Goal: Task Accomplishment & Management: Manage account settings

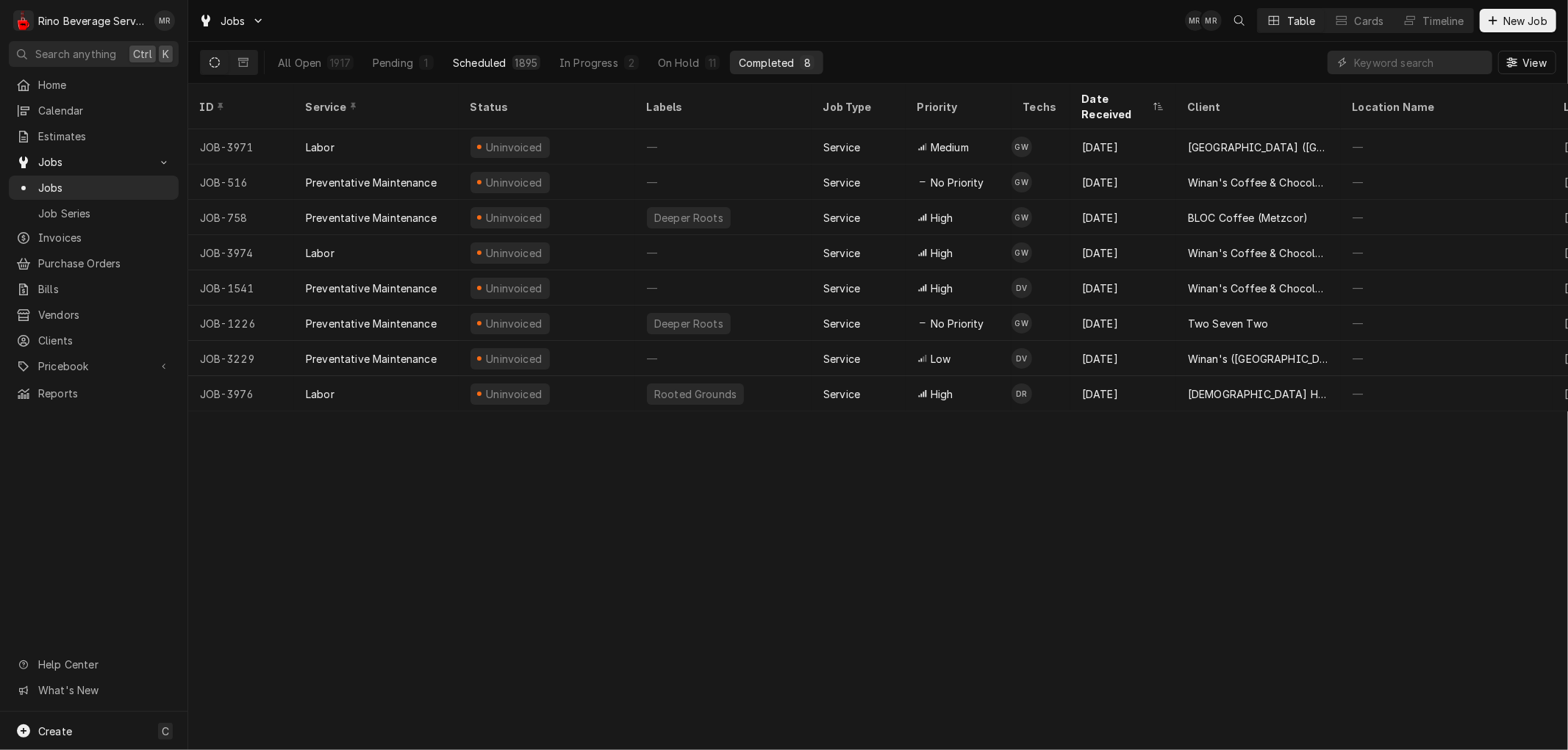
click at [517, 57] on div "1895" at bounding box center [527, 63] width 23 height 16
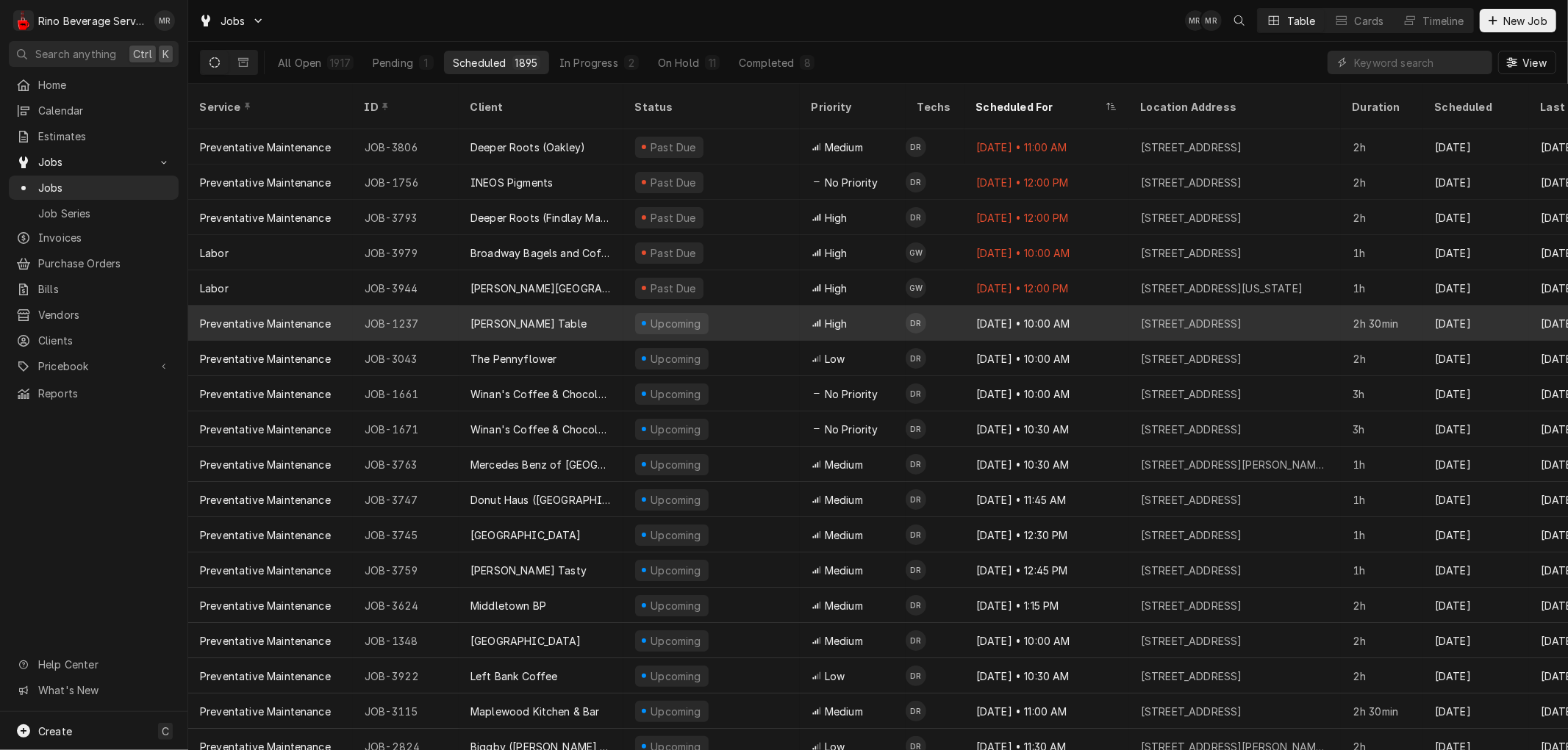
click at [589, 306] on div "[PERSON_NAME] Table" at bounding box center [540, 323] width 165 height 35
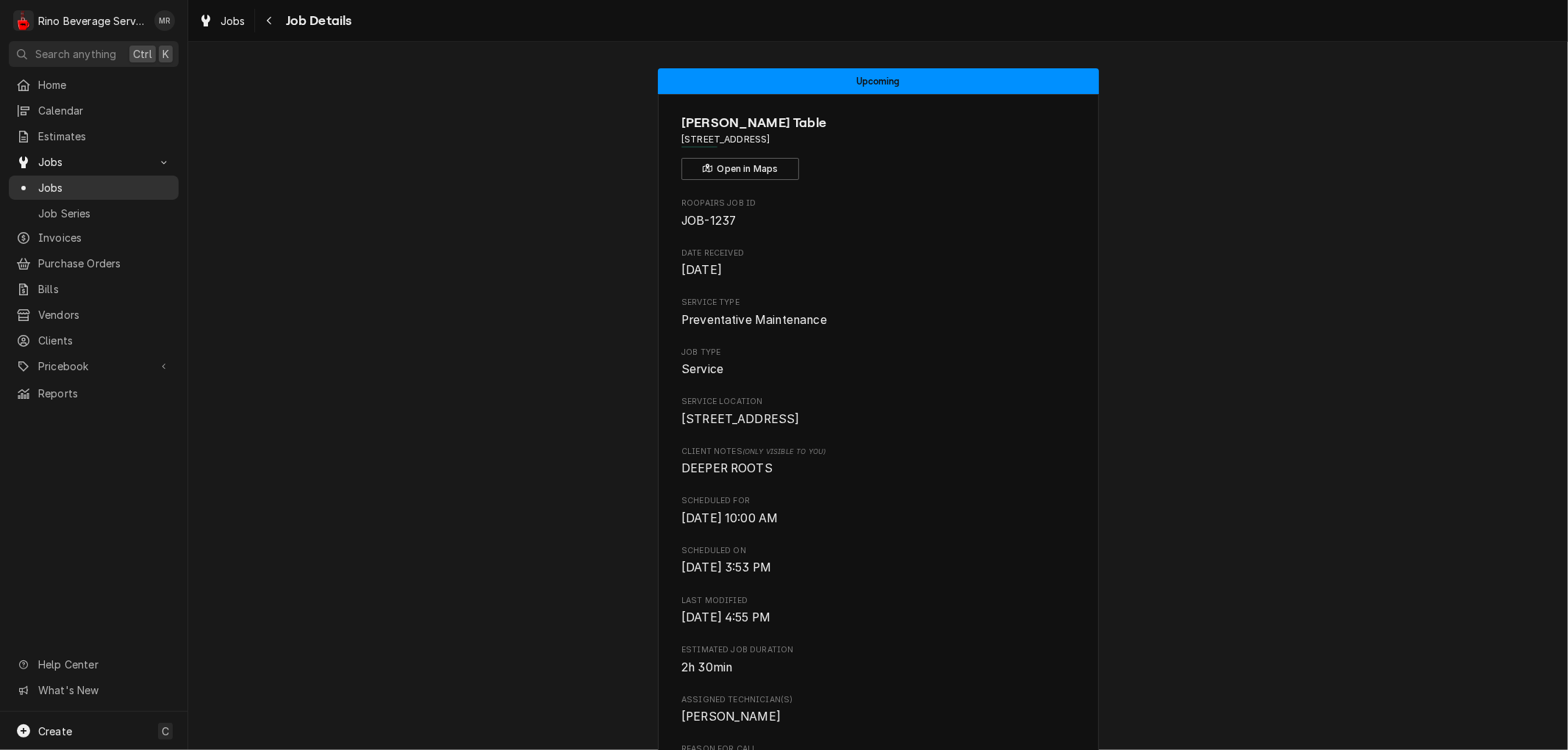
click at [89, 187] on span "Jobs" at bounding box center [105, 188] width 133 height 16
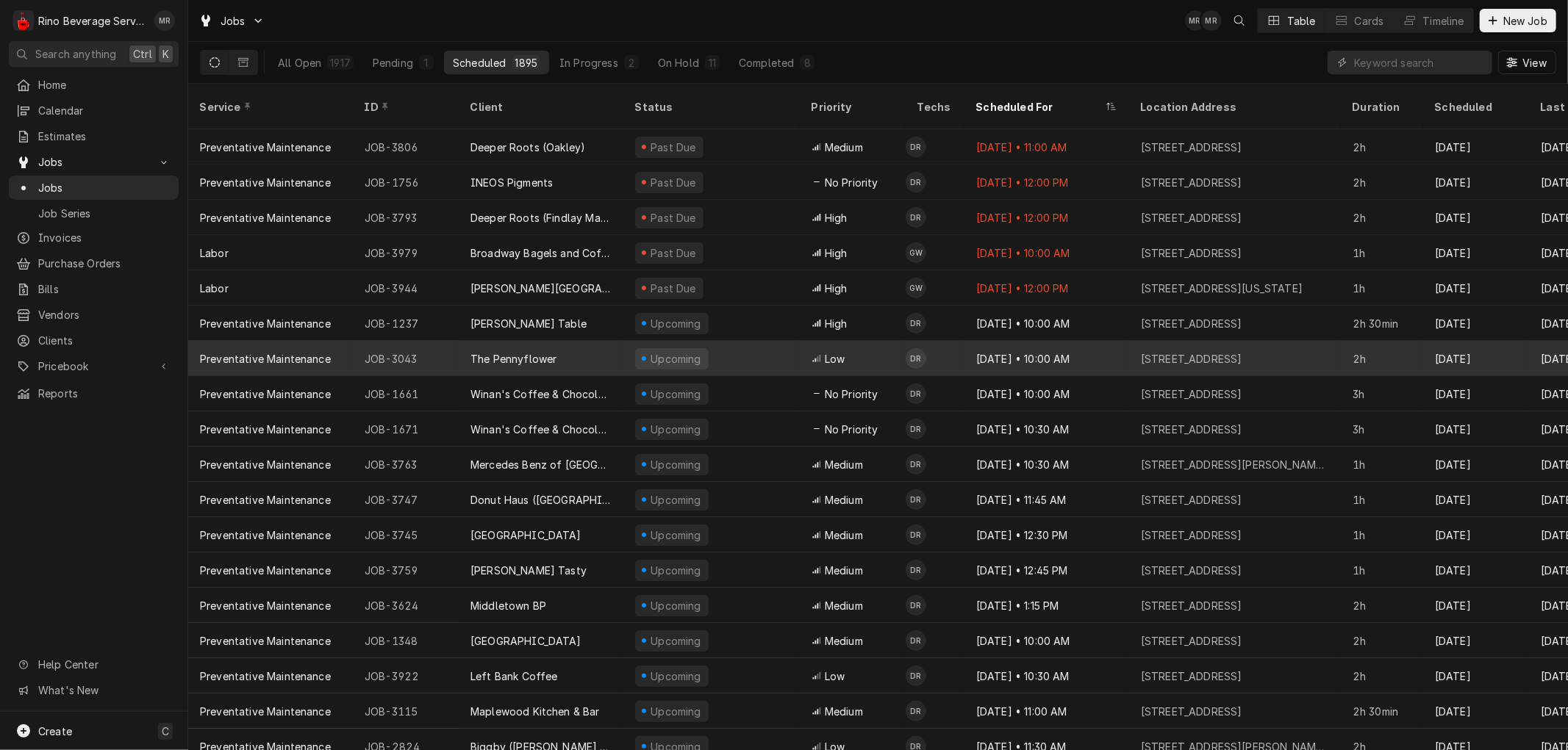
click at [590, 341] on div "The Pennyflower" at bounding box center [540, 358] width 165 height 35
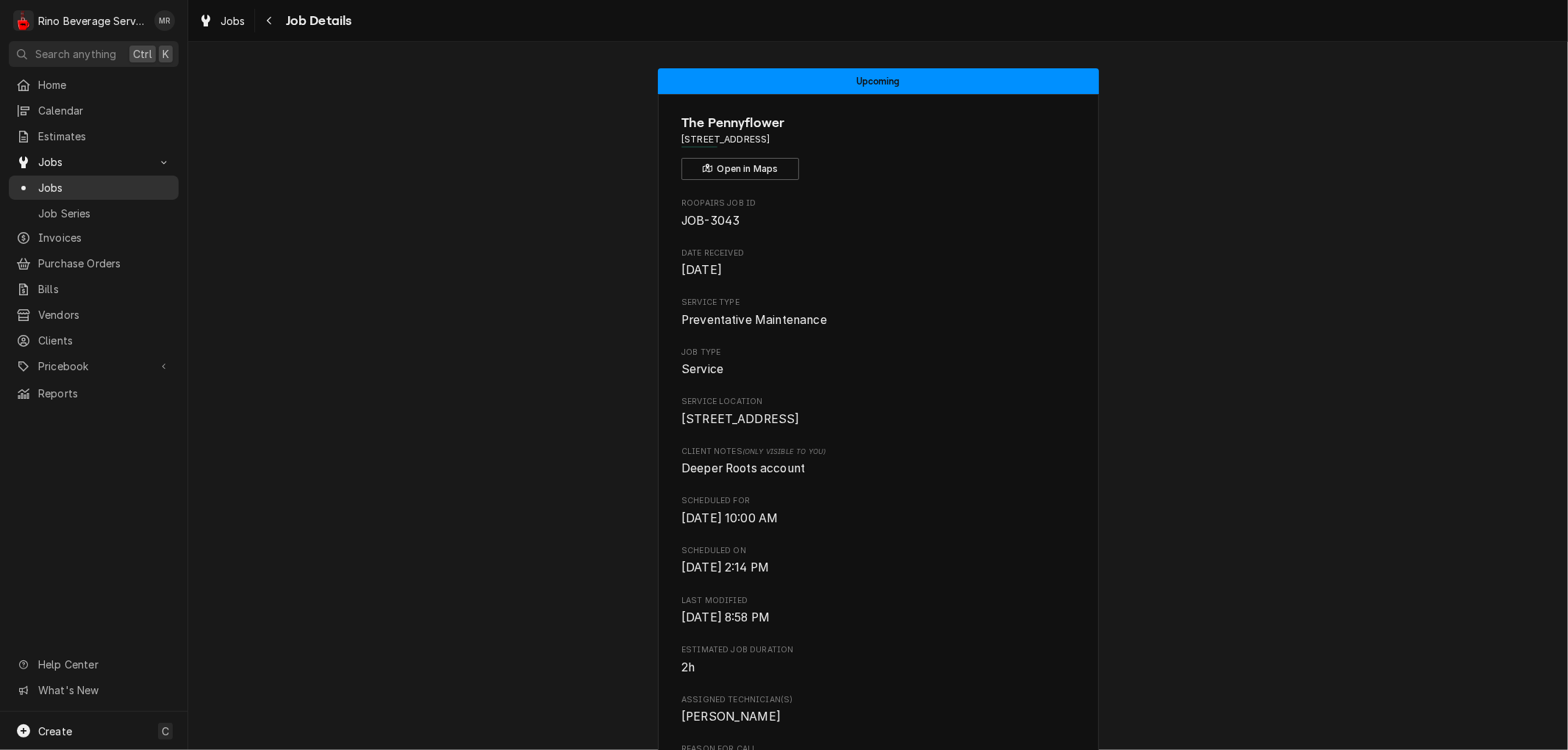
click at [126, 180] on span "Jobs" at bounding box center [105, 188] width 133 height 16
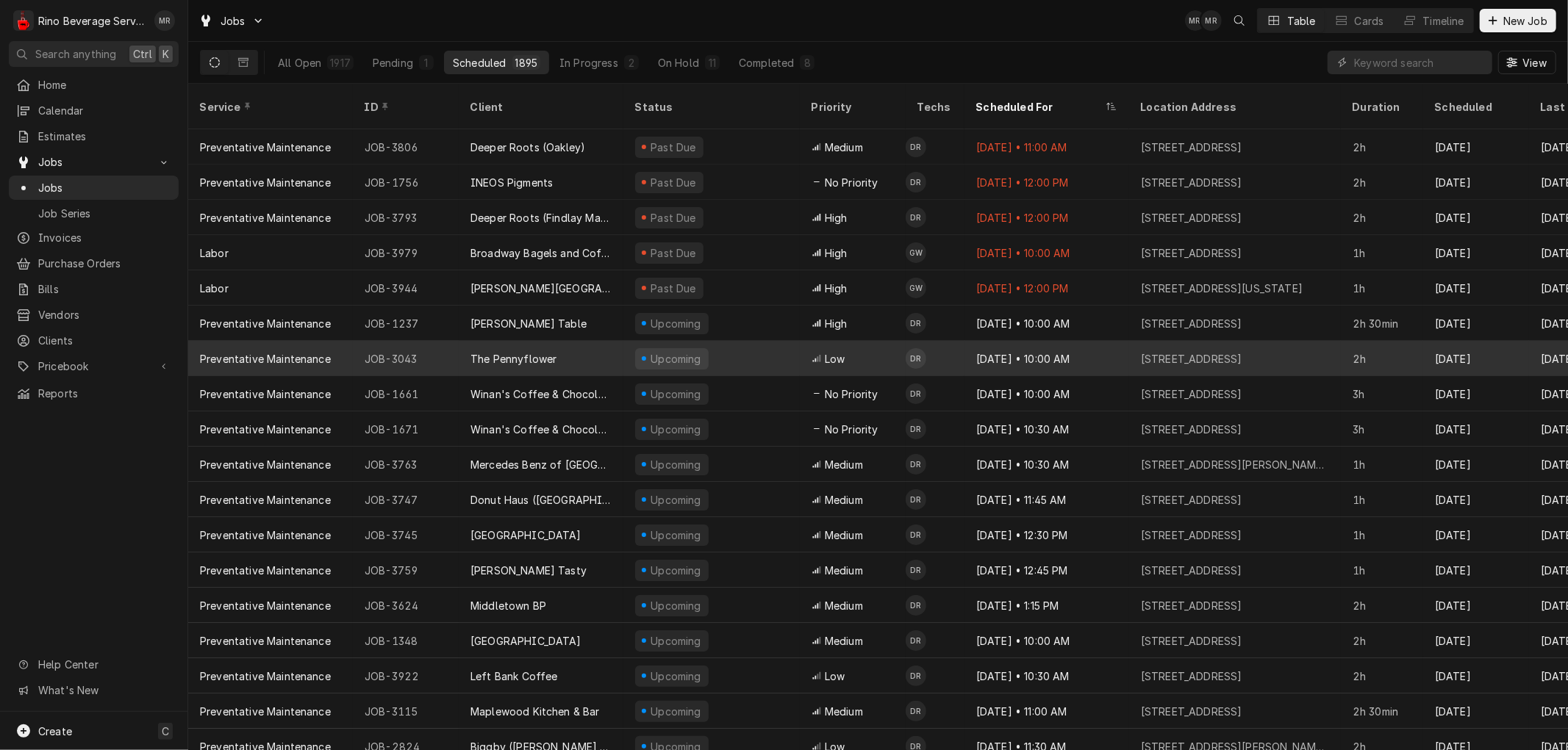
click at [612, 340] on div "The Pennyflower" at bounding box center [540, 358] width 165 height 35
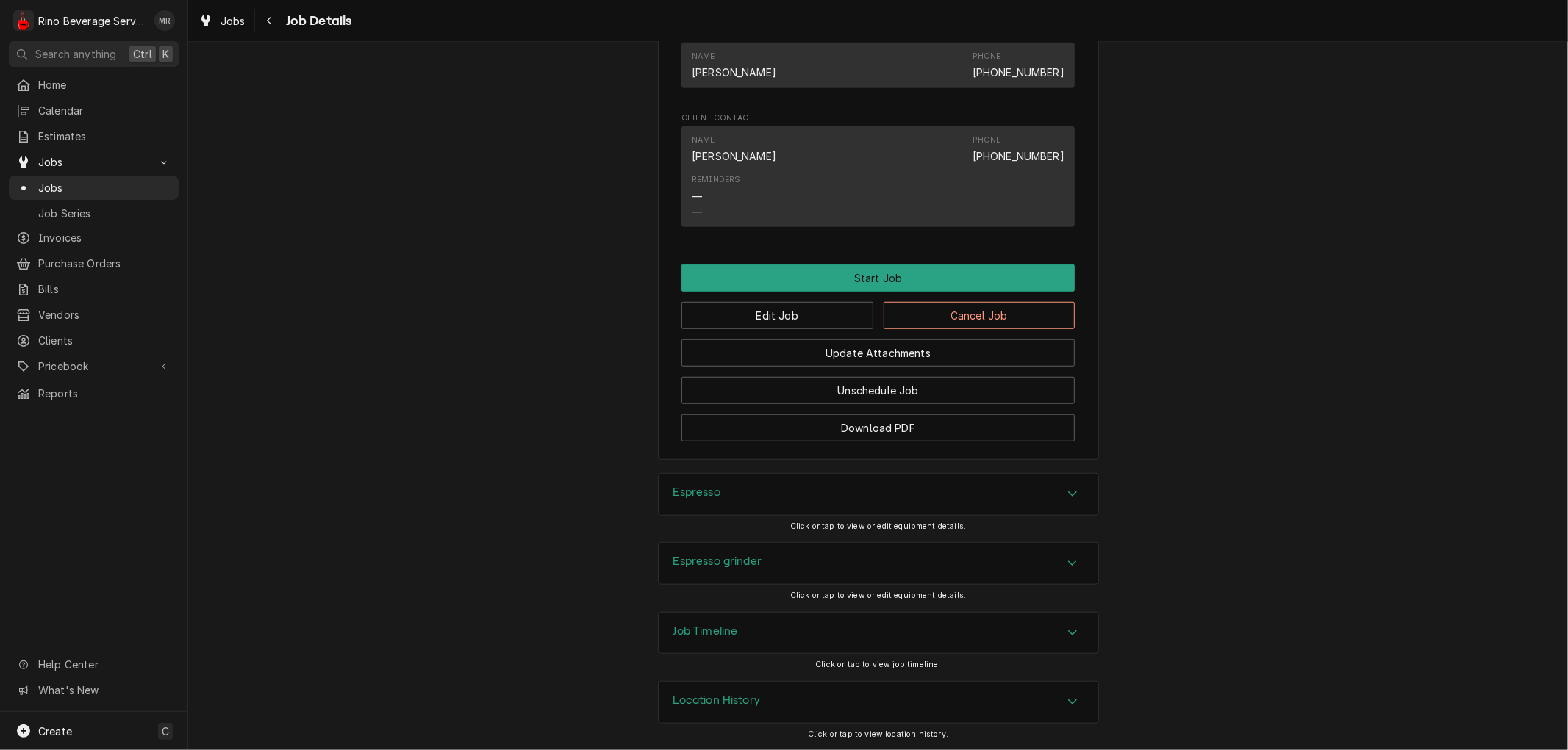
scroll to position [883, 0]
click at [785, 315] on button "Edit Job" at bounding box center [777, 316] width 192 height 28
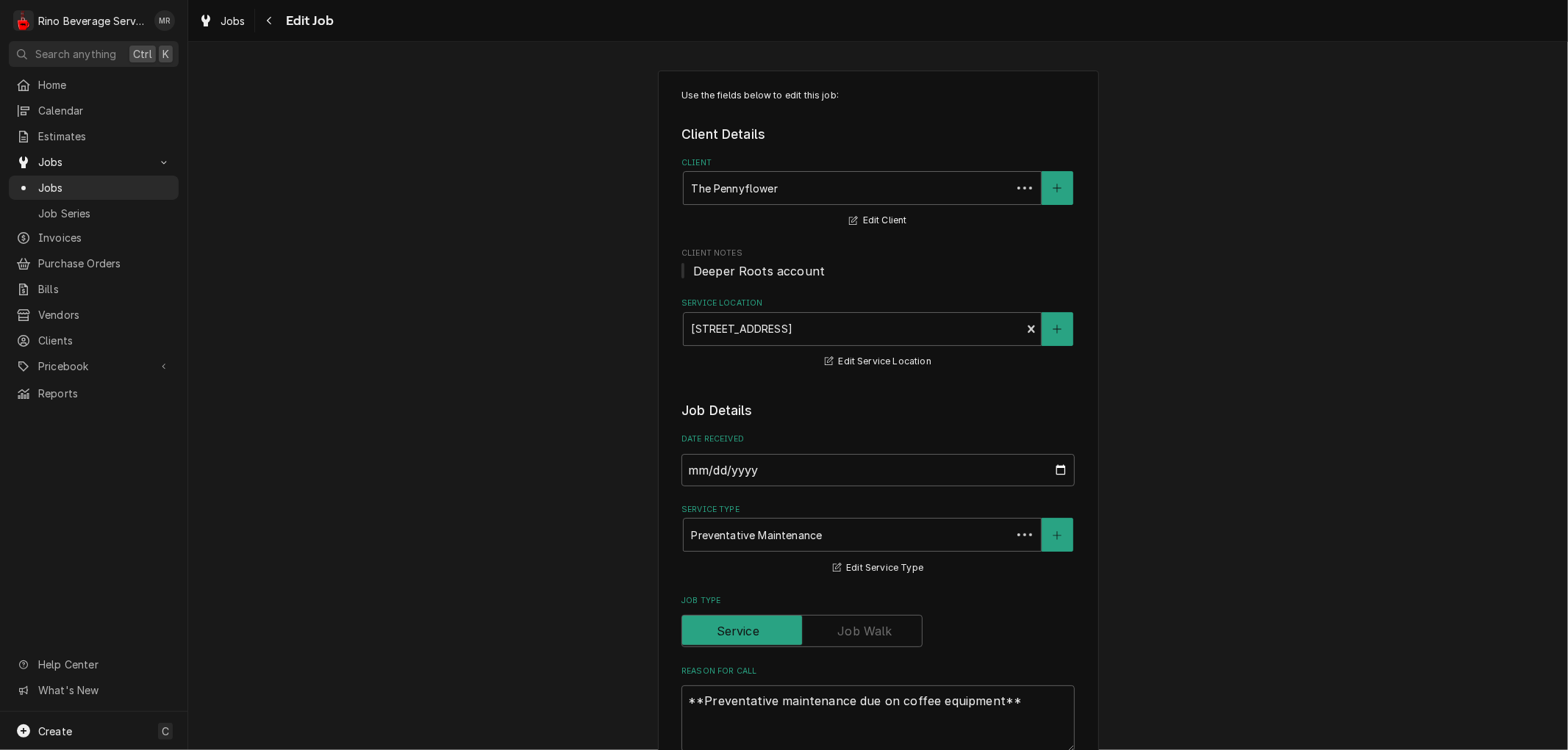
type textarea "x"
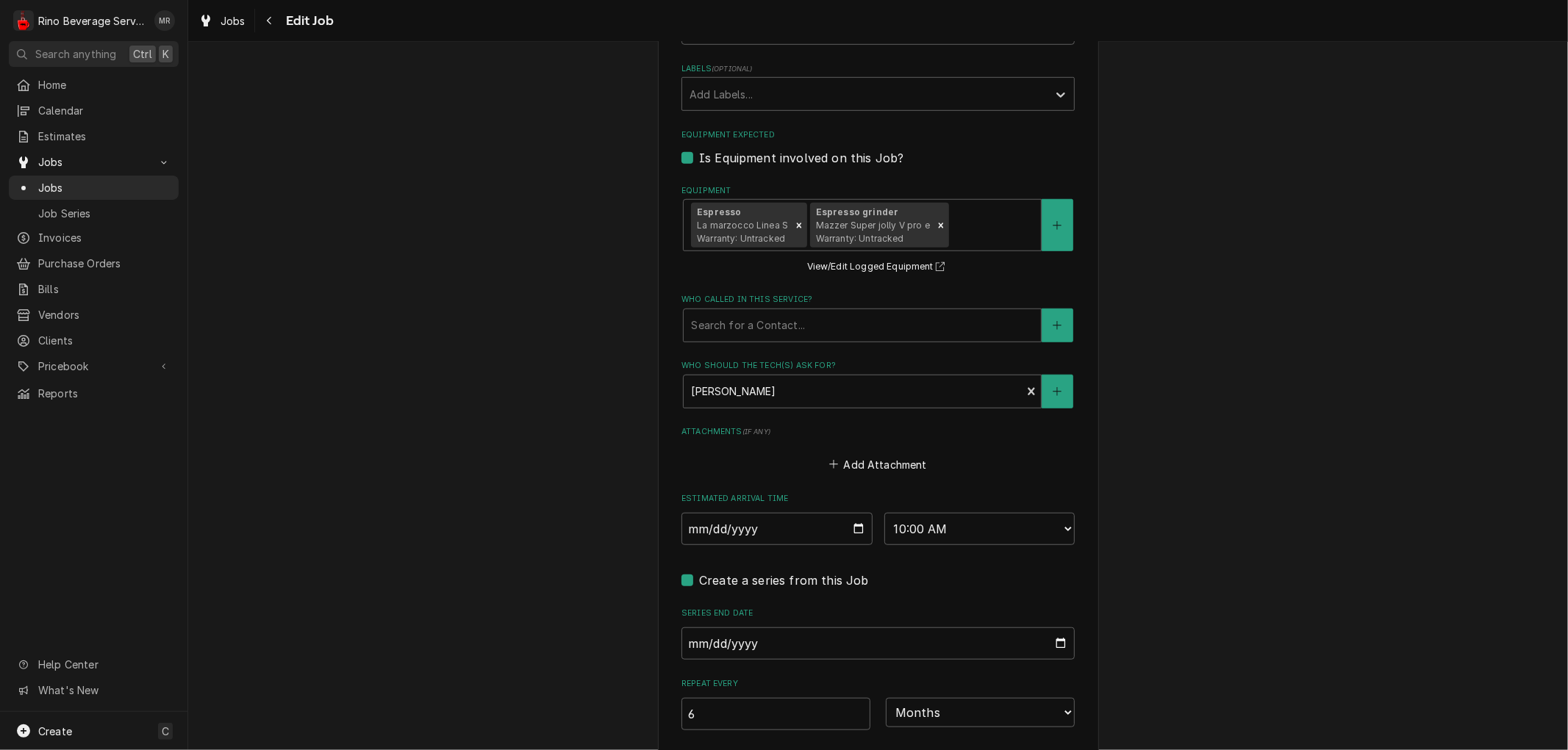
scroll to position [897, 0]
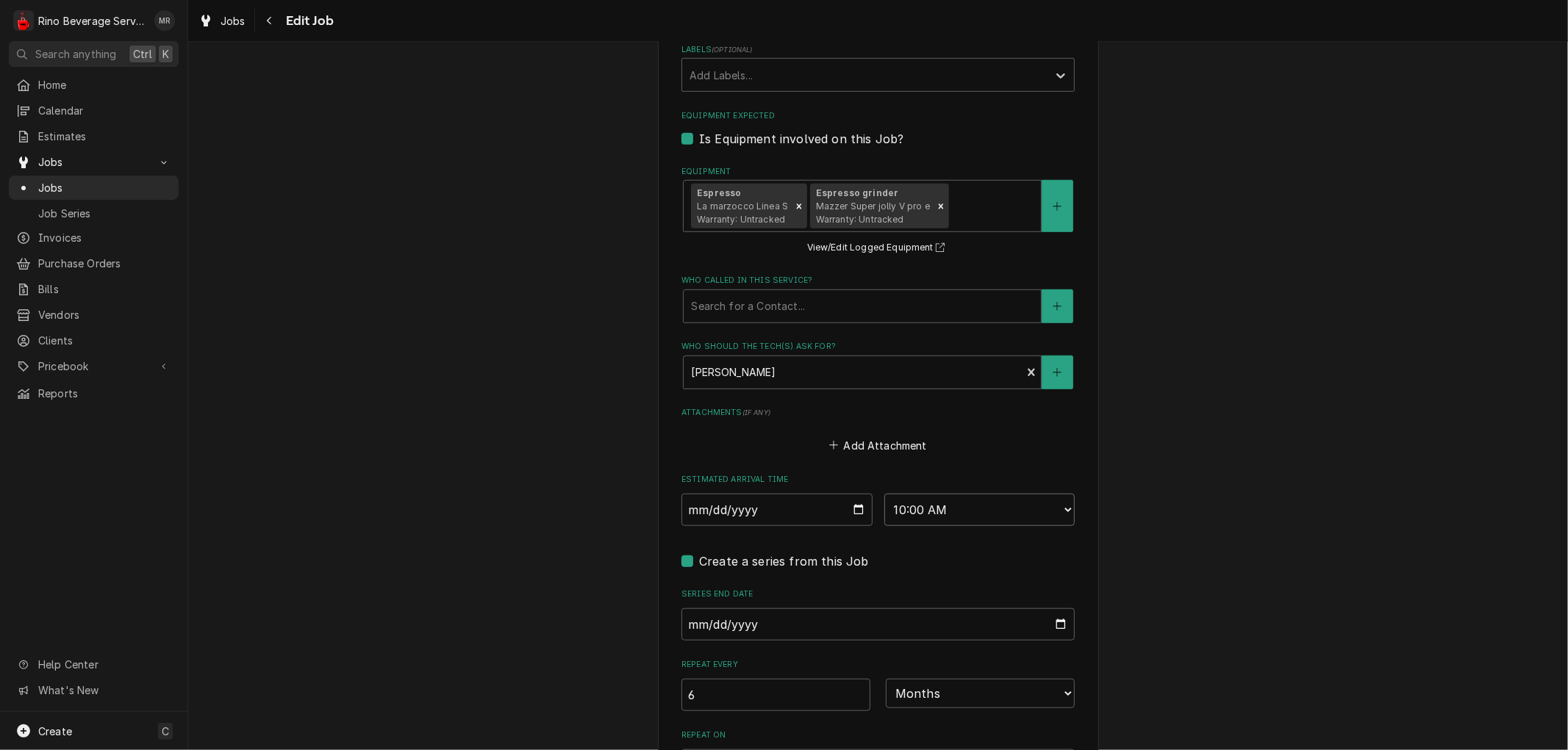
click at [1058, 512] on select "AM / PM 6:00 AM 6:15 AM 6:30 AM 6:45 AM 7:00 AM 7:15 AM 7:30 AM 7:45 AM 8:00 AM…" at bounding box center [980, 509] width 192 height 32
select select "12:30:00"
click at [884, 493] on select "AM / PM 6:00 AM 6:15 AM 6:30 AM 6:45 AM 7:00 AM 7:15 AM 7:30 AM 7:45 AM 8:00 AM…" at bounding box center [980, 509] width 192 height 32
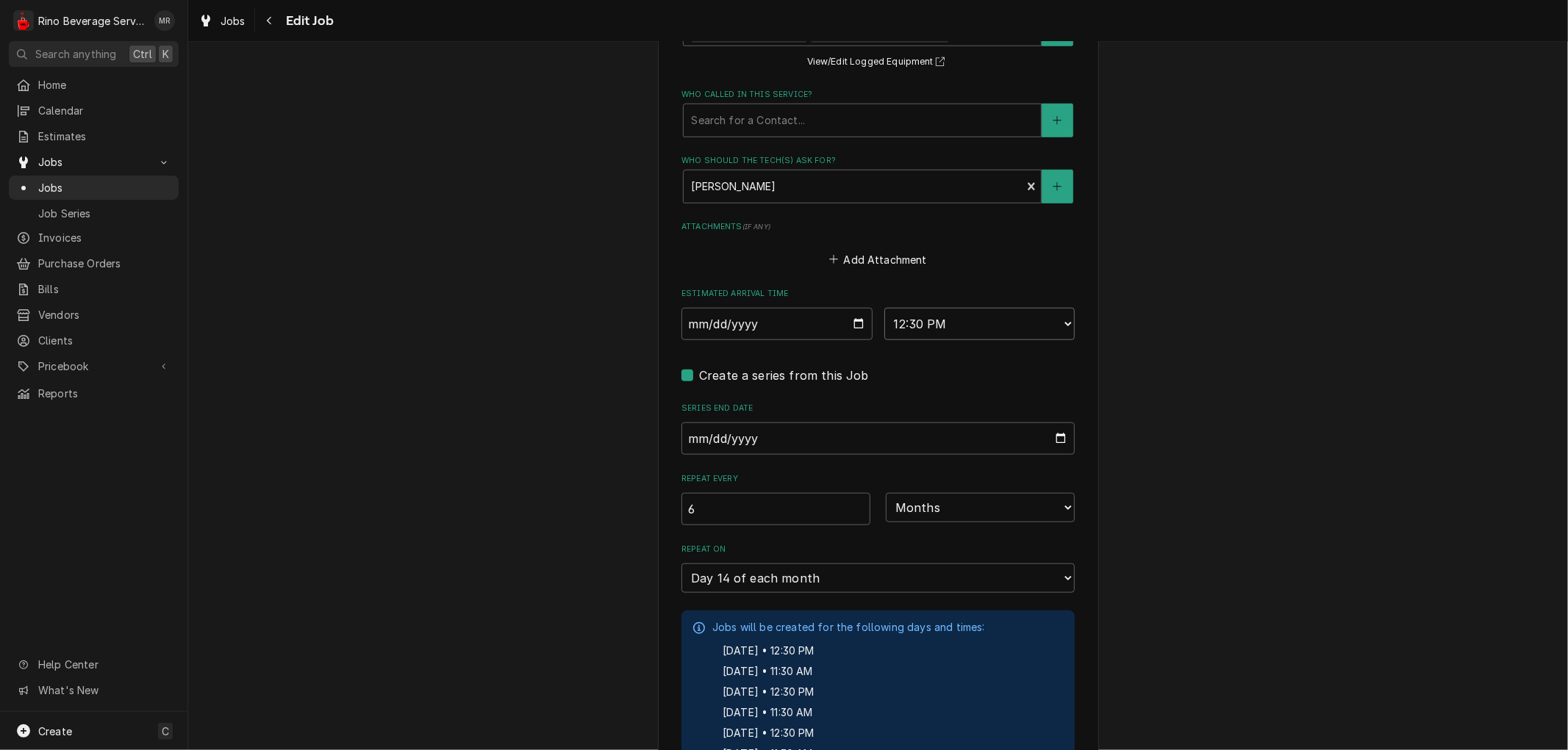
scroll to position [1340, 0]
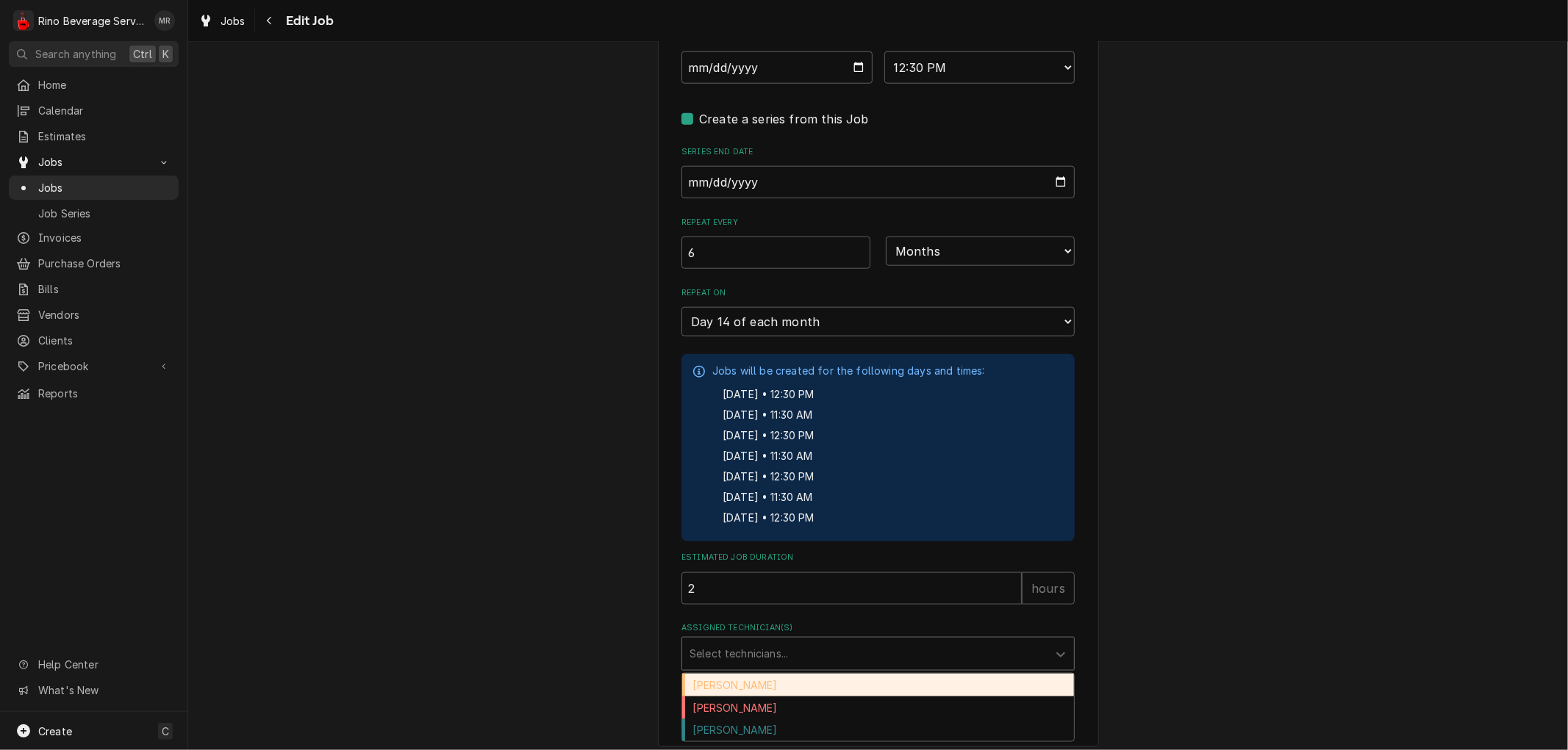
click at [924, 642] on div "Assigned Technician(s)" at bounding box center [865, 653] width 351 height 27
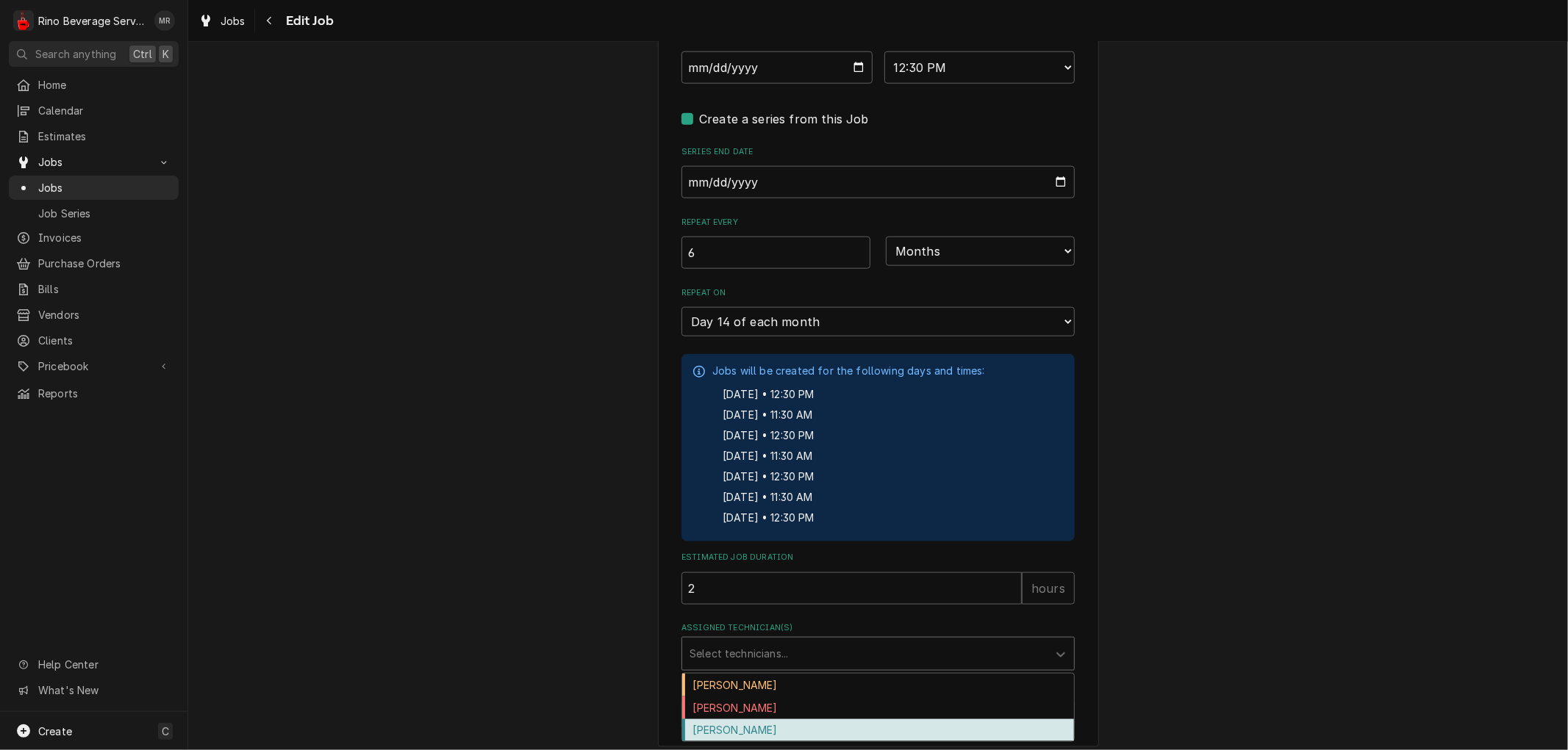
click at [840, 719] on div "[PERSON_NAME]" at bounding box center [877, 730] width 391 height 23
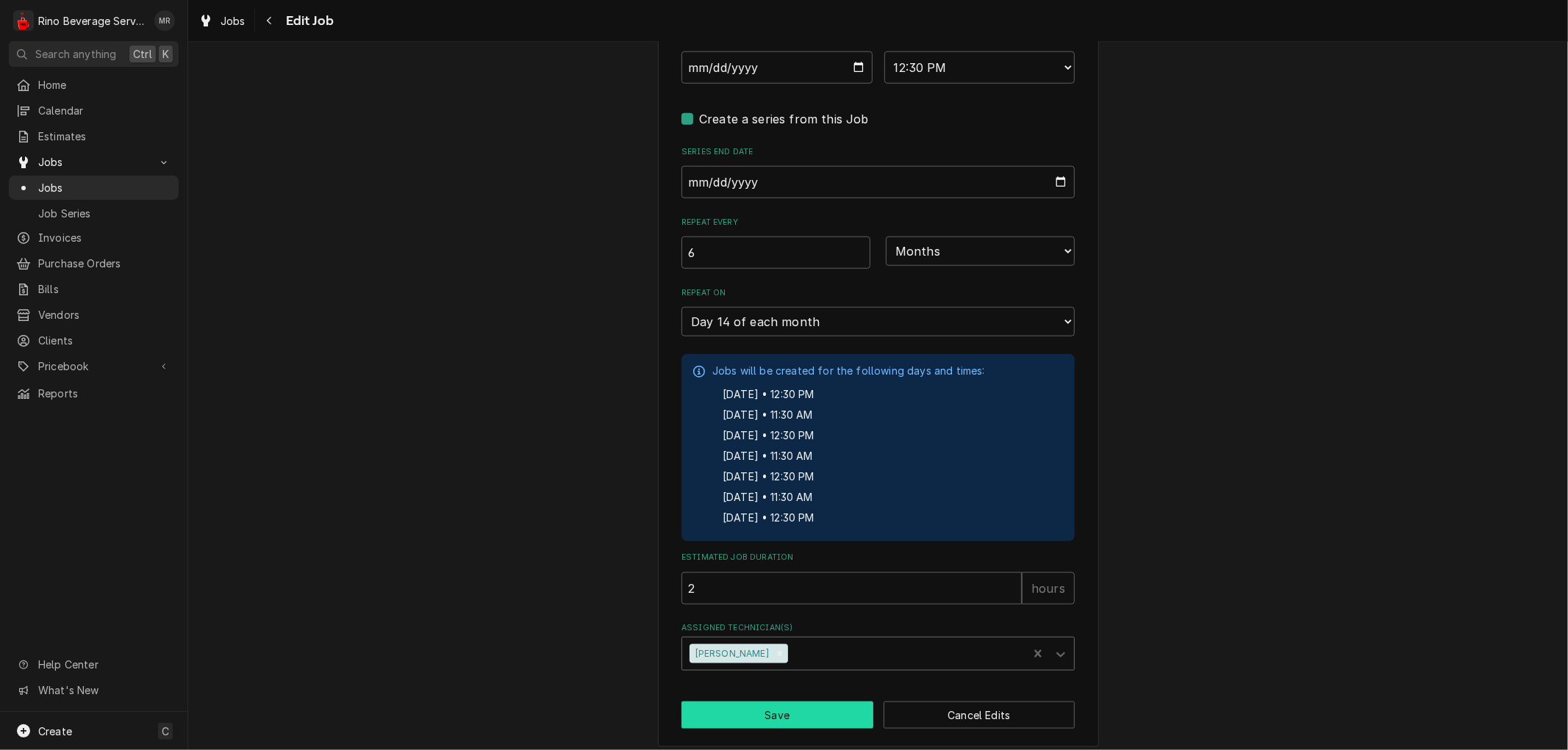
click at [813, 708] on button "Save" at bounding box center [777, 715] width 192 height 28
type textarea "x"
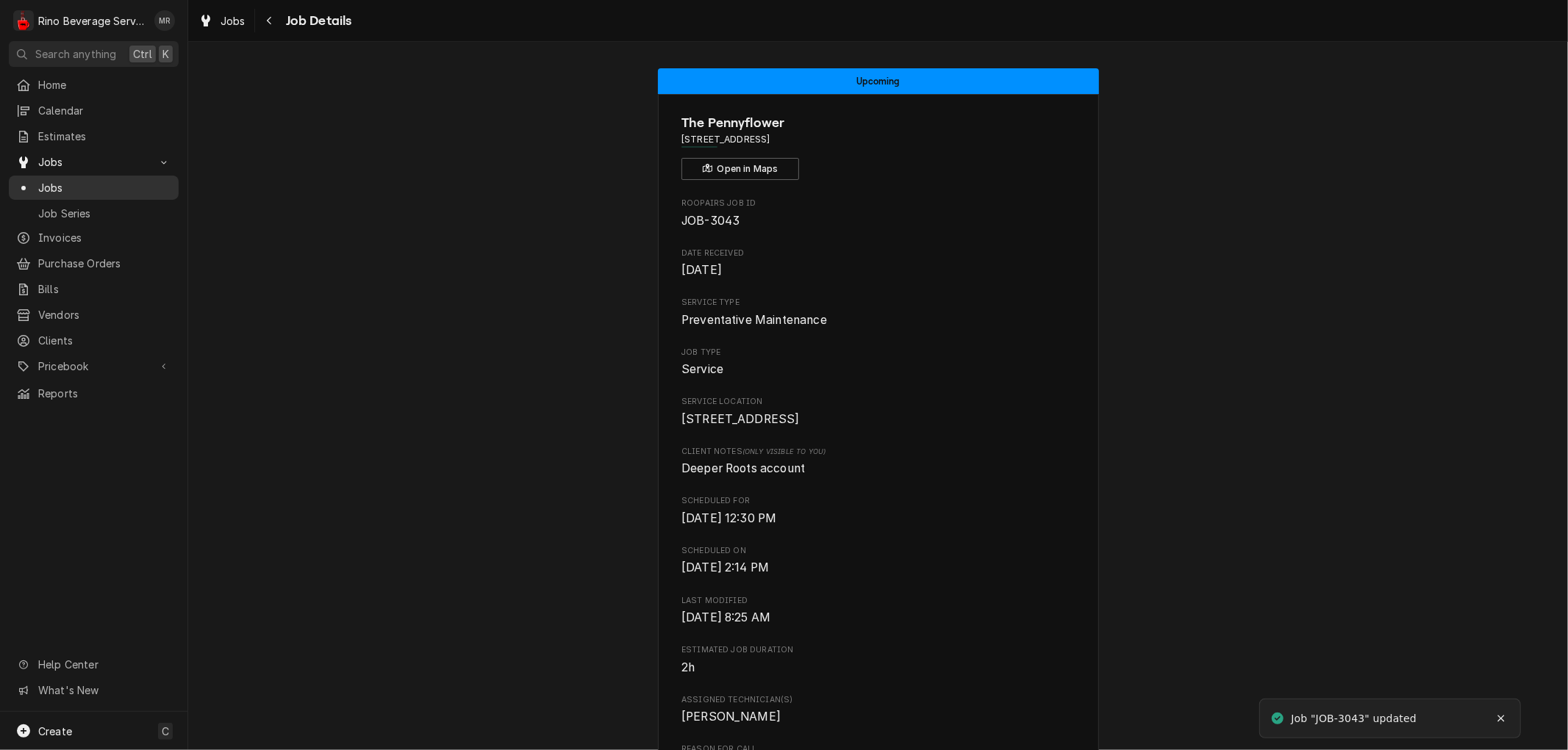
click at [100, 186] on span "Jobs" at bounding box center [105, 188] width 133 height 16
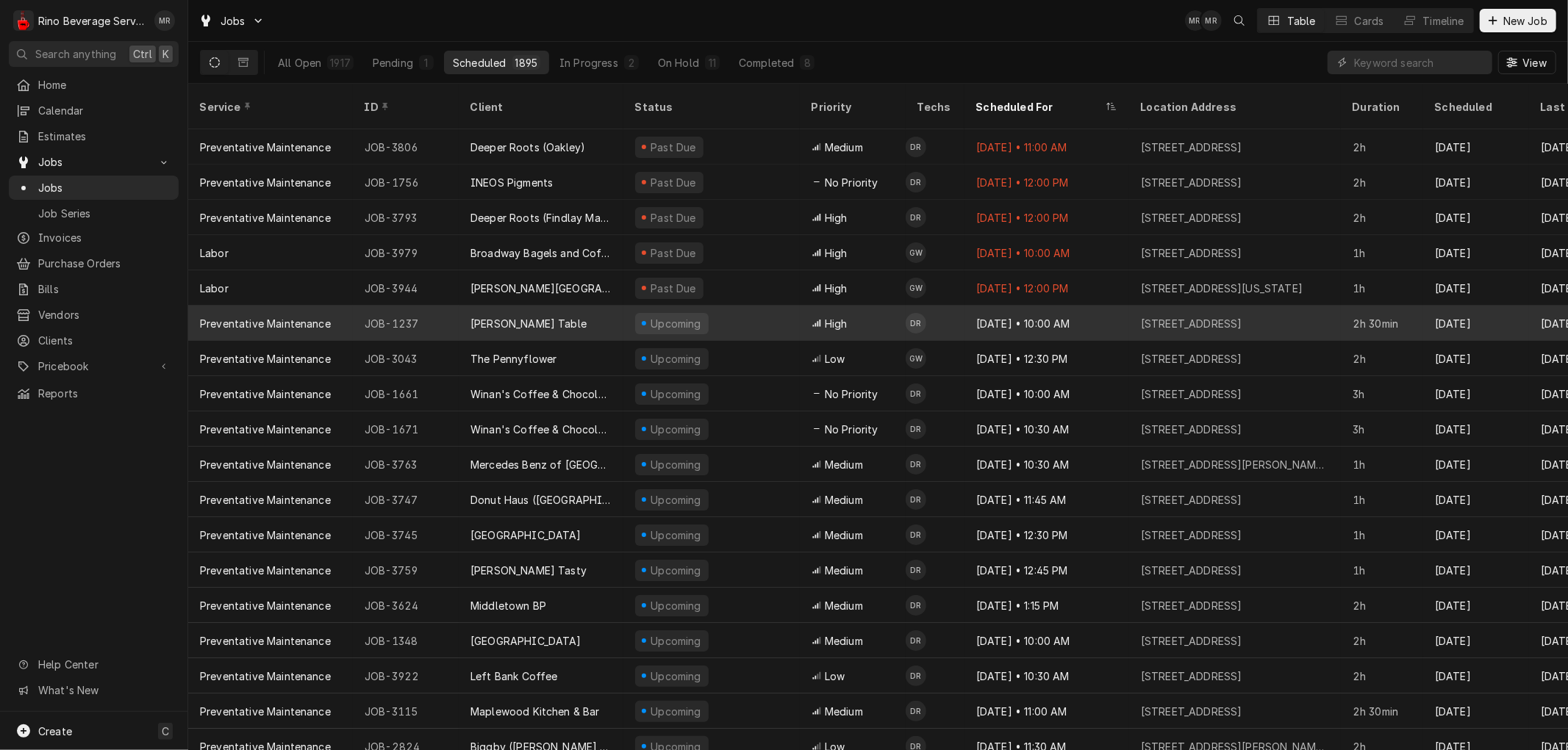
click at [738, 306] on div "Upcoming" at bounding box center [712, 323] width 177 height 35
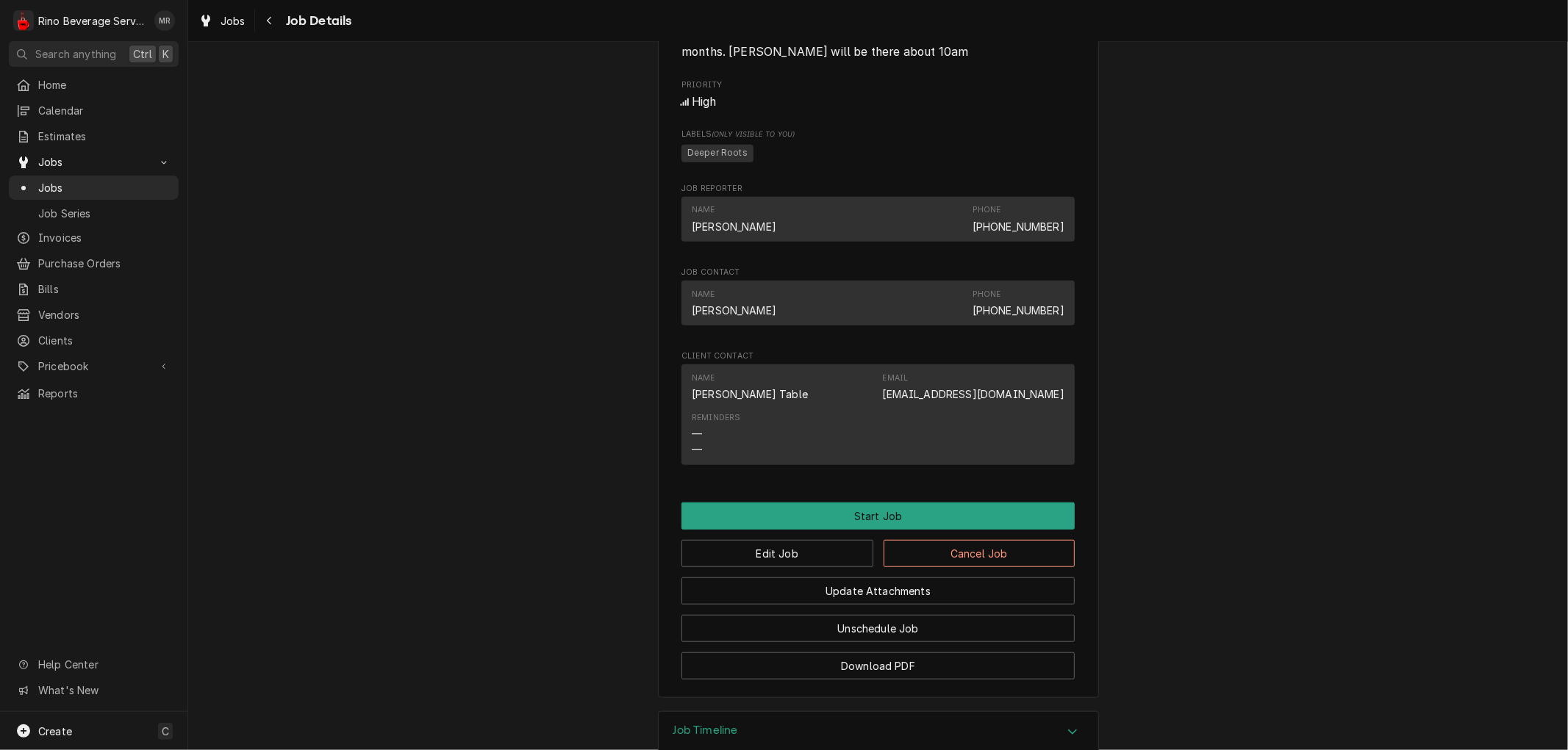
scroll to position [897, 0]
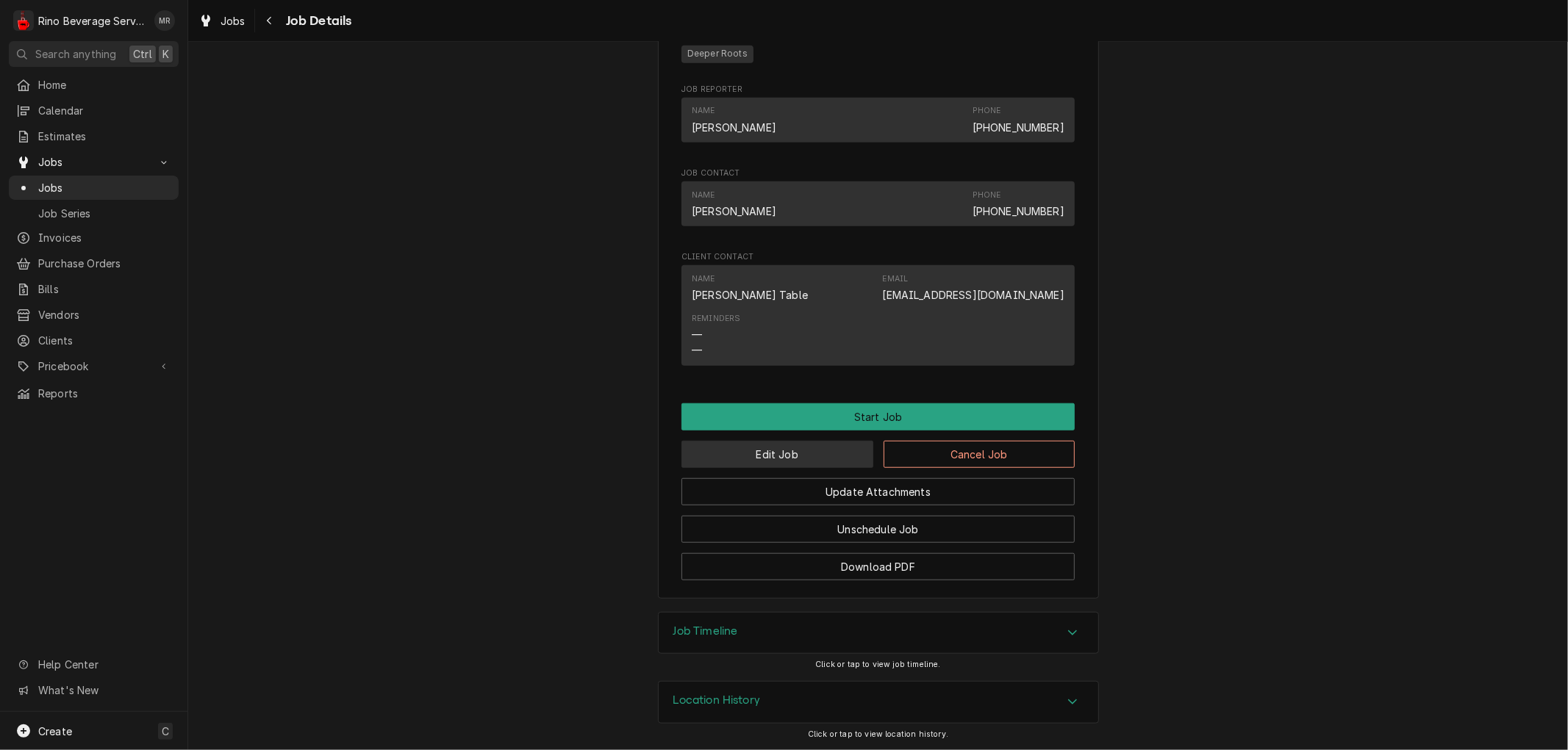
click at [764, 467] on button "Edit Job" at bounding box center [777, 455] width 192 height 28
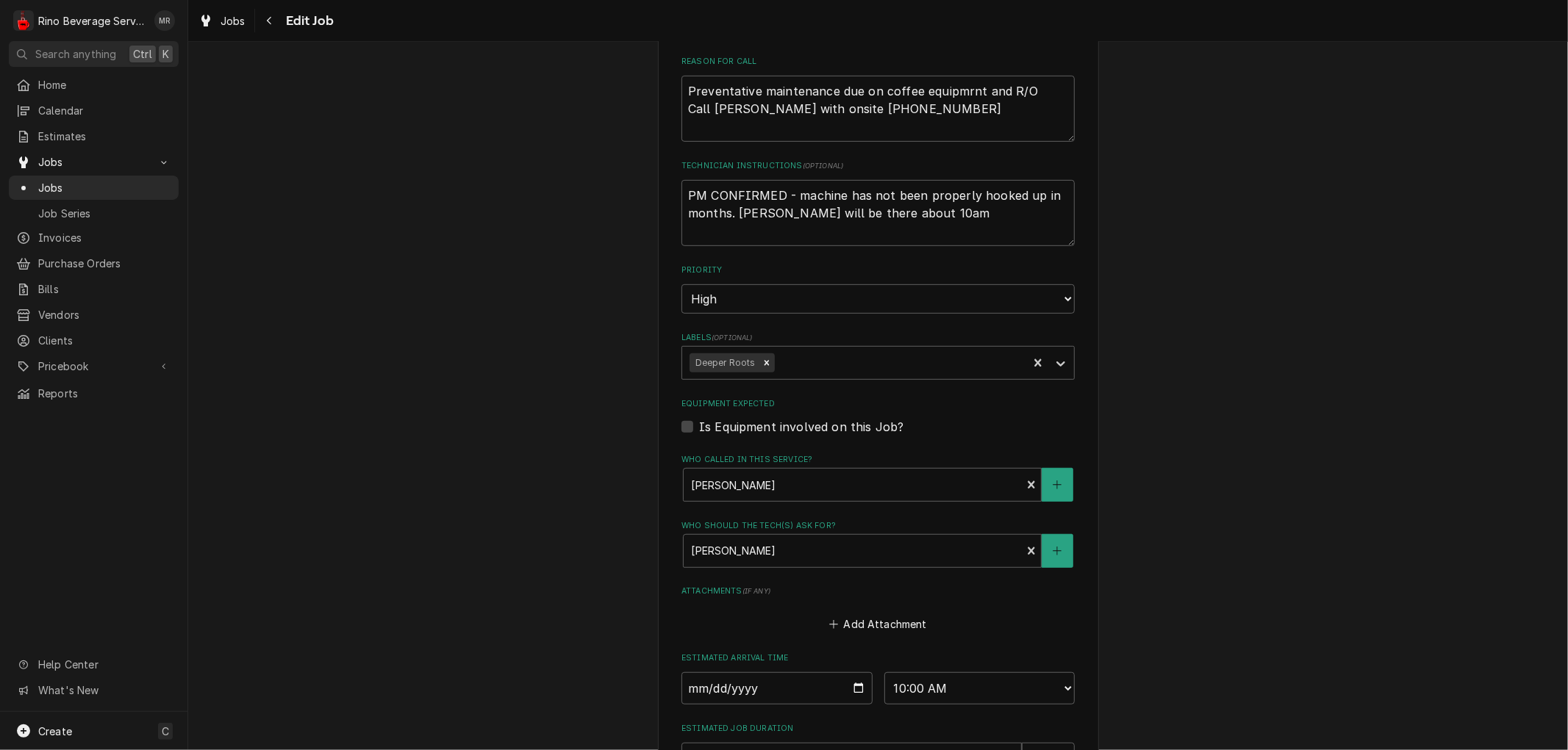
scroll to position [789, 0]
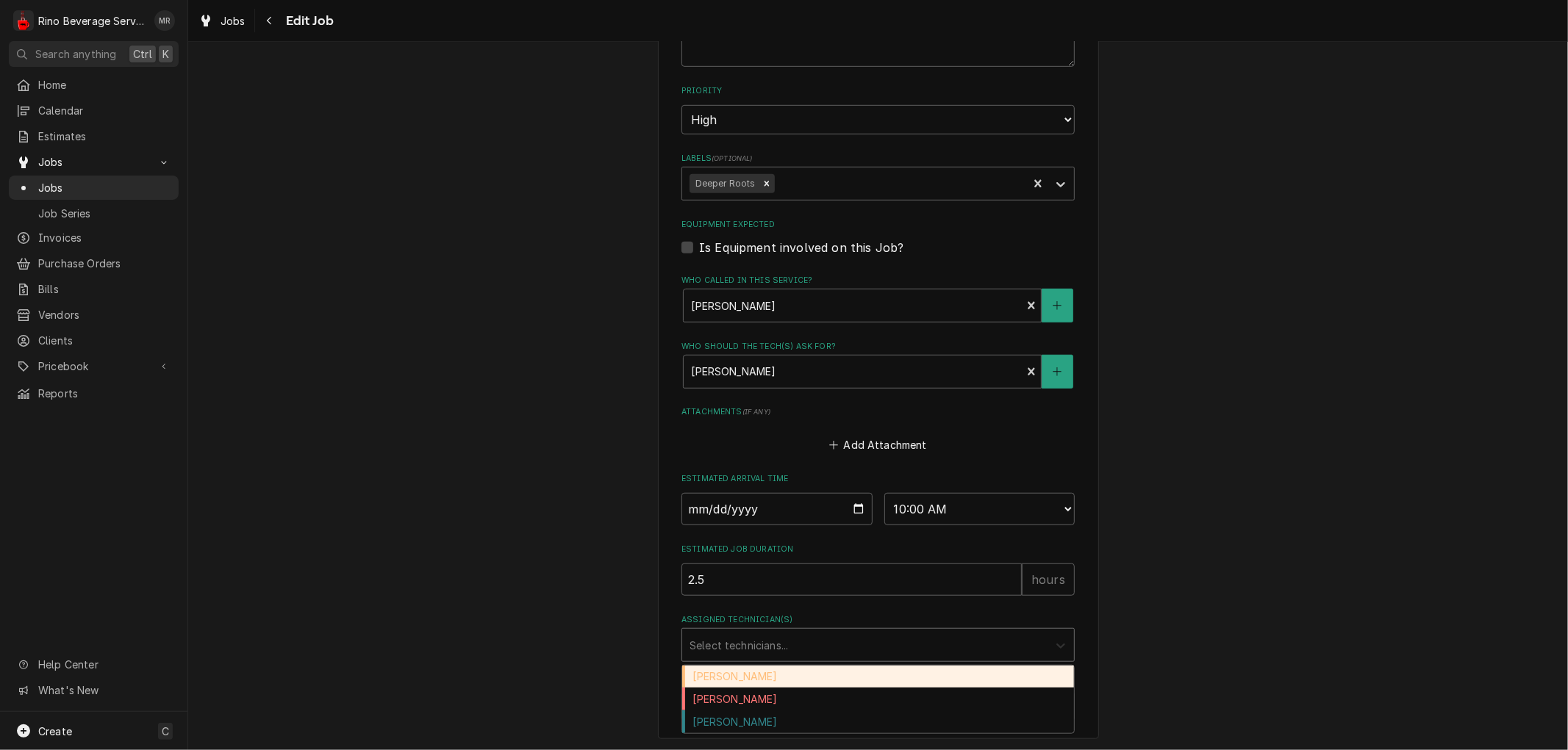
click at [1047, 642] on div "Assigned Technician(s)" at bounding box center [1060, 645] width 27 height 28
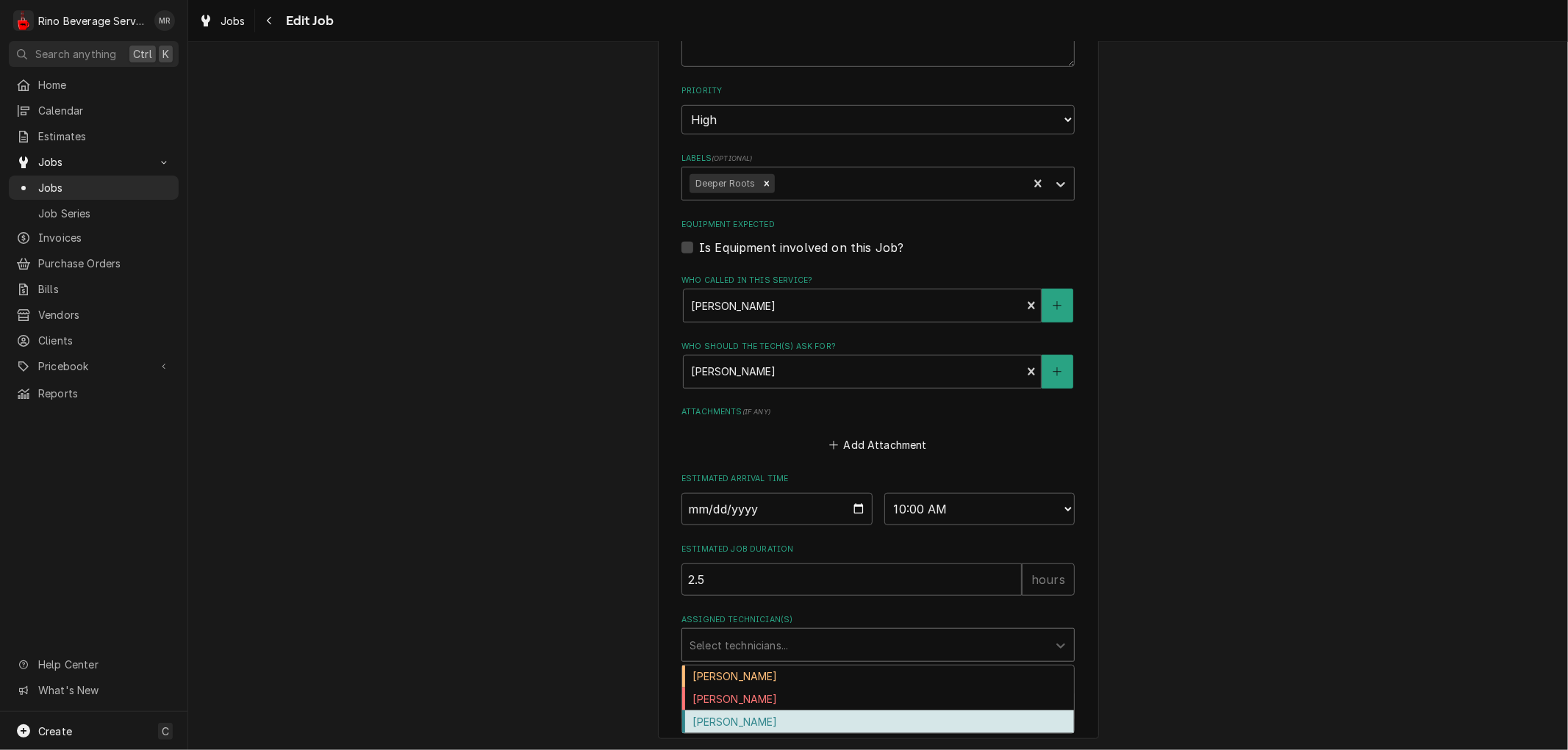
click at [862, 722] on div "[PERSON_NAME]" at bounding box center [877, 721] width 391 height 23
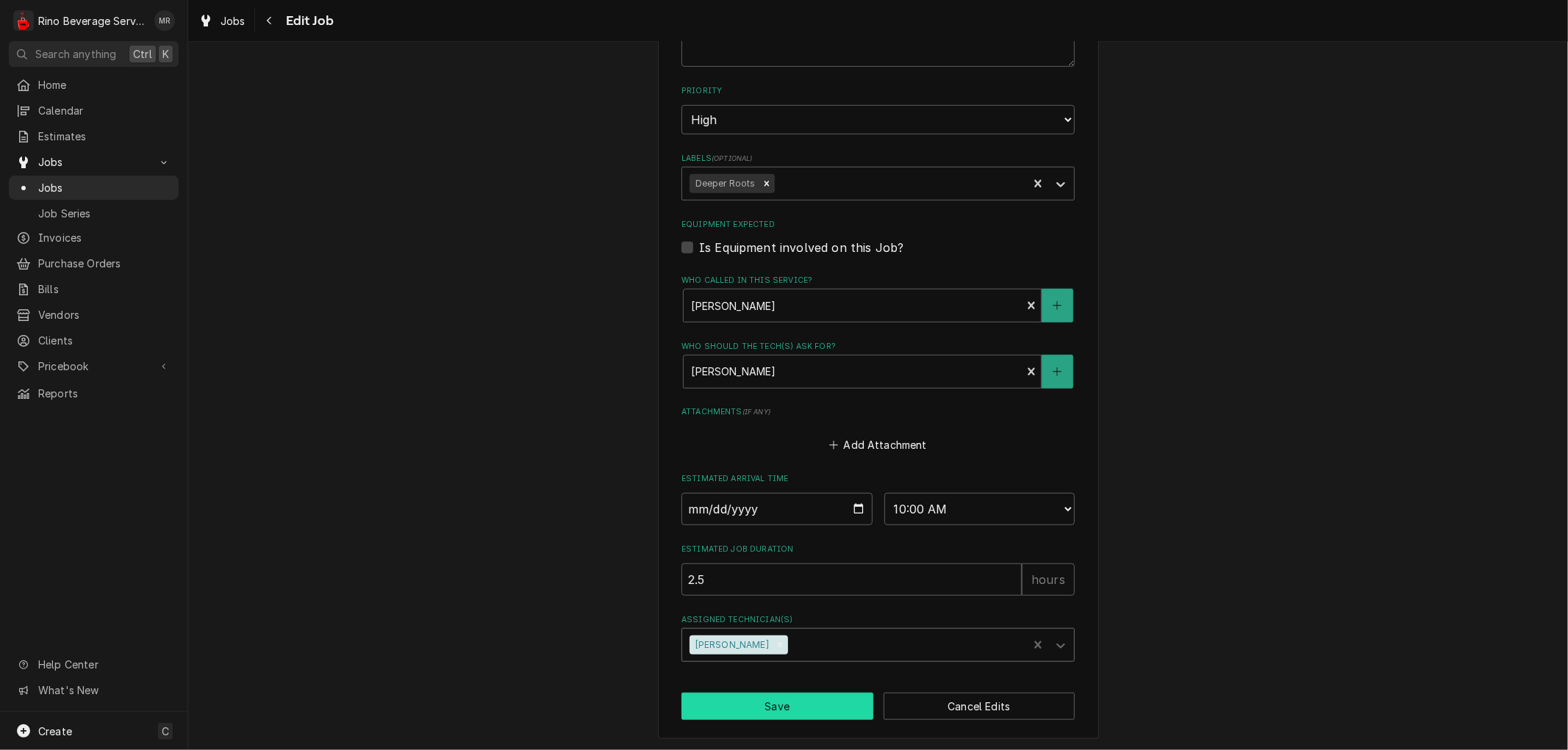
click at [802, 699] on button "Save" at bounding box center [777, 707] width 192 height 28
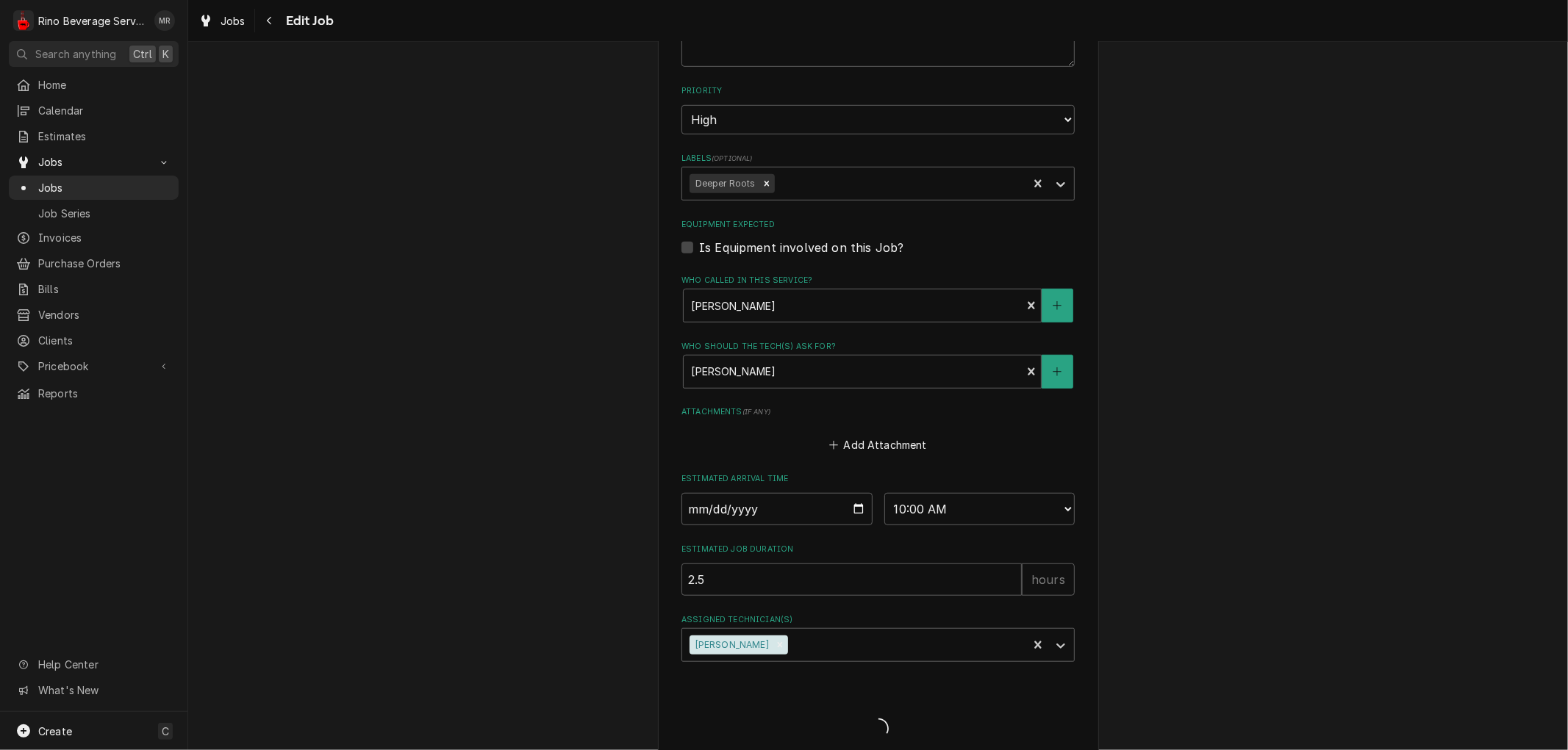
type textarea "x"
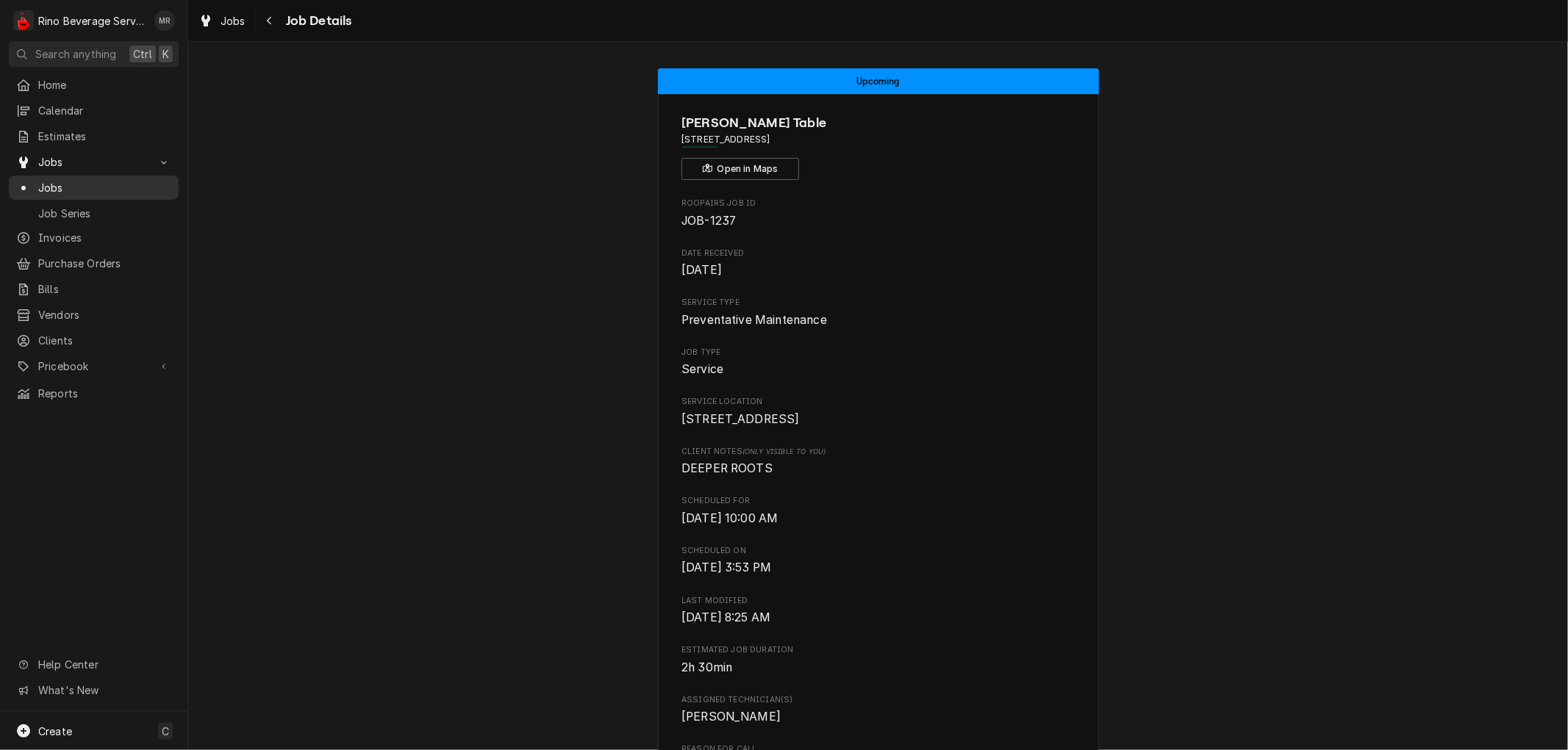
click at [96, 187] on span "Jobs" at bounding box center [105, 188] width 133 height 16
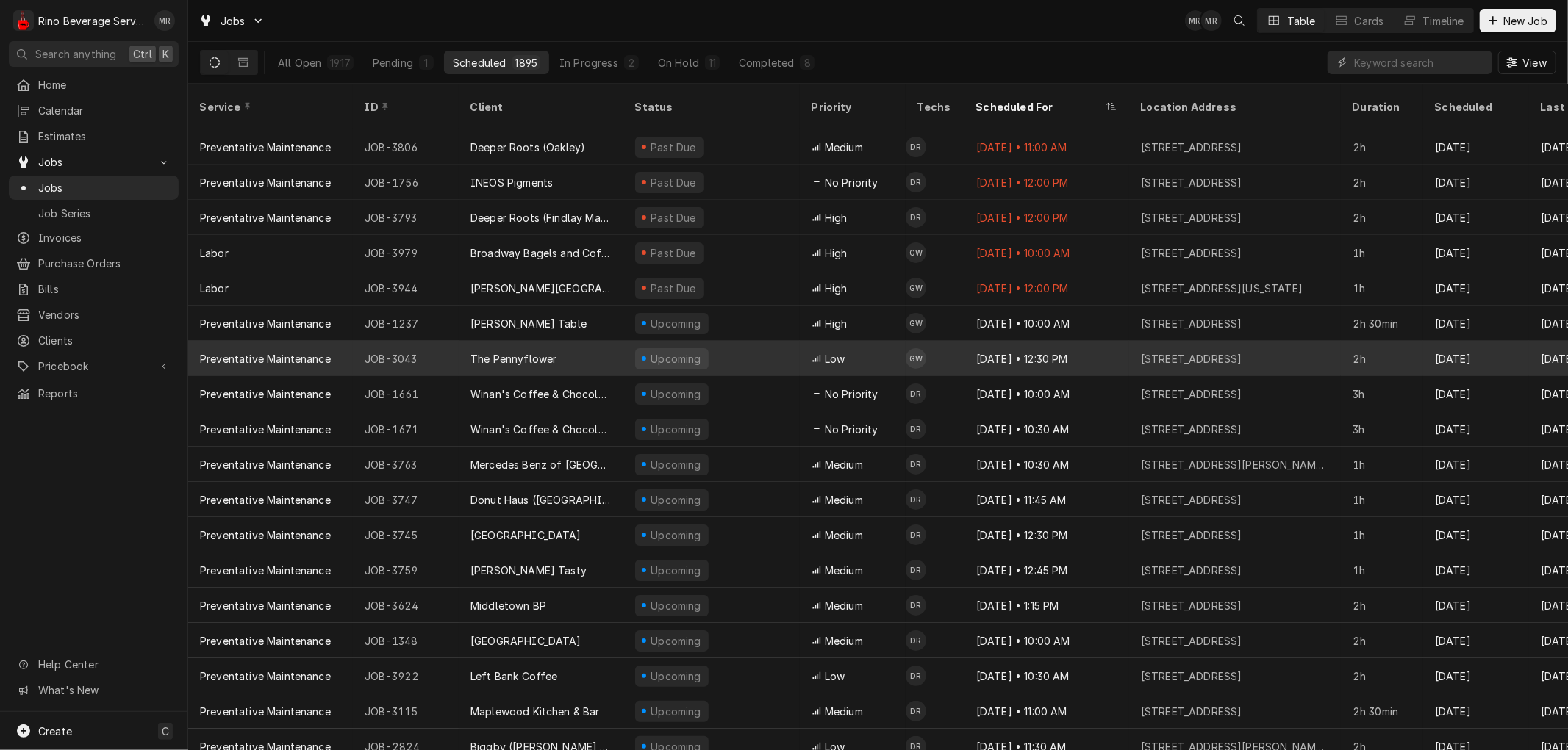
click at [605, 340] on div "The Pennyflower" at bounding box center [540, 358] width 165 height 35
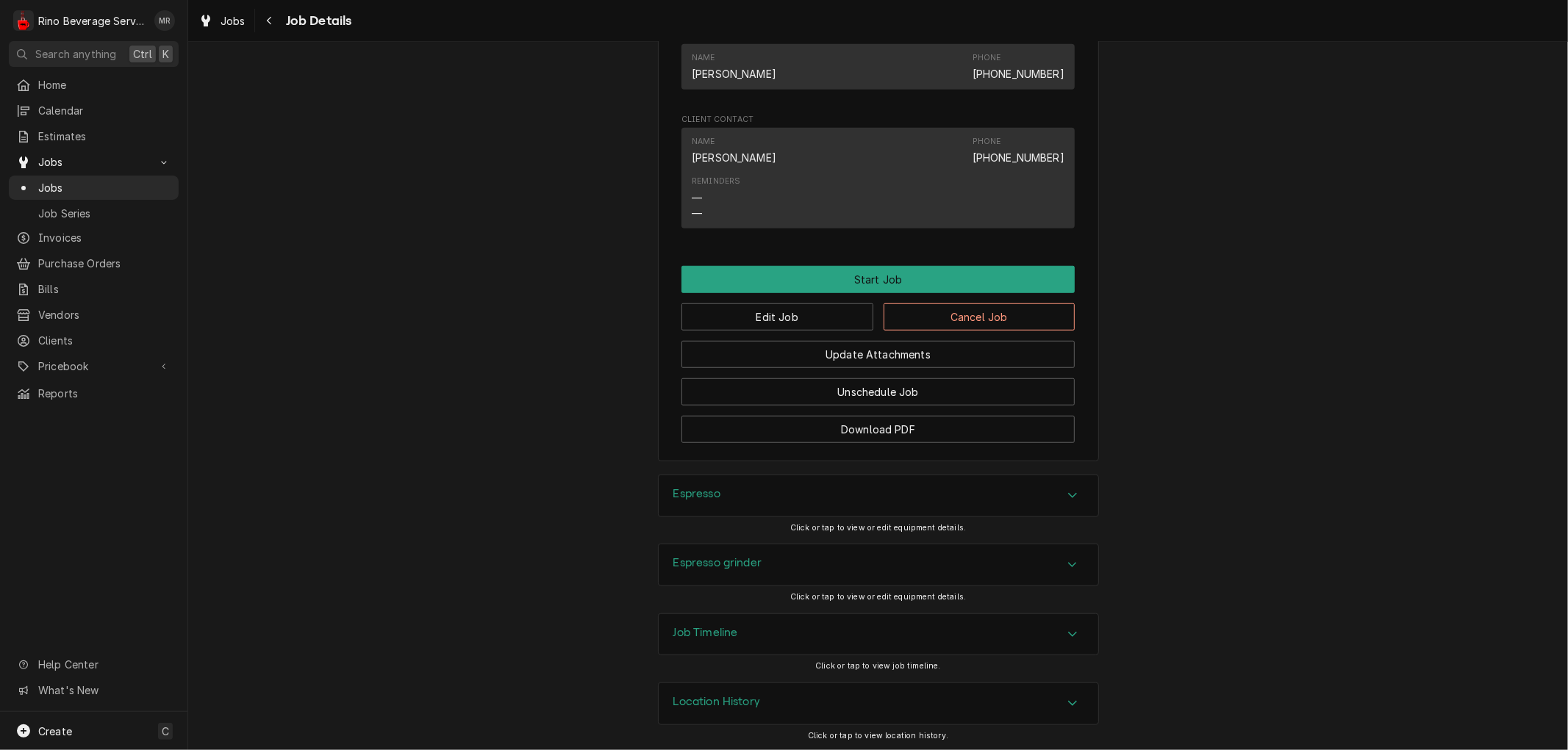
scroll to position [883, 0]
drag, startPoint x: 1055, startPoint y: 701, endPoint x: 1049, endPoint y: 698, distance: 6.7
click at [1054, 701] on div "Location History" at bounding box center [877, 702] width 439 height 41
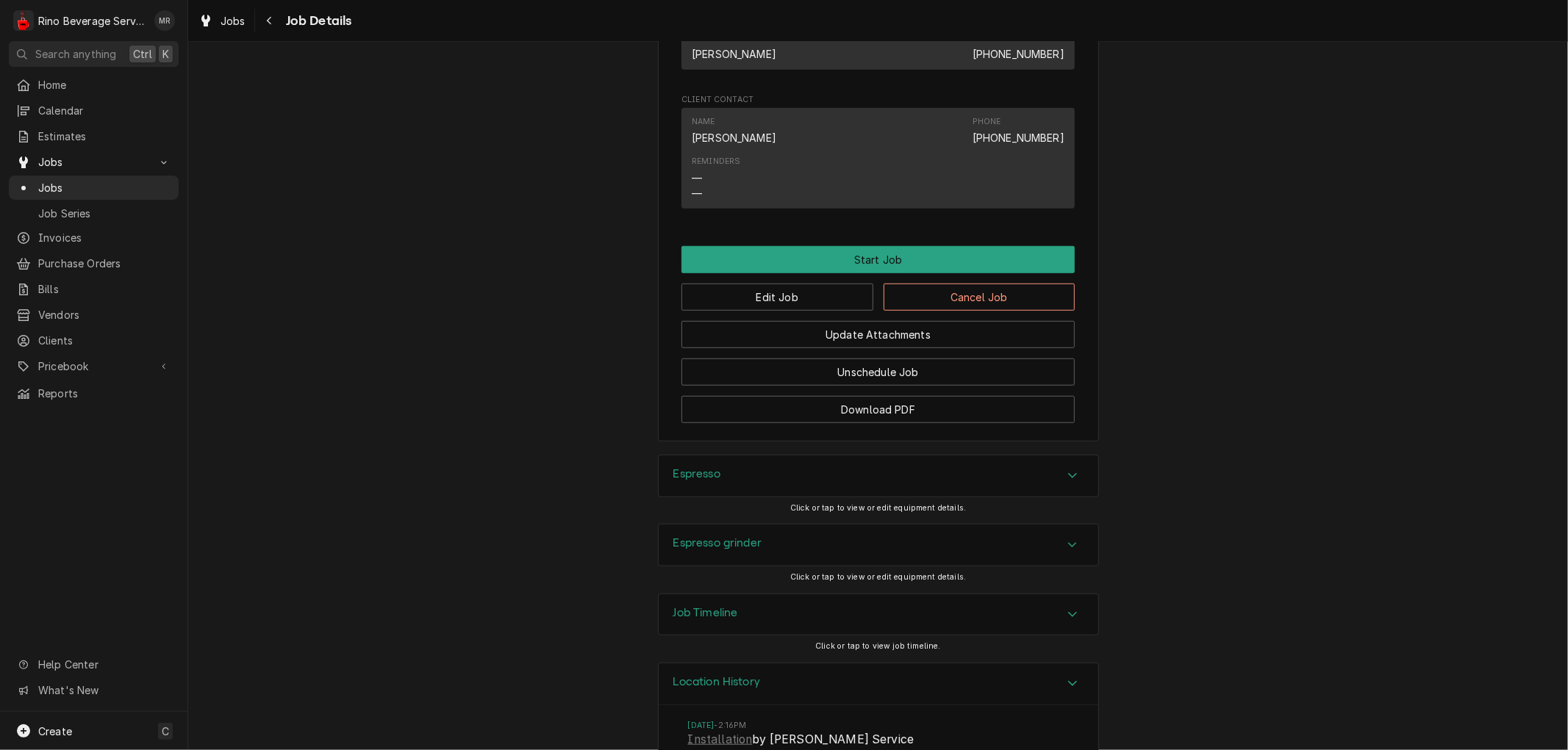
scroll to position [1018, 0]
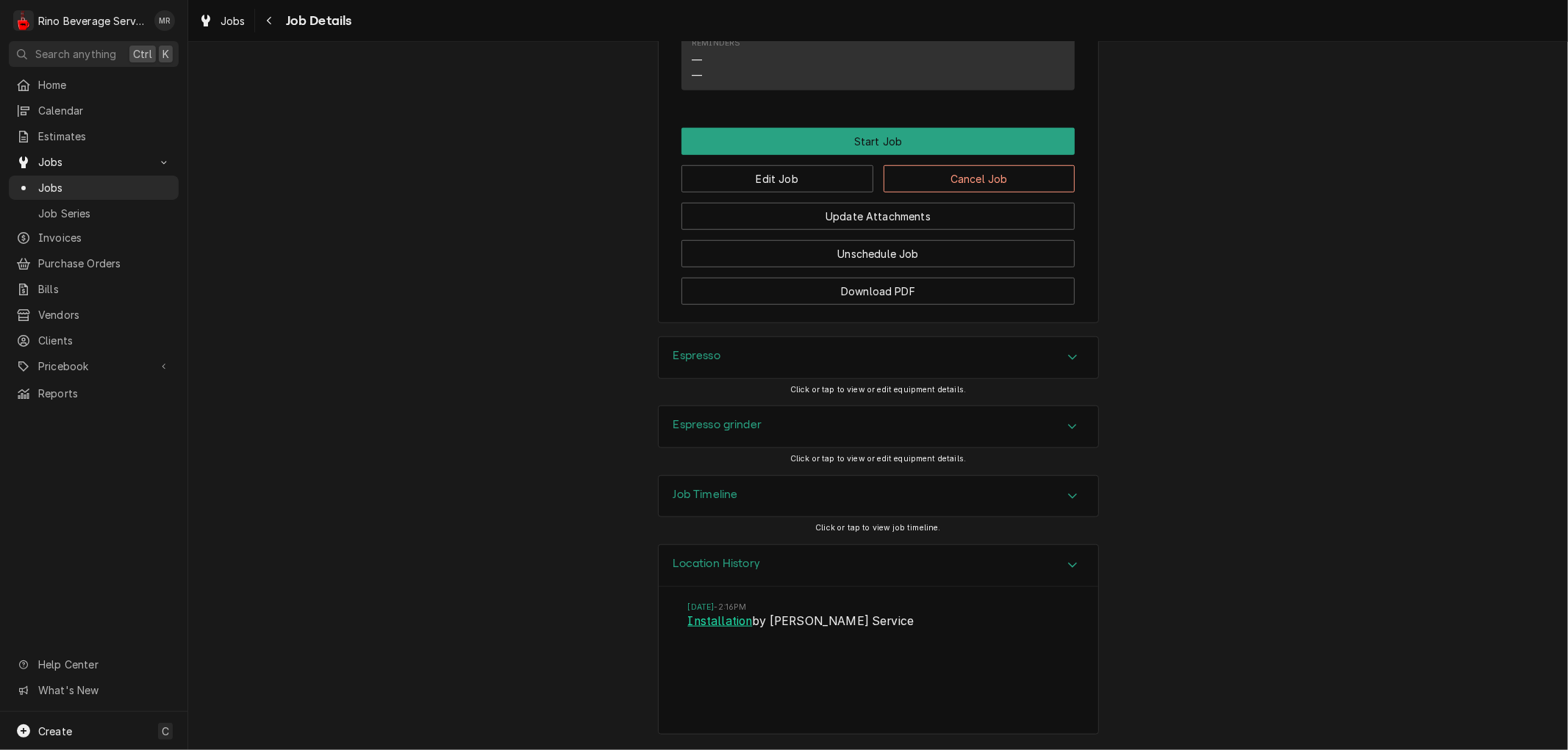
click at [710, 618] on link "Installation" at bounding box center [720, 621] width 64 height 17
click at [60, 180] on span "Jobs" at bounding box center [105, 188] width 133 height 16
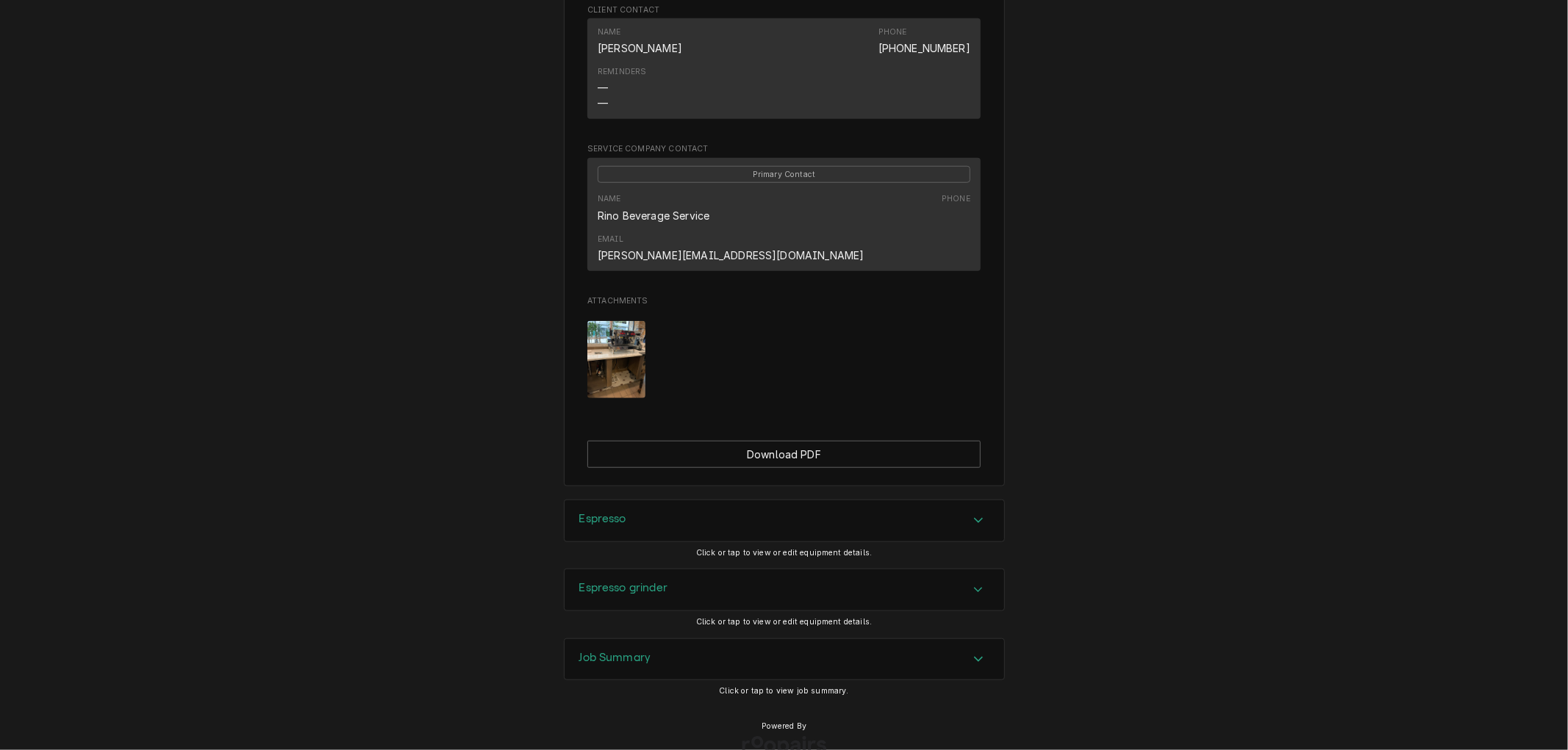
scroll to position [1061, 0]
click at [603, 347] on img "Attachments" at bounding box center [616, 358] width 58 height 77
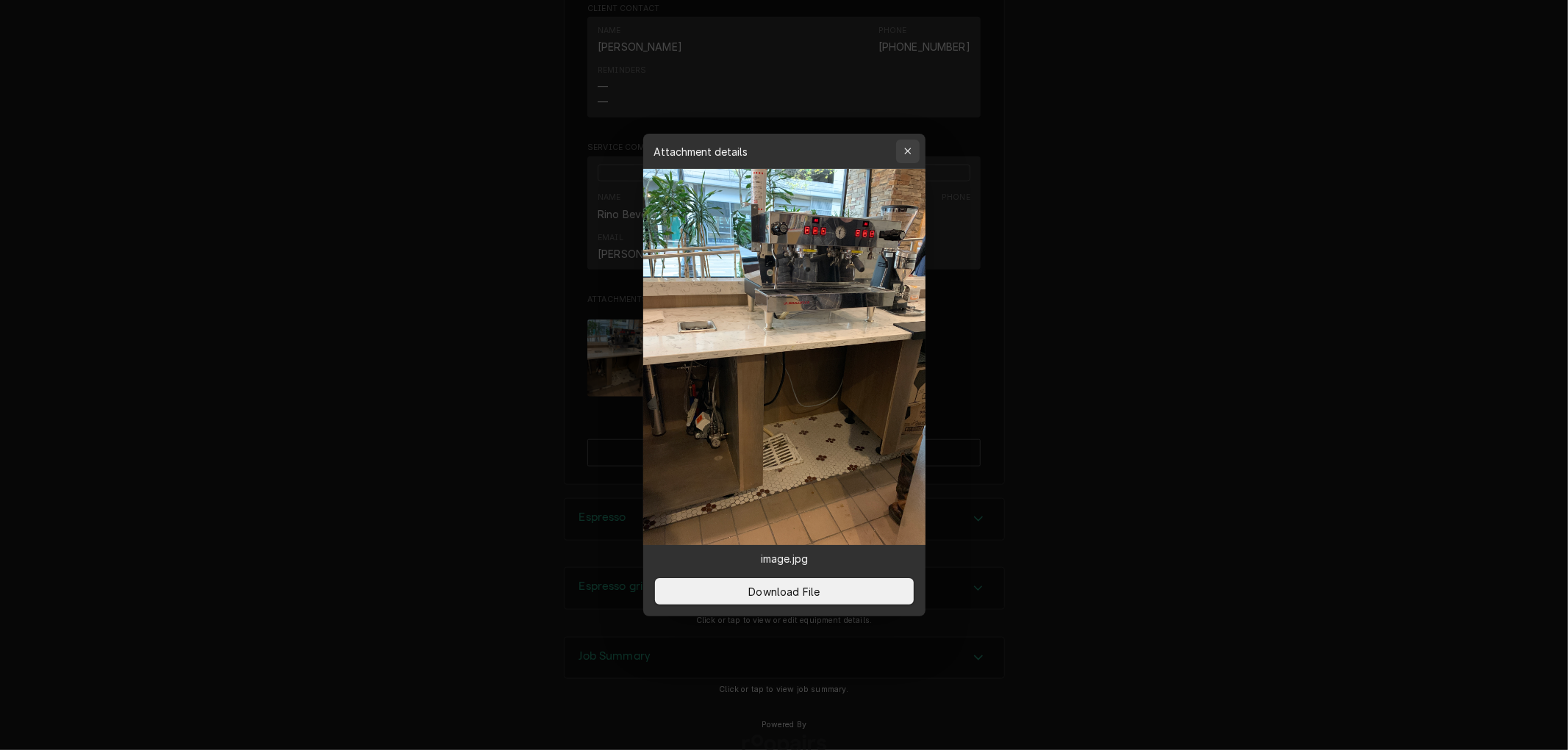
click at [902, 142] on button "button" at bounding box center [908, 152] width 24 height 24
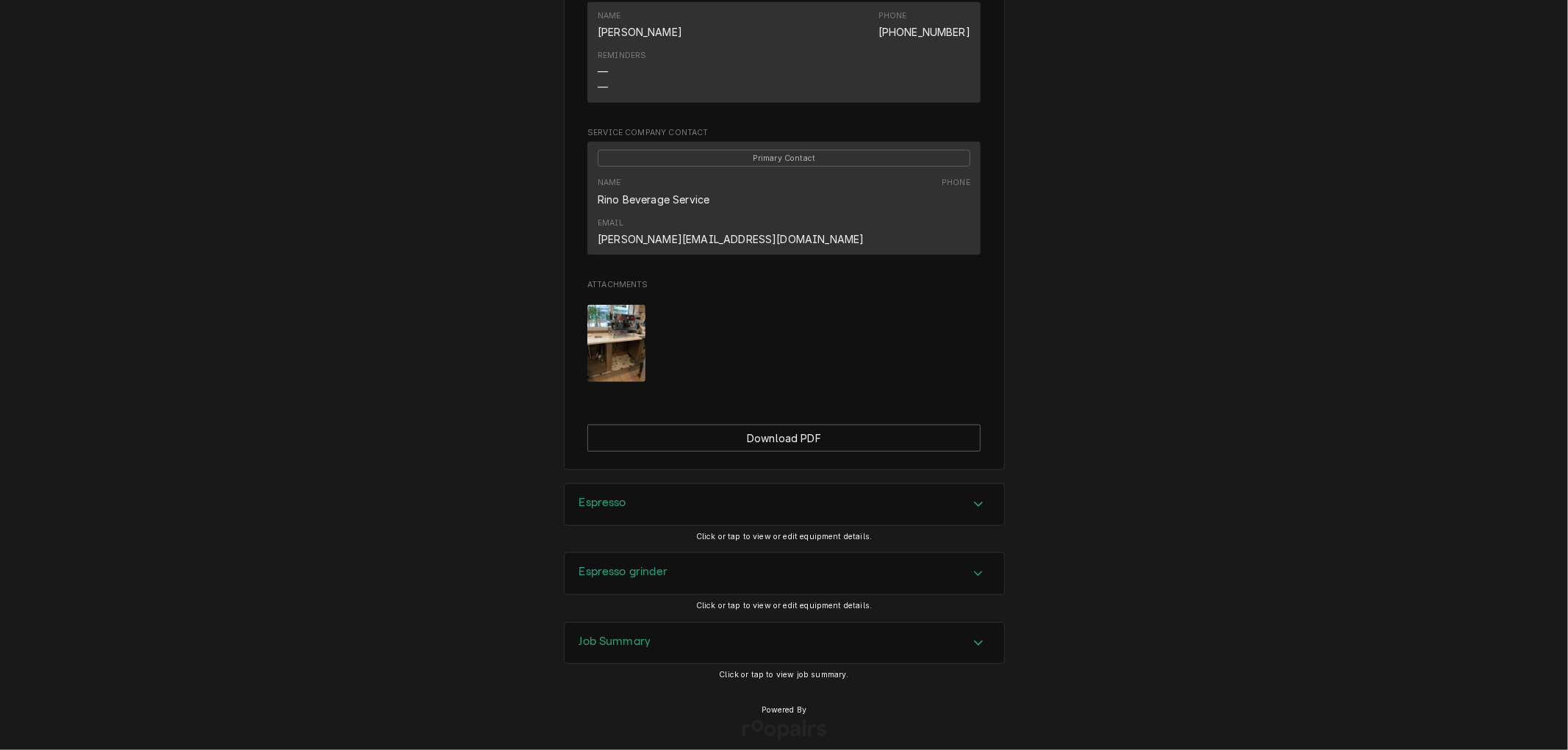
scroll to position [1083, 0]
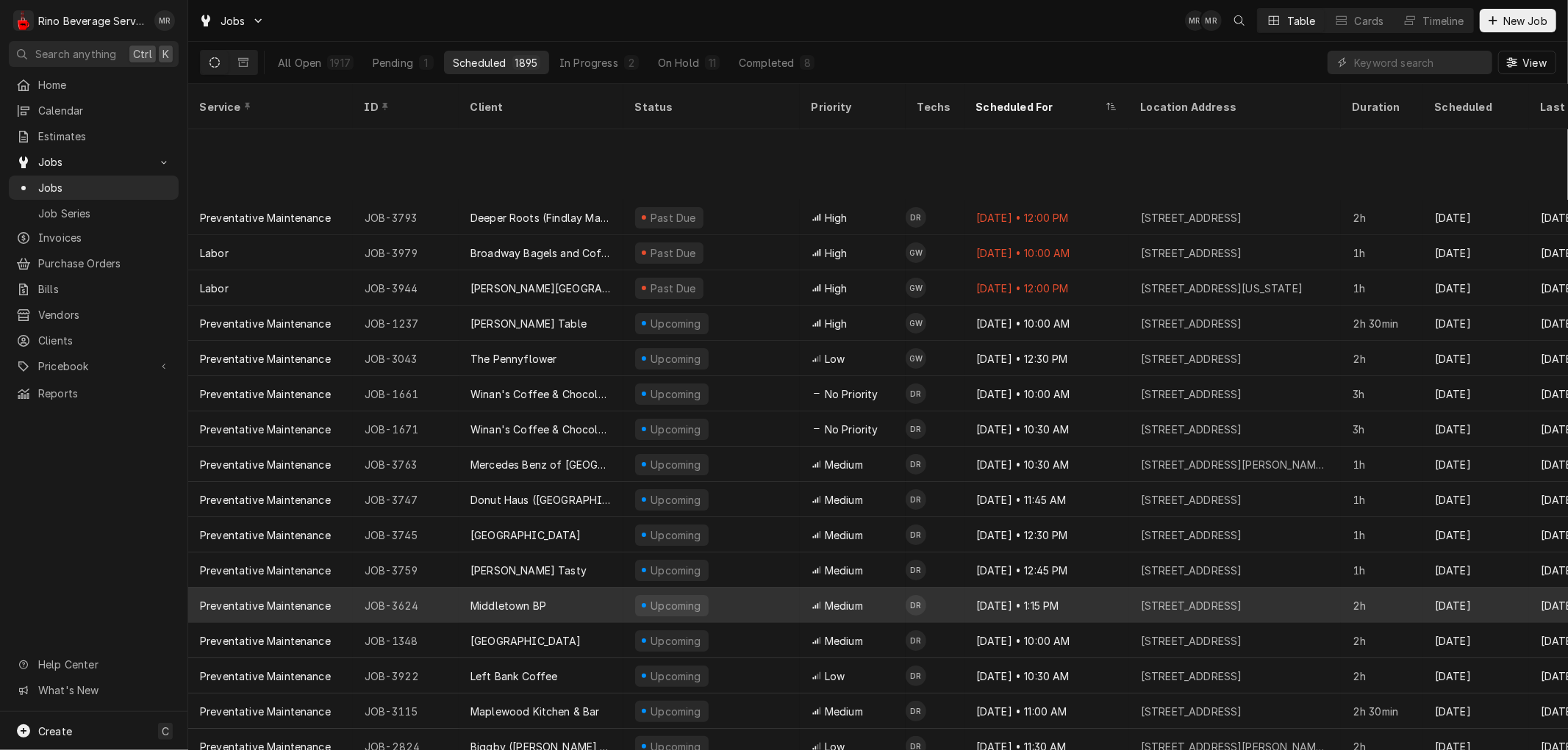
scroll to position [114, 0]
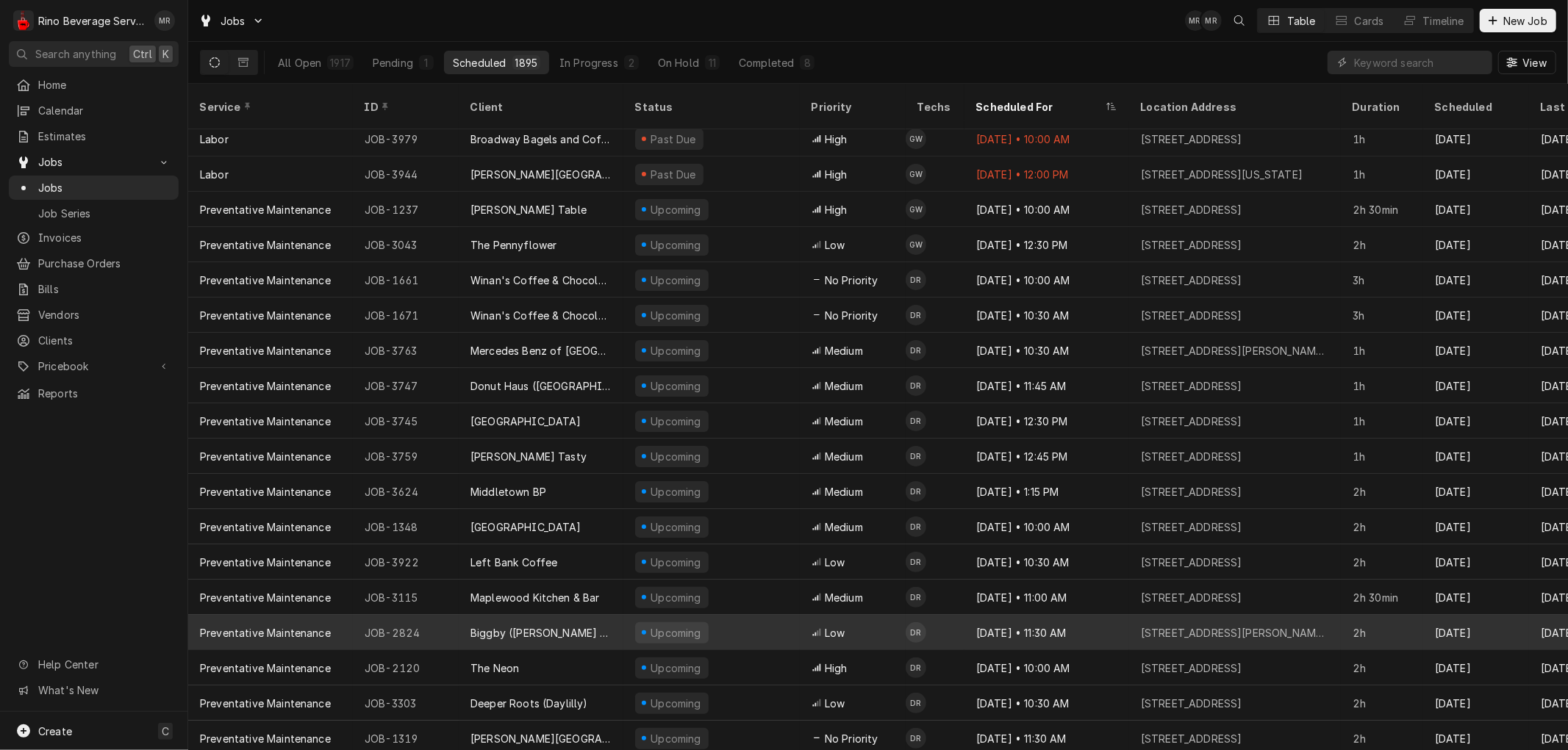
click at [605, 619] on div "Biggby ([PERSON_NAME] Mill)" at bounding box center [540, 632] width 165 height 35
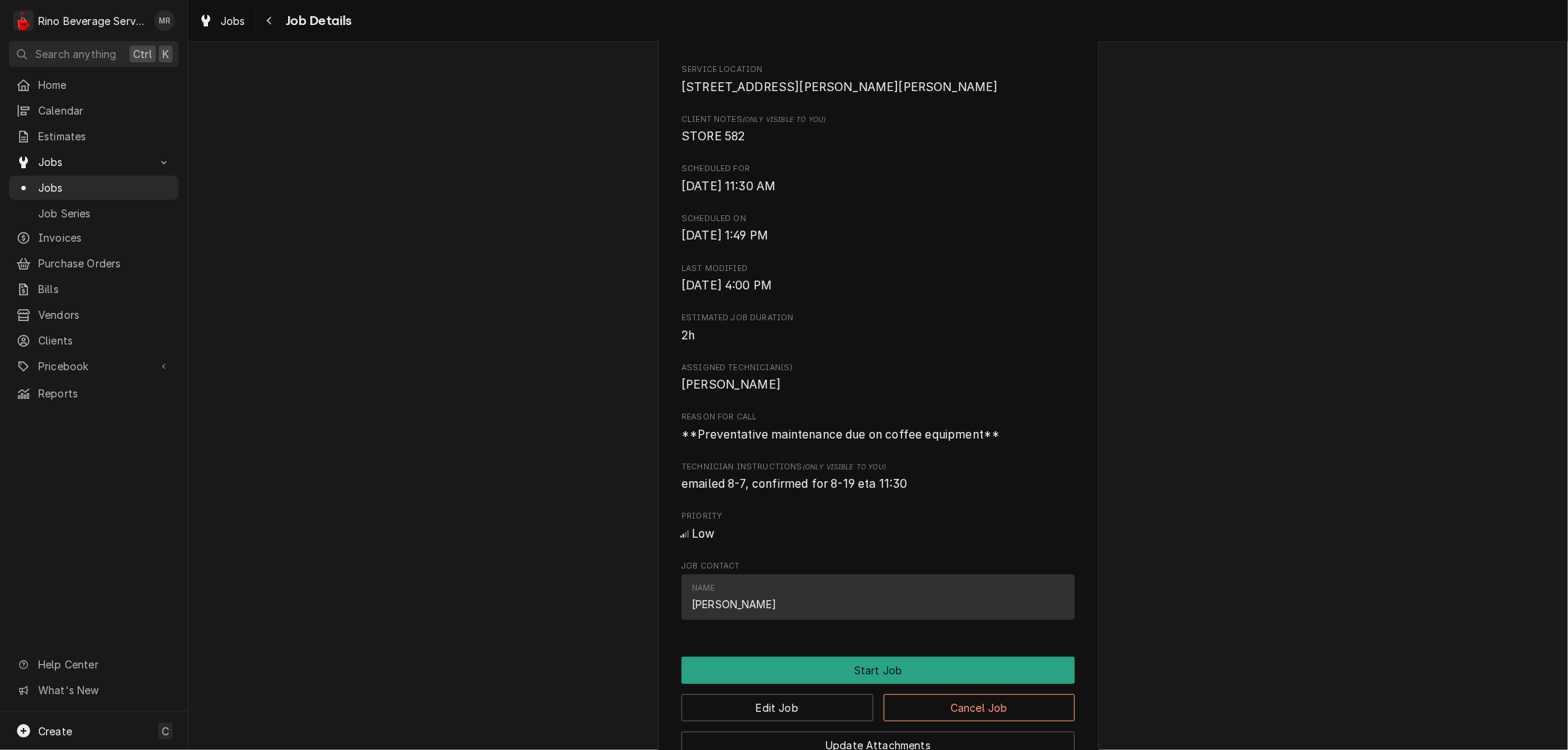
scroll to position [326, 0]
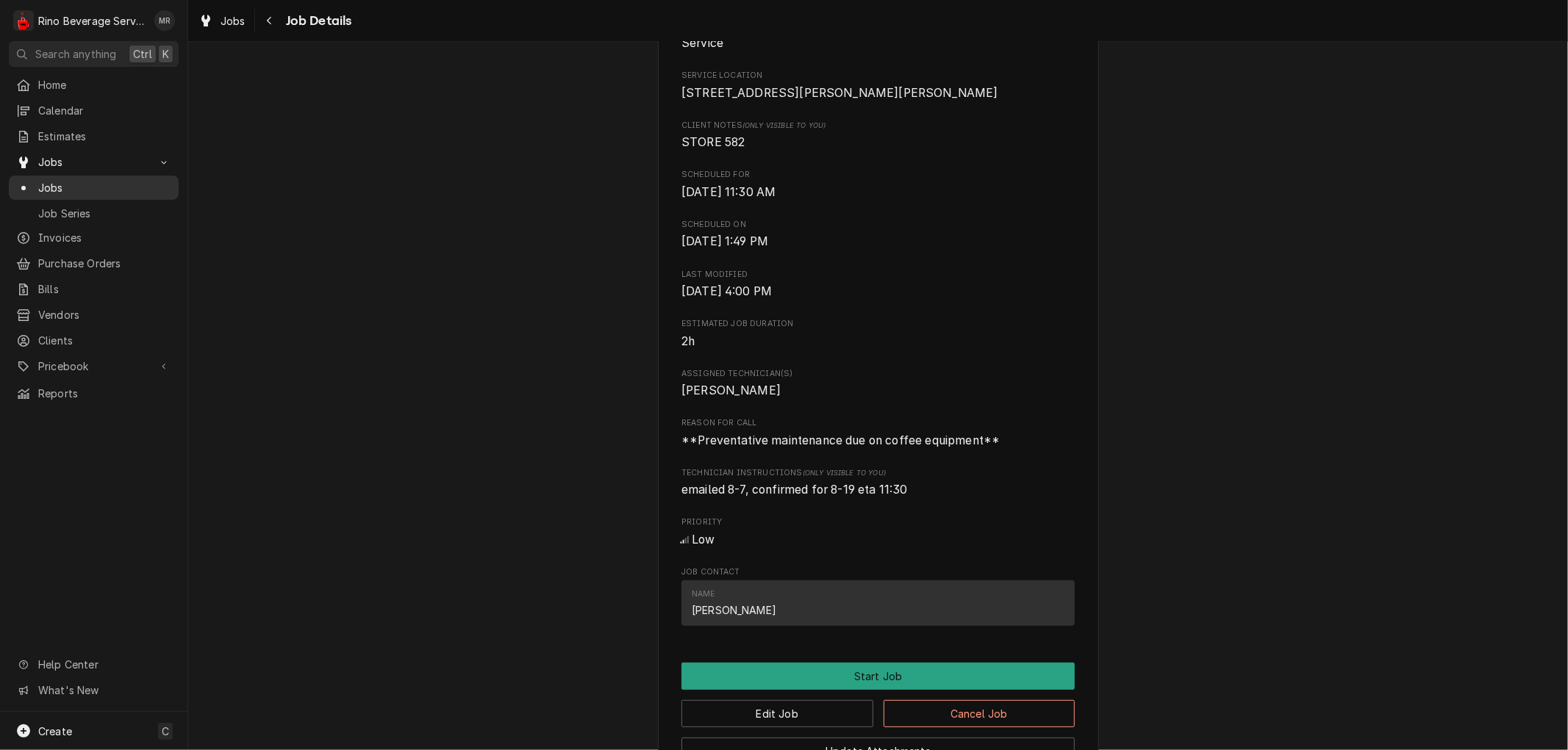
click at [92, 182] on span "Jobs" at bounding box center [105, 188] width 133 height 16
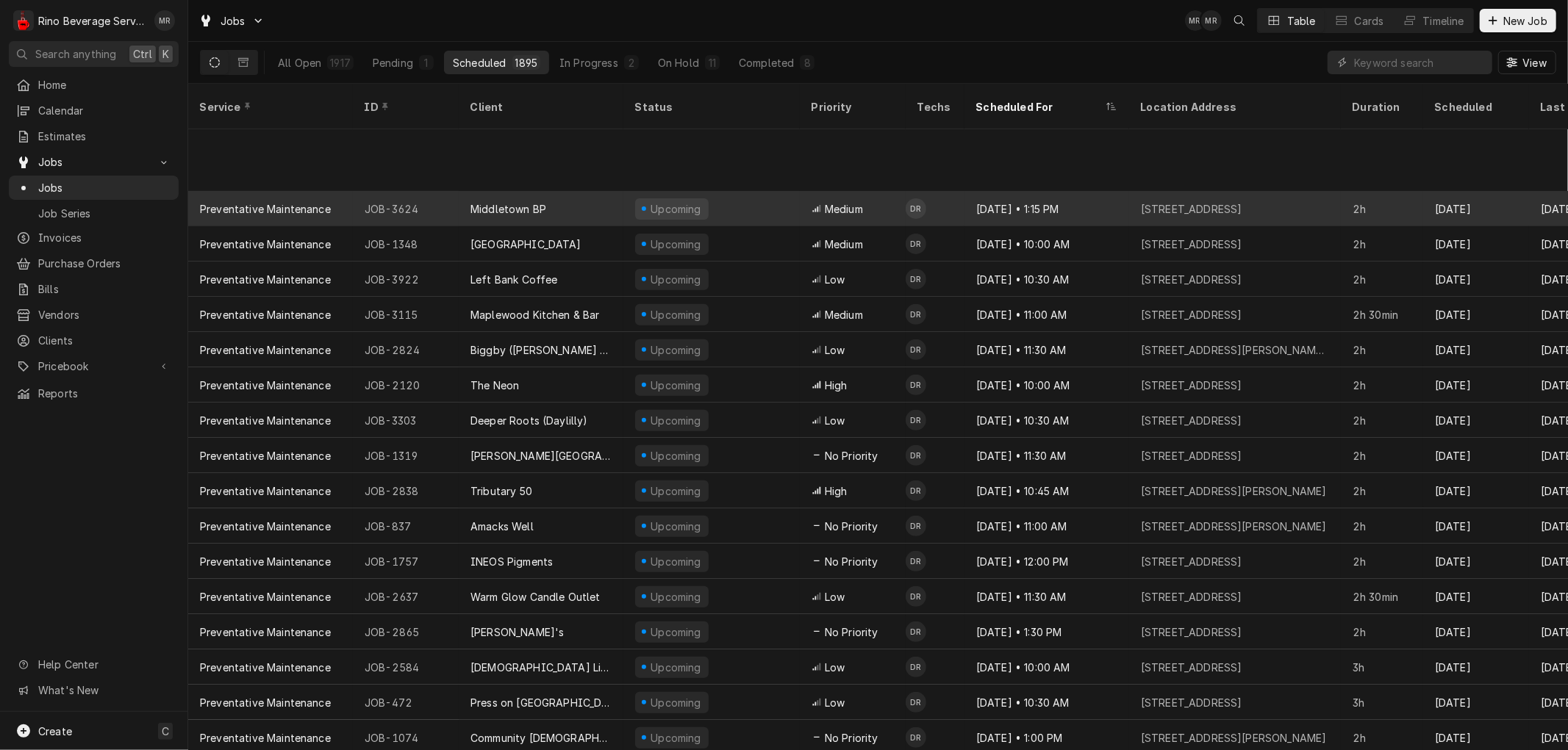
scroll to position [502, 0]
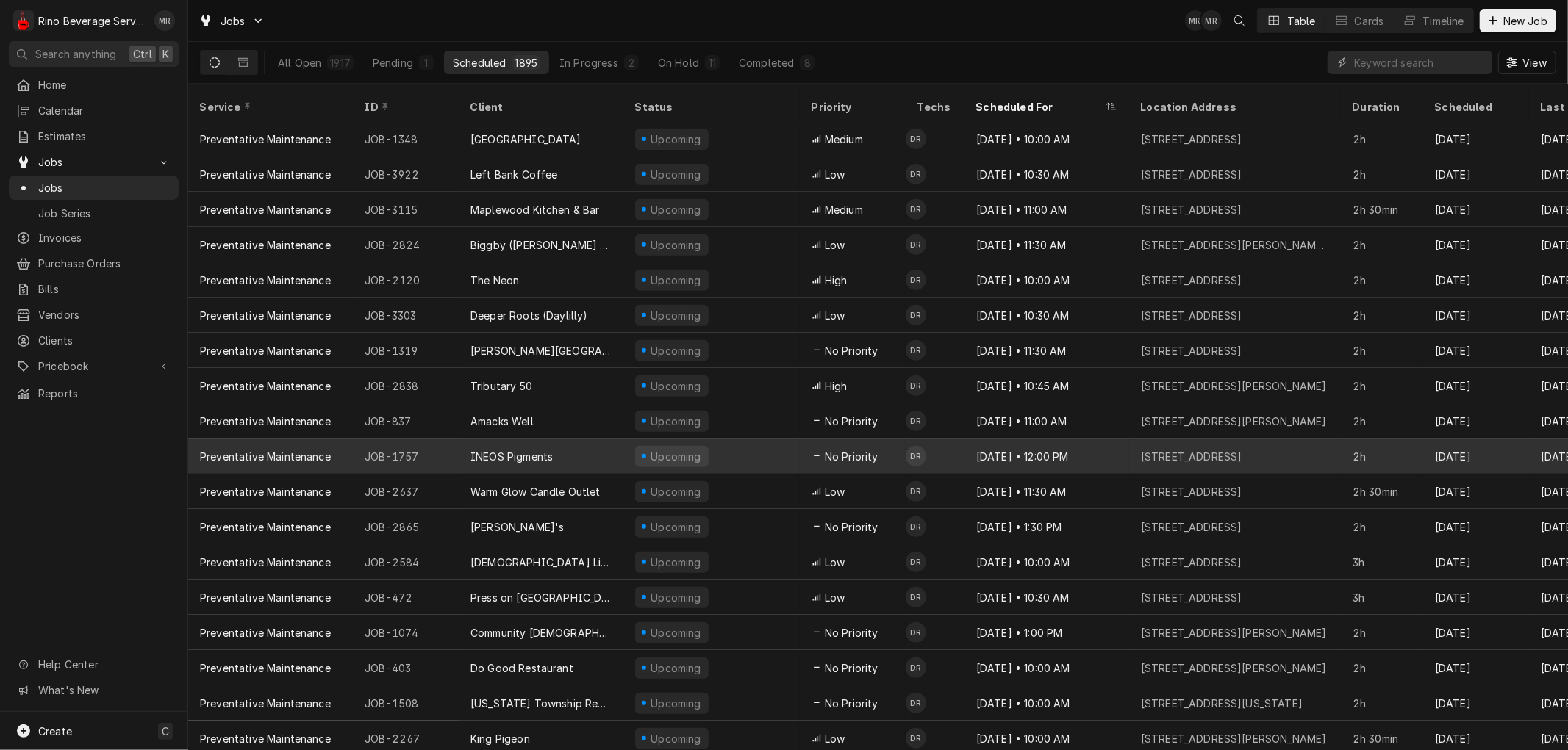
click at [436, 439] on div "JOB-1757" at bounding box center [405, 456] width 106 height 35
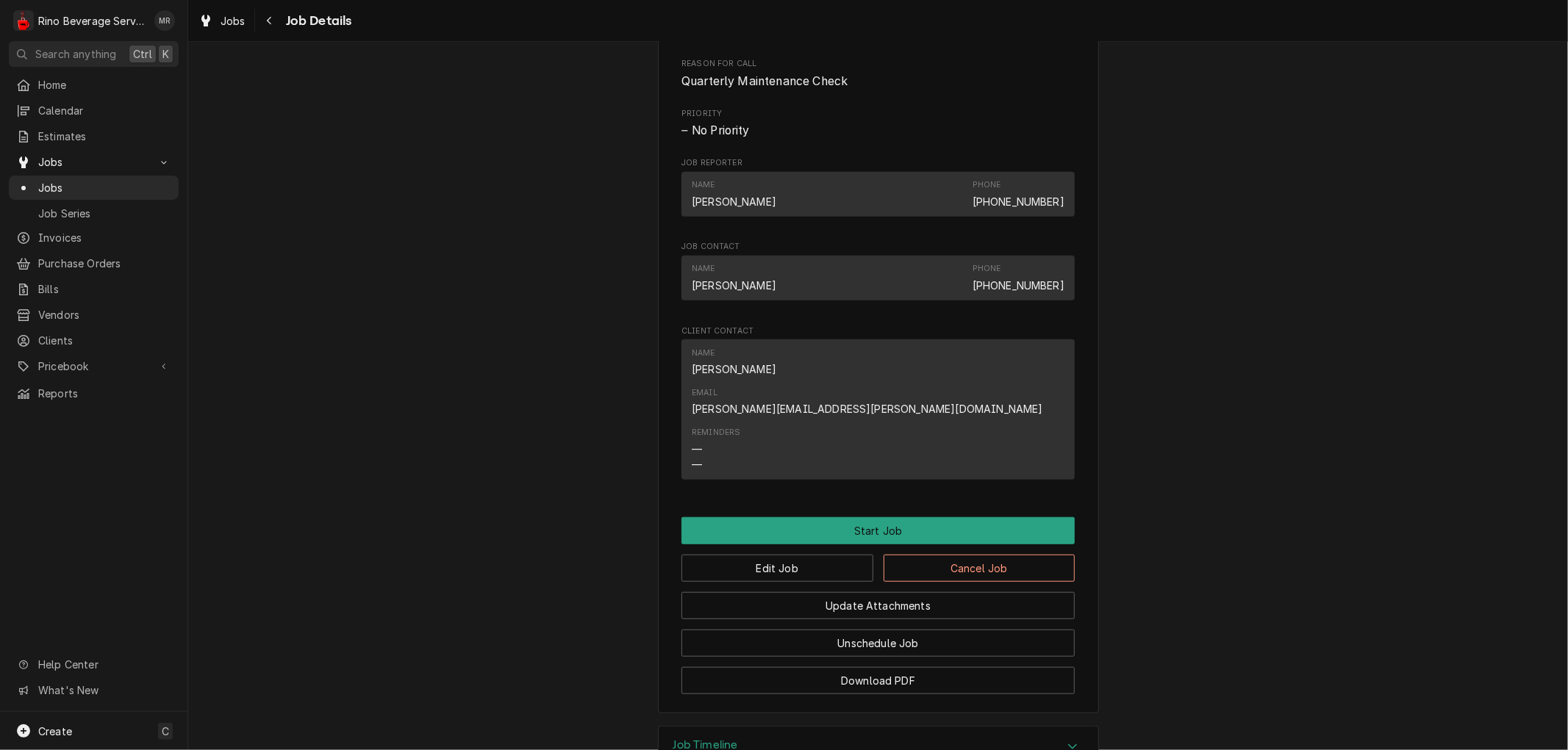
scroll to position [847, 0]
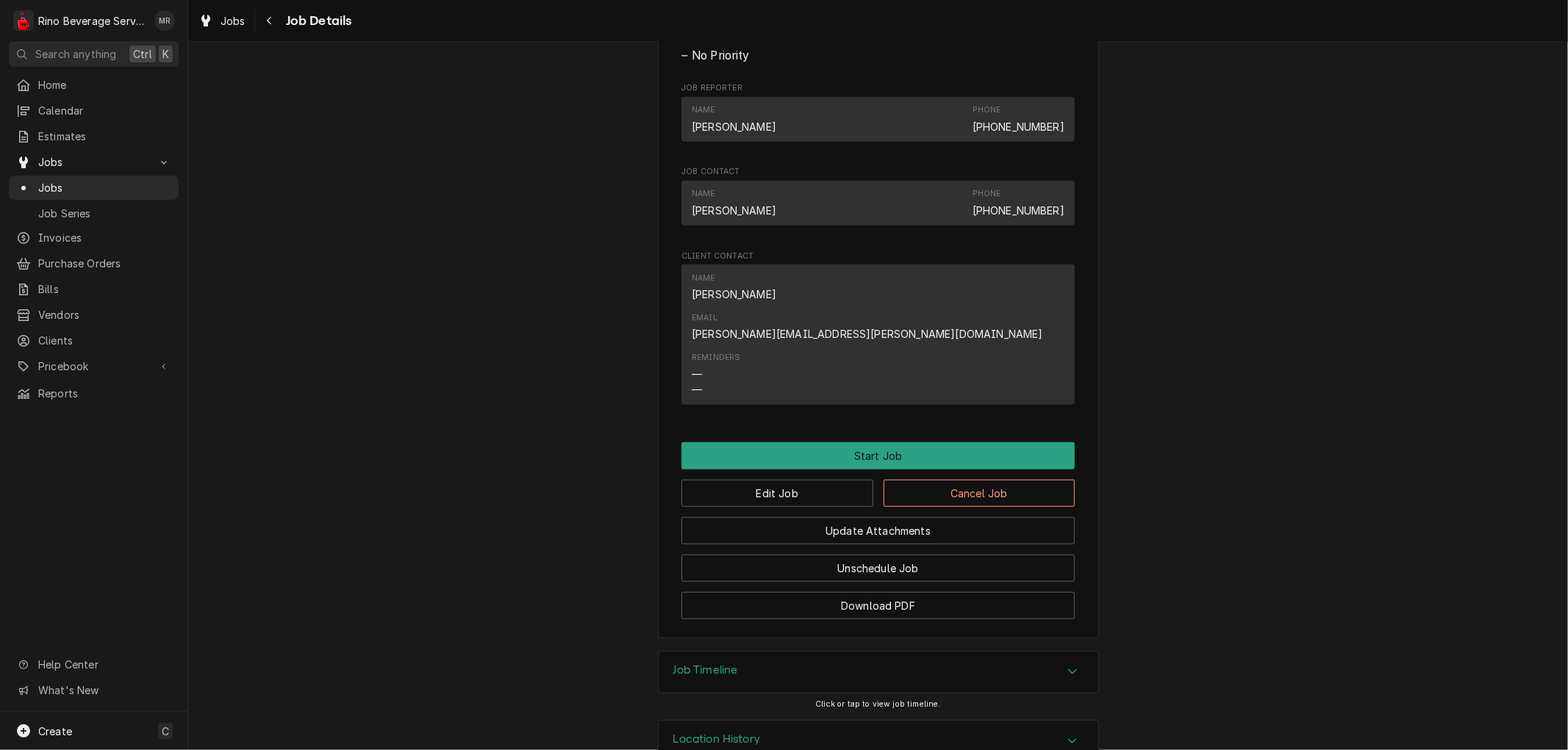
drag, startPoint x: 927, startPoint y: 456, endPoint x: 1186, endPoint y: 494, distance: 261.8
click at [948, 479] on button "Cancel Job" at bounding box center [979, 493] width 192 height 28
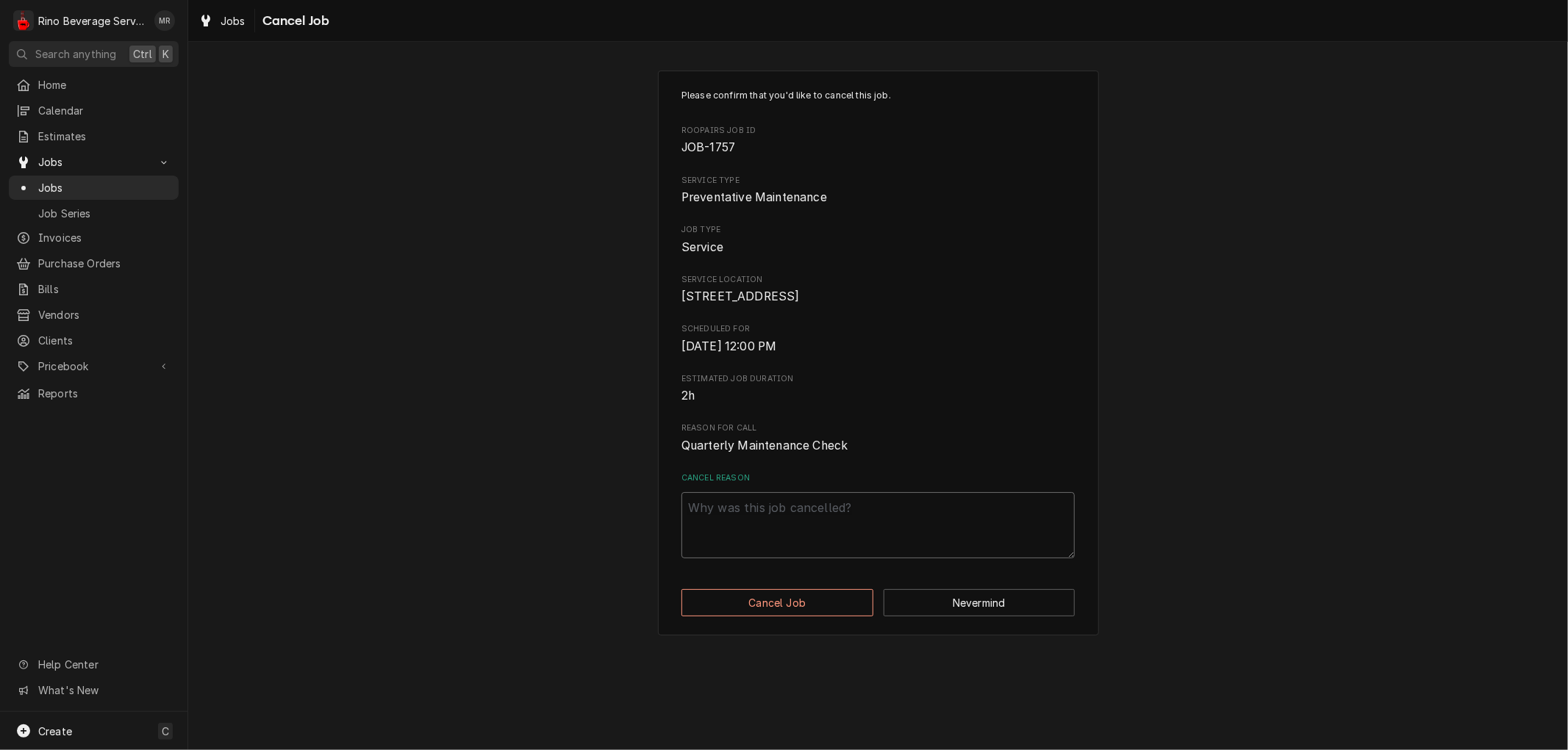
click at [825, 537] on textarea "Cancel Reason" at bounding box center [877, 525] width 393 height 66
type textarea "x"
type textarea "d"
type textarea "x"
type textarea "du"
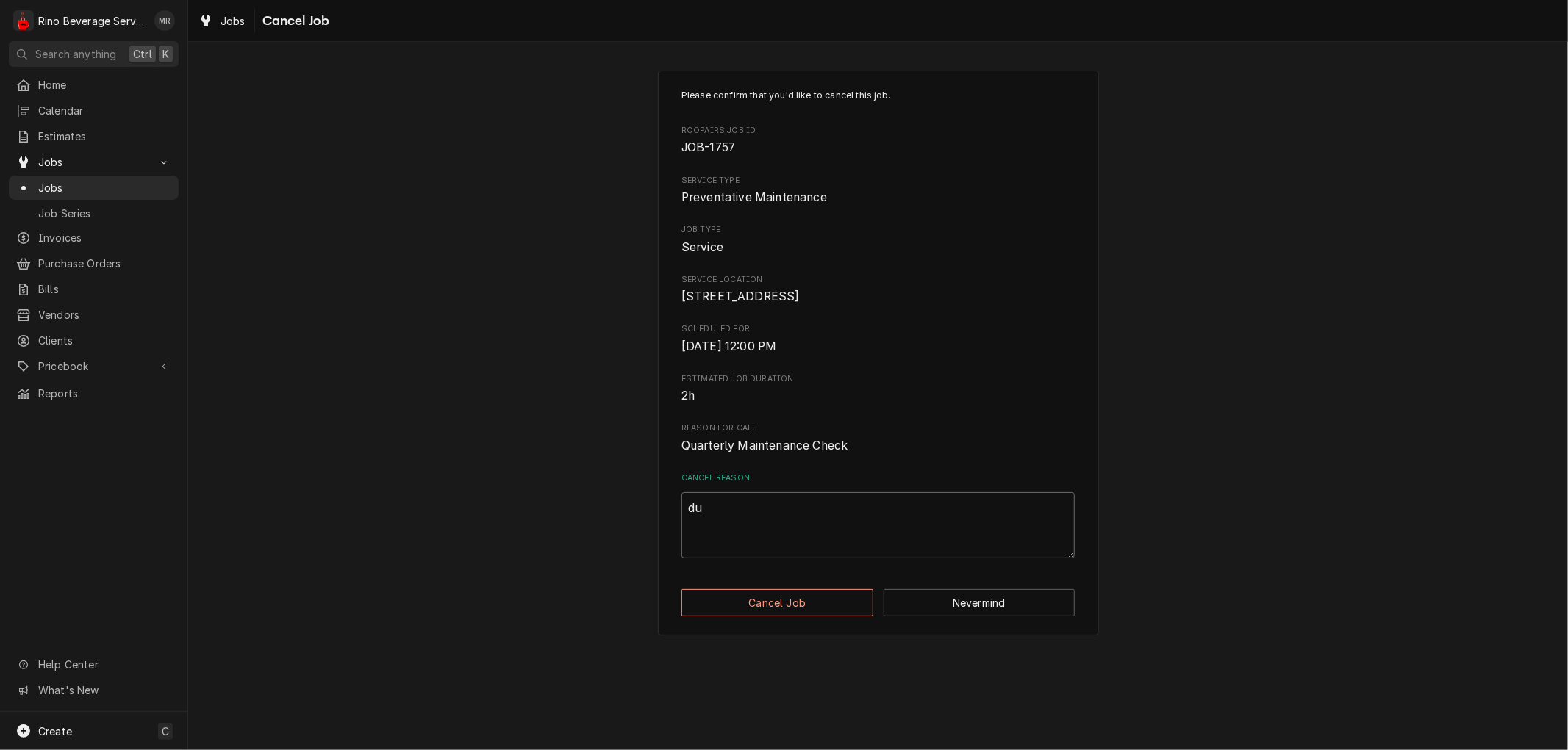
type textarea "x"
type textarea "dup"
type textarea "x"
type textarea "dupl"
type textarea "x"
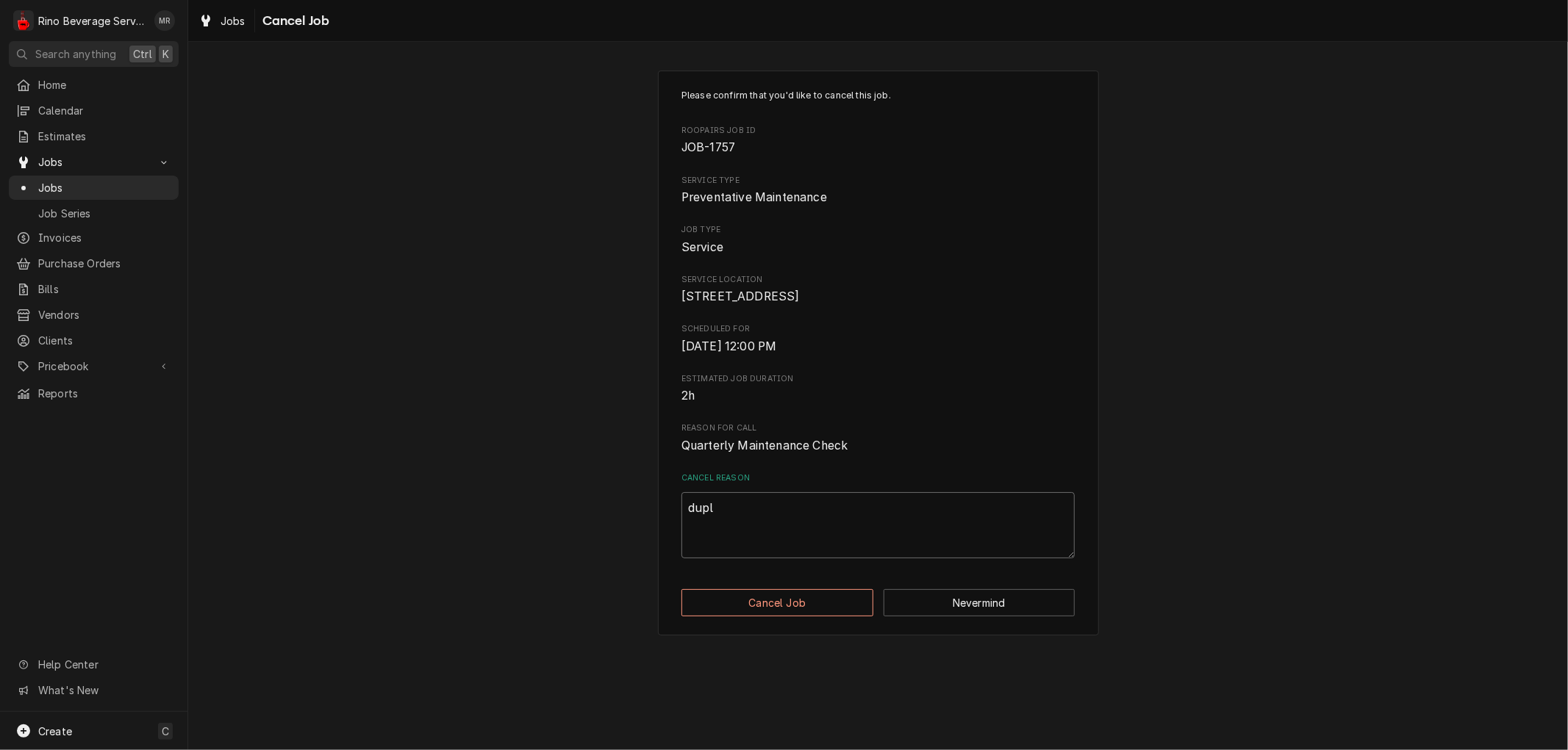
type textarea "dupli"
type textarea "x"
type textarea "duplic"
type textarea "x"
type textarea "duplica"
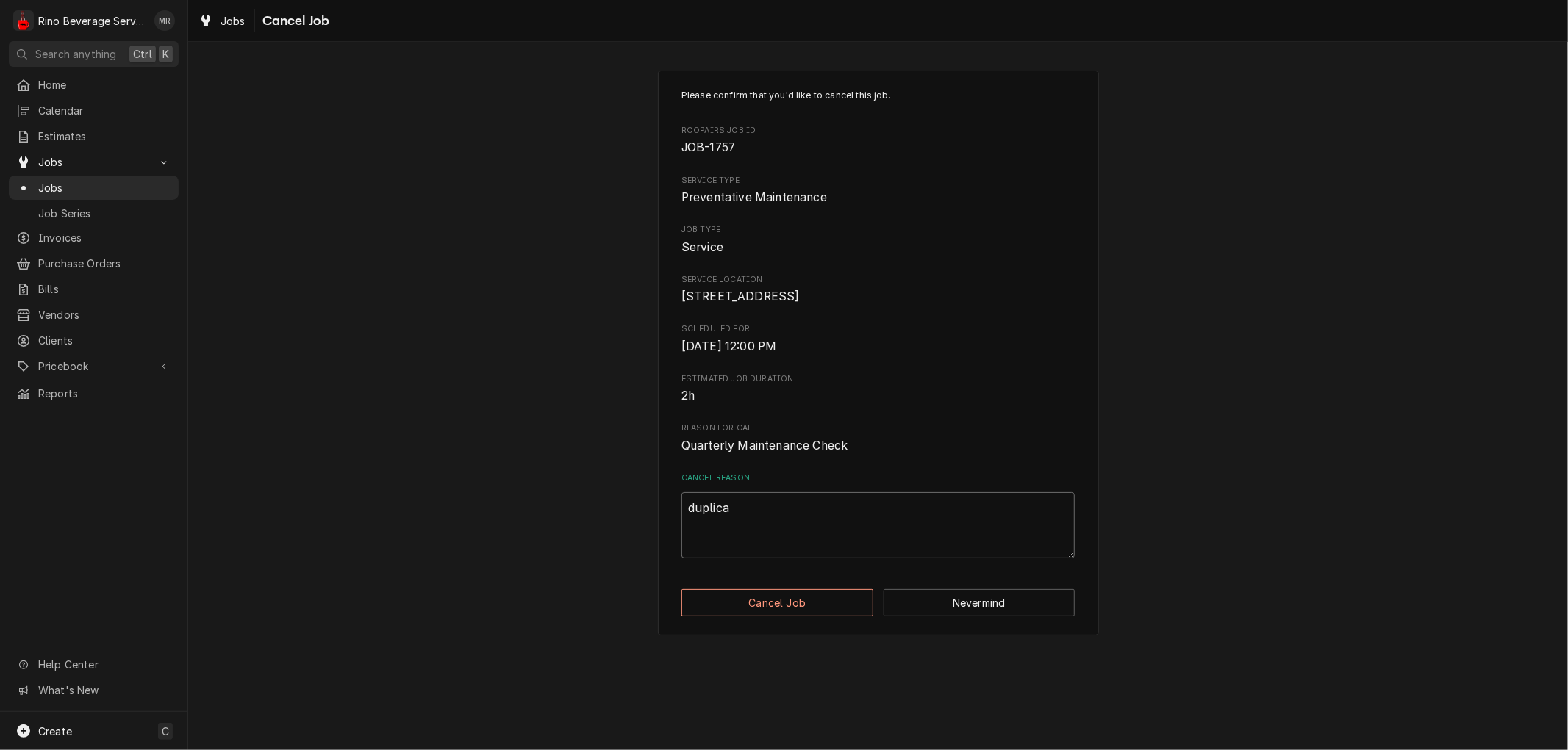
type textarea "x"
type textarea "duplicat"
type textarea "x"
type textarea "duplicate"
click at [821, 617] on button "Cancel Job" at bounding box center [777, 603] width 192 height 28
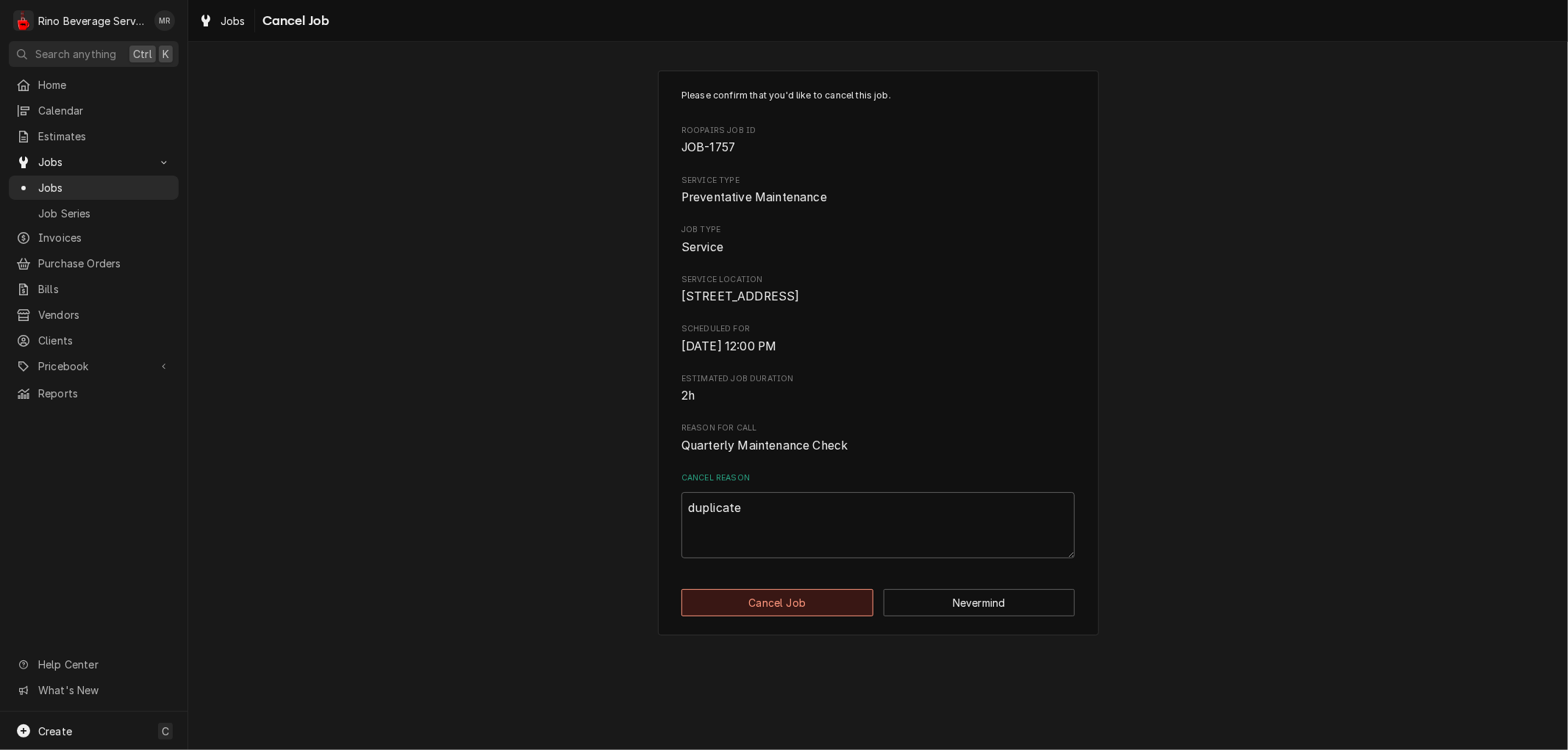
type textarea "x"
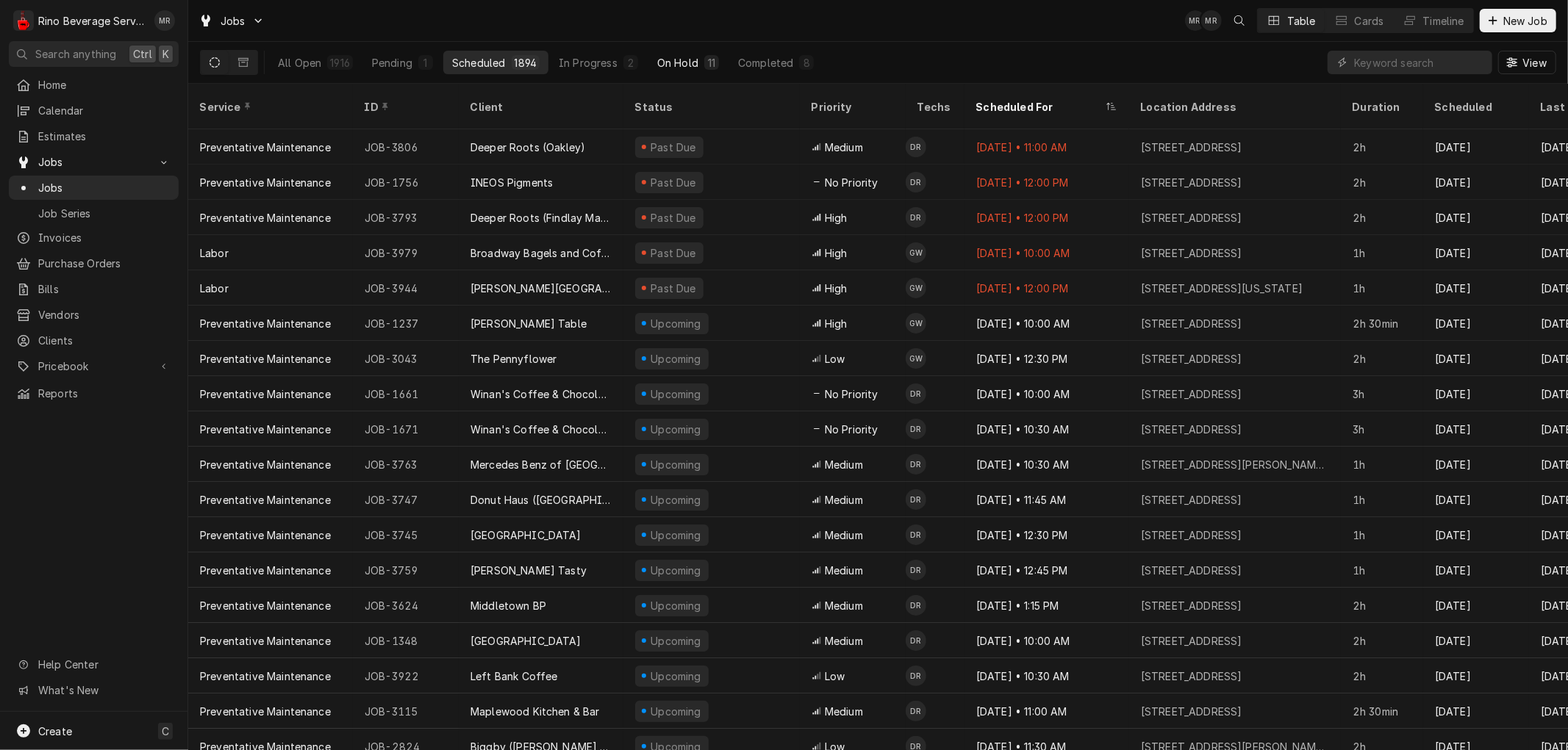
click at [697, 60] on button "On Hold 11" at bounding box center [688, 63] width 79 height 24
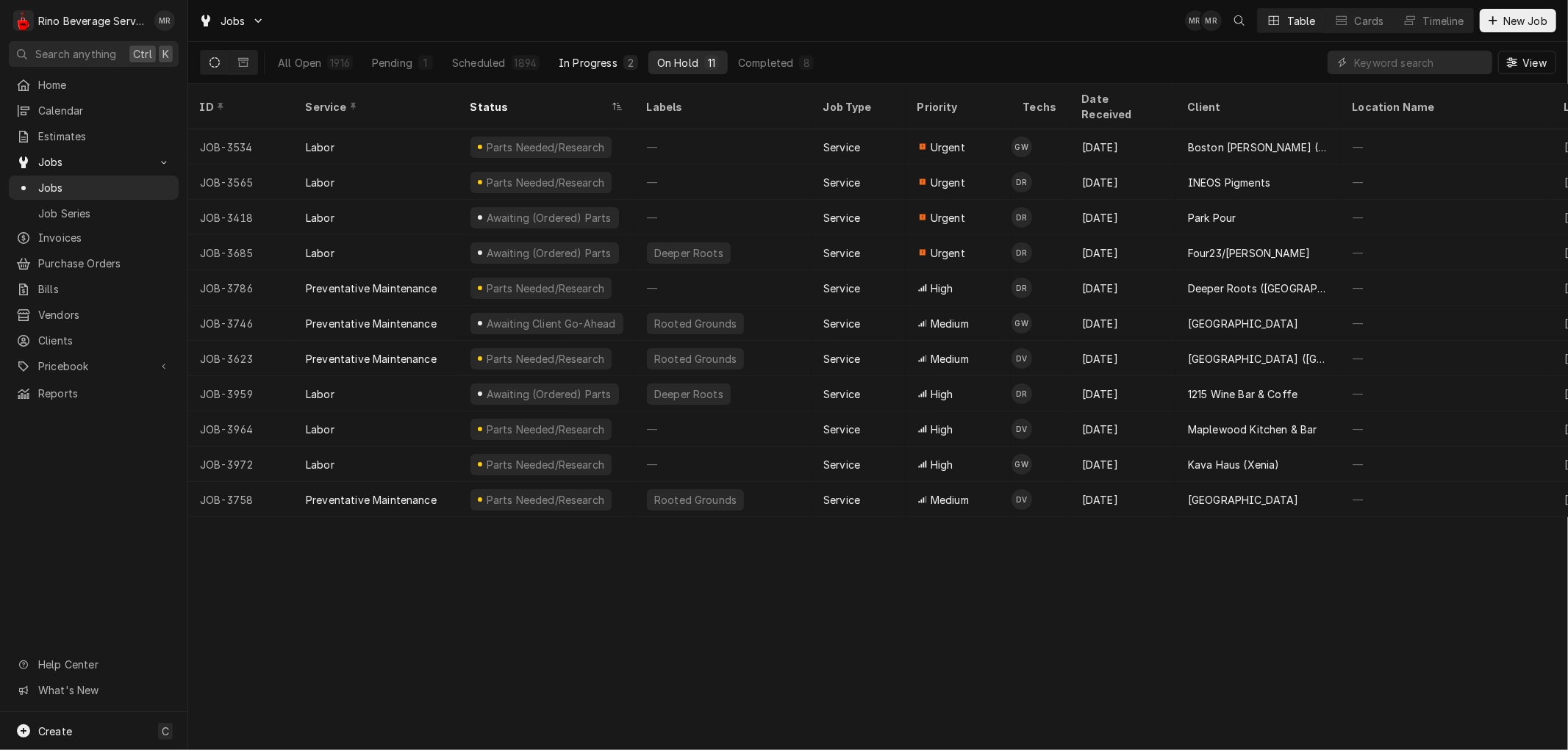
click at [570, 56] on div "In Progress" at bounding box center [588, 63] width 59 height 16
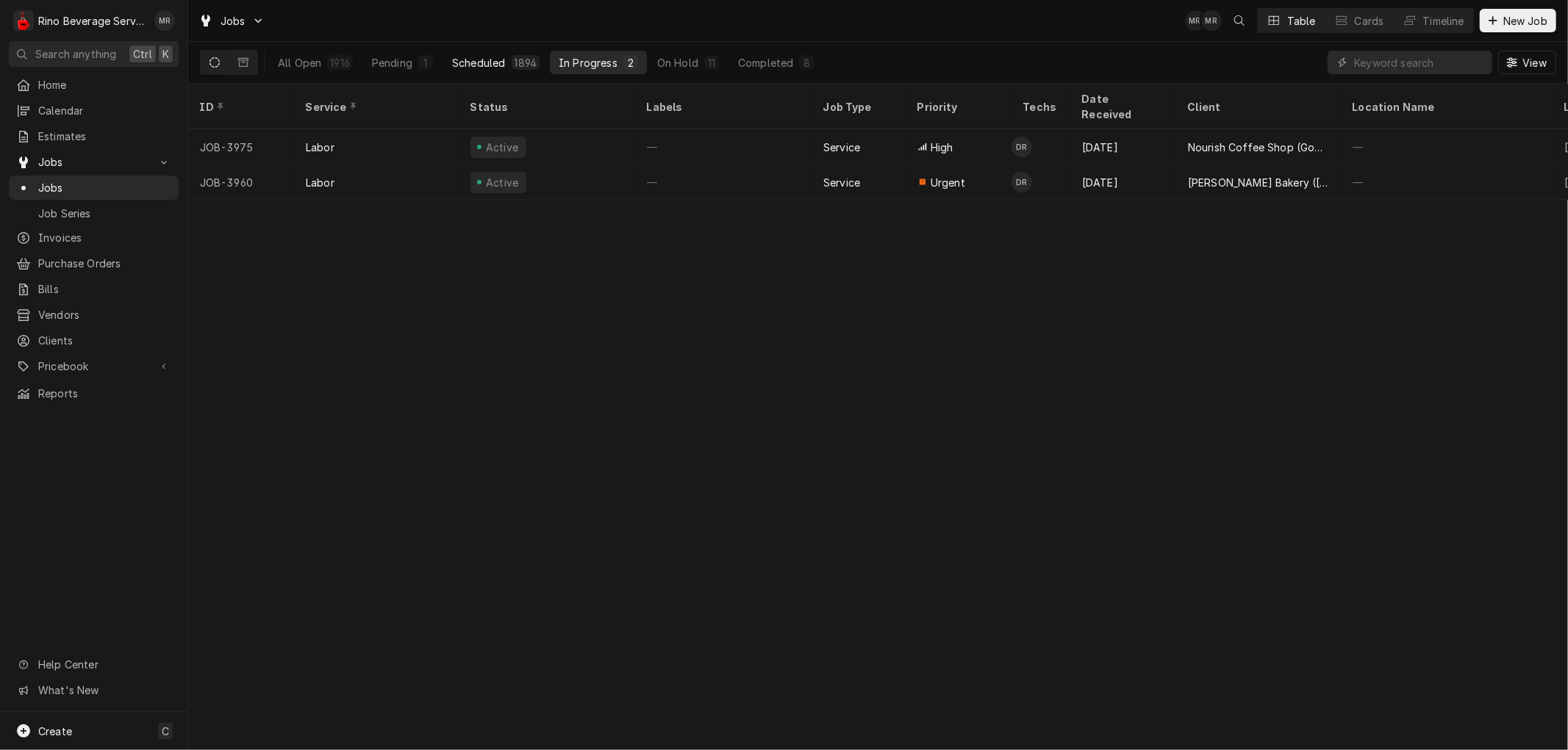
click at [497, 59] on div "Scheduled" at bounding box center [478, 63] width 52 height 16
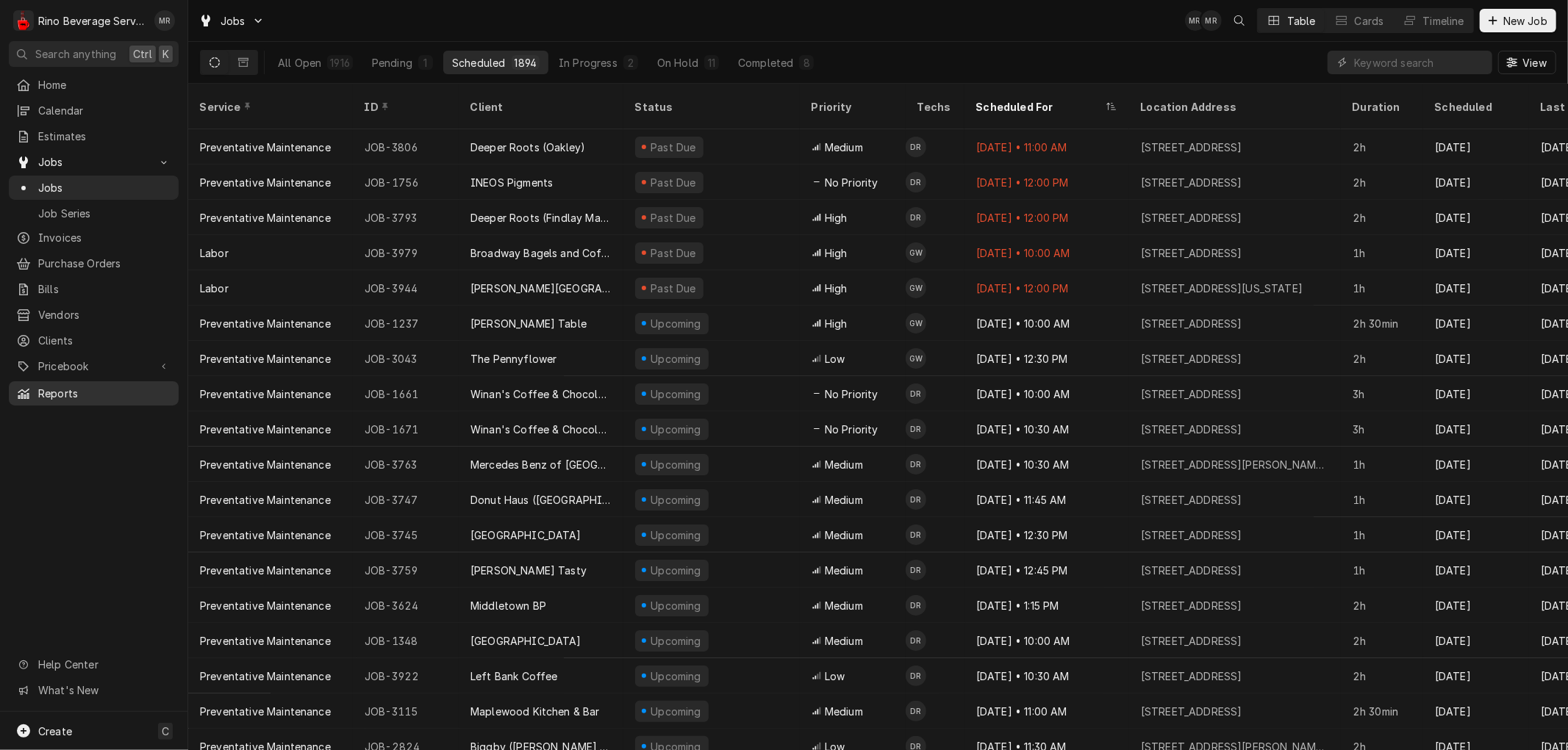
click at [85, 386] on span "Reports" at bounding box center [105, 393] width 133 height 16
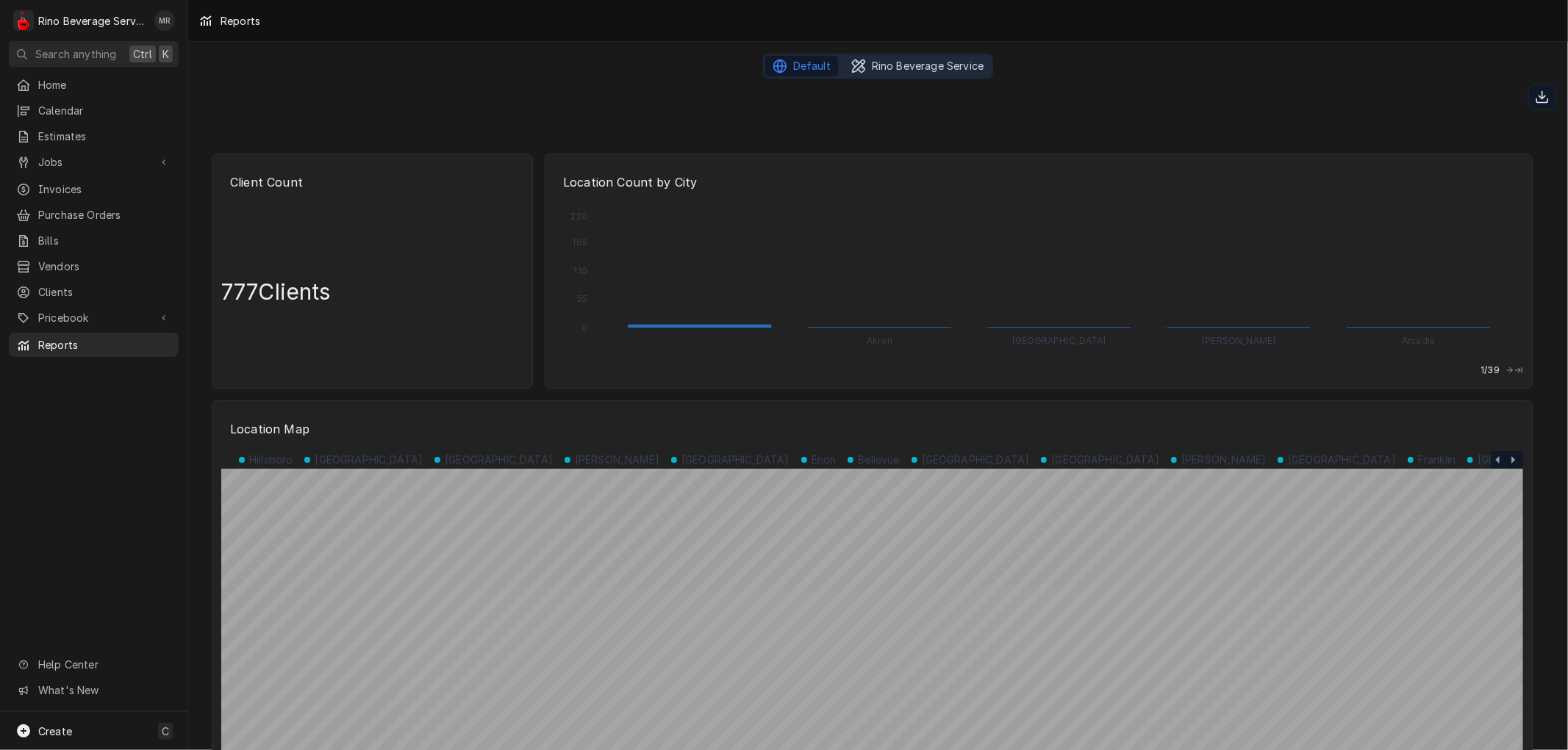
click at [912, 64] on span "Rino Beverage Service" at bounding box center [927, 66] width 111 height 15
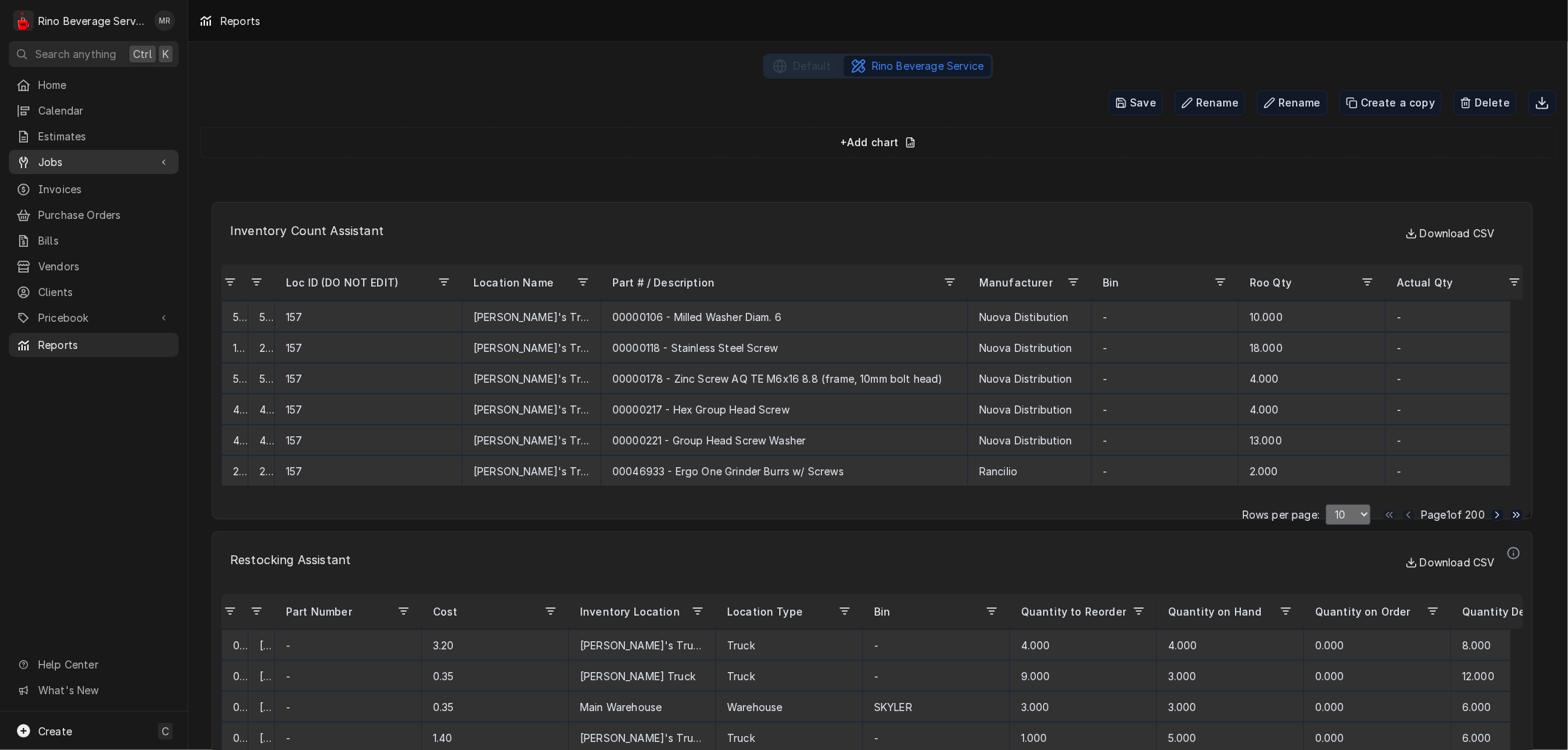
click at [66, 157] on span "Jobs" at bounding box center [94, 162] width 111 height 16
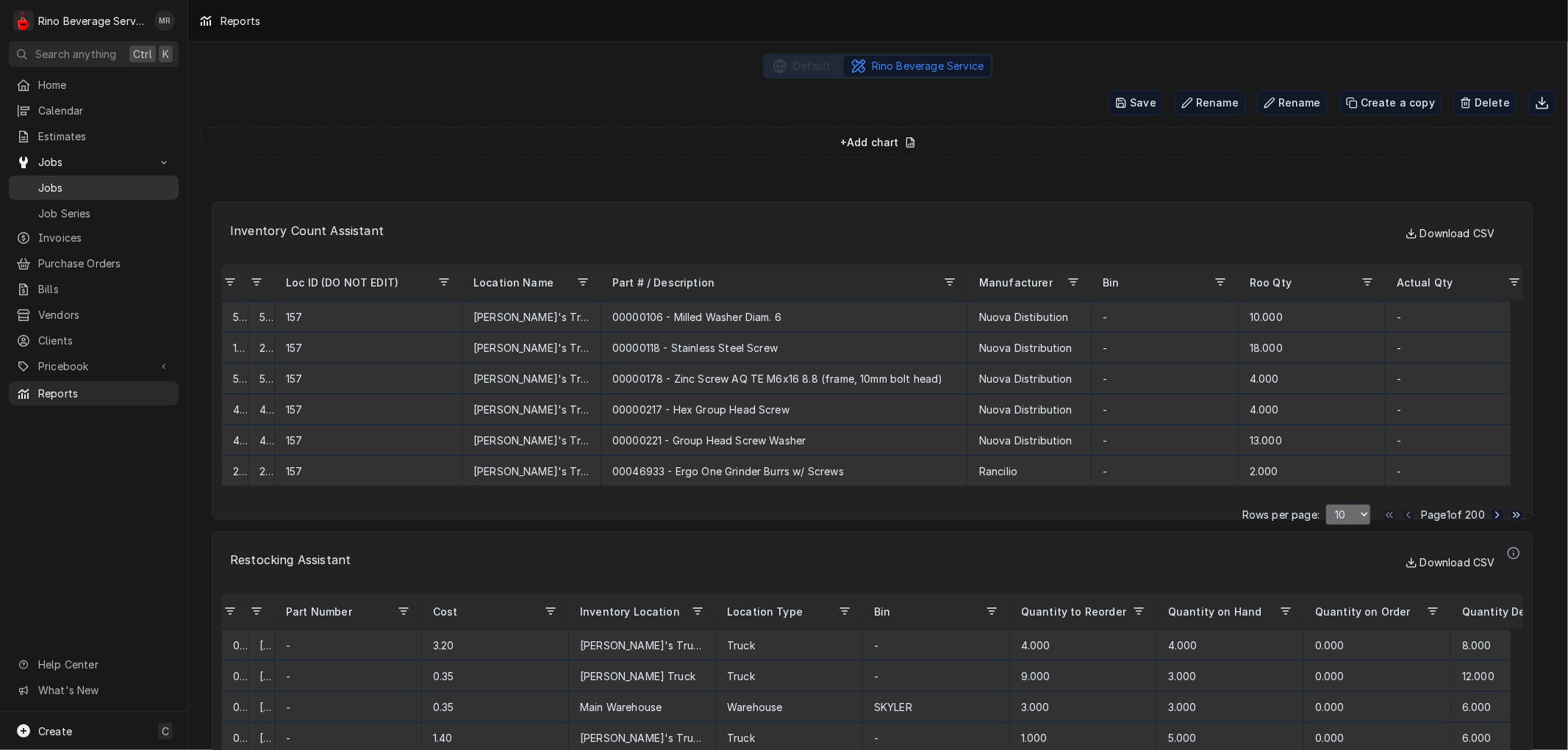
click at [75, 185] on span "Jobs" at bounding box center [105, 188] width 133 height 16
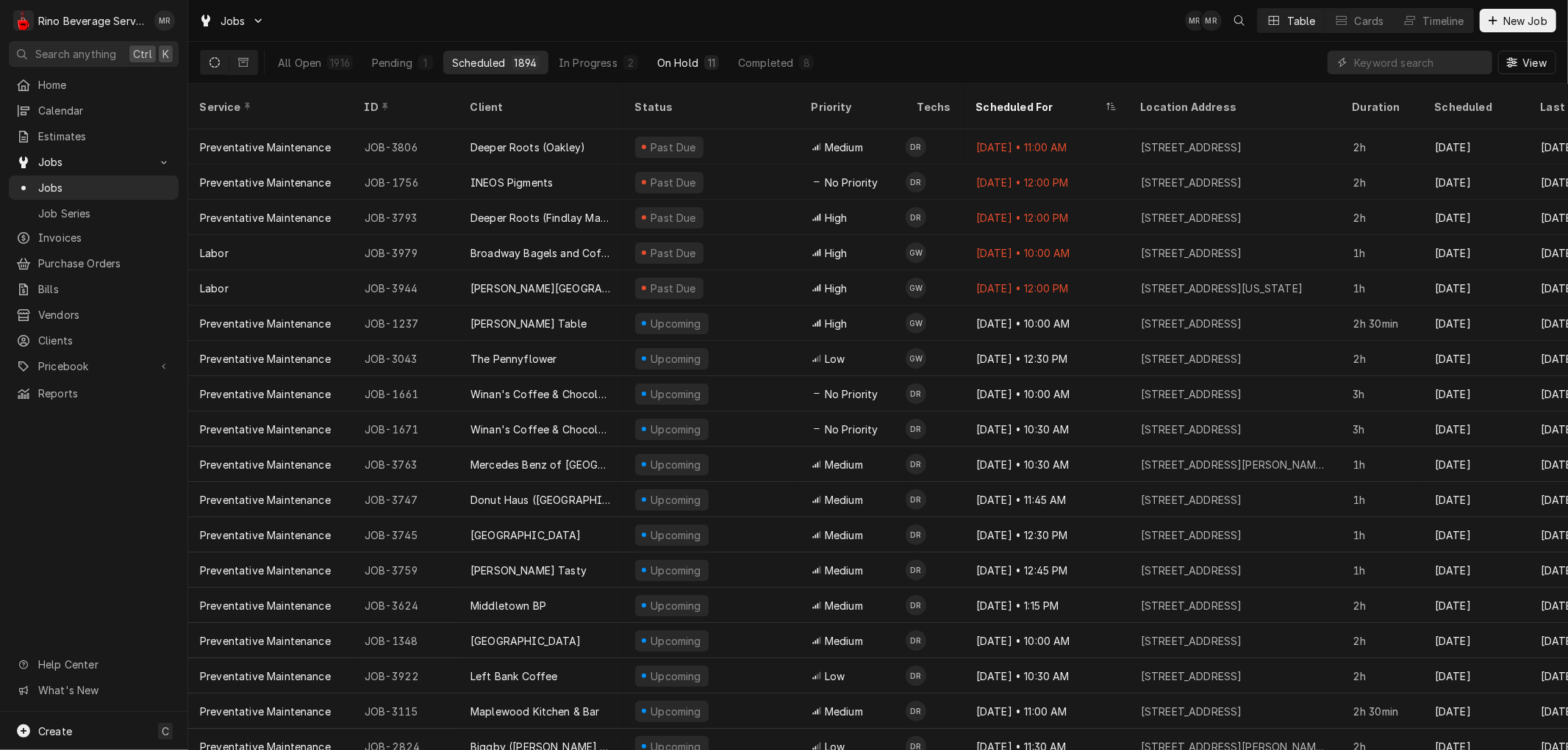
click at [681, 62] on div "On Hold" at bounding box center [678, 63] width 41 height 16
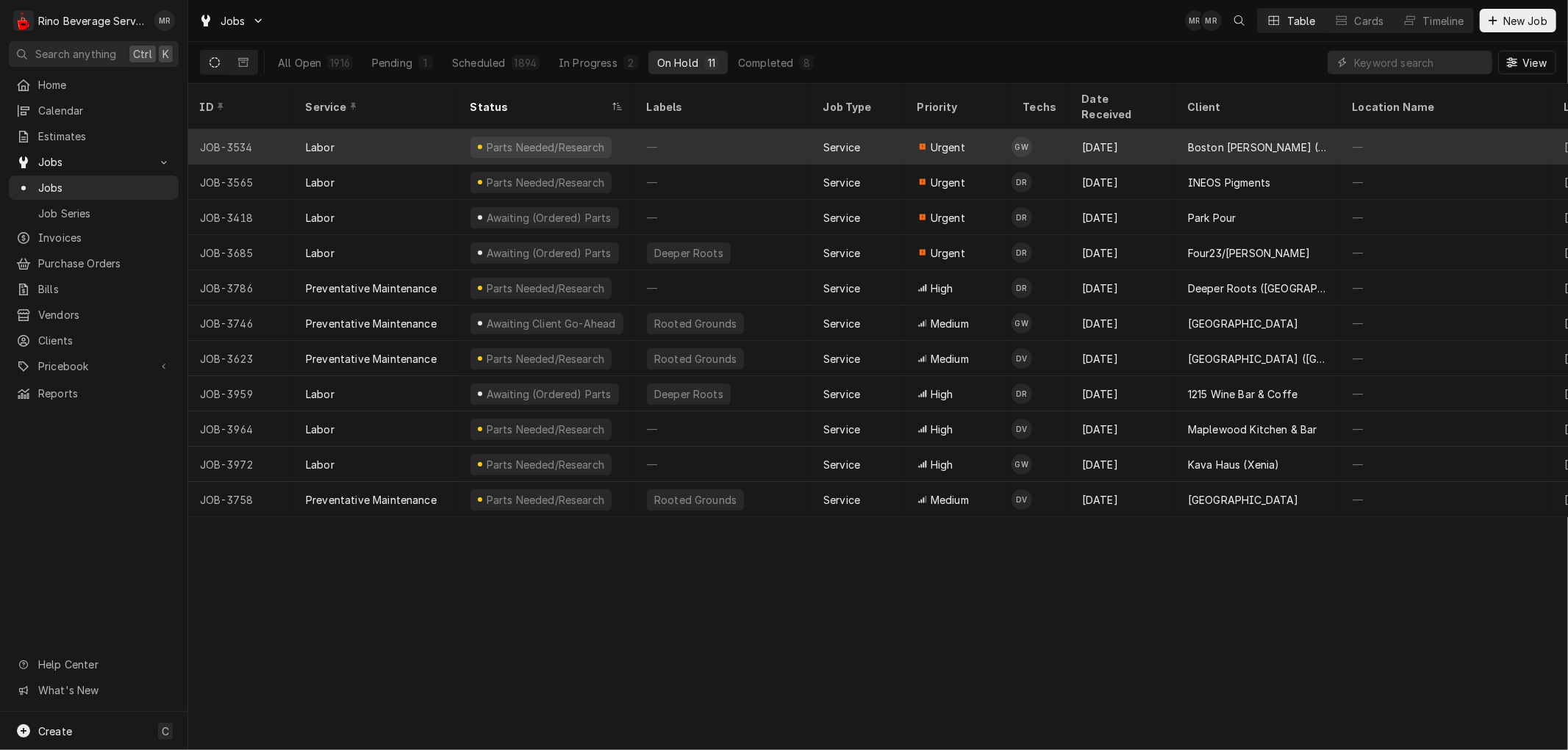
click at [691, 133] on div "—" at bounding box center [724, 146] width 177 height 35
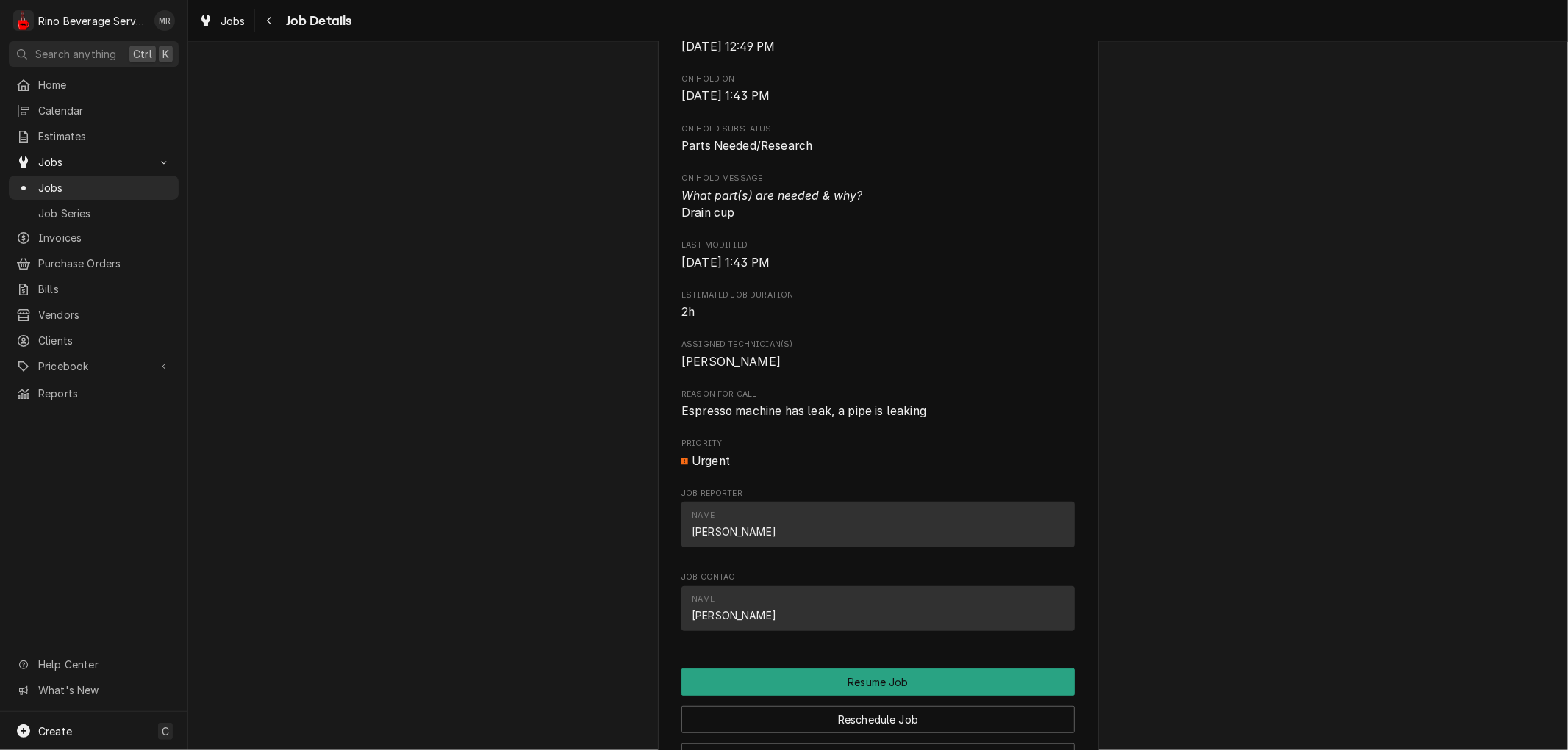
scroll to position [490, 0]
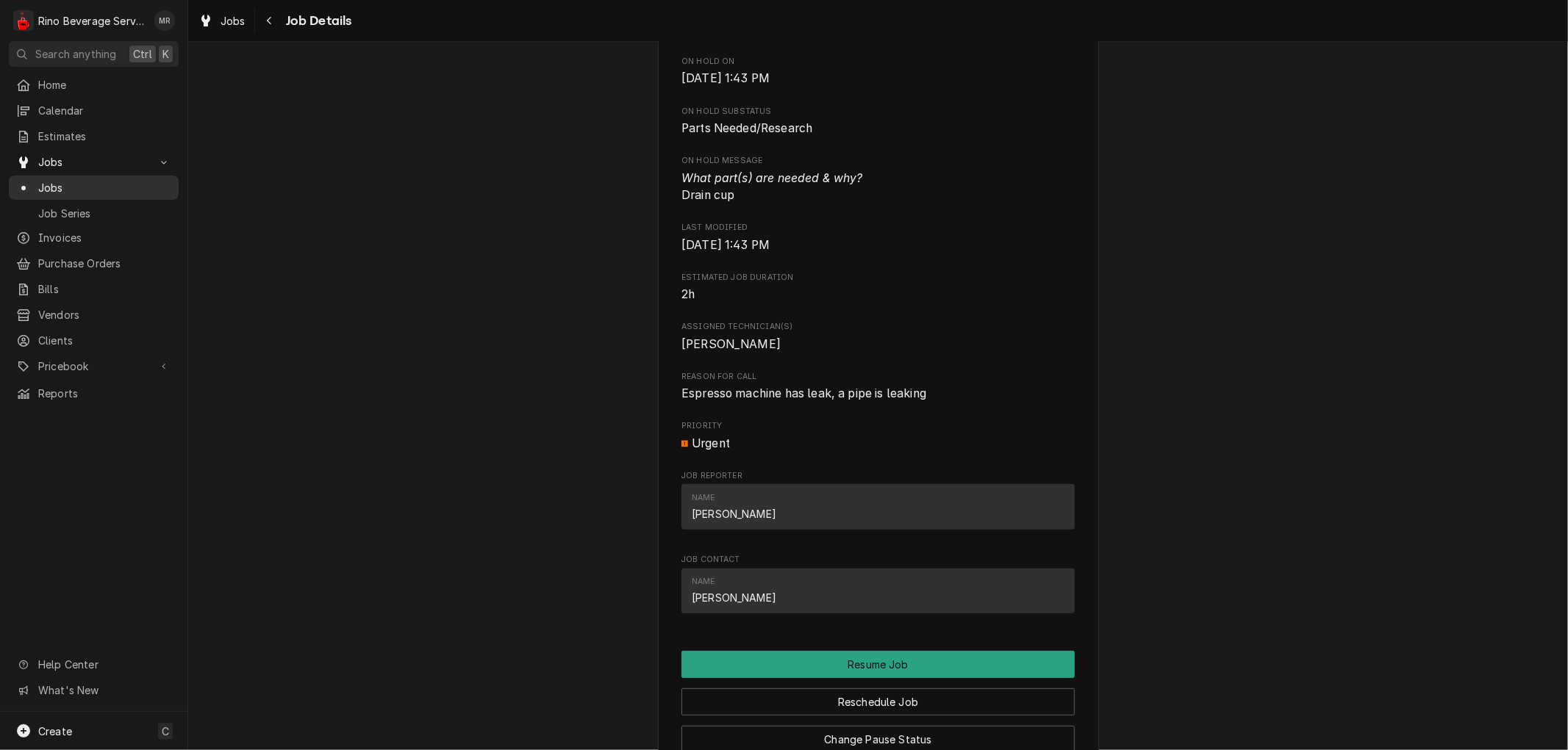
click at [84, 182] on span "Jobs" at bounding box center [105, 188] width 133 height 16
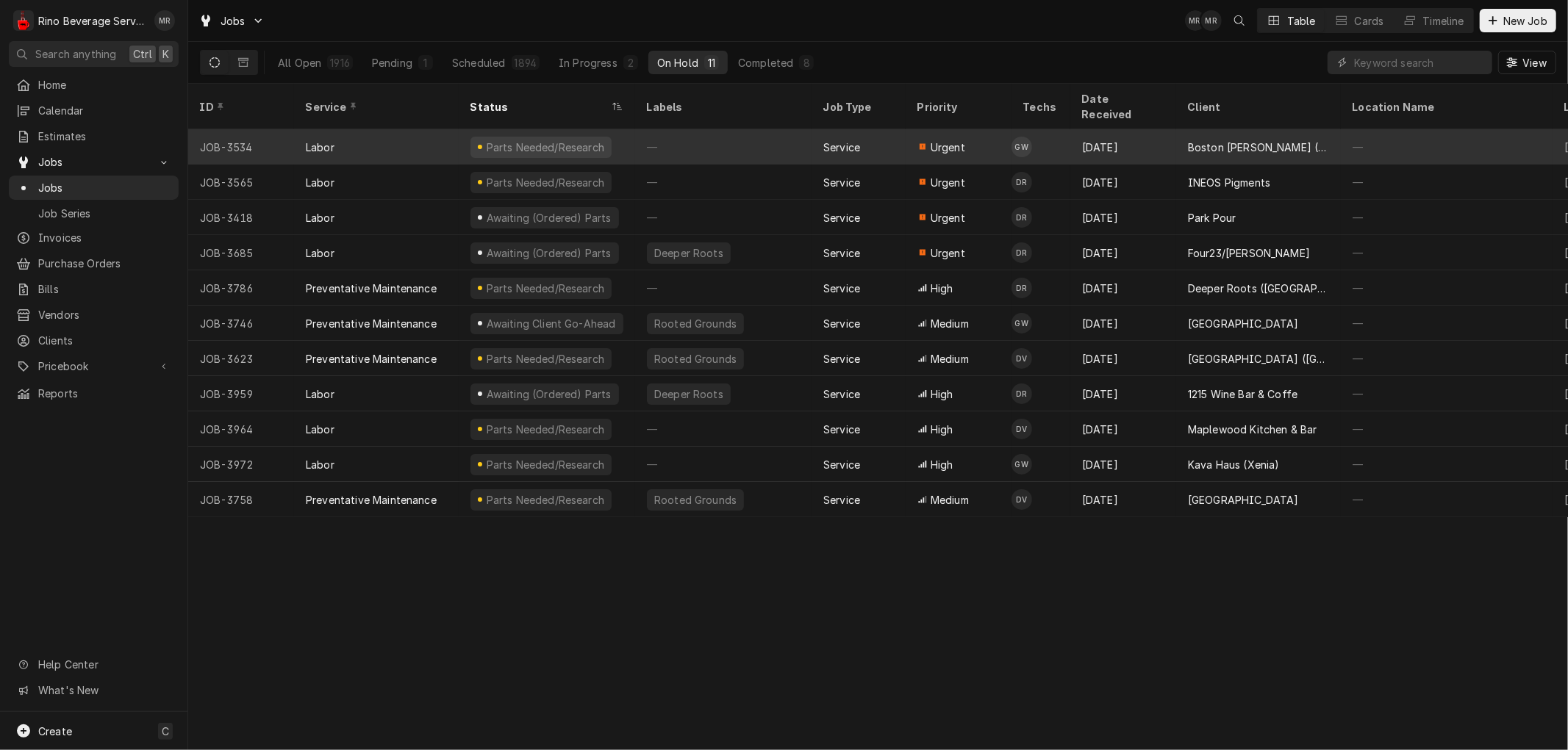
click at [780, 129] on div "—" at bounding box center [724, 146] width 177 height 35
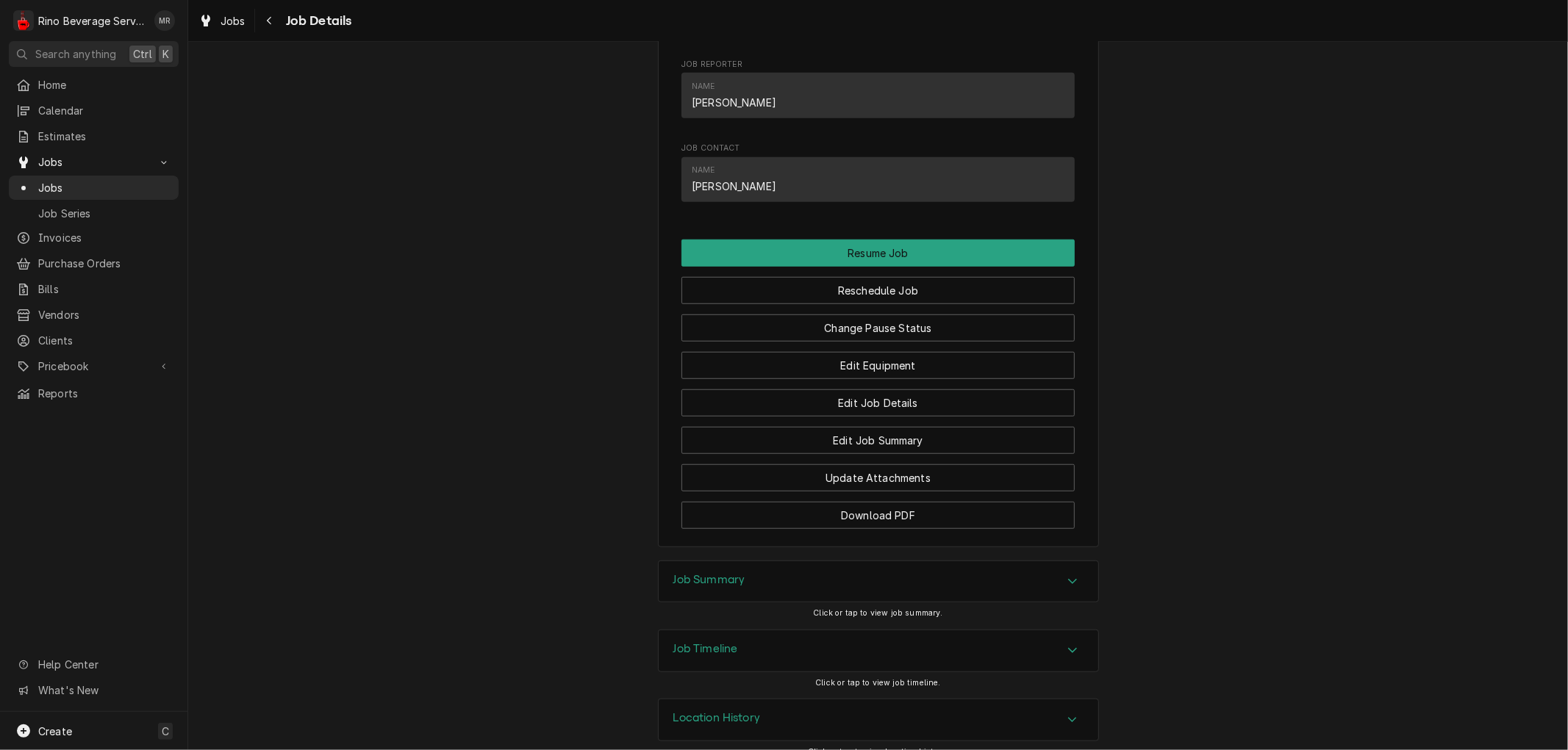
scroll to position [937, 0]
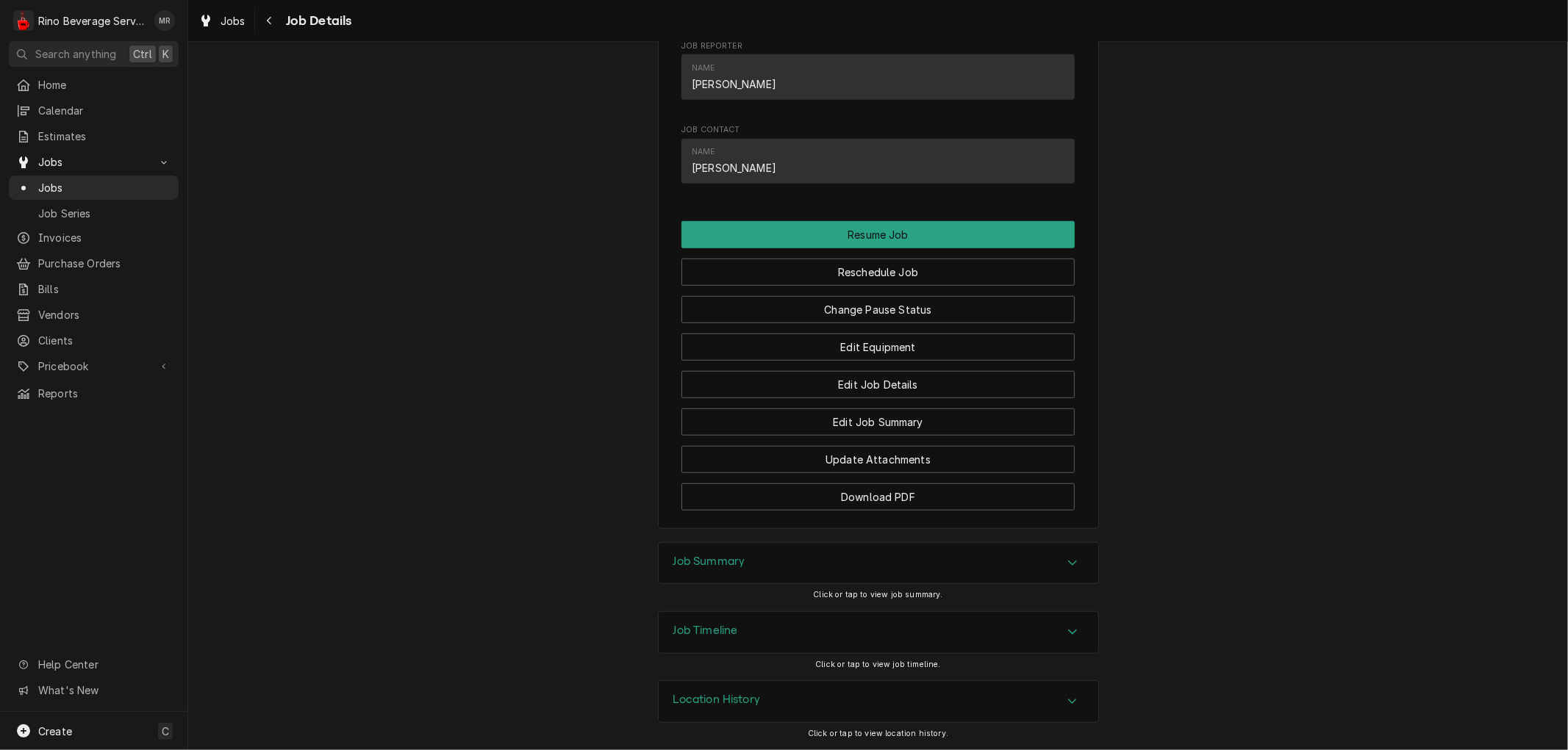
click at [803, 701] on div "Location History" at bounding box center [877, 701] width 439 height 41
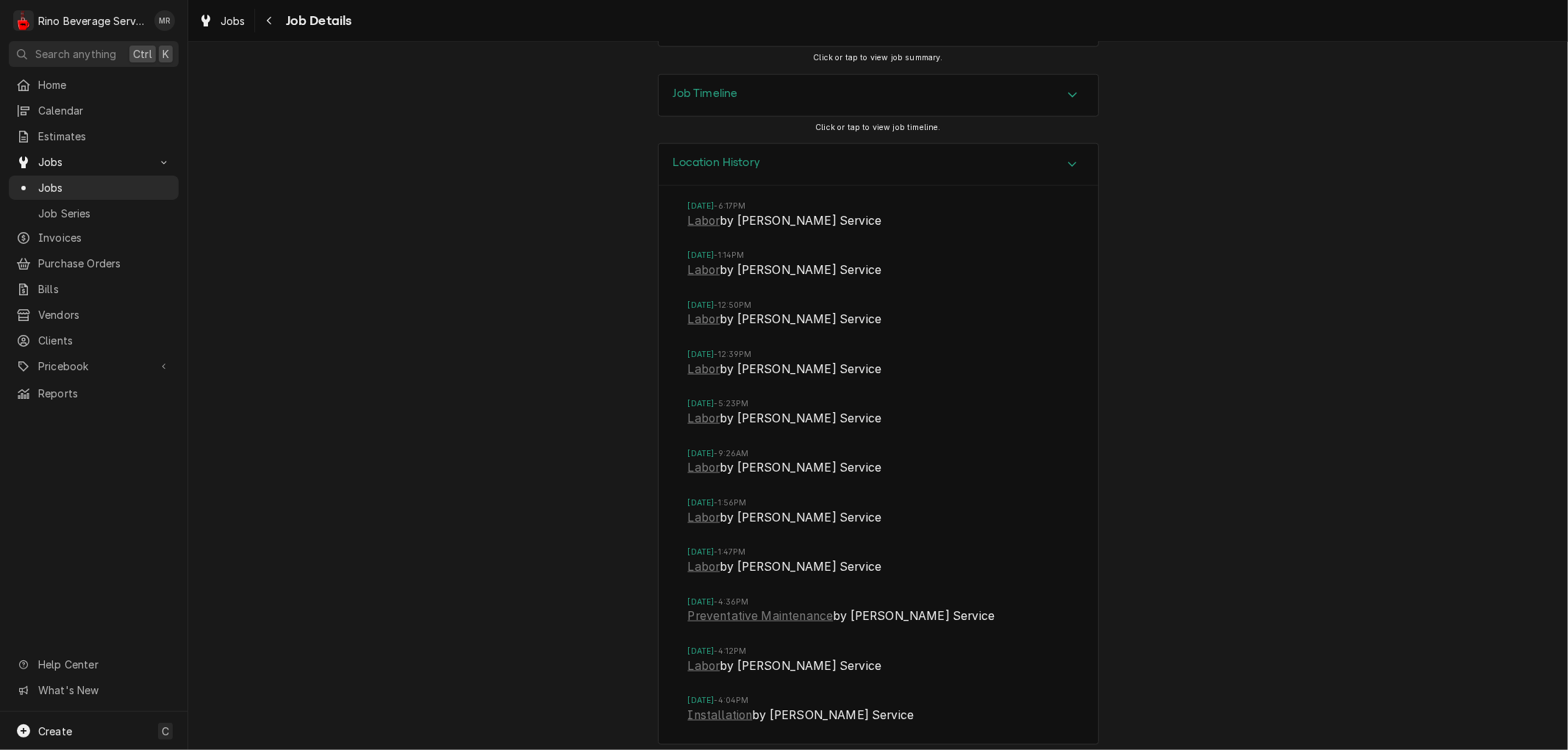
scroll to position [1484, 0]
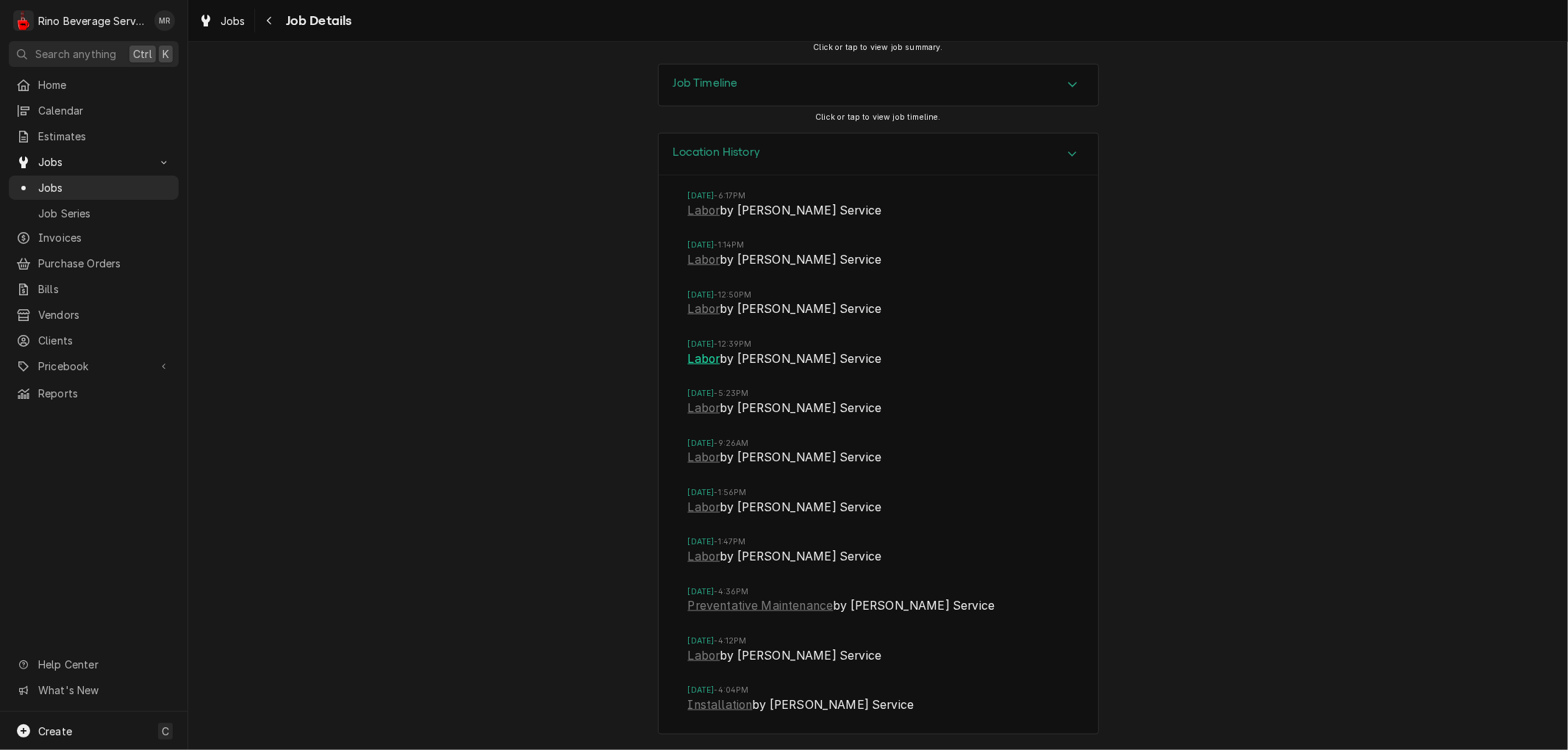
click at [692, 357] on link "Labor" at bounding box center [703, 359] width 32 height 17
click at [694, 311] on link "Labor" at bounding box center [703, 308] width 32 height 17
click at [129, 181] on span "Jobs" at bounding box center [105, 188] width 133 height 16
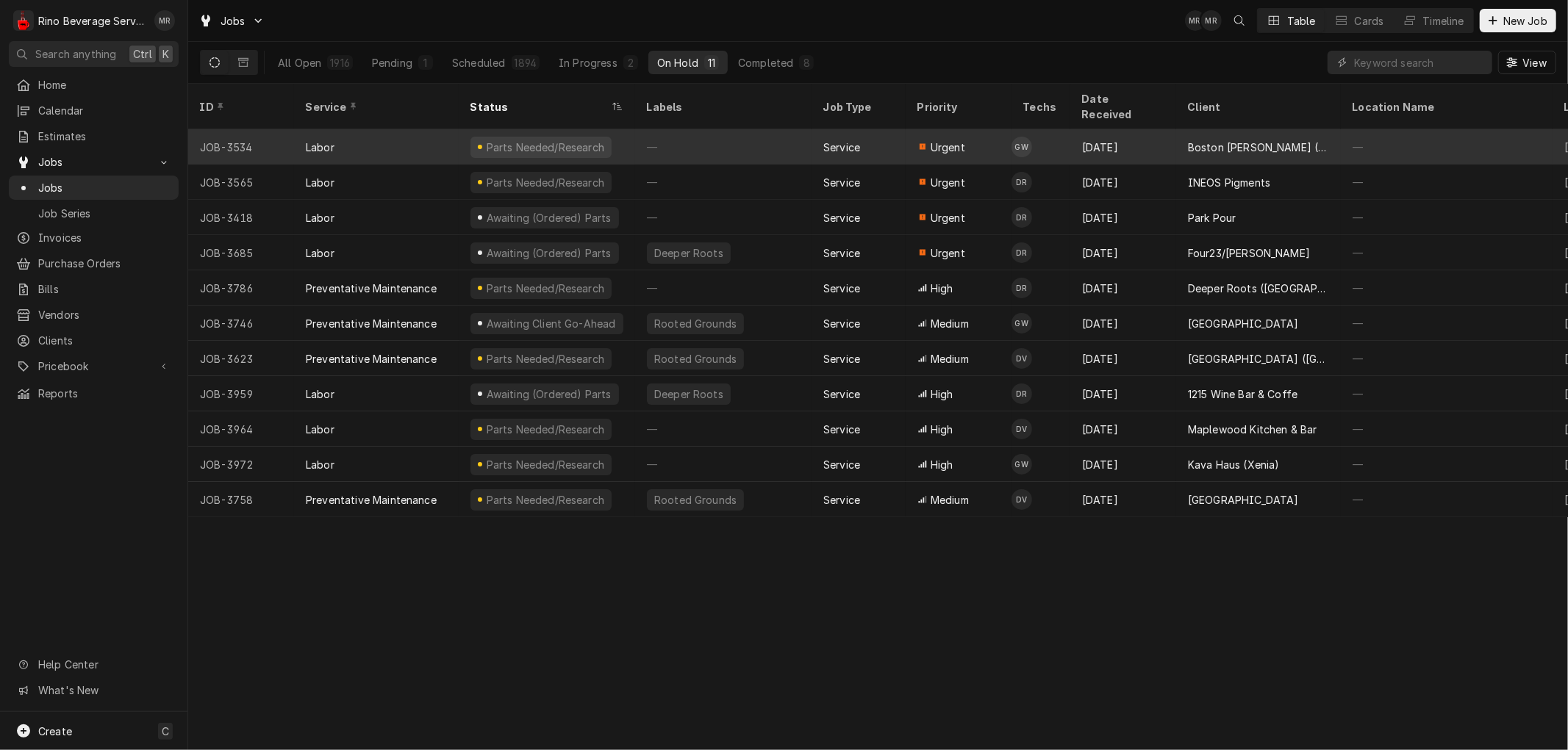
click at [753, 129] on div "—" at bounding box center [724, 146] width 177 height 35
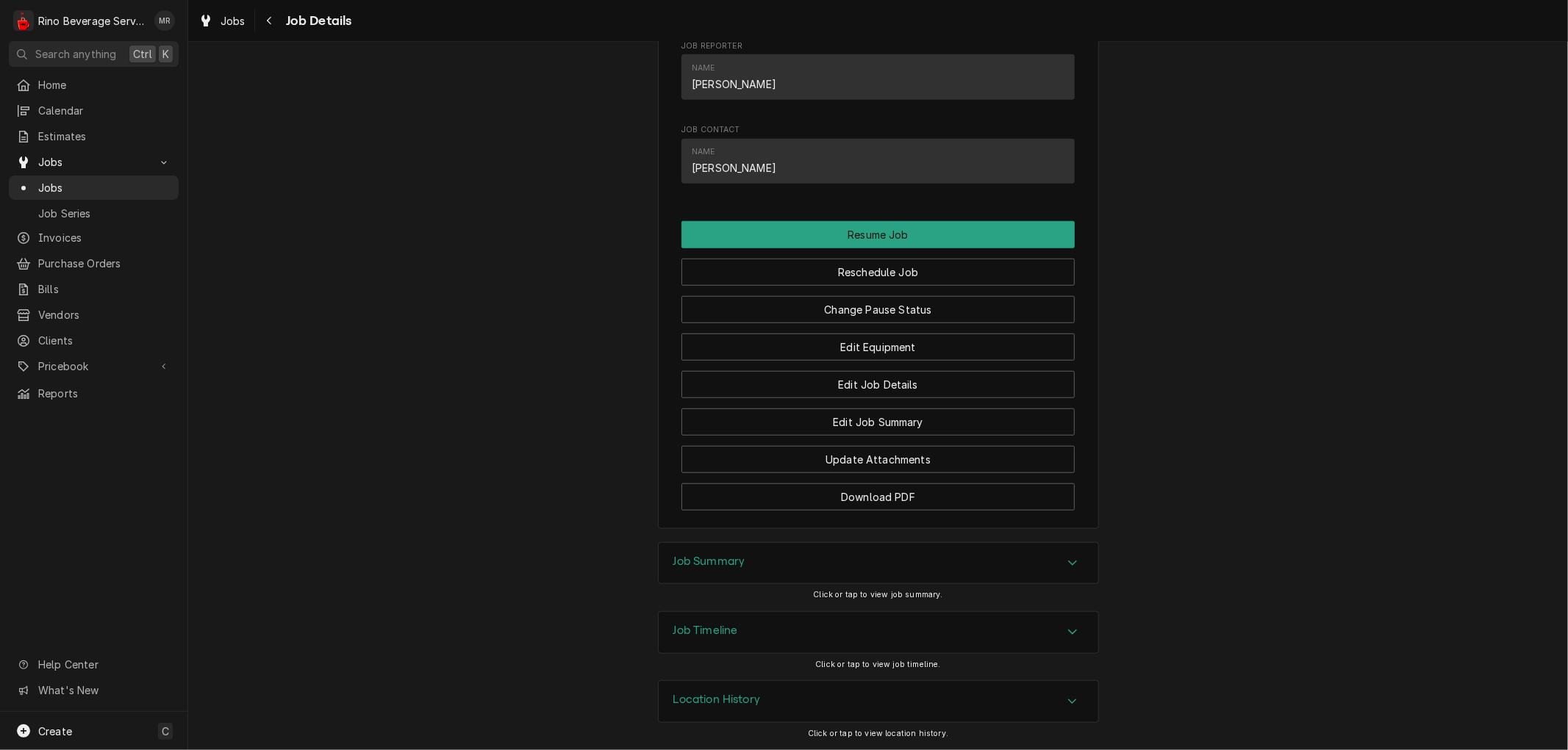
scroll to position [937, 0]
click at [808, 387] on button "Edit Job Details" at bounding box center [877, 385] width 393 height 28
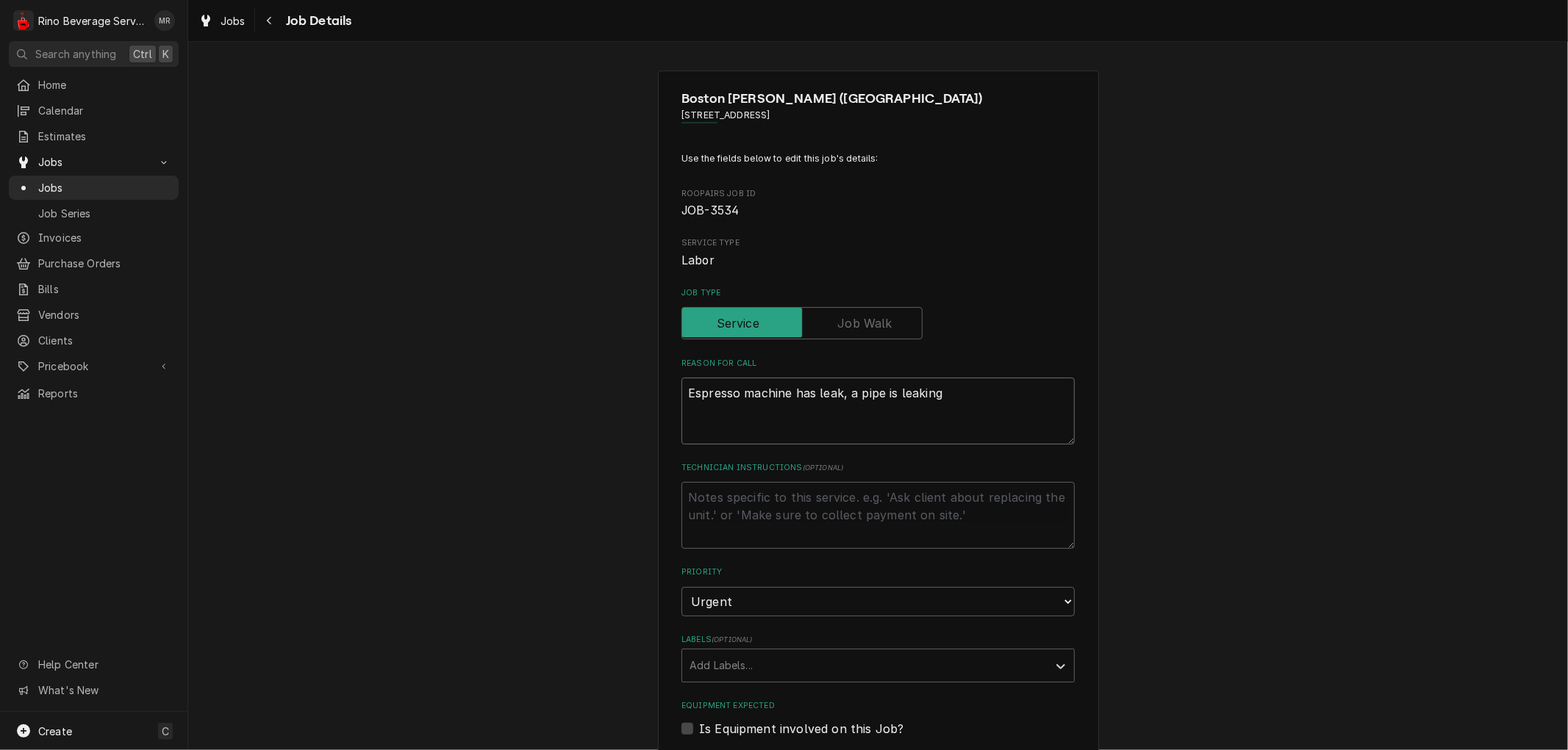
click at [948, 393] on textarea "Espresso machine has leak, a pipe is leaking" at bounding box center [877, 410] width 393 height 66
type textarea "x"
type textarea "Espresso machine has leak, a pipe is leakin"
type textarea "x"
type textarea "Espresso machine has leak, a pipe is leaki"
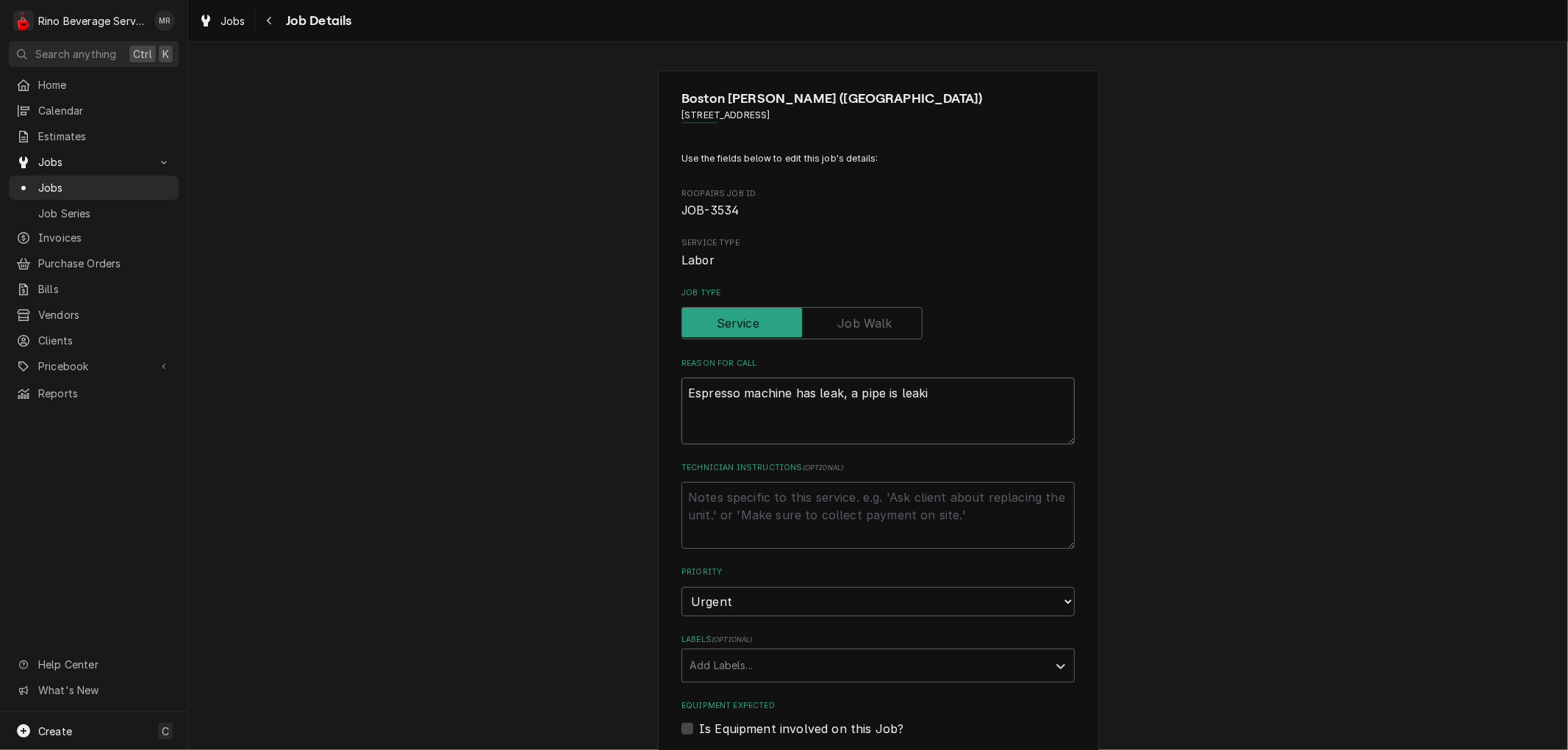
type textarea "x"
type textarea "Espresso machine has leak, a pipe is leak"
type textarea "x"
type textarea "Espresso machine has leak, a pipe is lea"
type textarea "x"
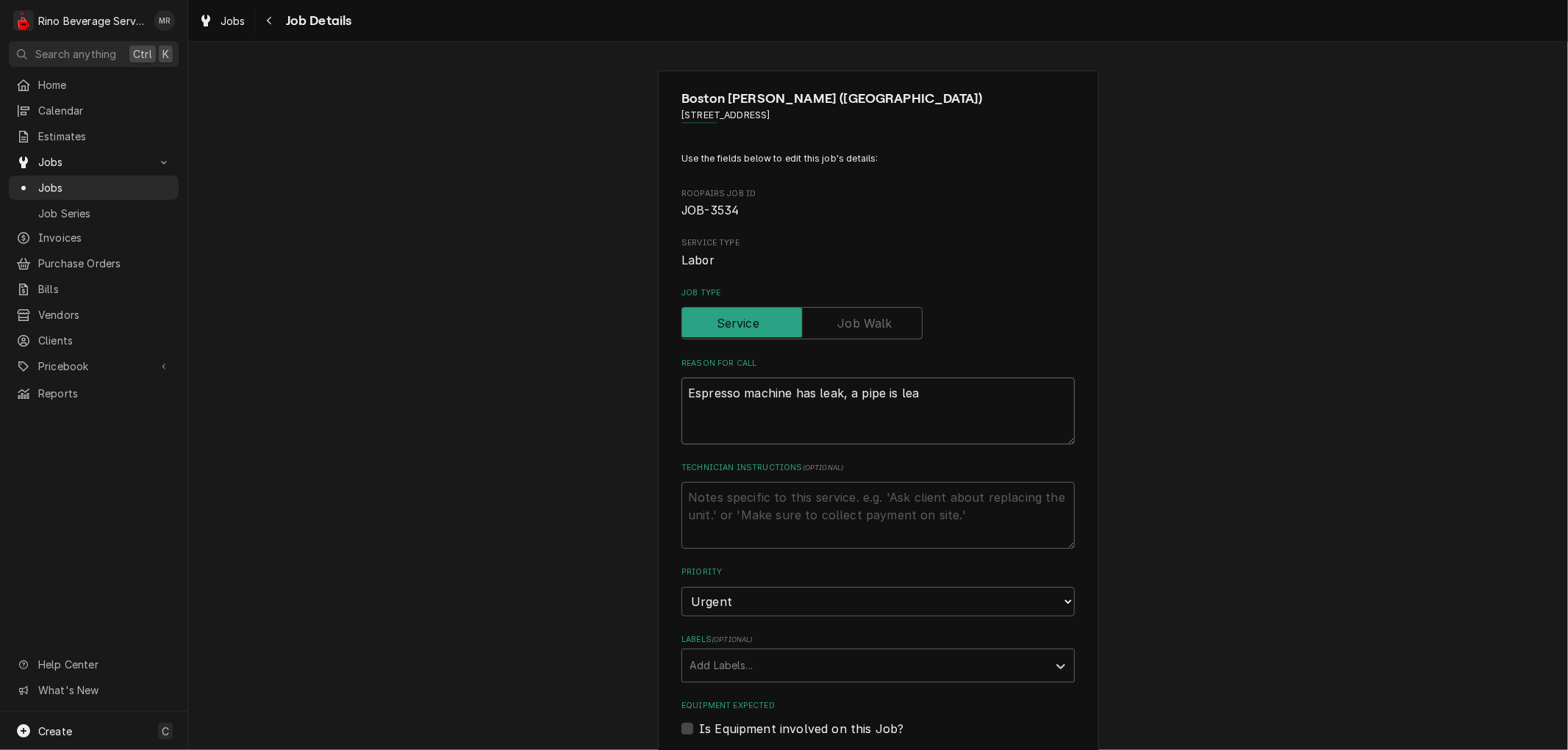
type textarea "Espresso machine has leak, a pipe is le"
type textarea "x"
type textarea "Espresso machine has leak, a pipe is l"
type textarea "x"
type textarea "Espresso machine has leak, a pipe is"
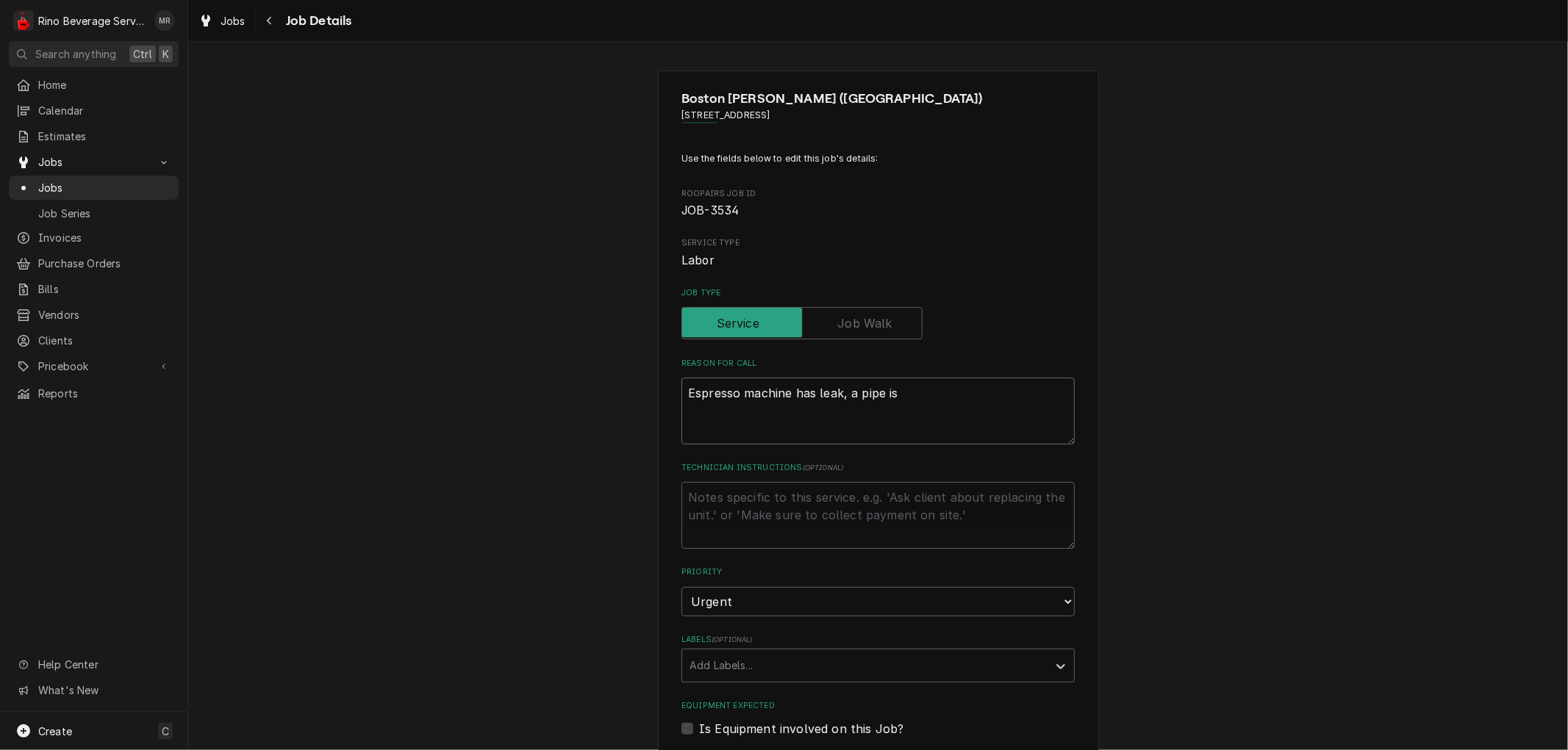
type textarea "x"
type textarea "Espresso machine has leak, a pipe is"
type textarea "x"
type textarea "Espresso machine has leak, a pipe i"
type textarea "x"
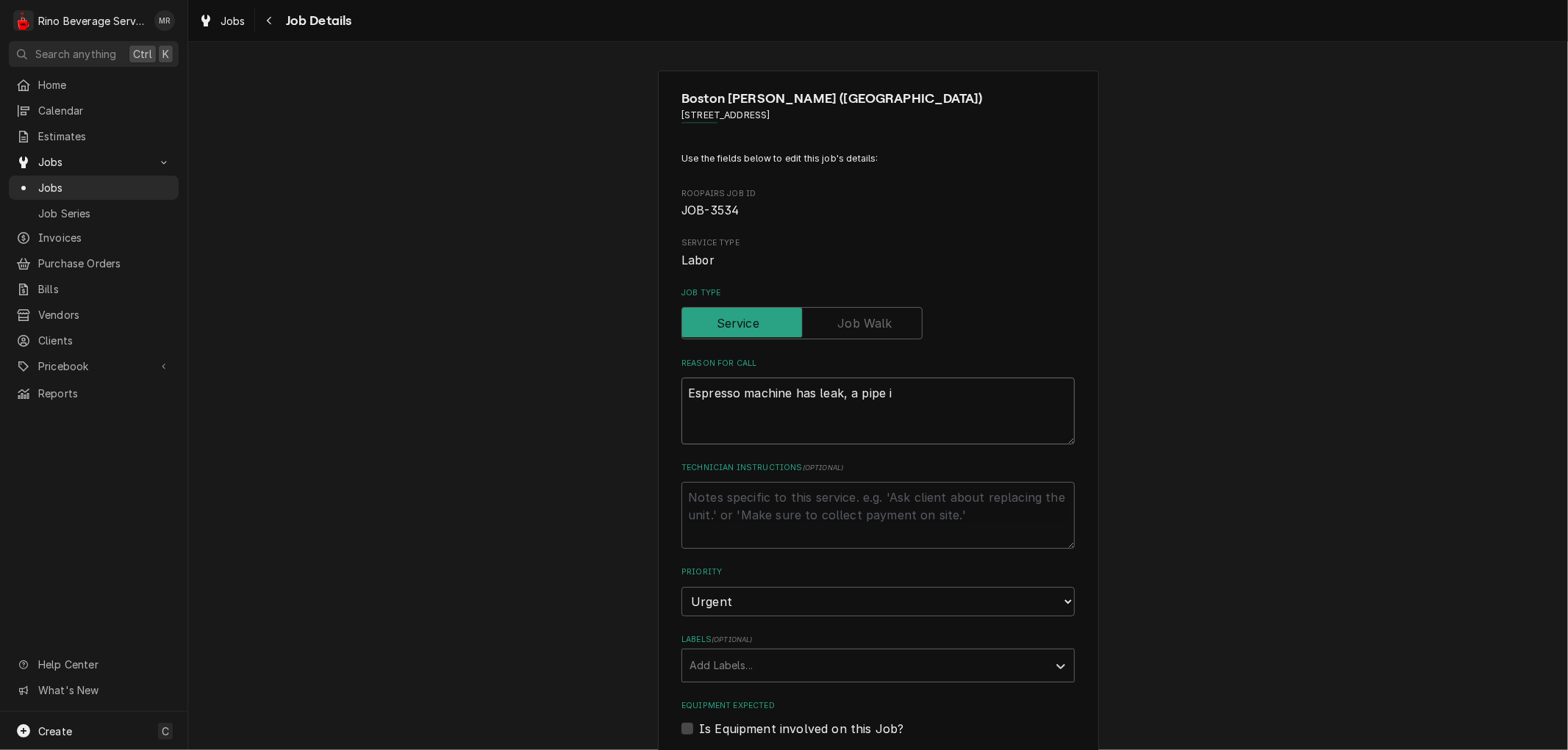
type textarea "Espresso machine has leak, a pipe"
type textarea "x"
type textarea "Espresso machine has leak, a pipe"
type textarea "x"
type textarea "Espresso machine has leak, a pip"
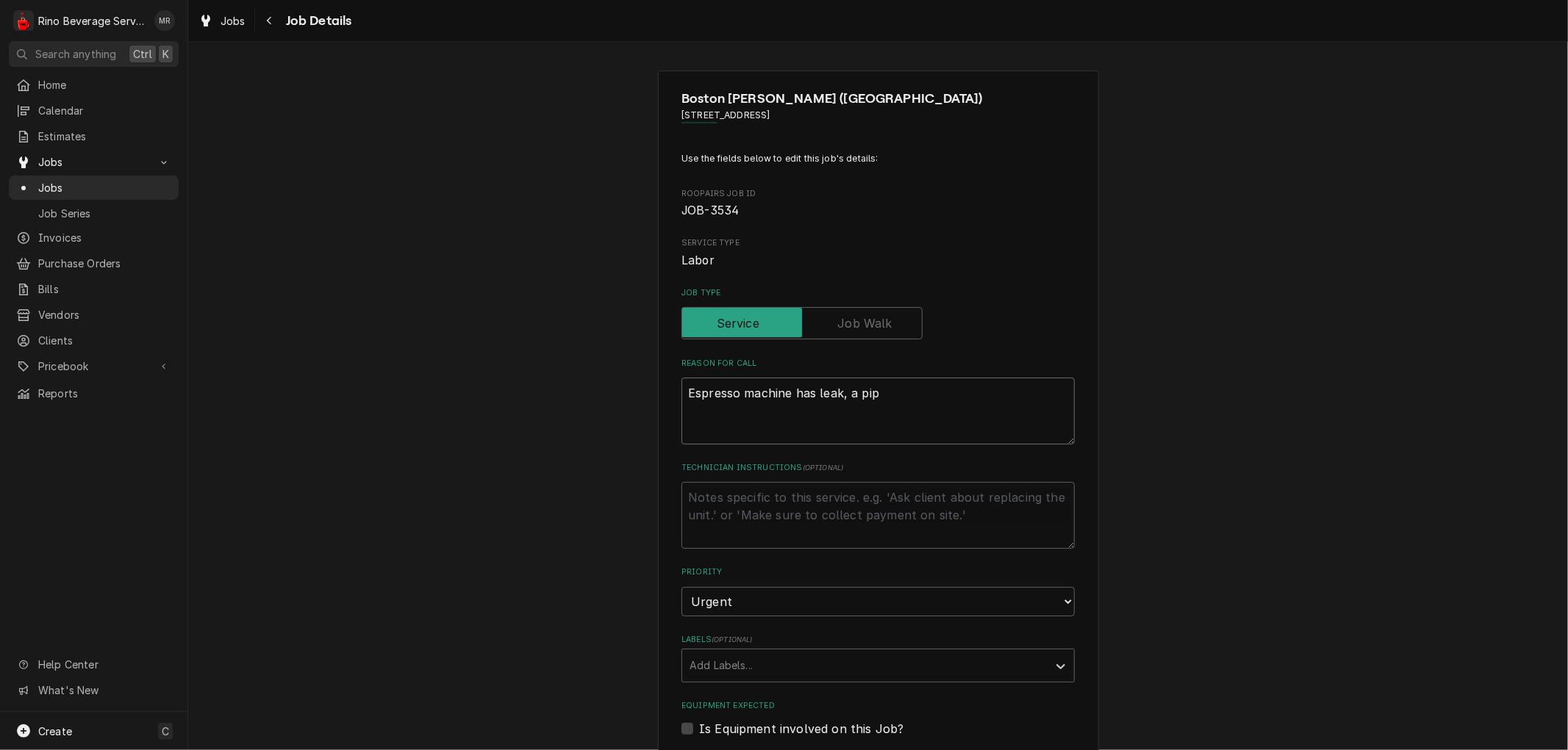
type textarea "x"
type textarea "Espresso machine has leak, a pi"
type textarea "x"
type textarea "Espresso machine has leak, a p"
type textarea "x"
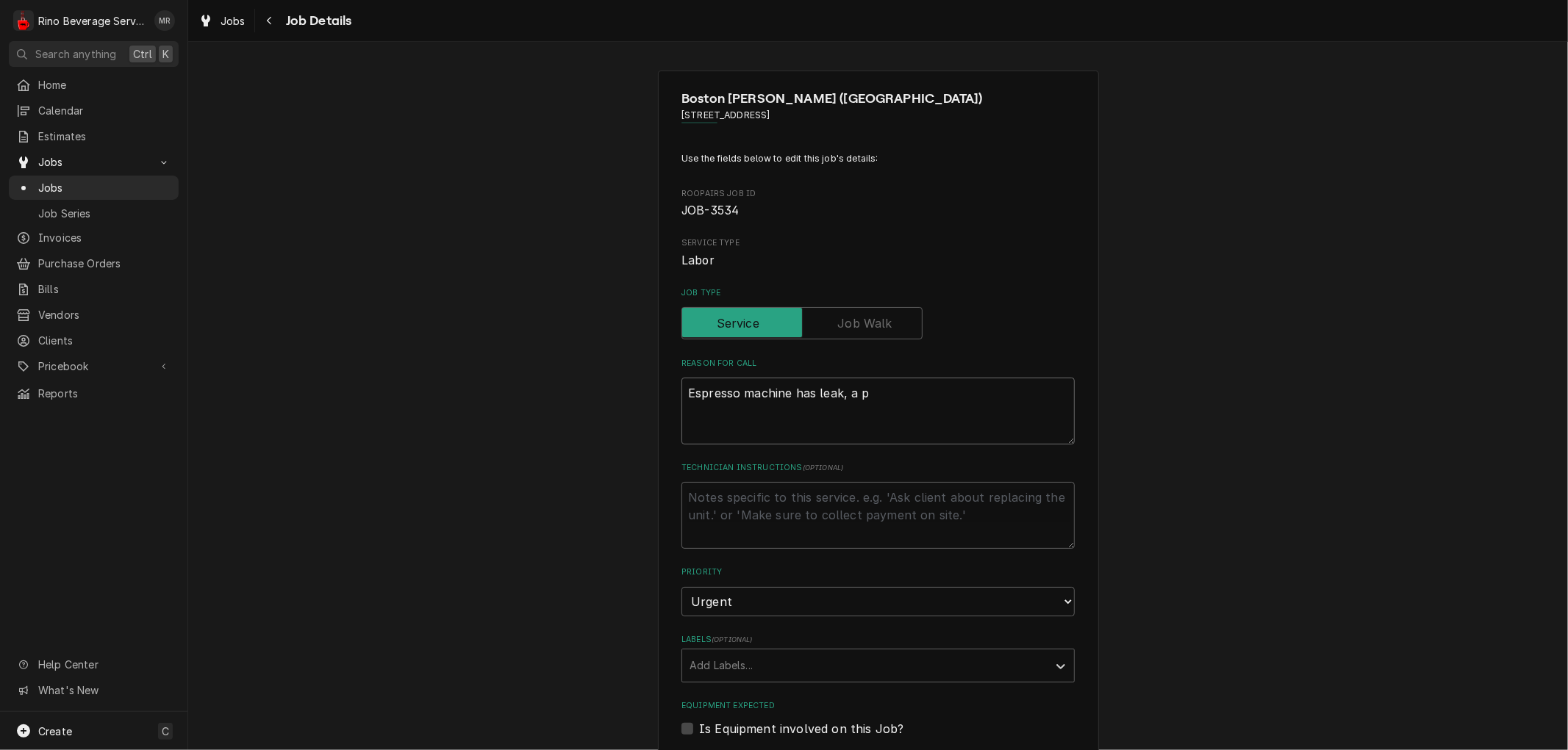
type textarea "Espresso machine has leak, a"
type textarea "x"
type textarea "Espresso machine has leak, a"
type textarea "x"
type textarea "Espresso machine has leak,"
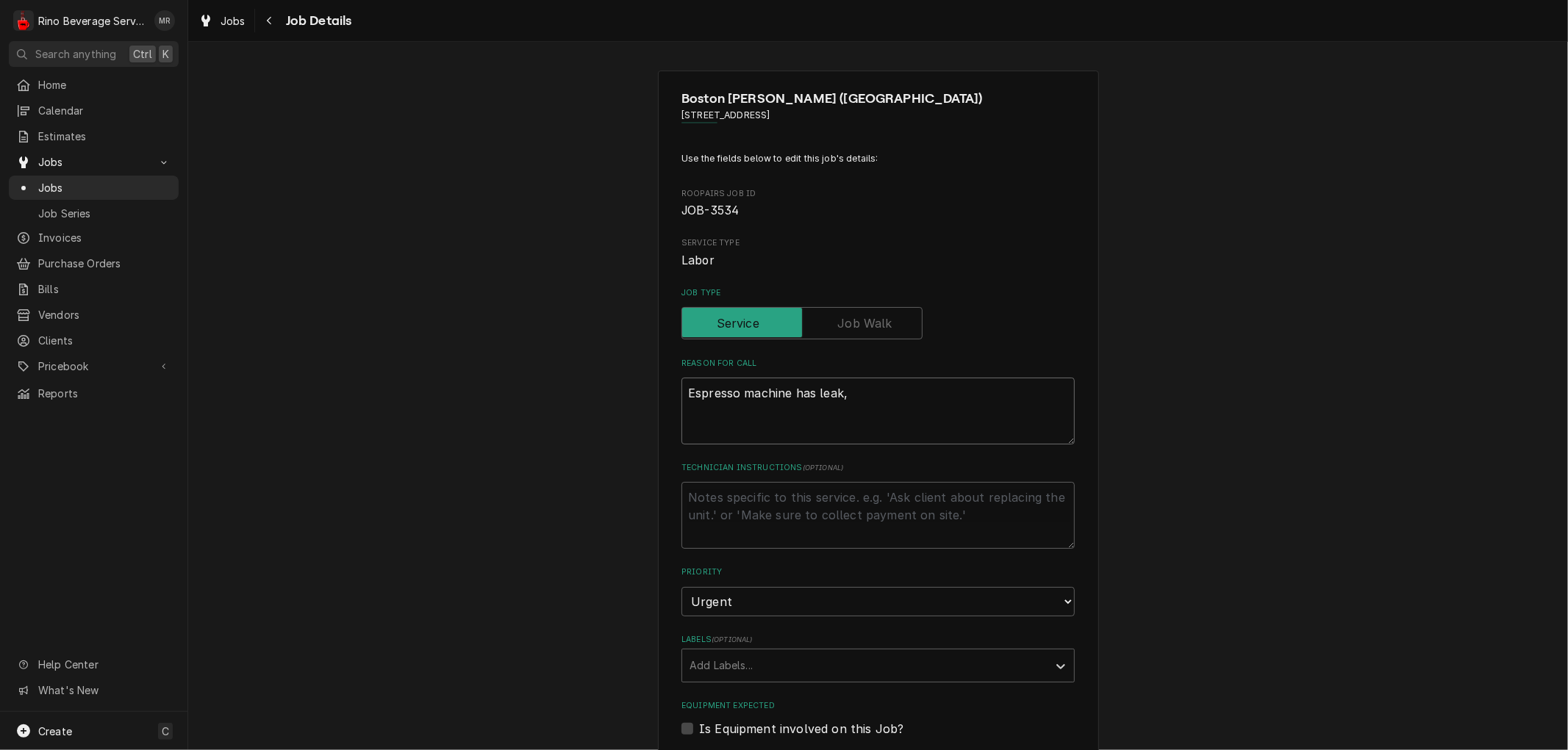
type textarea "x"
type textarea "Espresso machine has leak,"
type textarea "x"
type textarea "Espresso machine has leak"
type textarea "x"
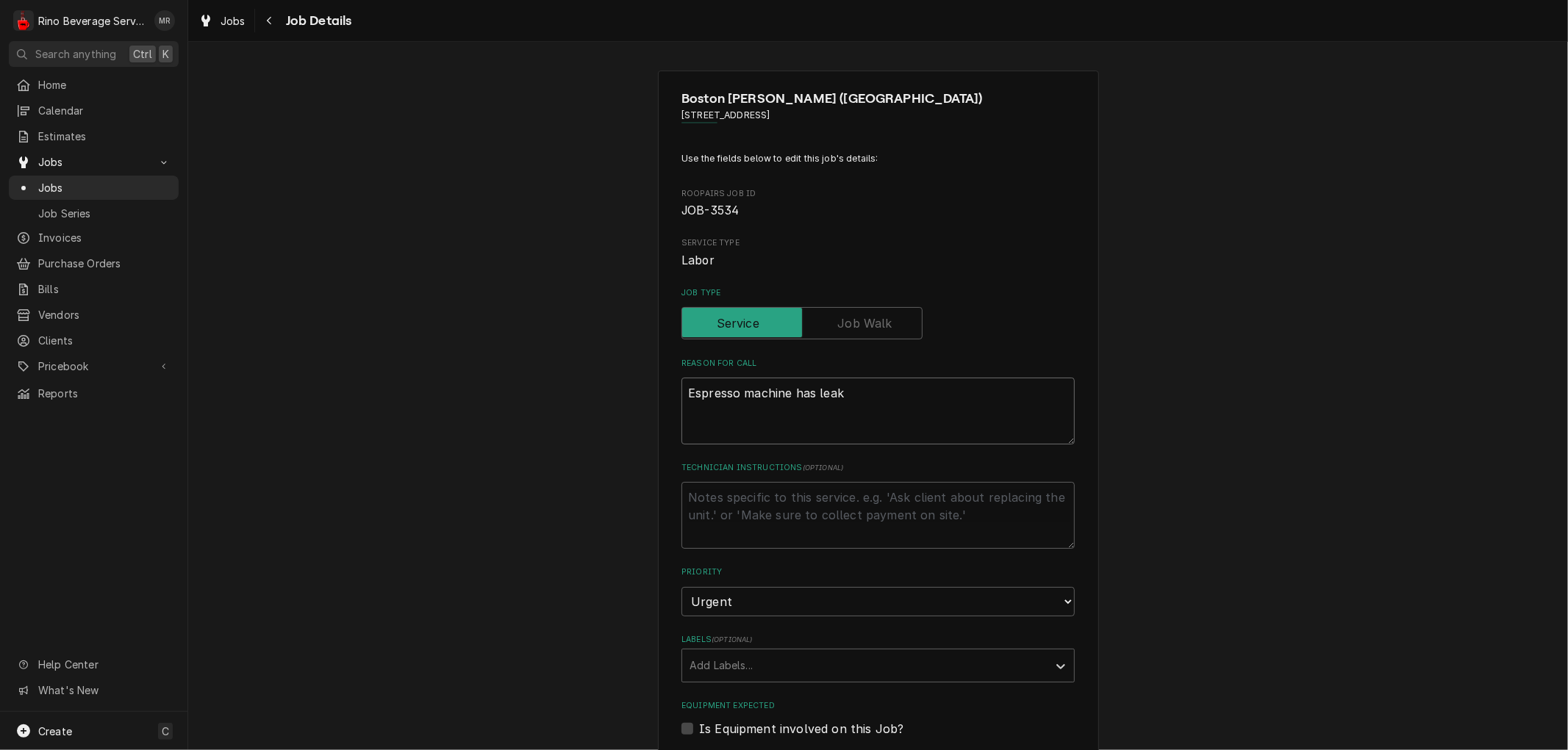
type textarea "Espresso machine has lea"
type textarea "x"
type textarea "Espresso machine has le"
type textarea "x"
type textarea "Espresso machine has l"
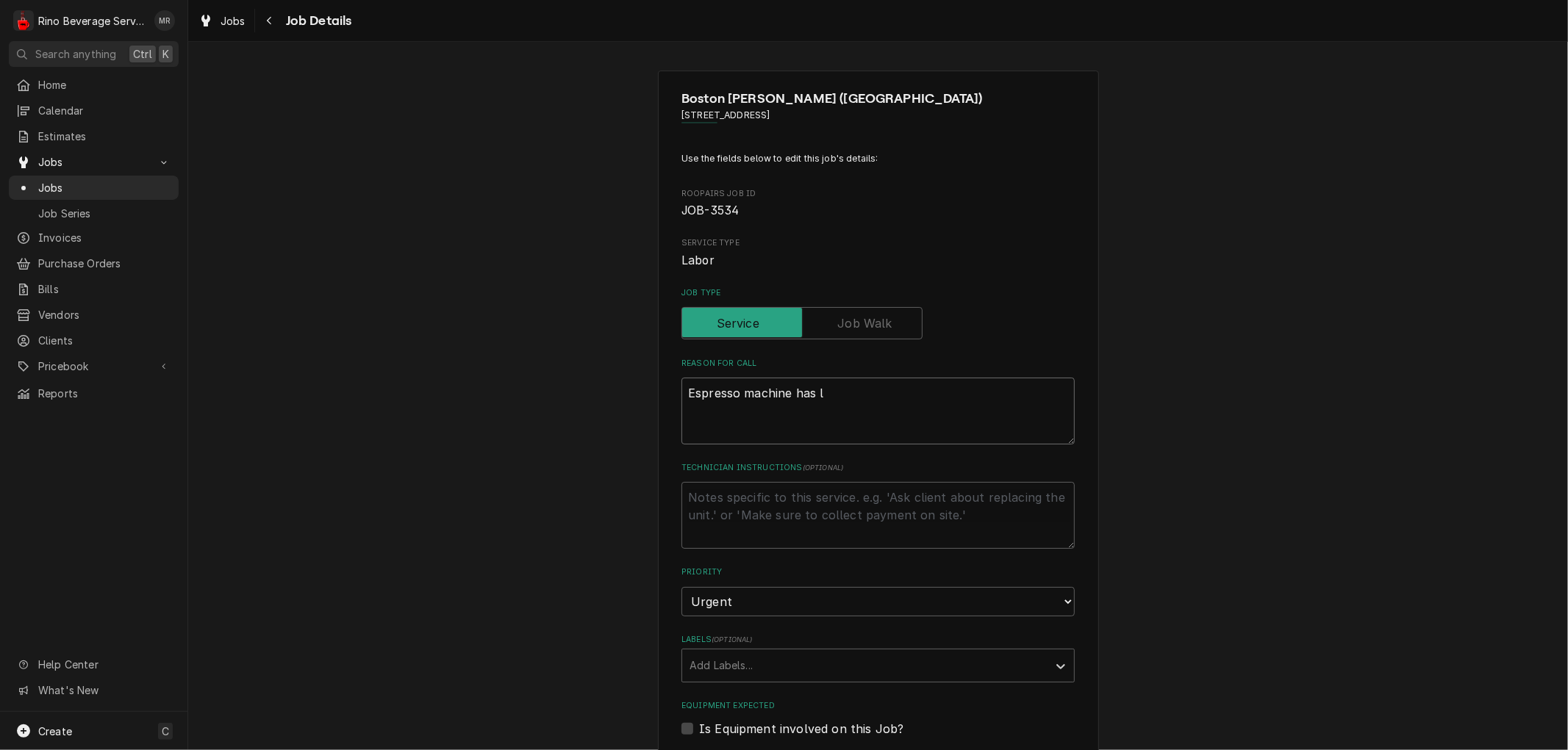
type textarea "x"
type textarea "Espresso machine has"
type textarea "x"
type textarea "Espresso machine has"
type textarea "x"
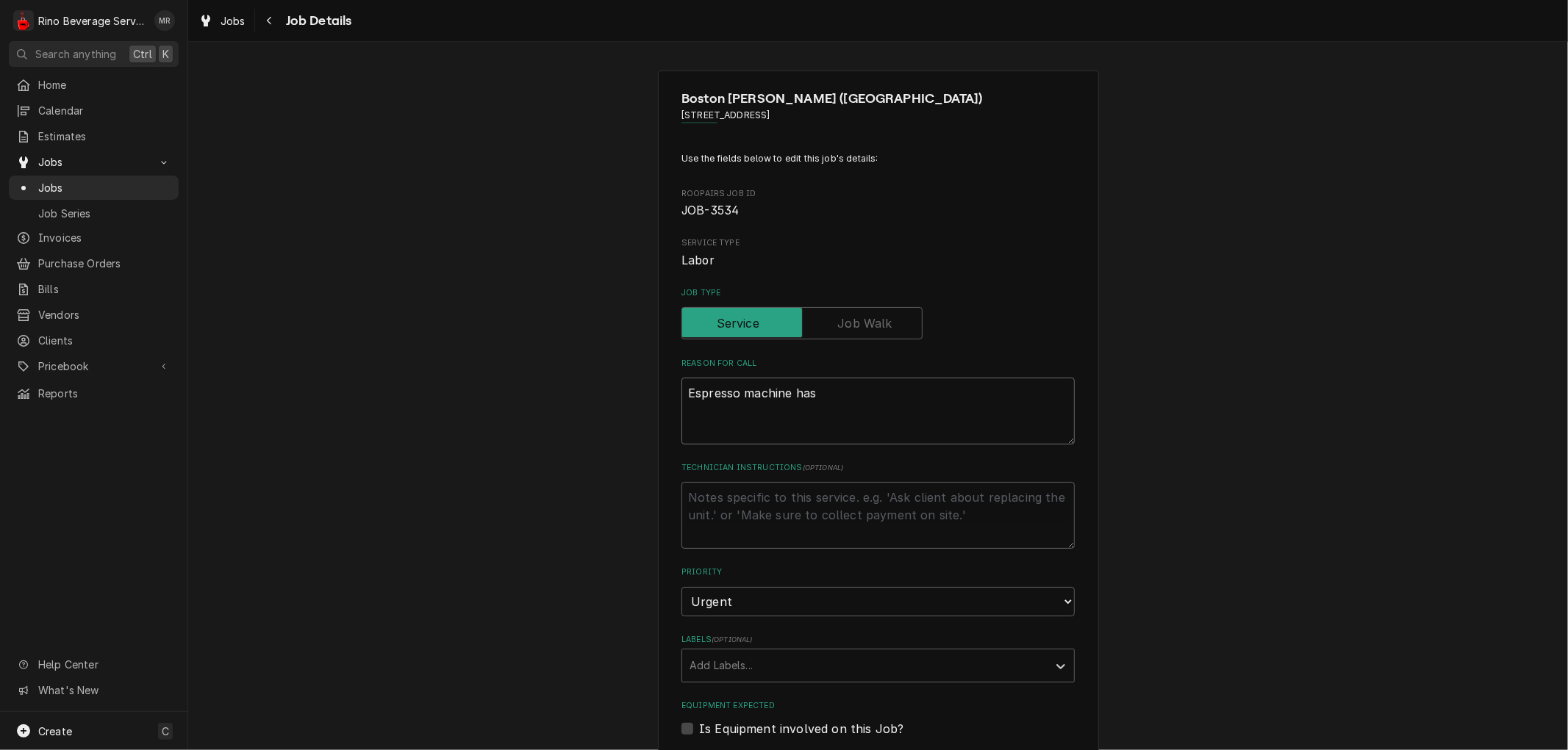
type textarea "Espresso machine ha"
type textarea "x"
type textarea "Espresso machine h"
type textarea "x"
type textarea "Espresso machine"
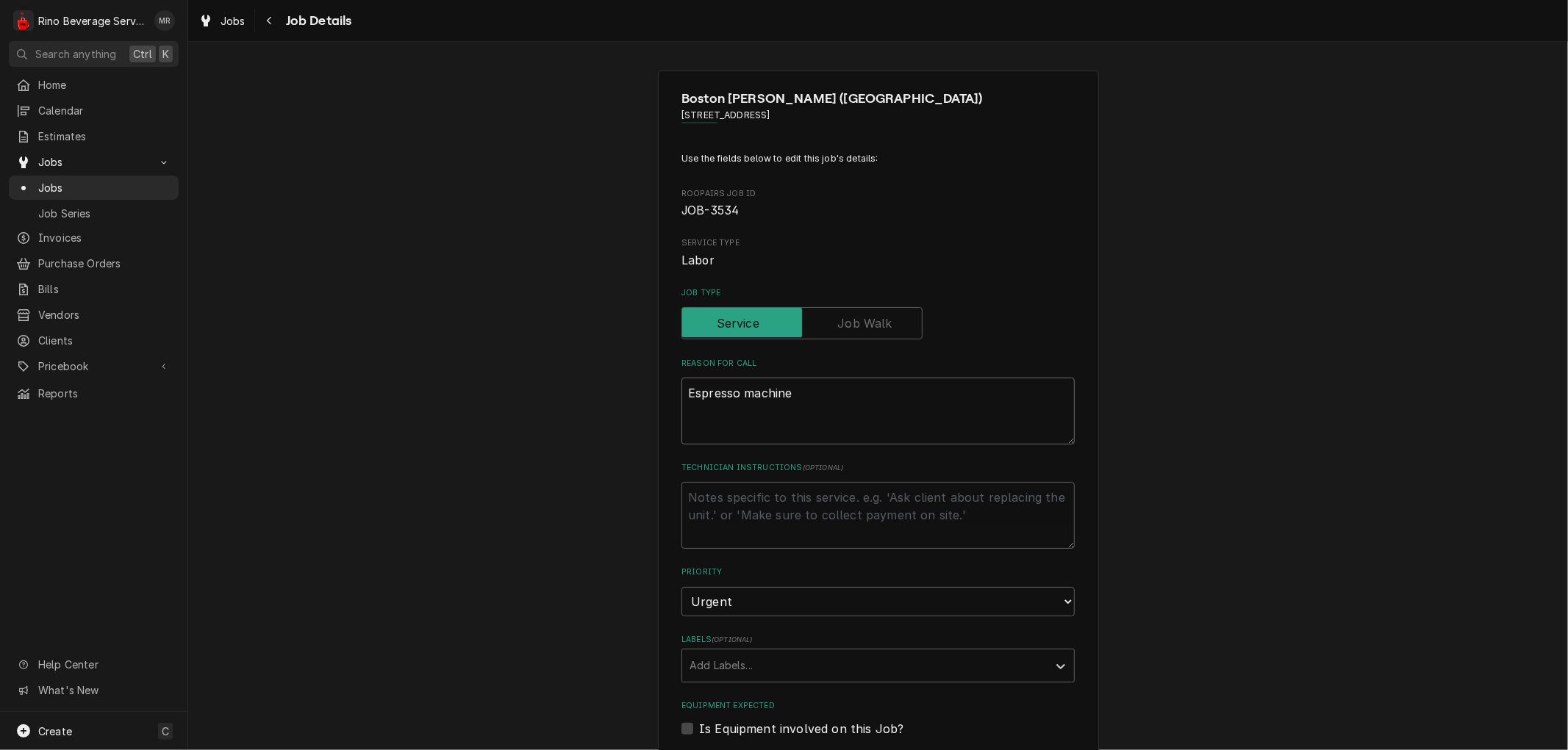
type textarea "x"
type textarea "Espresso machin"
type textarea "x"
type textarea "Espresso machi"
type textarea "x"
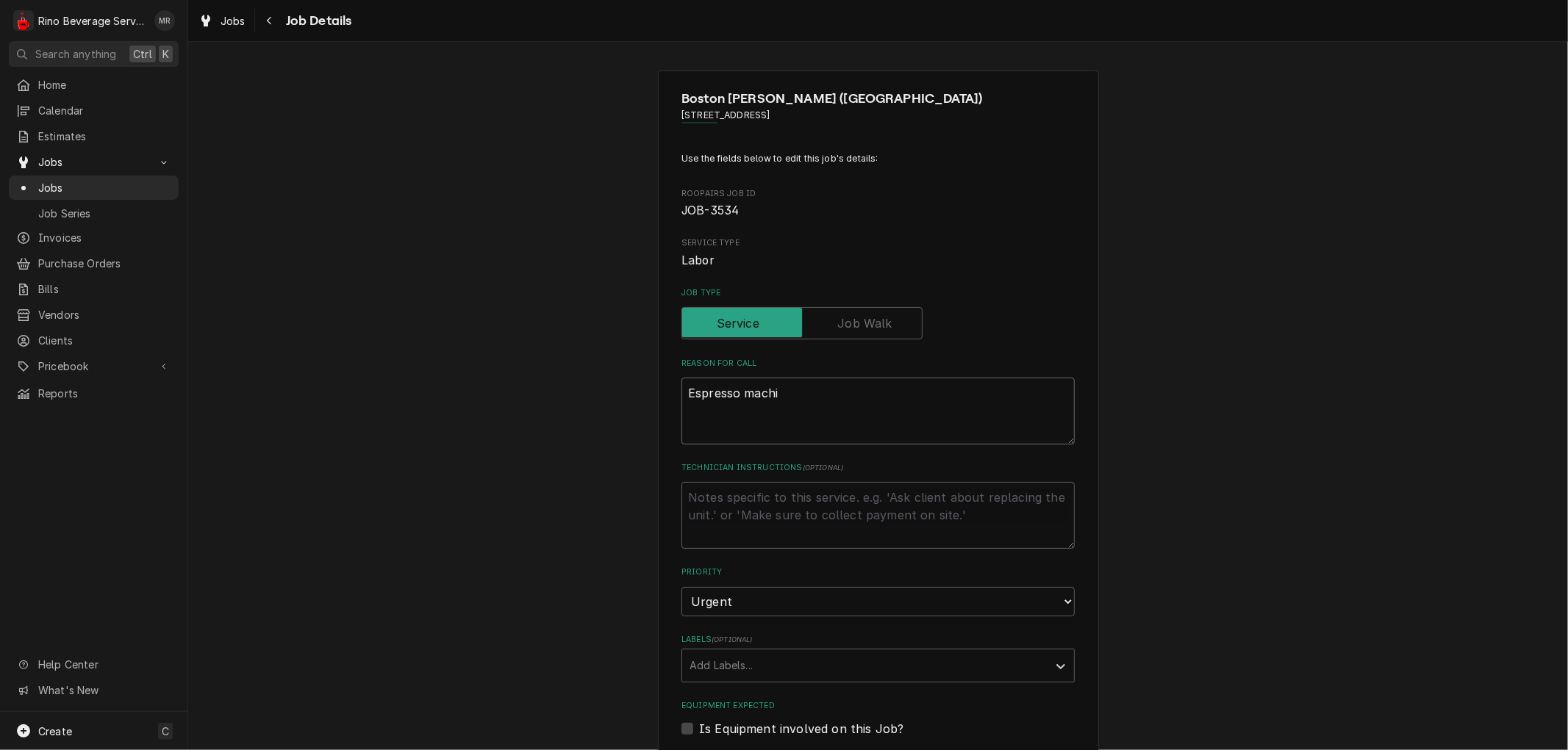
type textarea "Espresso mach"
type textarea "x"
type textarea "Espresso mac"
type textarea "x"
type textarea "Espresso ma"
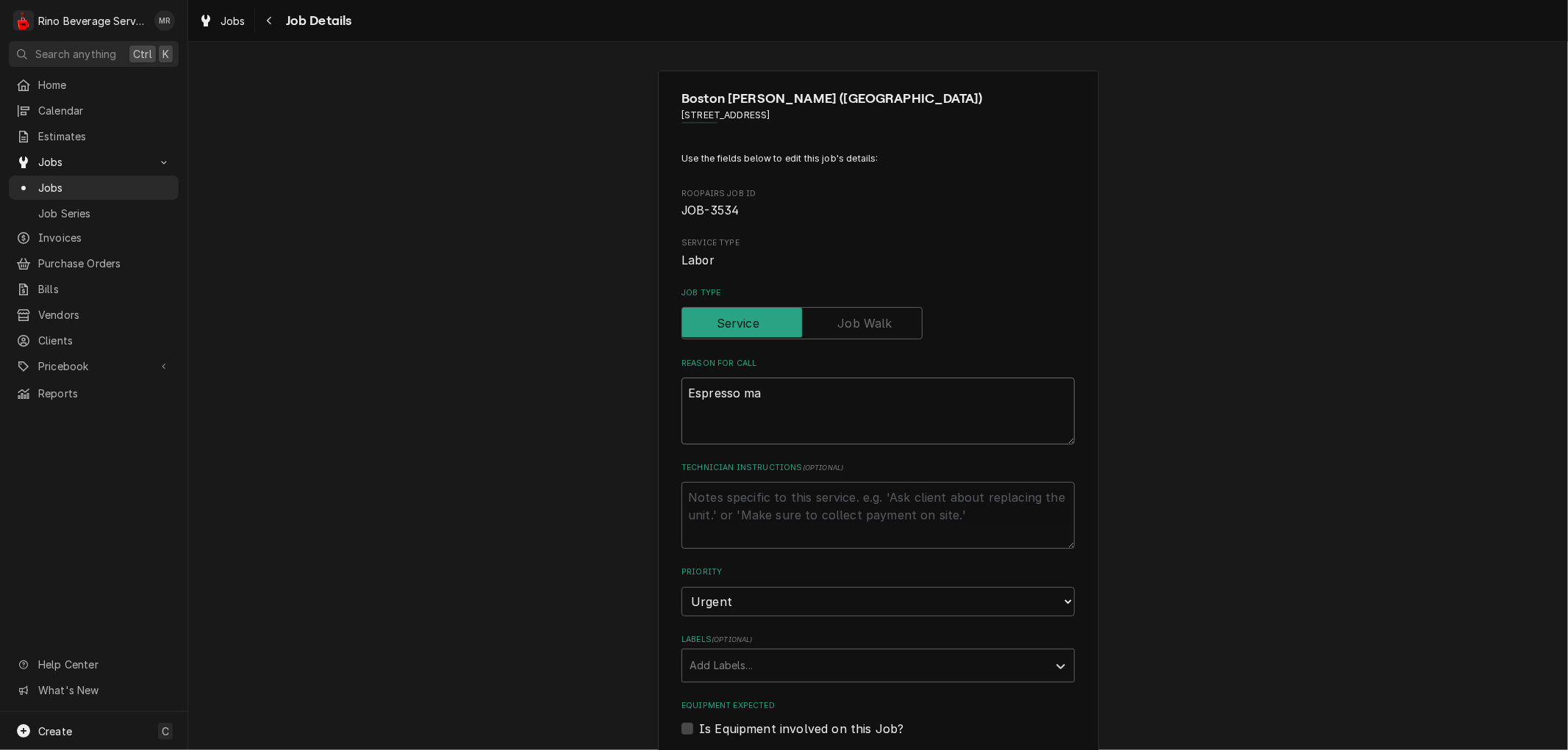
type textarea "x"
type textarea "Espresso m"
type textarea "x"
type textarea "Espresso"
type textarea "x"
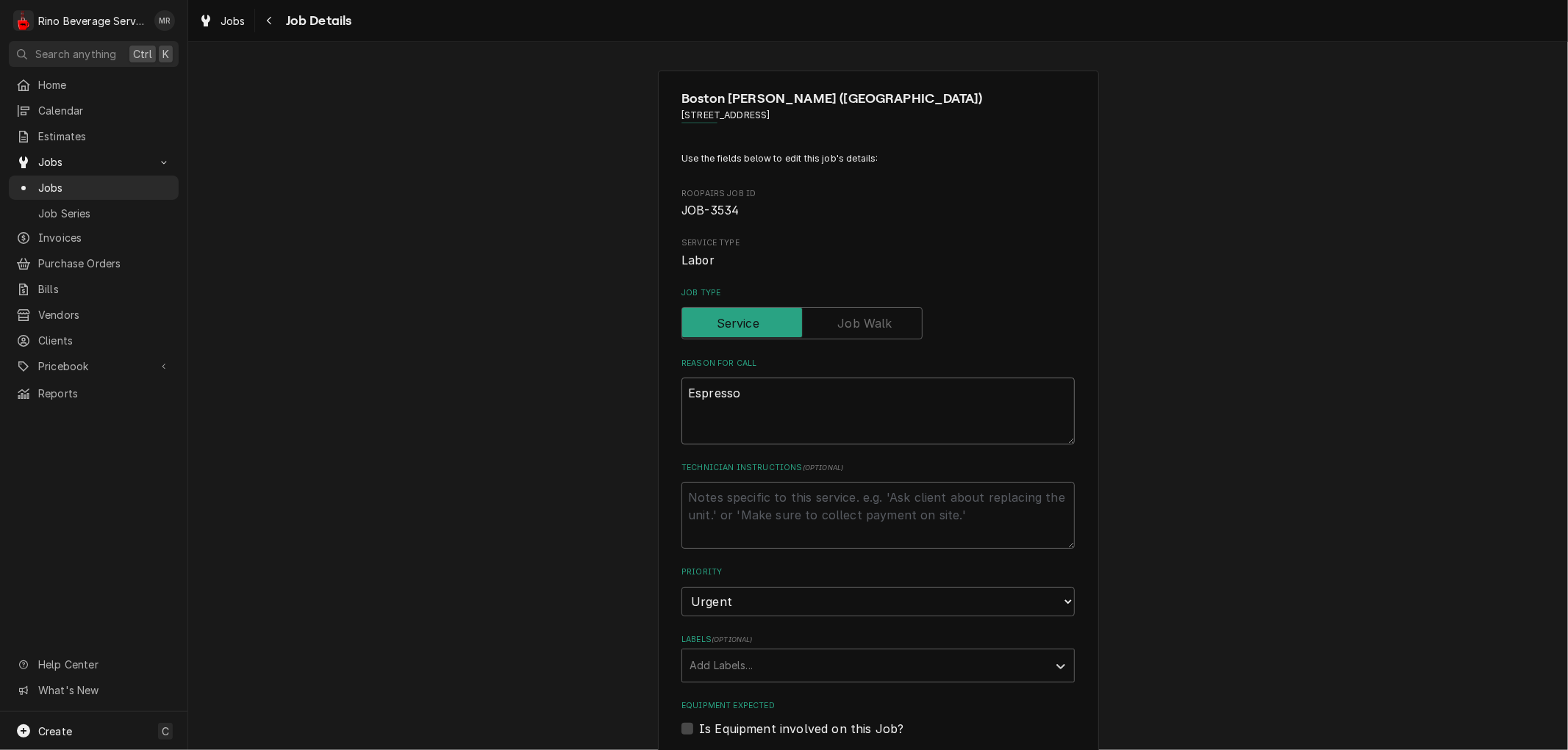
type textarea "Espresso"
type textarea "x"
type textarea "Espress"
type textarea "x"
type textarea "Espres"
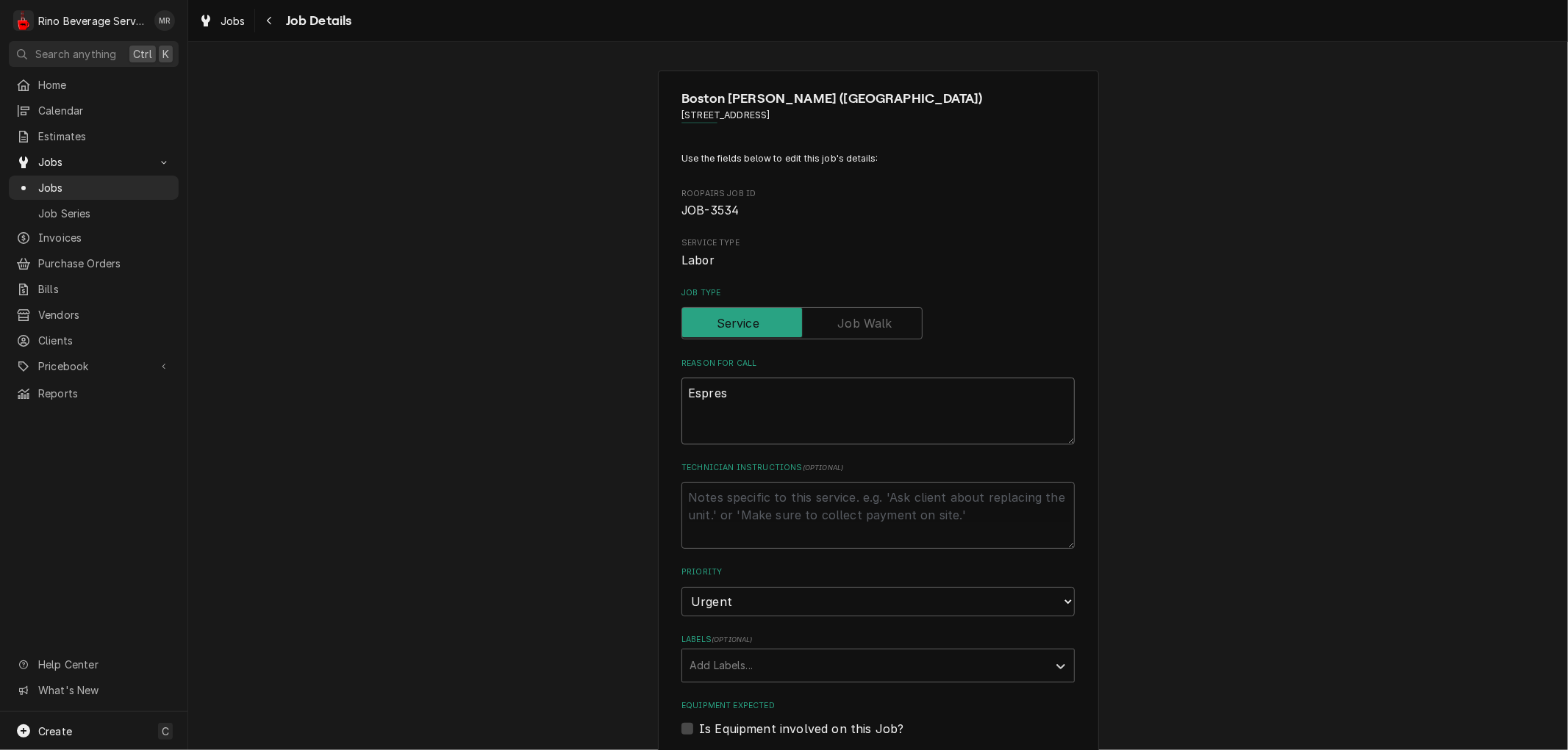
type textarea "x"
type textarea "Espre"
type textarea "x"
type textarea "Espr"
type textarea "x"
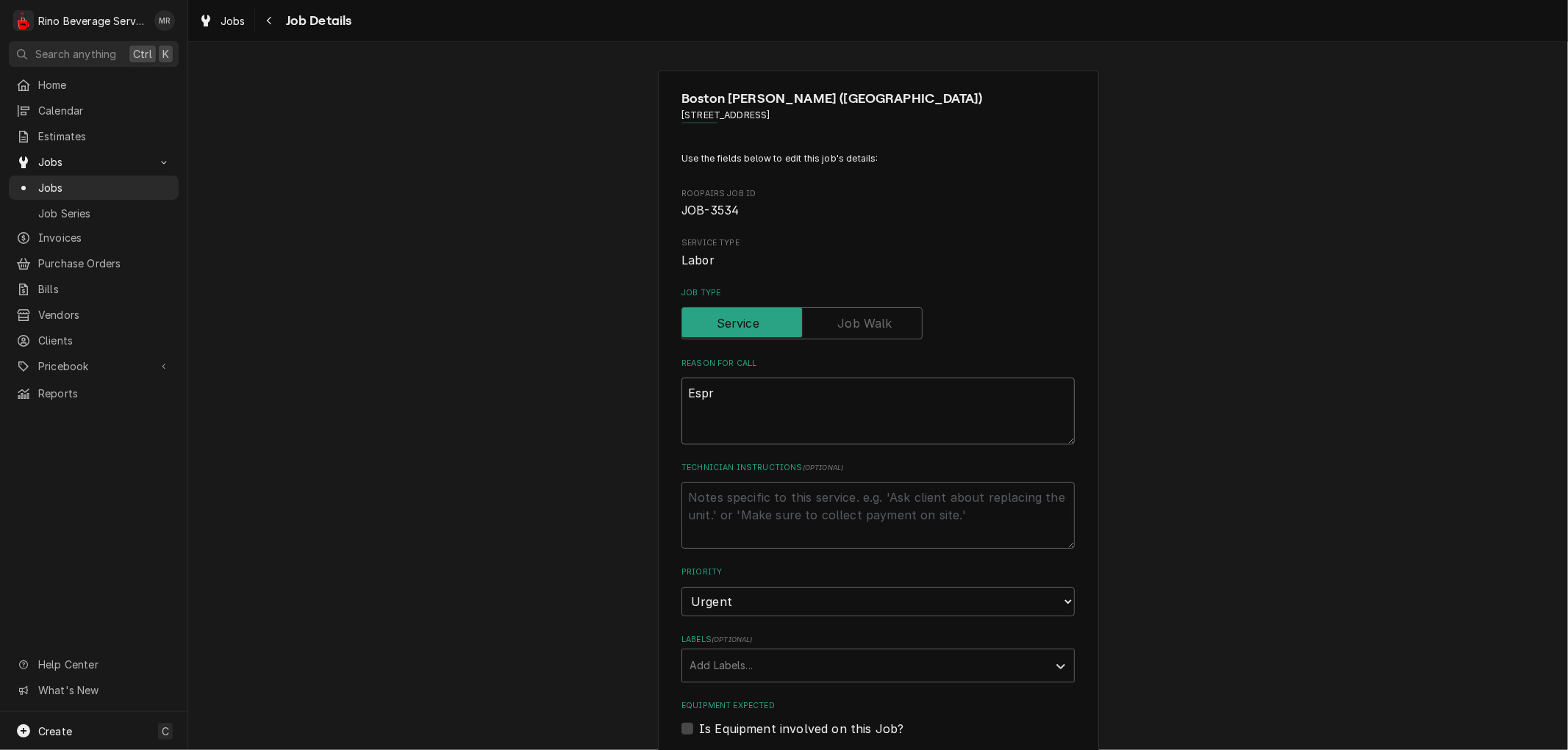
type textarea "Esp"
type textarea "x"
type textarea "Es"
type textarea "x"
type textarea "E"
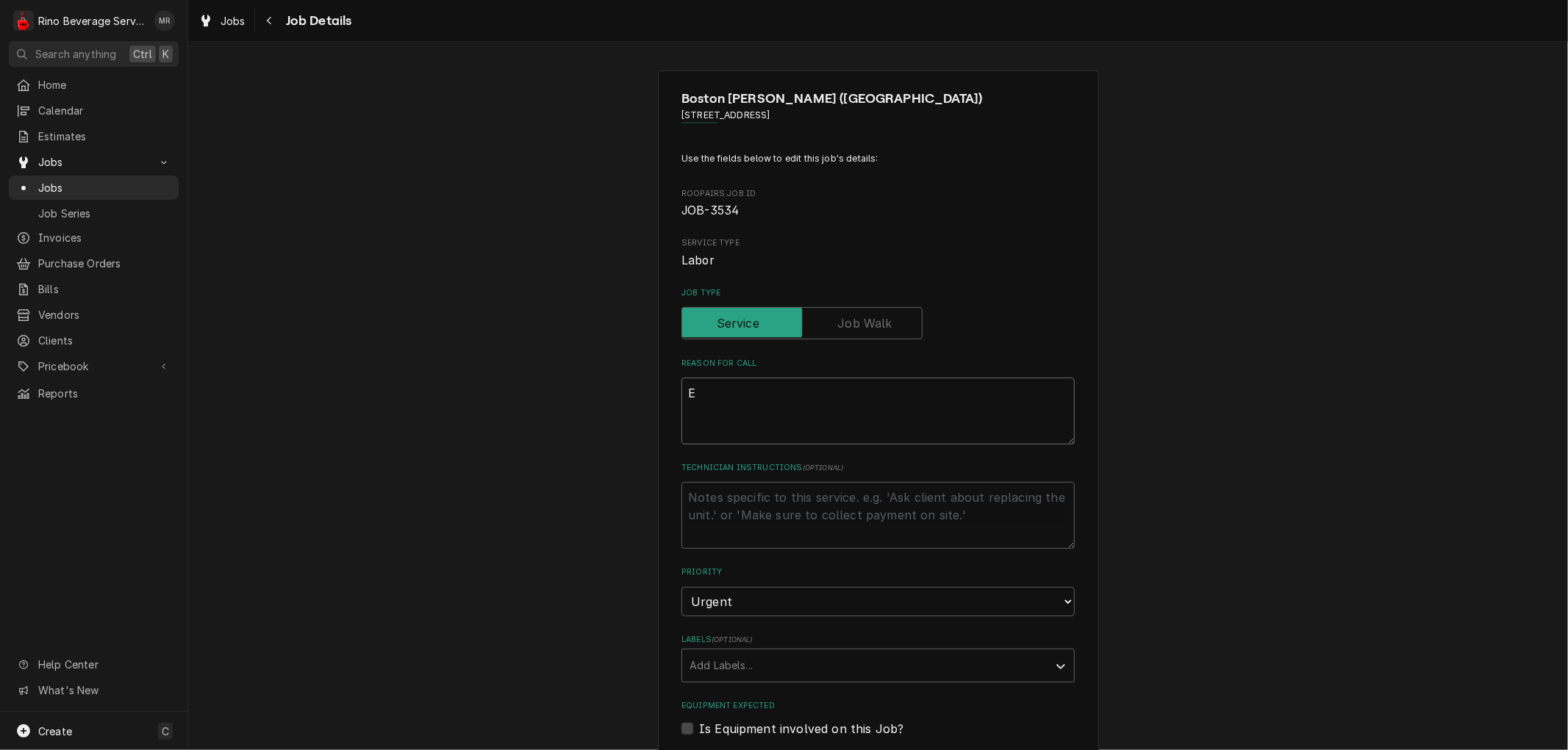
type textarea "x"
type textarea "s"
type textarea "x"
type textarea "sh"
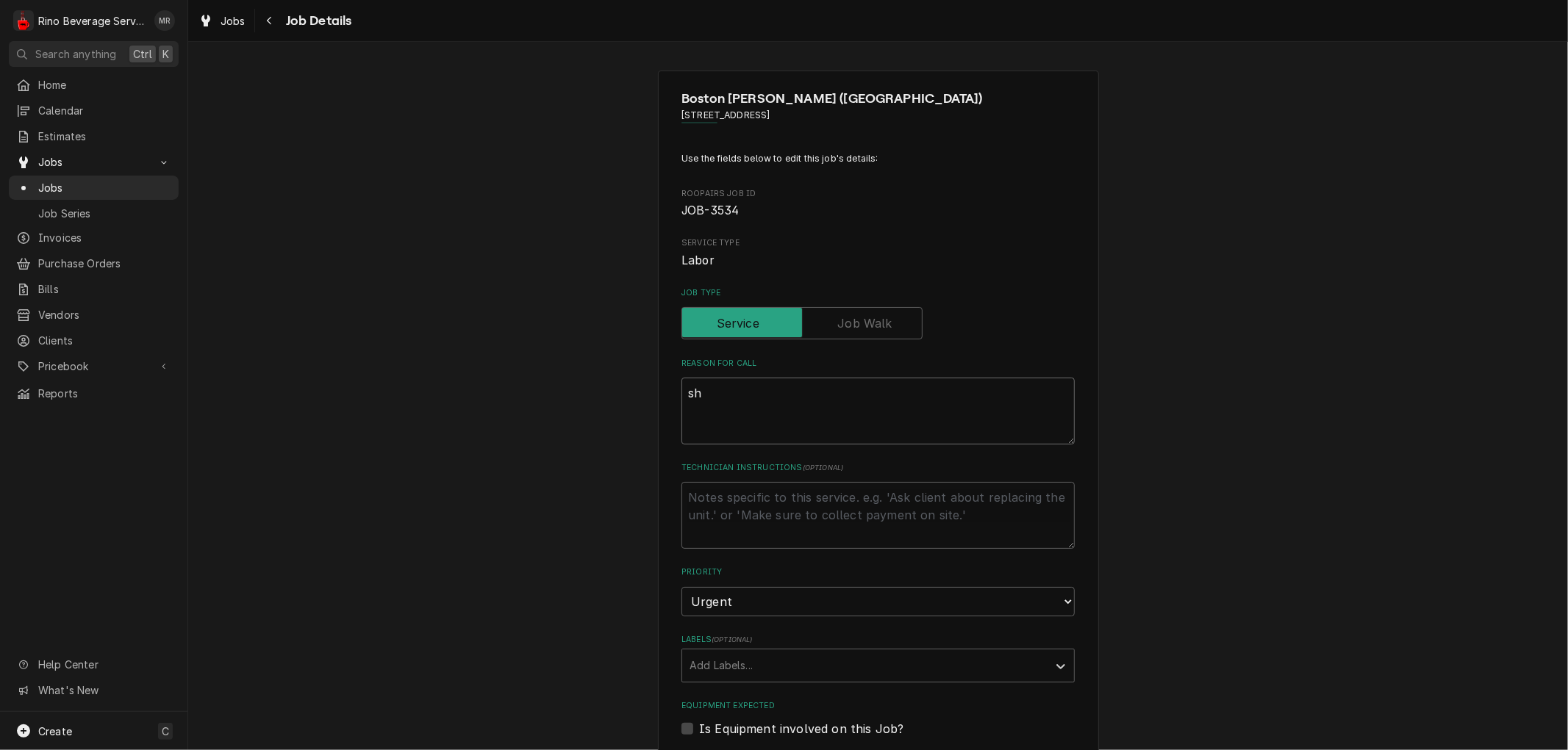
type textarea "x"
type textarea "sho"
type textarea "x"
type textarea "shop"
type textarea "x"
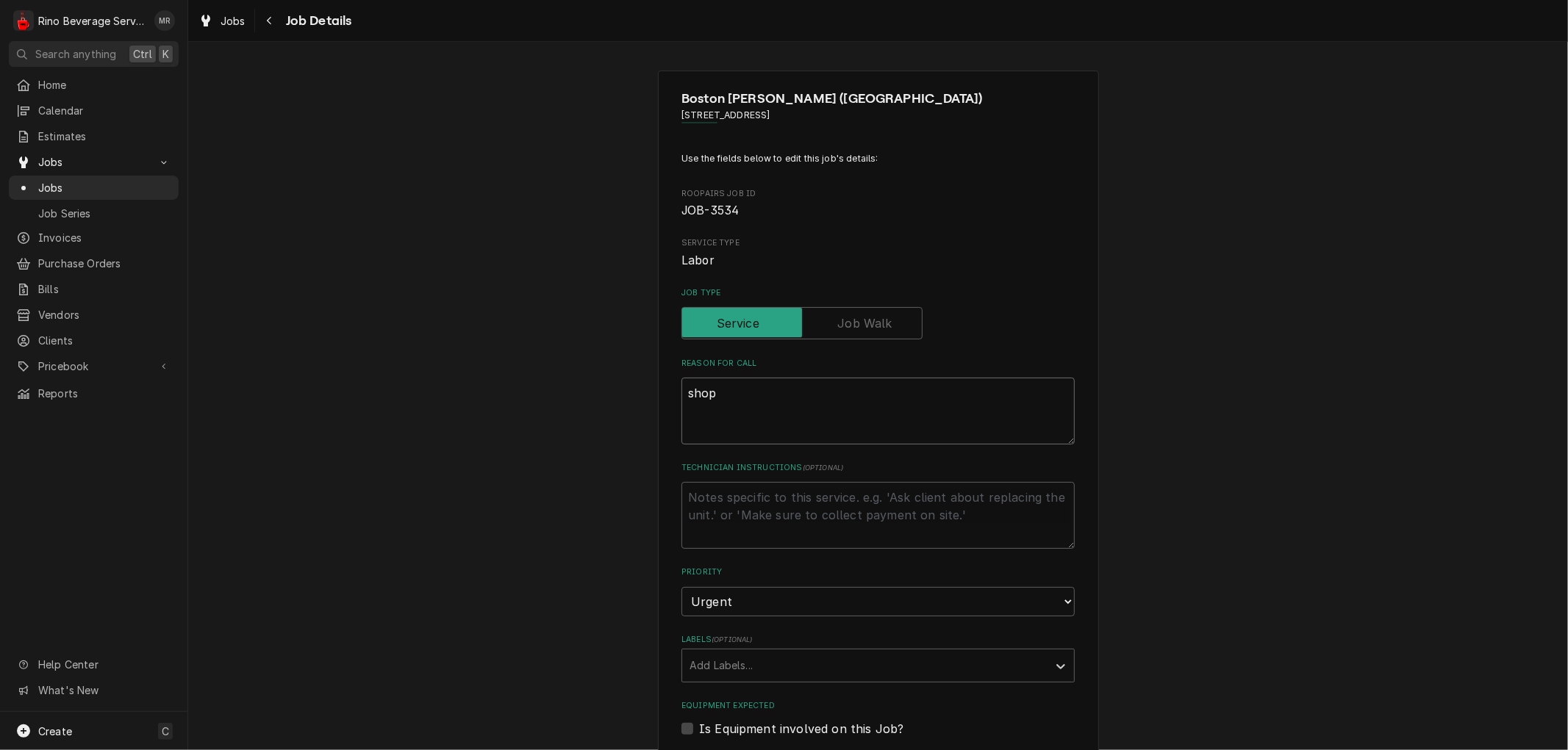
type textarea "shop"
type textarea "x"
type textarea "shop r"
type textarea "x"
type textarea "shop re"
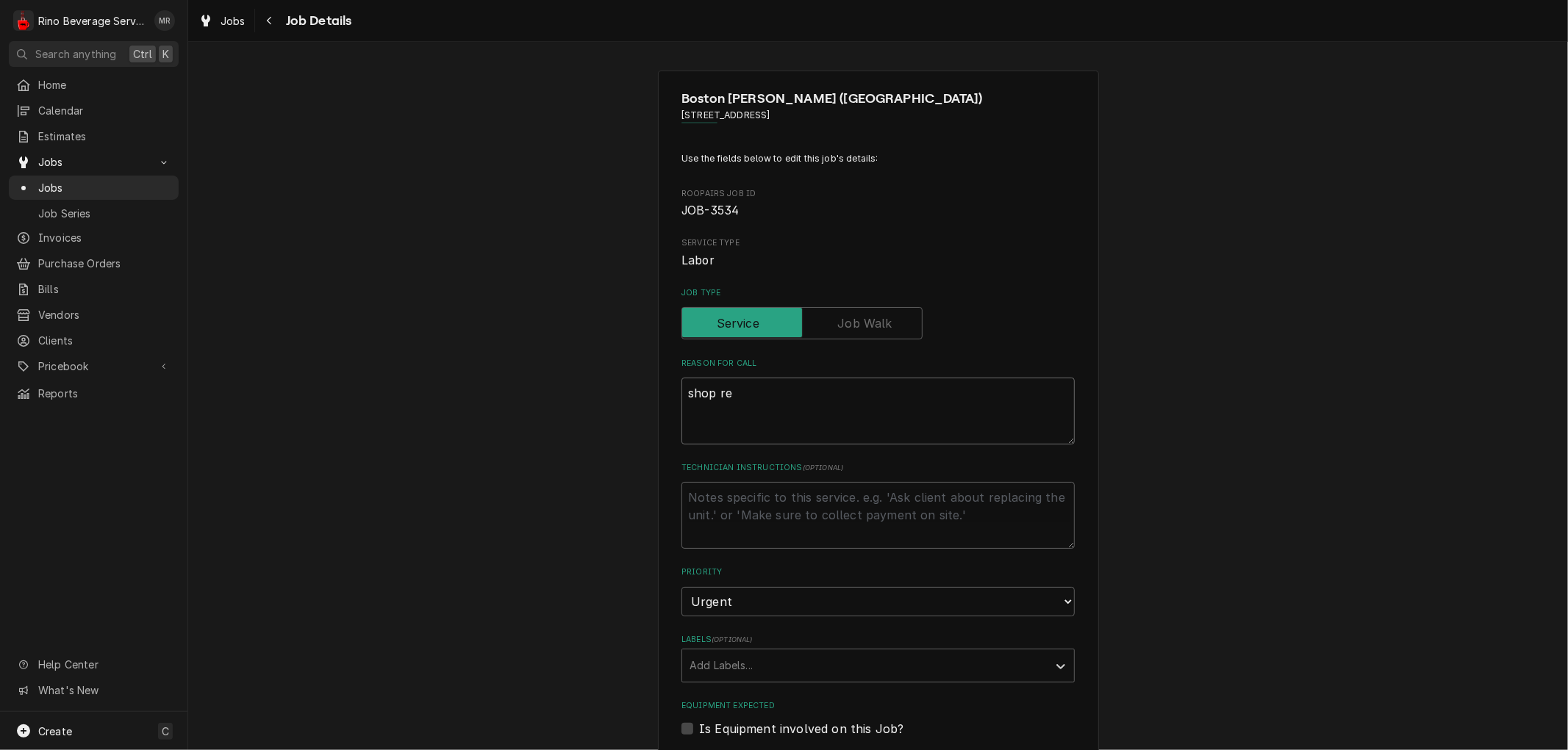
type textarea "x"
type textarea "shop rep"
type textarea "x"
type textarea "shop repa"
type textarea "x"
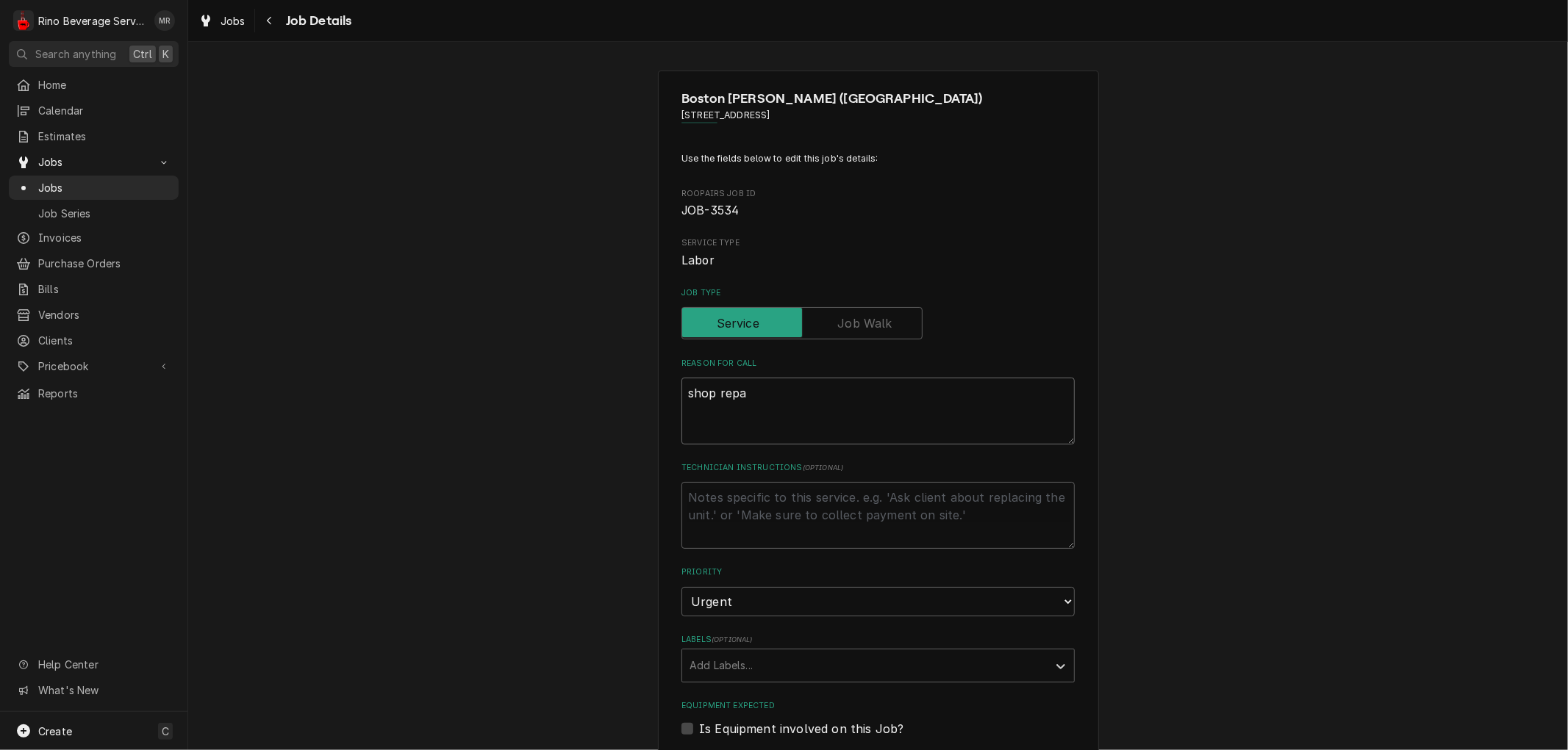
type textarea "shop repai"
type textarea "x"
type textarea "shop repair"
type textarea "x"
type textarea "shop repairs"
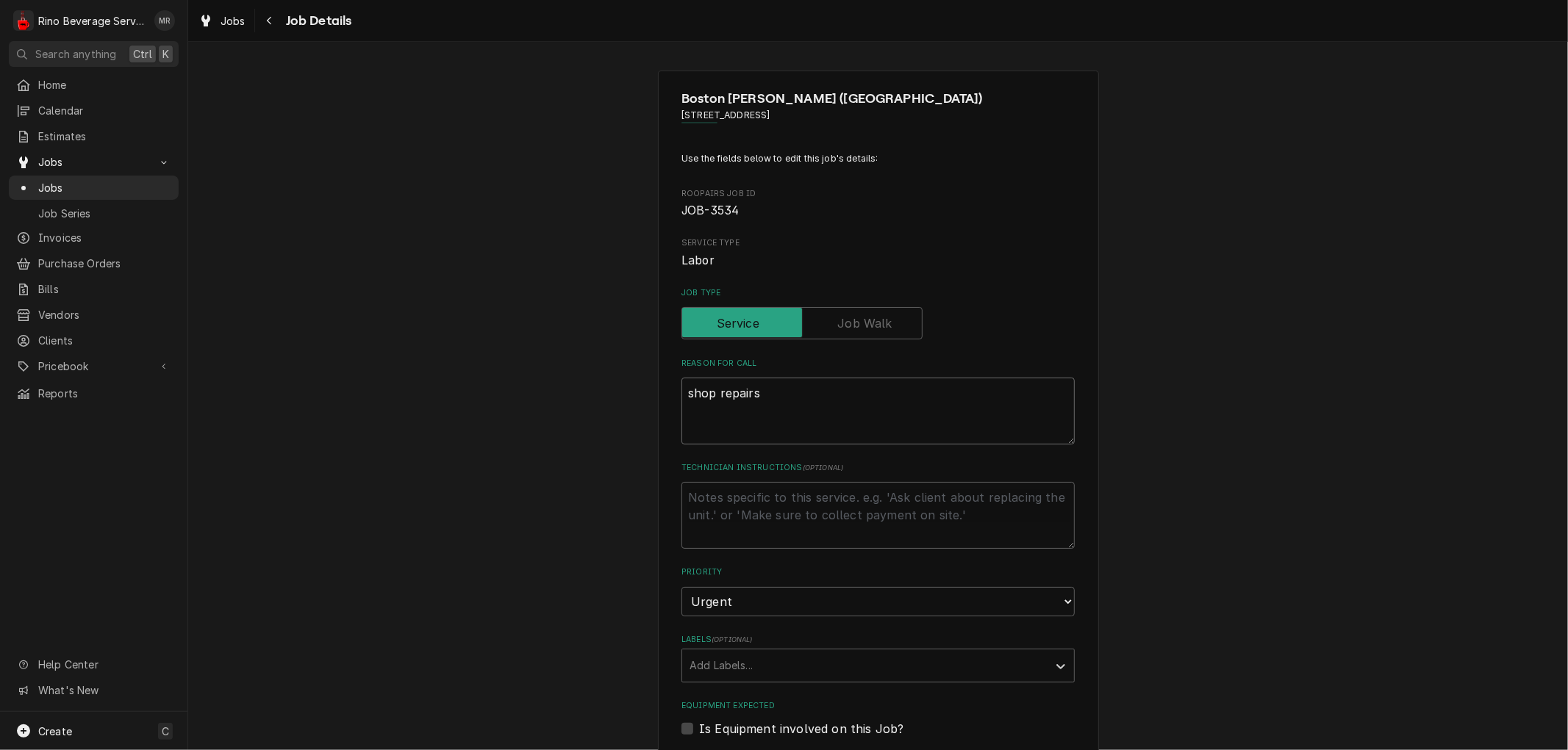
type textarea "x"
type textarea "shop repairs"
click at [699, 729] on label "Is Equipment involved on this Job?" at bounding box center [801, 728] width 204 height 17
click at [699, 729] on input "Equipment Expected" at bounding box center [895, 735] width 393 height 32
checkbox input "true"
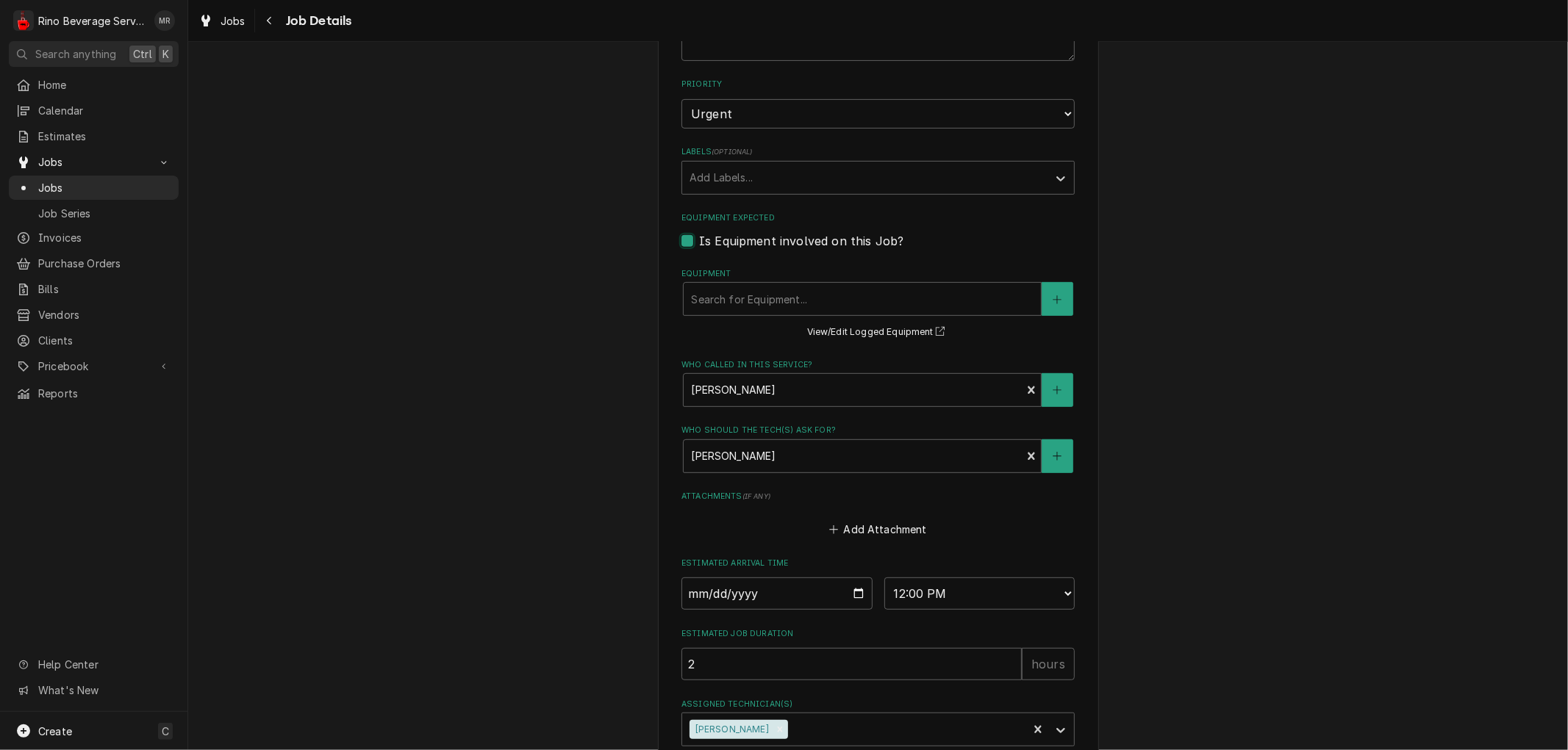
scroll to position [490, 0]
click at [760, 294] on div "Equipment" at bounding box center [862, 297] width 343 height 27
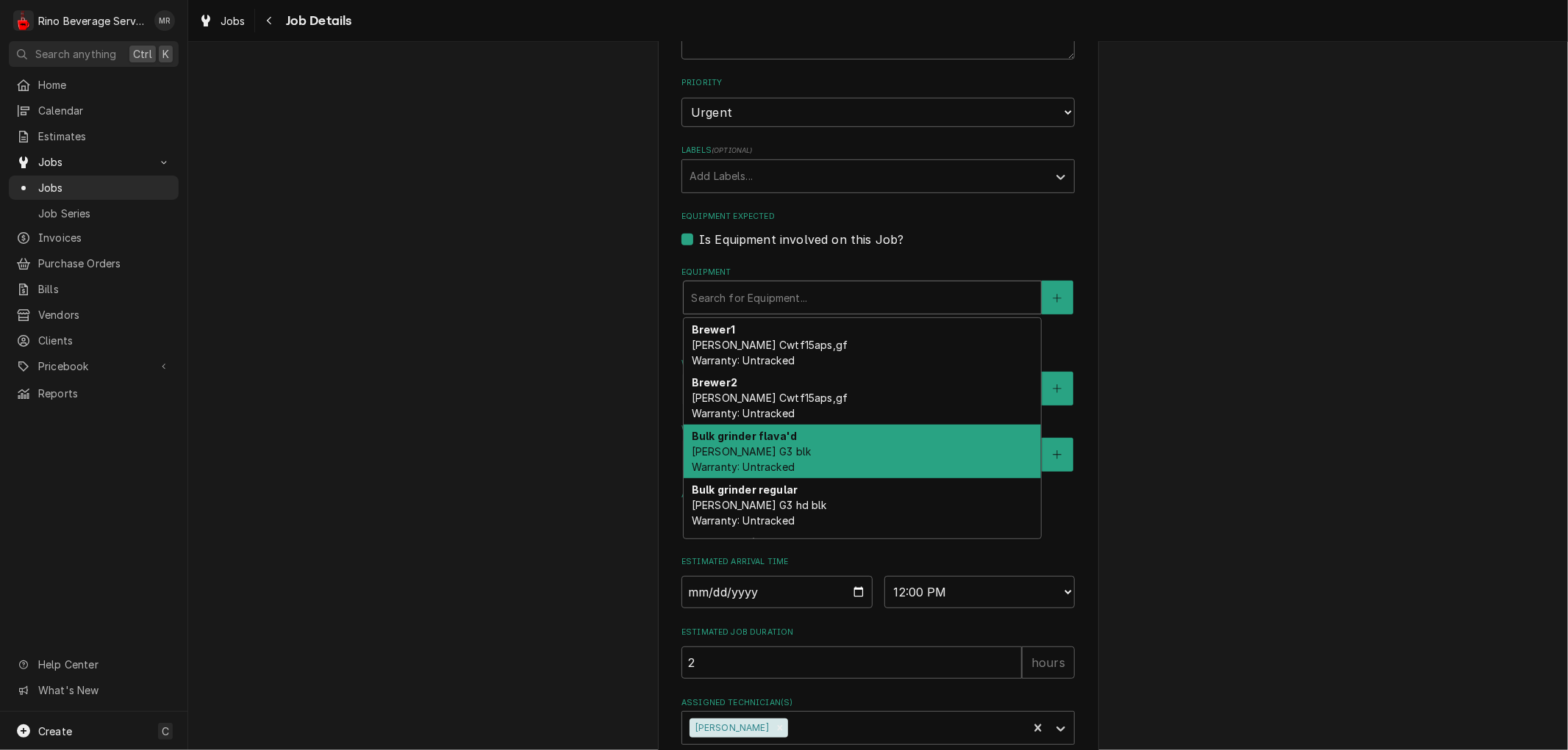
scroll to position [312, 0]
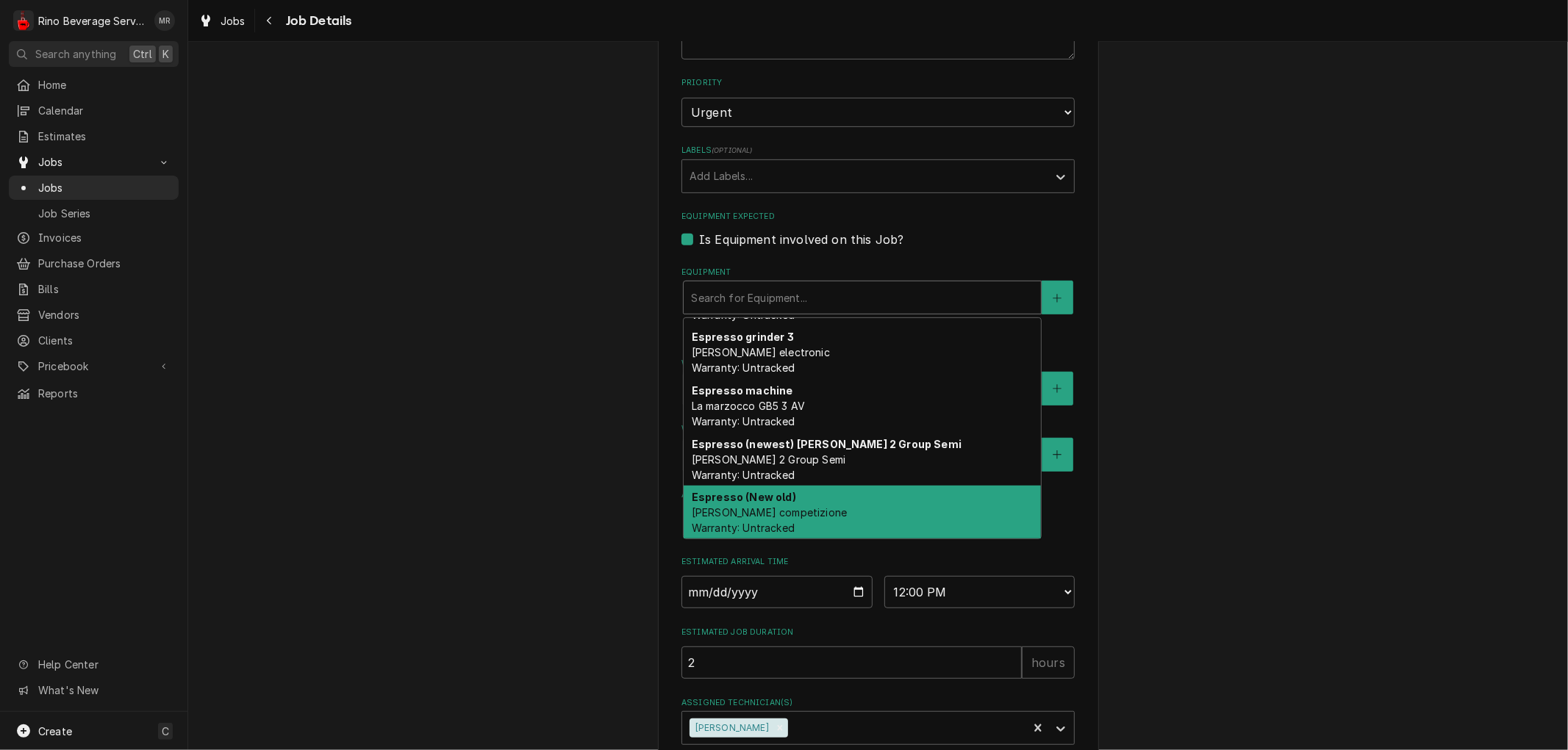
click at [861, 505] on div "Espresso (New old) Simonelli Aurelia competizione Warranty: Untracked" at bounding box center [862, 513] width 357 height 53
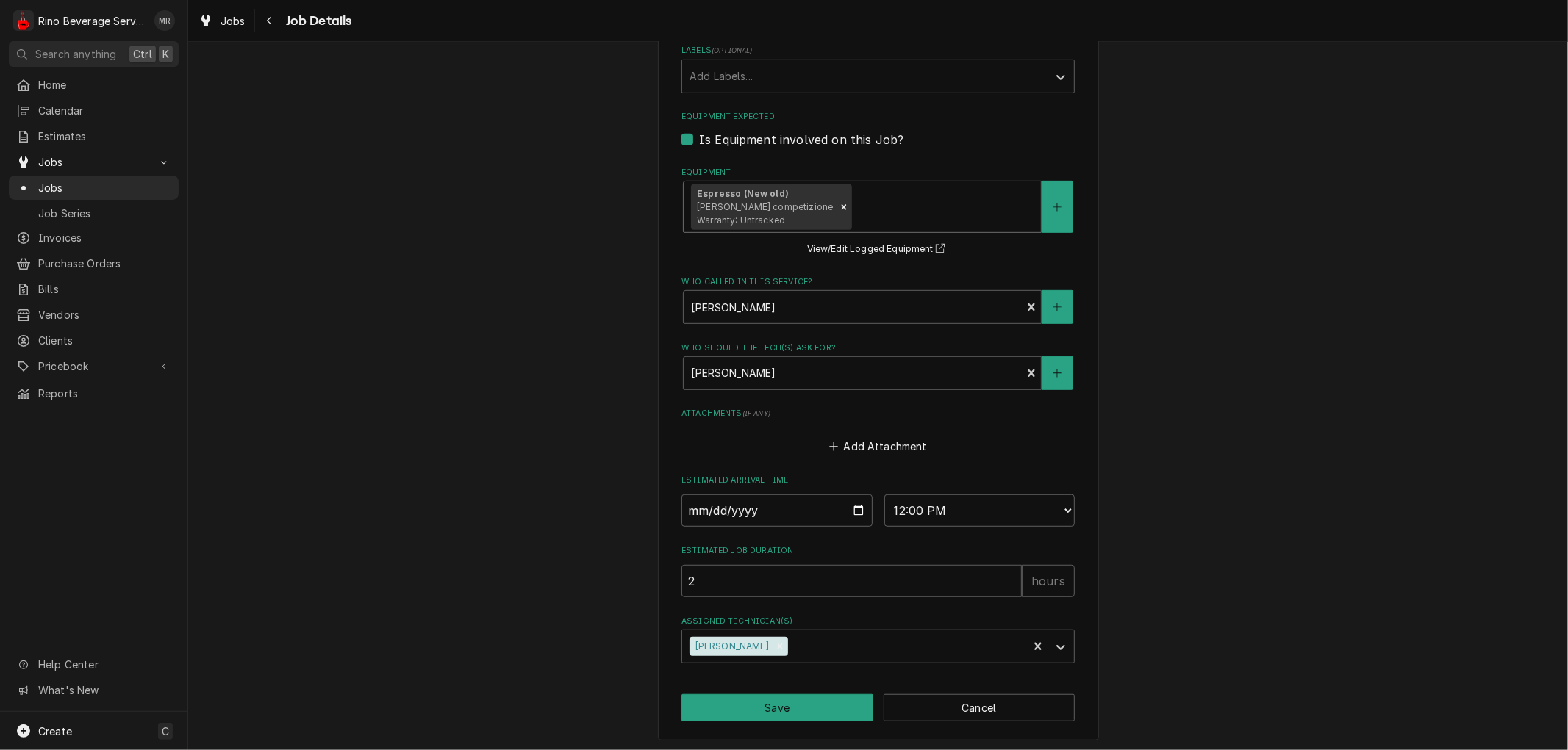
scroll to position [590, 0]
click at [821, 704] on button "Save" at bounding box center [777, 708] width 192 height 28
type textarea "x"
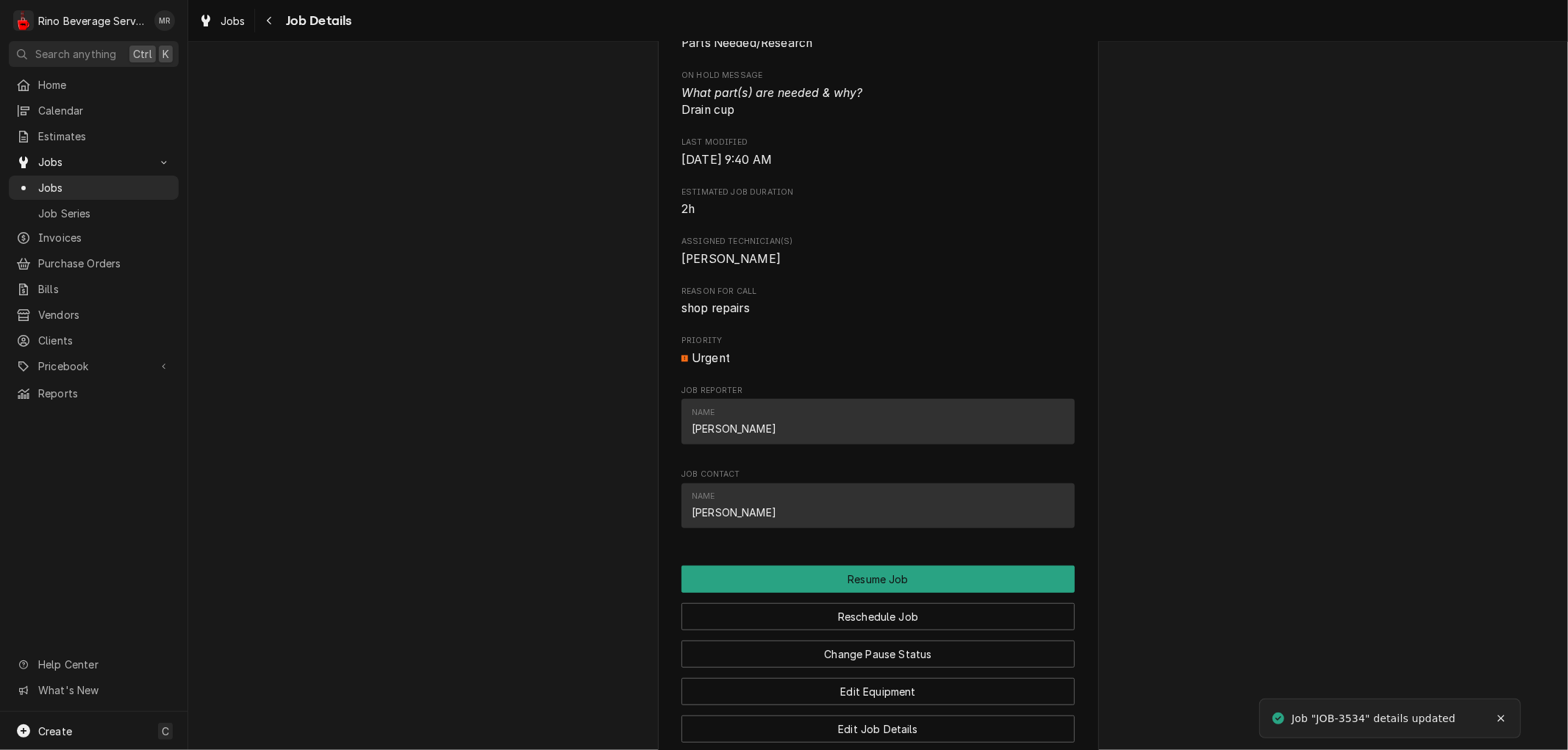
scroll to position [1007, 0]
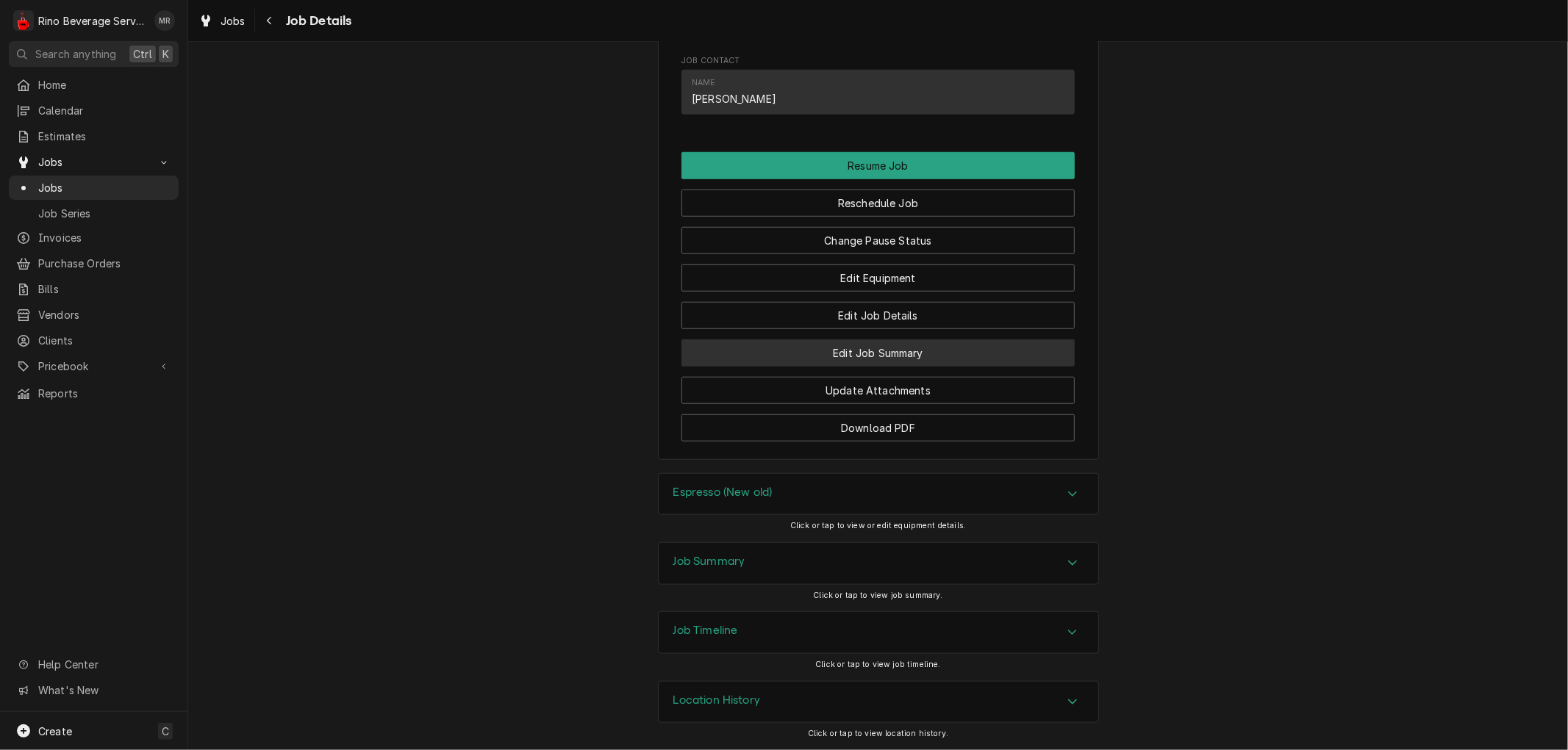
click at [807, 357] on button "Edit Job Summary" at bounding box center [877, 353] width 393 height 28
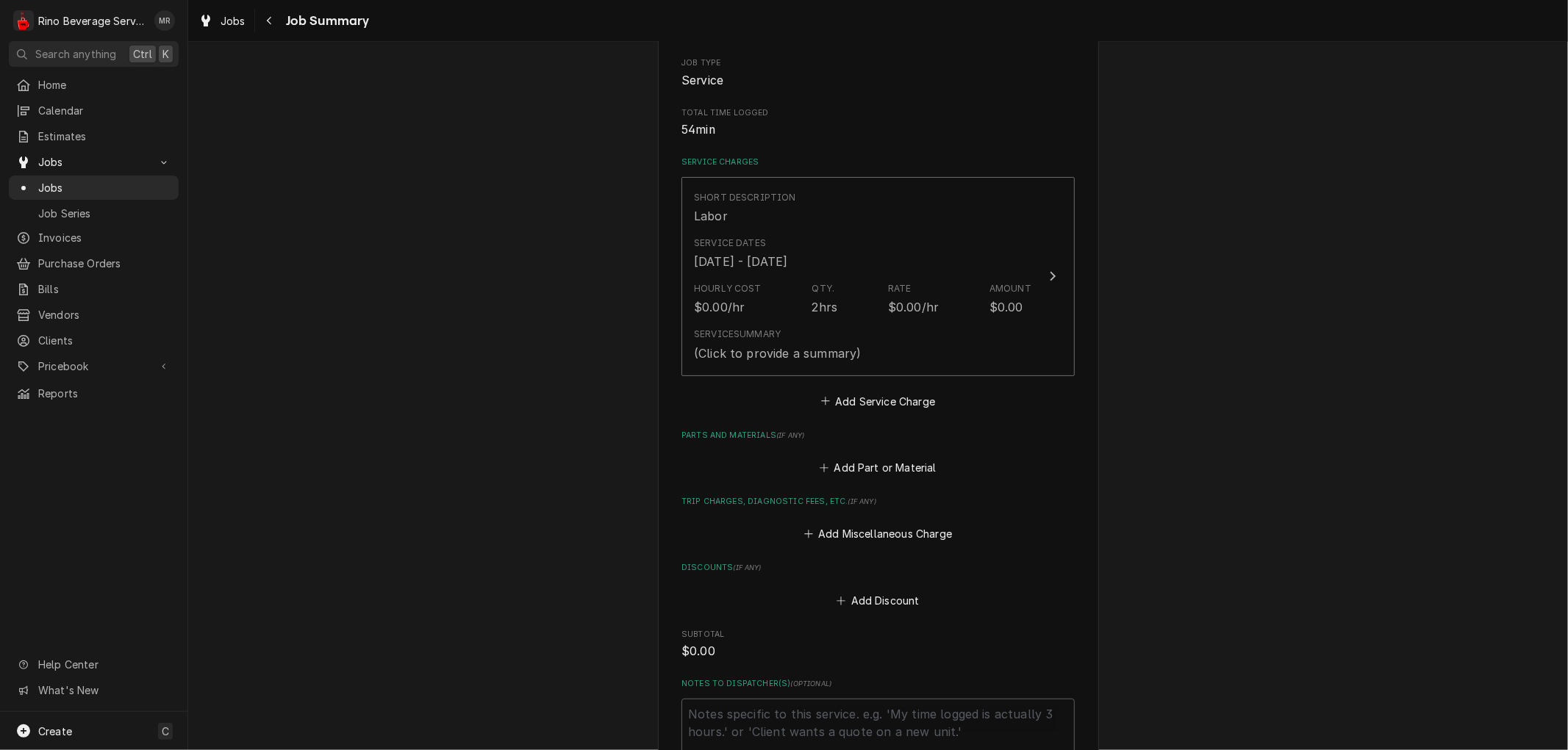
scroll to position [245, 0]
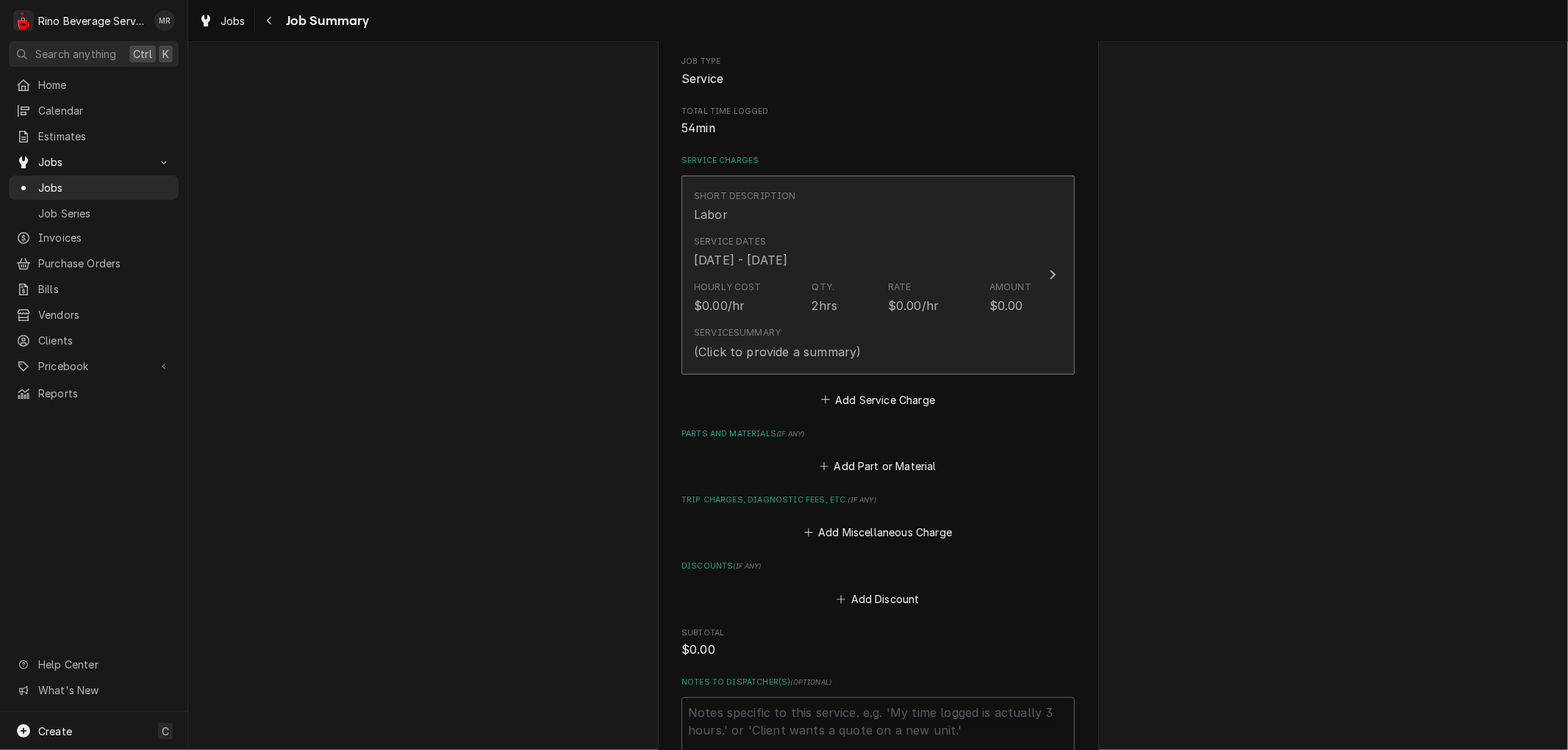
click at [819, 323] on div "Service Summary (Click to provide a summary)" at bounding box center [863, 342] width 337 height 45
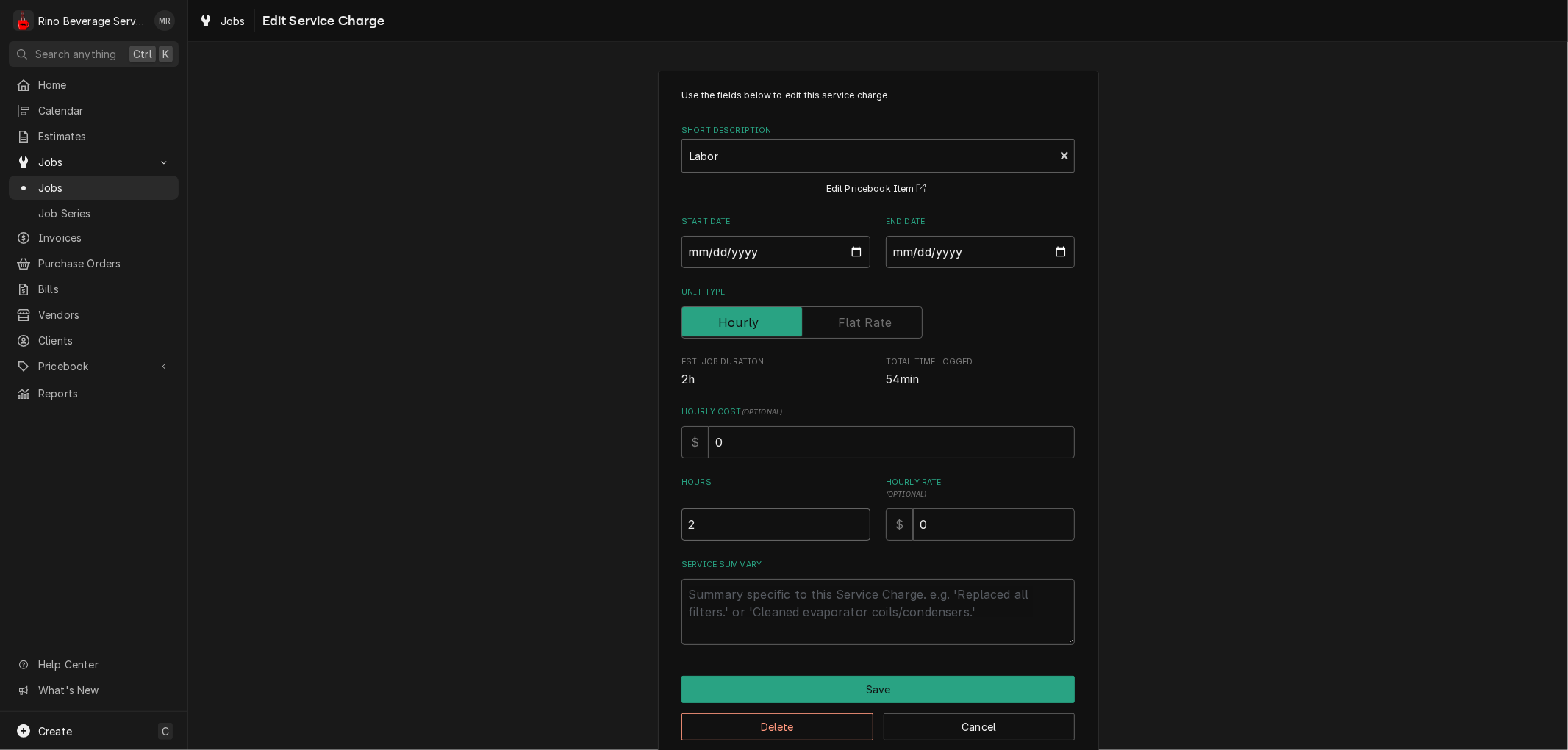
type textarea "x"
type input "2.5"
click at [854, 519] on input "2.5" at bounding box center [775, 524] width 189 height 32
type textarea "x"
type input "3"
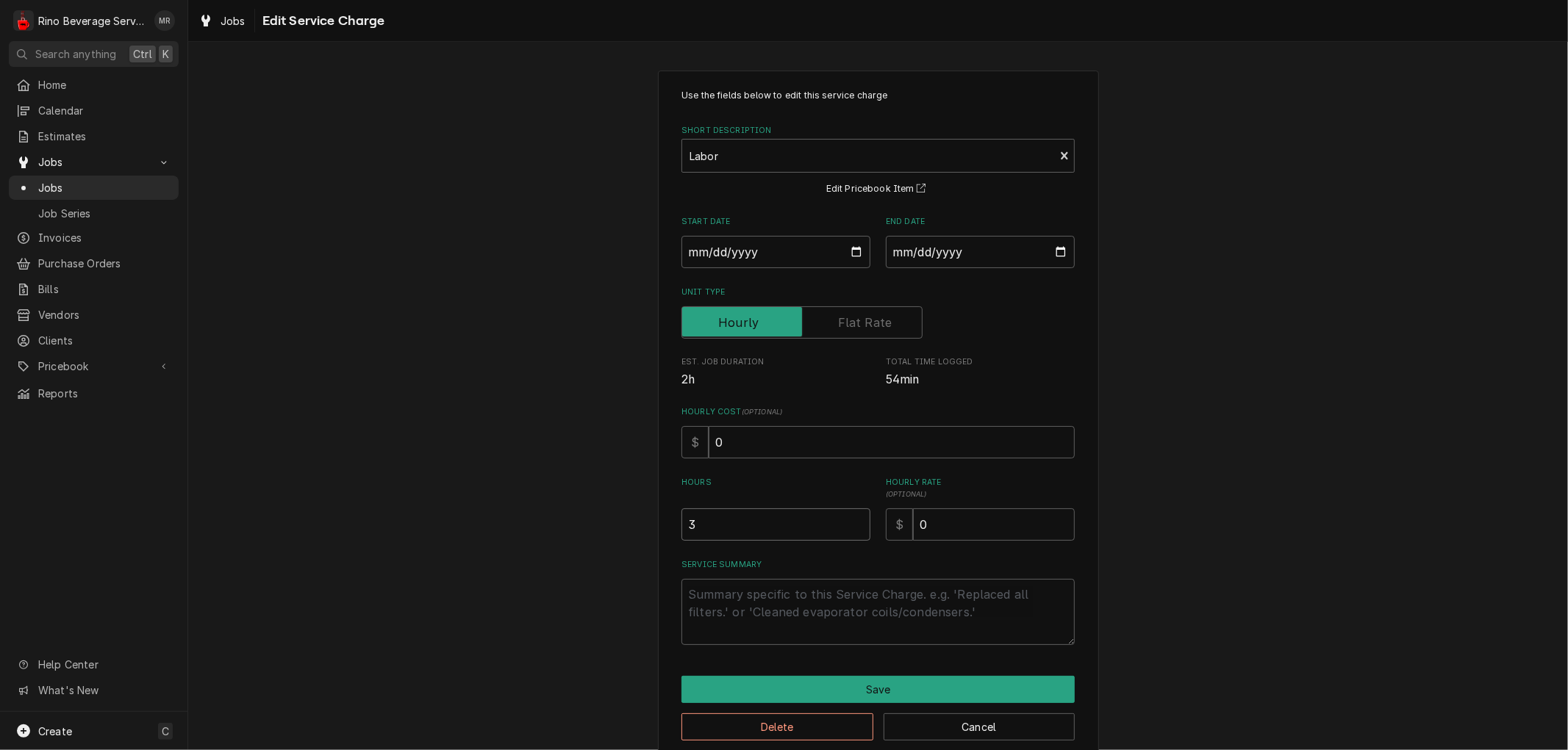
click at [854, 519] on input "3" at bounding box center [775, 524] width 189 height 32
type textarea "x"
type input "3.5"
click at [854, 519] on input "3.5" at bounding box center [775, 524] width 189 height 32
type textarea "x"
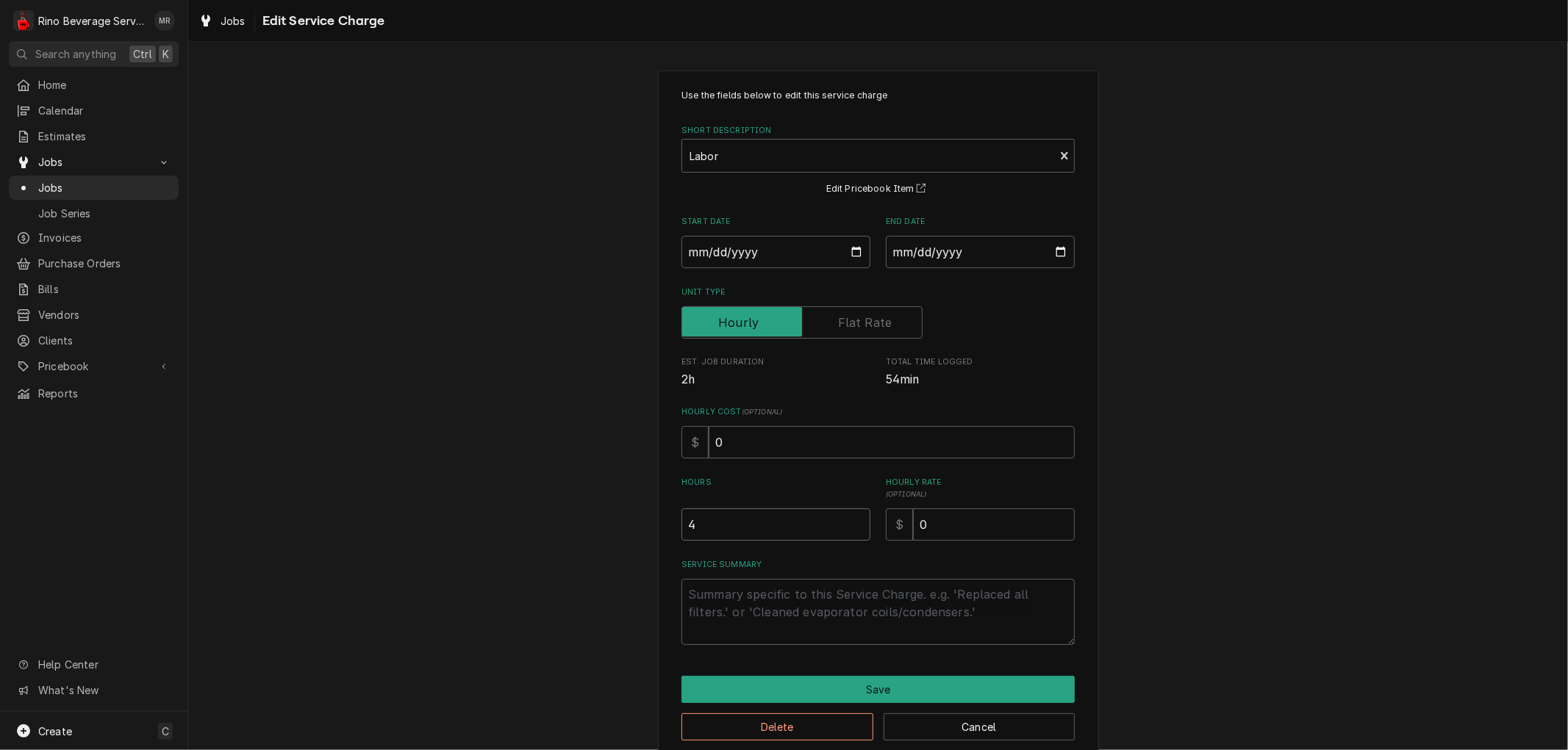
type input "4"
click at [854, 519] on input "4" at bounding box center [775, 524] width 189 height 32
type textarea "x"
type input "4.5"
click at [854, 519] on input "4.5" at bounding box center [775, 524] width 189 height 32
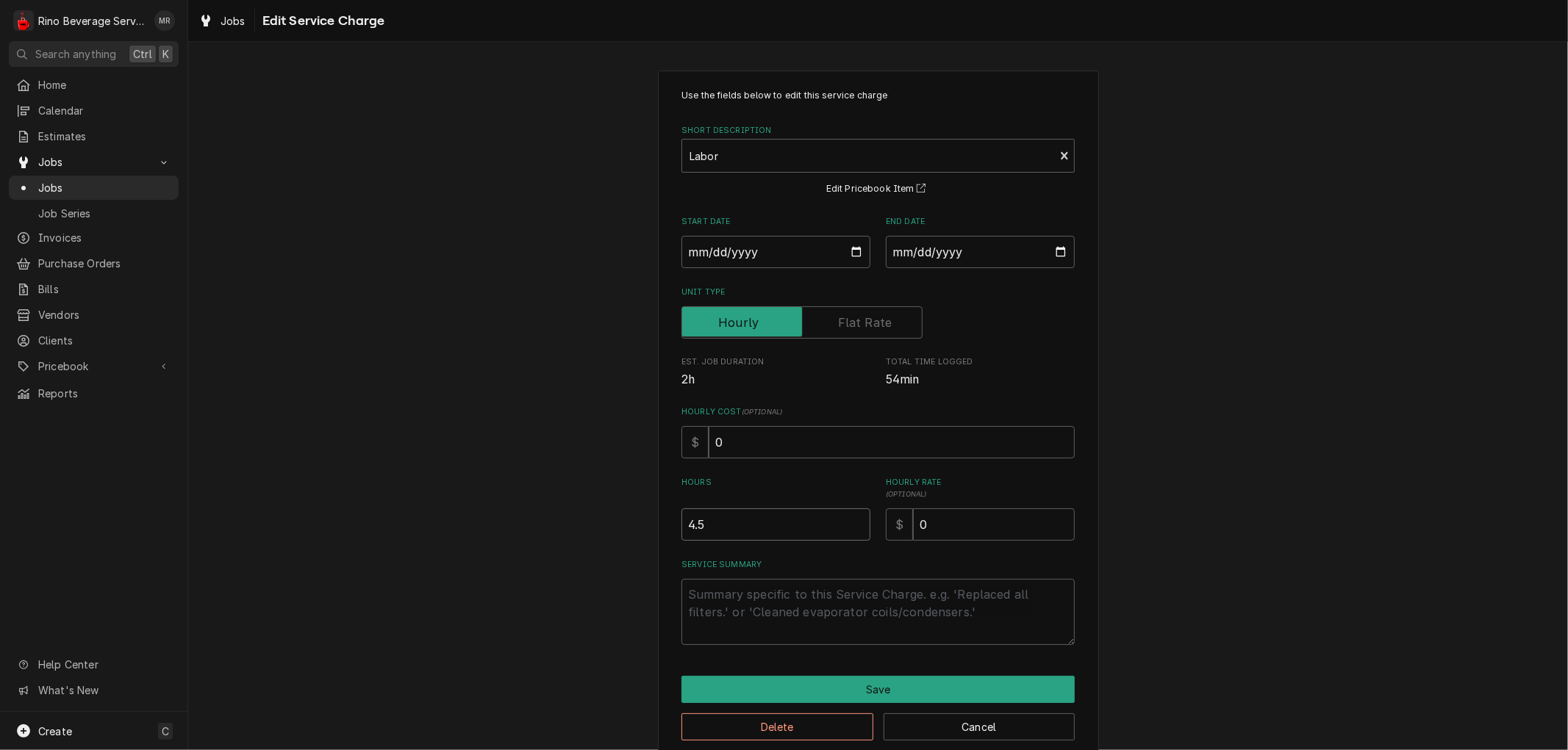
type textarea "x"
type input "5"
click at [854, 519] on input "5" at bounding box center [775, 524] width 189 height 32
click at [923, 522] on input "0" at bounding box center [993, 524] width 162 height 32
type textarea "x"
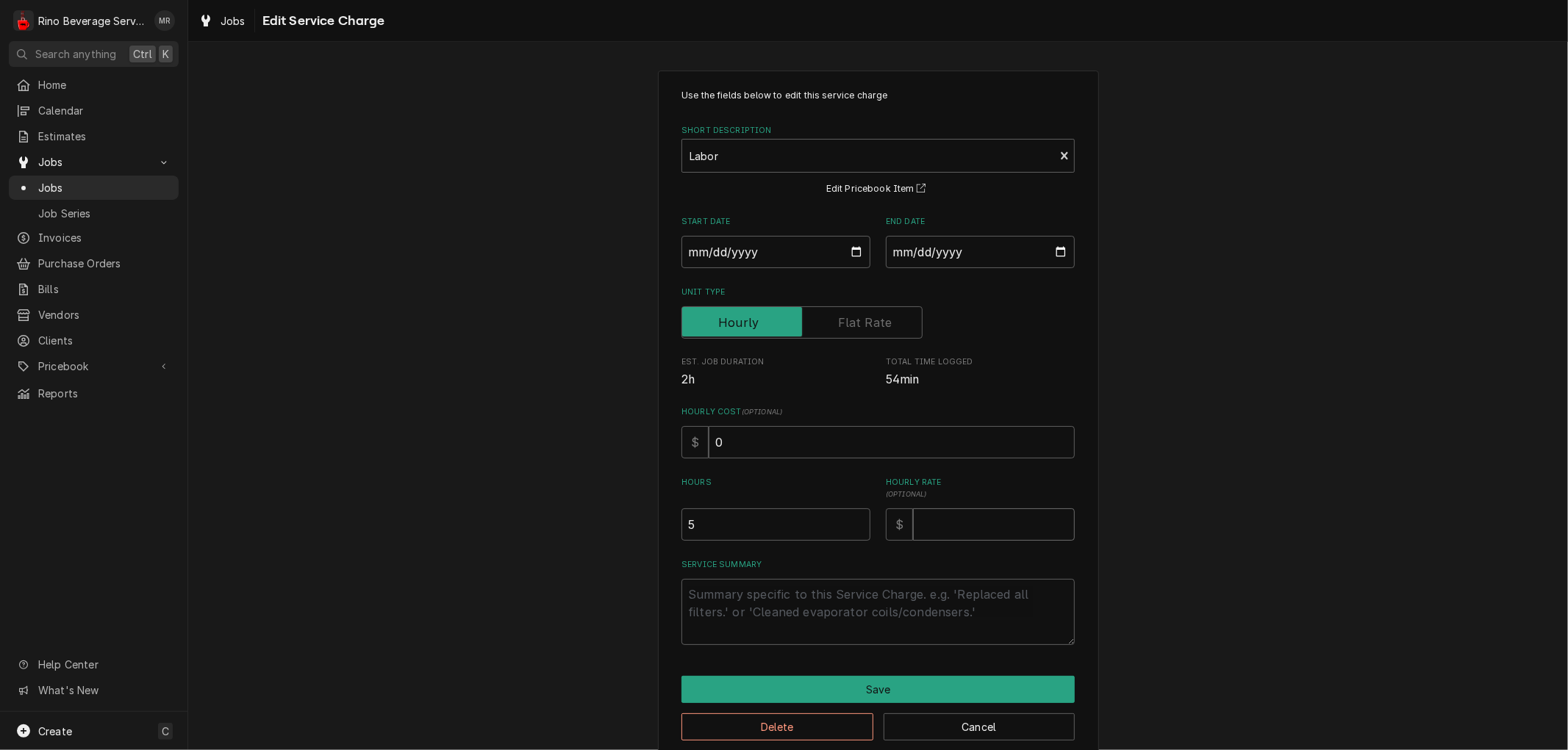
type textarea "x"
type input "9"
type textarea "x"
type input "95"
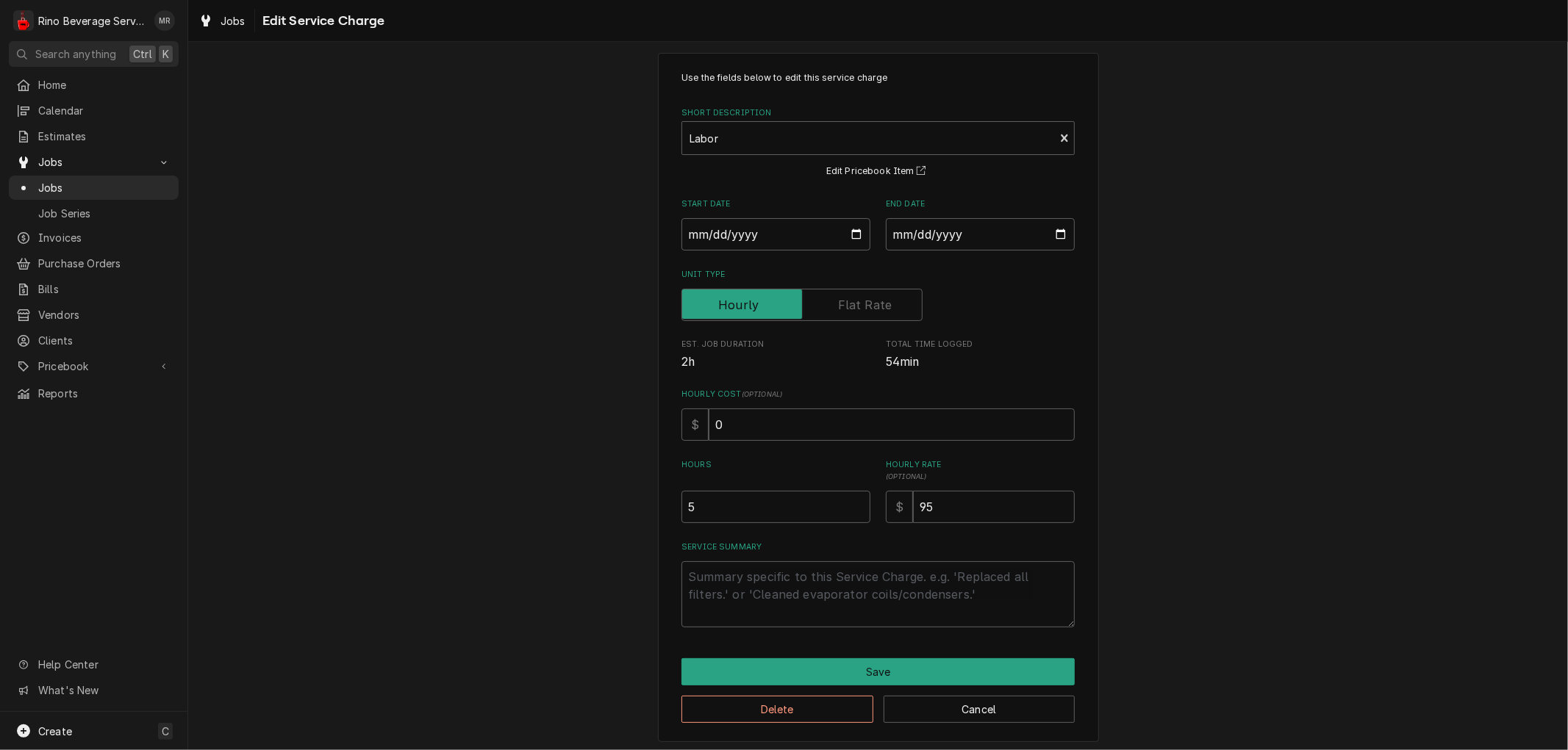
scroll to position [22, 0]
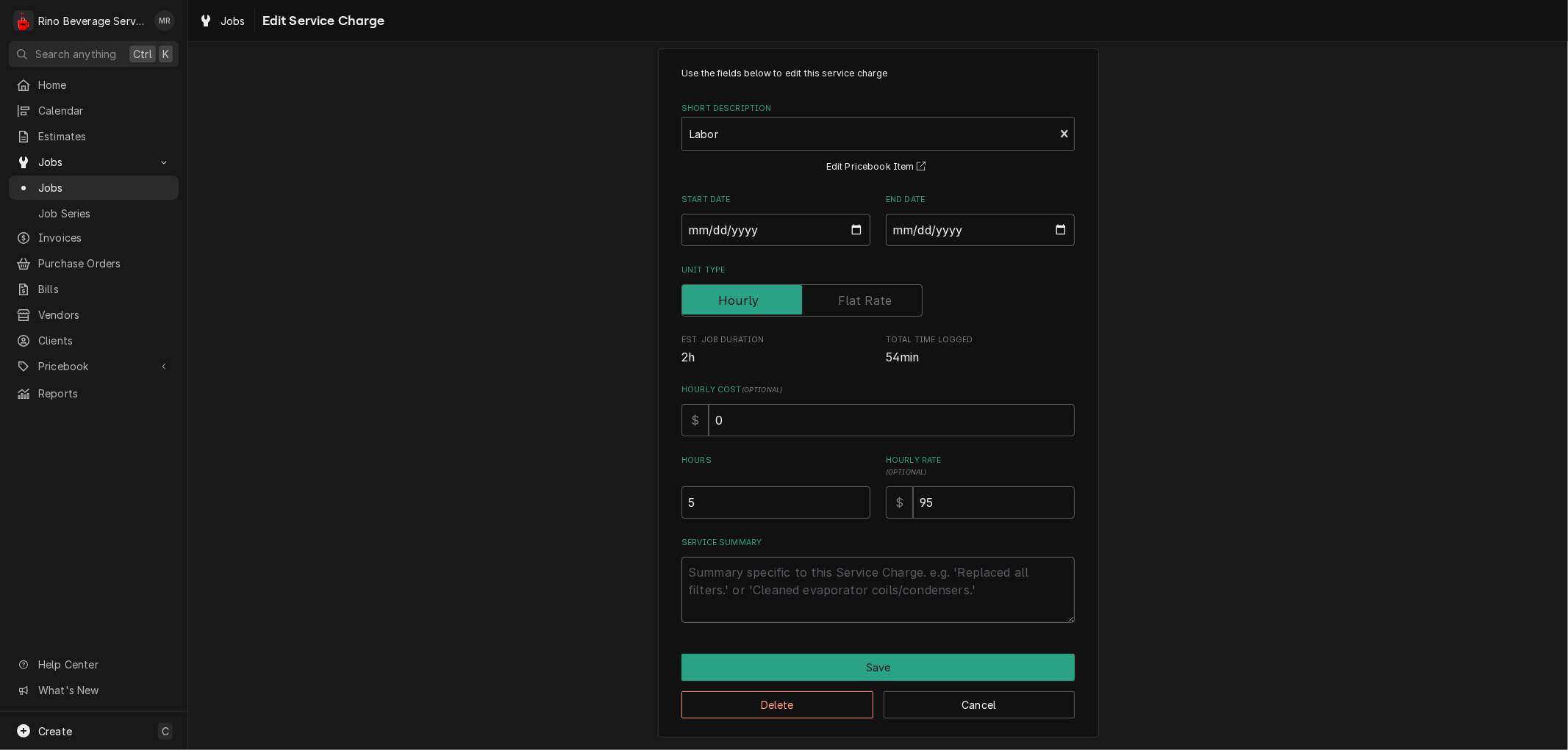
click at [722, 571] on textarea "Service Summary" at bounding box center [877, 590] width 393 height 66
type textarea "x"
type textarea "R"
type textarea "x"
type textarea "Re"
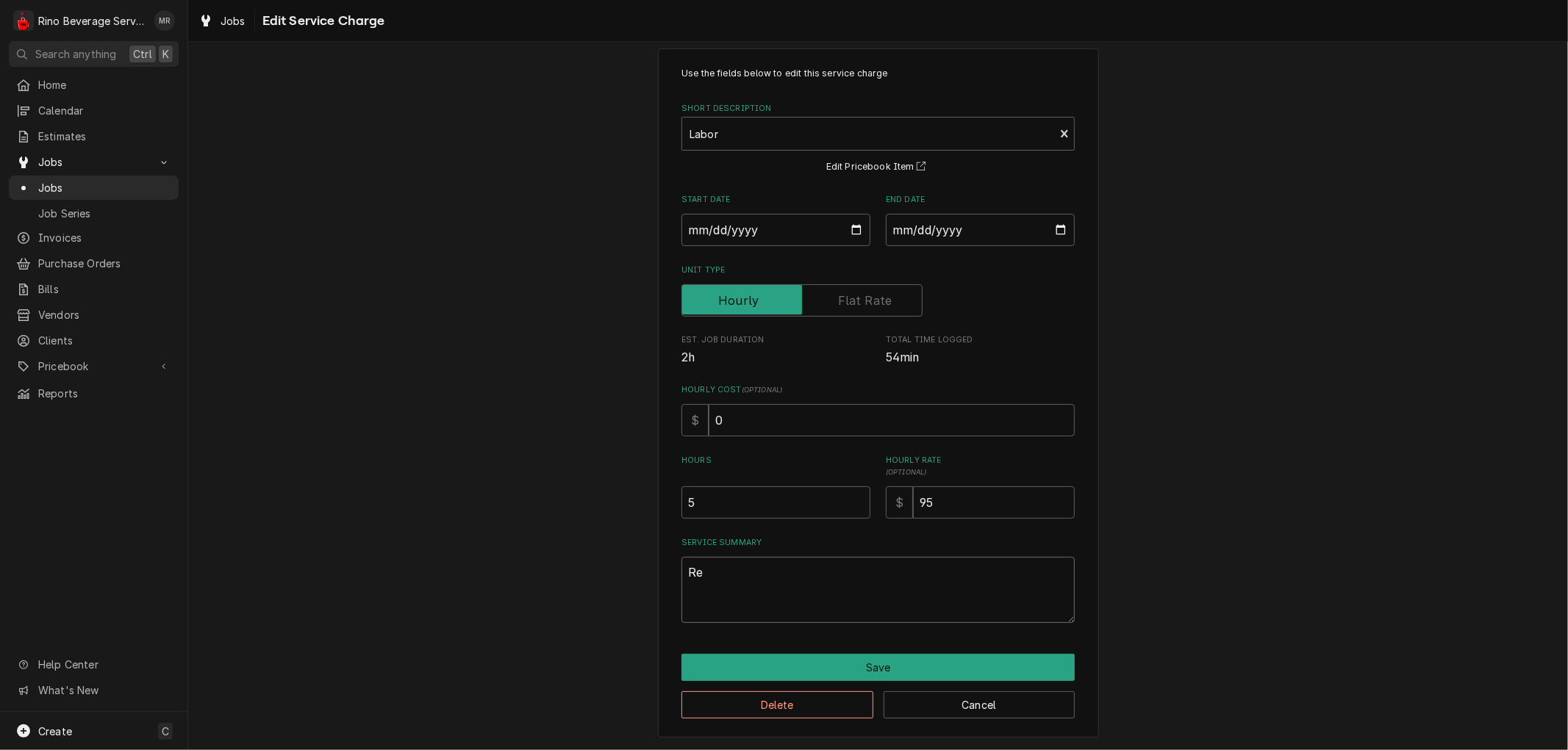
type textarea "x"
type textarea "Rep"
type textarea "x"
type textarea "Repl"
type textarea "x"
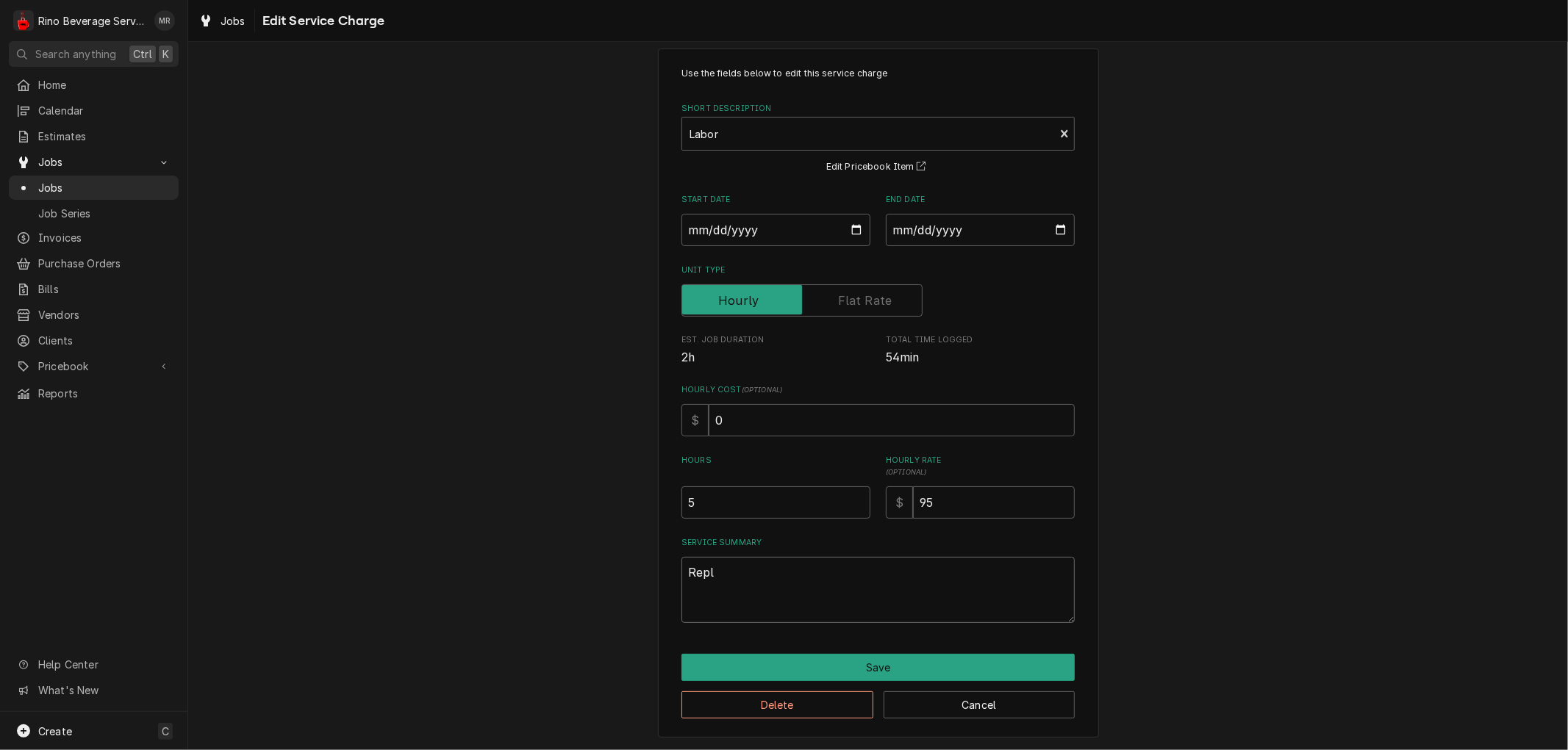
type textarea "Repla"
type textarea "x"
type textarea "Replac"
type textarea "x"
type textarea "Replace"
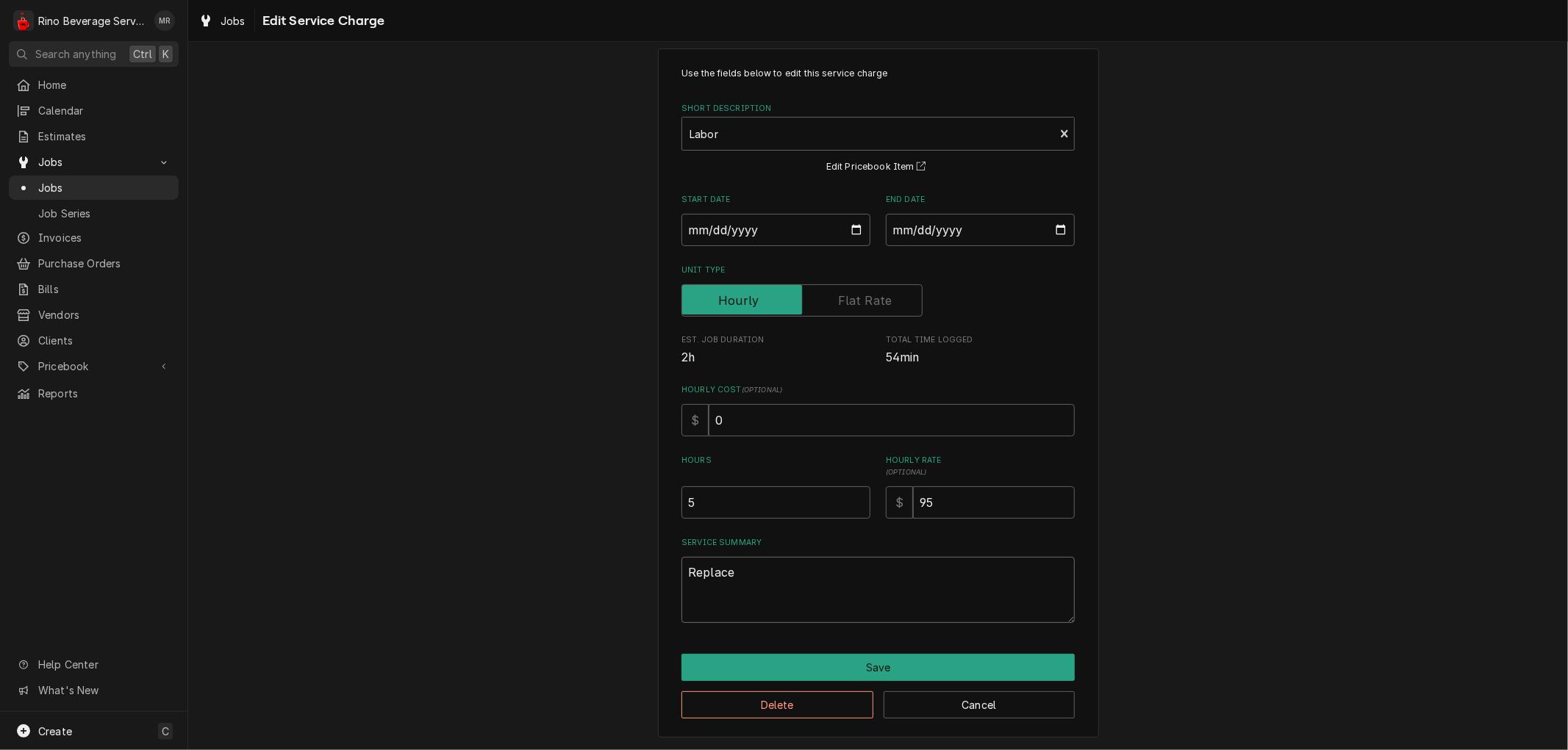
type textarea "x"
type textarea "Replaced"
type textarea "x"
type textarea "Replaced"
type textarea "x"
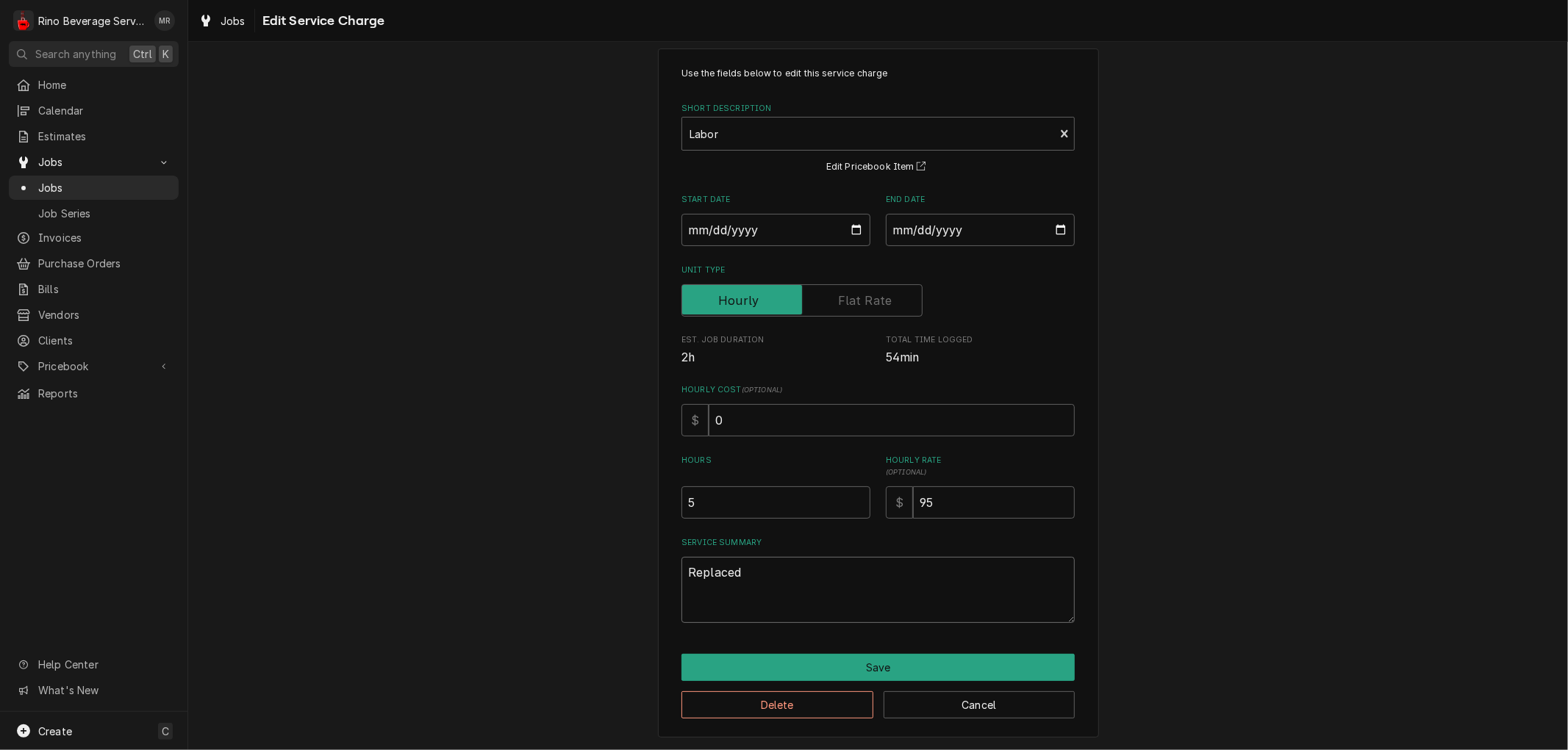
type textarea "Replaced s"
type textarea "x"
type textarea "Replaced st"
type textarea "x"
type textarea "Replaced ste"
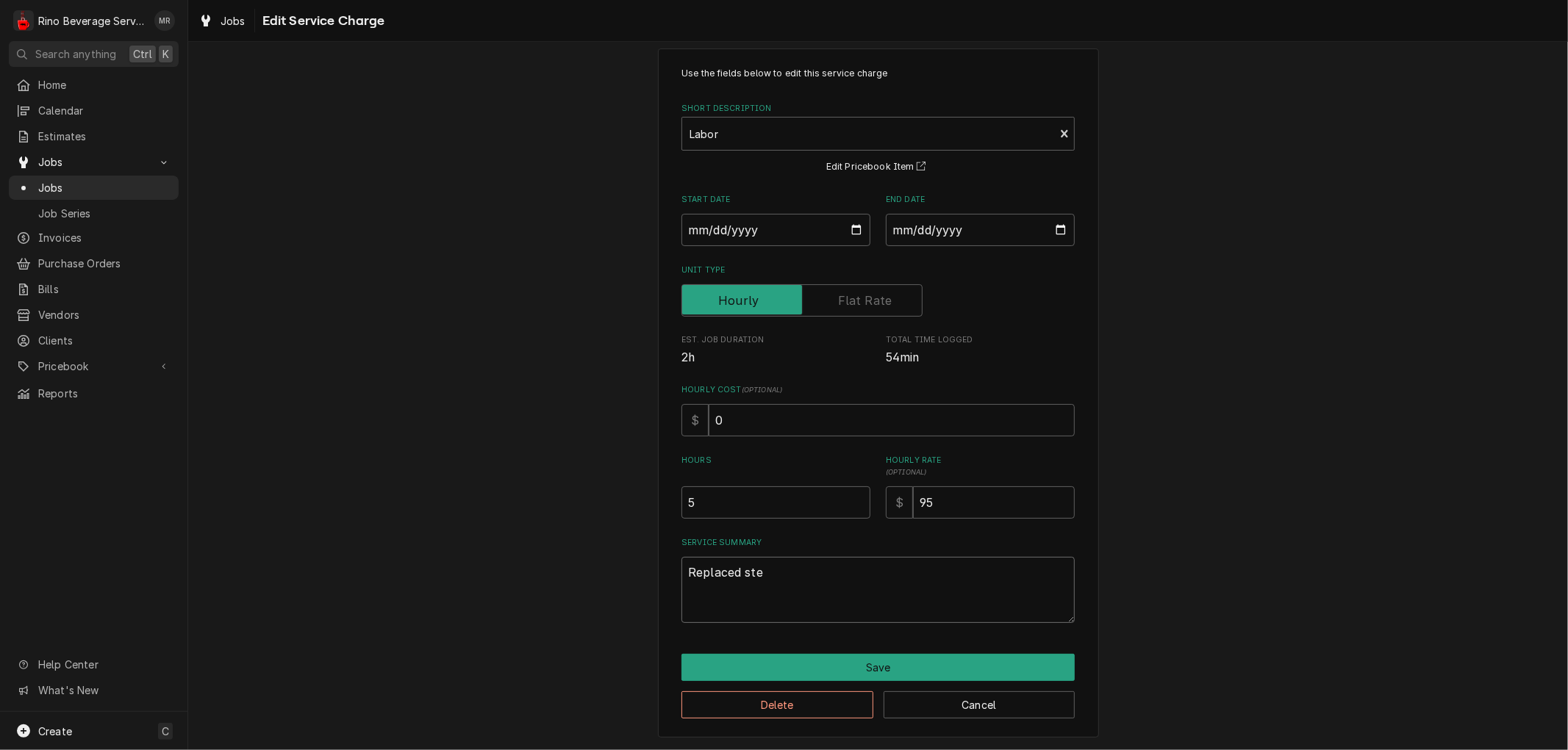
type textarea "x"
type textarea "Replaced stea"
type textarea "x"
type textarea "Replaced steam"
type textarea "x"
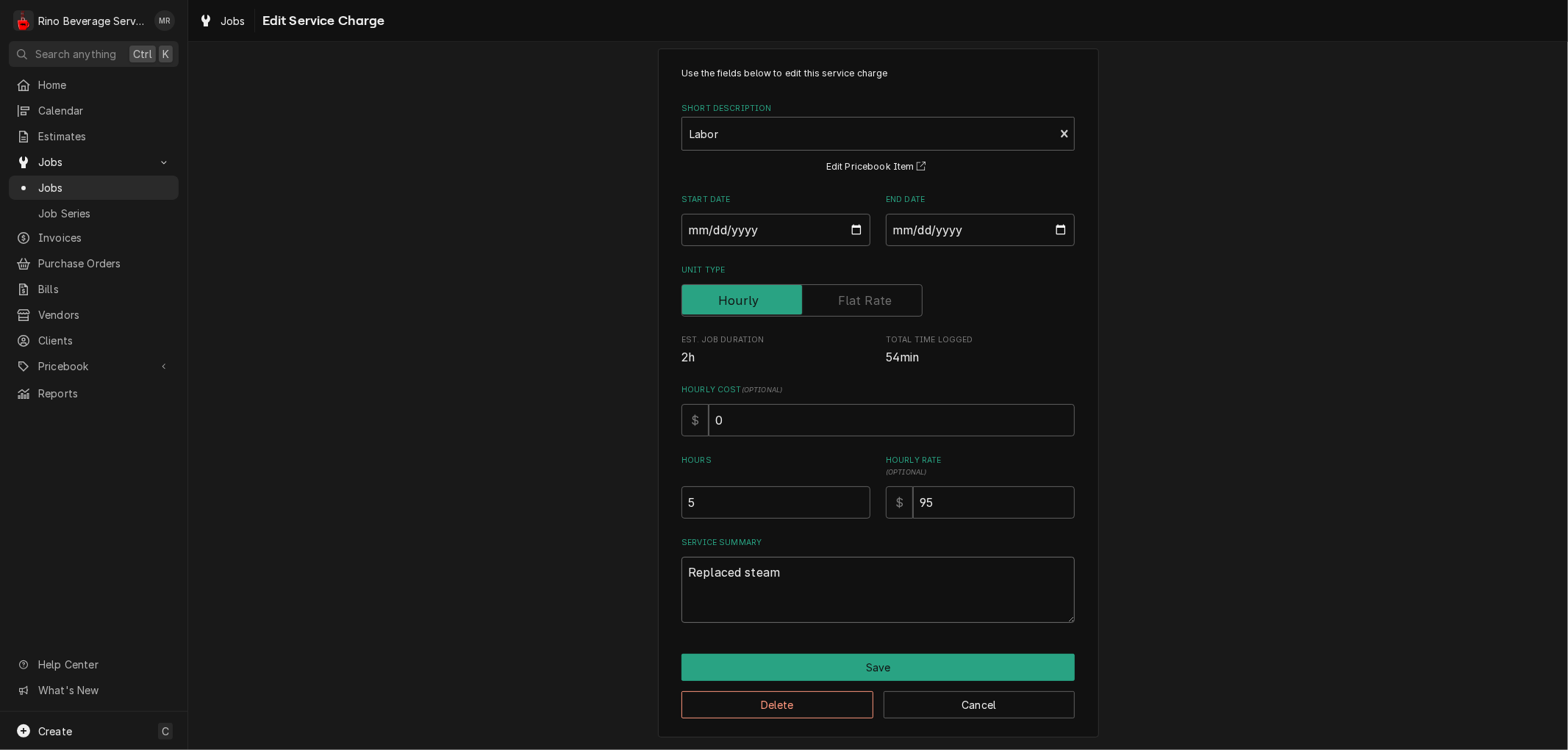
type textarea "Replaced steam"
type textarea "x"
type textarea "Replaced steam b"
type textarea "x"
type textarea "Replaced steam bo"
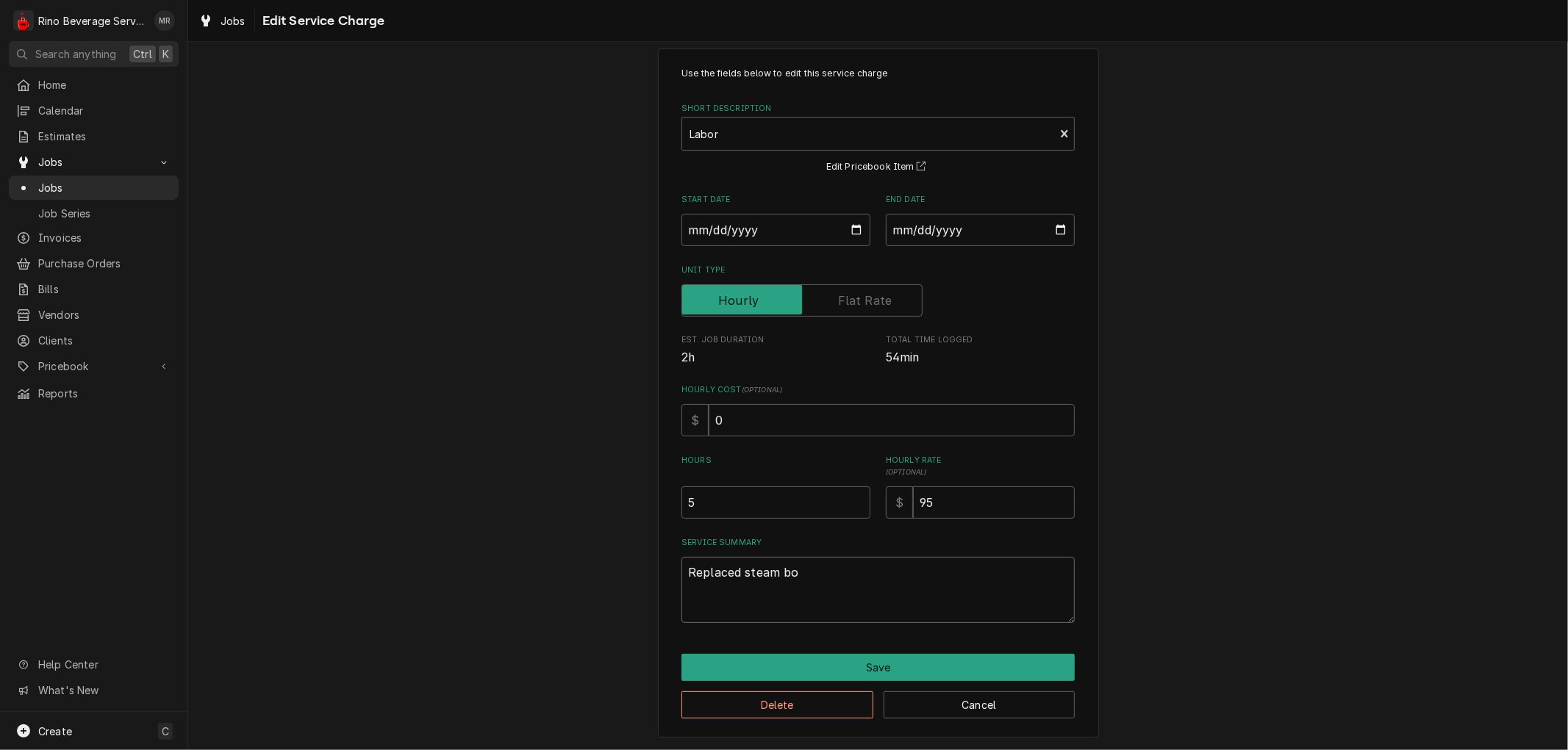
type textarea "x"
type textarea "Replaced steam boi"
type textarea "x"
type textarea "Replaced steam boil"
type textarea "x"
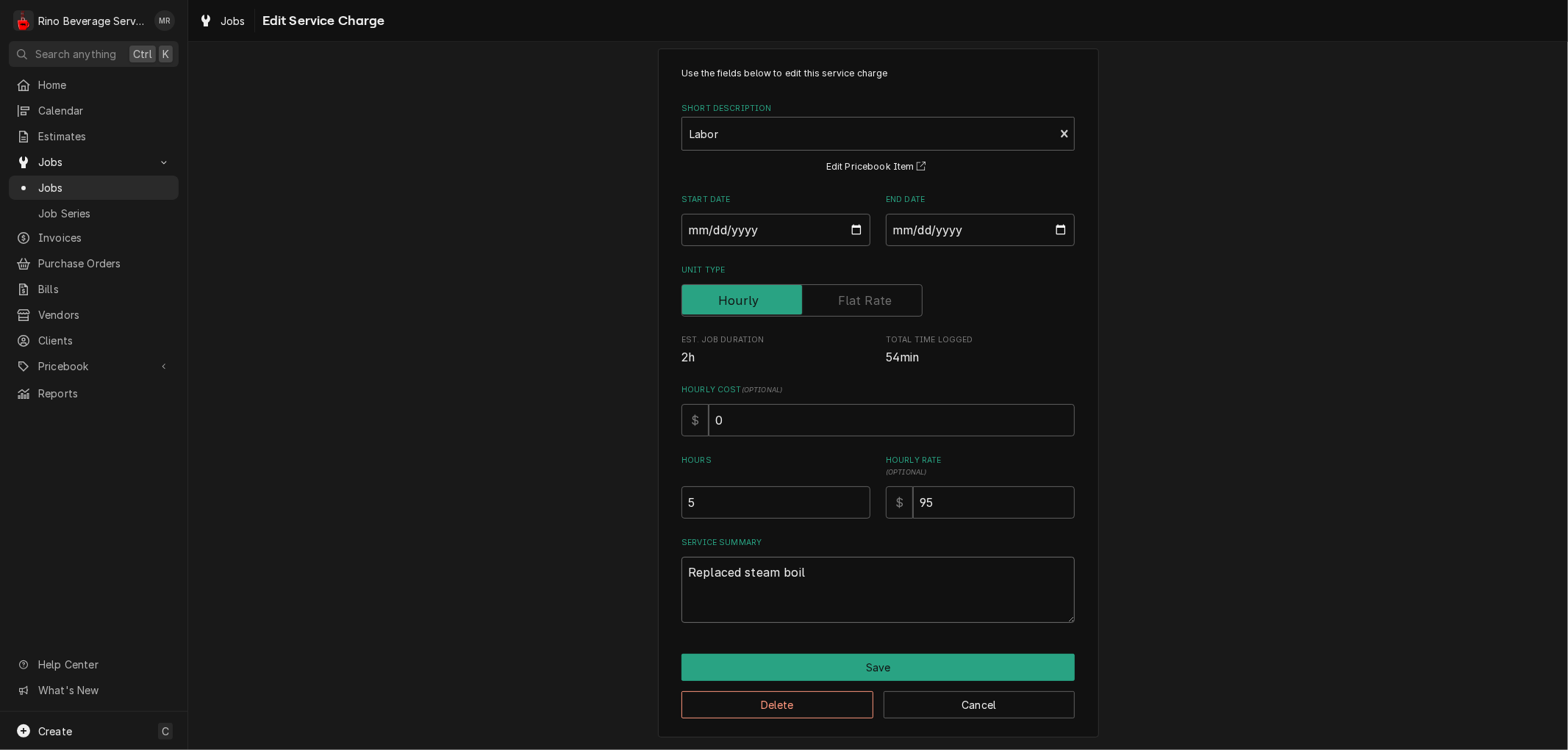
type textarea "Replaced steam boile"
type textarea "x"
type textarea "Replaced steam boiler"
type textarea "x"
type textarea "Replaced steam boiler"
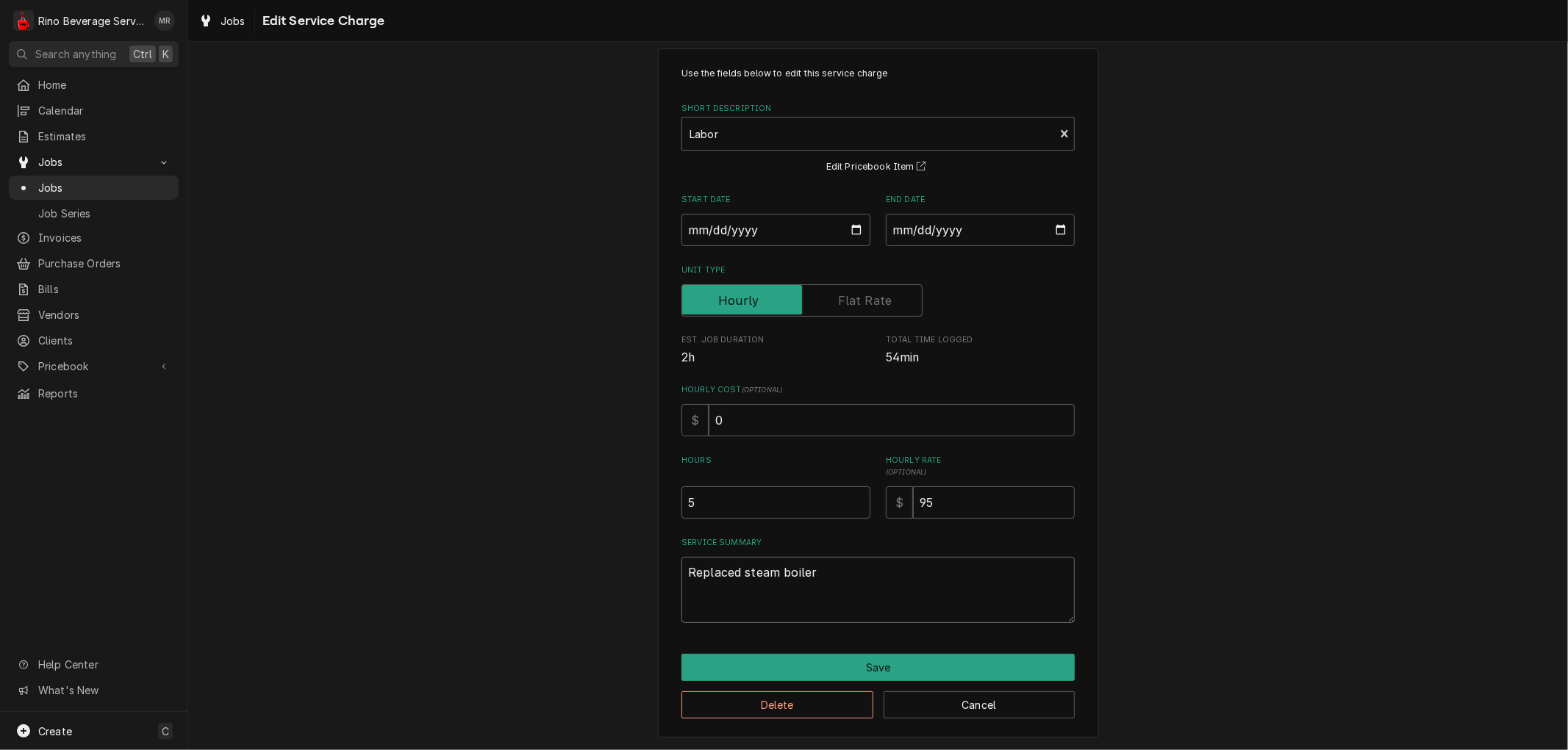
type textarea "x"
type textarea "Replaced steam boiler a"
type textarea "x"
type textarea "Replaced steam boiler as"
type textarea "x"
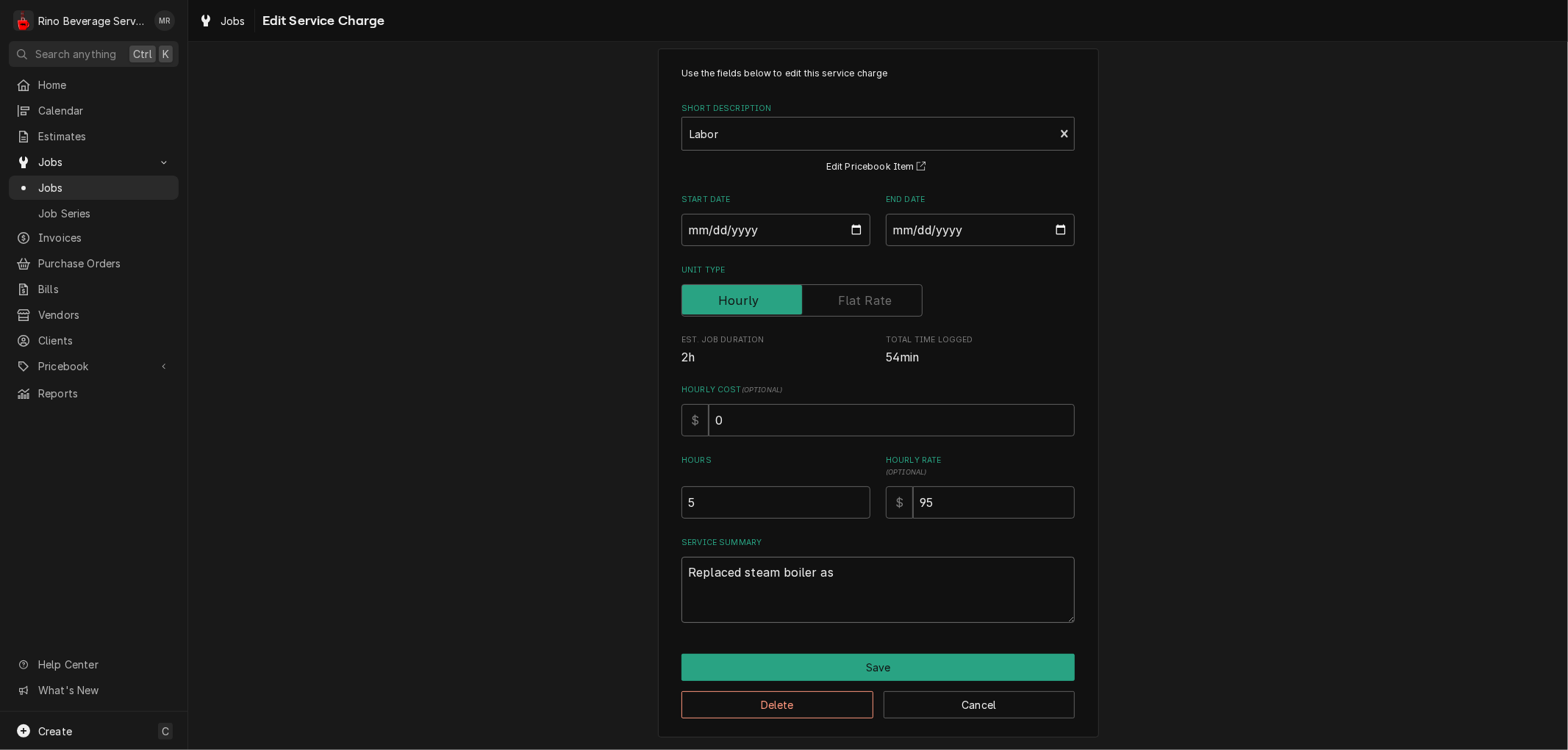
type textarea "Replaced steam boiler ass"
type textarea "x"
type textarea "Replaced steam boiler asse"
type textarea "x"
type textarea "Replaced steam boiler assem"
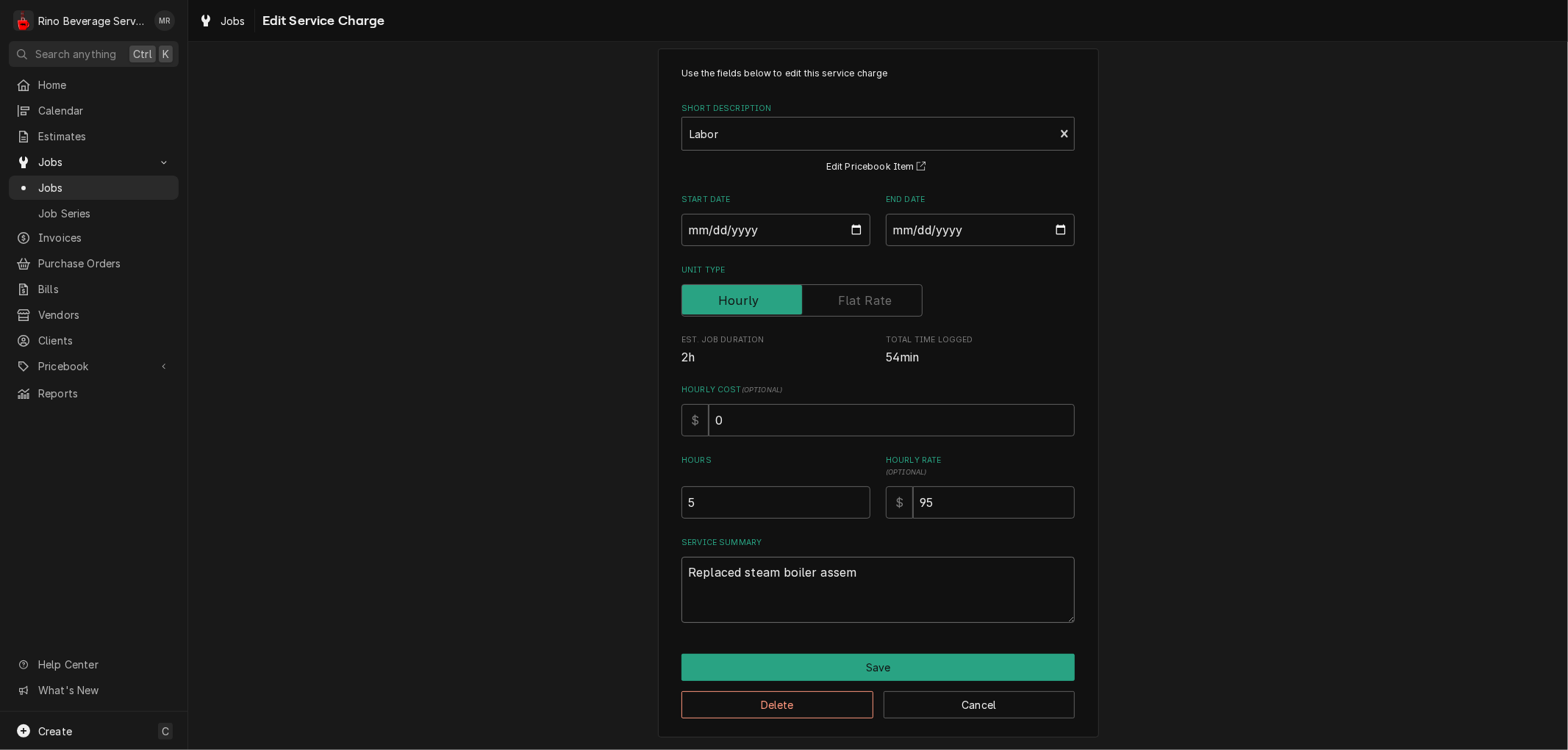
type textarea "x"
type textarea "Replaced steam boiler assemb"
type textarea "x"
type textarea "Replaced steam boiler assembl"
type textarea "x"
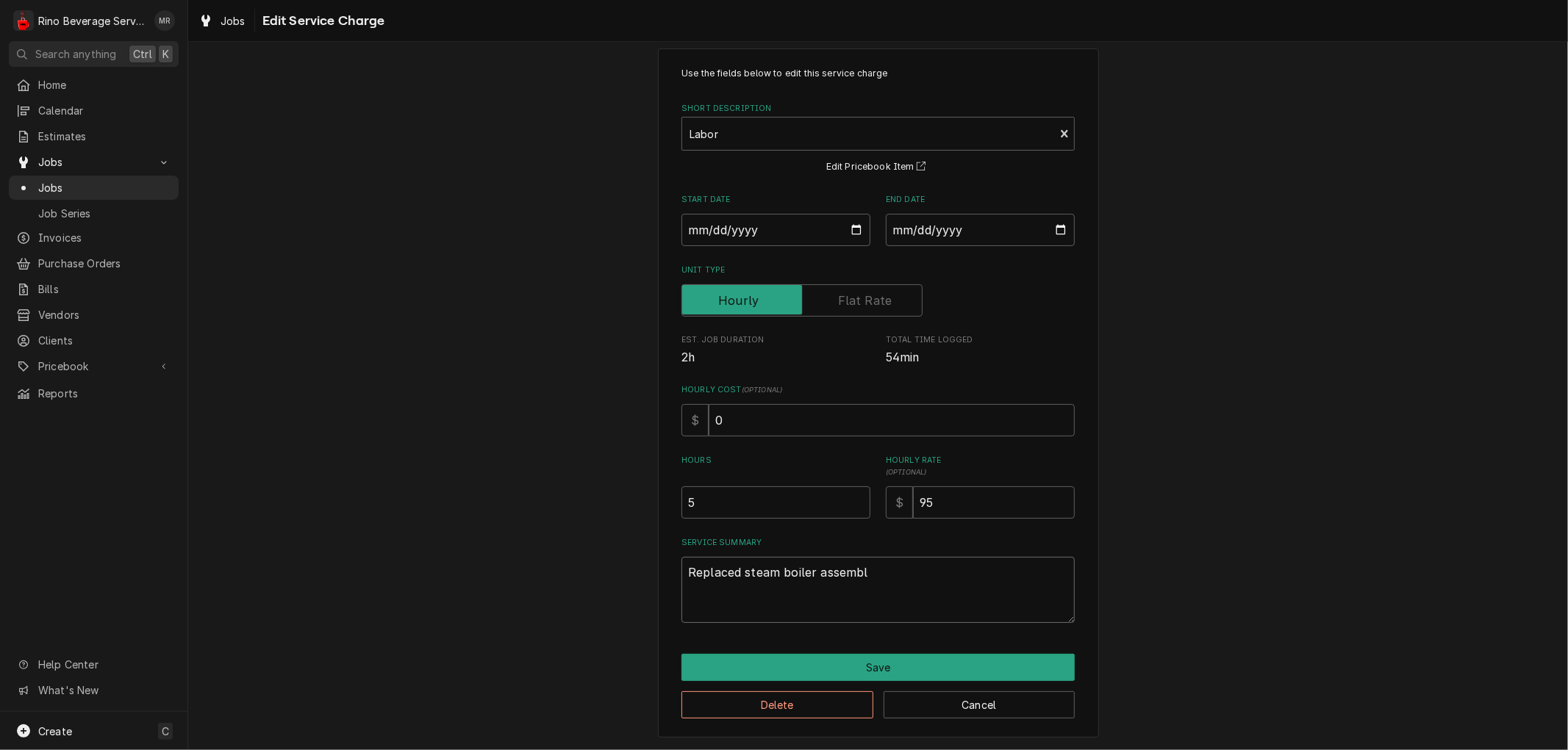
type textarea "Replaced steam boiler assembly"
type textarea "x"
type textarea "Replaced steam boiler assembly."
type textarea "x"
type textarea "Replaced steam boiler assembly."
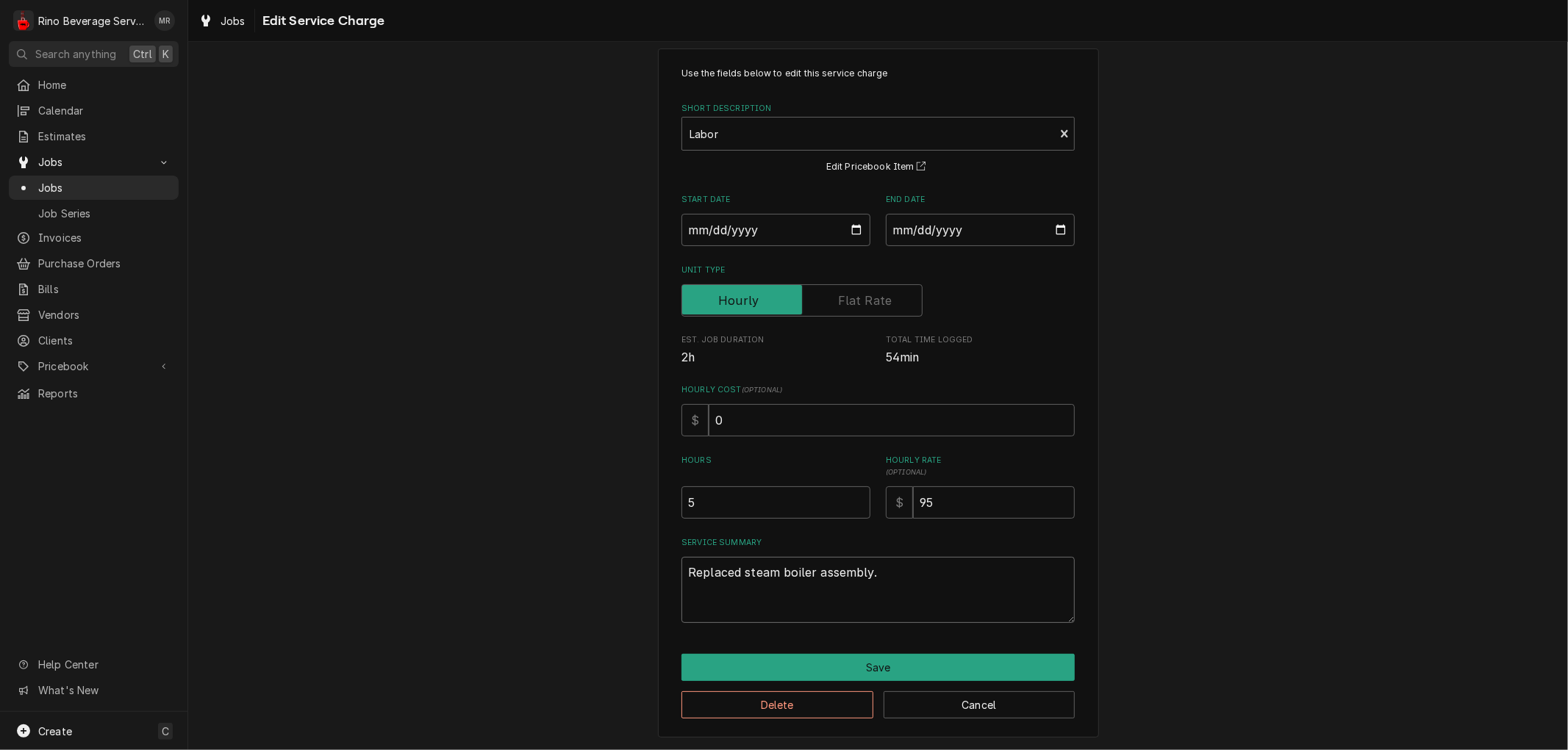
type textarea "x"
type textarea "Replaced steam boiler assembly."
type textarea "x"
type textarea "Replaced steam boiler assembly. R"
type textarea "x"
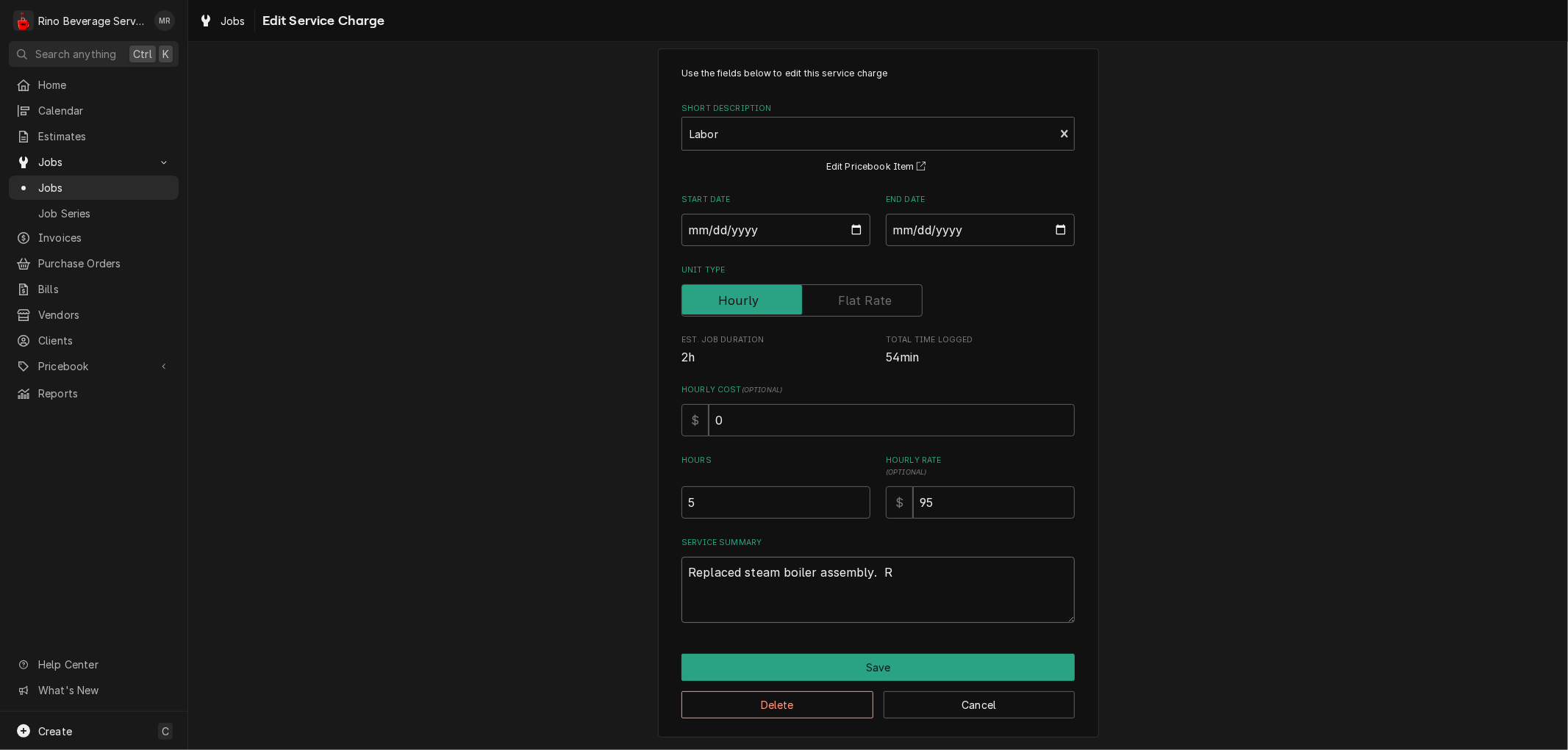
type textarea "Replaced steam boiler assembly. Re"
type textarea "x"
type textarea "Replaced steam boiler assembly. Rep"
type textarea "x"
type textarea "Replaced steam boiler assembly. Repl"
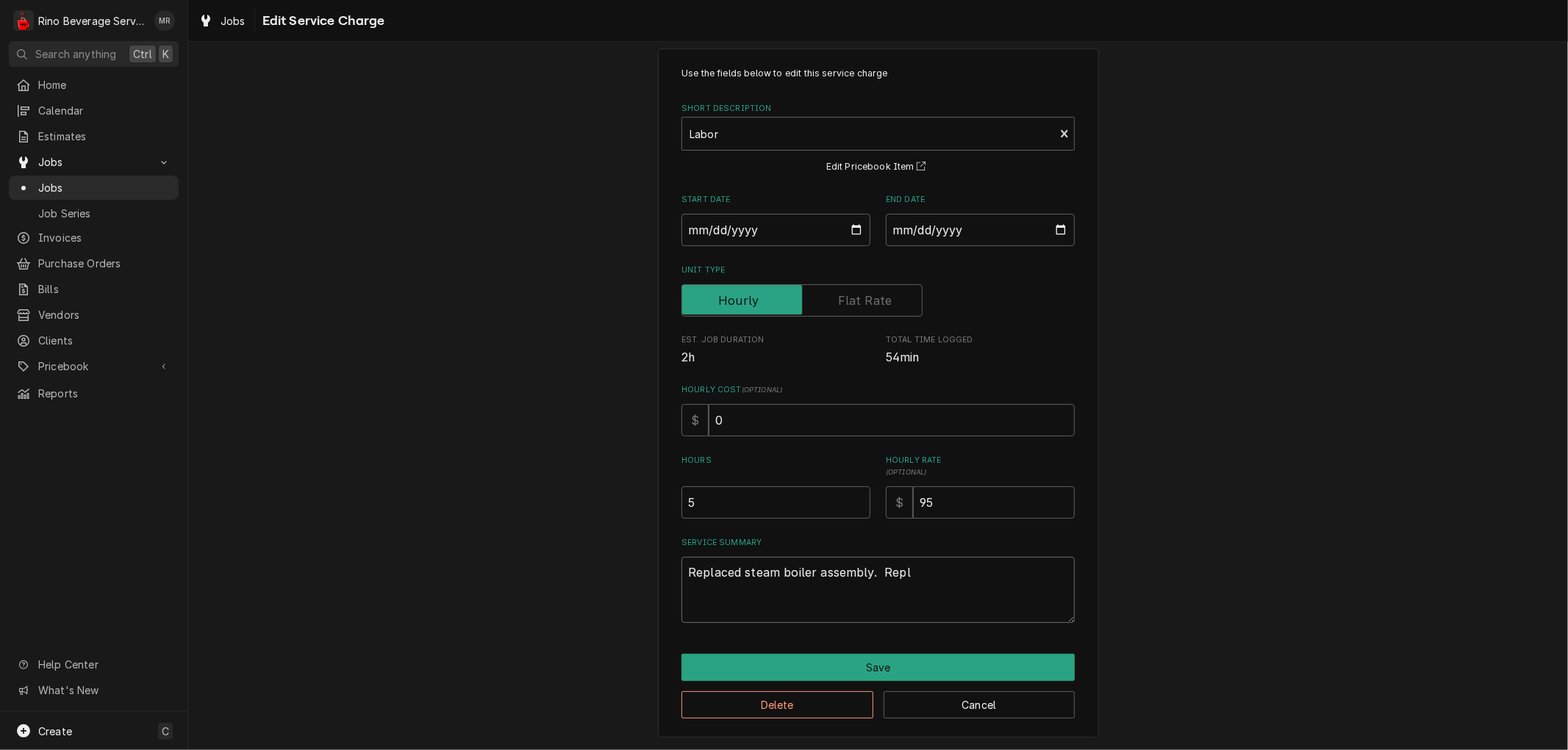
type textarea "x"
type textarea "Replaced steam boiler assembly. Repla"
type textarea "x"
type textarea "Replaced steam boiler assembly. Replac"
type textarea "x"
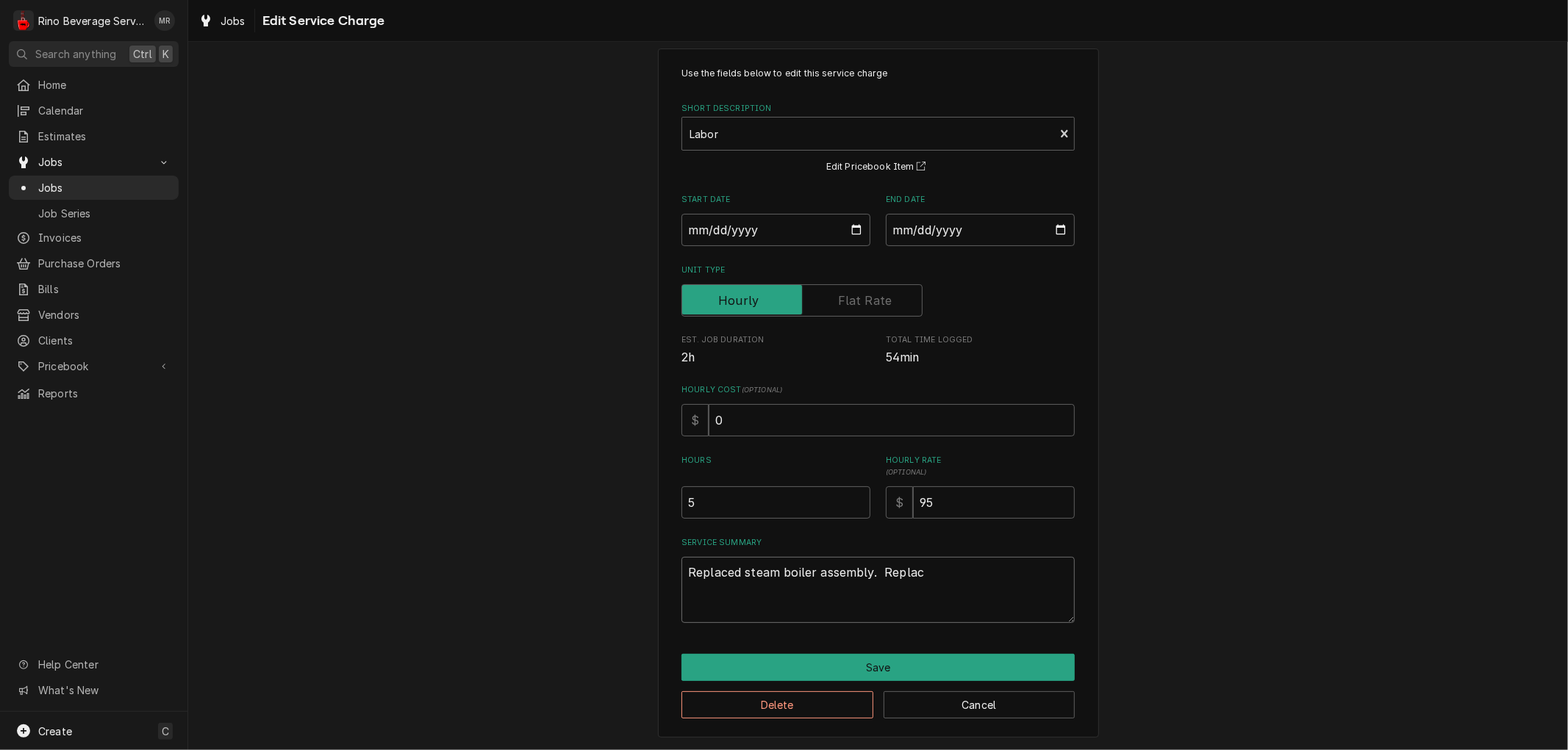
type textarea "Replaced steam boiler assembly. Replace"
type textarea "x"
type textarea "Replaced steam boiler assembly. Replaced"
type textarea "x"
type textarea "Replaced steam boiler assembly. Replaced"
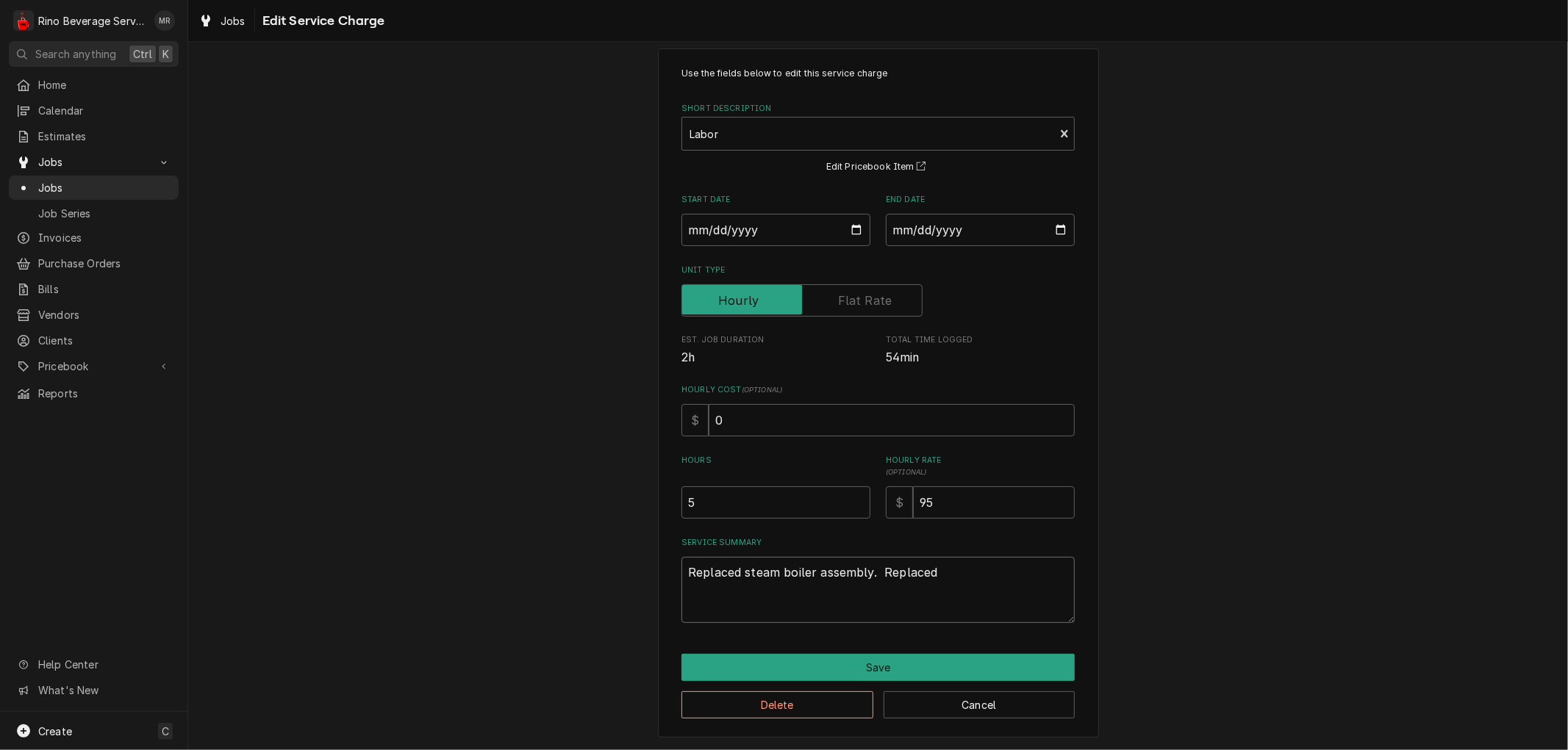
type textarea "x"
type textarea "Replaced steam boiler assembly. Replaced f"
type textarea "x"
type textarea "Replaced steam boiler assembly. Replaced fl"
type textarea "x"
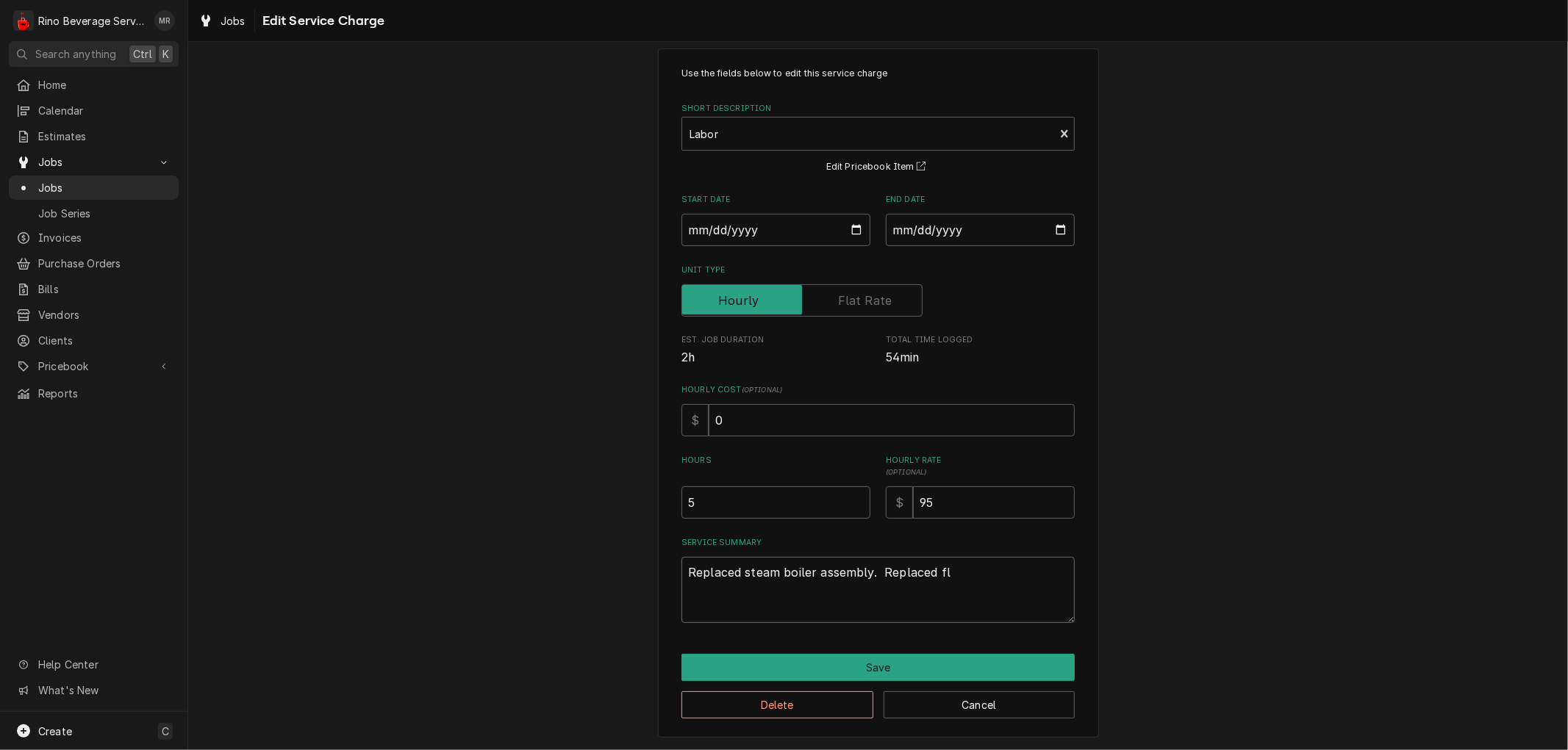
type textarea "Replaced steam boiler assembly. Replaced flo"
type textarea "x"
type textarea "Replaced steam boiler assembly. Replaced flow"
type textarea "x"
type textarea "Replaced steam boiler assembly. Replaced flow"
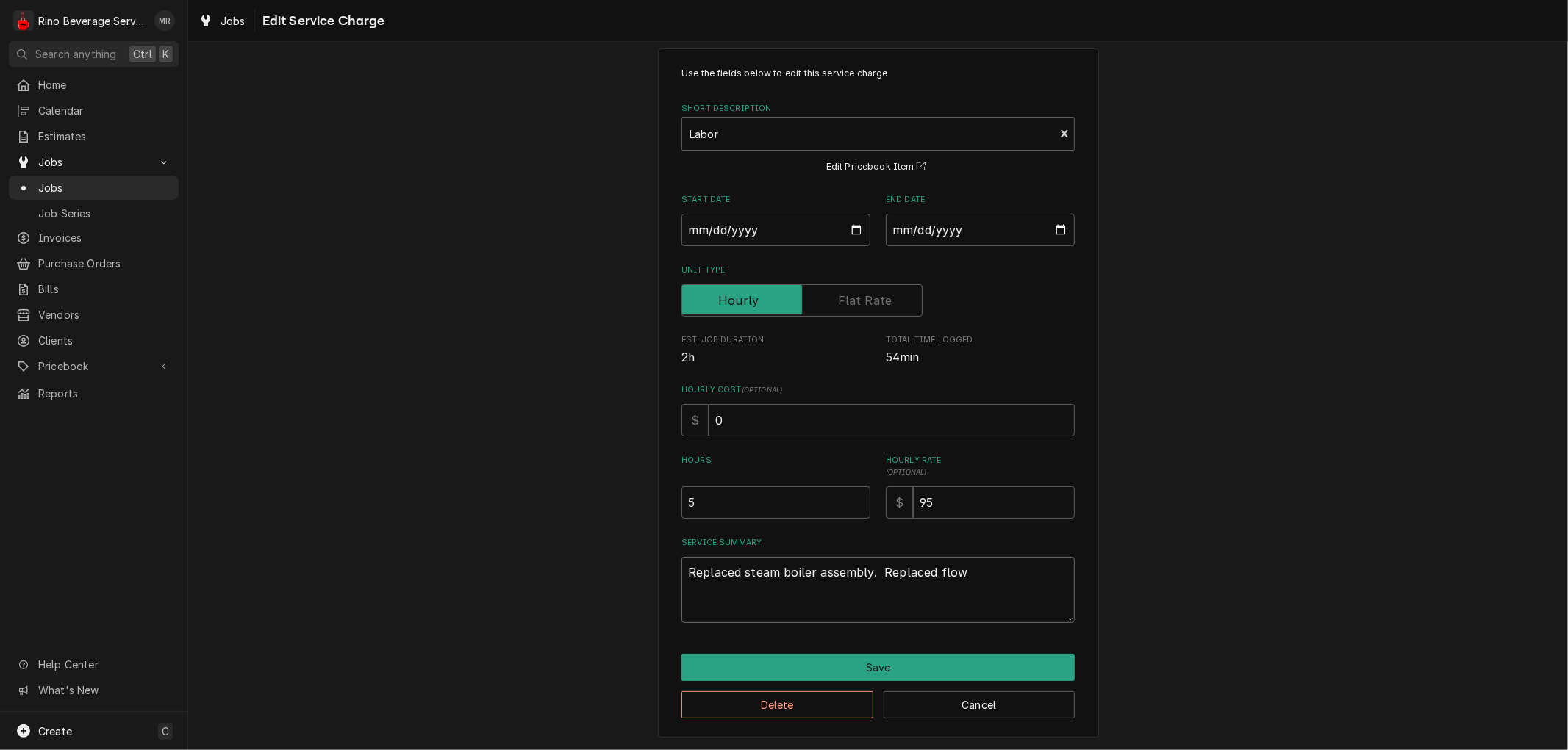
type textarea "x"
type textarea "Replaced steam boiler assembly. Replaced flow r"
type textarea "x"
type textarea "Replaced steam boiler assembly. Replaced flow re"
type textarea "x"
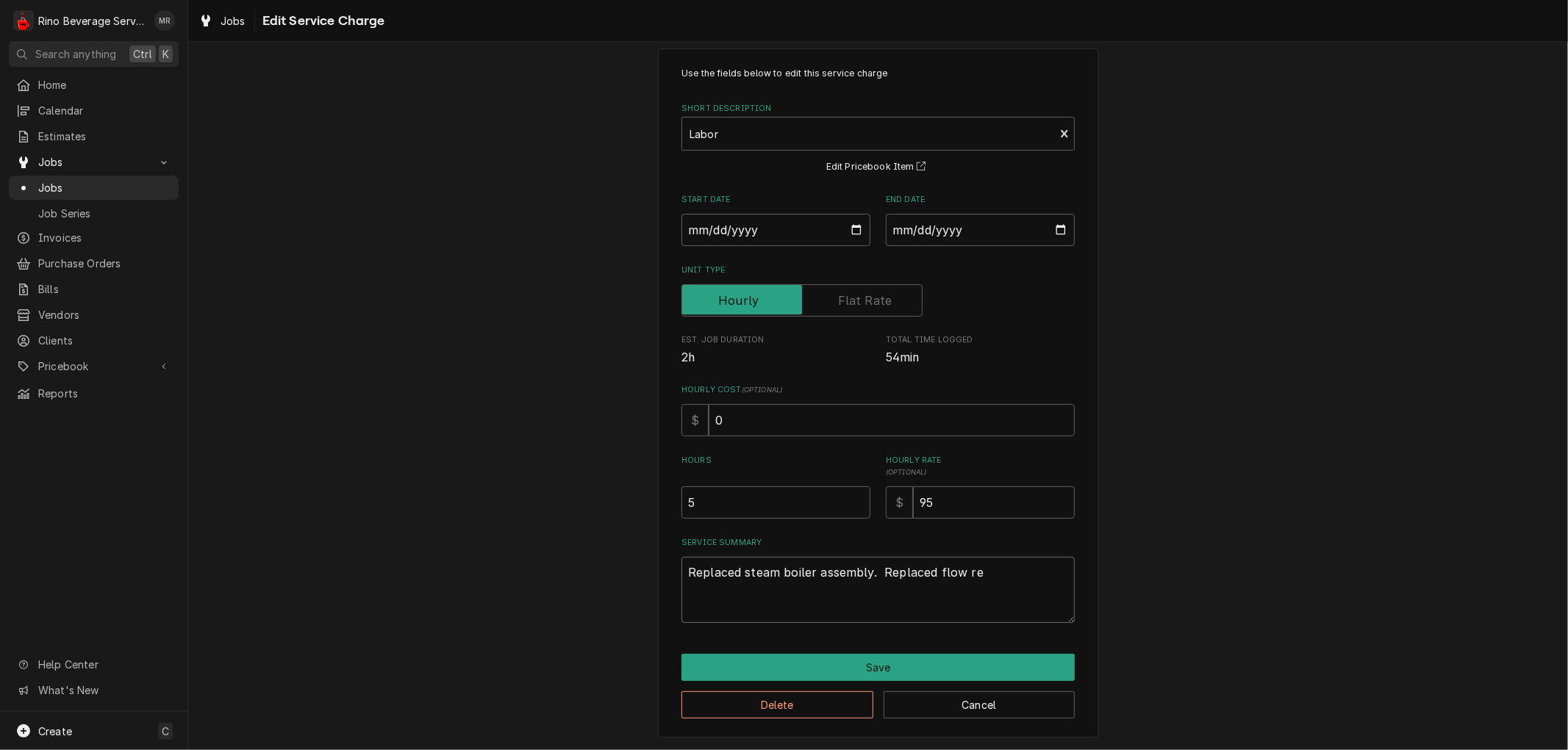
type textarea "Replaced steam boiler assembly. Replaced flow res"
type textarea "x"
type textarea "Replaced steam boiler assembly. Replaced flow rest"
type textarea "x"
type textarea "Replaced steam boiler assembly. Replaced flow restr"
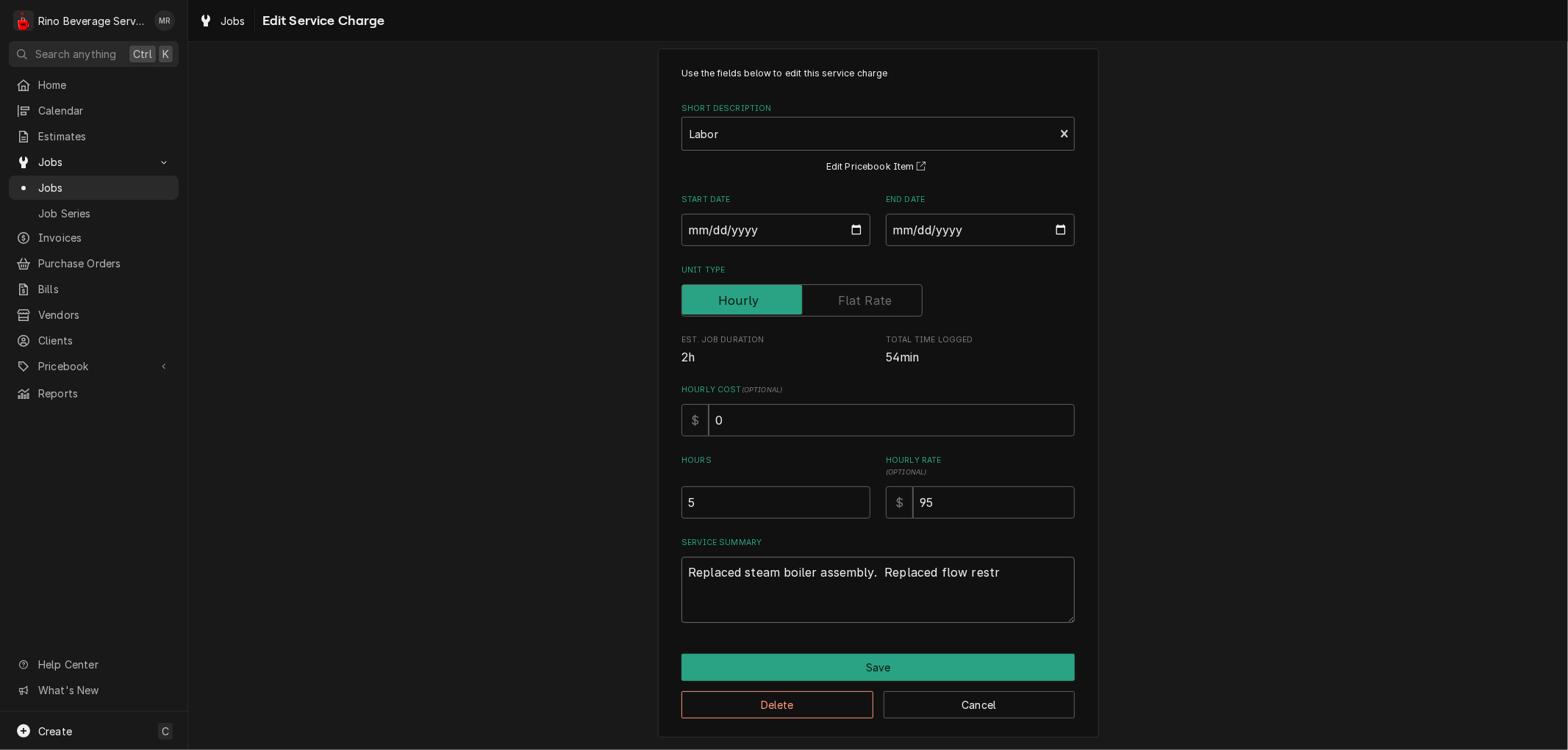
type textarea "x"
type textarea "Replaced steam boiler assembly. Replaced flow restri"
type textarea "x"
type textarea "Replaced steam boiler assembly. Replaced flow restric"
type textarea "x"
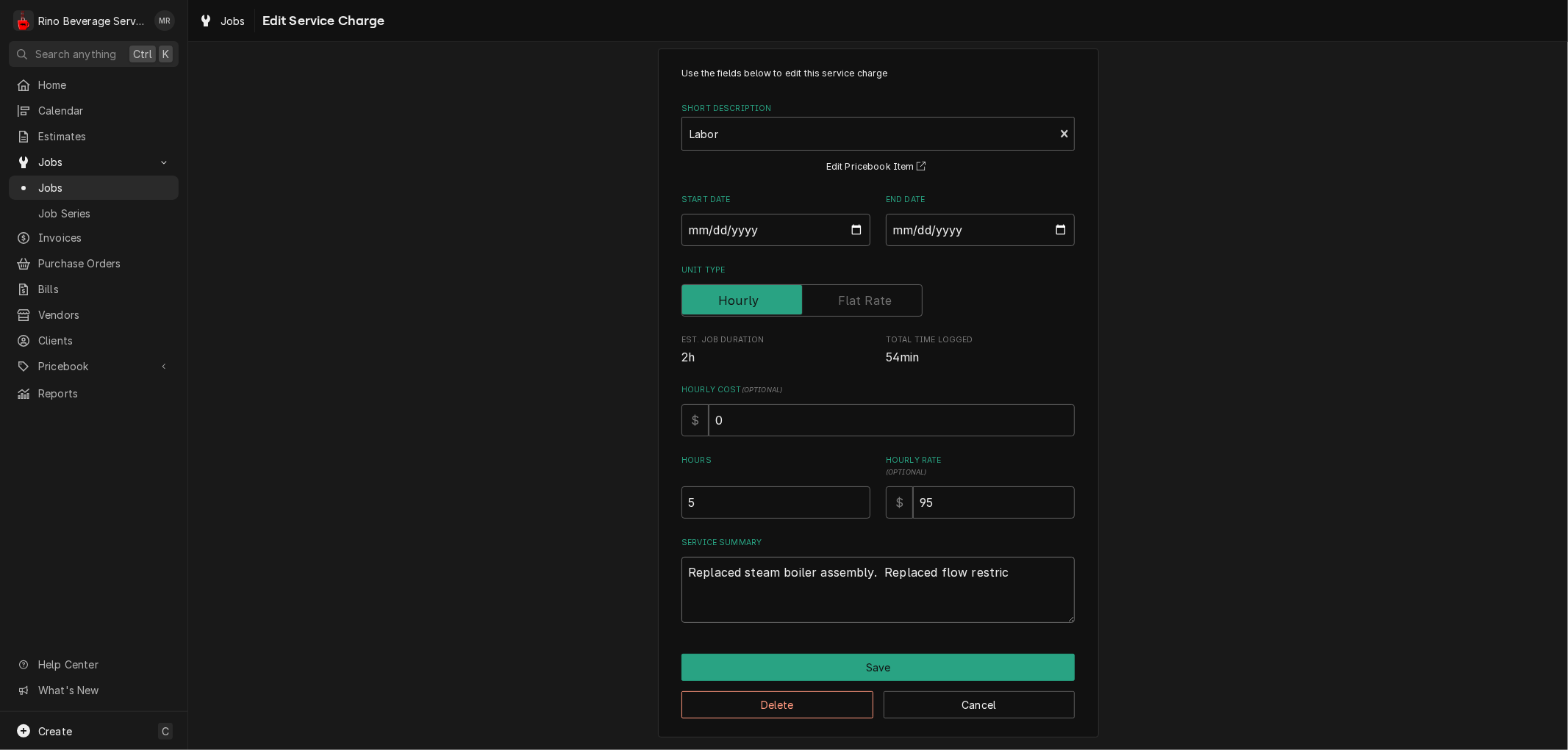
type textarea "Replaced steam boiler assembly. Replaced flow restrict"
type textarea "x"
type textarea "Replaced steam boiler assembly. Replaced flow restricto"
type textarea "x"
type textarea "Replaced steam boiler assembly. Replaced flow restrictor"
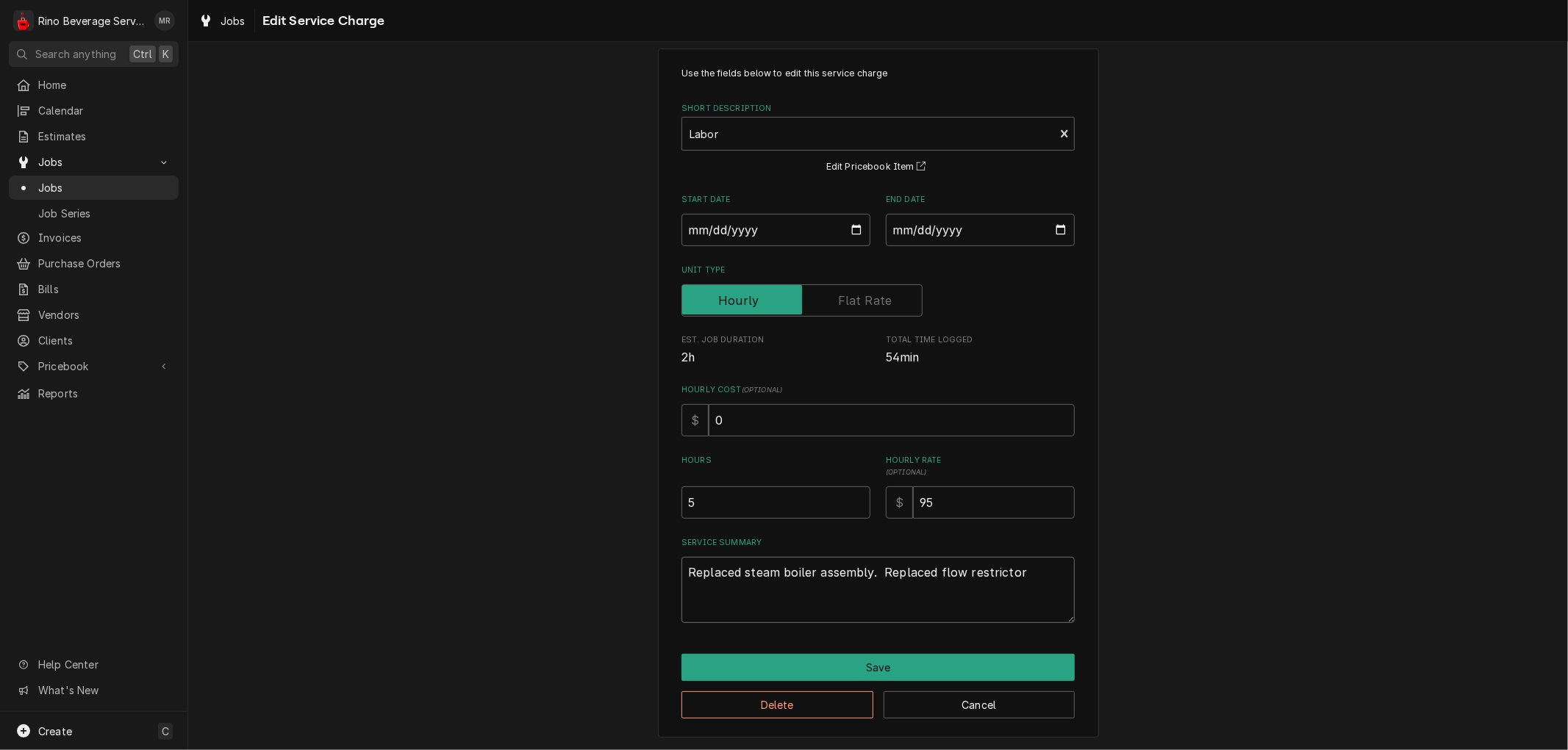
type textarea "x"
type textarea "Replaced steam boiler assembly. Replaced flow restrictors"
type textarea "x"
type textarea "Replaced steam boiler assembly. Replaced flow restrictors"
type textarea "x"
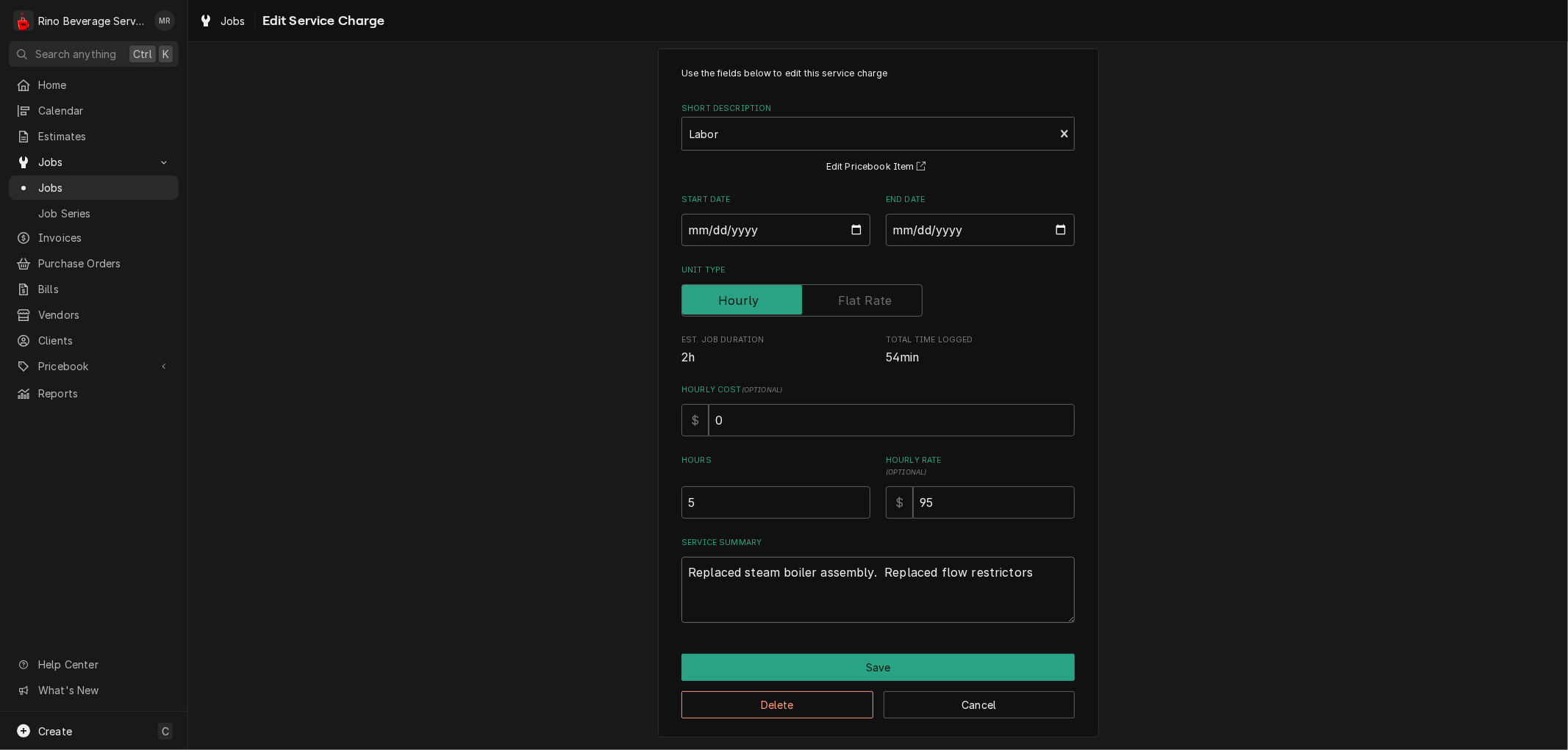
type textarea "Replaced steam boiler assembly. Replaced flow restrictors a"
type textarea "x"
type textarea "Replaced steam boiler assembly. Replaced flow restrictors an"
type textarea "x"
type textarea "Replaced steam boiler assembly. Replaced flow restrictors and"
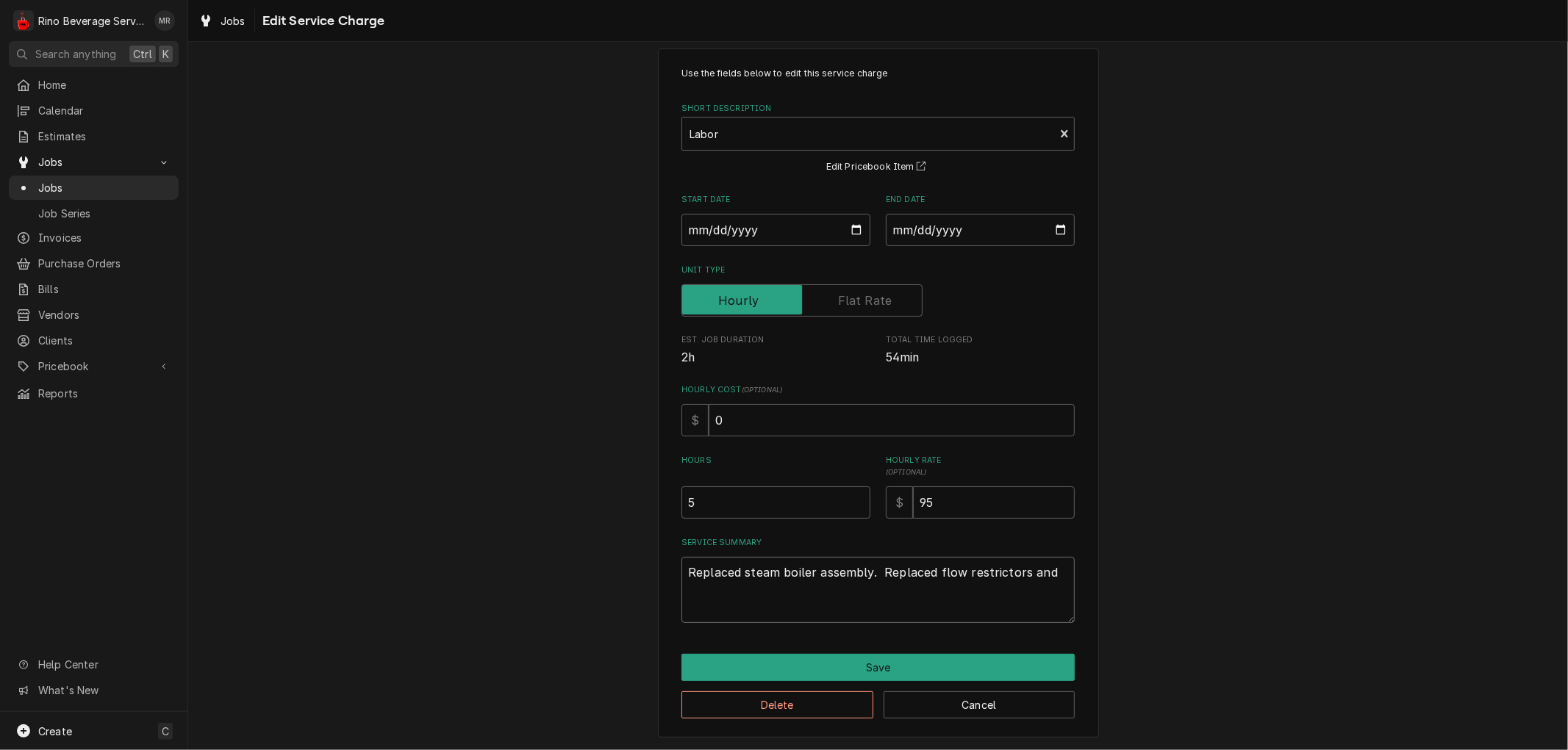
type textarea "x"
type textarea "Replaced steam boiler assembly. Replaced flow restrictors and"
type textarea "x"
type textarea "Replaced steam boiler assembly. Replaced flow restrictors and m"
type textarea "x"
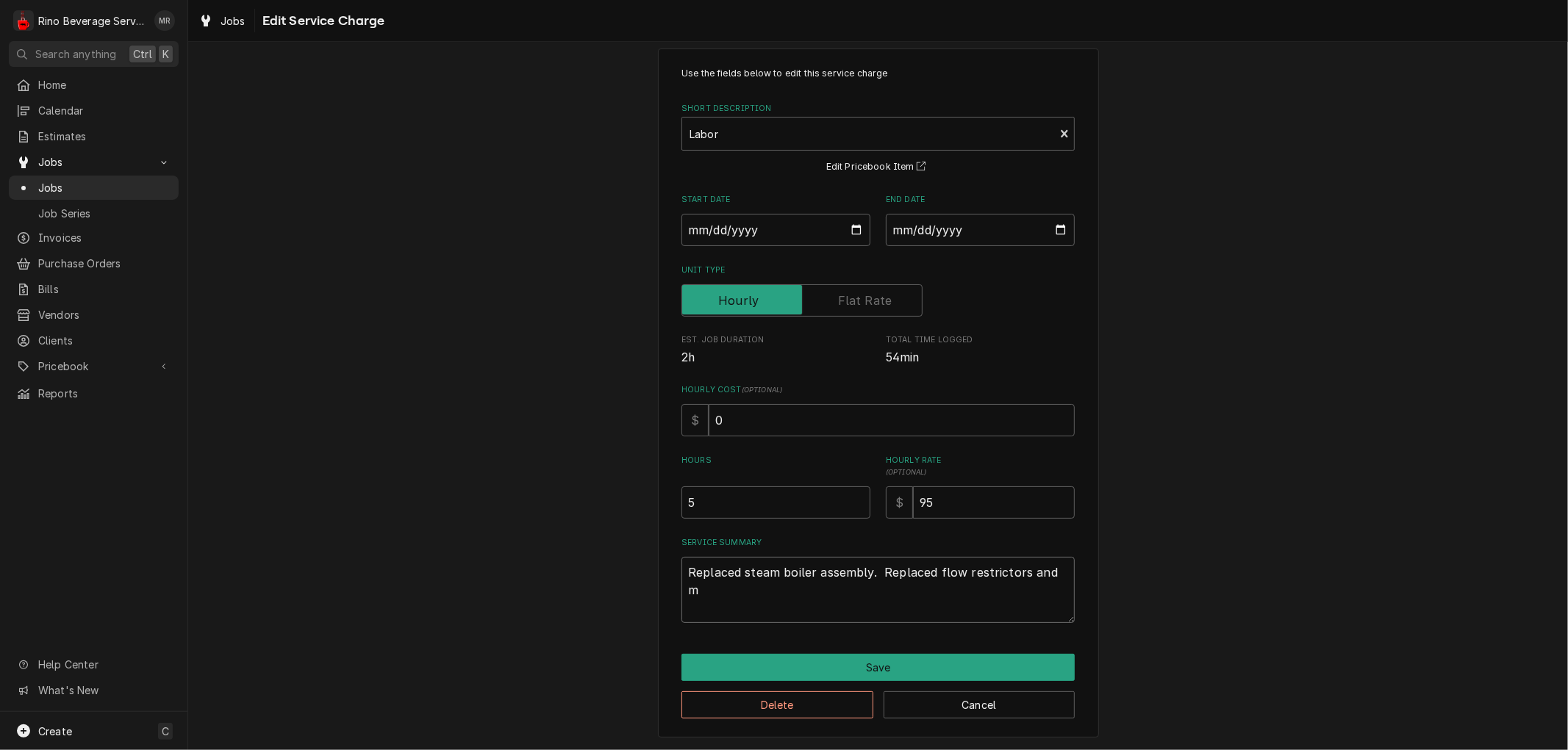
type textarea "Replaced steam boiler assembly. Replaced flow restrictors and mi"
type textarea "x"
type textarea "Replaced steam boiler assembly. Replaced flow restrictors and mid"
type textarea "x"
type textarea "Replaced steam boiler assembly. Replaced flow restrictors and midd"
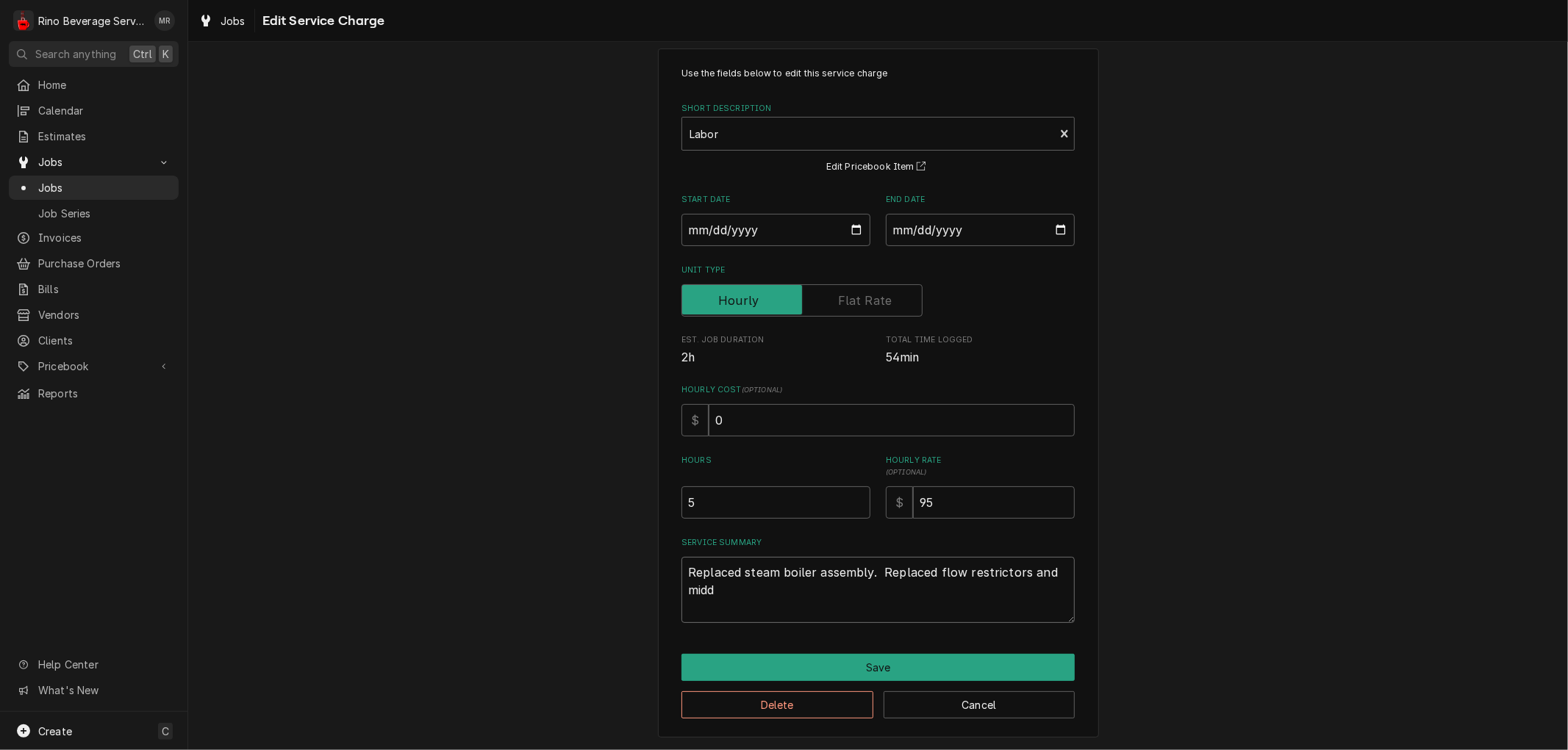
type textarea "x"
type textarea "Replaced steam boiler assembly. Replaced flow restrictors and middl"
type textarea "x"
type textarea "Replaced steam boiler assembly. Replaced flow restrictors and middle"
type textarea "x"
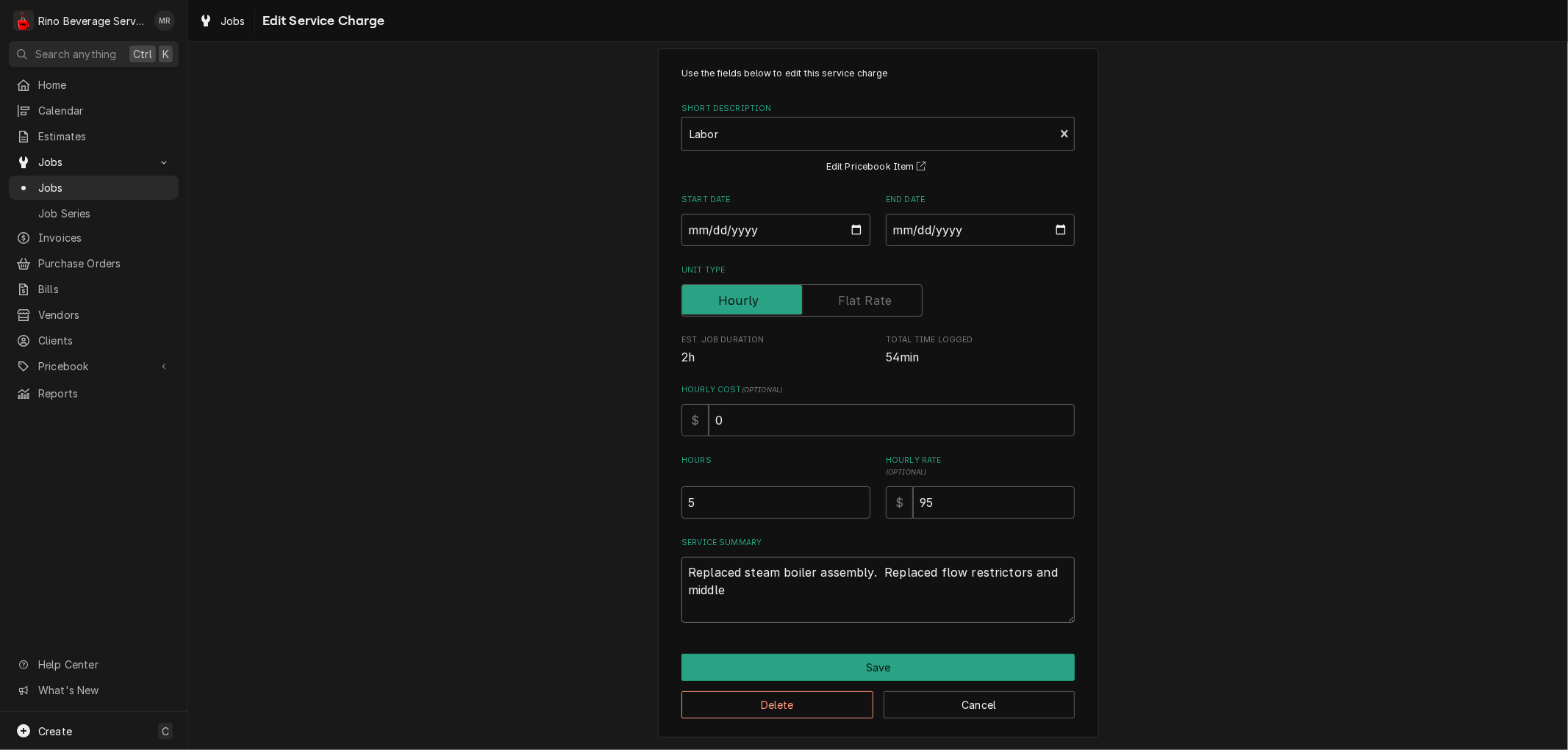
type textarea "Replaced steam boiler assembly. Replaced flow restrictors and middle"
type textarea "x"
type textarea "Replaced steam boiler assembly. Replaced flow restrictors and middle g"
type textarea "x"
type textarea "Replaced steam boiler assembly. Replaced flow restrictors and middle gr"
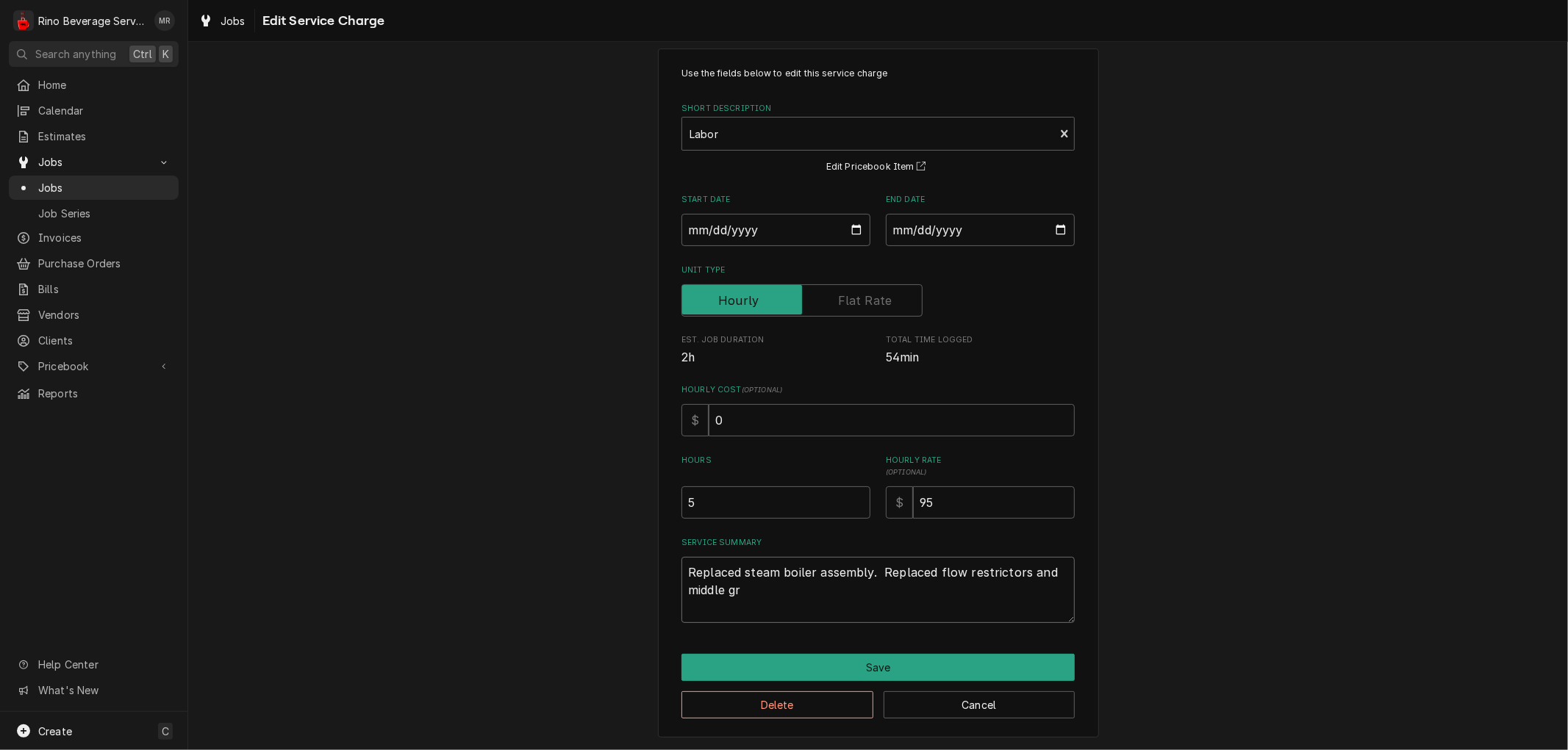
type textarea "x"
type textarea "Replaced steam boiler assembly. Replaced flow restrictors and middle gro"
type textarea "x"
type textarea "Replaced steam boiler assembly. Replaced flow restrictors and middle grou"
type textarea "x"
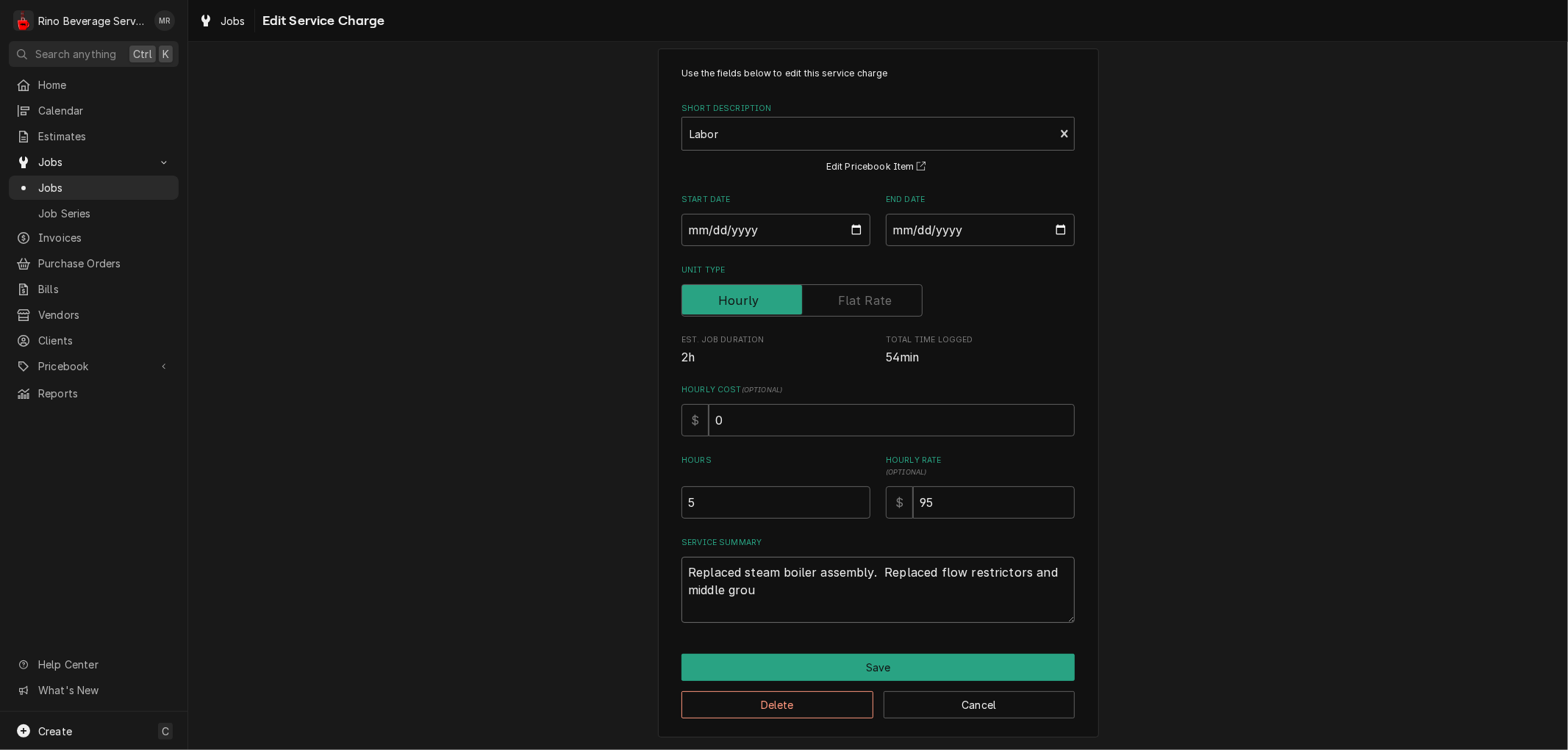
type textarea "Replaced steam boiler assembly. Replaced flow restrictors and middle group"
type textarea "x"
type textarea "Replaced steam boiler assembly. Replaced flow restrictors and middle group"
type textarea "x"
type textarea "Replaced steam boiler assembly. Replaced flow restrictors and middle group b"
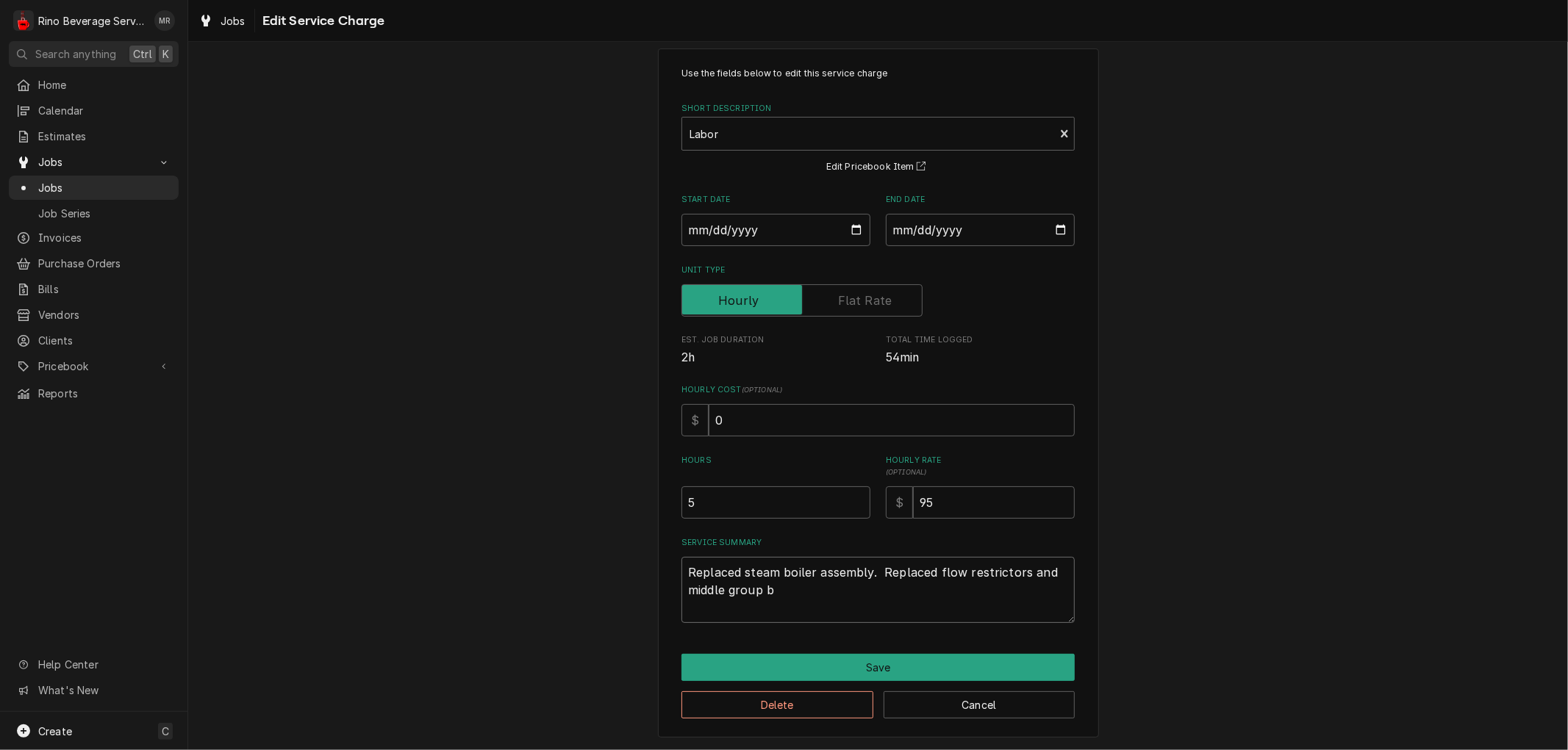
type textarea "x"
type textarea "Replaced steam boiler assembly. Replaced flow restrictors and middle group br"
type textarea "x"
type textarea "Replaced steam boiler assembly. Replaced flow restrictors and middle group bre"
type textarea "x"
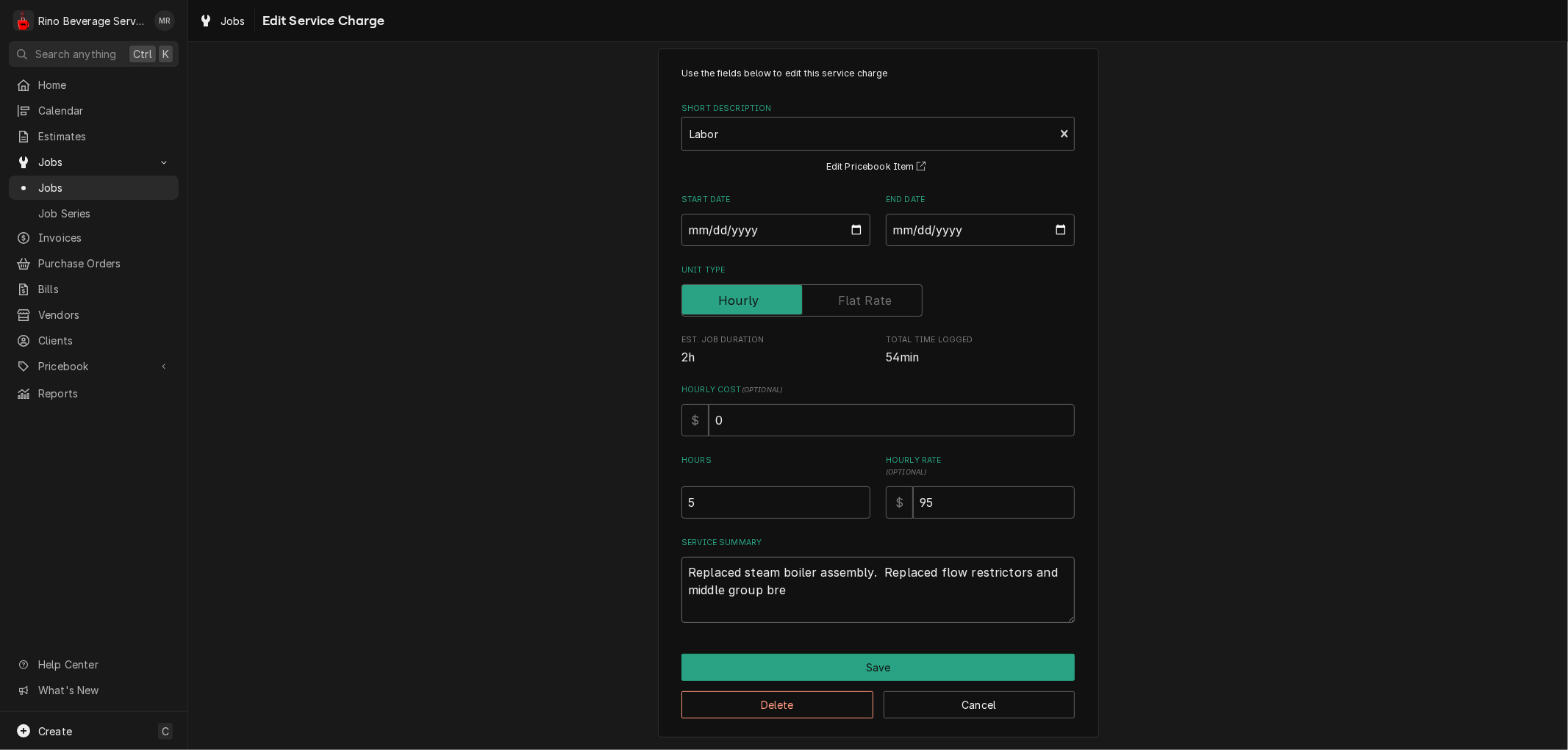
type textarea "Replaced steam boiler assembly. Replaced flow restrictors and middle group brew"
type textarea "x"
type textarea "Replaced steam boiler assembly. Replaced flow restrictors and middle group brew"
type textarea "x"
type textarea "Replaced steam boiler assembly. Replaced flow restrictors and middle group brew…"
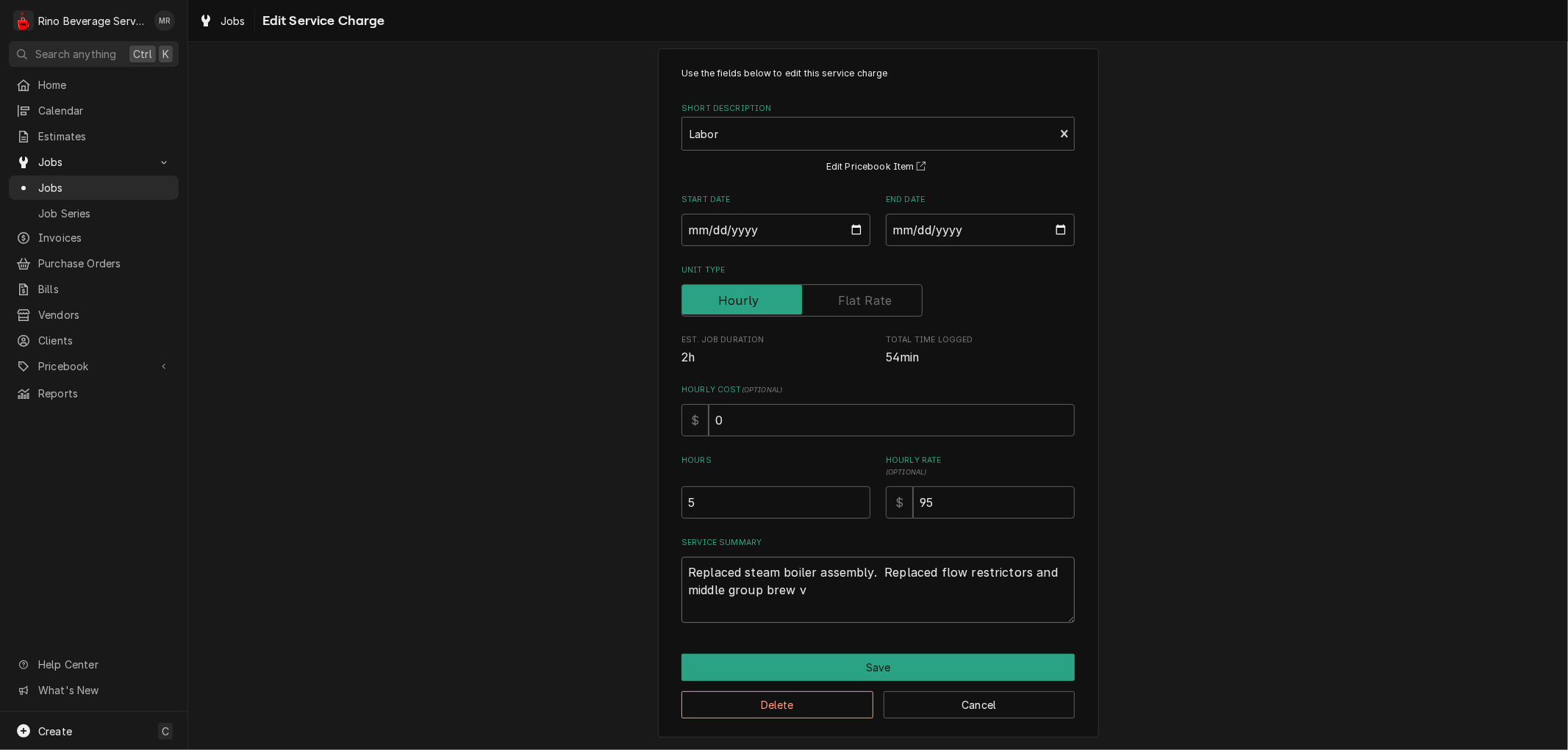
type textarea "x"
type textarea "Replaced steam boiler assembly. Replaced flow restrictors and middle group brew…"
type textarea "x"
type textarea "Replaced steam boiler assembly. Replaced flow restrictors and middle group brew…"
type textarea "x"
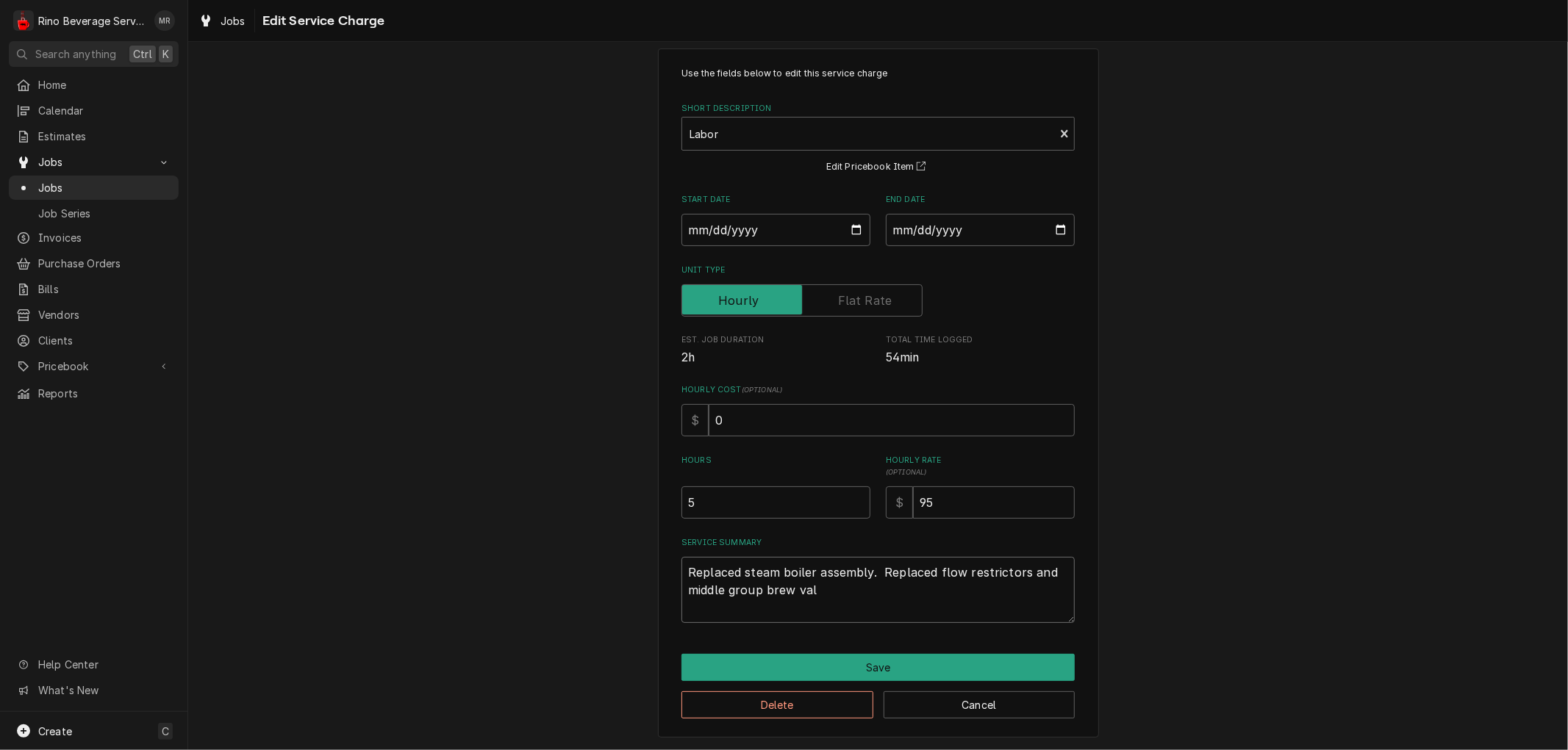
type textarea "Replaced steam boiler assembly. Replaced flow restrictors and middle group brew…"
type textarea "x"
type textarea "Replaced steam boiler assembly. Replaced flow restrictors and middle group brew…"
type textarea "x"
type textarea "Replaced steam boiler assembly. Replaced flow restrictors and middle group brew…"
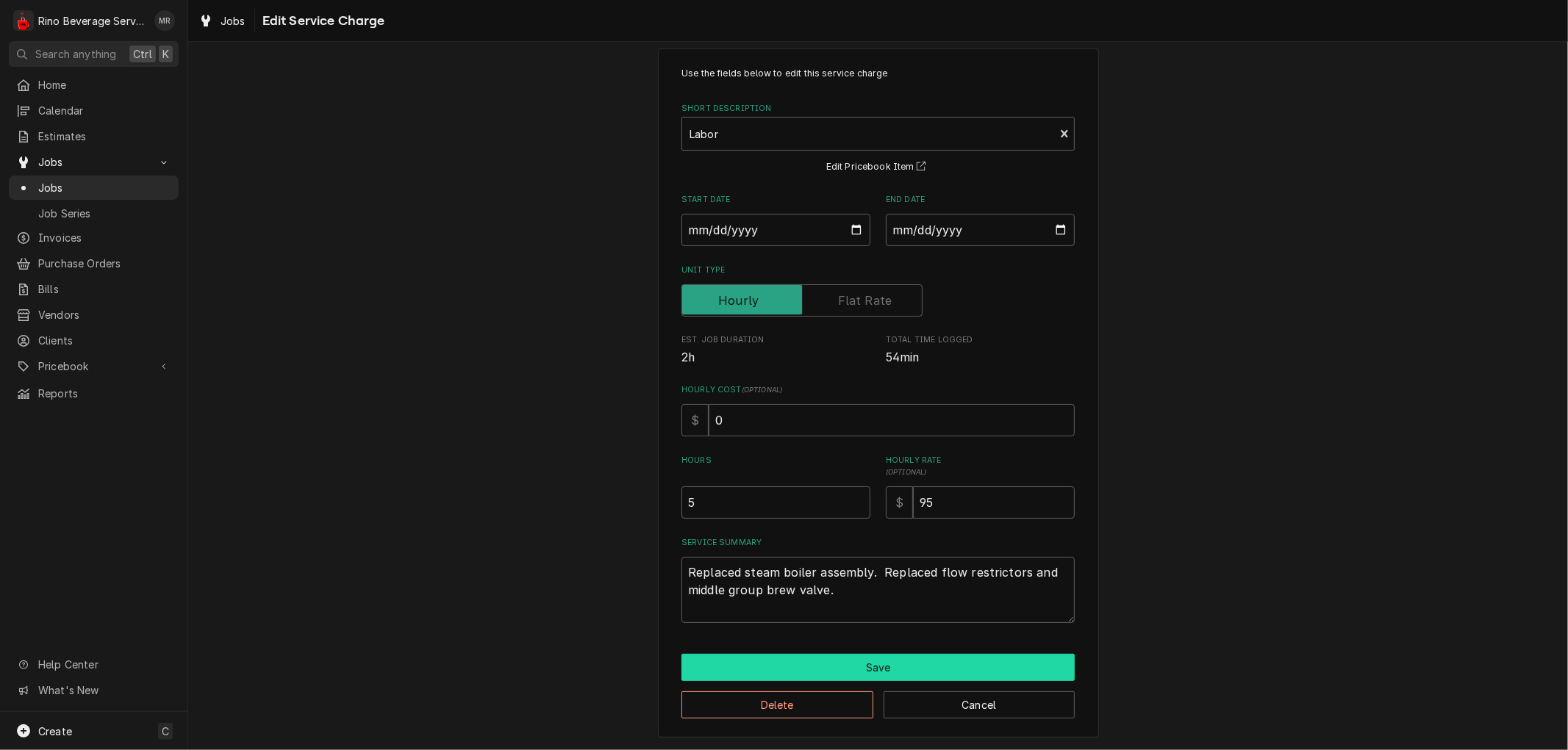
click at [854, 660] on button "Save" at bounding box center [877, 667] width 393 height 28
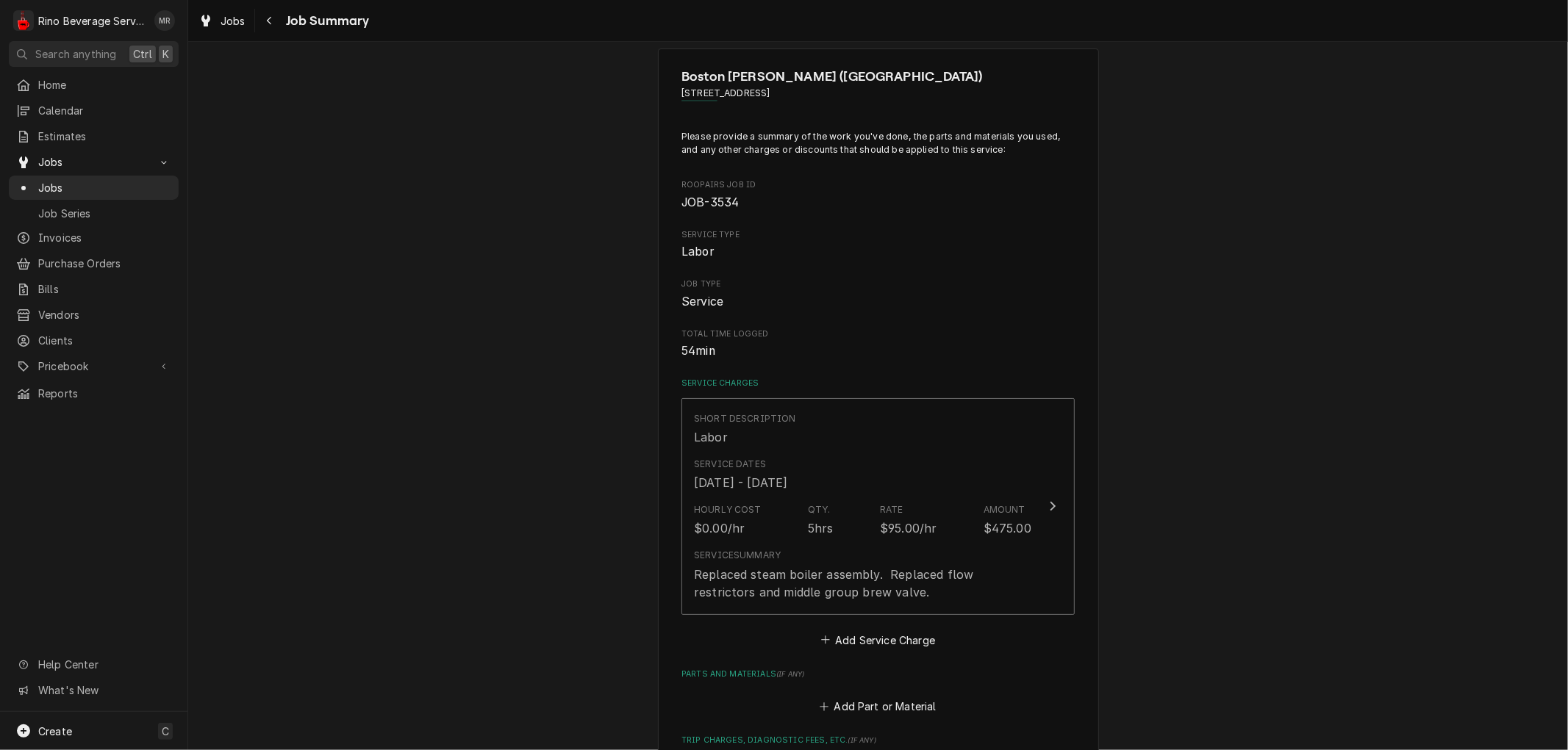
type textarea "x"
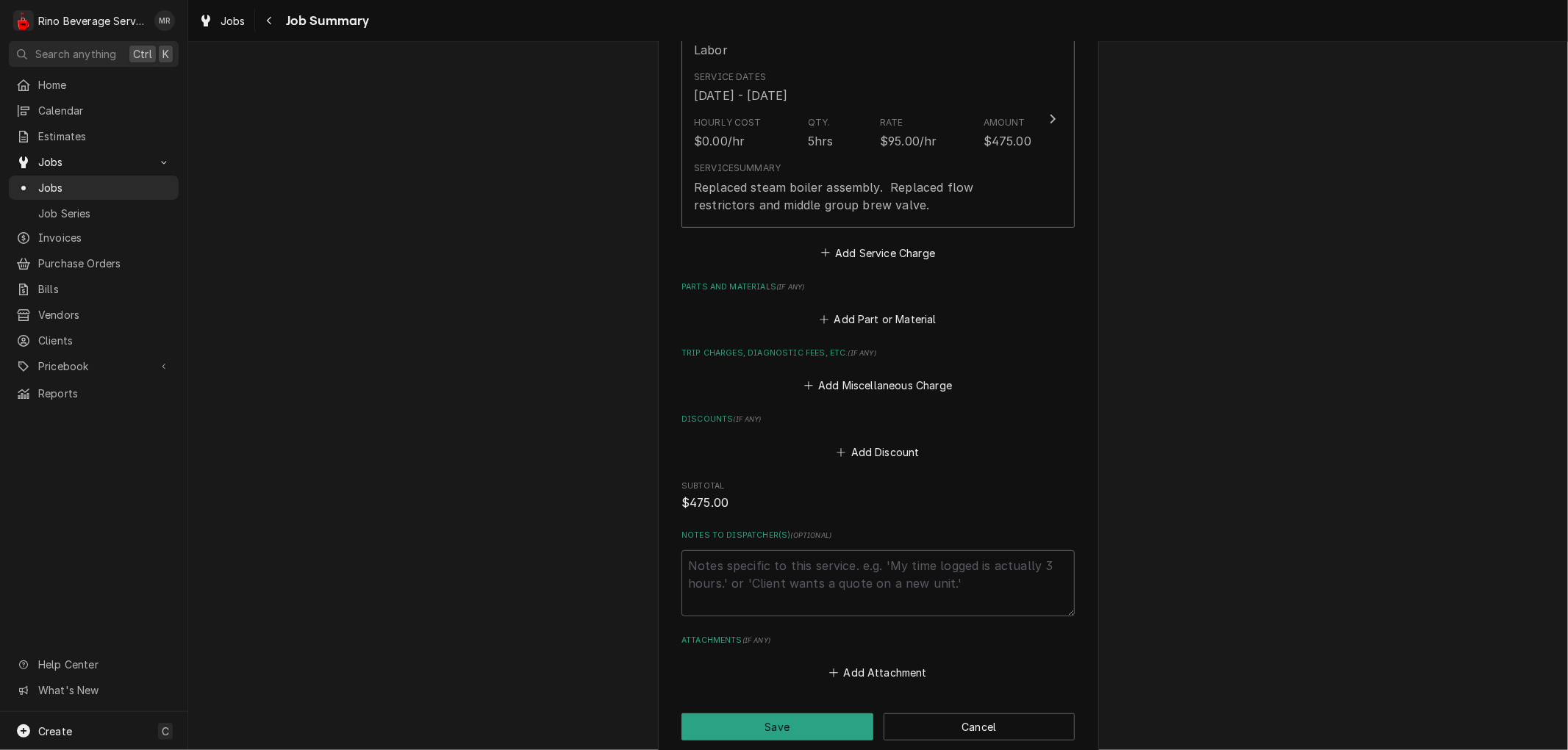
scroll to position [570, 0]
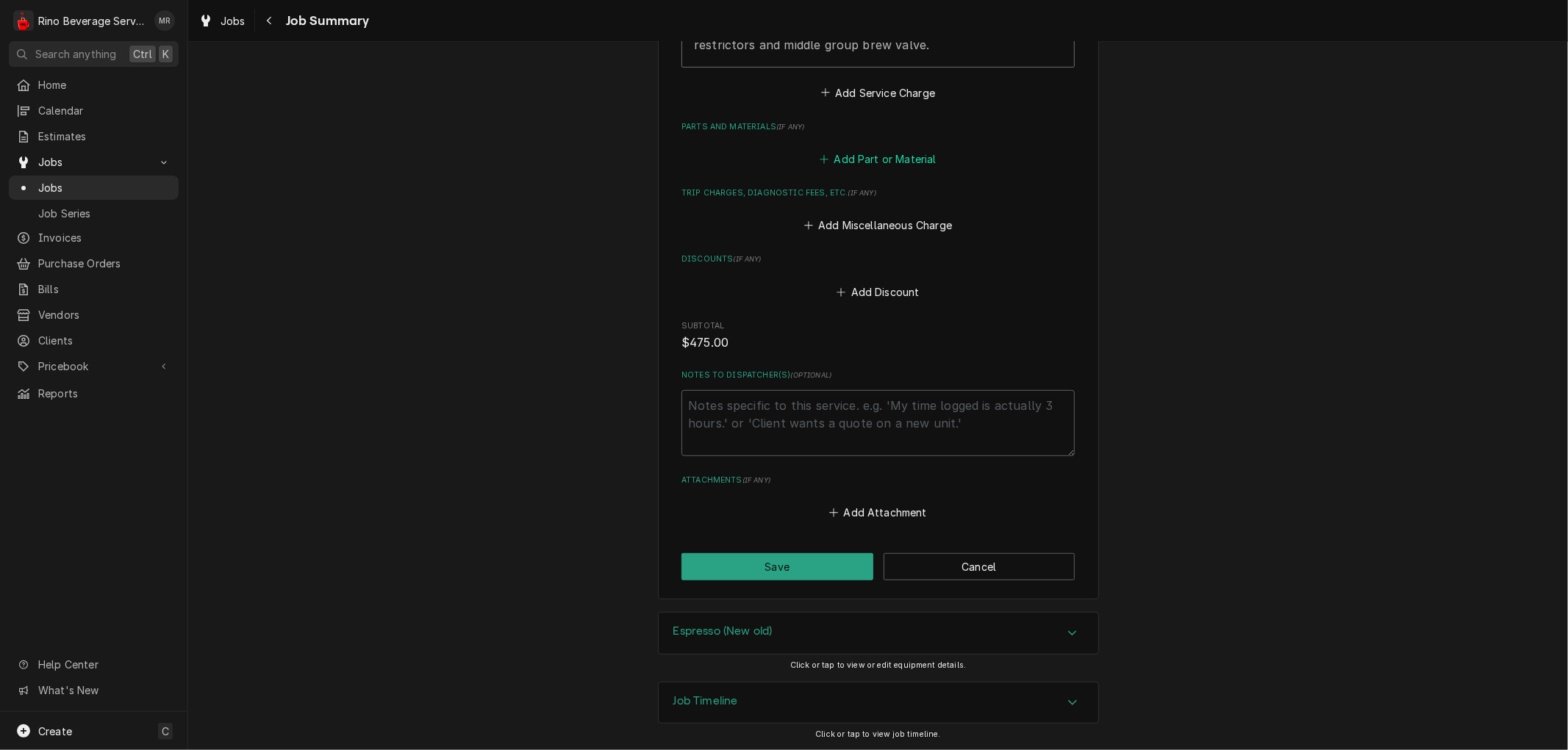
click at [873, 152] on button "Add Part or Material" at bounding box center [878, 159] width 122 height 20
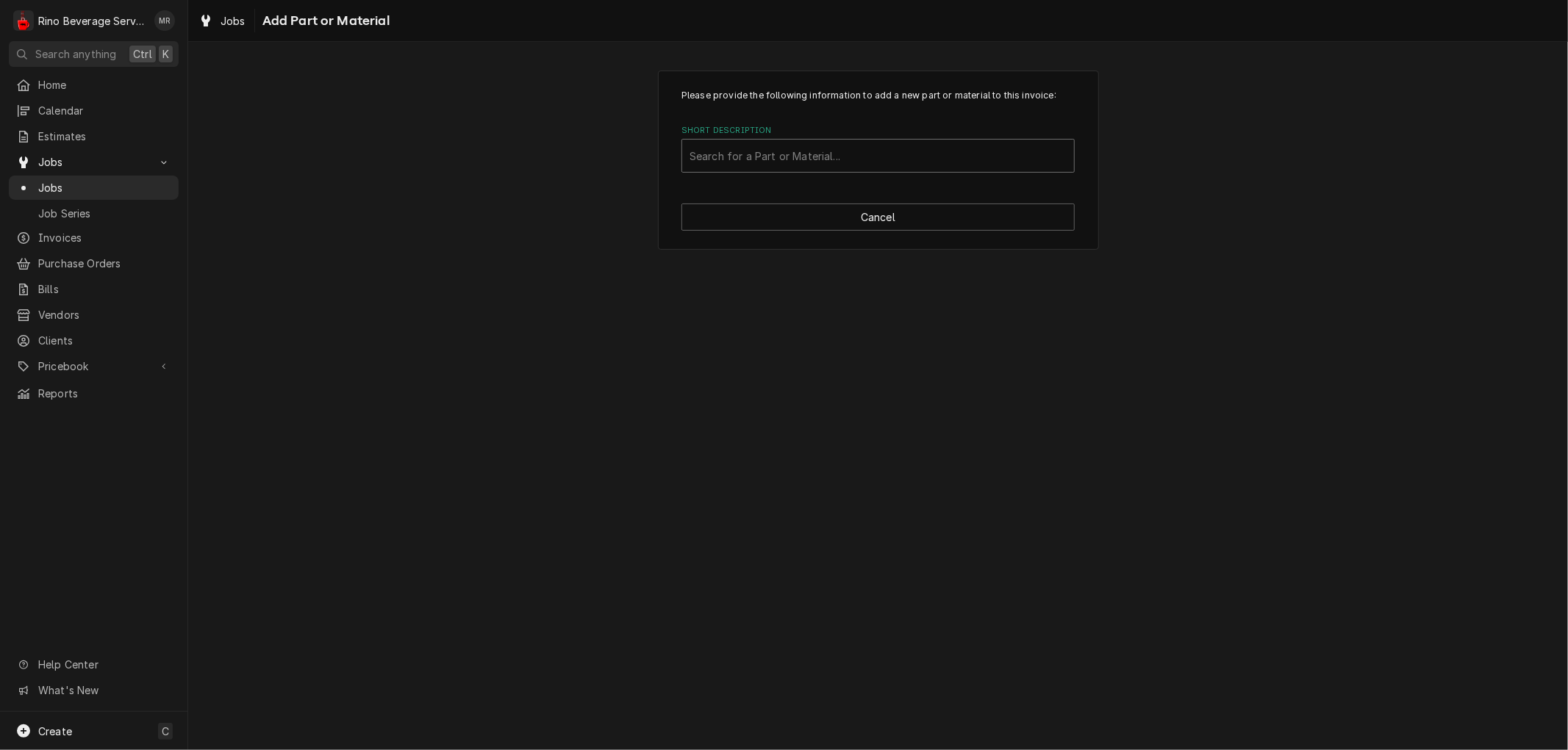
click at [848, 160] on div "Short Description" at bounding box center [877, 156] width 377 height 27
type input "boiler"
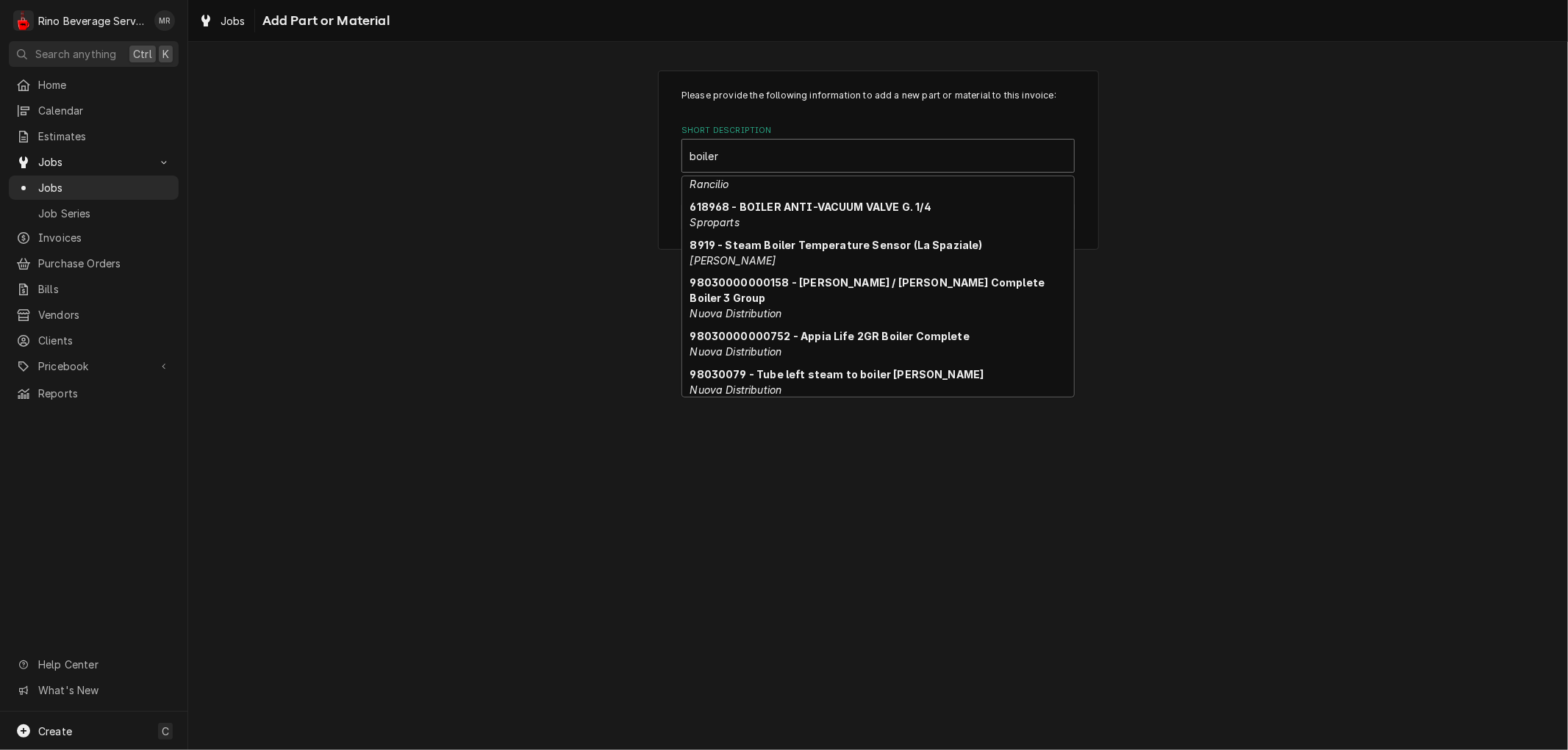
scroll to position [279, 0]
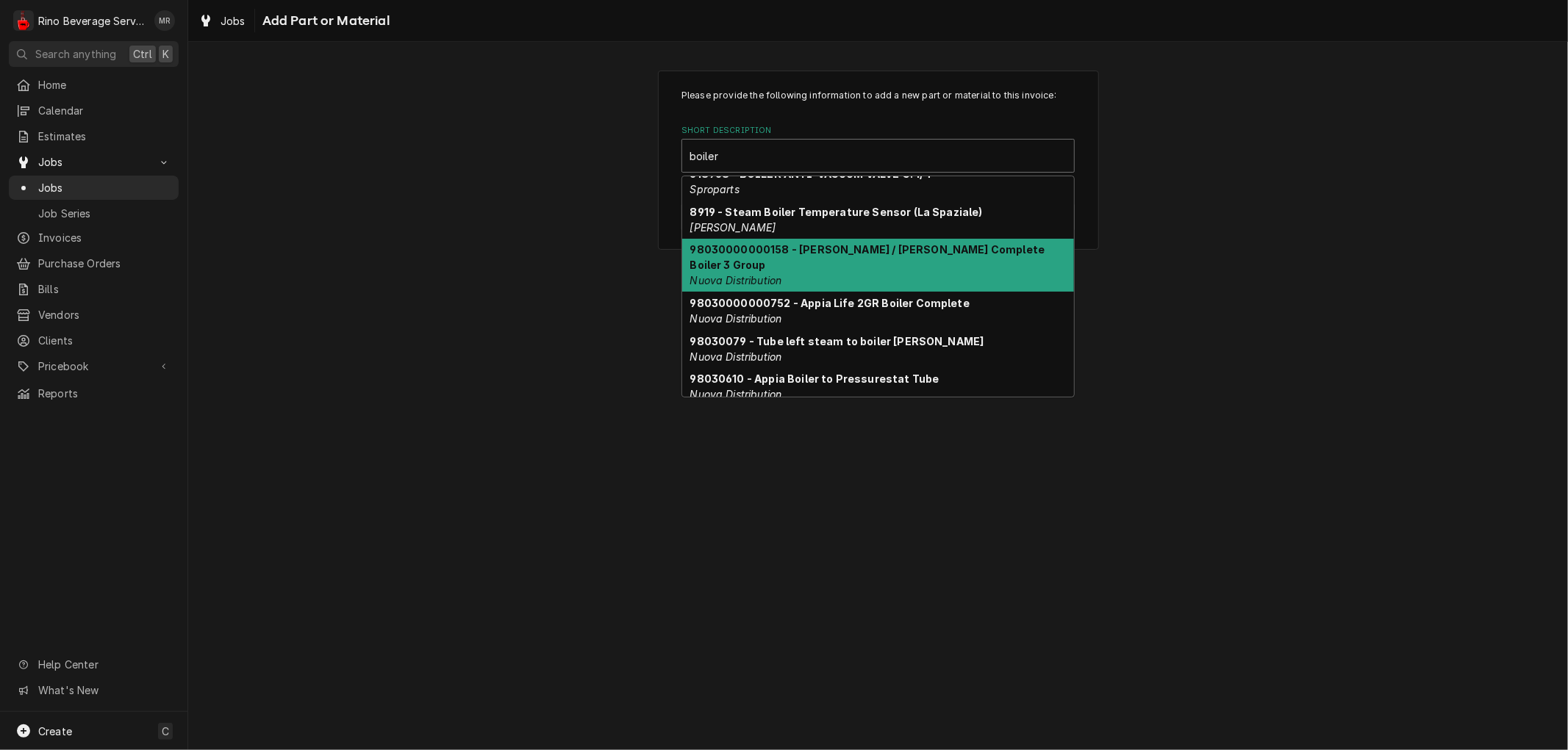
click at [956, 252] on strong "98030000000158 - Aurelia / Aurelia II Complete Boiler 3 Group" at bounding box center [868, 257] width 355 height 28
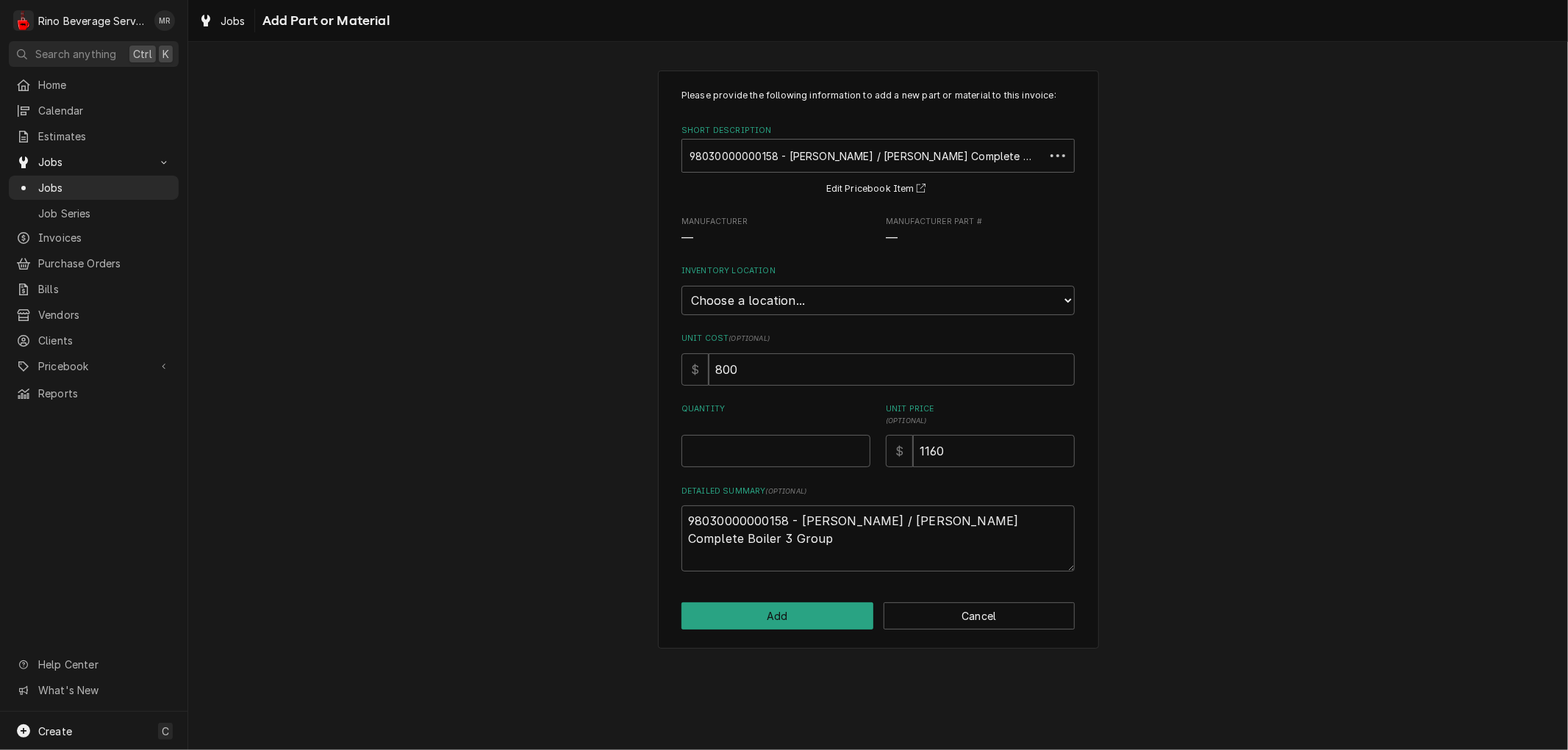
type textarea "x"
click at [958, 298] on select "Choose a location... Damon's Truck Dane's Truck Graham's Truck Main Warehouse" at bounding box center [877, 301] width 393 height 29
select select "157"
click at [681, 286] on select "Choose a location... Damon's Truck Dane's Truck Graham's Truck Main Warehouse" at bounding box center [877, 301] width 393 height 29
type textarea "x"
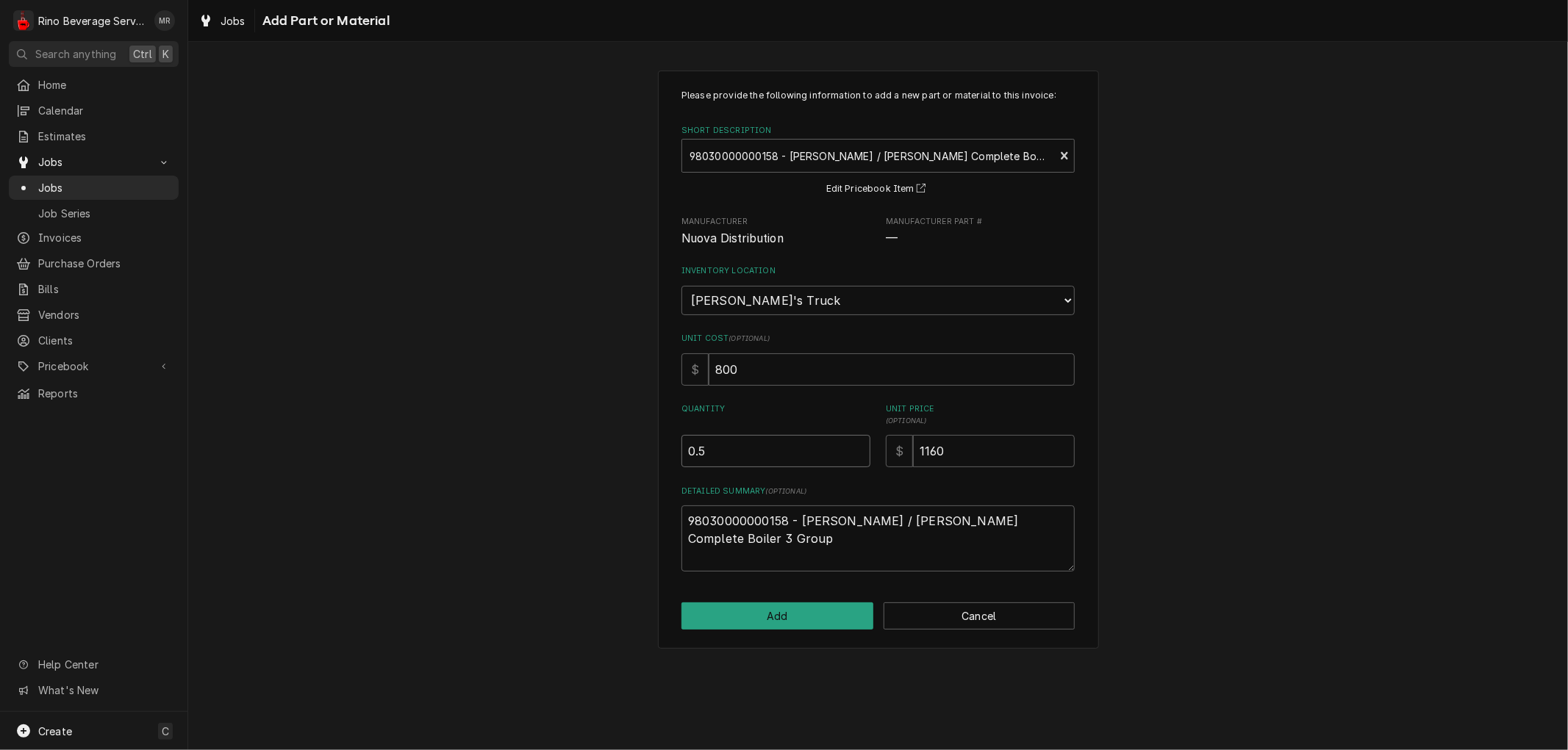
type input "0.5"
click at [856, 442] on input "0.5" at bounding box center [775, 451] width 189 height 32
type textarea "x"
click at [856, 442] on input "1" at bounding box center [775, 451] width 189 height 32
click at [799, 614] on button "Add" at bounding box center [777, 617] width 192 height 28
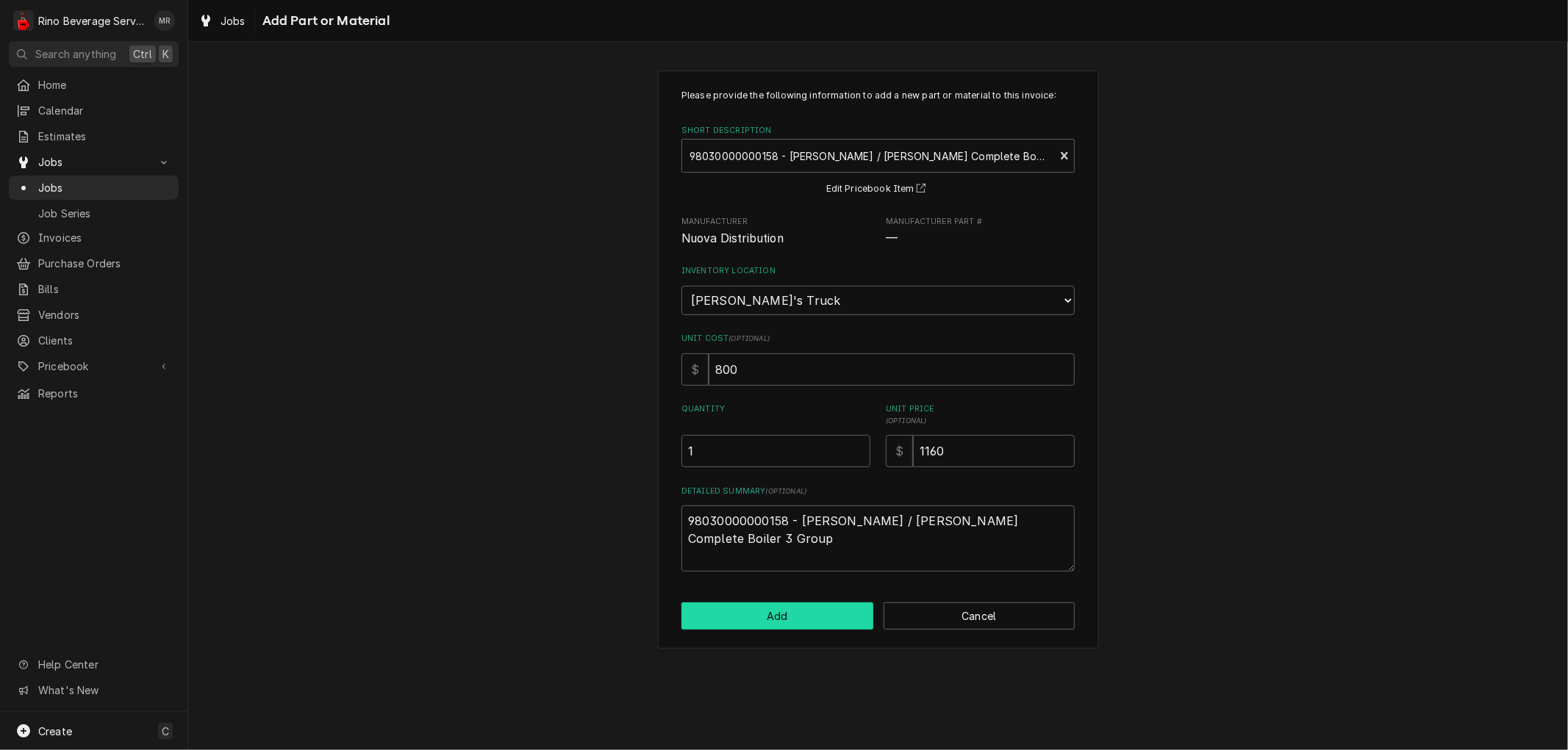
scroll to position [570, 0]
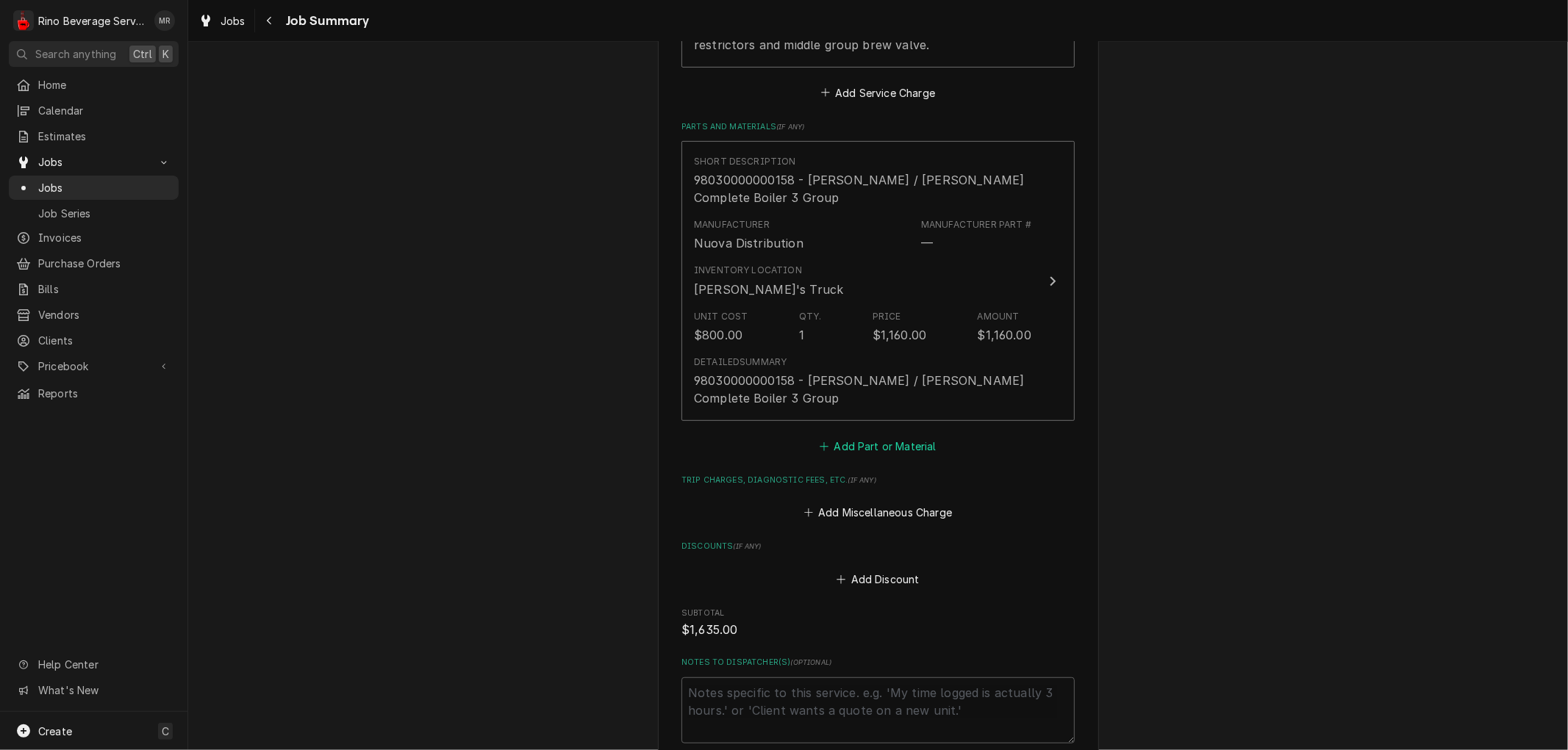
click at [854, 445] on button "Add Part or Material" at bounding box center [878, 445] width 122 height 20
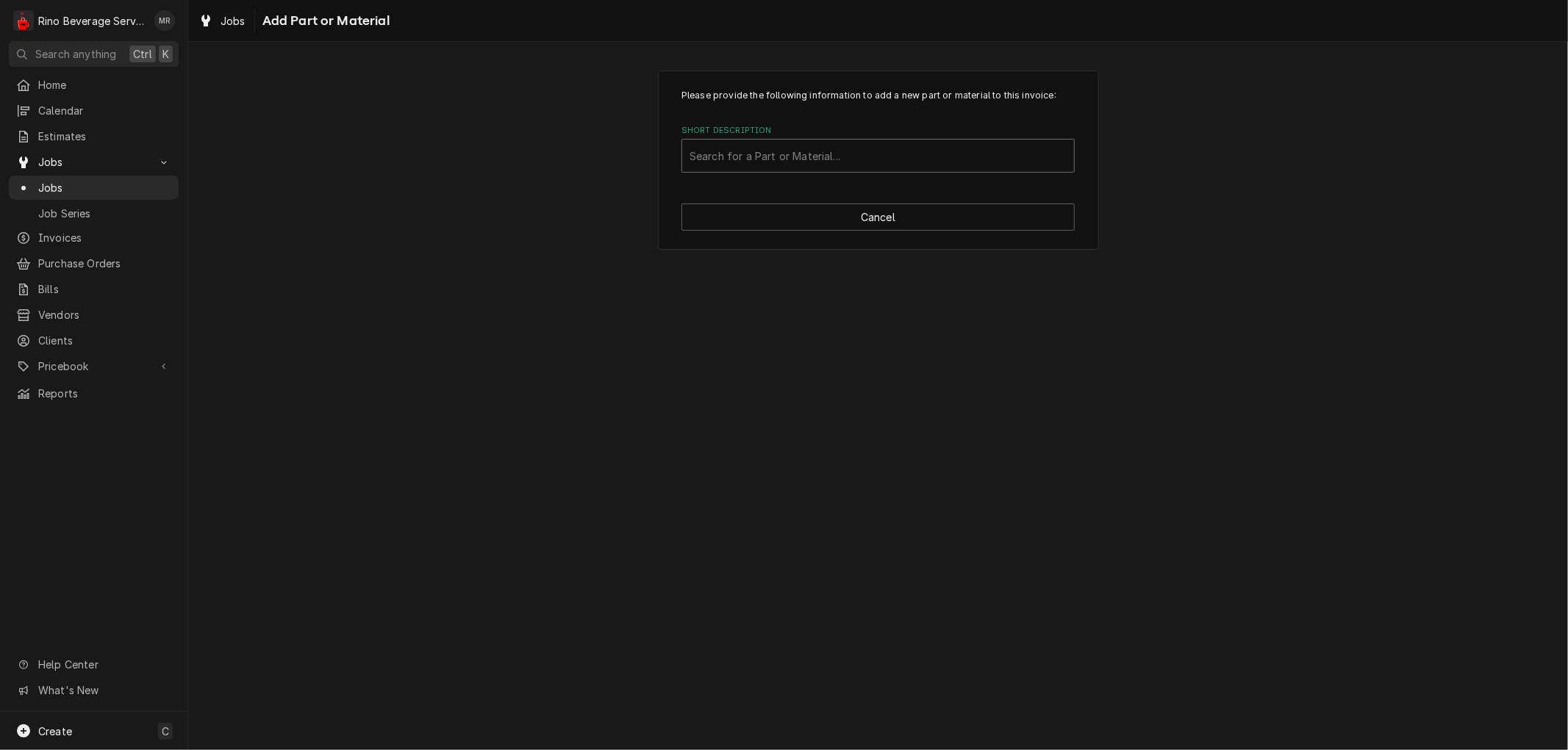
click at [791, 157] on div "Short Description" at bounding box center [877, 156] width 377 height 27
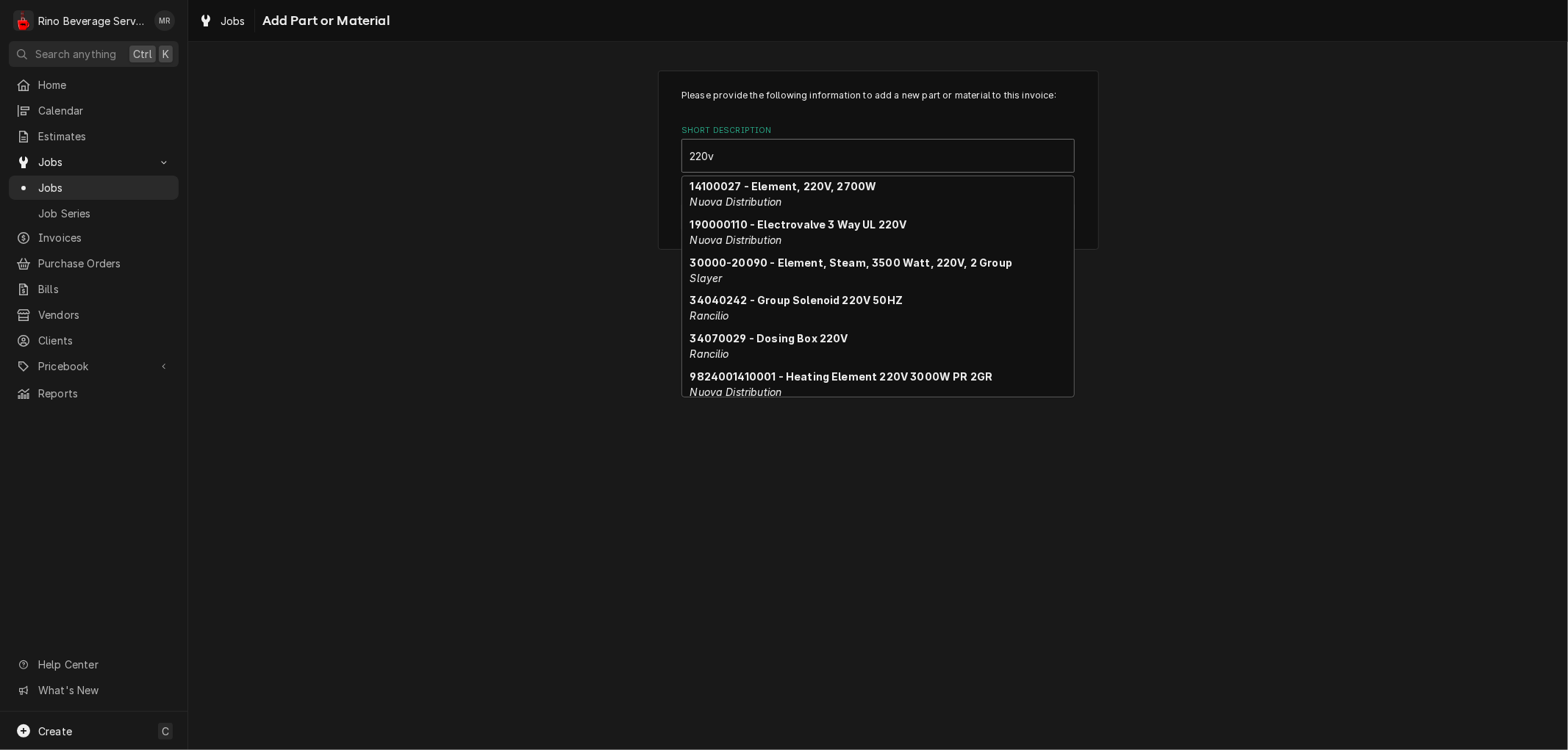
scroll to position [260, 0]
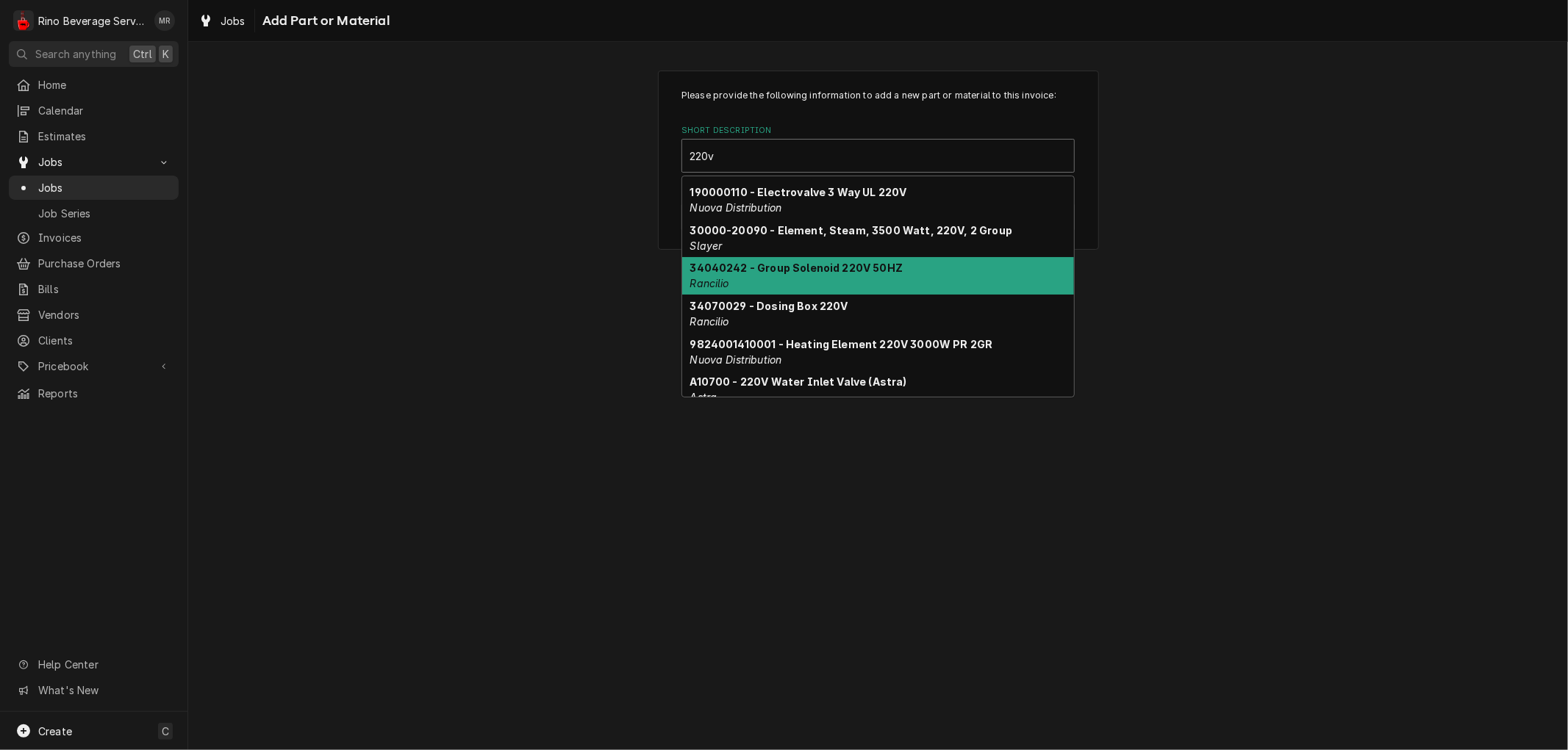
click at [908, 263] on div "34040242 - Group Solenoid 220V 50HZ Rancilio" at bounding box center [877, 276] width 391 height 39
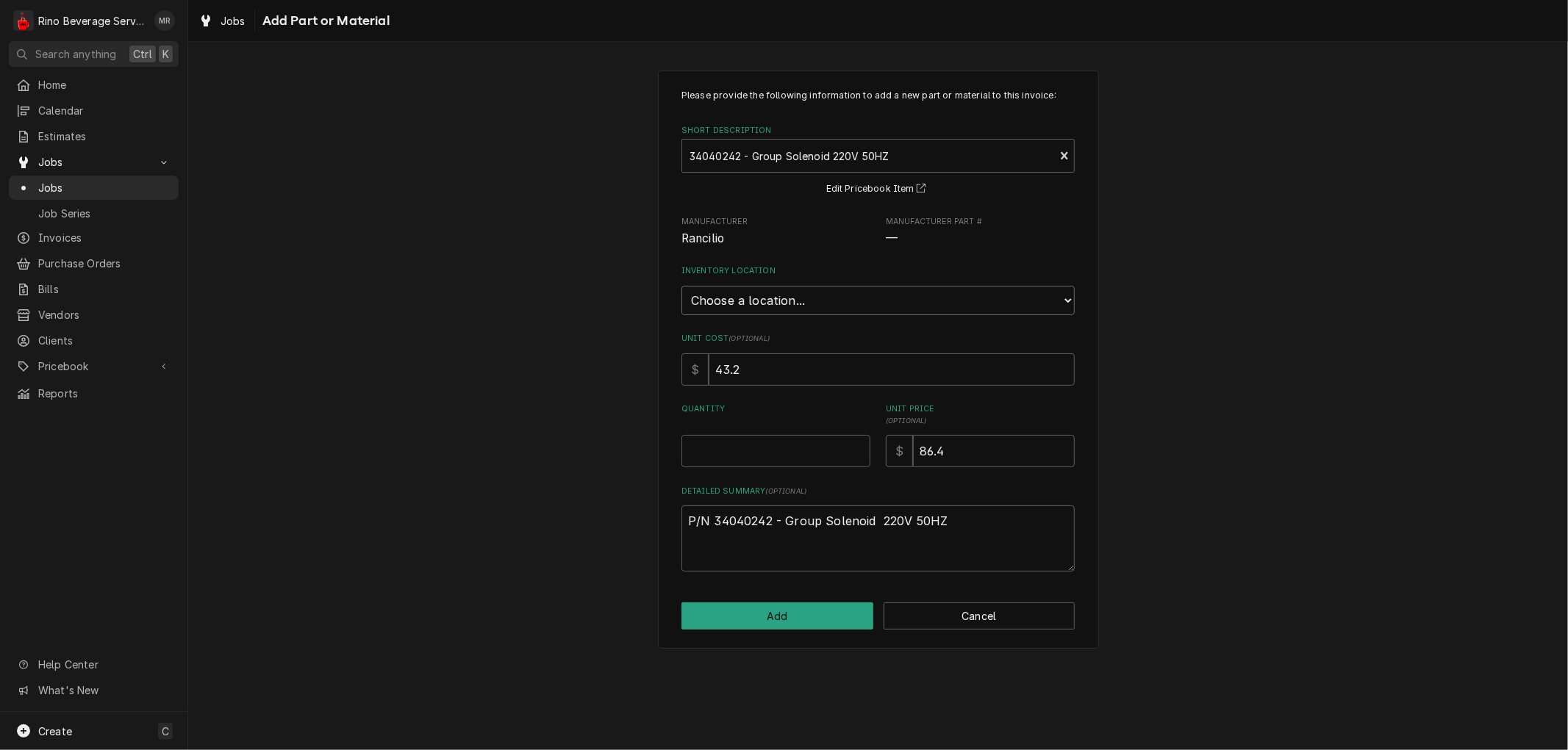
click at [851, 302] on select "Choose a location... Damon's Truck Dane's Truck Graham's Truck Main Warehouse" at bounding box center [877, 301] width 393 height 29
click at [681, 286] on select "Choose a location... Damon's Truck Dane's Truck Graham's Truck Main Warehouse" at bounding box center [877, 301] width 393 height 29
click at [858, 444] on input "0.5" at bounding box center [775, 451] width 189 height 32
click at [858, 444] on input "1" at bounding box center [775, 451] width 189 height 32
click at [774, 619] on button "Add" at bounding box center [777, 617] width 192 height 28
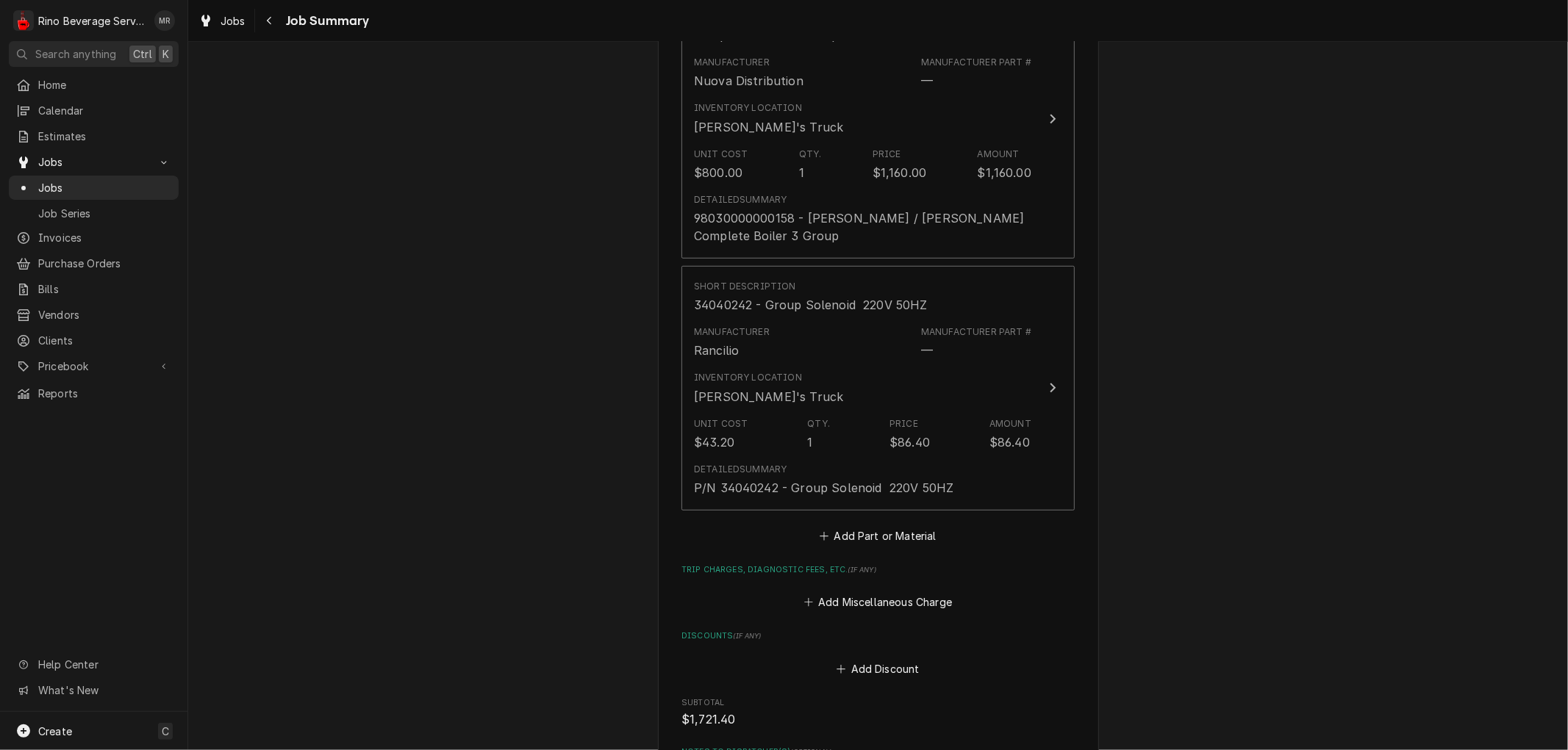
scroll to position [813, 0]
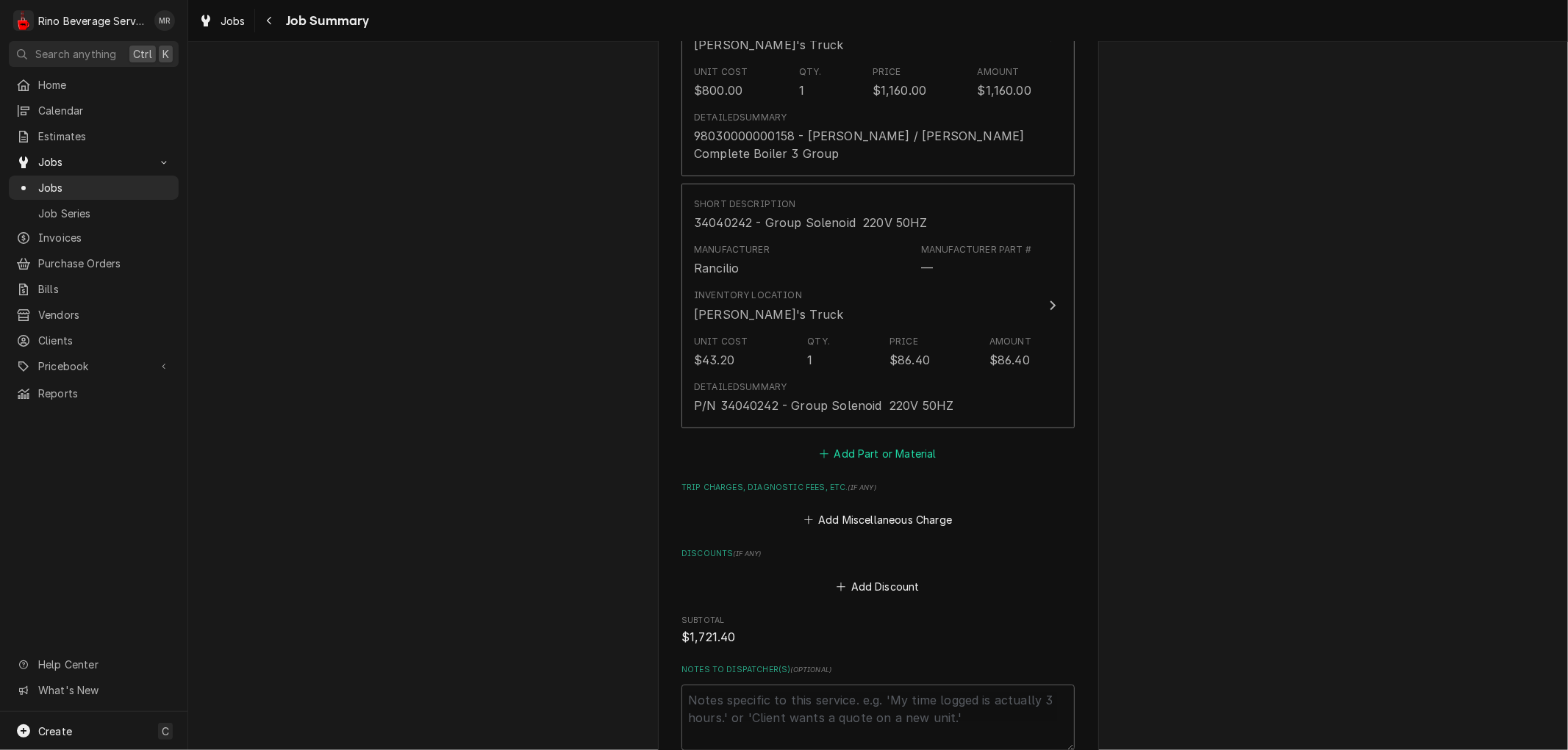
click at [849, 451] on button "Add Part or Material" at bounding box center [878, 453] width 122 height 20
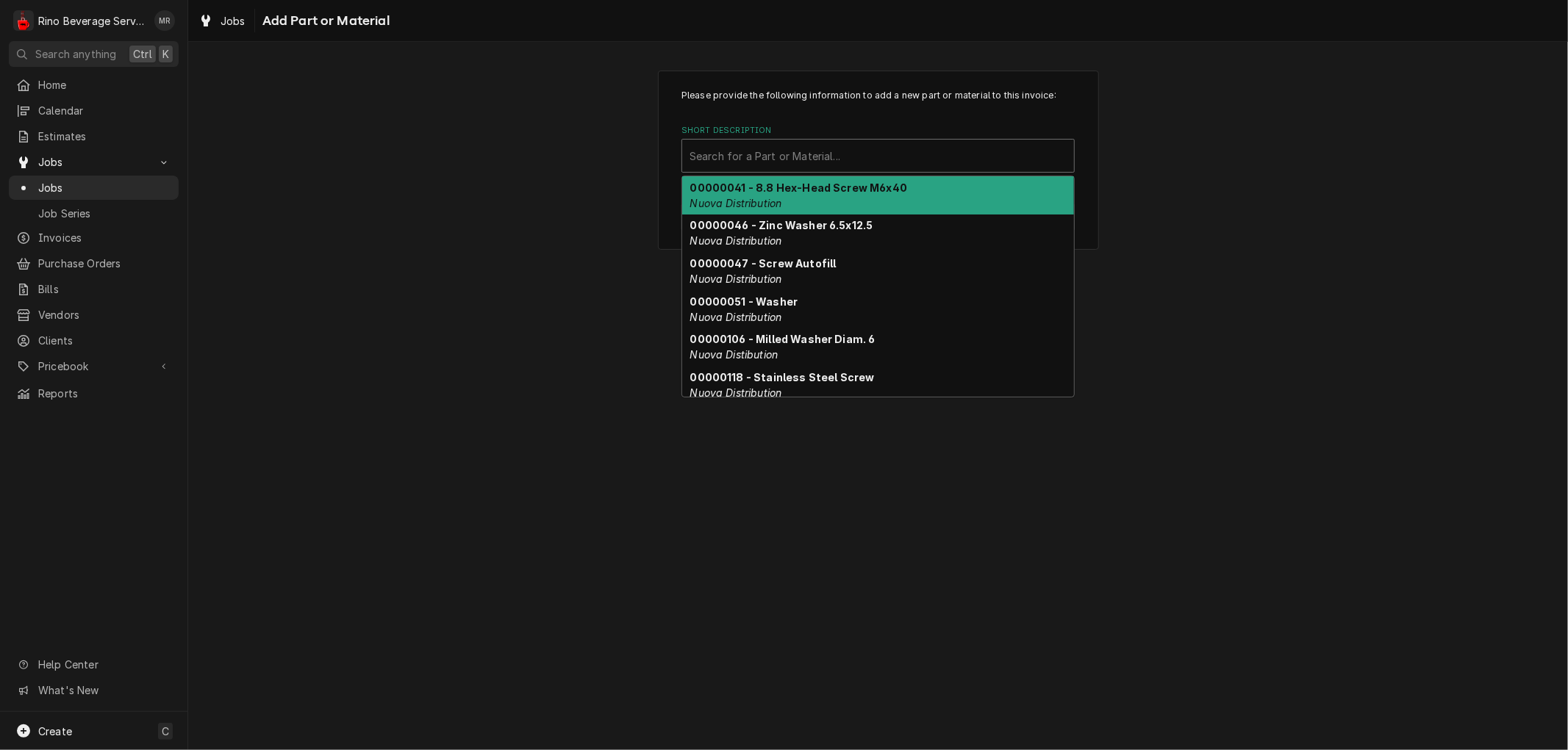
click at [819, 162] on div "Short Description" at bounding box center [877, 156] width 377 height 27
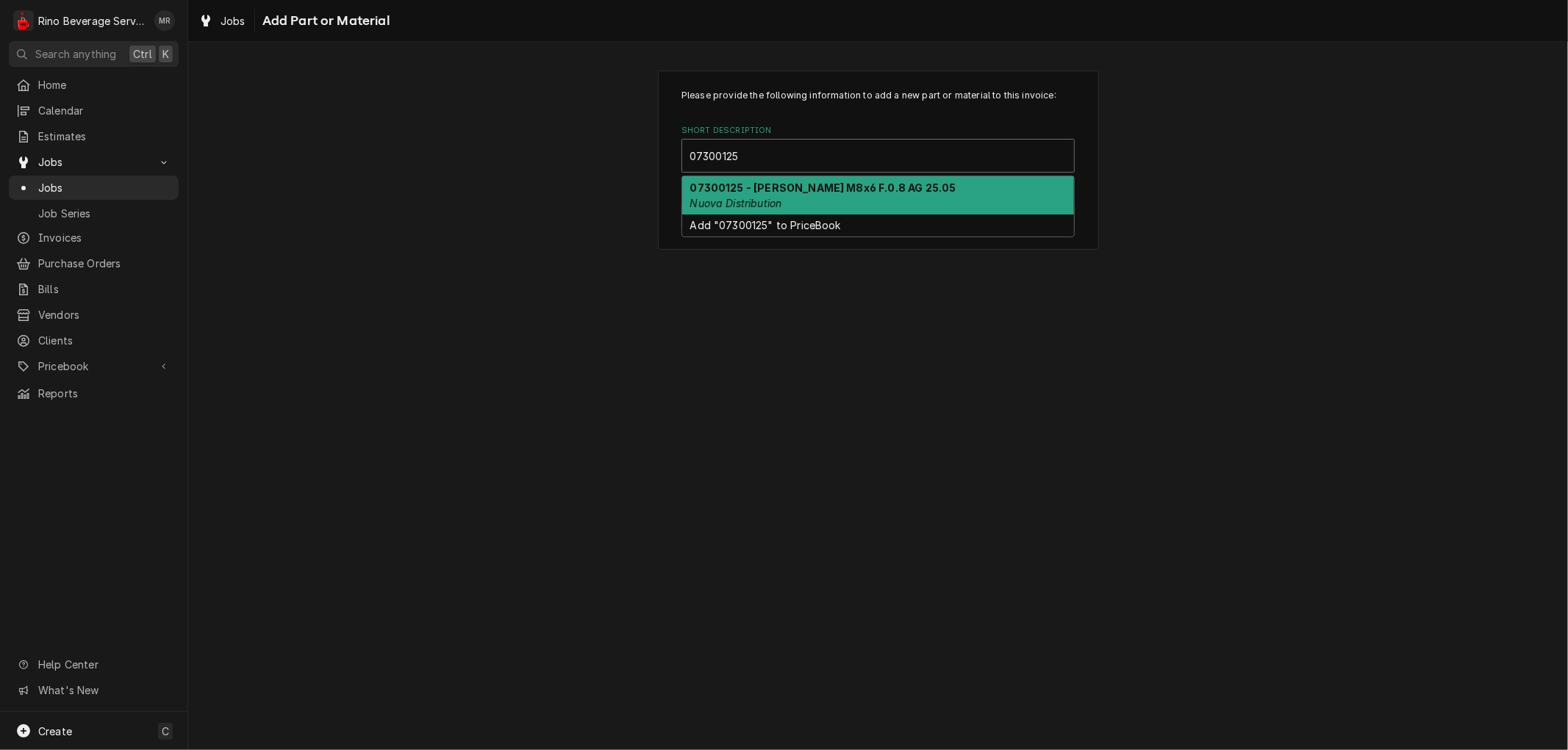
click at [840, 187] on strong "07300125 - Gigler M8x6 F.0.8 AG 25.05" at bounding box center [823, 188] width 266 height 13
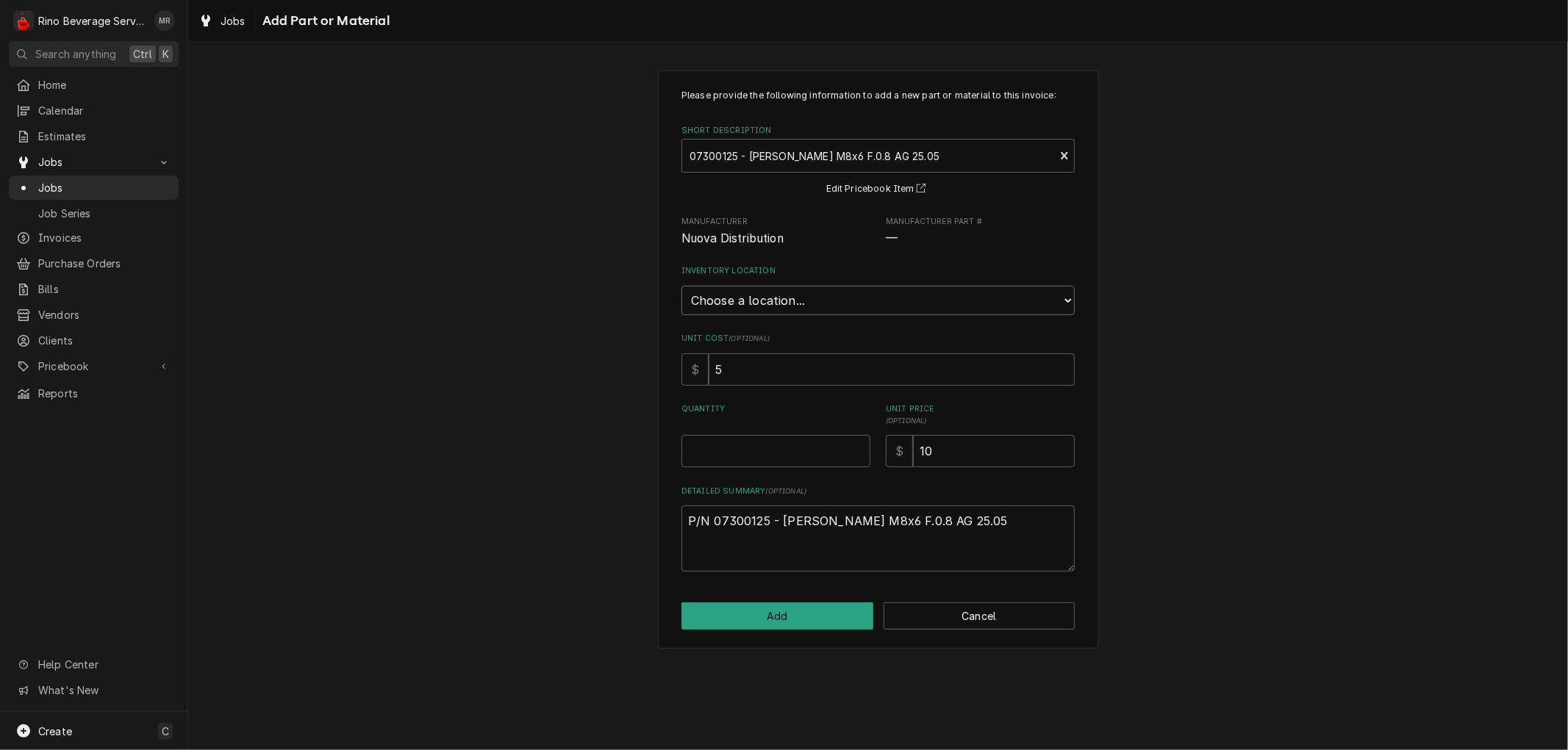
click at [806, 298] on select "Choose a location... Damon's Truck Dane's Truck Graham's Truck Main Warehouse" at bounding box center [877, 301] width 393 height 29
click at [681, 286] on select "Choose a location... Damon's Truck Dane's Truck Graham's Truck Main Warehouse" at bounding box center [877, 301] width 393 height 29
click at [858, 444] on input "0.5" at bounding box center [775, 451] width 189 height 32
click at [858, 444] on input "1" at bounding box center [775, 451] width 189 height 32
click at [858, 444] on input "1.5" at bounding box center [775, 451] width 189 height 32
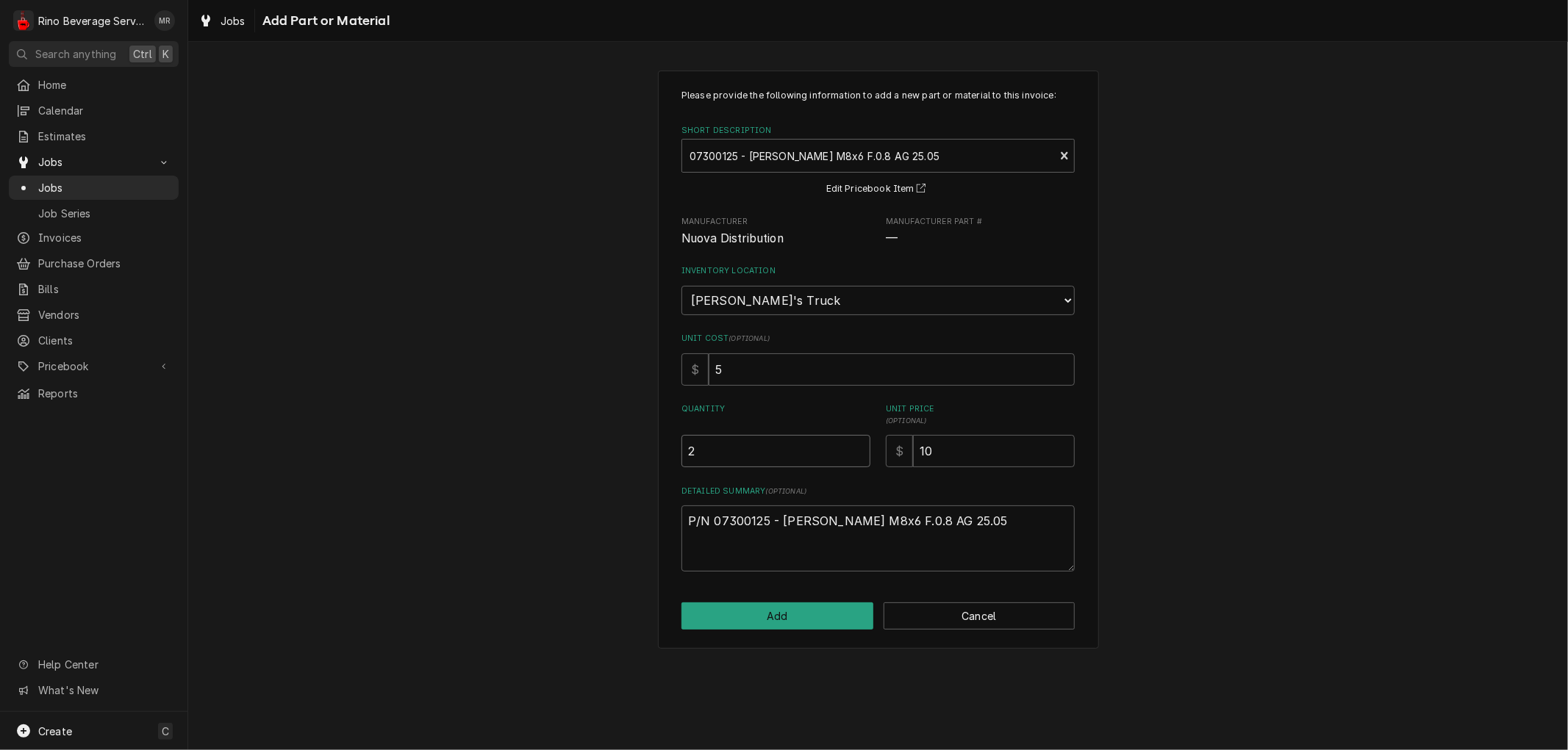
click at [858, 444] on input "2" at bounding box center [775, 451] width 189 height 32
click at [858, 444] on input "2.5" at bounding box center [775, 451] width 189 height 32
click at [858, 450] on input "2" at bounding box center [775, 451] width 189 height 32
click at [901, 611] on button "Cancel" at bounding box center [979, 617] width 192 height 28
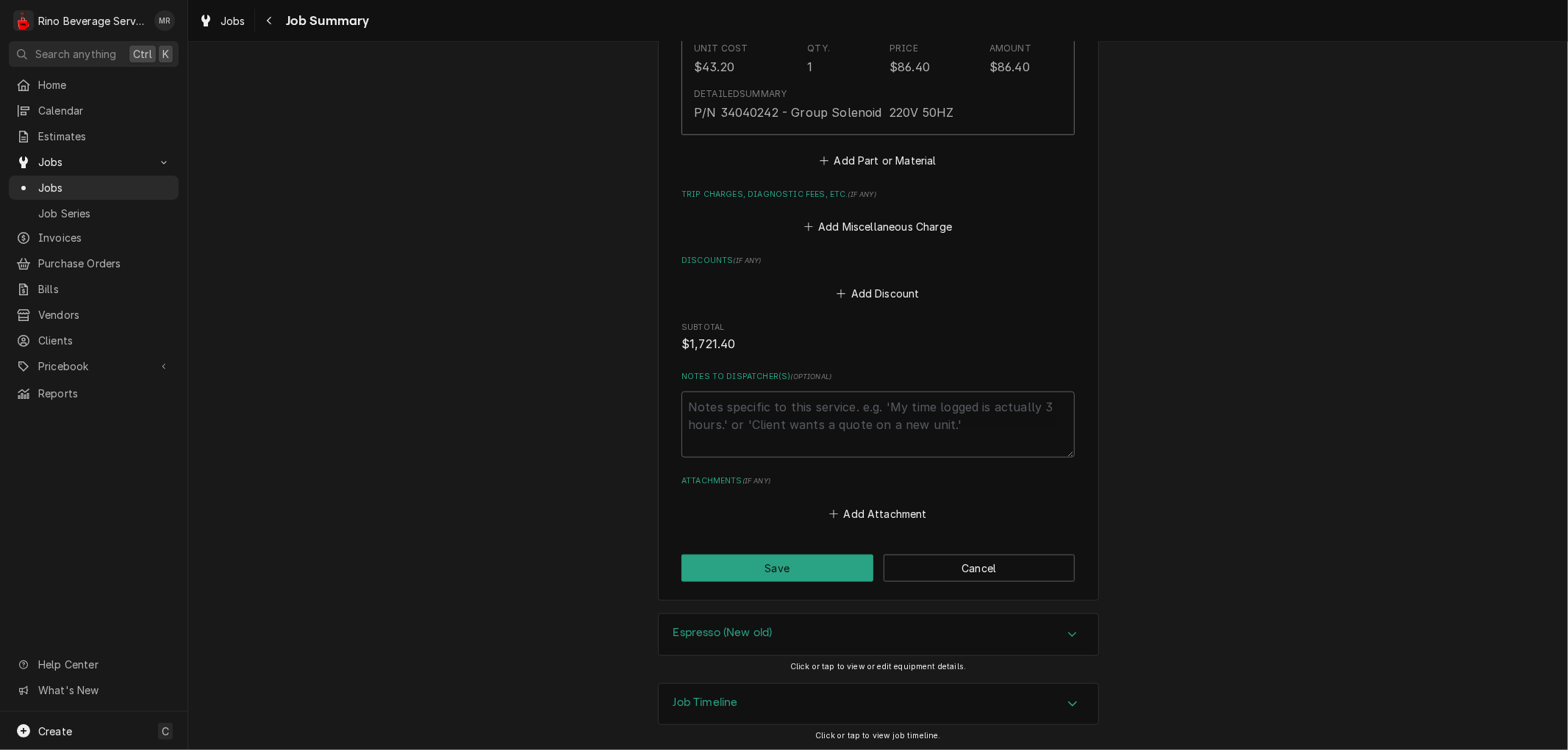
scroll to position [1109, 0]
click at [764, 566] on button "Save" at bounding box center [777, 566] width 192 height 28
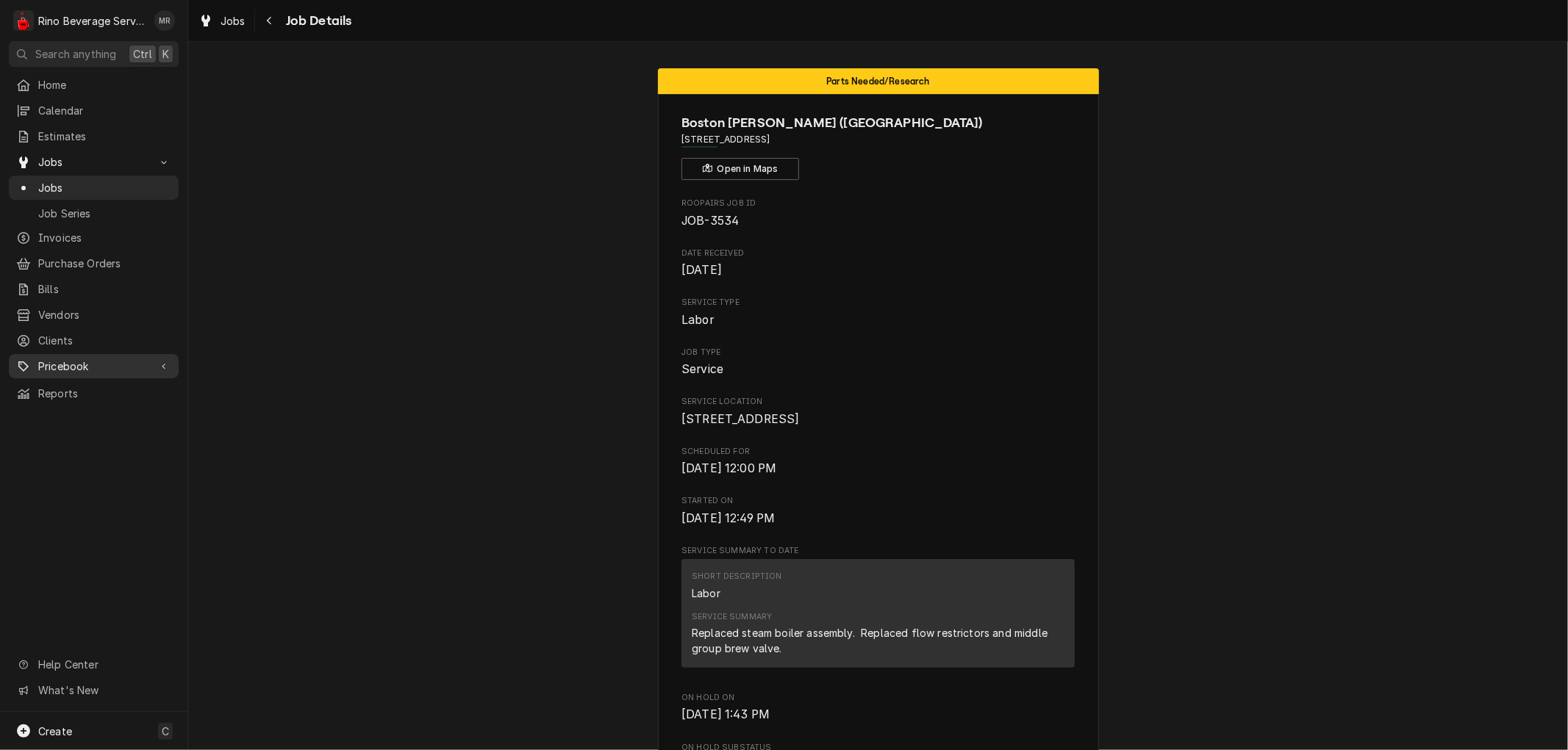
click at [122, 359] on span "Pricebook" at bounding box center [94, 366] width 111 height 16
click at [119, 410] on span "Parts & Materials" at bounding box center [105, 417] width 133 height 16
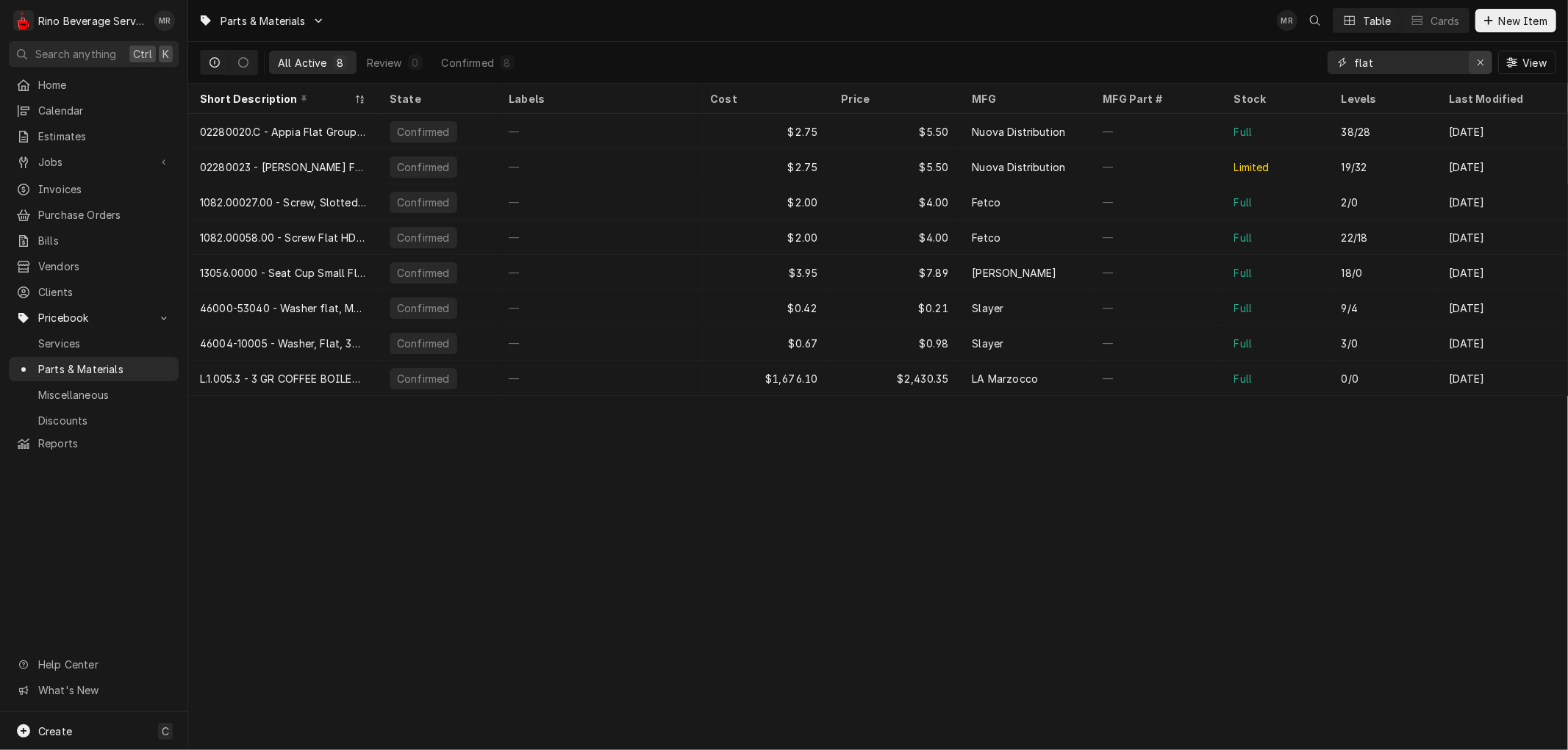
click at [1482, 60] on icon "Erase input" at bounding box center [1481, 62] width 8 height 10
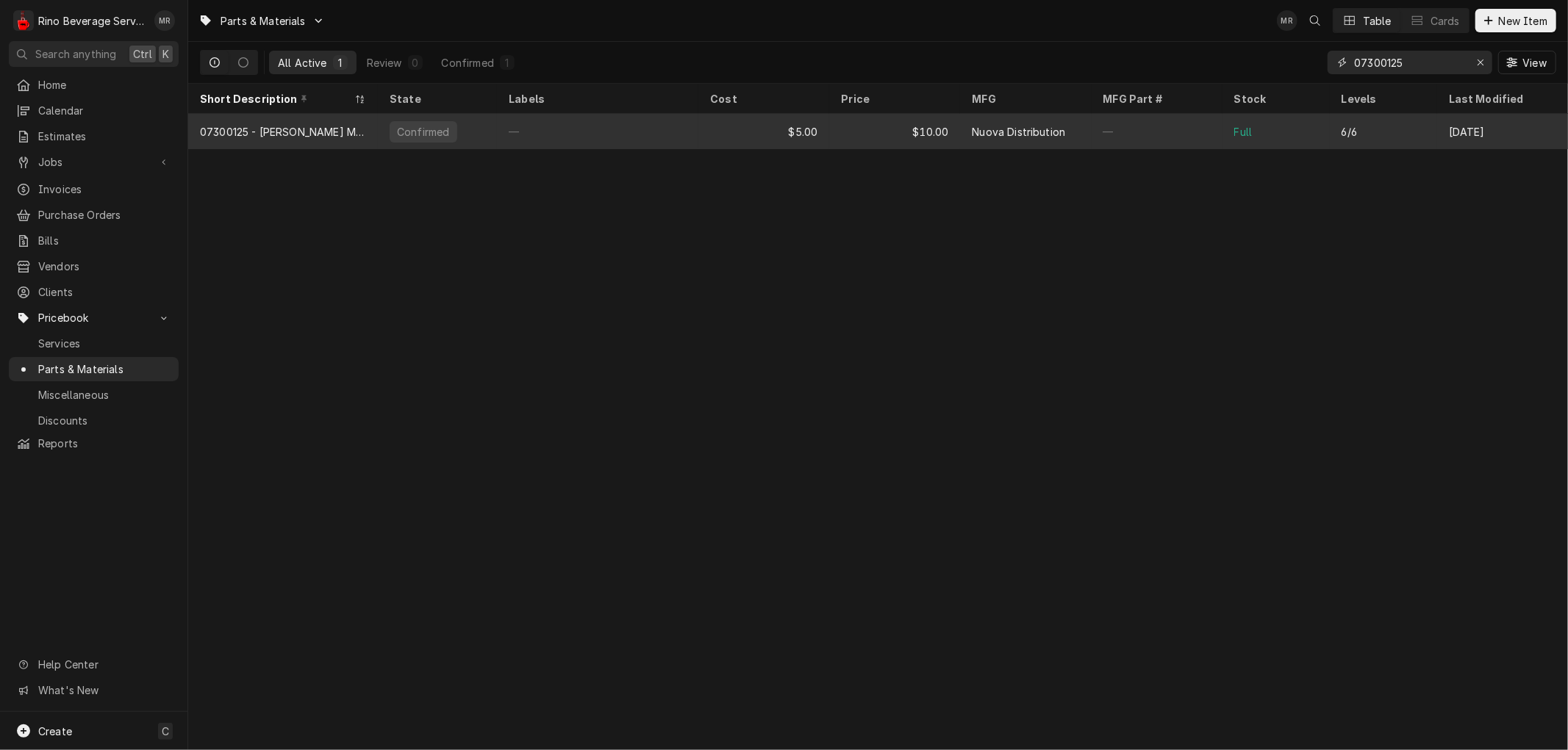
type input "07300125"
click at [732, 133] on div "$5.00" at bounding box center [763, 132] width 131 height 35
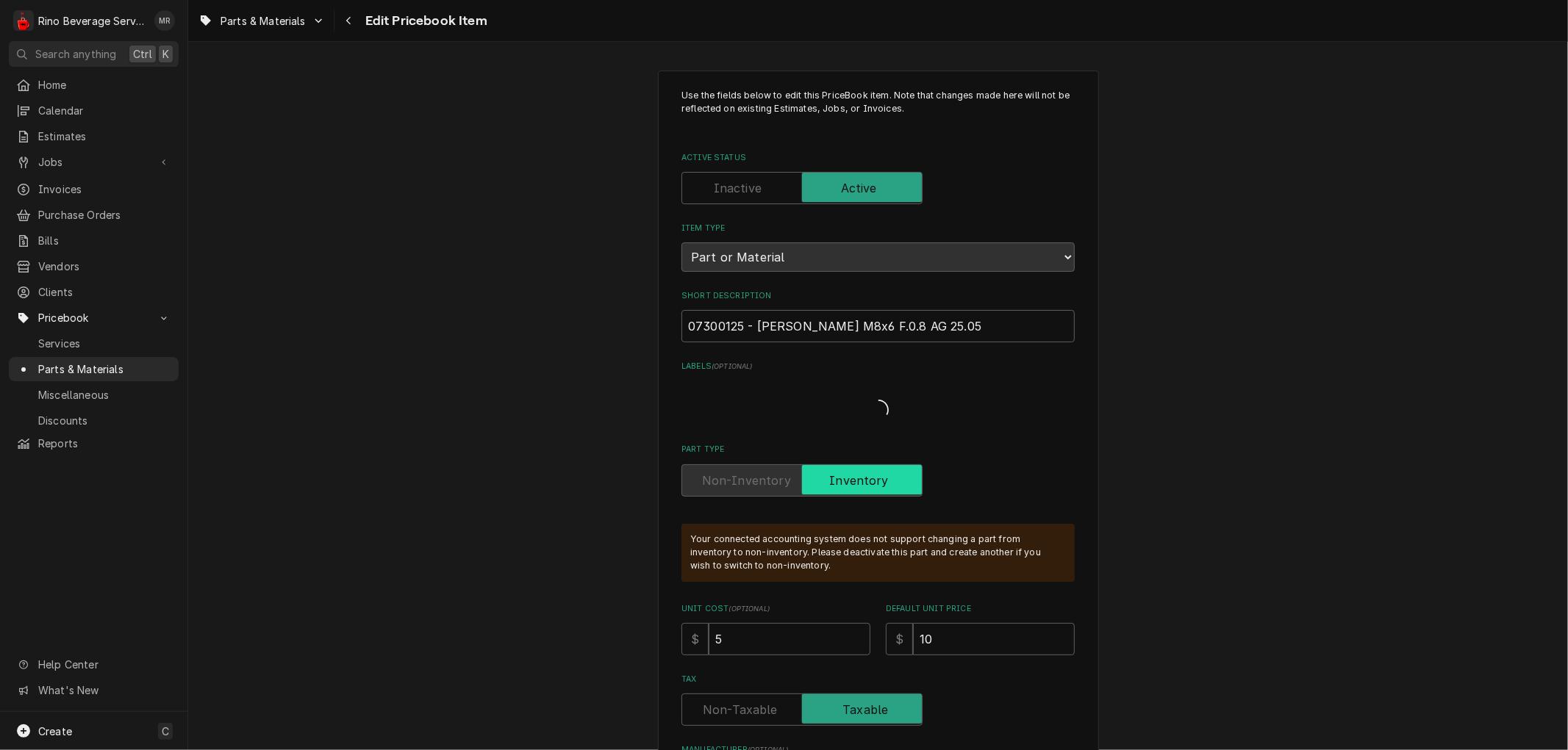
type textarea "x"
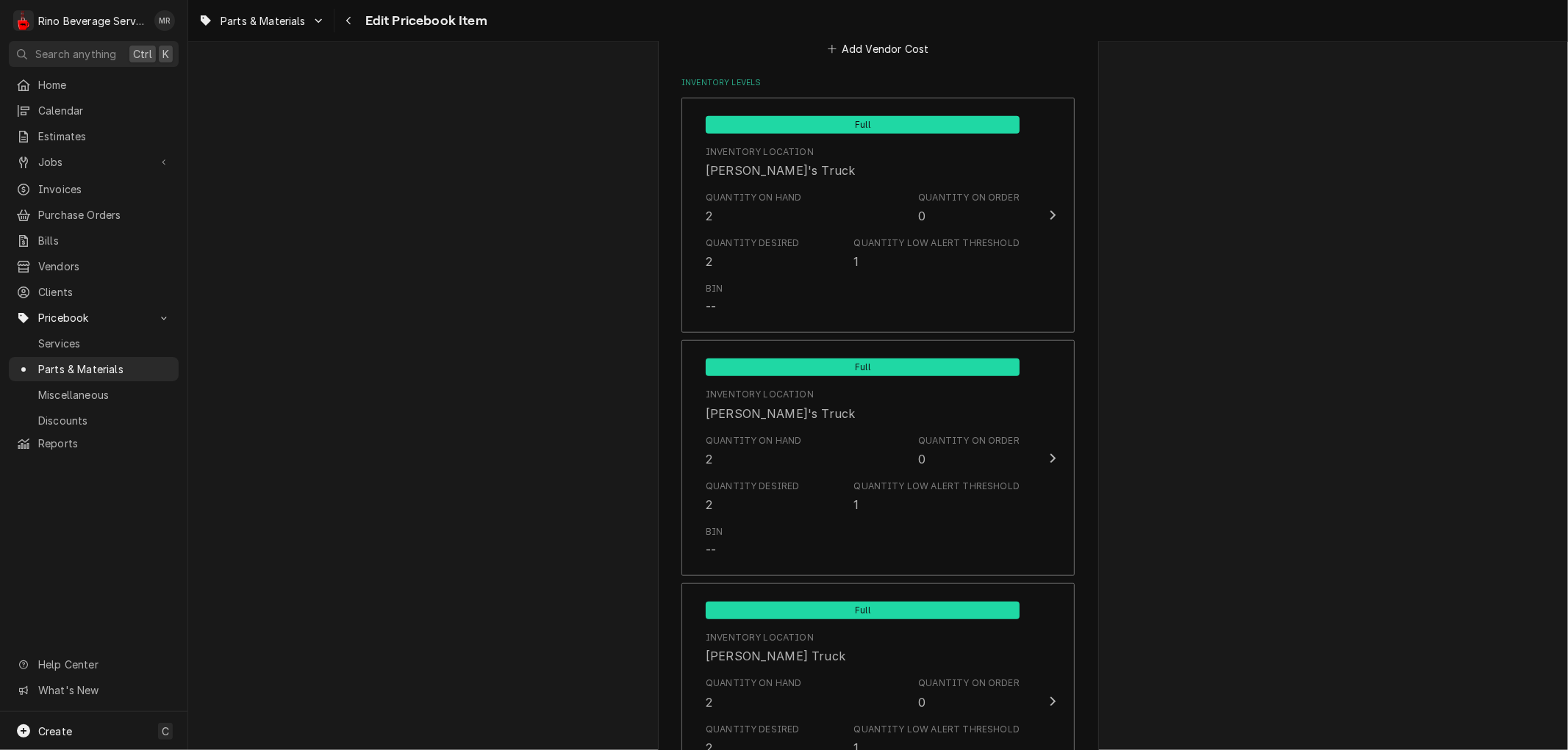
scroll to position [1061, 0]
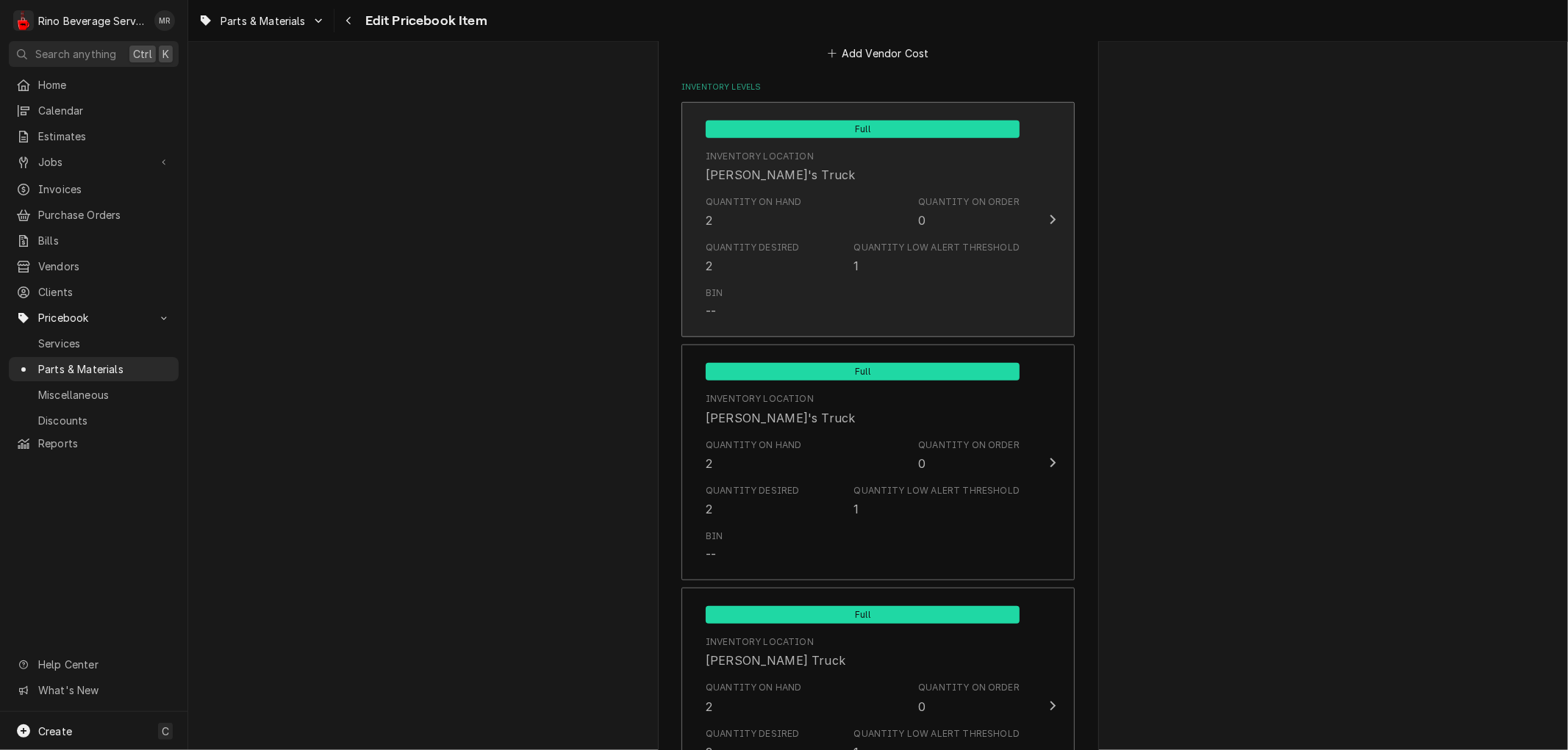
click at [813, 197] on div "Quantity on Hand 2 Quantity on Order 0" at bounding box center [862, 212] width 314 height 45
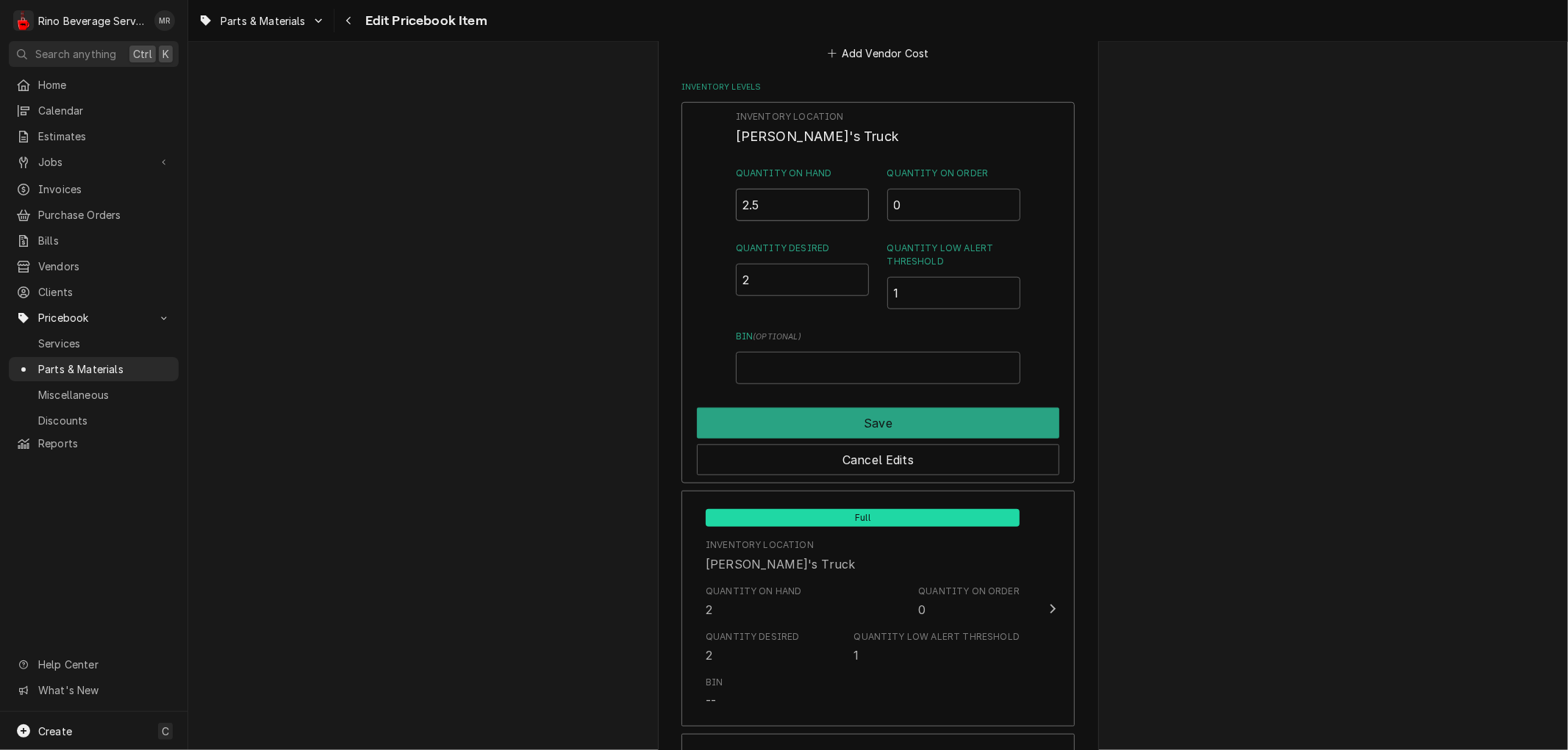
click at [850, 197] on input "2.5" at bounding box center [802, 204] width 134 height 32
type input "3"
click at [850, 197] on input "3" at bounding box center [802, 204] width 134 height 32
click at [869, 417] on button "Save" at bounding box center [878, 423] width 363 height 31
type textarea "x"
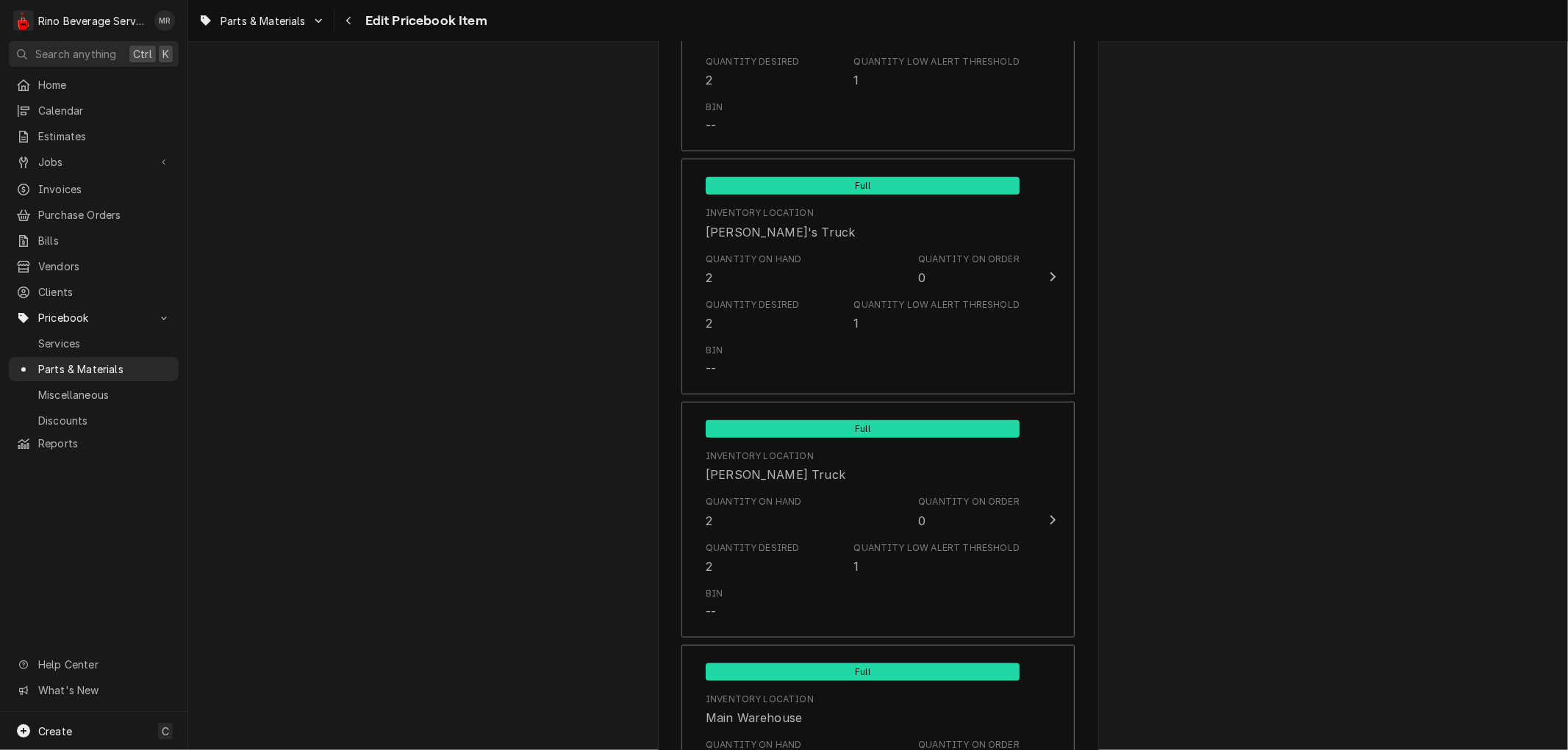
scroll to position [1224, 0]
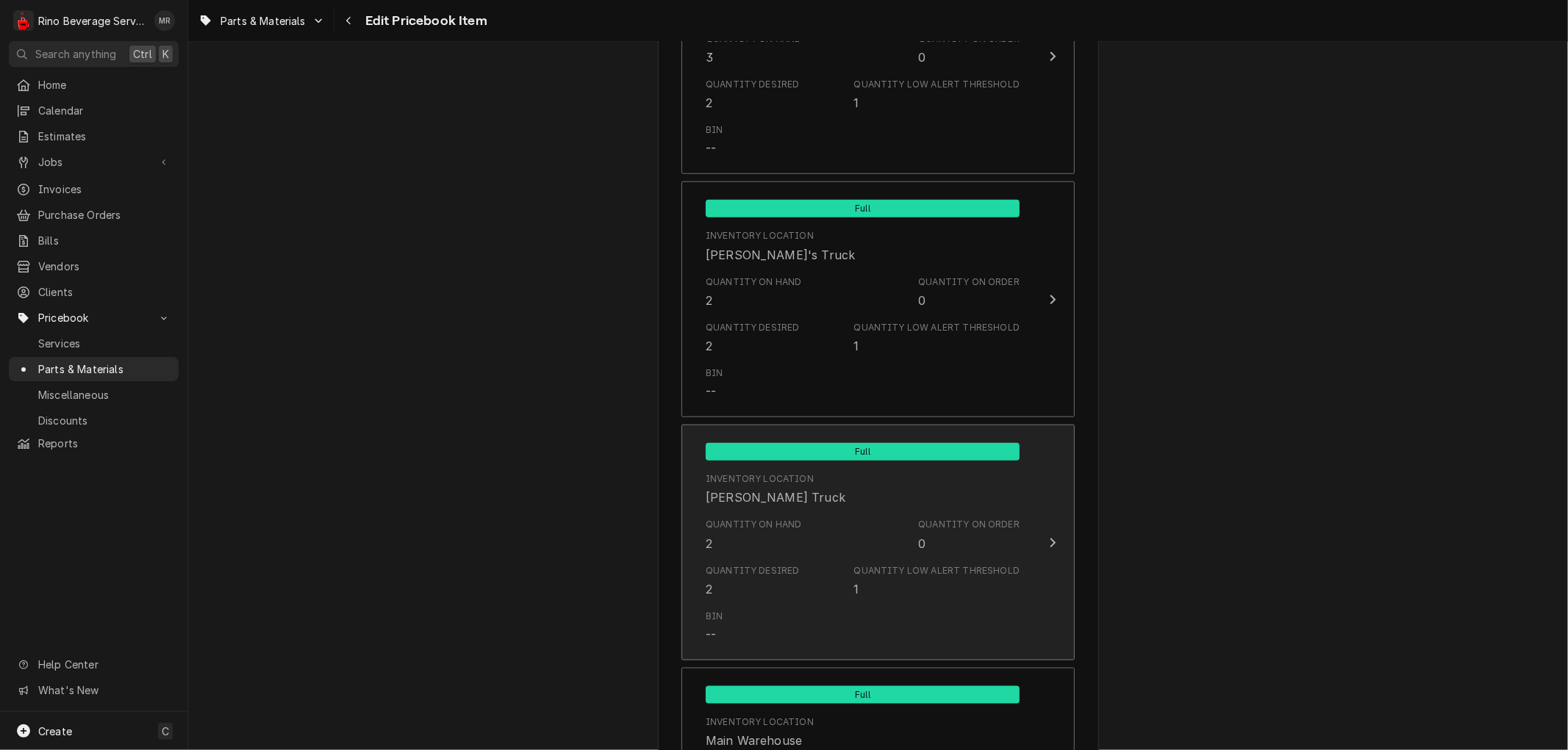
click at [821, 539] on div "Quantity on Hand 2 Quantity on Order 0" at bounding box center [862, 534] width 314 height 45
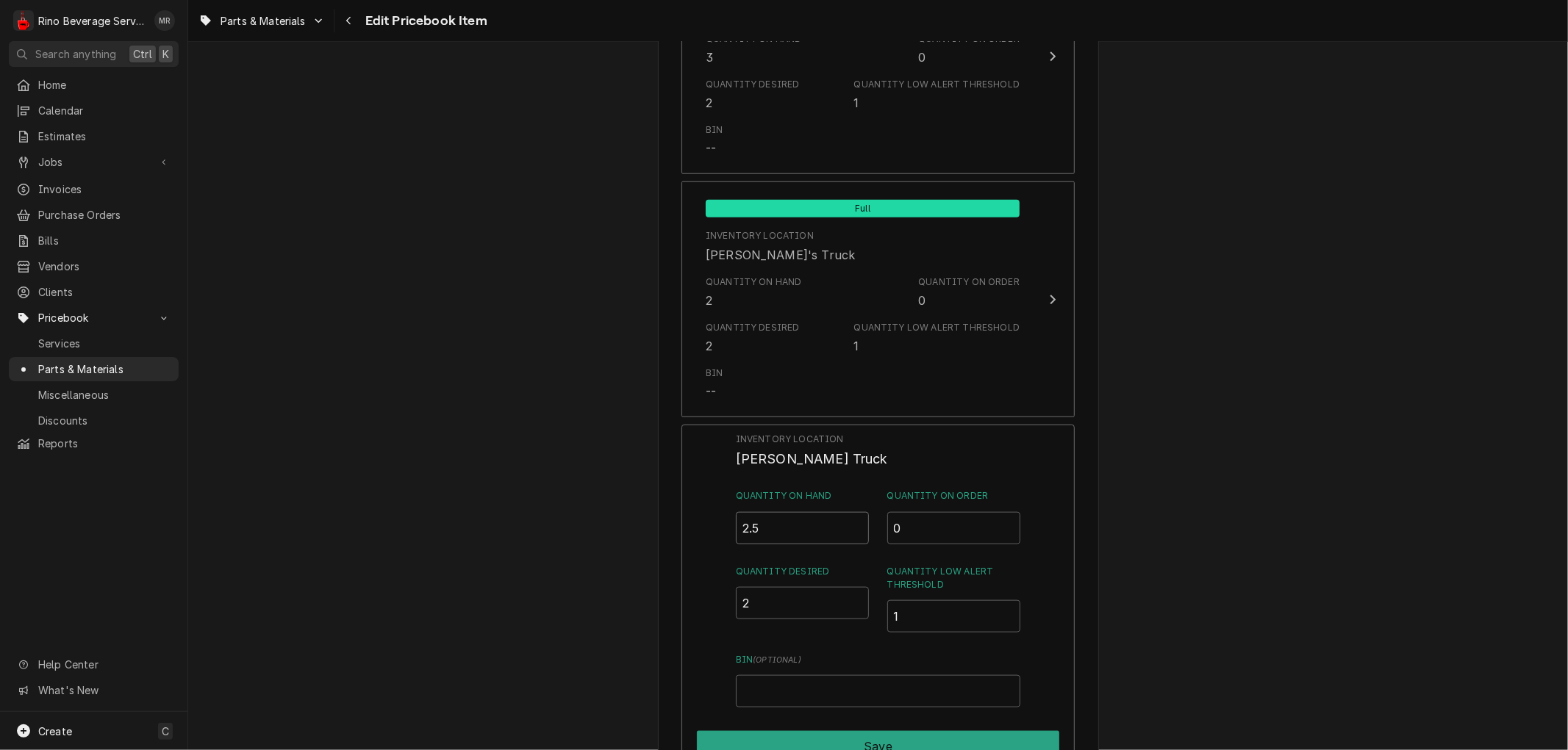
click at [850, 525] on input "2.5" at bounding box center [802, 527] width 134 height 32
click at [850, 525] on input "3" at bounding box center [802, 527] width 134 height 32
click at [851, 519] on input "3.5" at bounding box center [802, 527] width 134 height 32
click at [851, 519] on input "4" at bounding box center [802, 527] width 134 height 32
click at [851, 519] on input "4.5" at bounding box center [802, 527] width 134 height 32
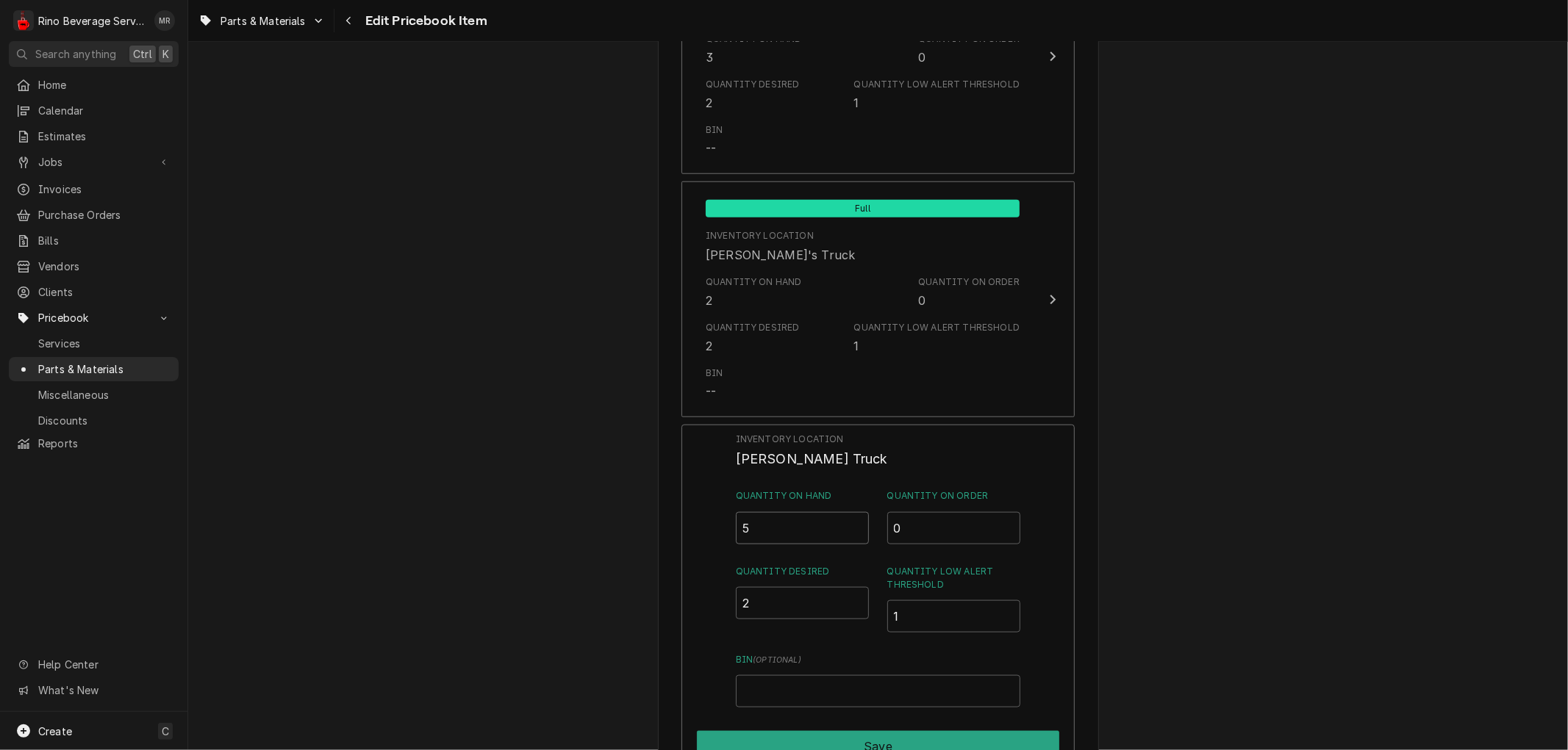
click at [851, 519] on input "5" at bounding box center [802, 527] width 134 height 32
click at [848, 526] on input "4.5" at bounding box center [802, 527] width 134 height 32
click at [848, 527] on input "1.5" at bounding box center [802, 527] width 134 height 32
type input "1"
click at [849, 530] on input "1" at bounding box center [802, 527] width 134 height 32
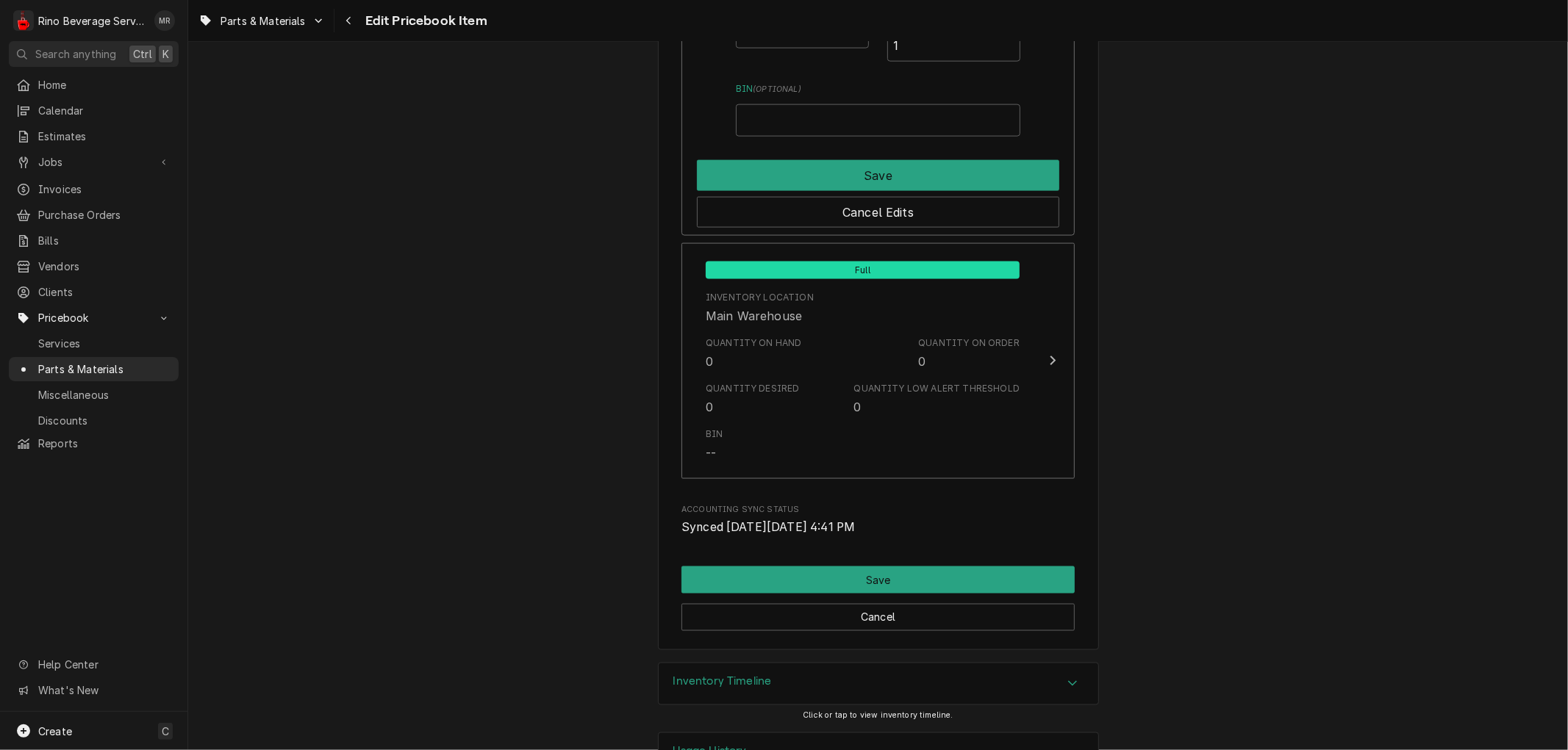
scroll to position [1795, 0]
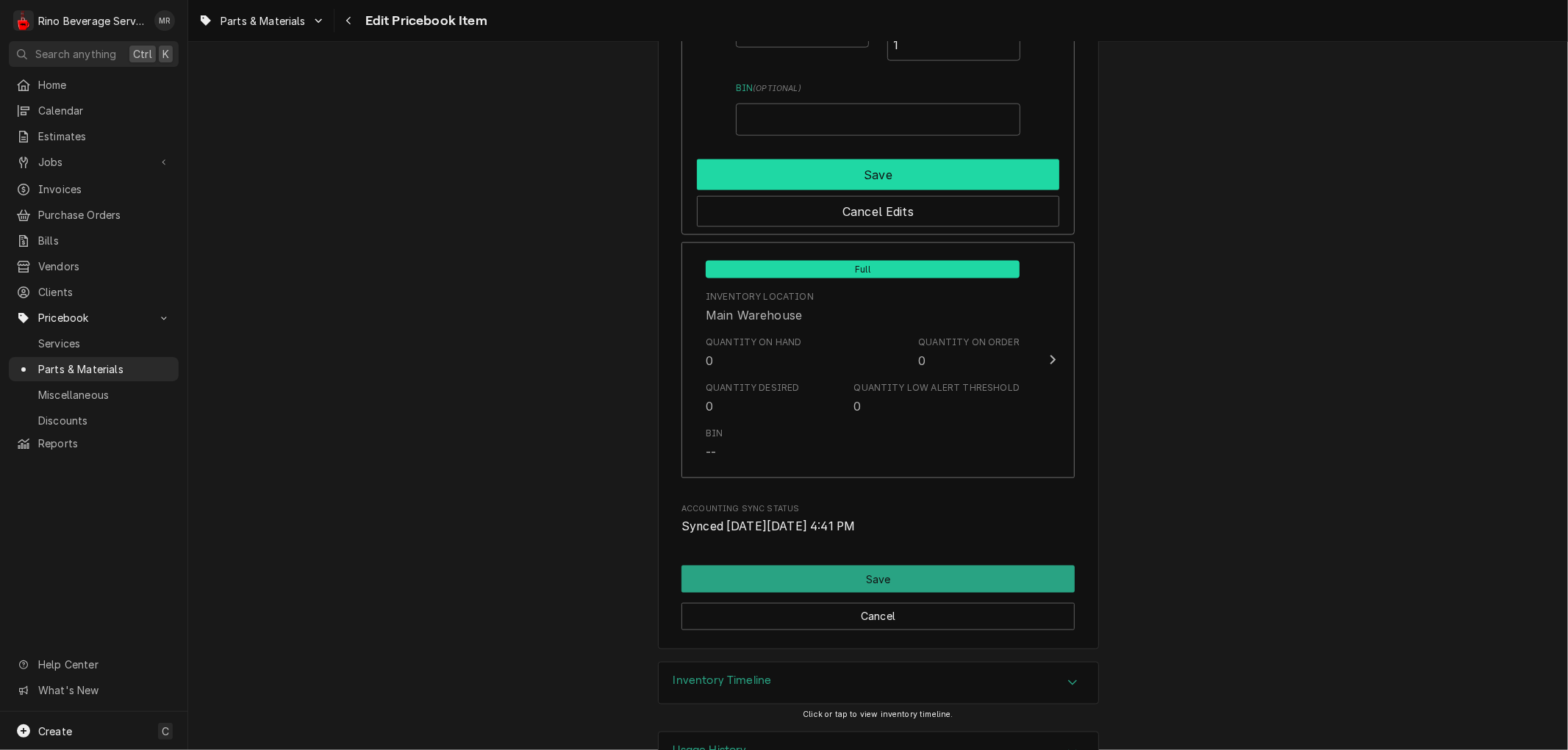
click at [865, 175] on button "Save" at bounding box center [878, 175] width 363 height 31
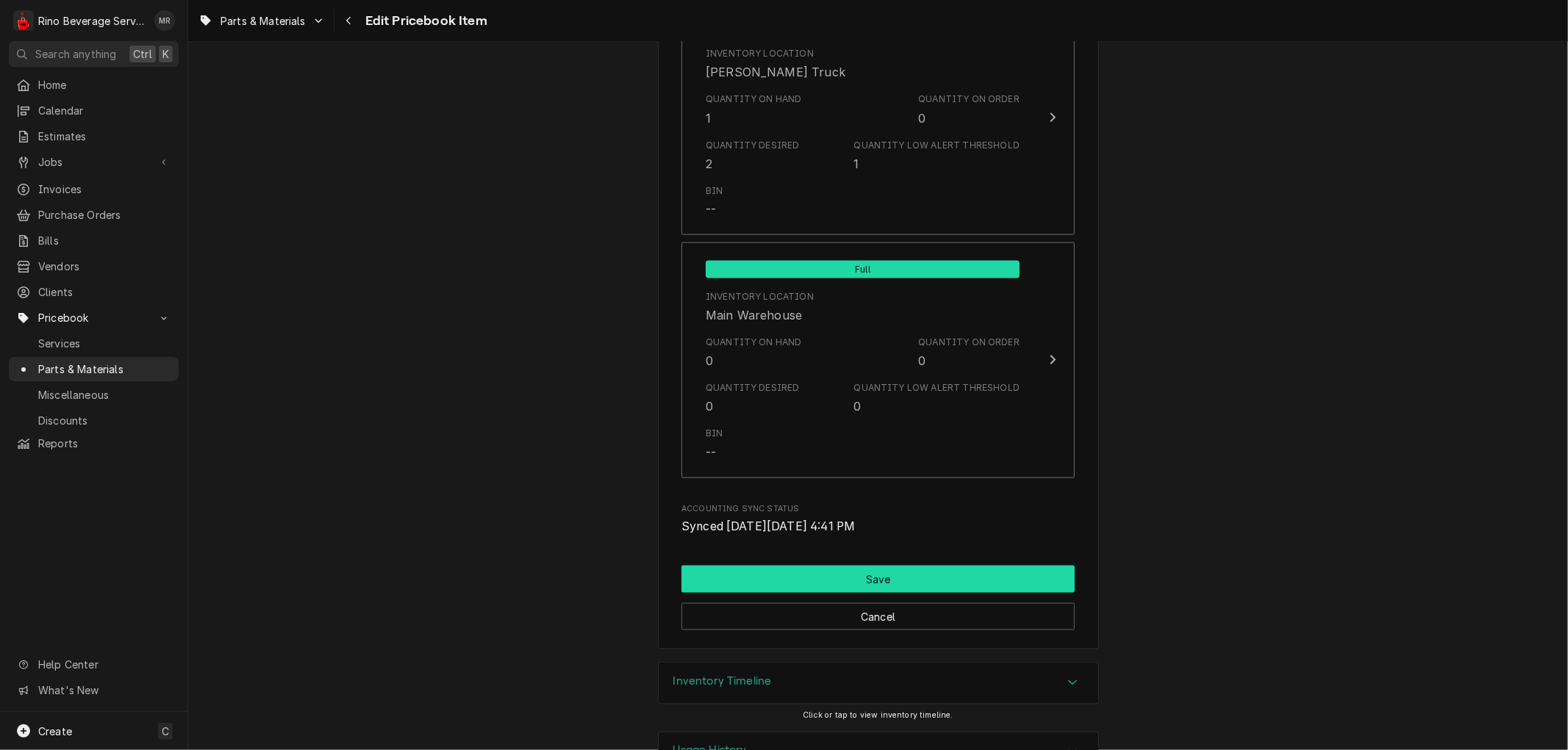
click at [842, 584] on button "Save" at bounding box center [877, 580] width 393 height 28
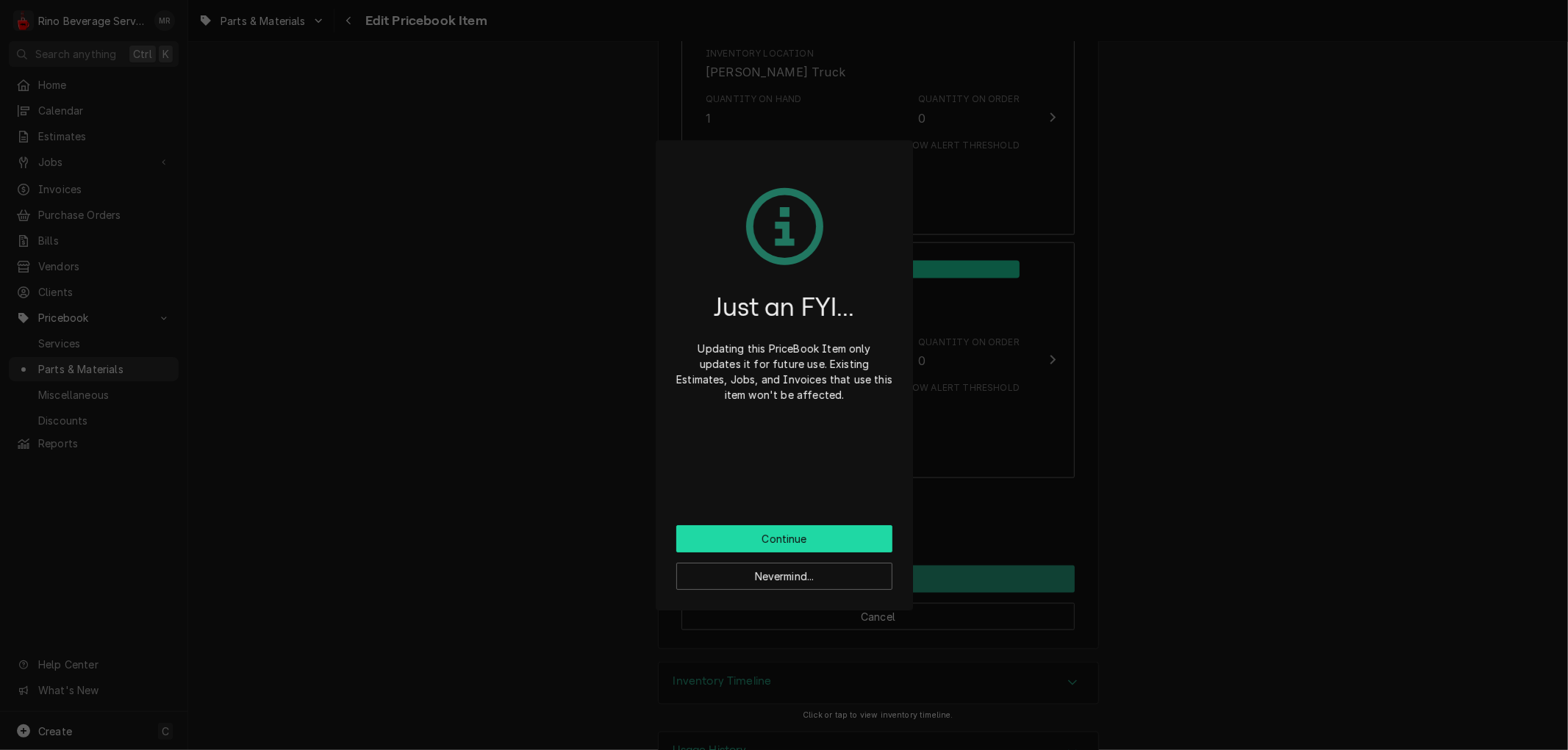
click at [779, 534] on button "Continue" at bounding box center [784, 539] width 216 height 28
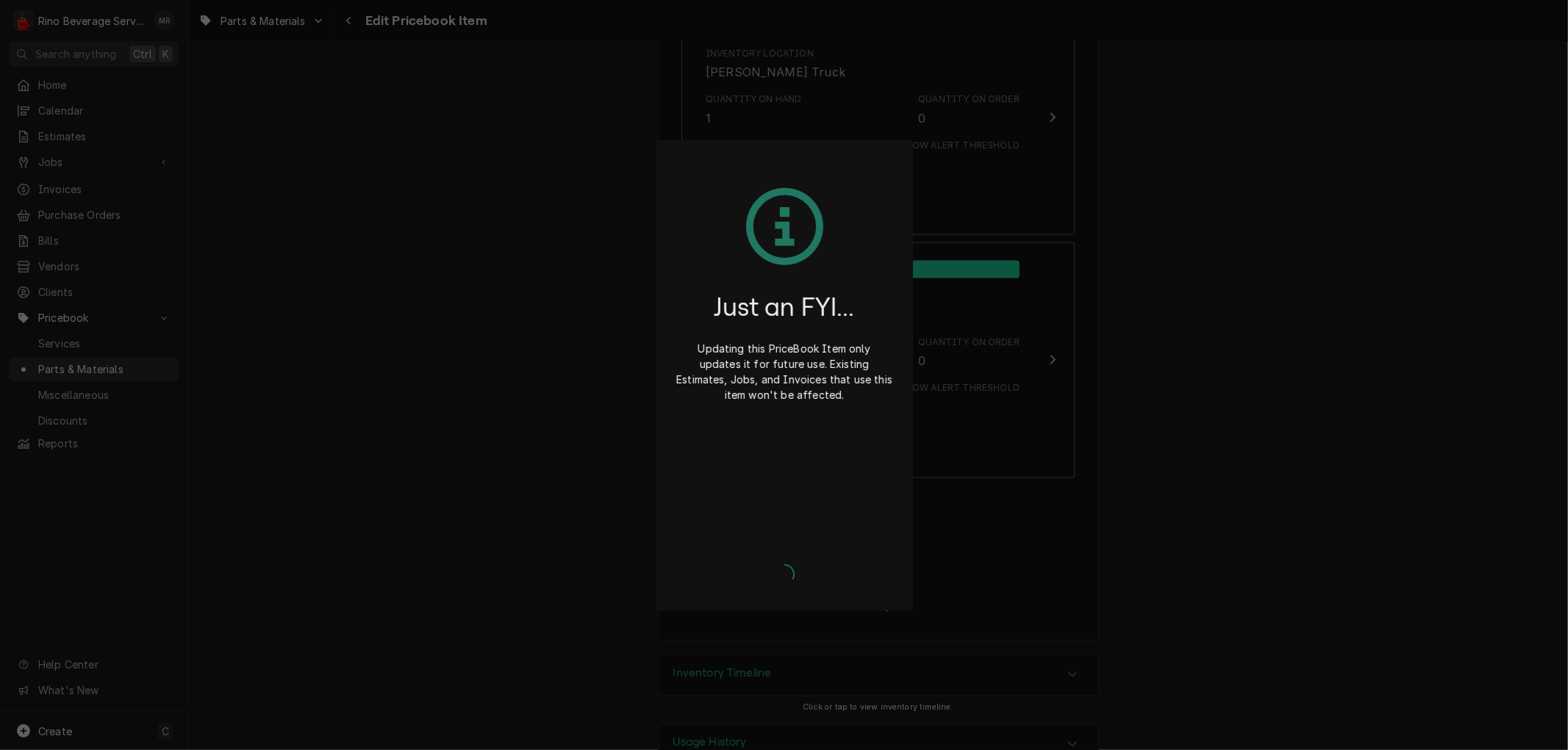
type textarea "x"
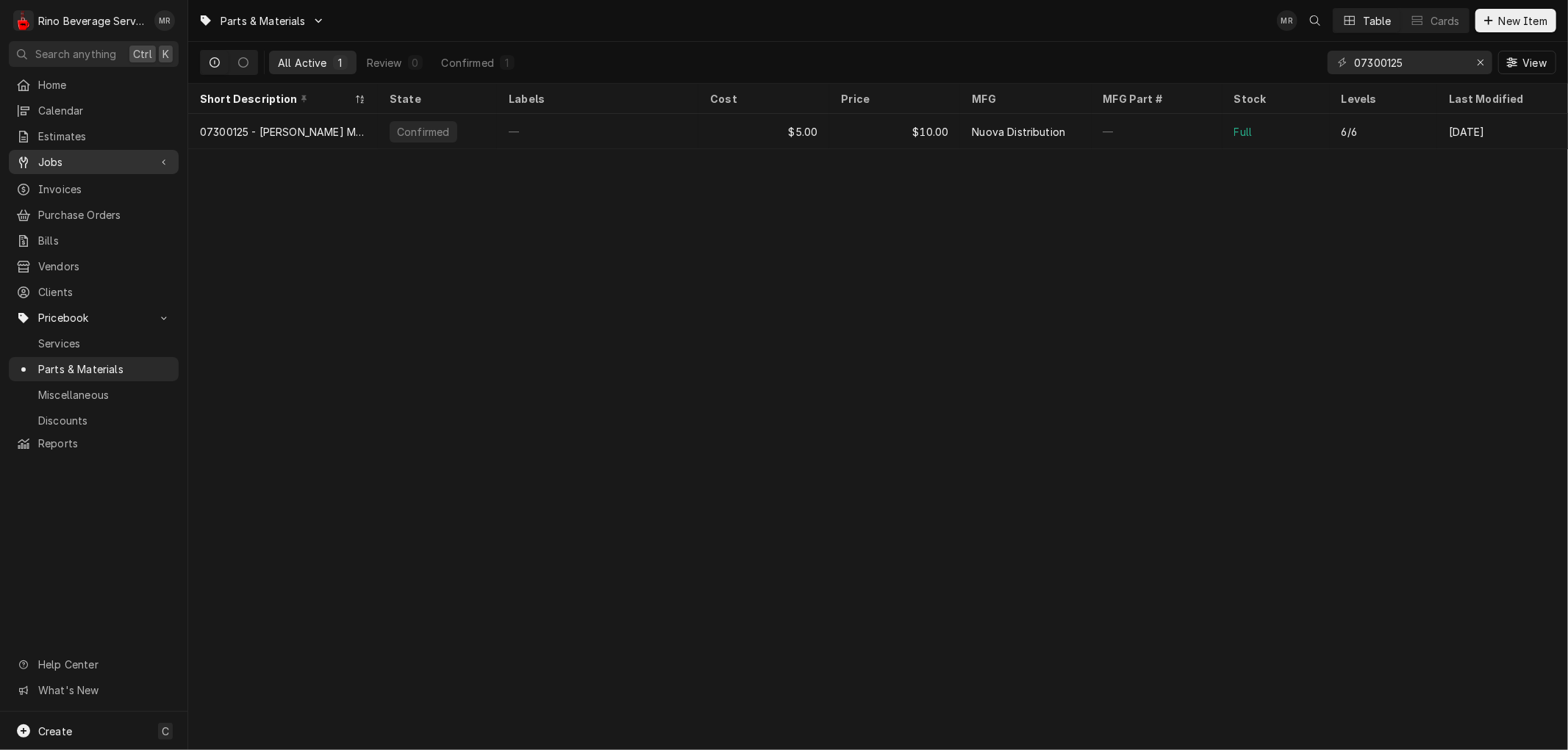
click at [86, 156] on span "Jobs" at bounding box center [94, 162] width 111 height 16
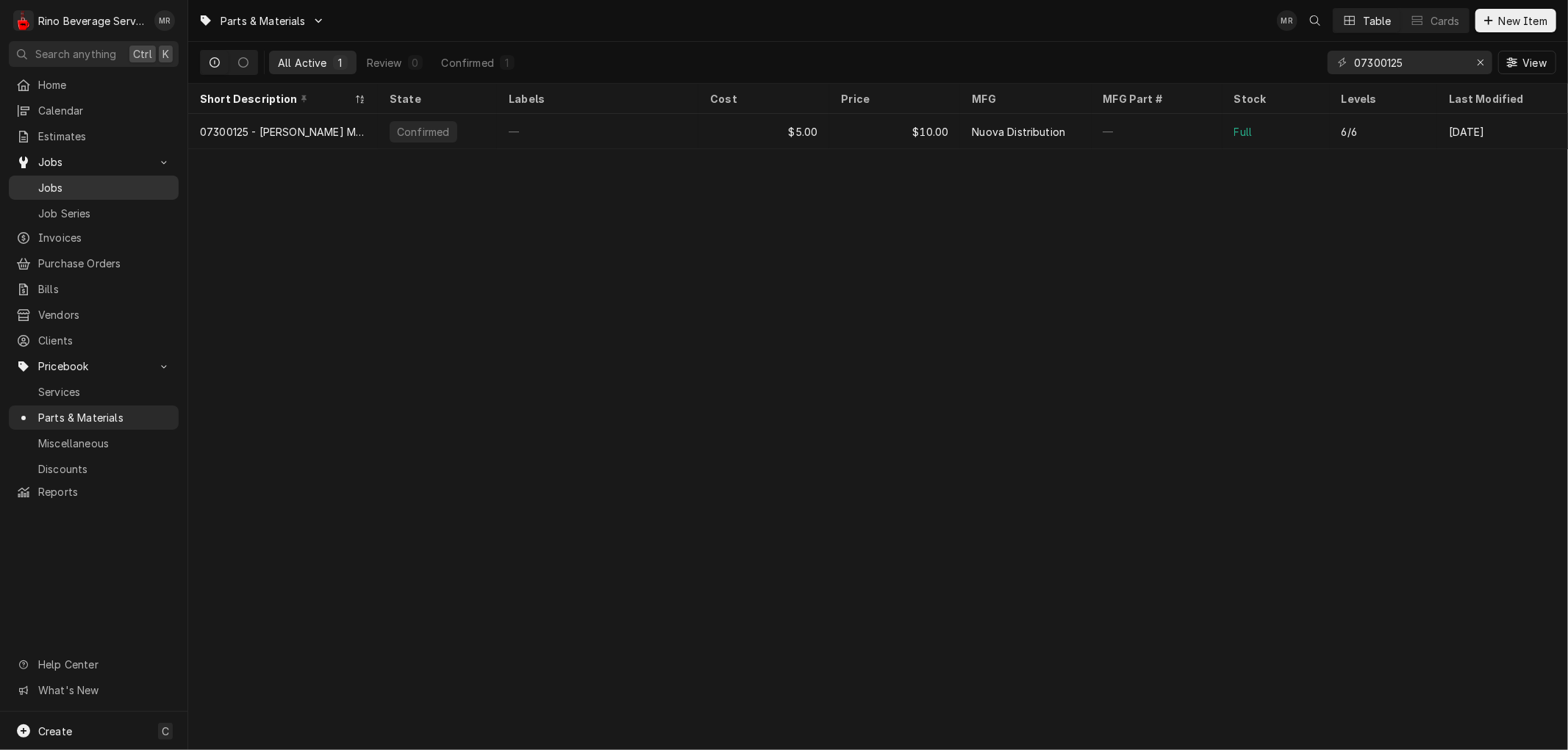
click at [92, 186] on span "Jobs" at bounding box center [105, 188] width 133 height 16
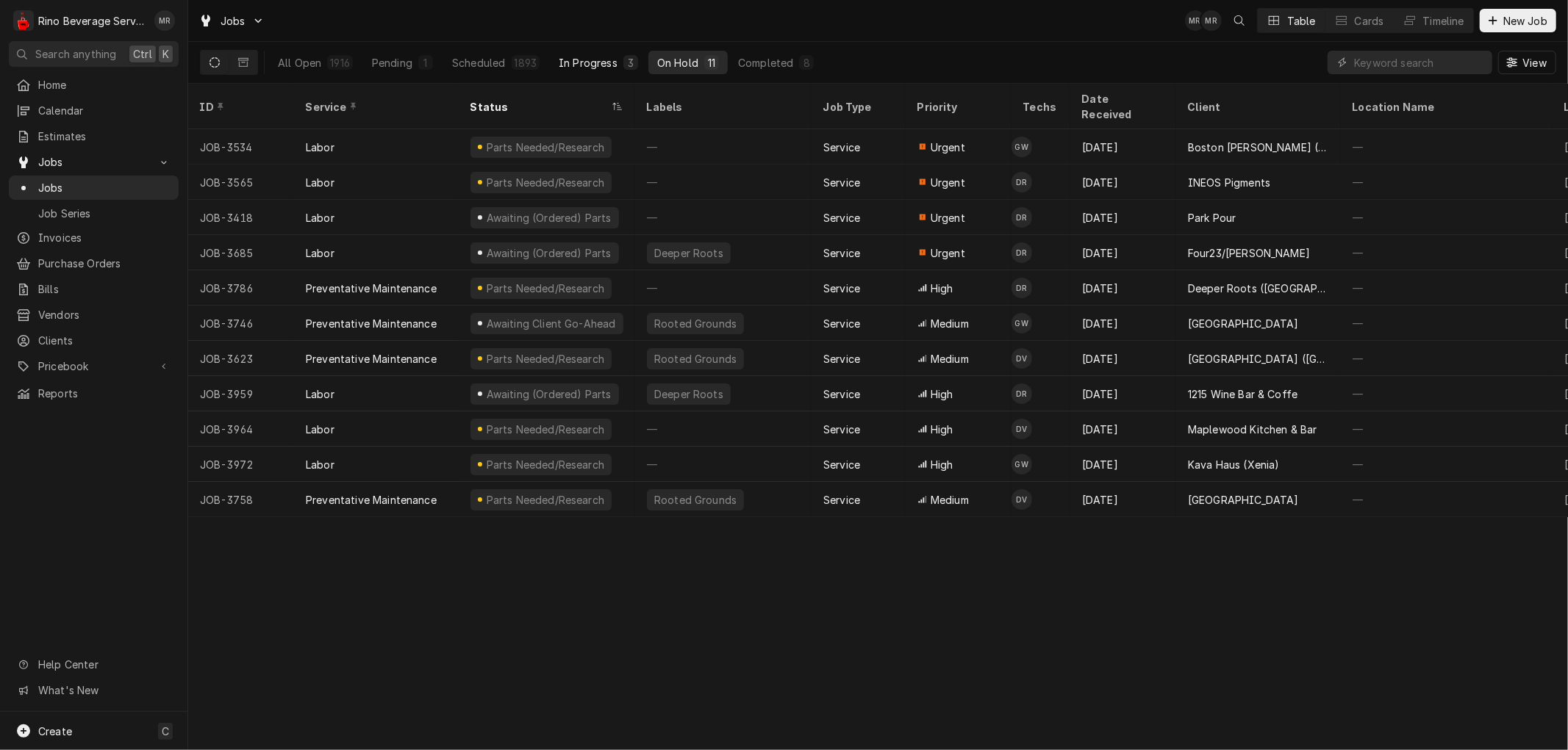
click at [577, 60] on div "In Progress" at bounding box center [588, 63] width 59 height 16
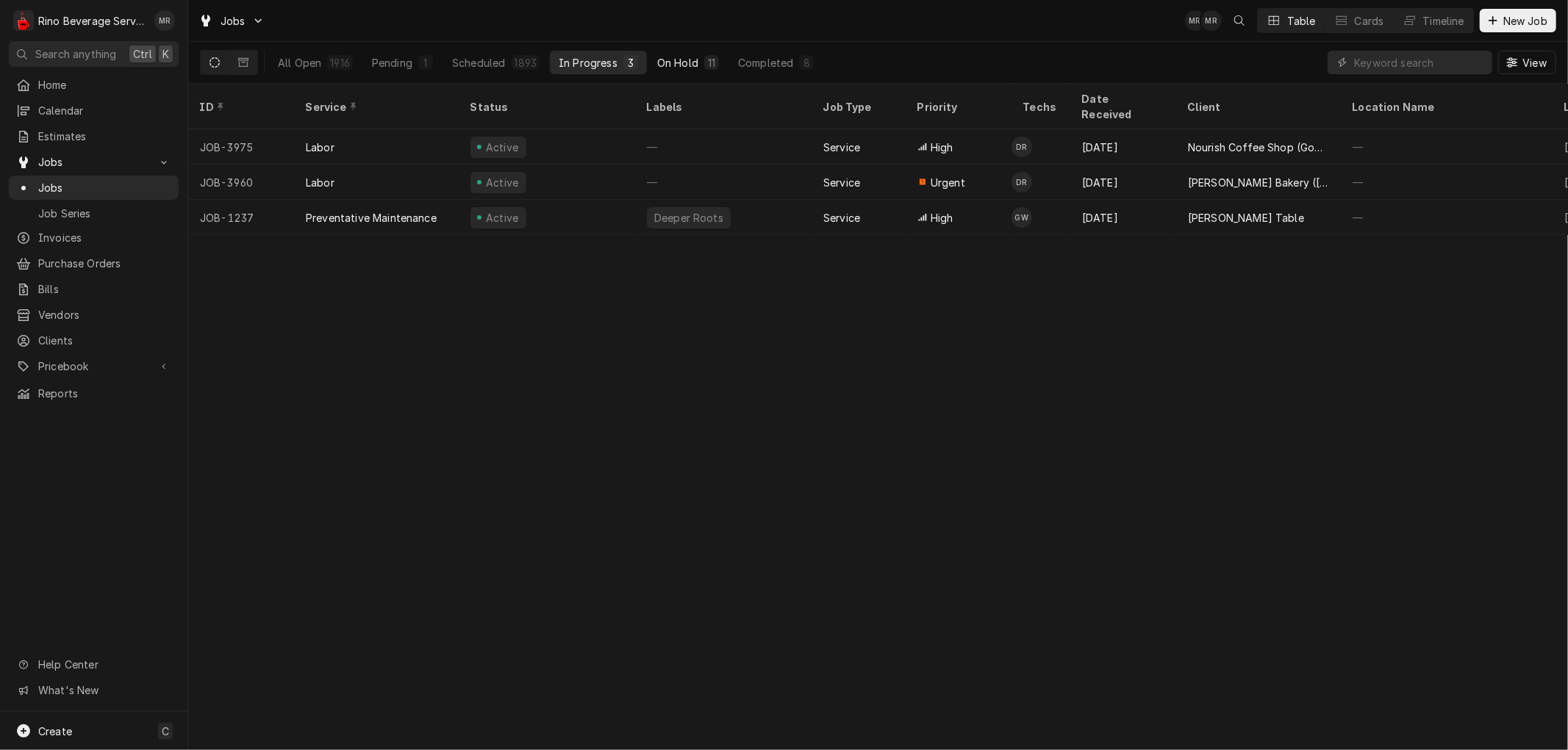
click at [678, 62] on div "On Hold" at bounding box center [678, 63] width 41 height 16
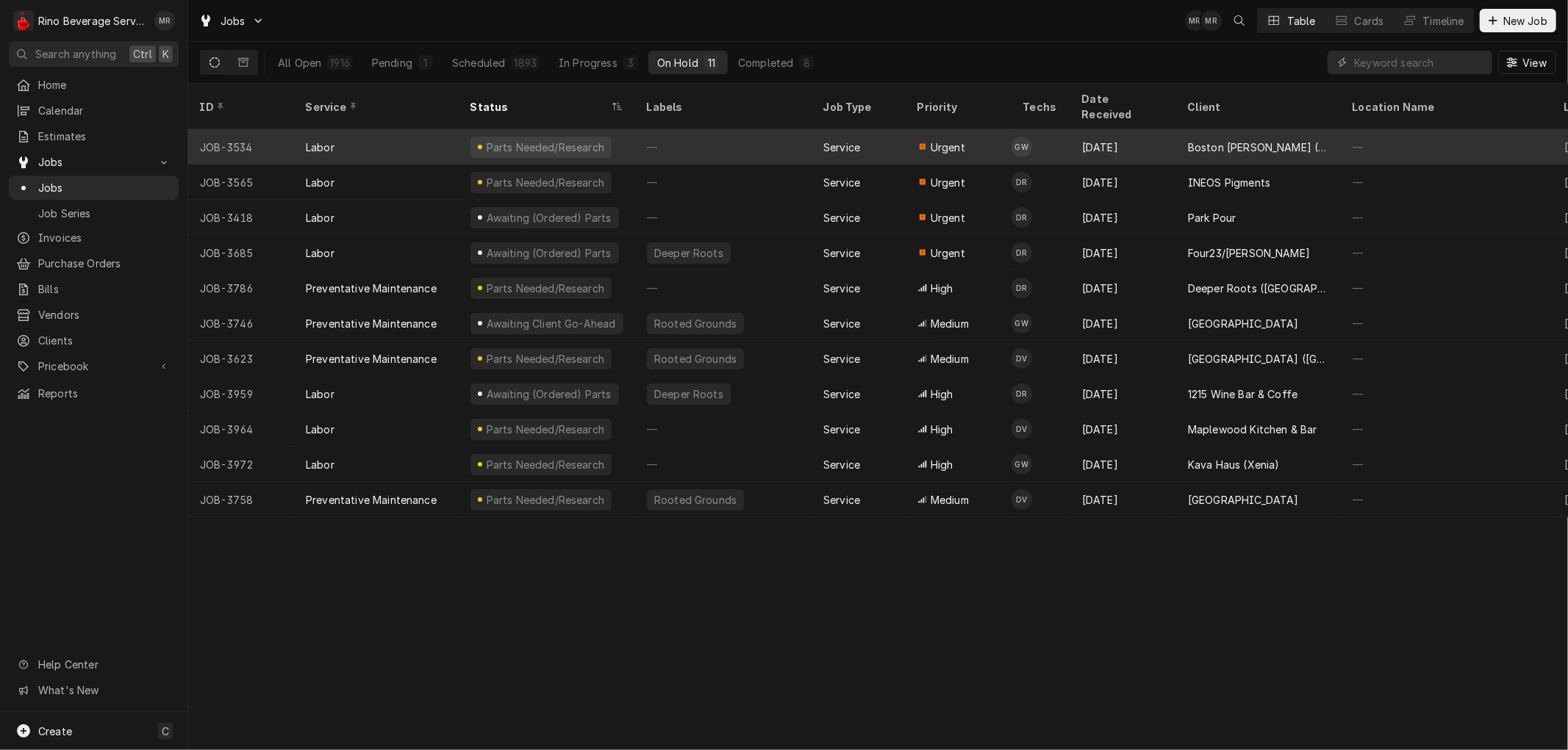
click at [687, 137] on div "—" at bounding box center [724, 146] width 177 height 35
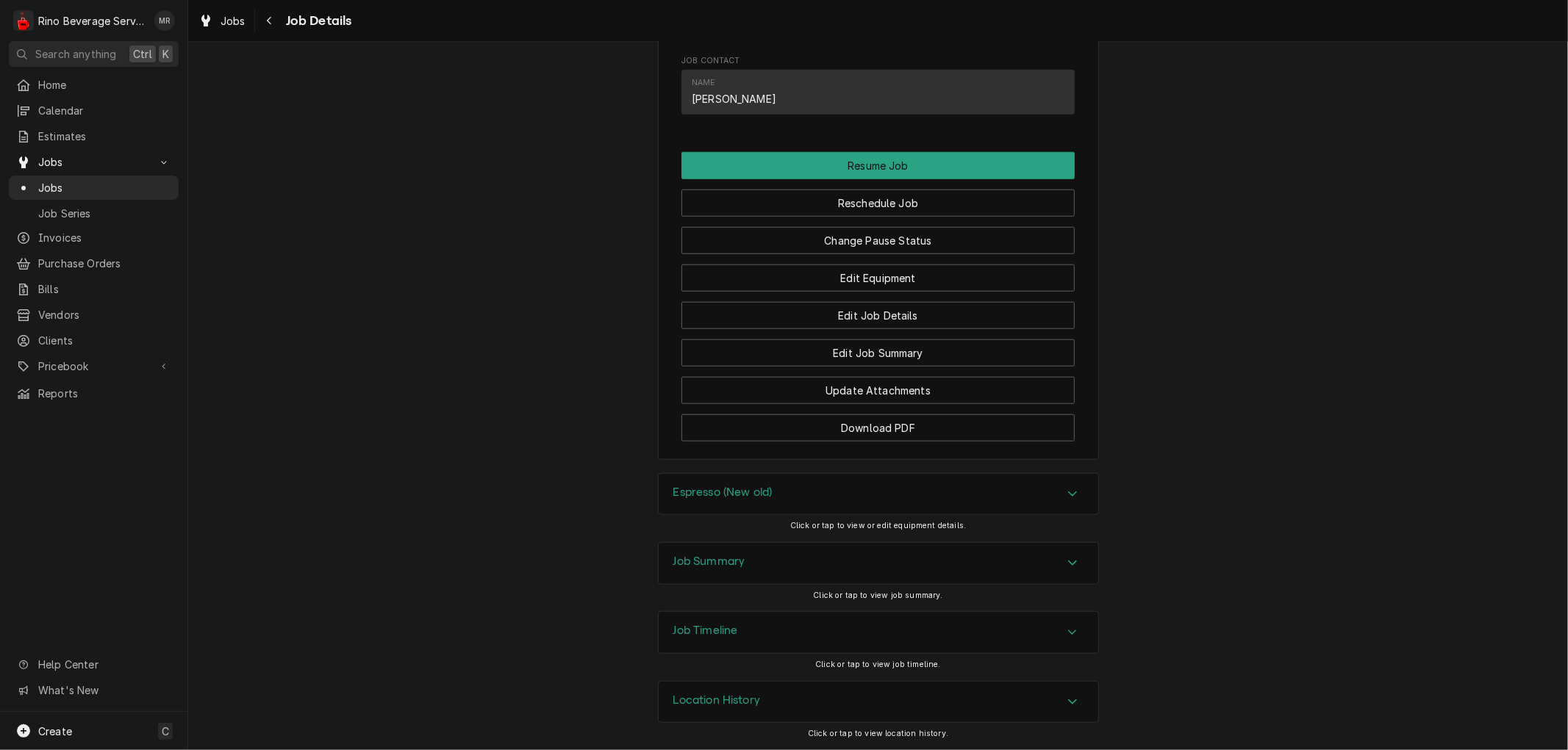
scroll to position [1153, 0]
click at [845, 348] on button "Edit Job Summary" at bounding box center [877, 353] width 393 height 28
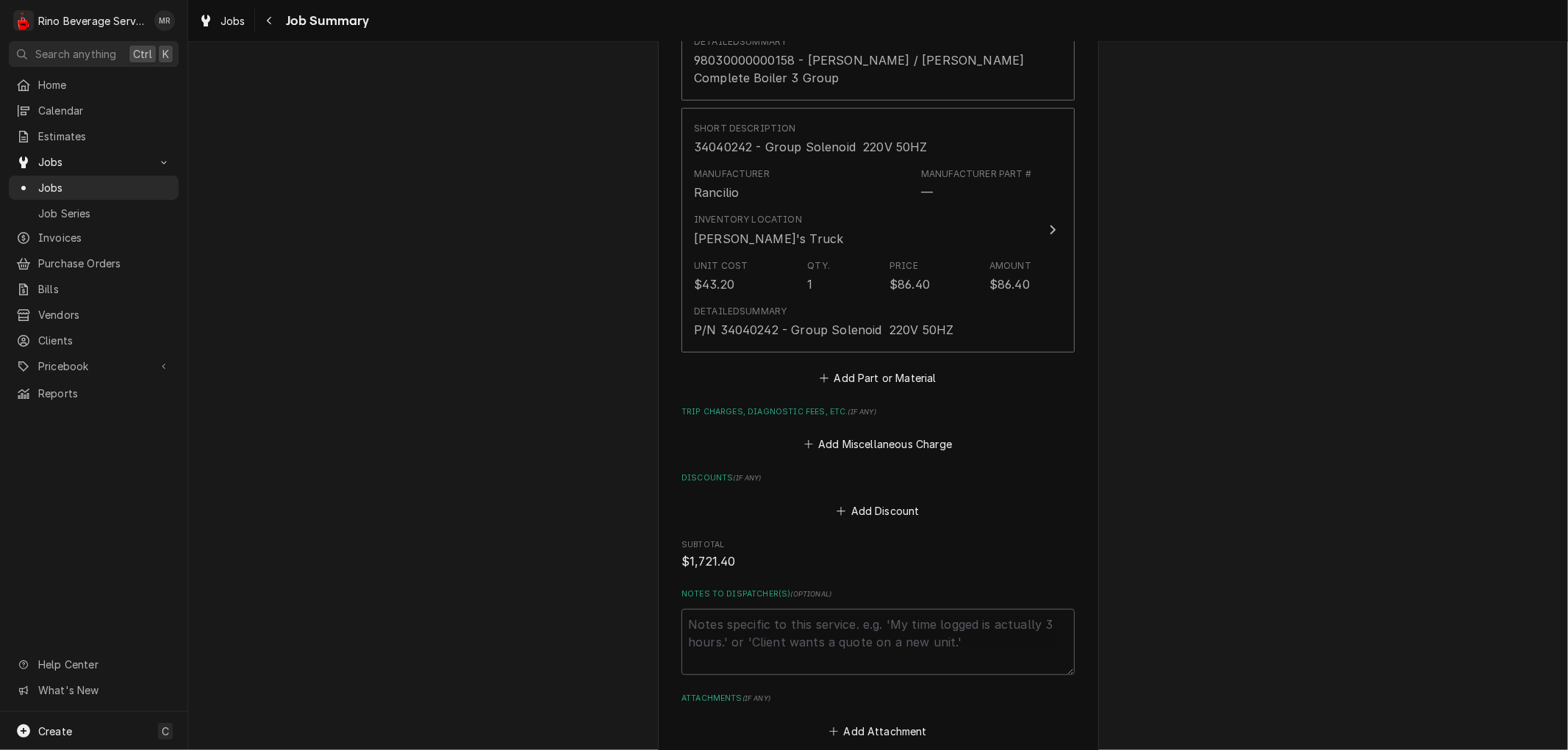
scroll to position [897, 0]
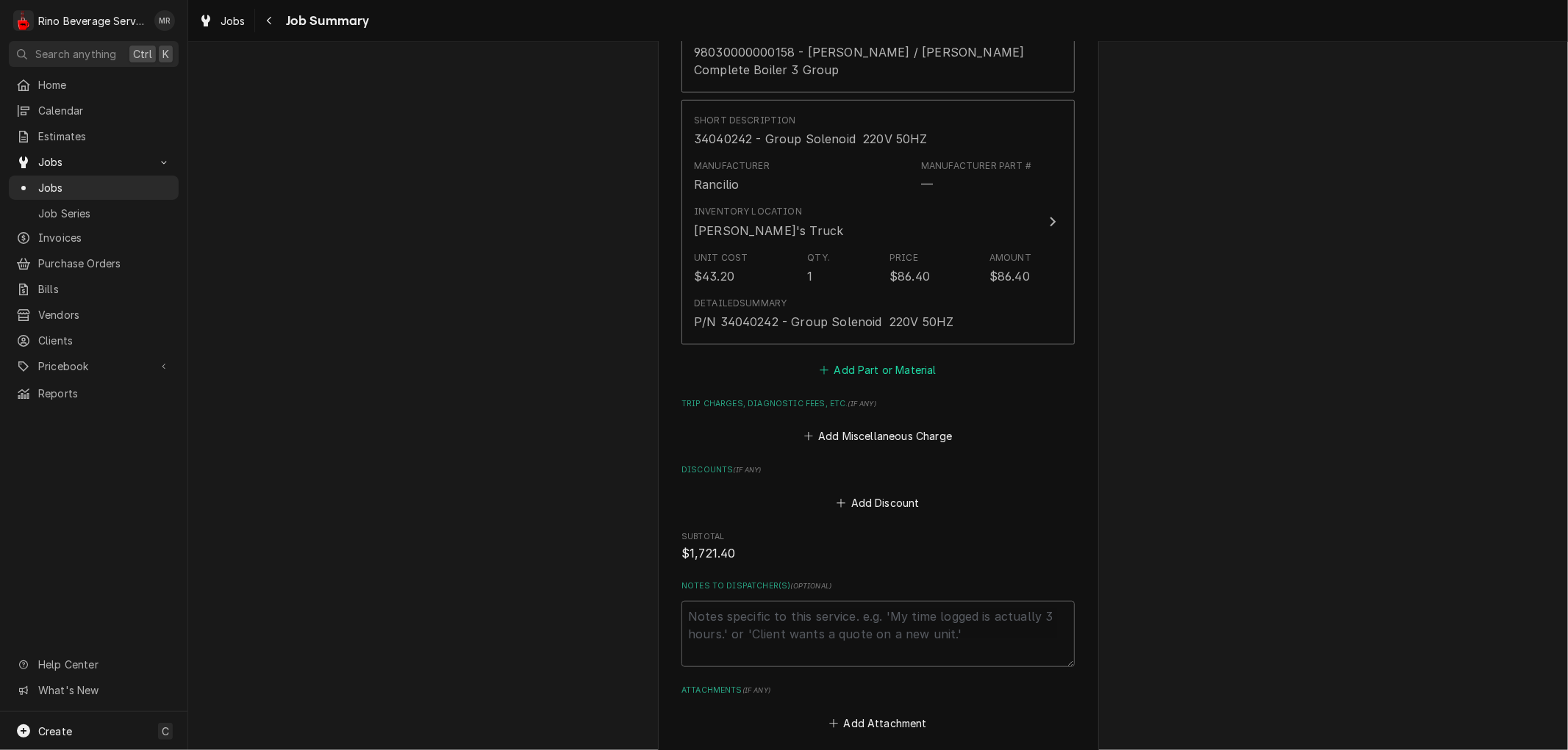
click at [862, 372] on button "Add Part or Material" at bounding box center [878, 369] width 122 height 20
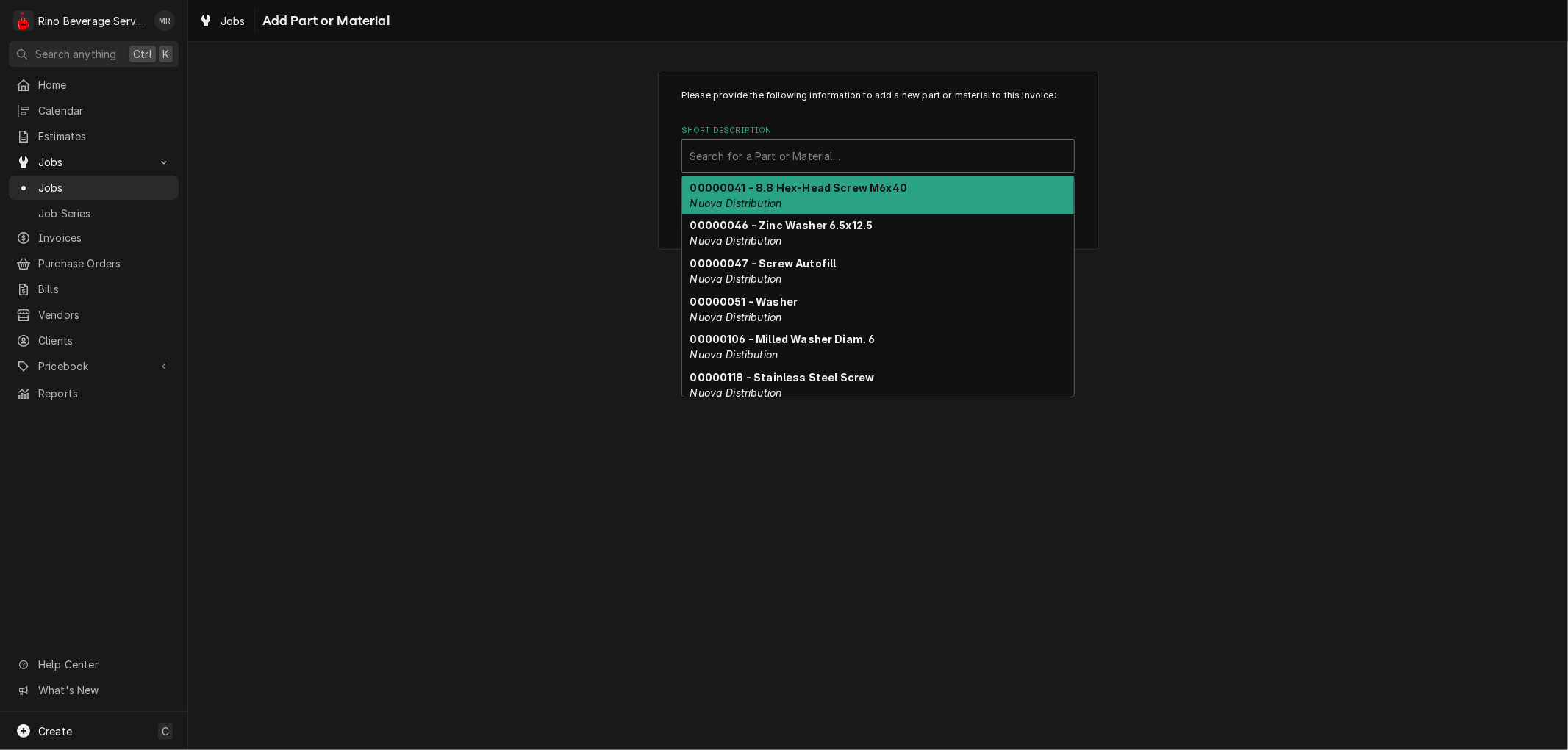
click at [772, 160] on div "Short Description" at bounding box center [877, 156] width 377 height 27
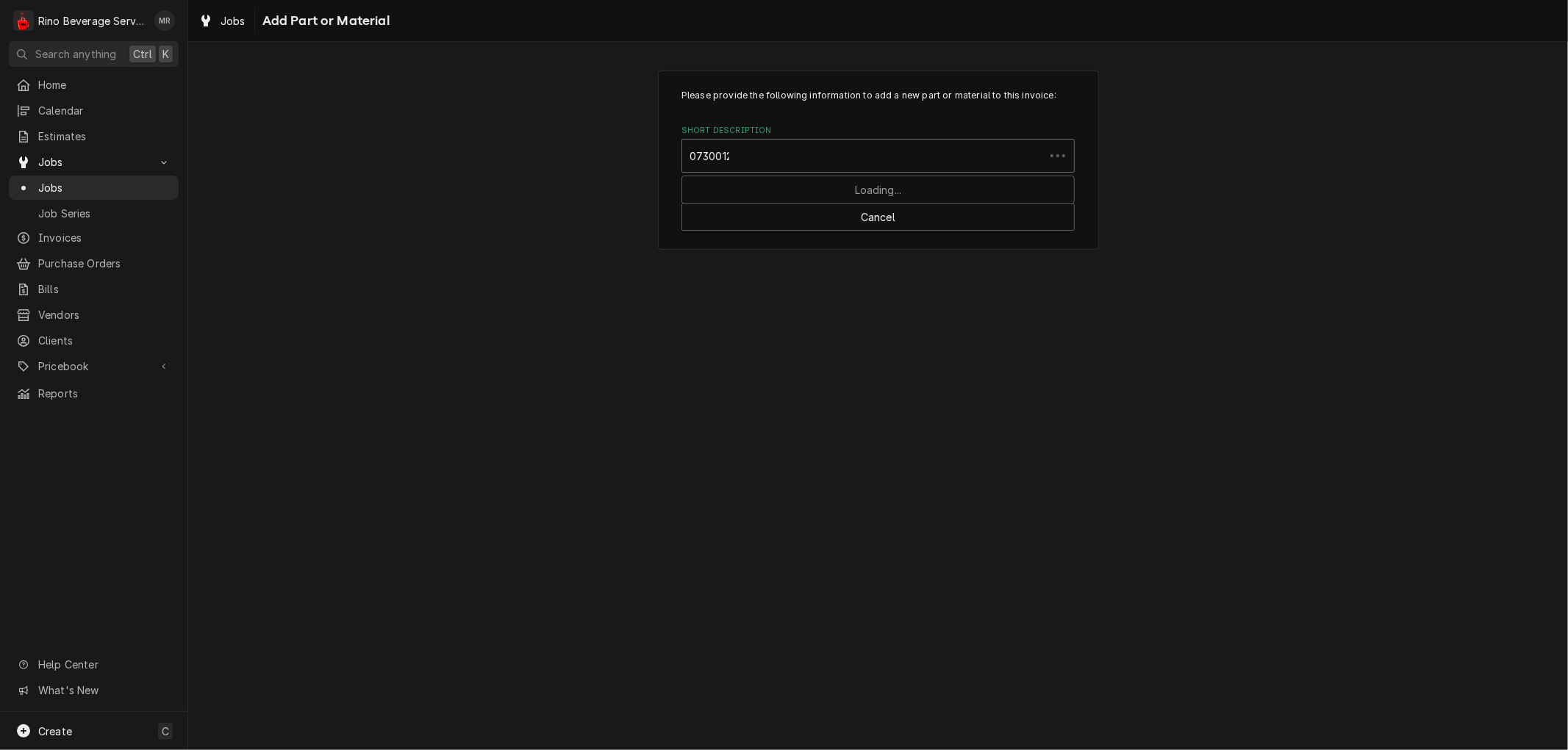
type input "07300125"
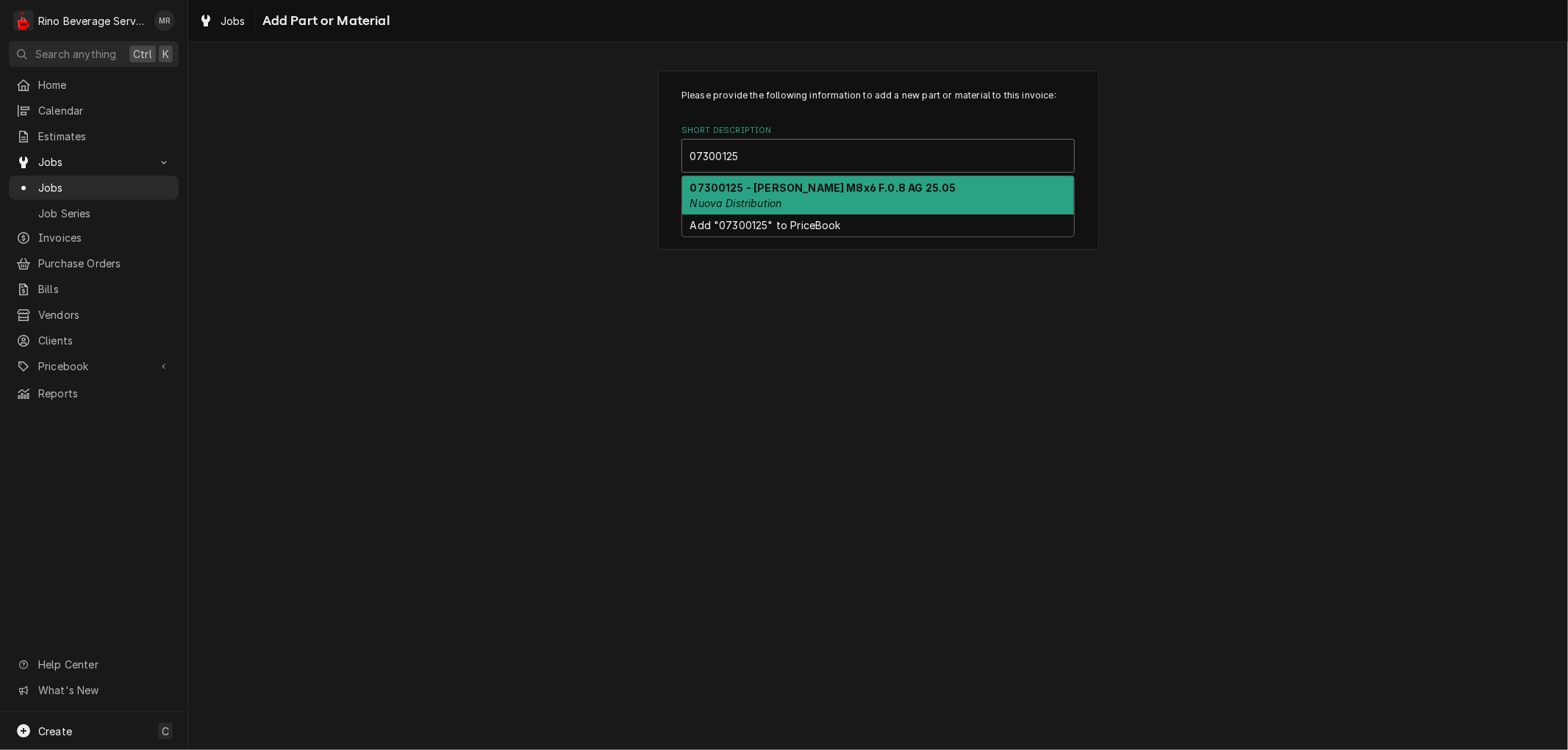
click at [785, 193] on div "07300125 - [PERSON_NAME] M8x6 F.0.8 AG 25.05 Nuova Distribution" at bounding box center [877, 196] width 391 height 39
type textarea "x"
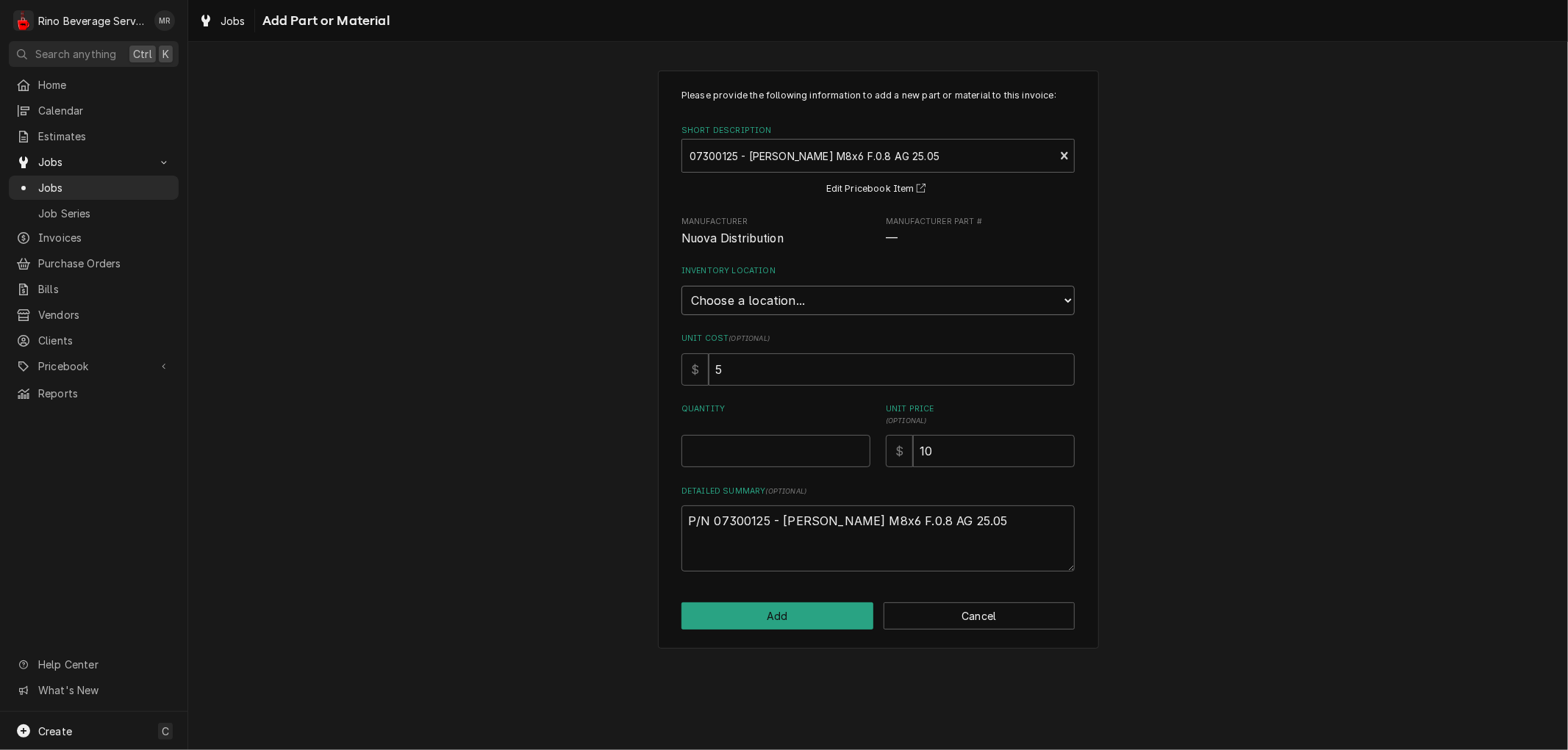
click at [780, 291] on select "Choose a location... [PERSON_NAME]'s Truck [PERSON_NAME]'s Truck [PERSON_NAME] …" at bounding box center [877, 301] width 393 height 29
select select "157"
click at [681, 286] on select "Choose a location... [PERSON_NAME]'s Truck [PERSON_NAME]'s Truck [PERSON_NAME] …" at bounding box center [877, 301] width 393 height 29
type textarea "x"
type input "0.5"
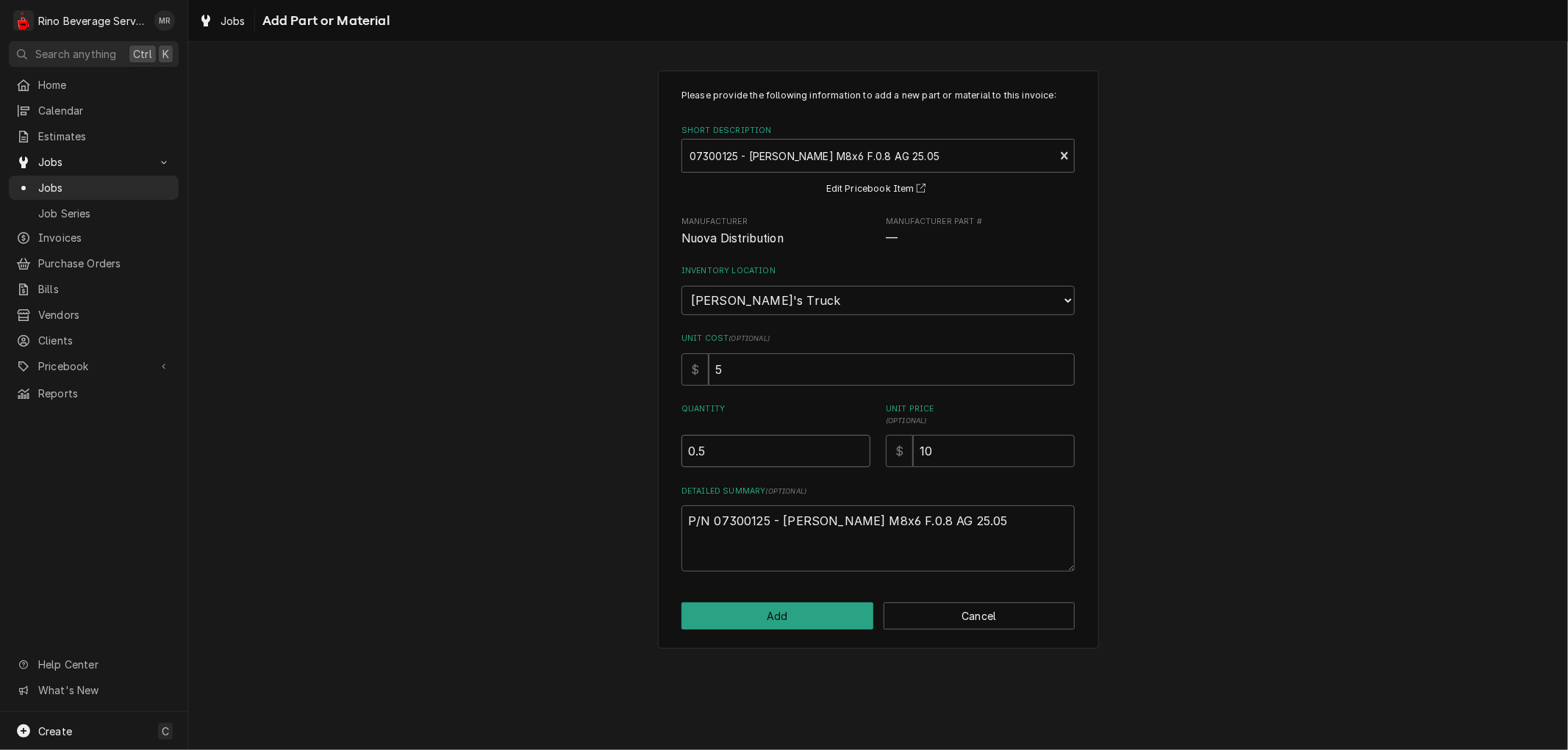
click at [858, 445] on input "0.5" at bounding box center [775, 451] width 189 height 32
type textarea "x"
type input "1"
click at [858, 445] on input "1" at bounding box center [775, 451] width 189 height 32
type textarea "x"
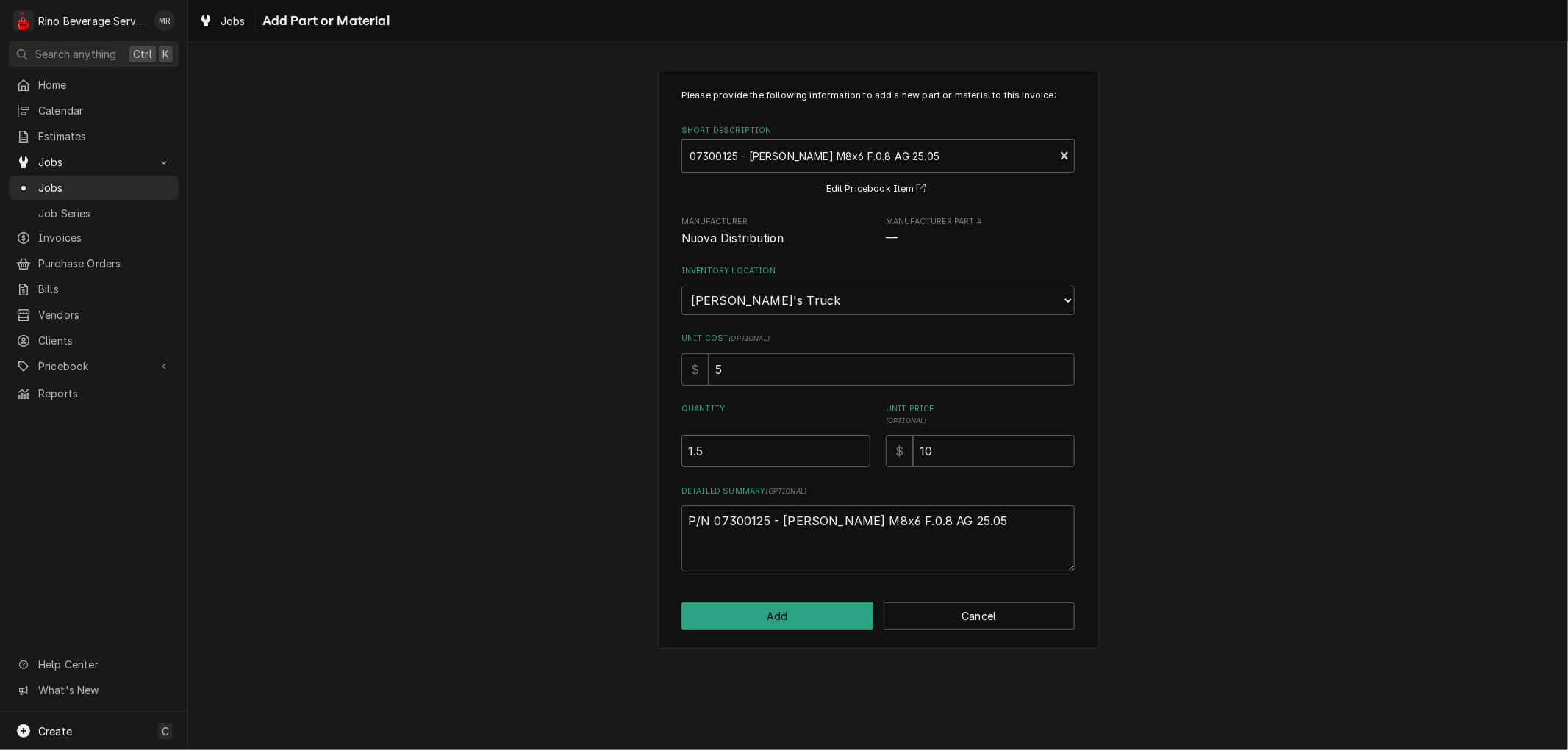
type input "1.5"
click at [858, 445] on input "1.5" at bounding box center [775, 451] width 189 height 32
type textarea "x"
type input "2"
click at [858, 445] on input "2" at bounding box center [775, 451] width 189 height 32
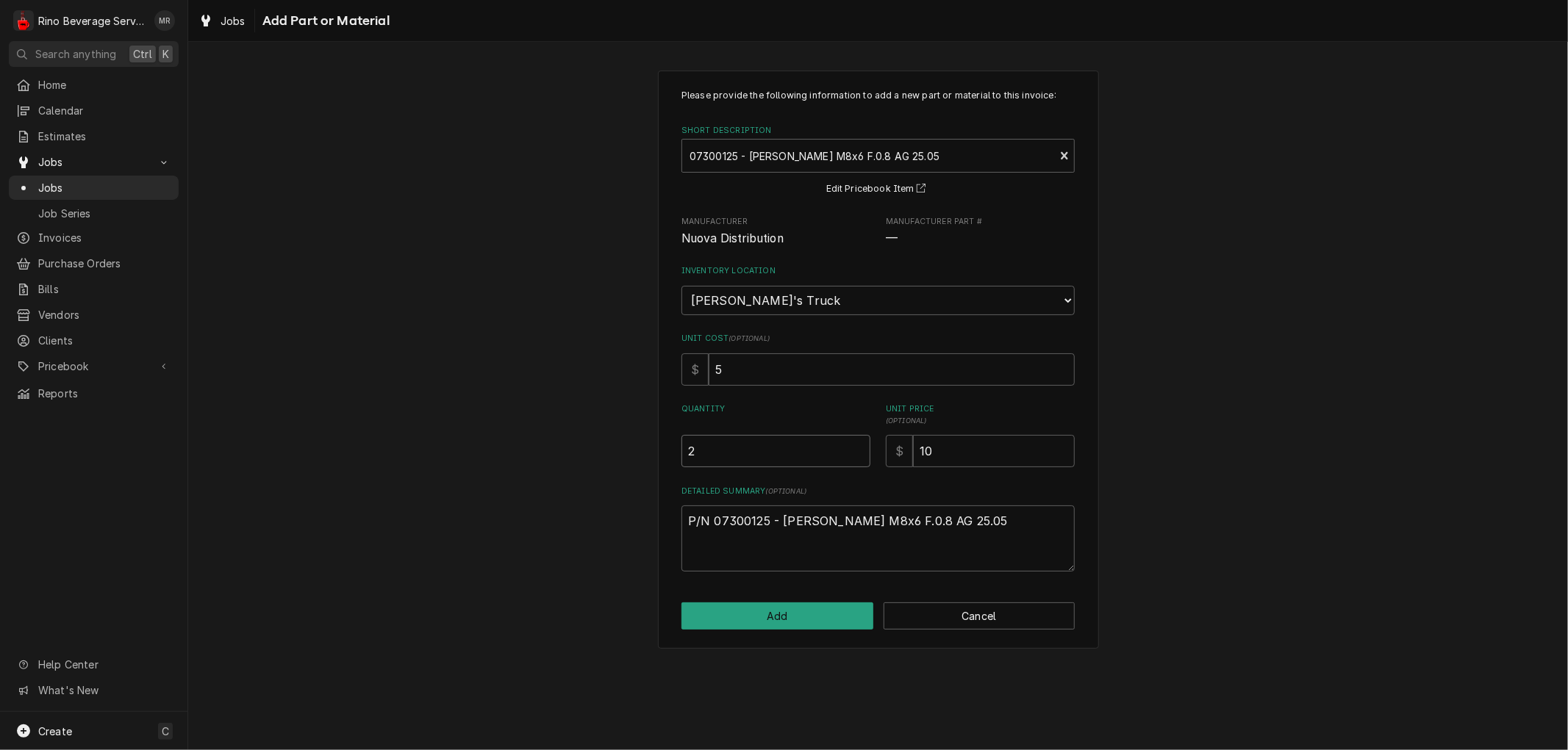
type textarea "x"
type input "2.5"
click at [858, 445] on input "2.5" at bounding box center [775, 451] width 189 height 32
type textarea "x"
type input "3"
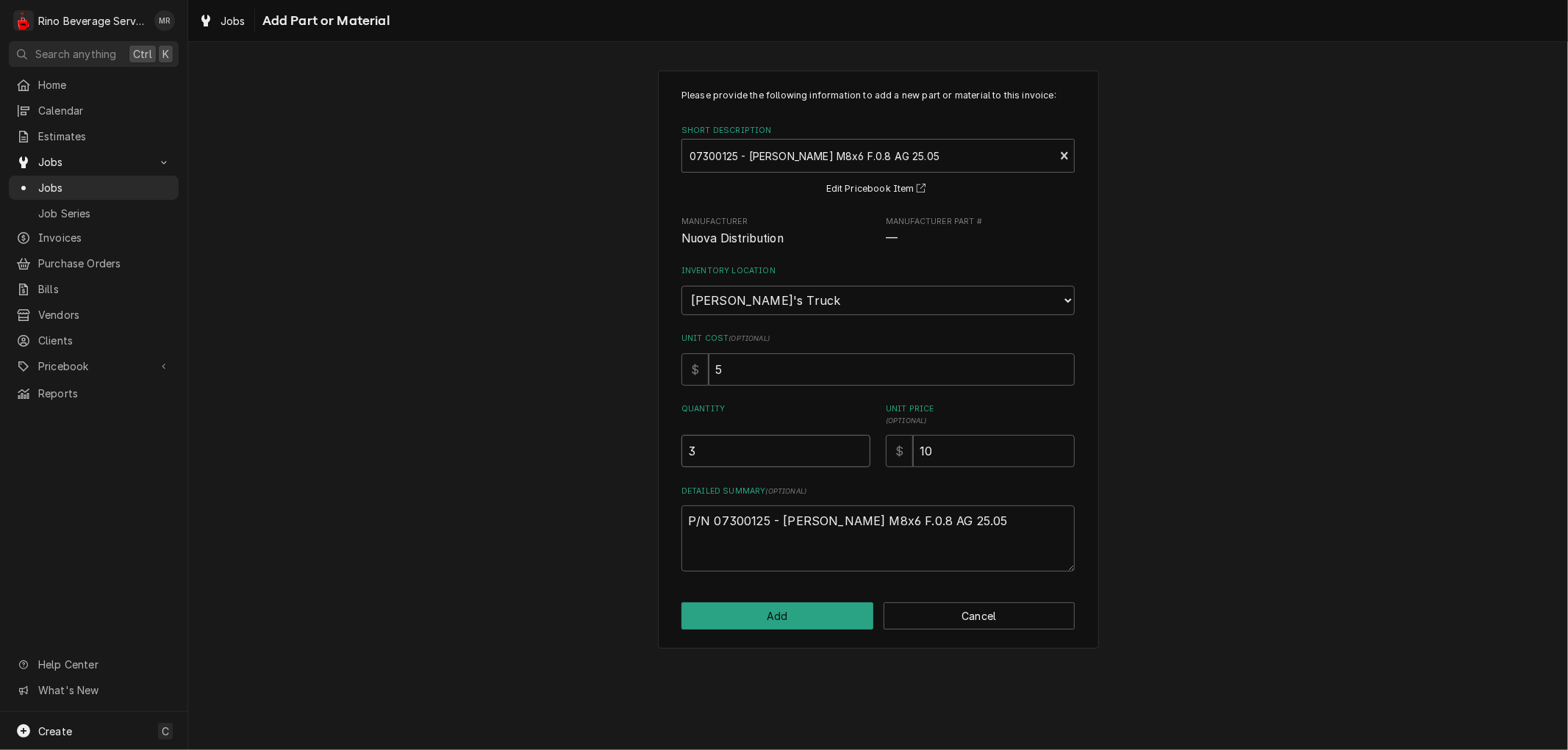
click at [858, 445] on input "3" at bounding box center [775, 451] width 189 height 32
click at [825, 608] on button "Add" at bounding box center [777, 617] width 192 height 28
type textarea "x"
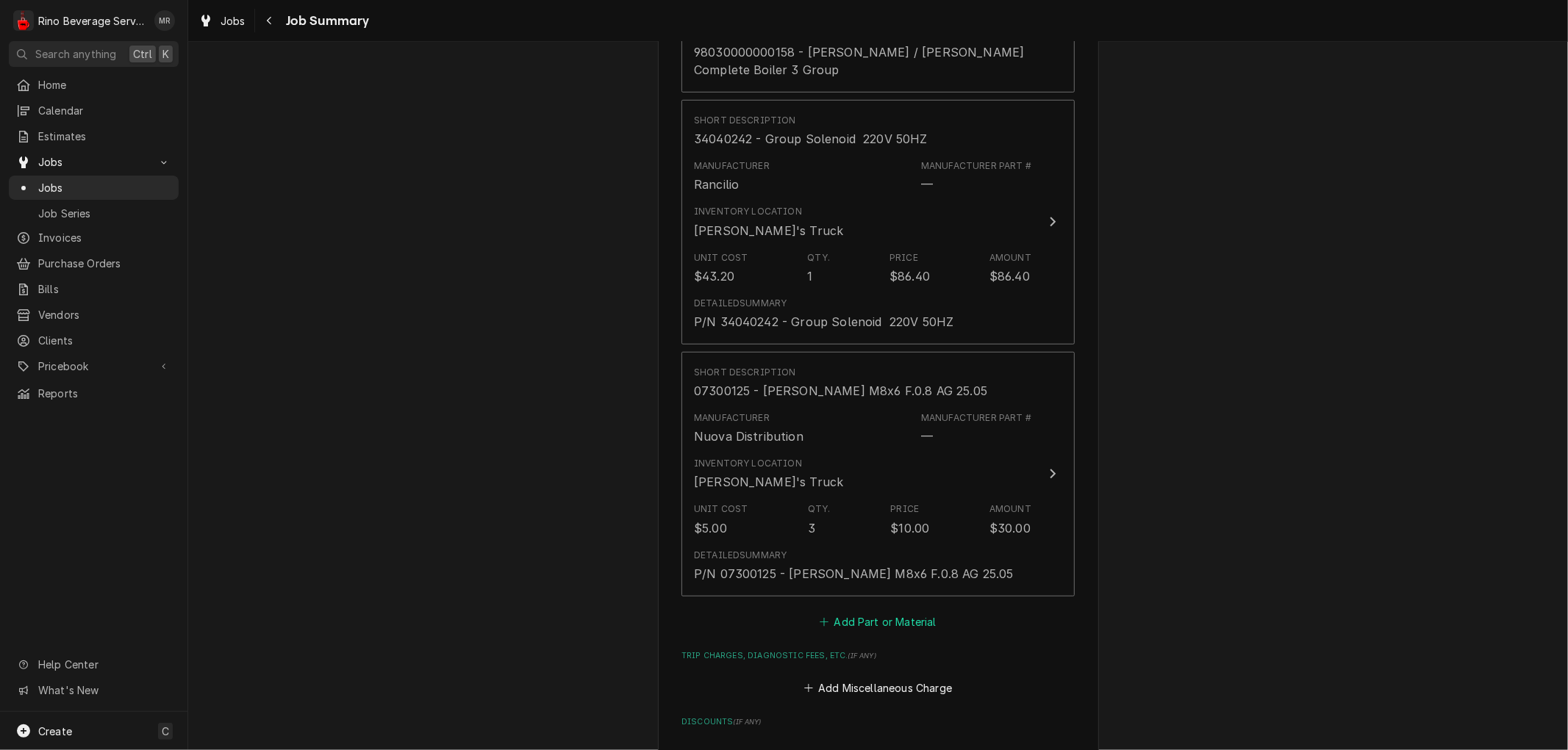
click at [843, 618] on button "Add Part or Material" at bounding box center [878, 621] width 122 height 20
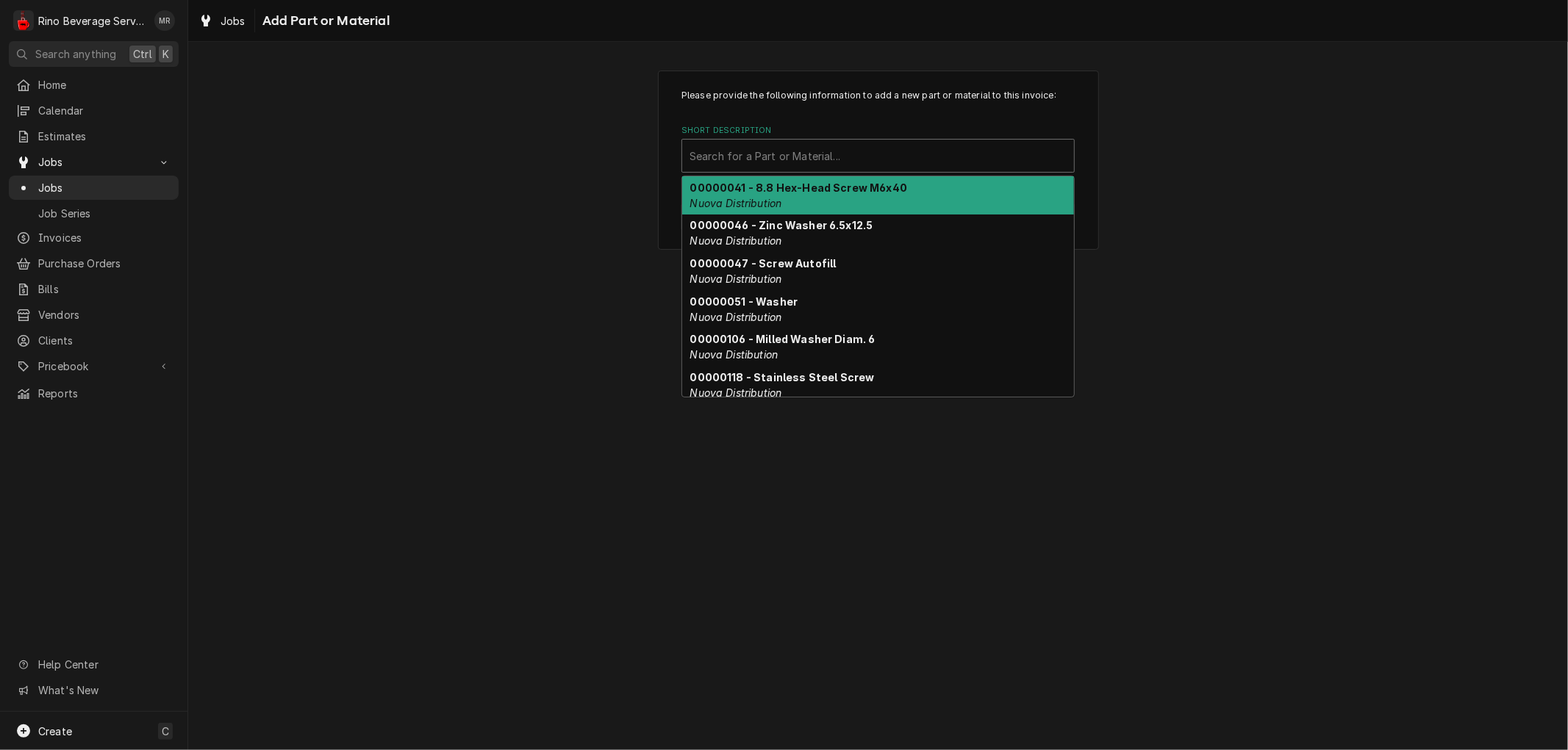
click at [818, 153] on div "Short Description" at bounding box center [877, 156] width 377 height 27
type input "t"
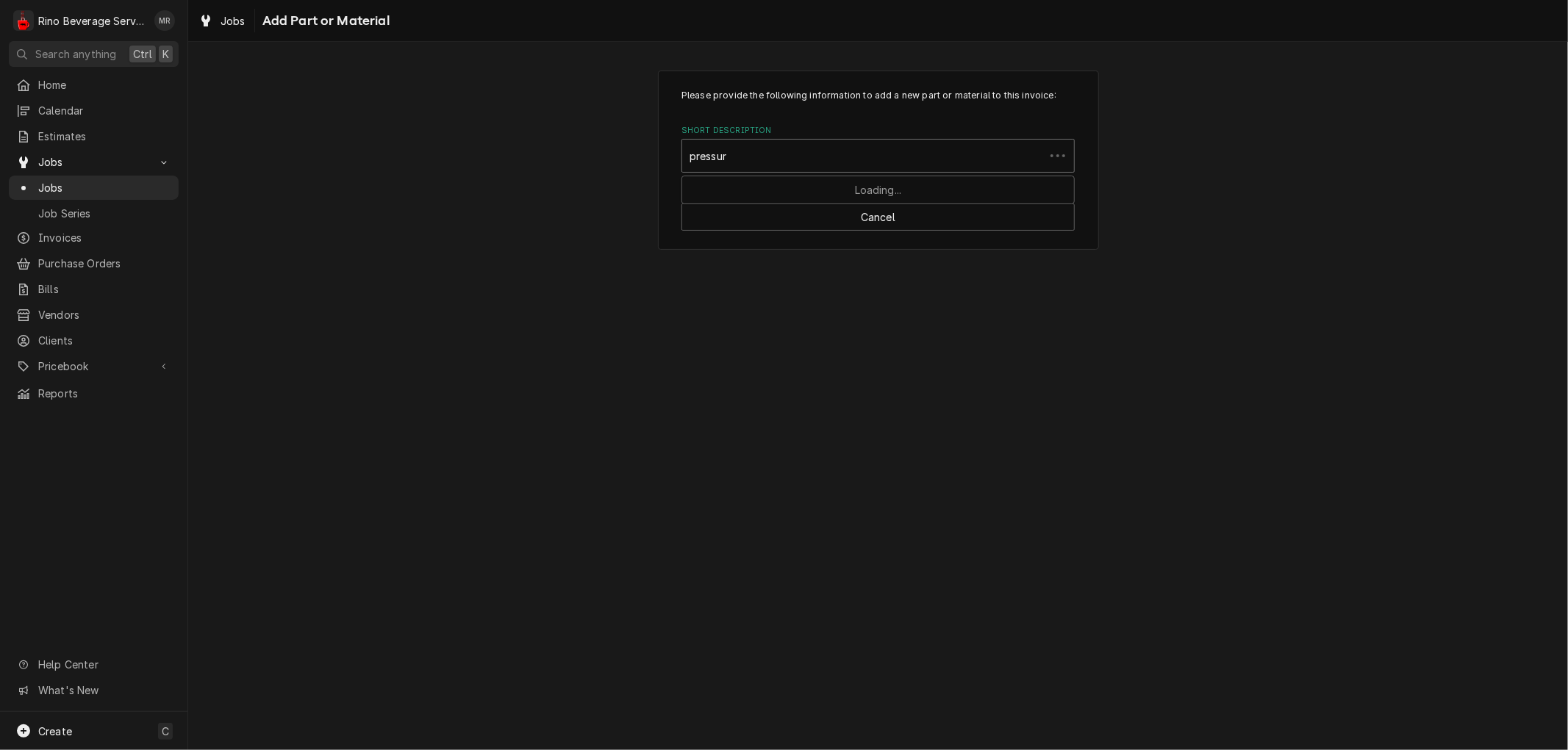
type input "pressure"
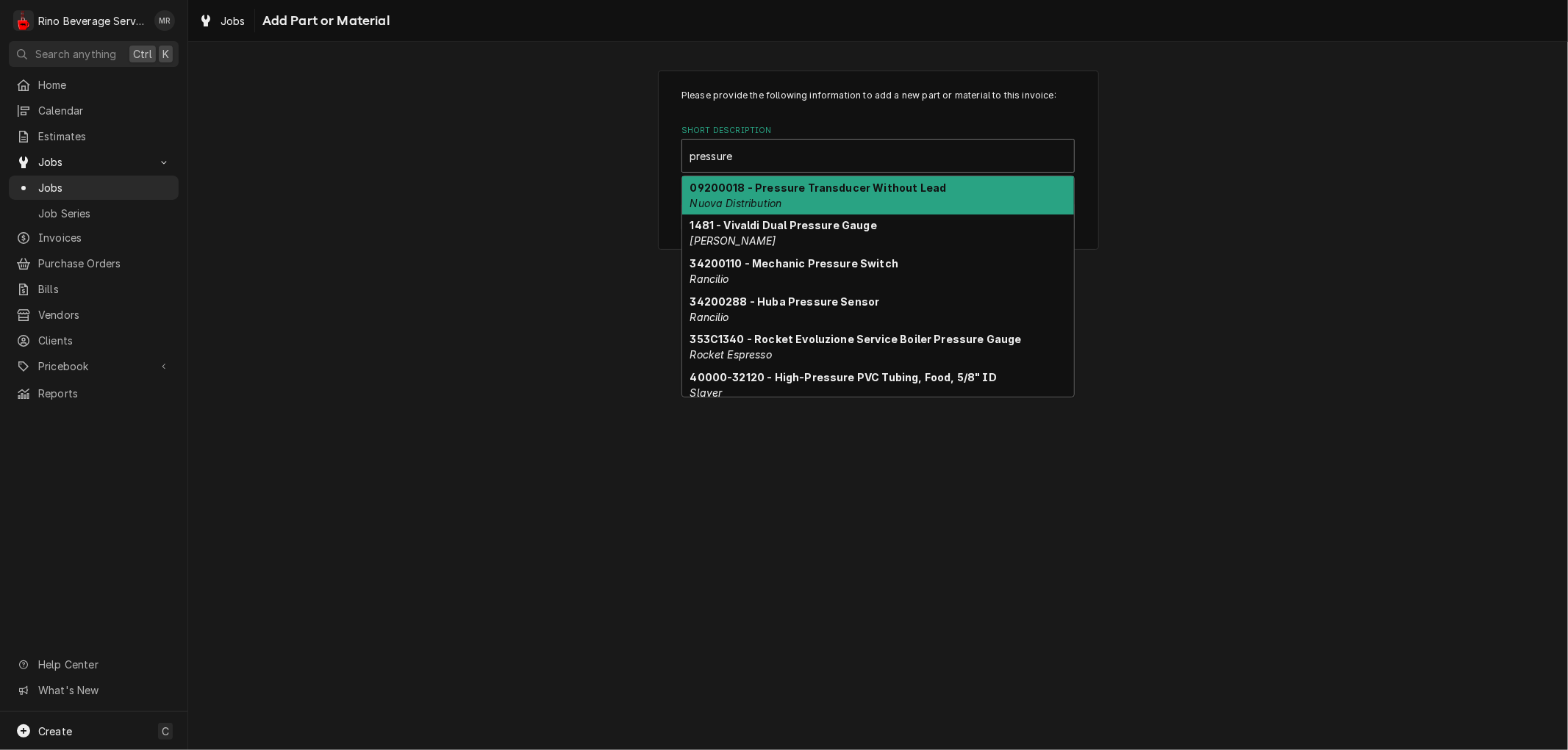
click at [886, 194] on div "09200018 - Pressure Transducer Without Lead Nuova Distribution" at bounding box center [877, 196] width 391 height 39
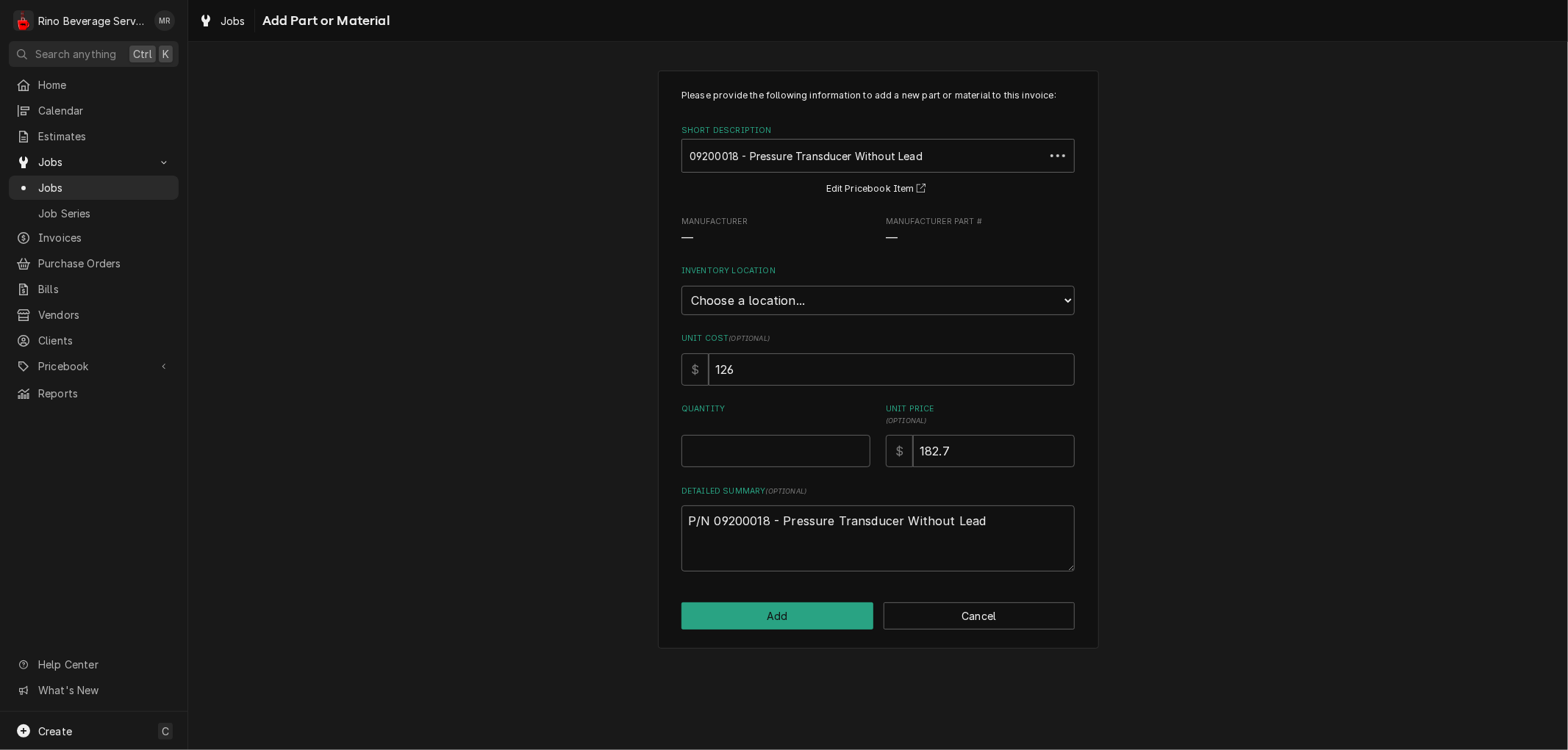
type textarea "x"
click at [833, 296] on select "Choose a location... Damon's Truck Dane's Truck Graham's Truck Main Warehouse" at bounding box center [877, 301] width 393 height 29
select select "157"
click at [681, 286] on select "Choose a location... Damon's Truck Dane's Truck Graham's Truck Main Warehouse" at bounding box center [877, 301] width 393 height 29
type textarea "x"
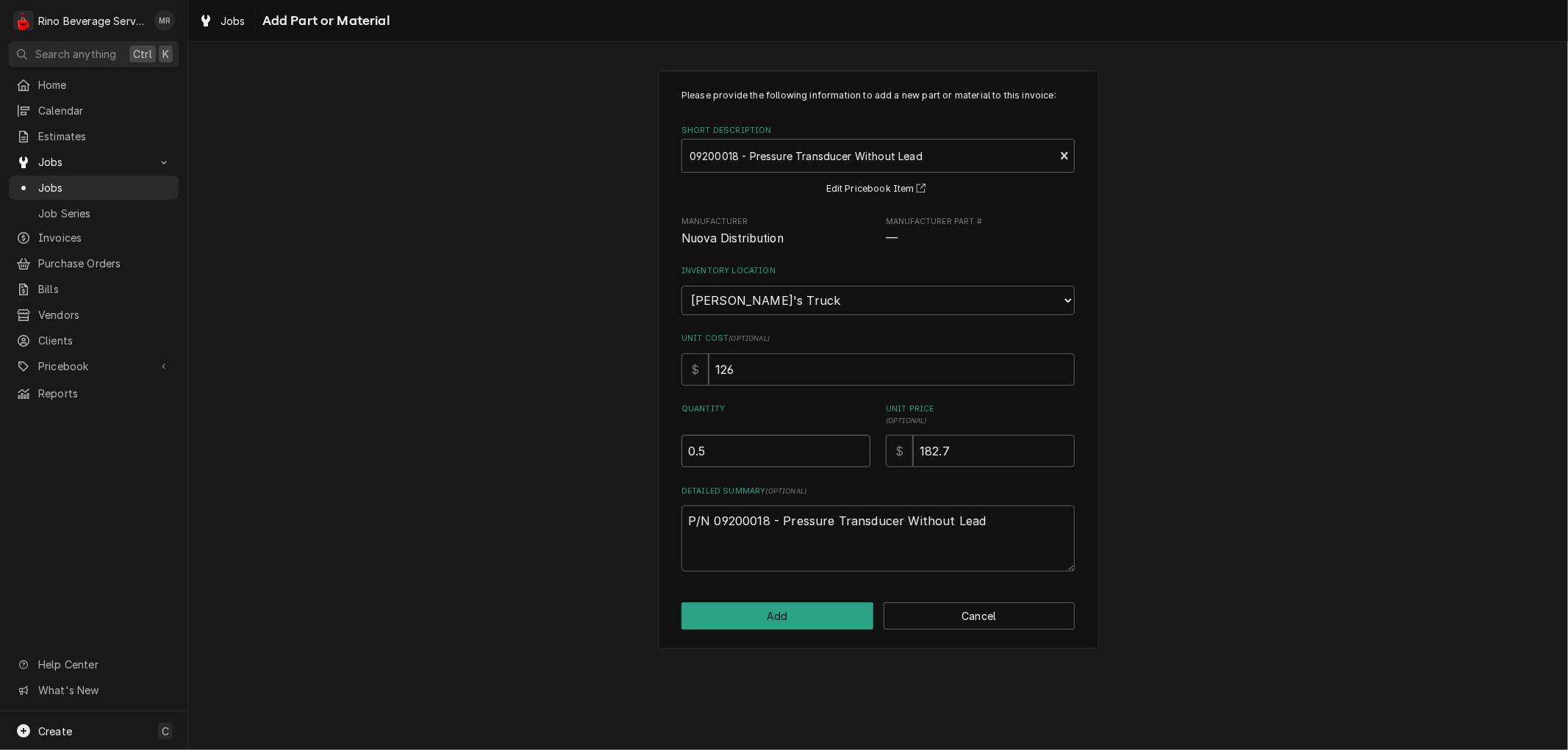
type input "0.5"
click at [857, 444] on input "0.5" at bounding box center [775, 451] width 189 height 32
type textarea "x"
type input "1"
click at [857, 444] on input "1" at bounding box center [775, 451] width 189 height 32
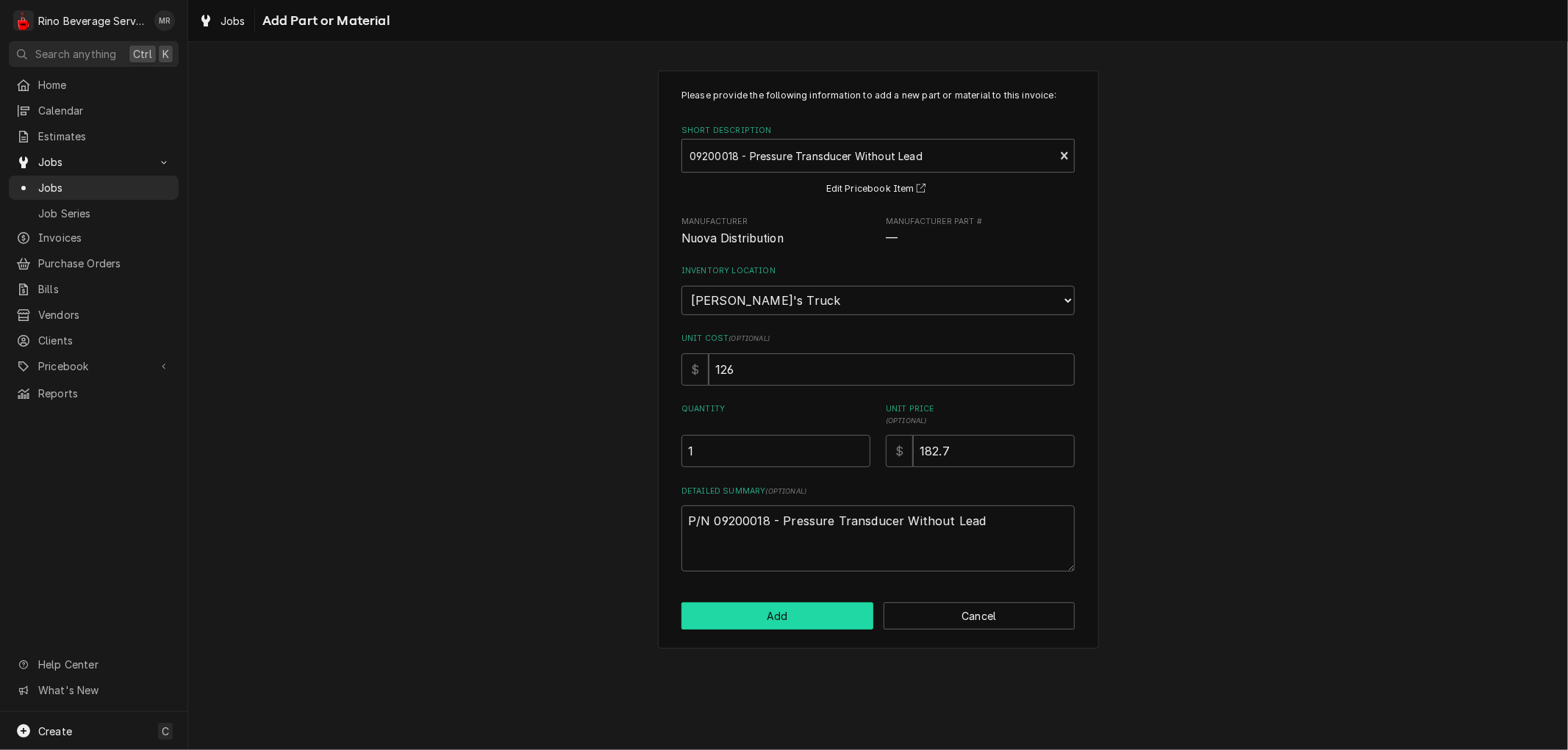
click at [801, 617] on button "Add" at bounding box center [777, 617] width 192 height 28
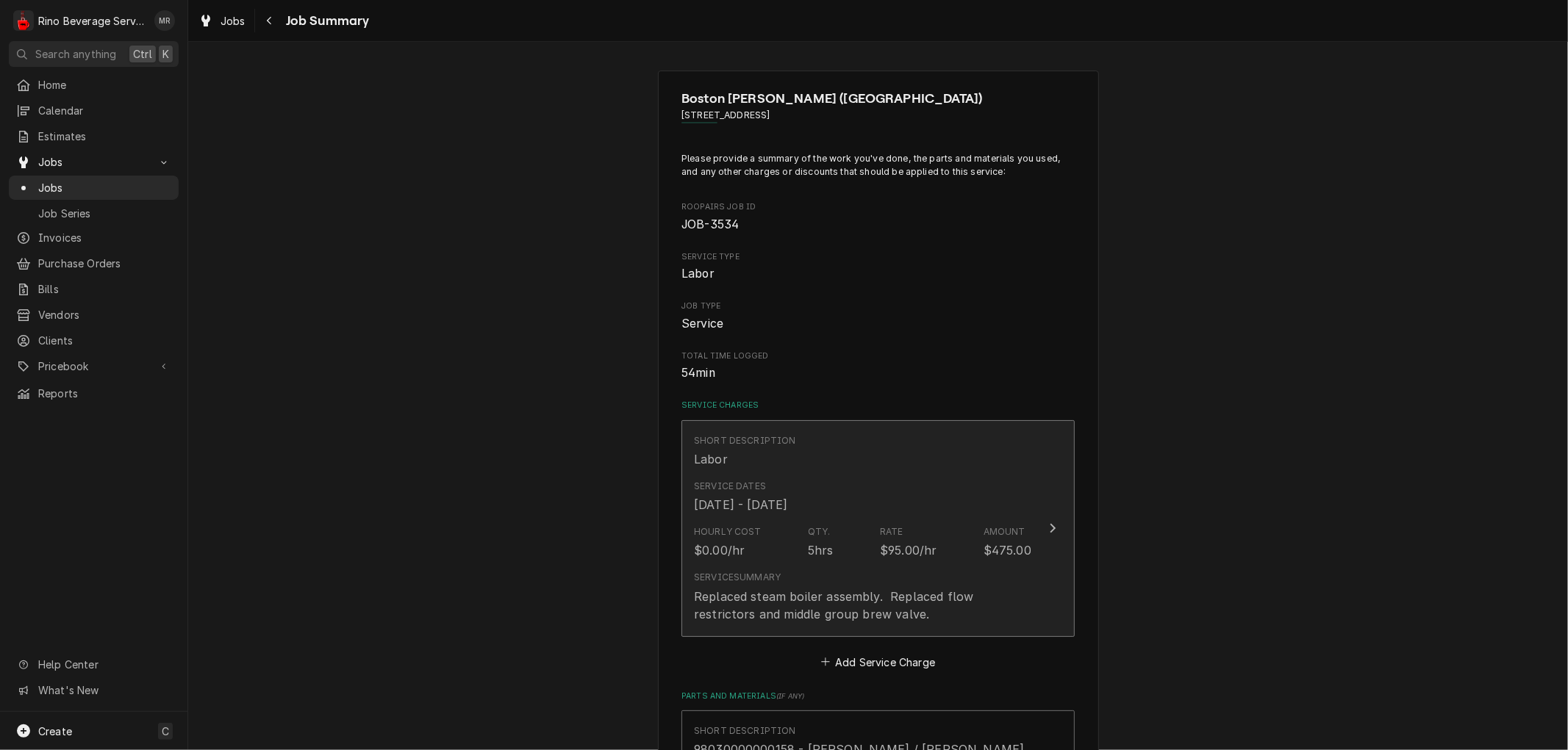
click at [878, 518] on div "Service Dates Apr 11, 2025 - Aug 14, 2025" at bounding box center [863, 496] width 337 height 45
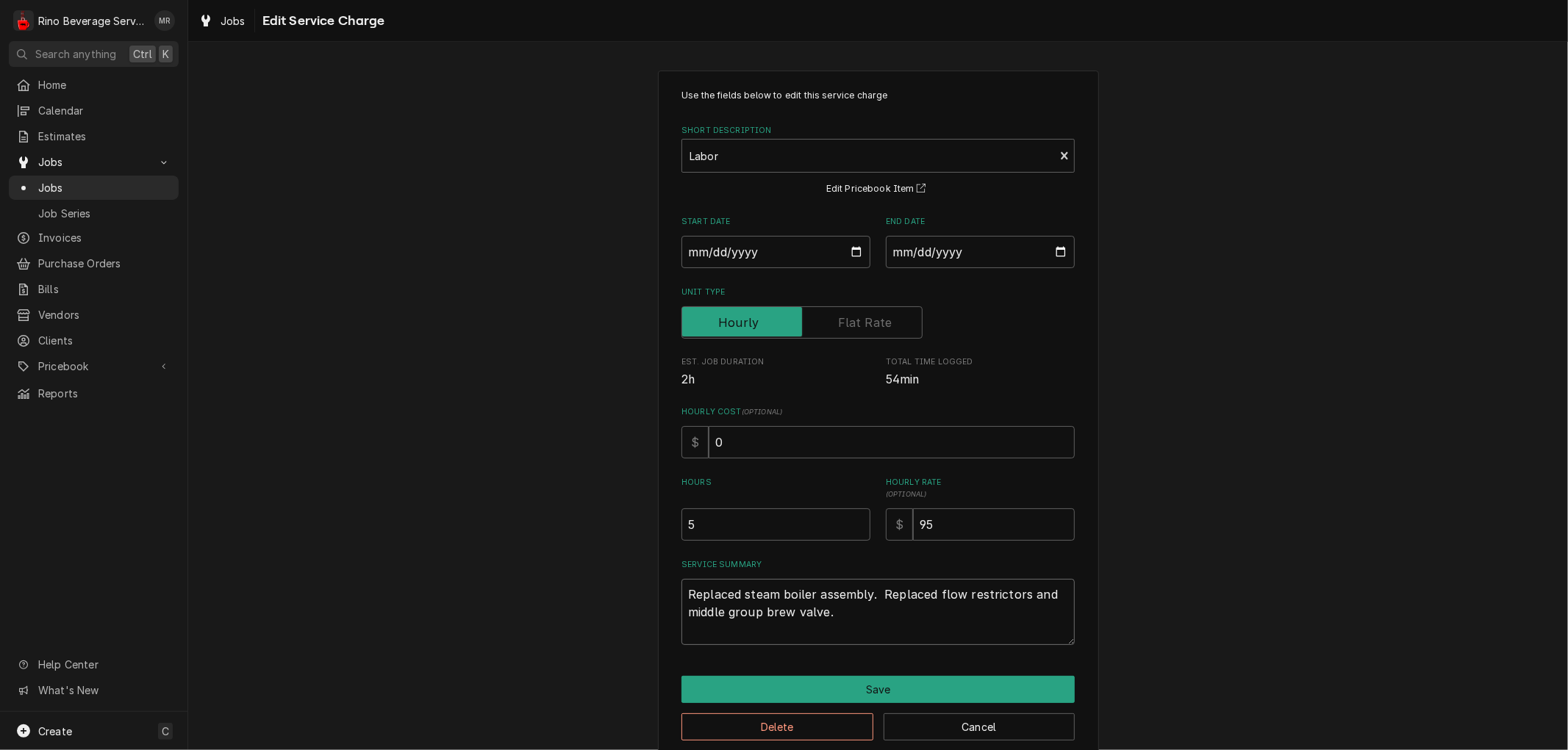
click at [836, 614] on textarea "Replaced steam boiler assembly. Replaced flow restrictors and middle group brew…" at bounding box center [877, 612] width 393 height 66
type textarea "x"
type textarea "Replaced steam boiler assembly. Replaced flow restrictors and middle group brew…"
type textarea "x"
type textarea "Replaced steam boiler assembly. Replaced flow restrictors and middle group brew…"
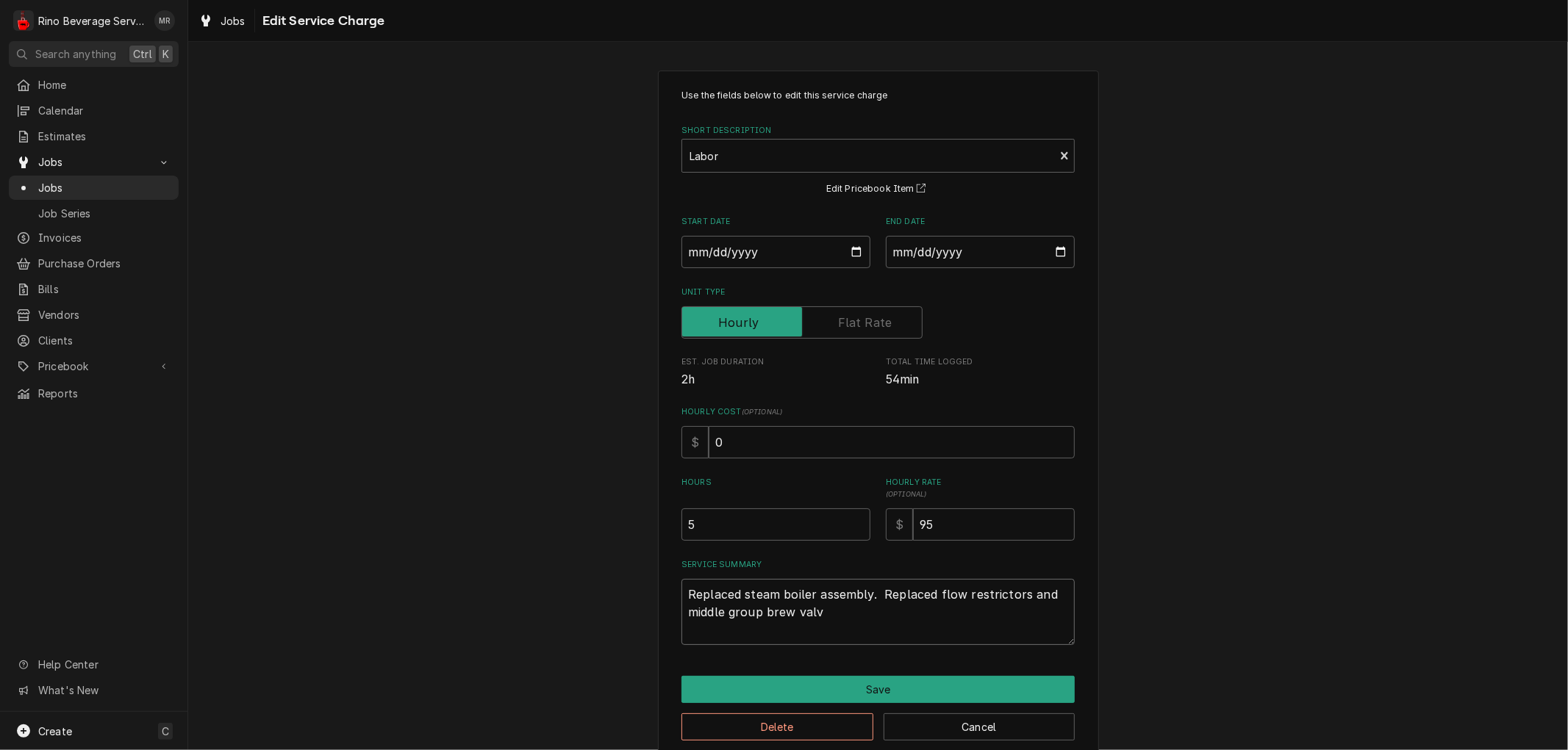
type textarea "x"
type textarea "Replaced steam boiler assembly. Replaced flow restrictors and middle group brew…"
type textarea "x"
type textarea "Replaced steam boiler assembly. Replaced flow restrictors and middle group brew…"
type textarea "x"
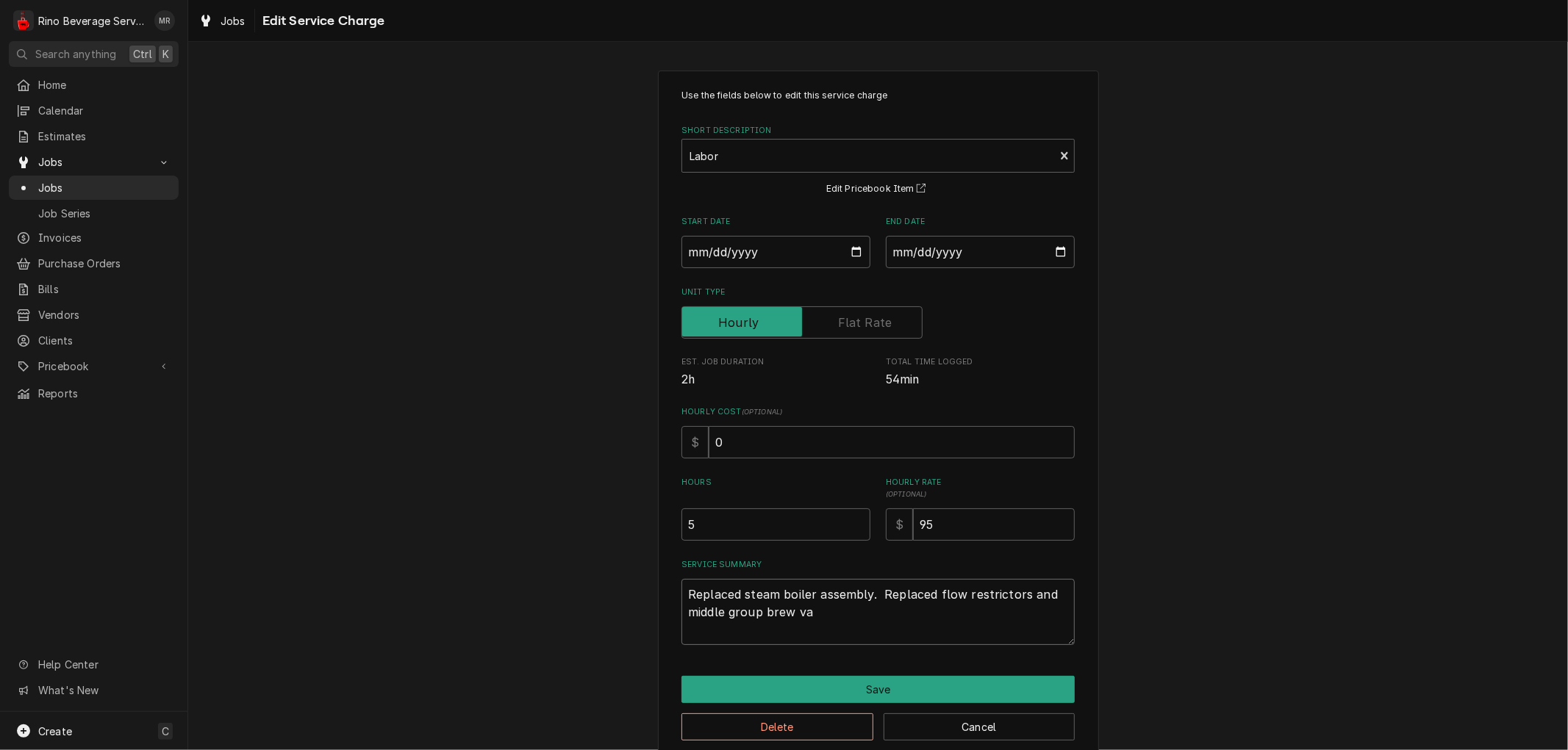
type textarea "Replaced steam boiler assembly. Replaced flow restrictors and middle group brew…"
type textarea "x"
type textarea "Replaced steam boiler assembly. Replaced flow restrictors and middle group brew"
type textarea "x"
type textarea "Replaced steam boiler assembly. Replaced flow restrictors and middle group brew"
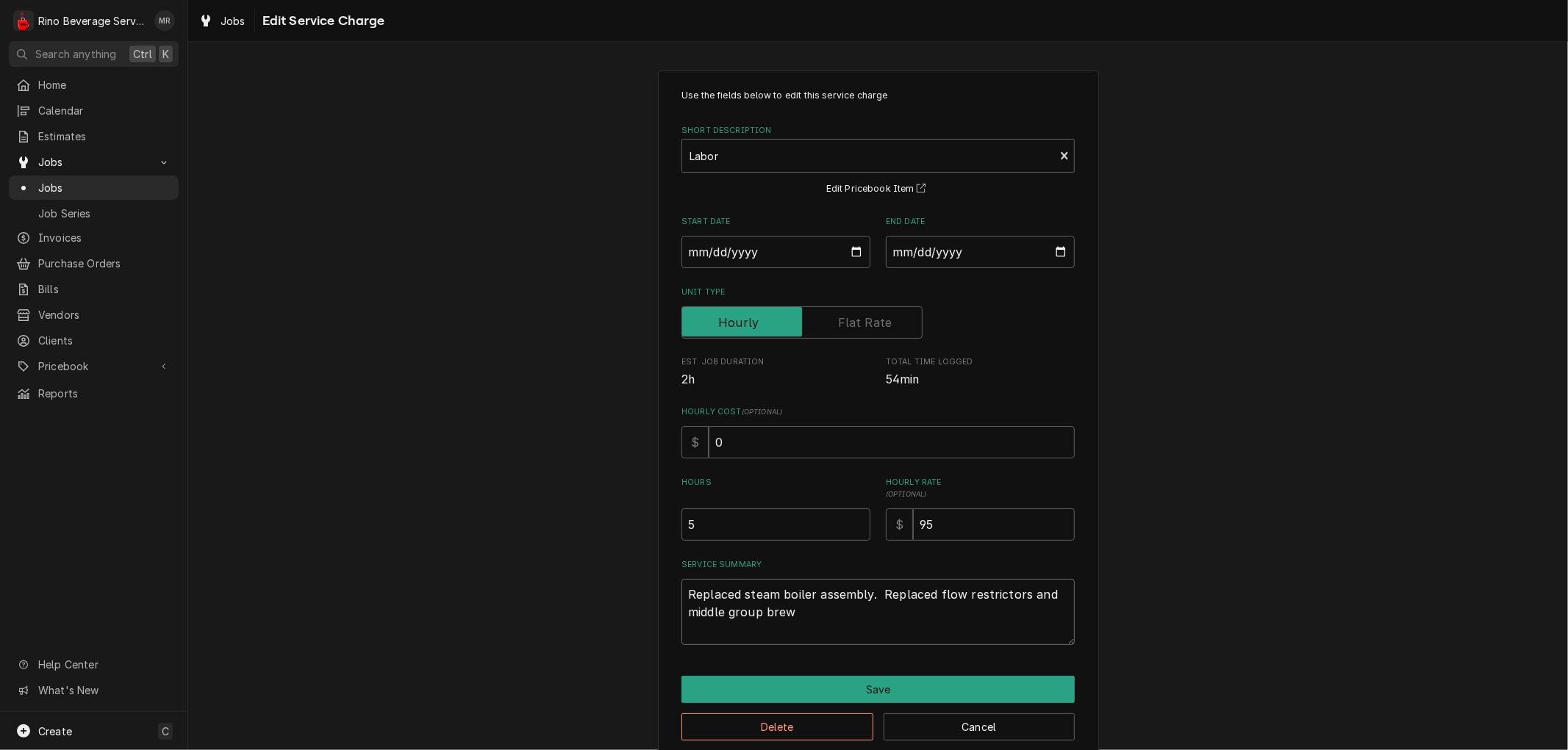
type textarea "x"
type textarea "Replaced steam boiler assembly. Replaced flow restrictors and middle group bre"
type textarea "x"
type textarea "Replaced steam boiler assembly. Replaced flow restrictors and middle group br"
type textarea "x"
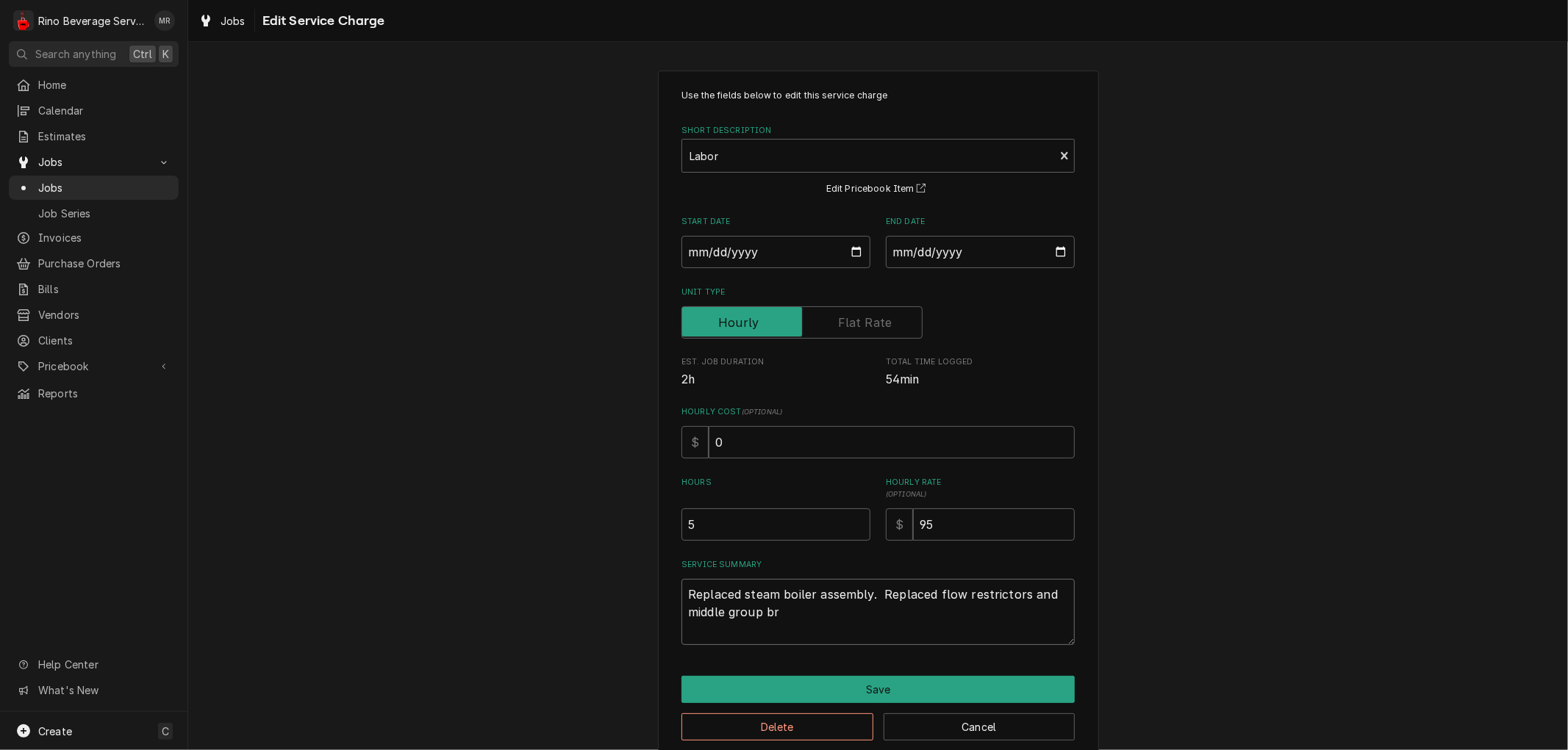
type textarea "Replaced steam boiler assembly. Replaced flow restrictors and middle group b"
type textarea "x"
type textarea "Replaced steam boiler assembly. Replaced flow restrictors and middle group"
type textarea "x"
type textarea "Replaced steam boiler assembly. Replaced flow restrictors and middle group"
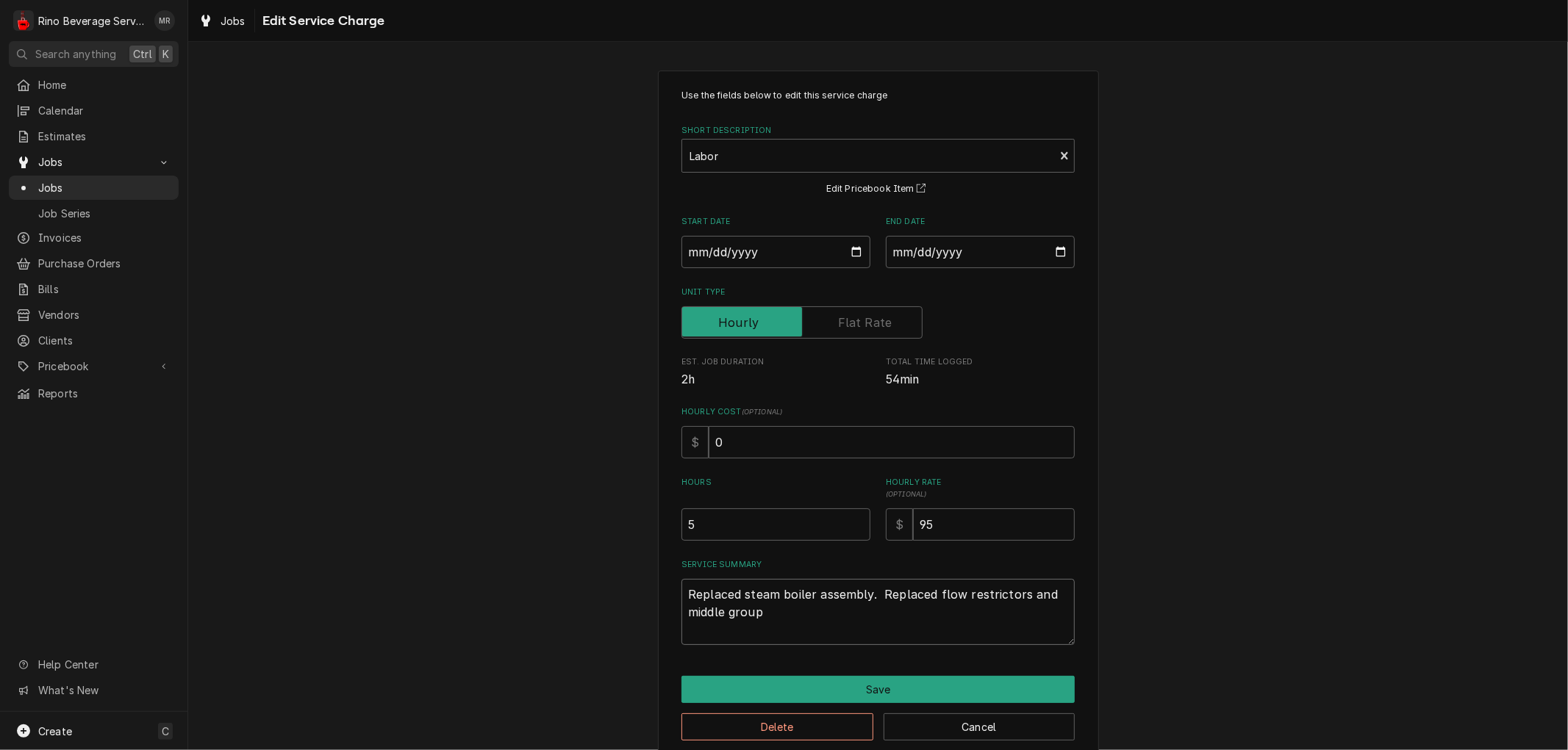
type textarea "x"
type textarea "Replaced steam boiler assembly. Replaced flow restrictors and middle grou"
type textarea "x"
type textarea "Replaced steam boiler assembly. Replaced flow restrictors and middle gro"
type textarea "x"
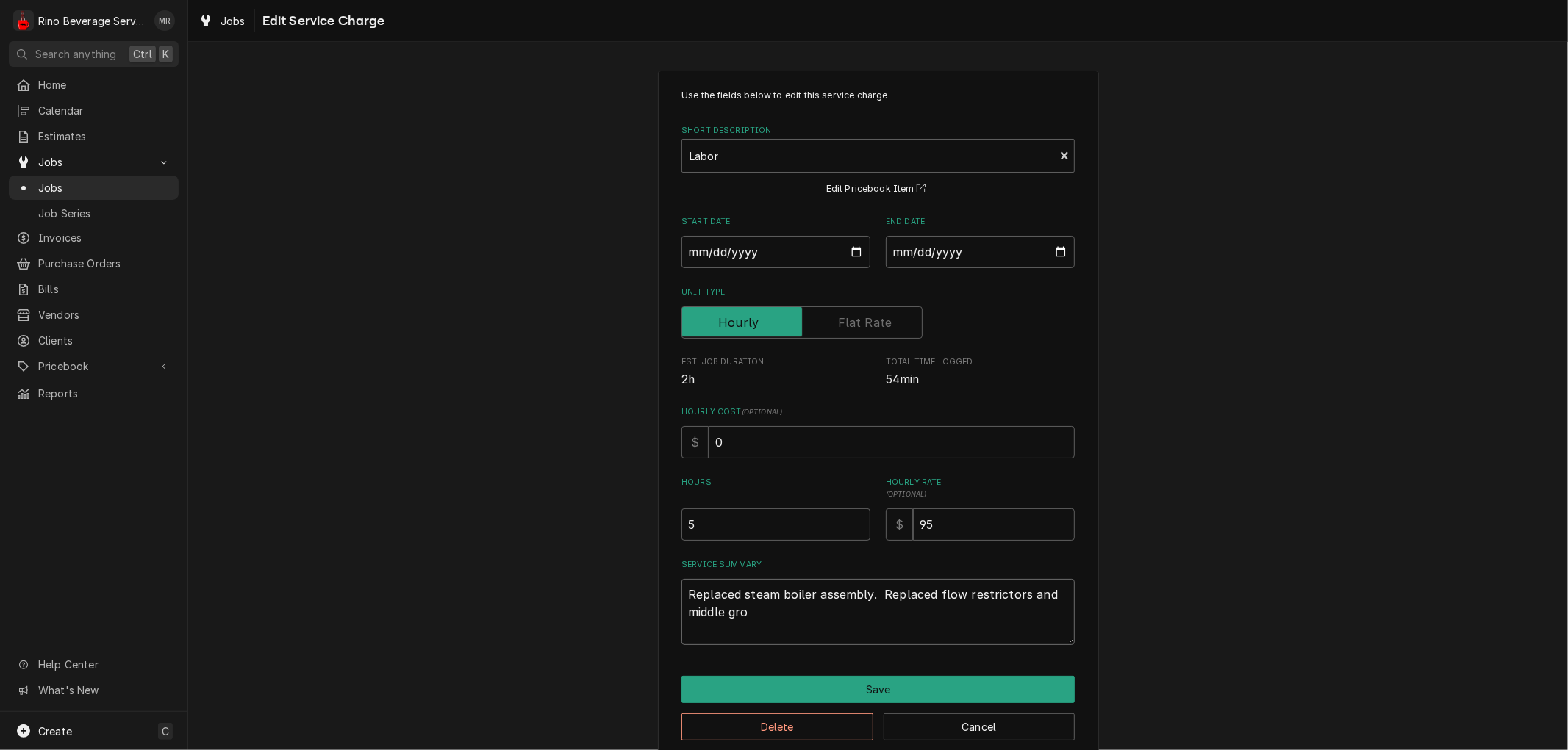
type textarea "Replaced steam boiler assembly. Replaced flow restrictors and middle gr"
type textarea "x"
type textarea "Replaced steam boiler assembly. Replaced flow restrictors and middle g"
type textarea "x"
type textarea "Replaced steam boiler assembly. Replaced flow restrictors and middle"
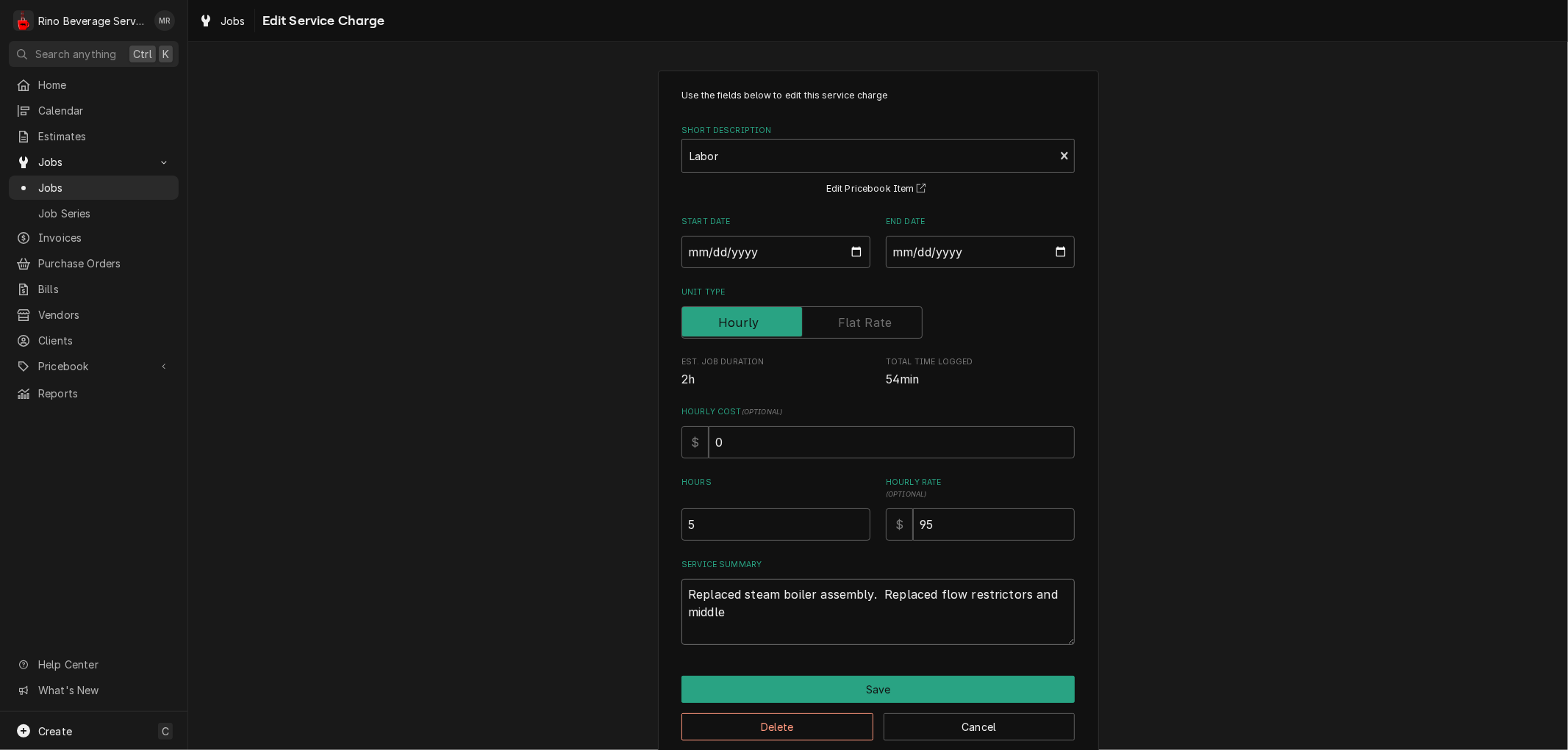
type textarea "x"
type textarea "Replaced steam boiler assembly. Replaced flow restrictors and middle"
type textarea "x"
type textarea "Replaced steam boiler assembly. Replaced flow restrictors and middl"
type textarea "x"
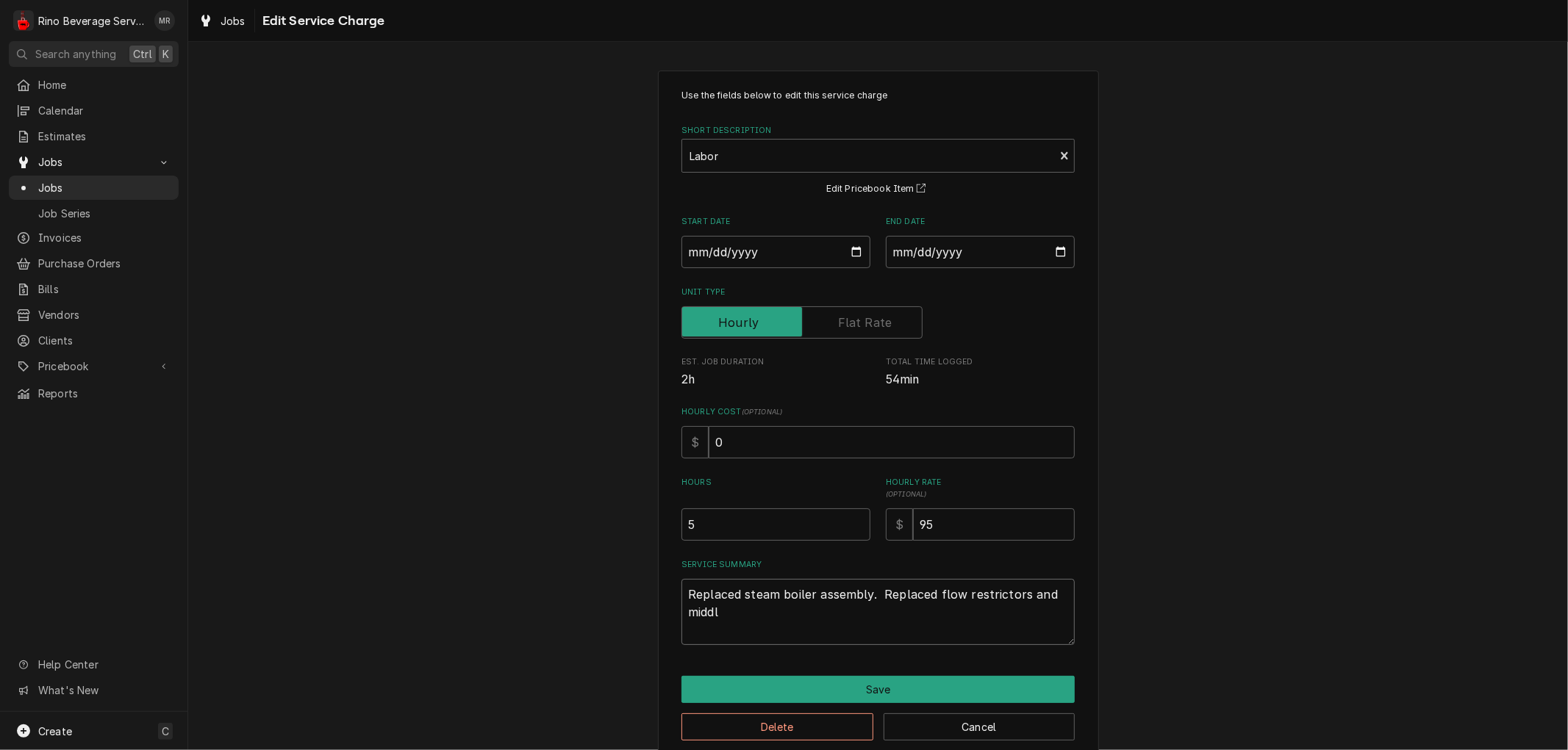
type textarea "Replaced steam boiler assembly. Replaced flow restrictors and midd"
type textarea "x"
type textarea "Replaced steam boiler assembly. Replaced flow restrictors and mid"
type textarea "x"
type textarea "Replaced steam boiler assembly. Replaced flow restrictors and mi"
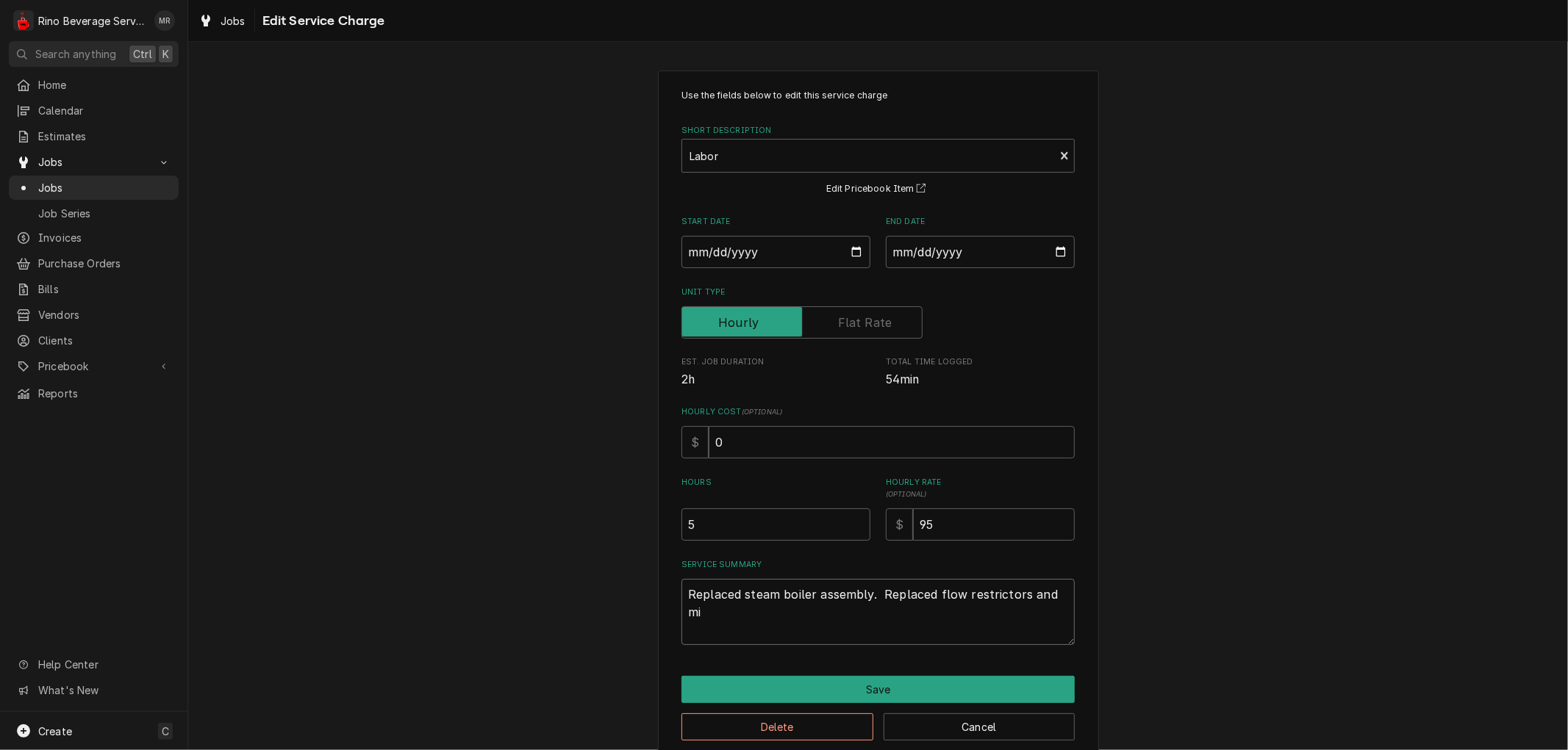
type textarea "x"
type textarea "Replaced steam boiler assembly. Replaced flow restrictors and m"
type textarea "x"
type textarea "Replaced steam boiler assembly. Replaced flow restrictors and"
type textarea "x"
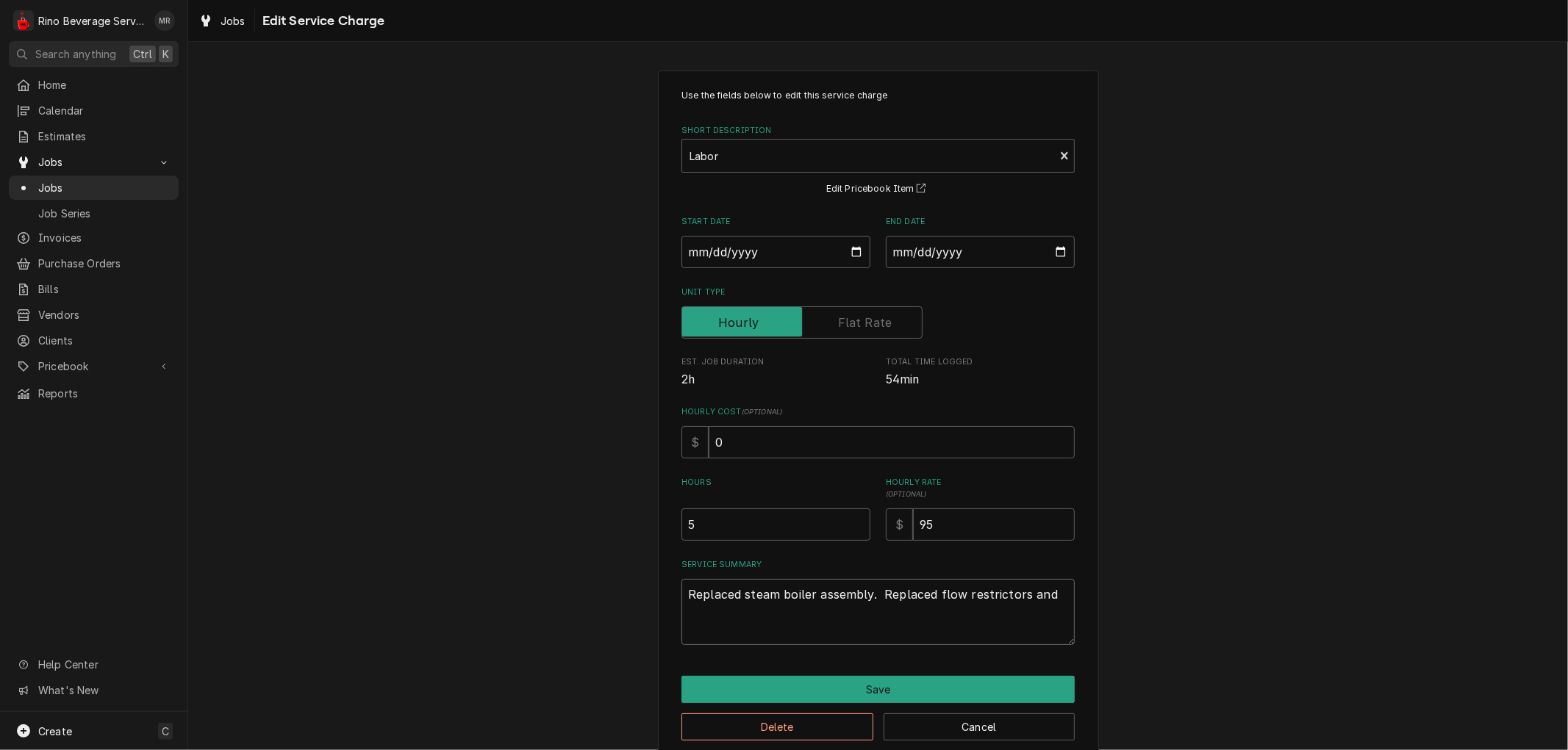
type textarea "Replaced steam boiler assembly. Replaced flow restrictors and"
type textarea "x"
type textarea "Replaced steam boiler assembly. Replaced flow restrictors an"
type textarea "x"
type textarea "Replaced steam boiler assembly. Replaced flow restrictors a"
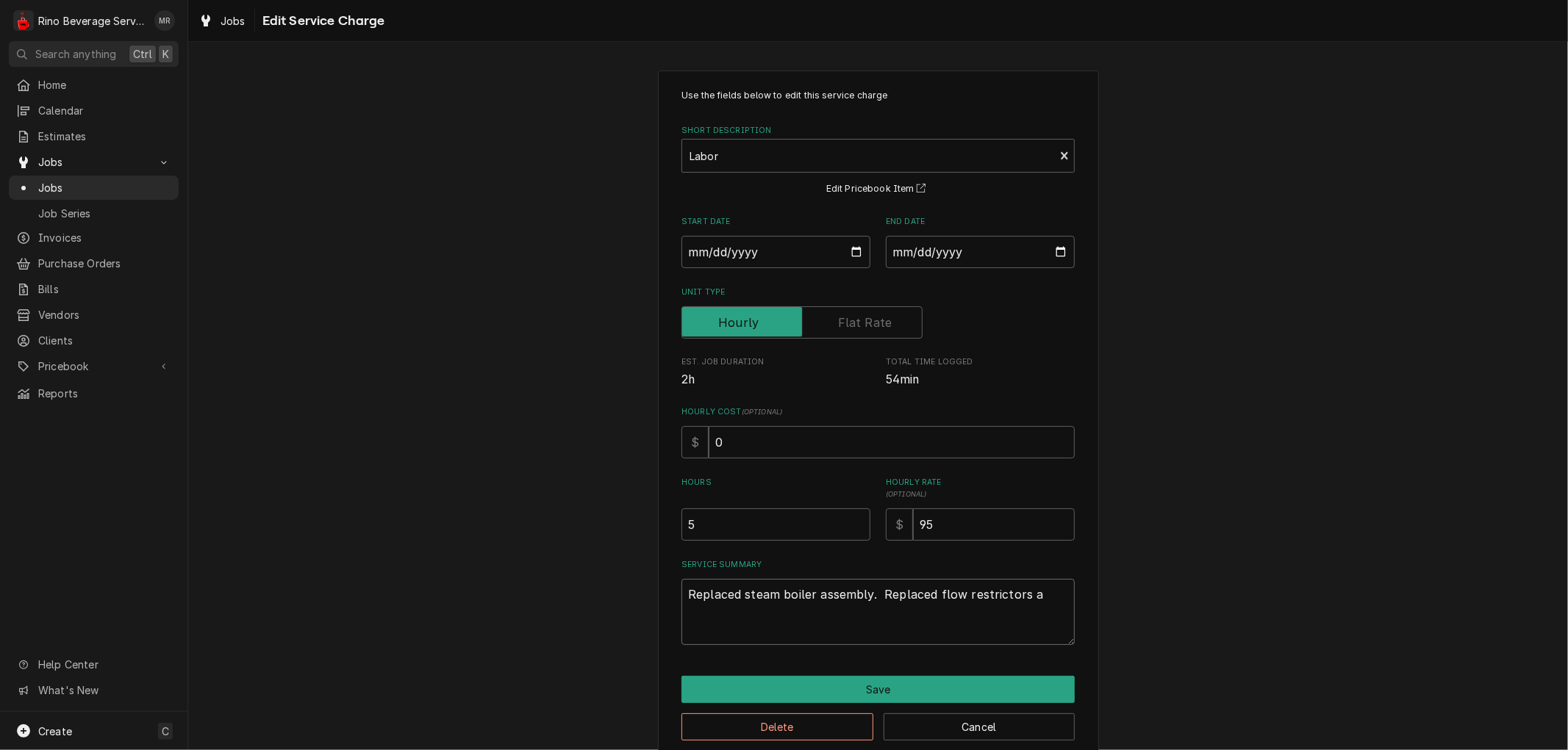
type textarea "x"
type textarea "Replaced steam boiler assembly. Replaced flow restrictors"
type textarea "x"
type textarea "Replaced steam boiler assembly. Replaced flow restrictors"
type textarea "x"
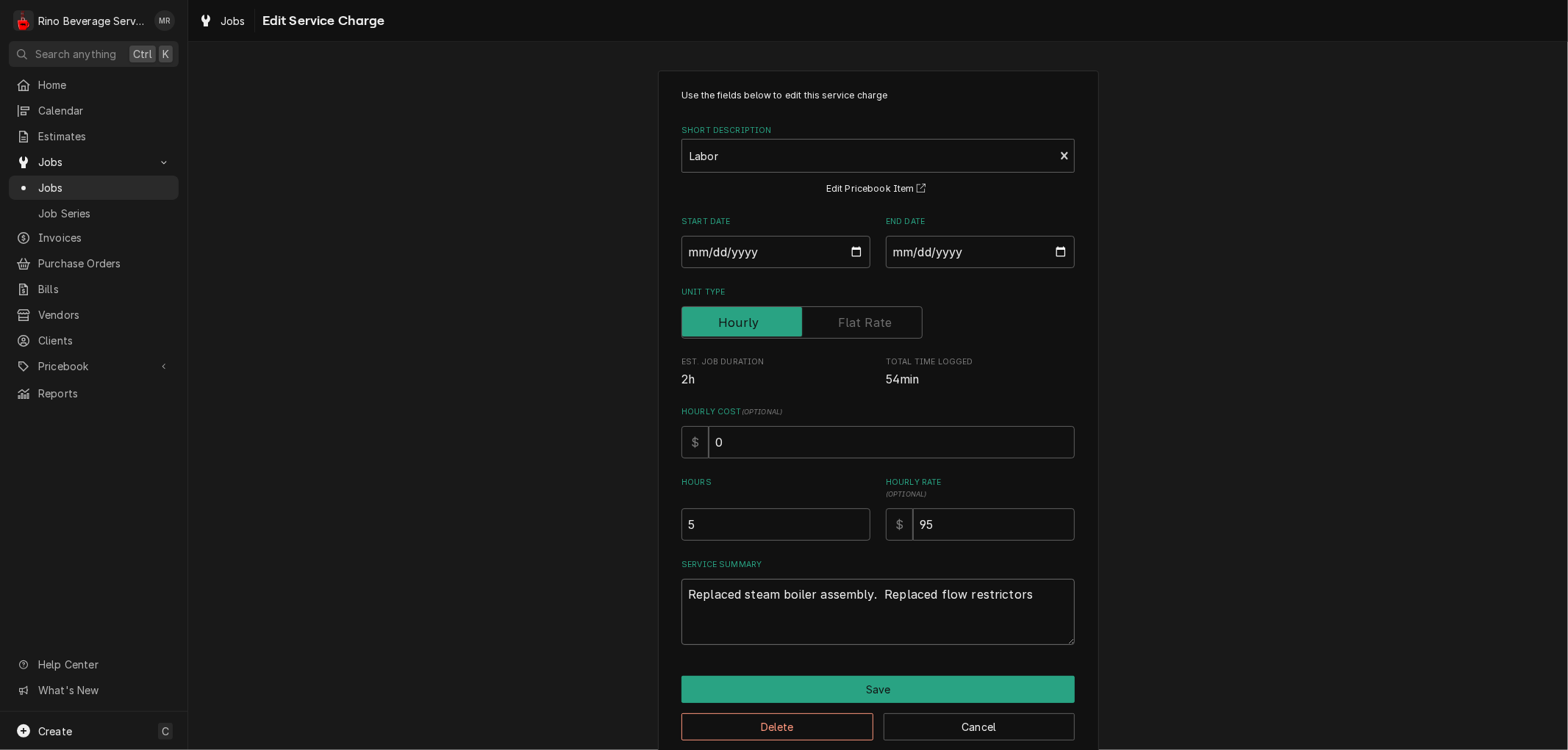
type textarea "Replaced steam boiler assembly. Replaced flow restrictor"
type textarea "x"
type textarea "Replaced steam boiler assembly. Replaced flow restricto"
type textarea "x"
type textarea "Replaced steam boiler assembly. Replaced flow restrict"
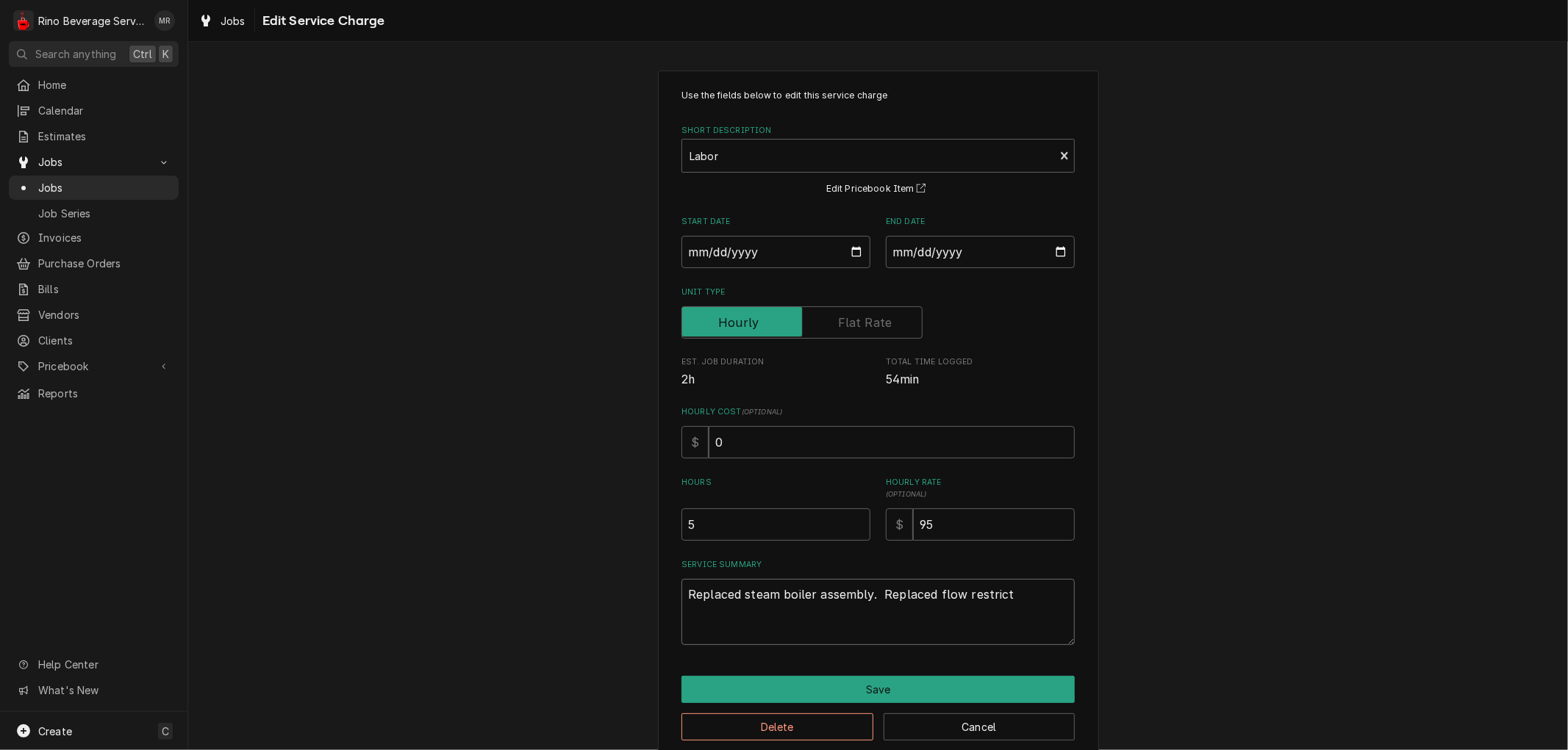
type textarea "x"
type textarea "Replaced steam boiler assembly. Replaced flow restric"
type textarea "x"
type textarea "Replaced steam boiler assembly. Replaced flow restri"
type textarea "x"
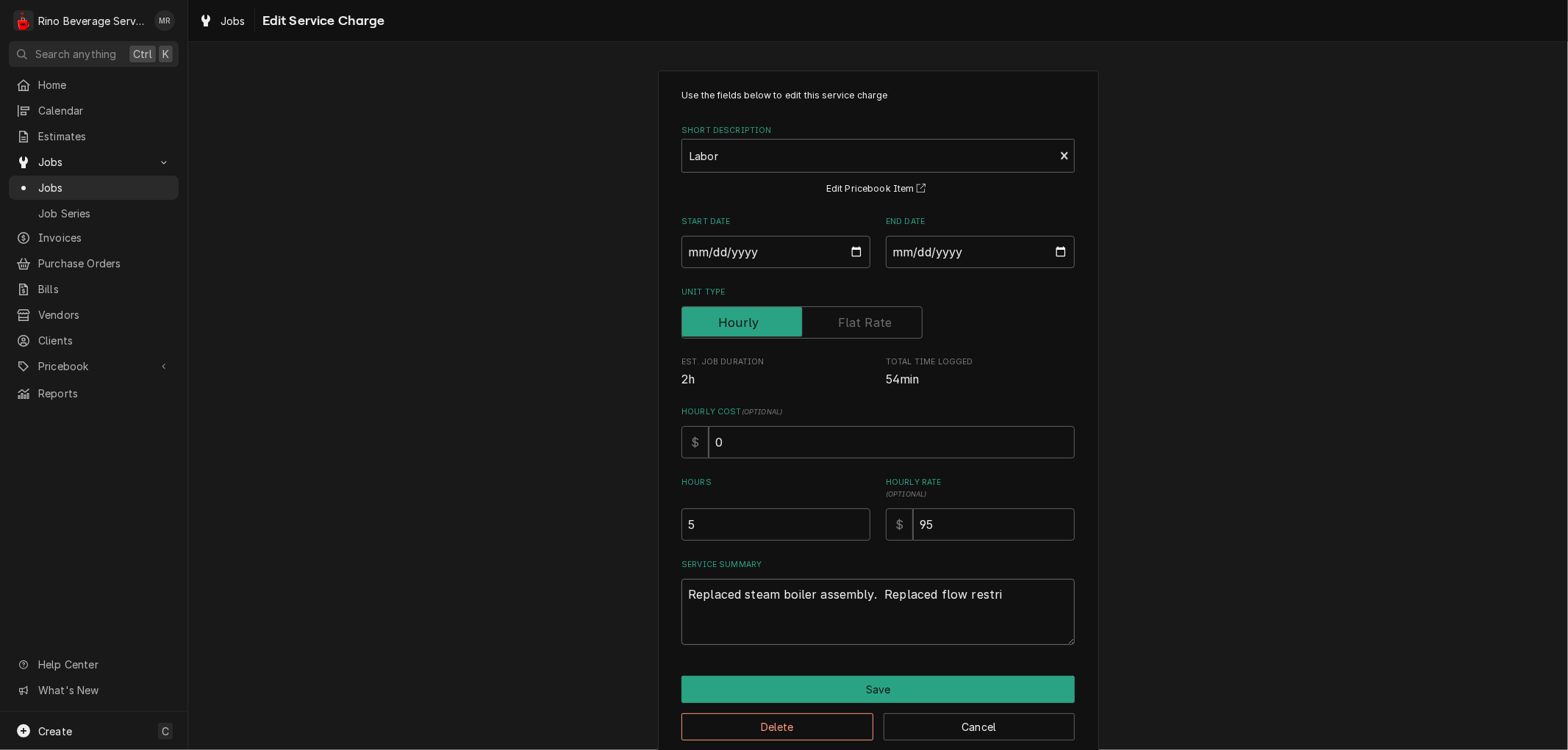
type textarea "Replaced steam boiler assembly. Replaced flow restr"
type textarea "x"
type textarea "Replaced steam boiler assembly. Replaced flow rest"
type textarea "x"
type textarea "Replaced steam boiler assembly. Replaced flow res"
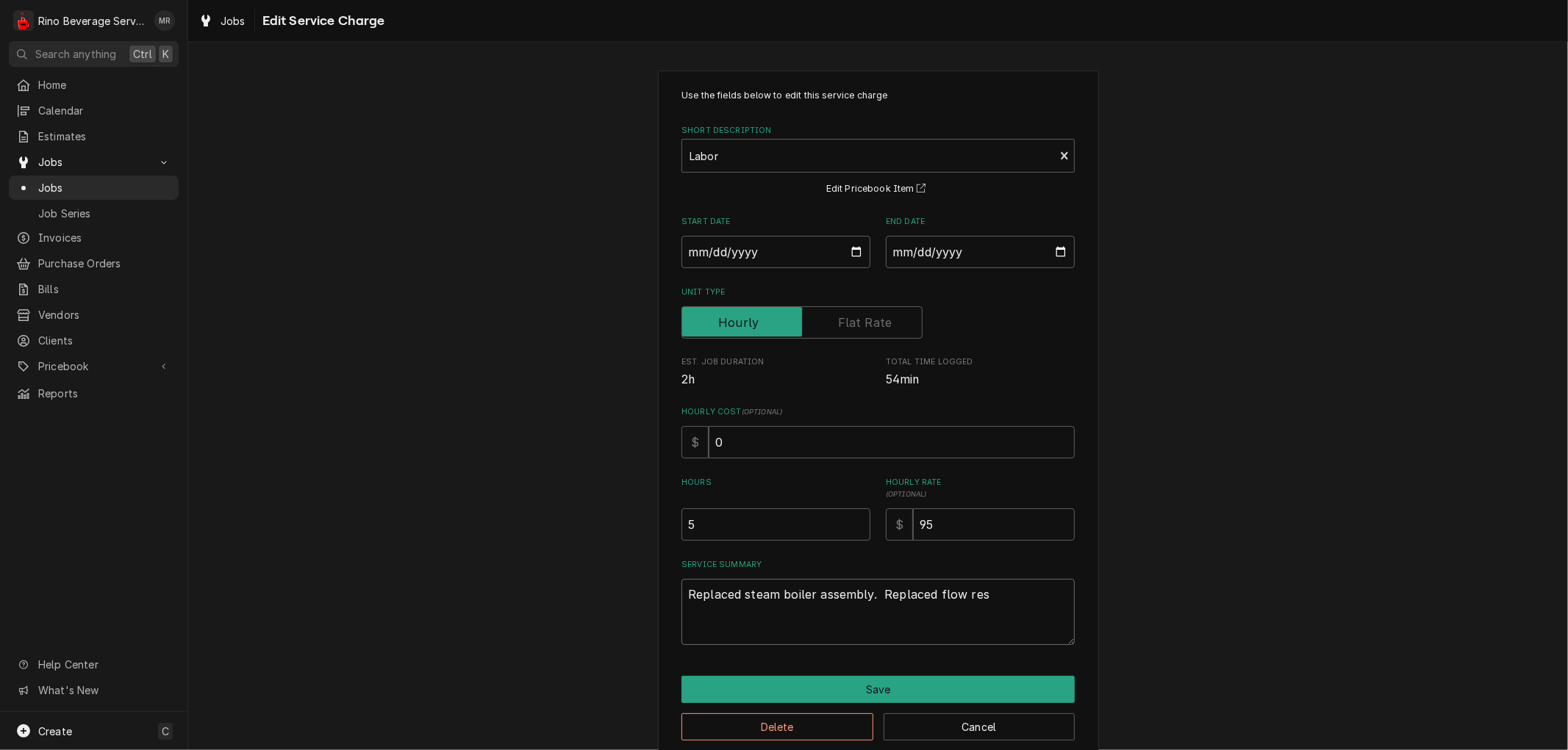
type textarea "x"
type textarea "Replaced steam boiler assembly. Replaced flow re"
type textarea "x"
type textarea "Replaced steam boiler assembly. Replaced flow r"
type textarea "x"
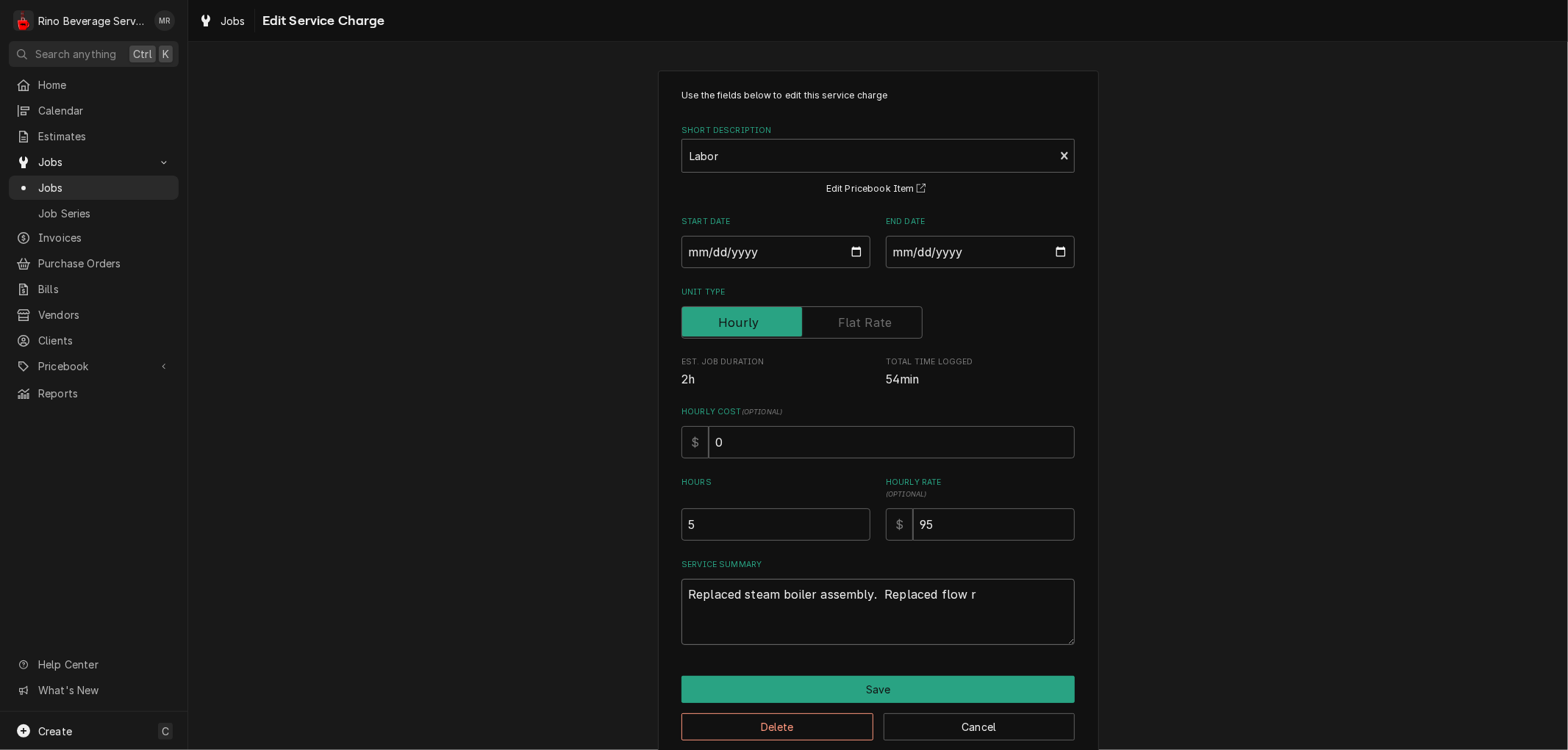
type textarea "Replaced steam boiler assembly. Replaced flow"
type textarea "x"
type textarea "Replaced steam boiler assembly. Replaced flow"
type textarea "x"
type textarea "Replaced steam boiler assembly. Replaced fl"
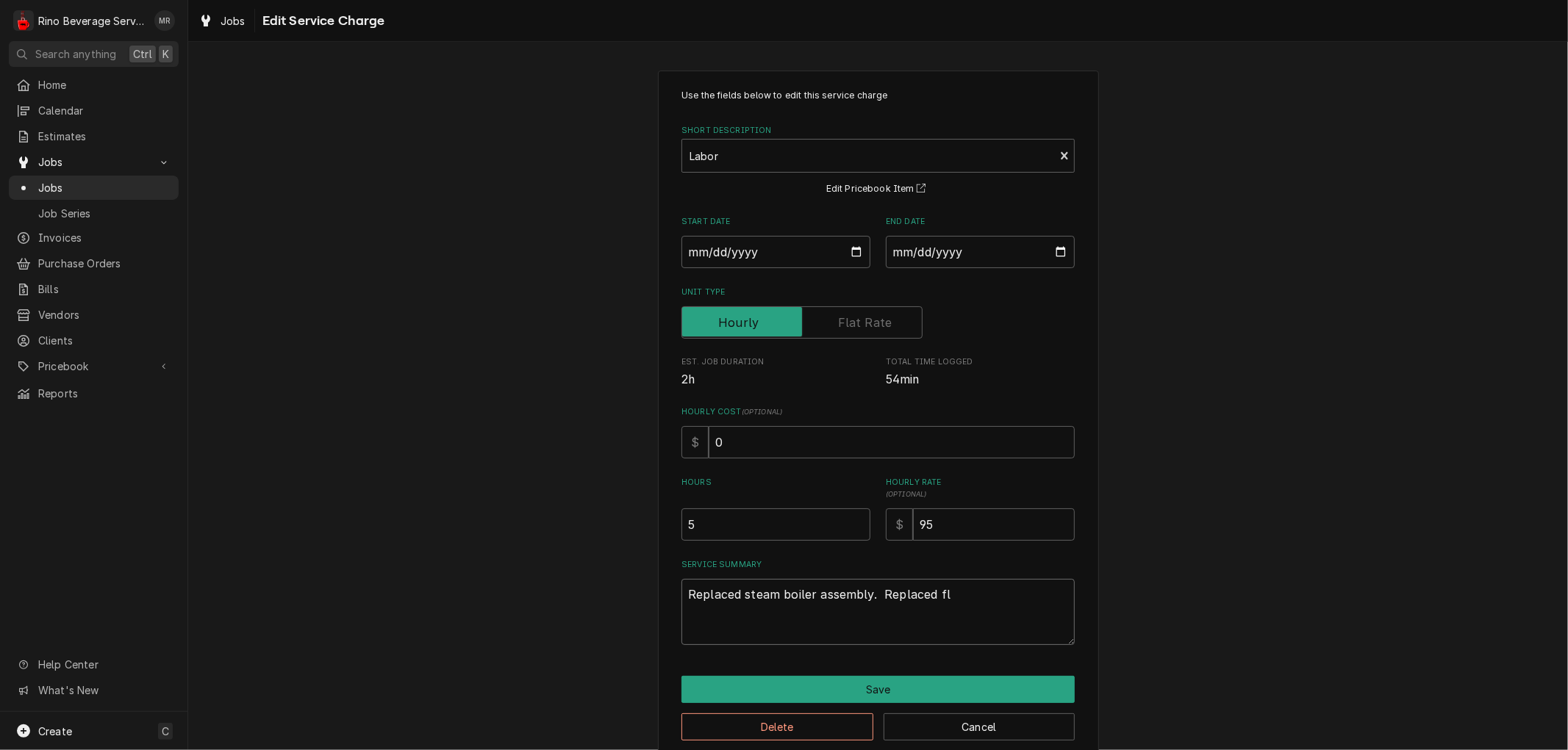
type textarea "x"
type textarea "Replaced steam boiler assembly. Replaced f"
type textarea "x"
type textarea "Replaced steam boiler assembly. Replaced"
type textarea "x"
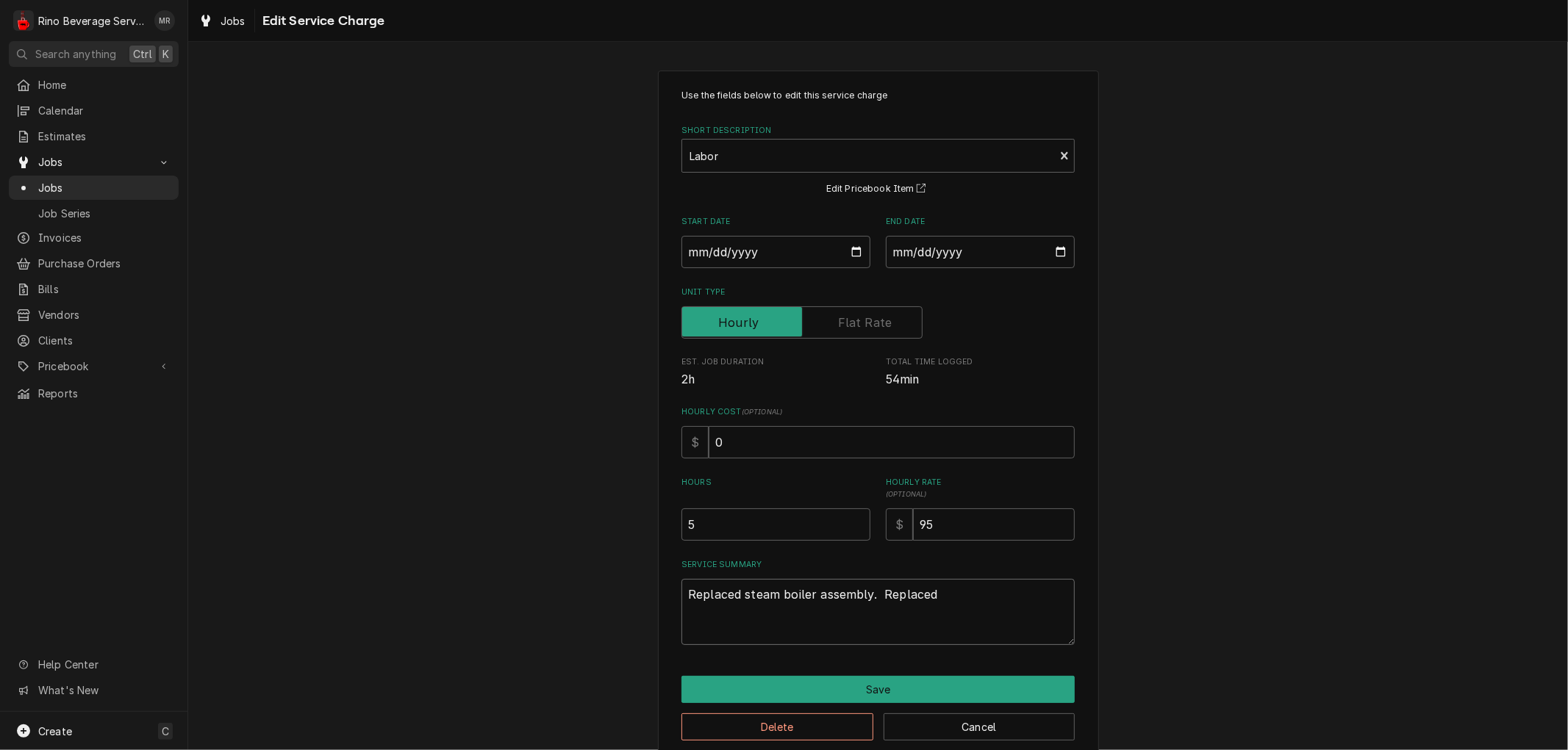
type textarea "Replaced steam boiler assembly. Replaced"
type textarea "x"
type textarea "Replaced steam boiler assembly. Replace"
type textarea "x"
type textarea "Replaced steam boiler assembly. Replac"
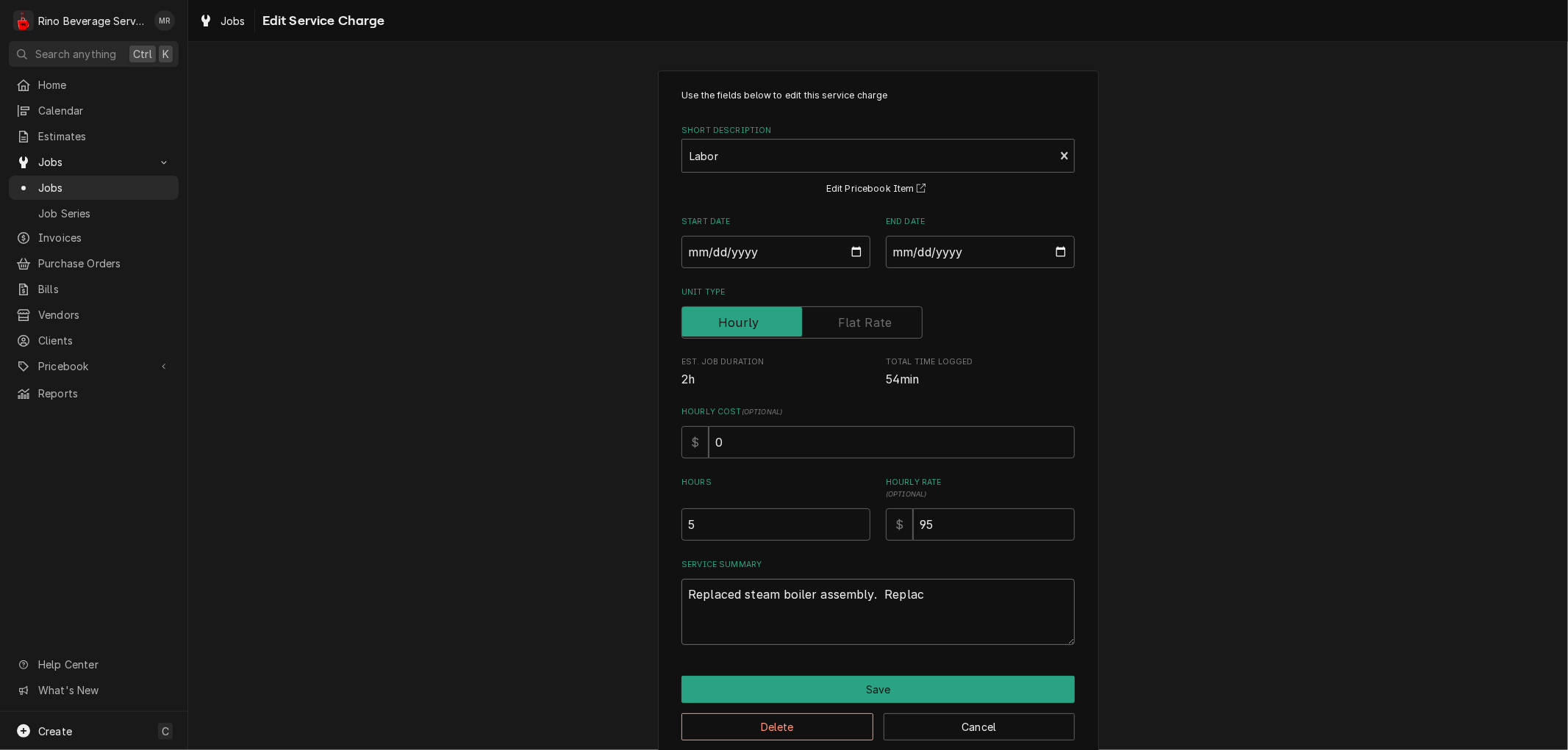
type textarea "x"
type textarea "Replaced steam boiler assembly. Repla"
type textarea "x"
type textarea "Replaced steam boiler assembly. Repl"
type textarea "x"
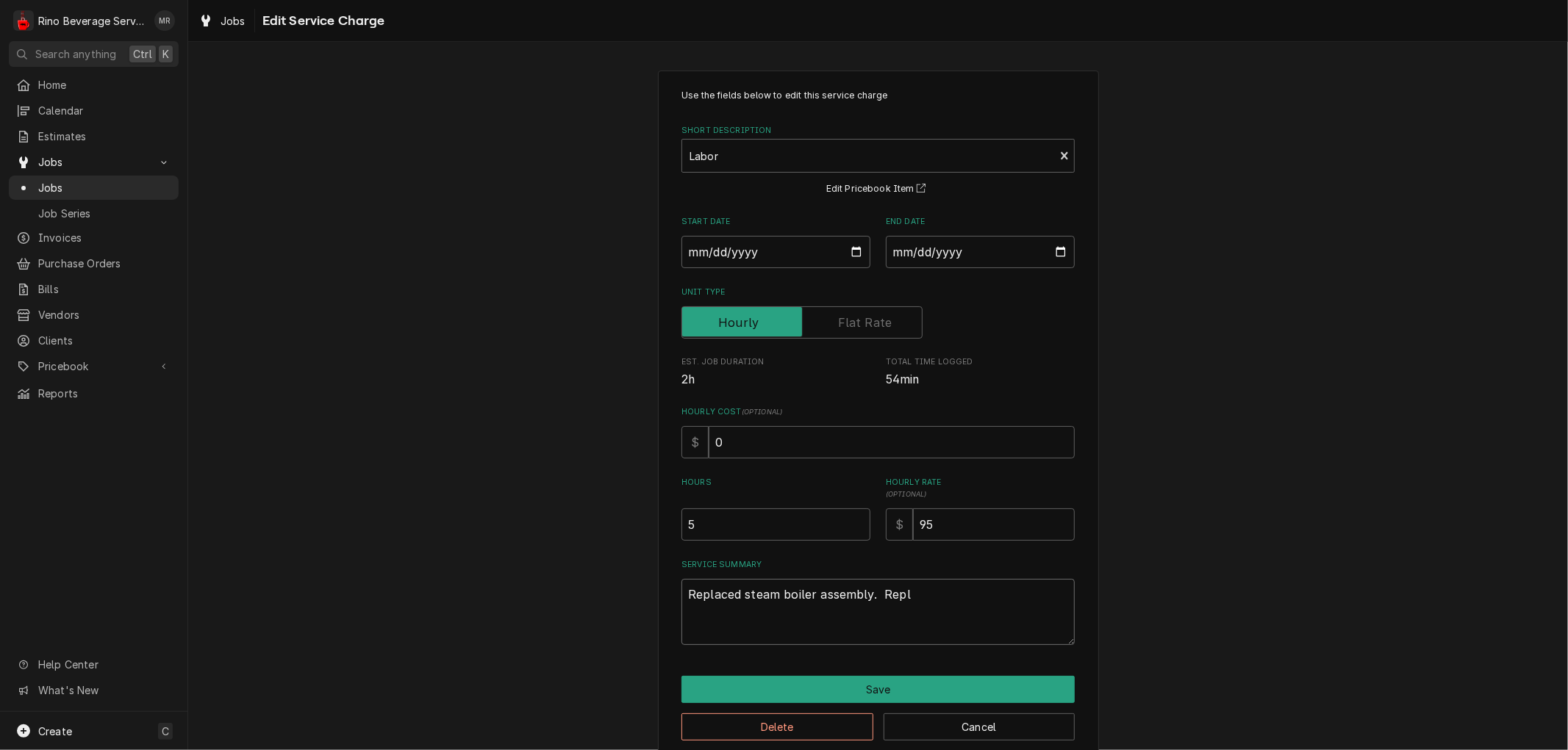
type textarea "Replaced steam boiler assembly. Rep"
type textarea "x"
type textarea "Replaced steam boiler assembly. Re"
type textarea "x"
type textarea "Replaced steam boiler assembly. R"
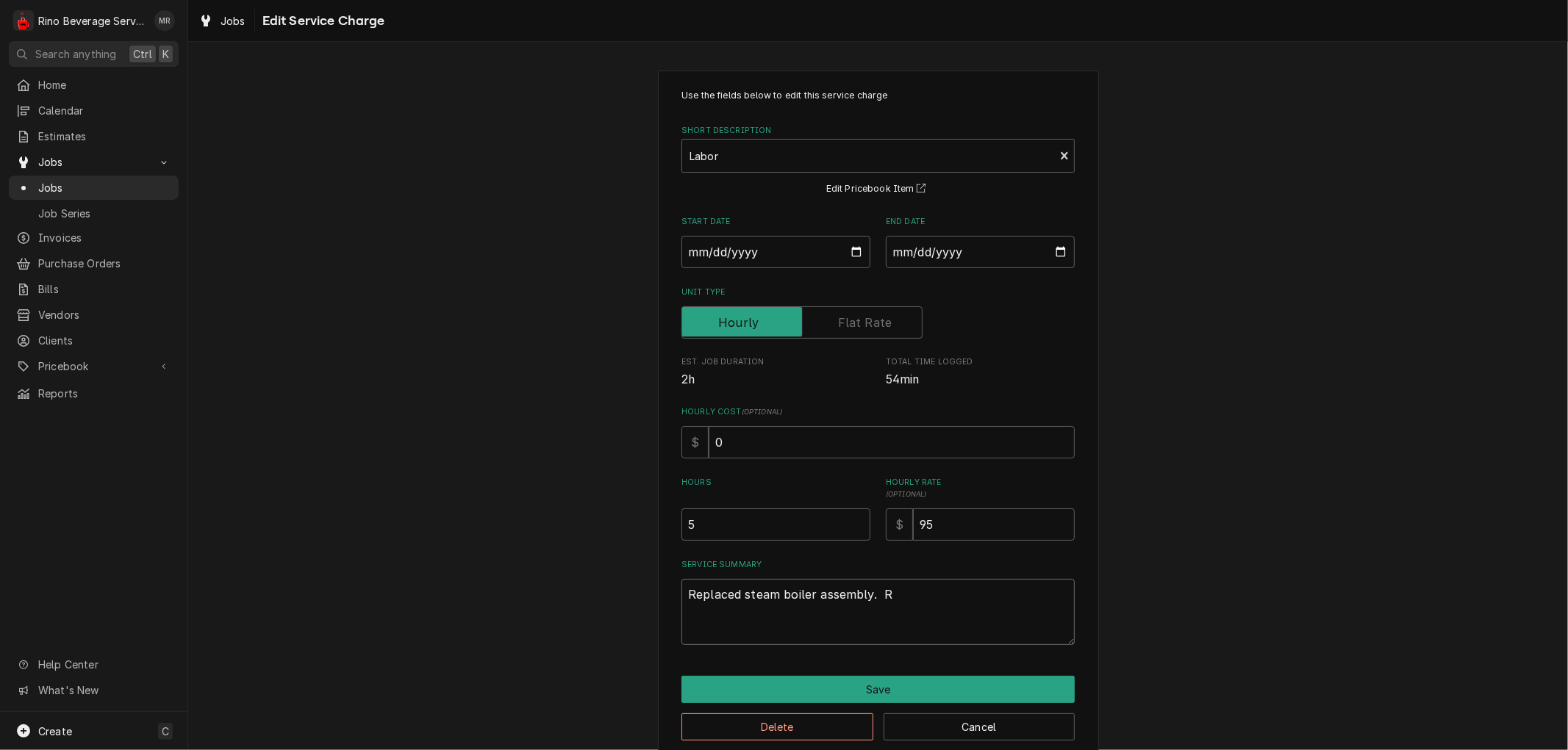
type textarea "x"
type textarea "Replaced steam boiler assembly."
type textarea "x"
type textarea "Replaced steam boiler assembly."
type textarea "x"
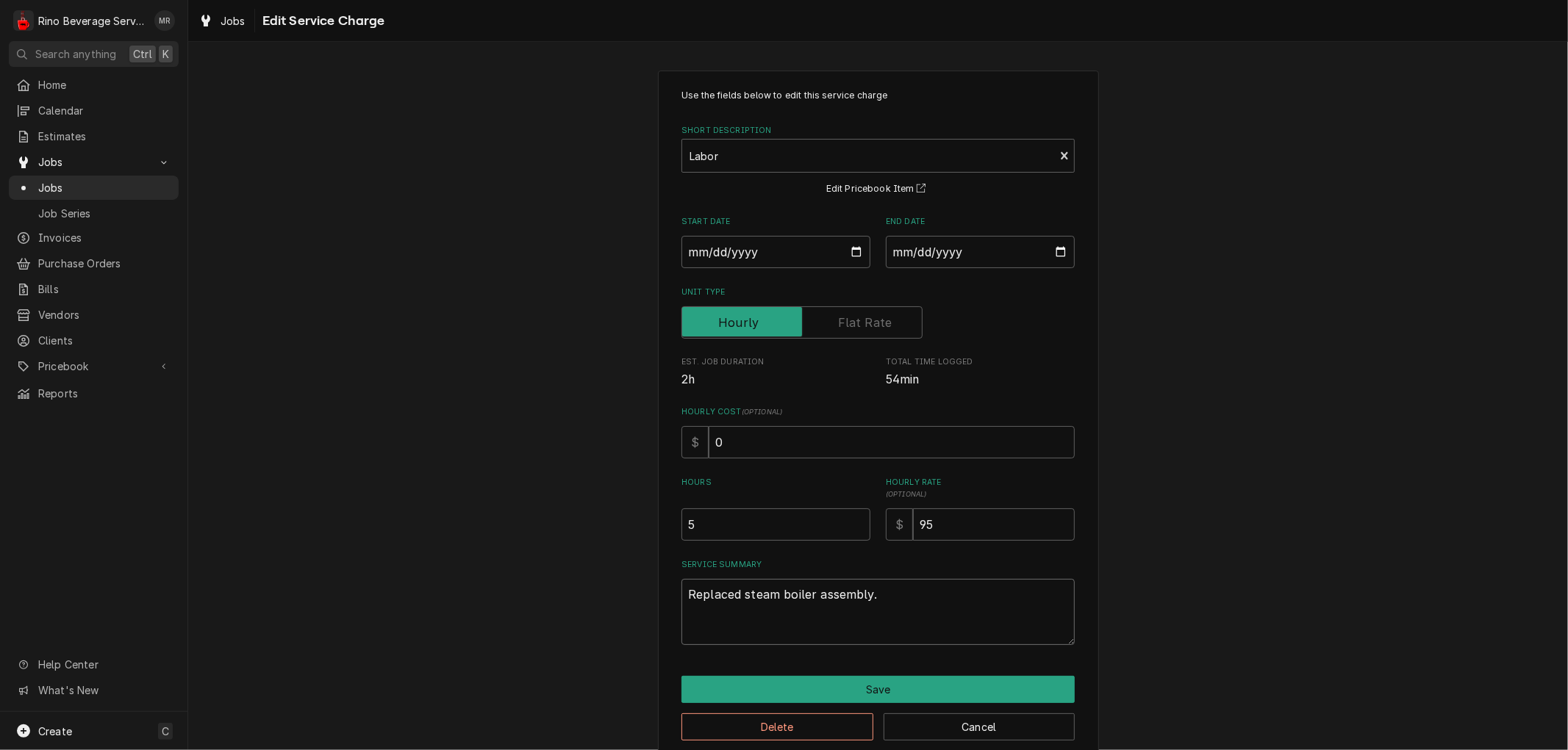
type textarea "Replaced steam boiler assembly."
type textarea "x"
type textarea "Replaced steam boiler assembly"
type textarea "x"
type textarea "Replaced steam boiler assembl"
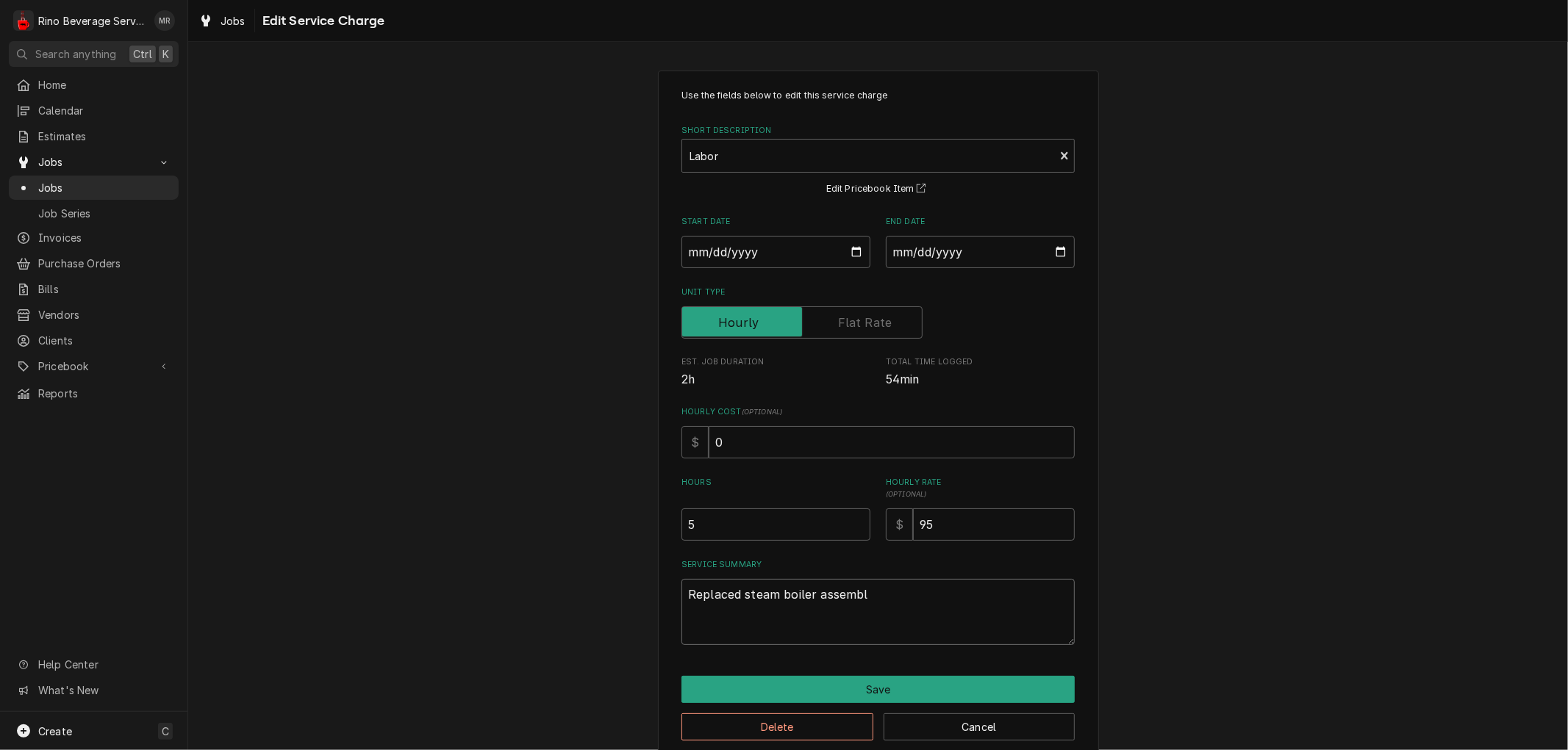
type textarea "x"
type textarea "Replaced steam boiler assemb"
type textarea "x"
type textarea "Replaced steam boiler assem"
type textarea "x"
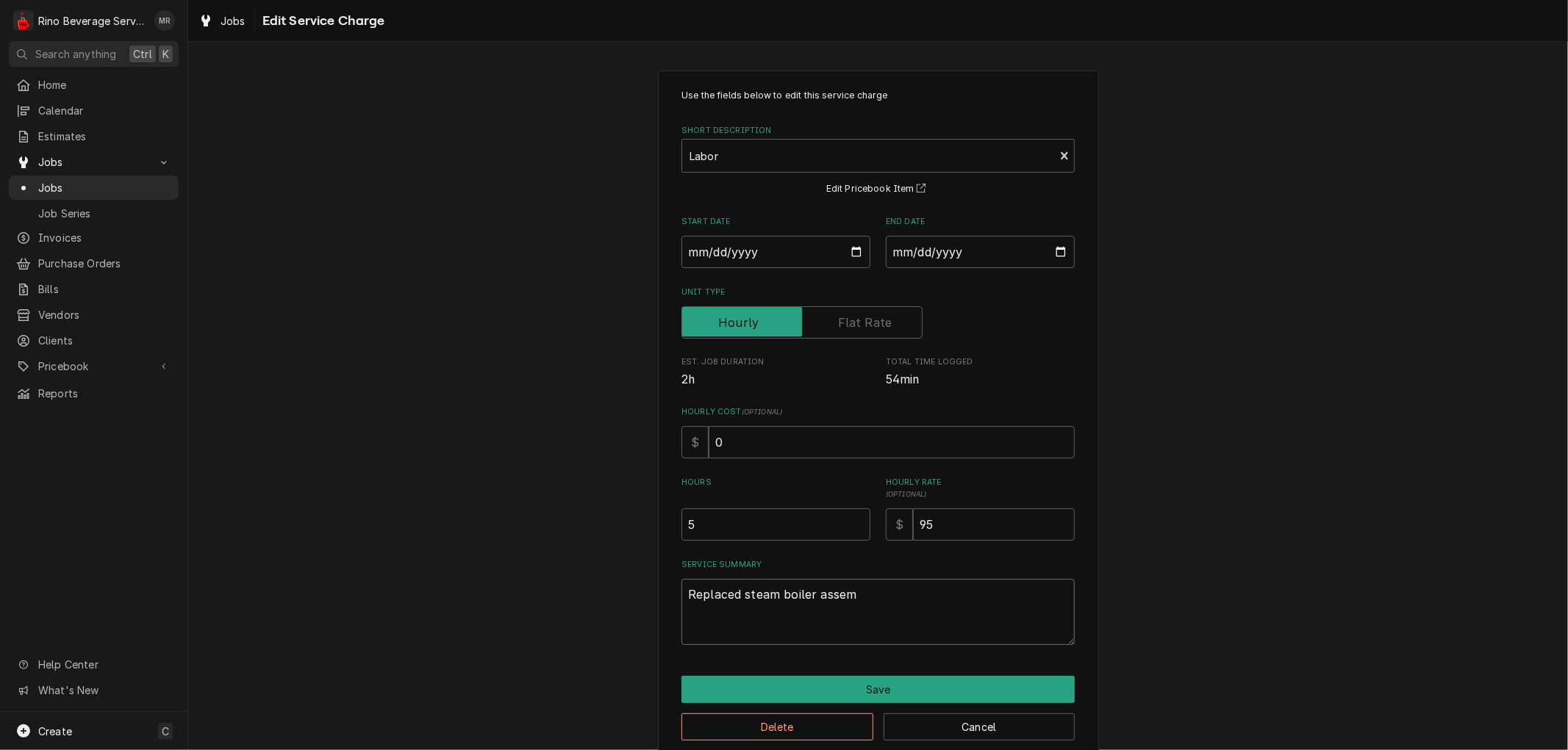
type textarea "Replaced steam boiler asse"
type textarea "x"
type textarea "Replaced steam boiler ass"
type textarea "x"
type textarea "Replaced steam boiler as"
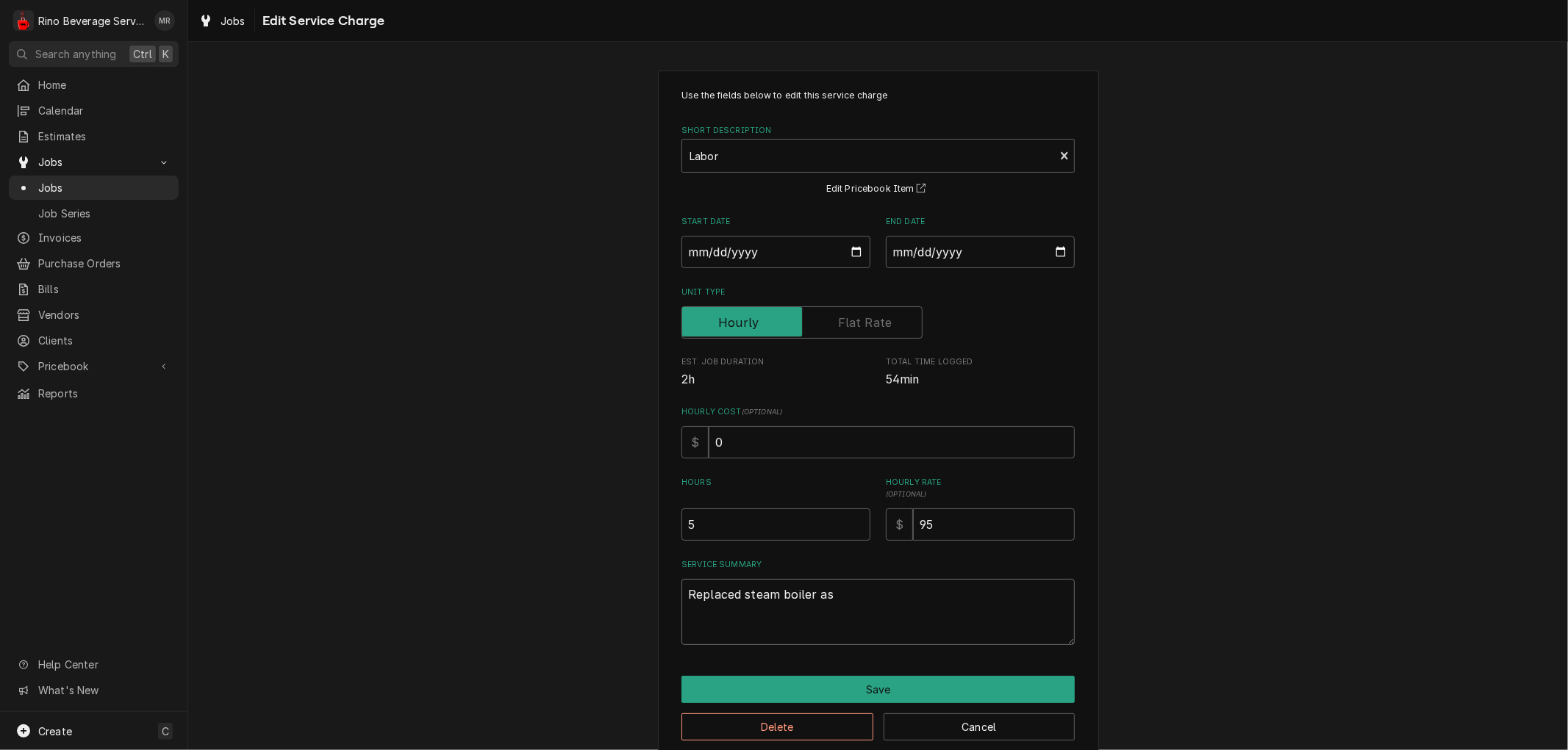
type textarea "x"
type textarea "Replaced steam boiler a"
type textarea "x"
type textarea "Replaced steam boiler"
type textarea "x"
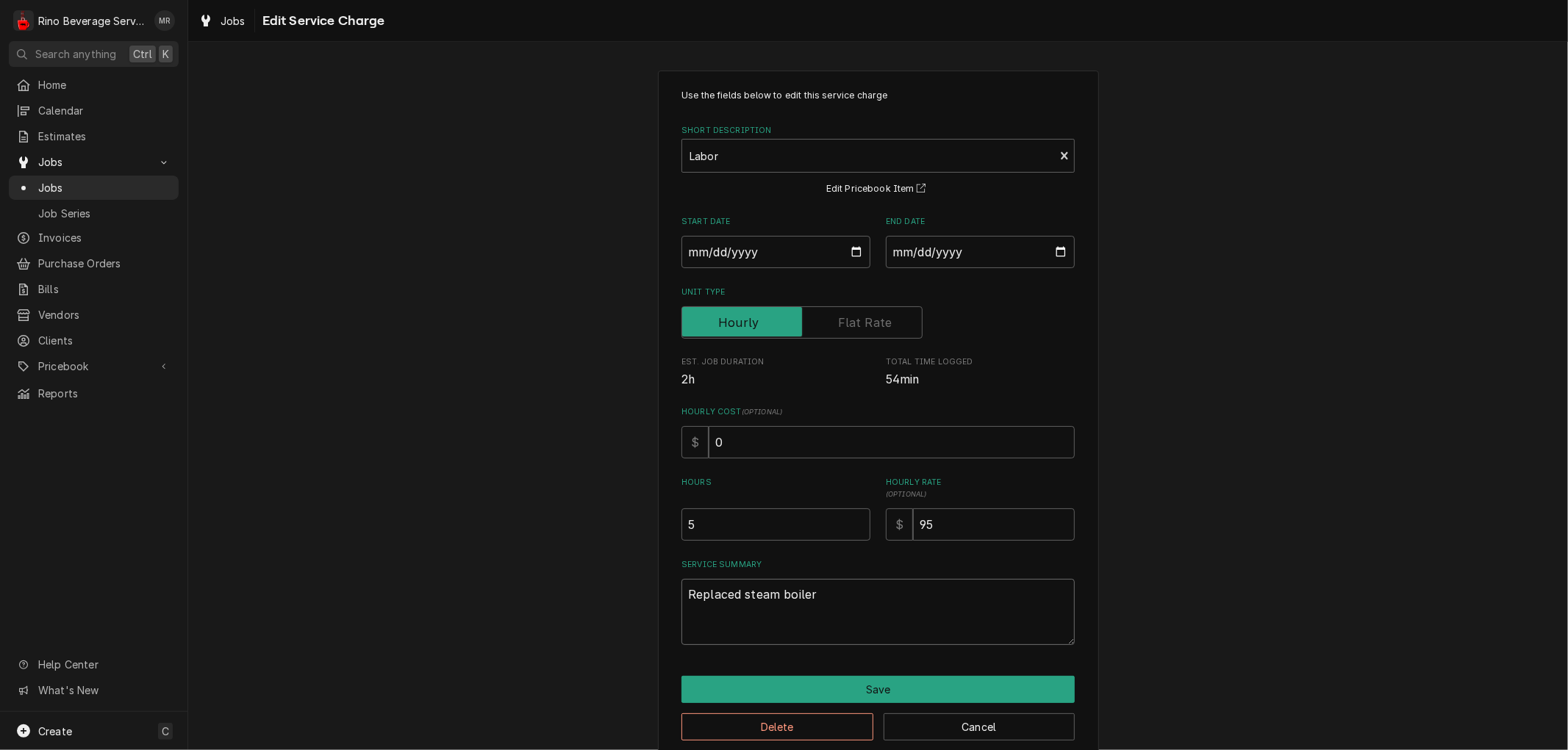
type textarea "Replaced steam boiler"
type textarea "x"
type textarea "Replaced steam boile"
type textarea "x"
type textarea "Replaced steam boil"
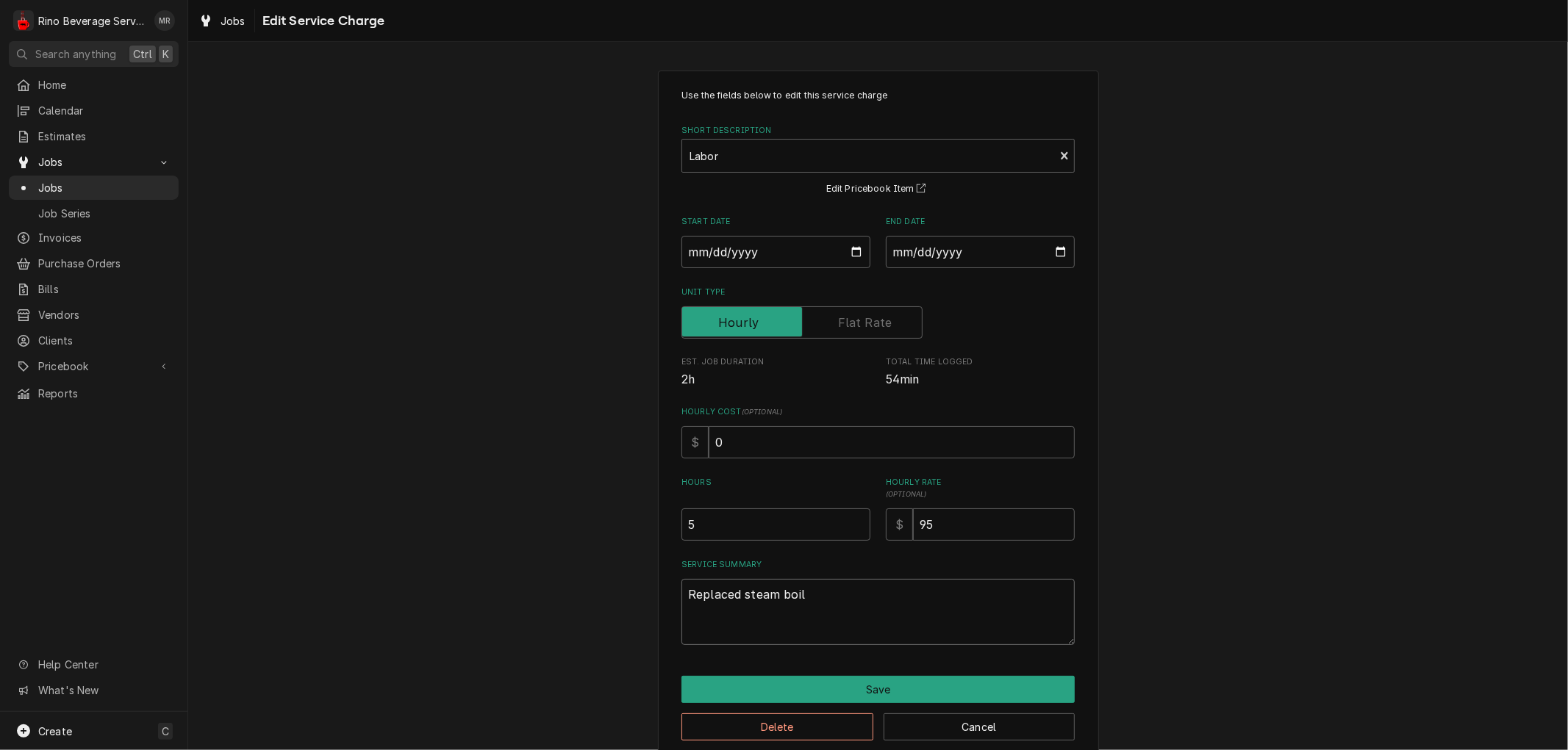
type textarea "x"
type textarea "Replaced steam boi"
type textarea "x"
type textarea "Replaced steam bo"
type textarea "x"
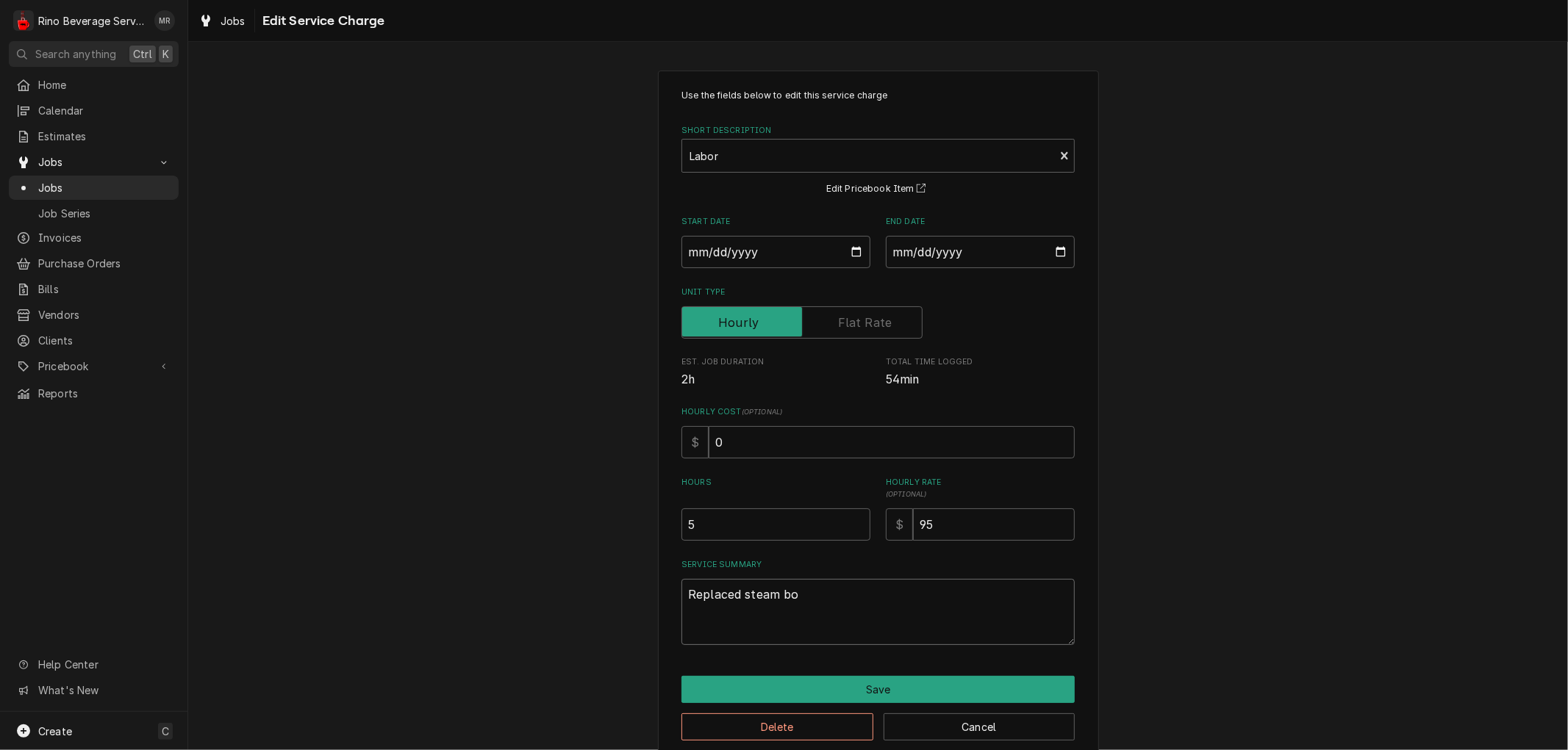
type textarea "Replaced steam b"
type textarea "x"
type textarea "Replaced steam"
type textarea "x"
type textarea "Replaced steam"
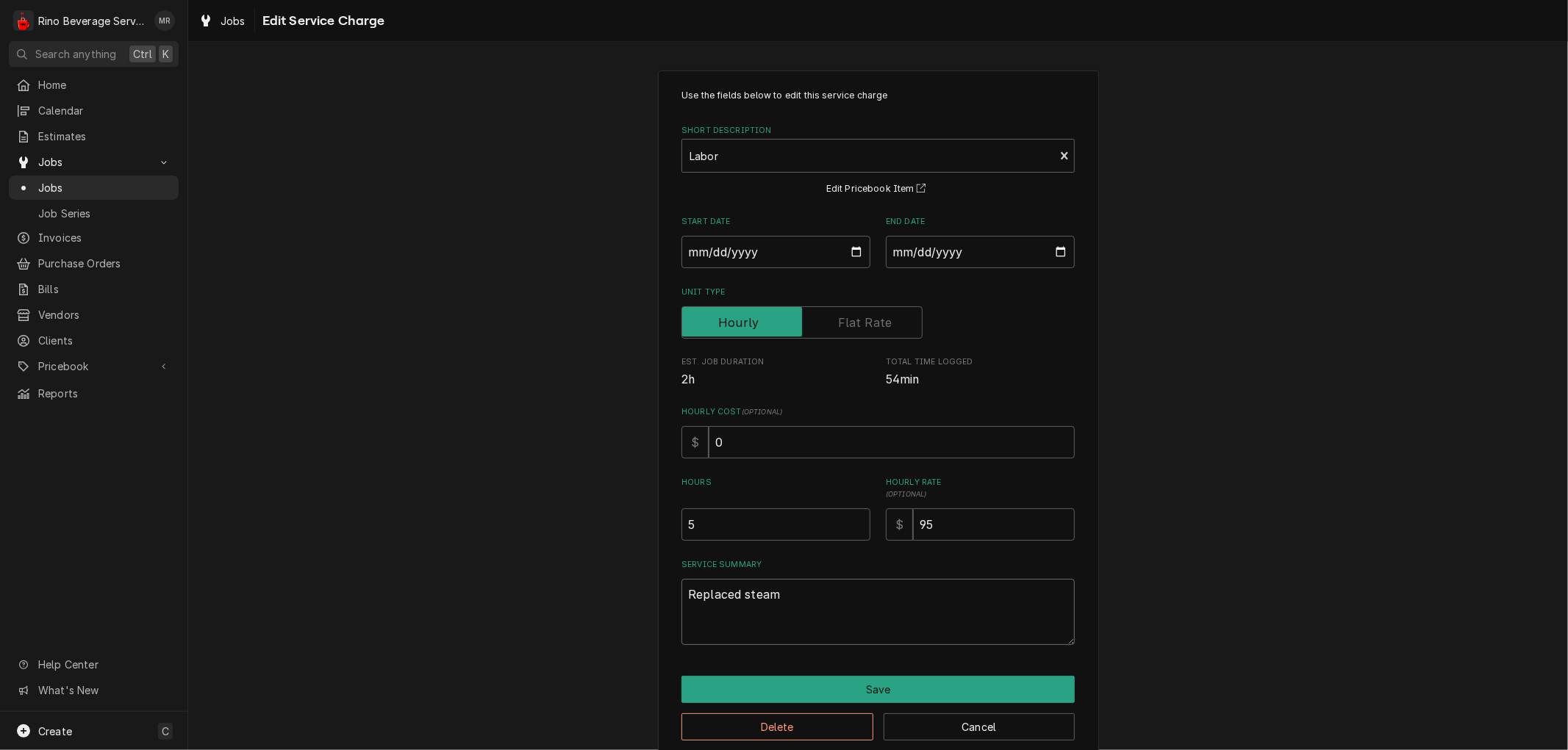
type textarea "x"
type textarea "Replaced stea"
type textarea "x"
type textarea "Replaced ste"
type textarea "x"
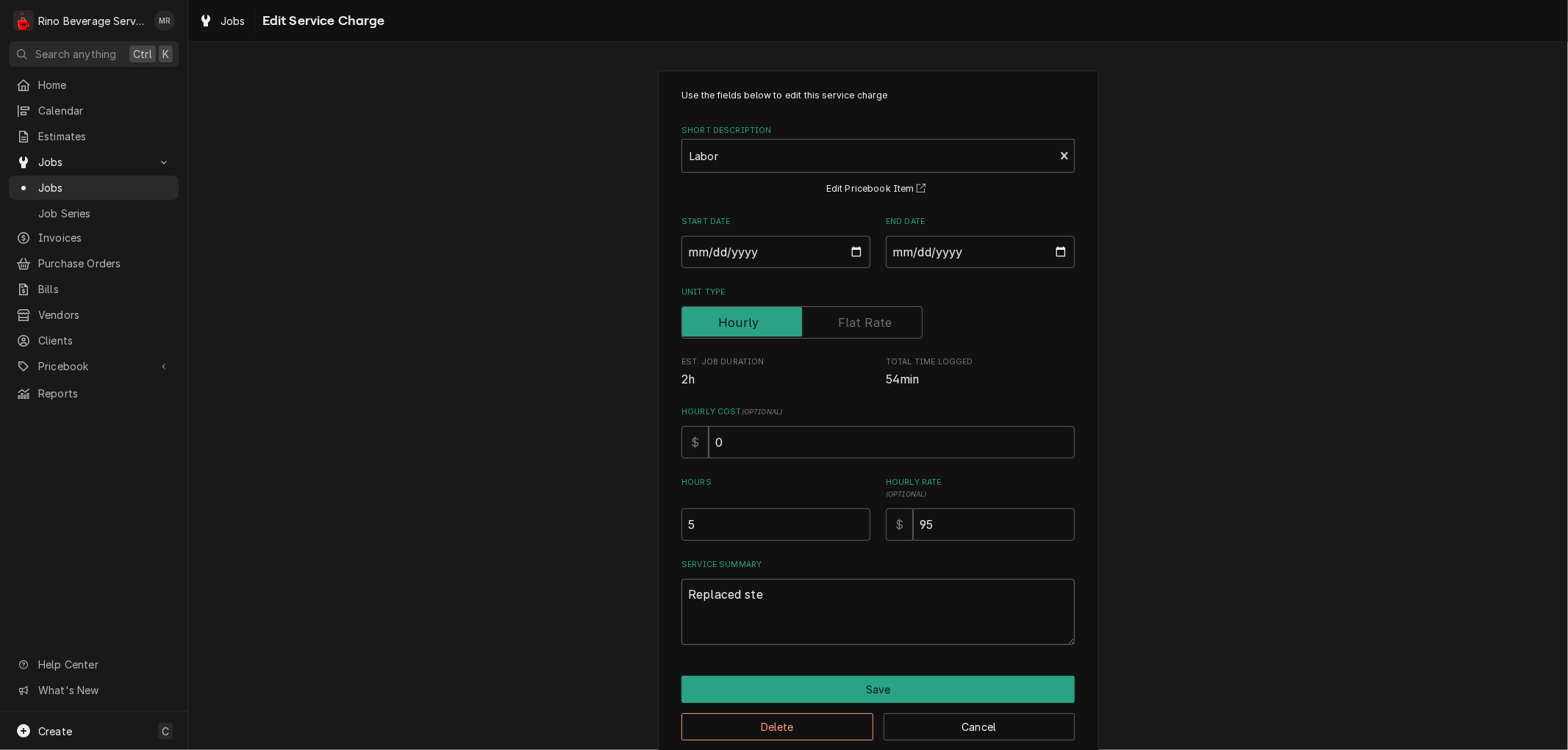
type textarea "Replaced st"
type textarea "x"
type textarea "Replaced s"
type textarea "x"
type textarea "Replaced"
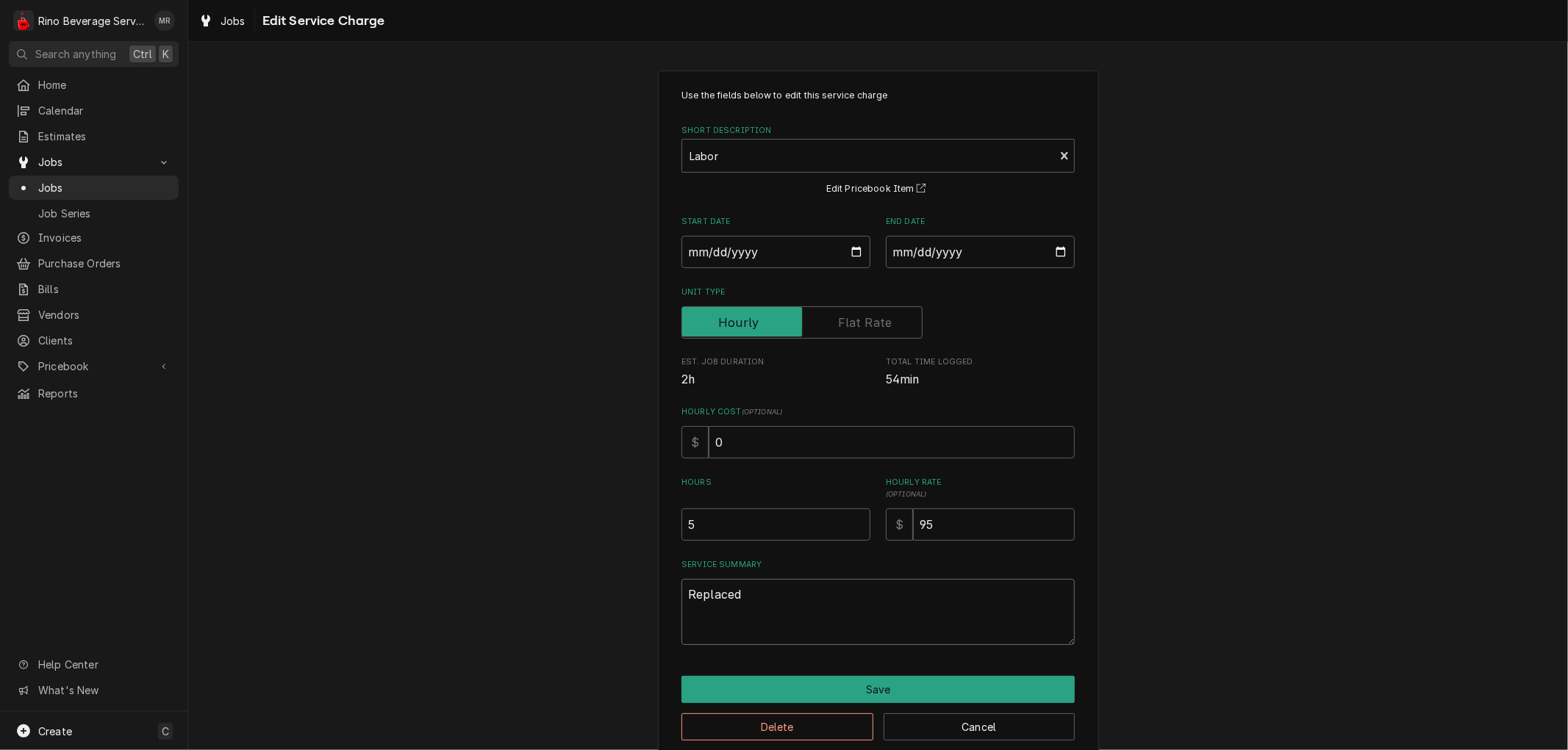
type textarea "x"
type textarea "Replaced"
type textarea "x"
type textarea "Replac"
type textarea "x"
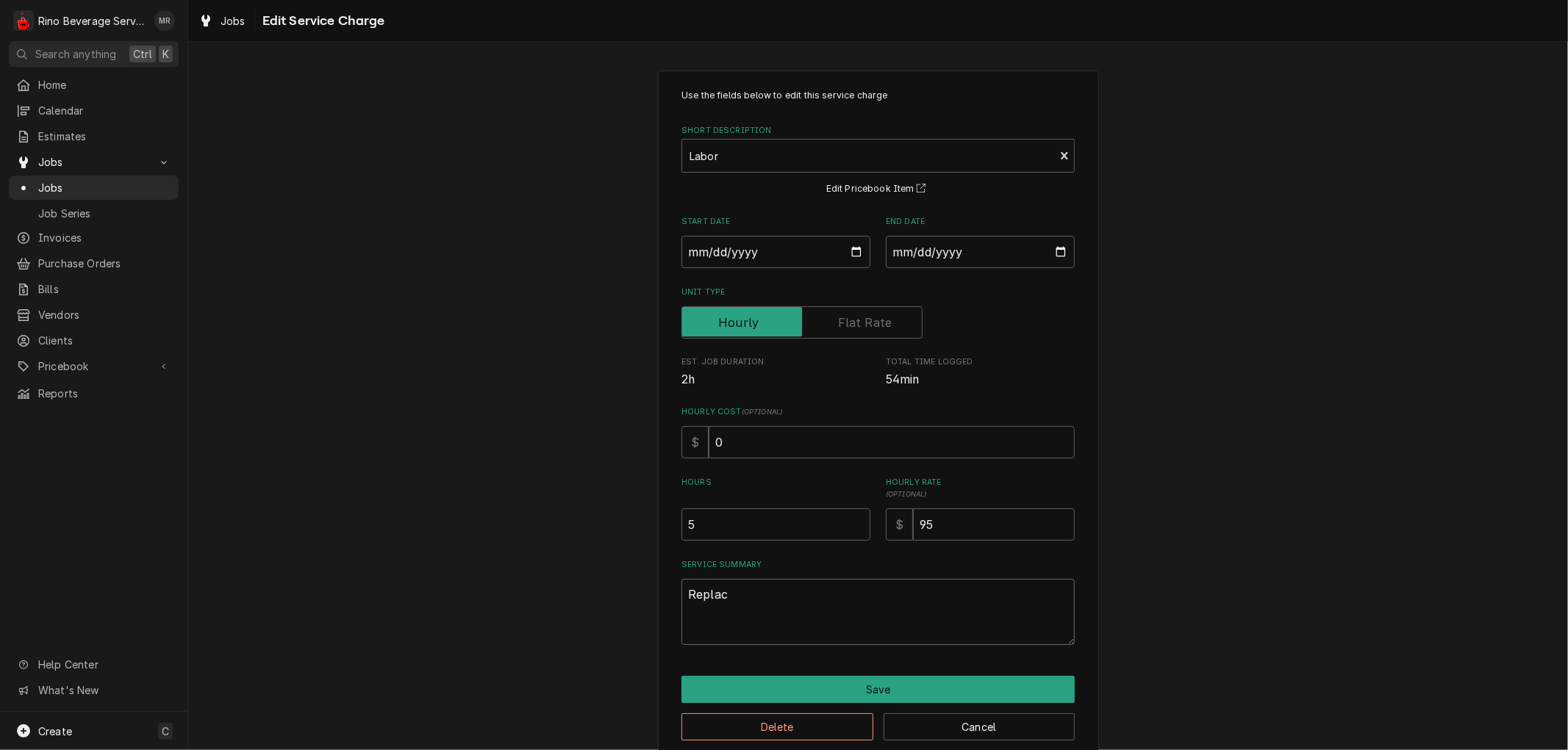
type textarea "Repla"
type textarea "x"
type textarea "Repl"
type textarea "x"
type textarea "Rep"
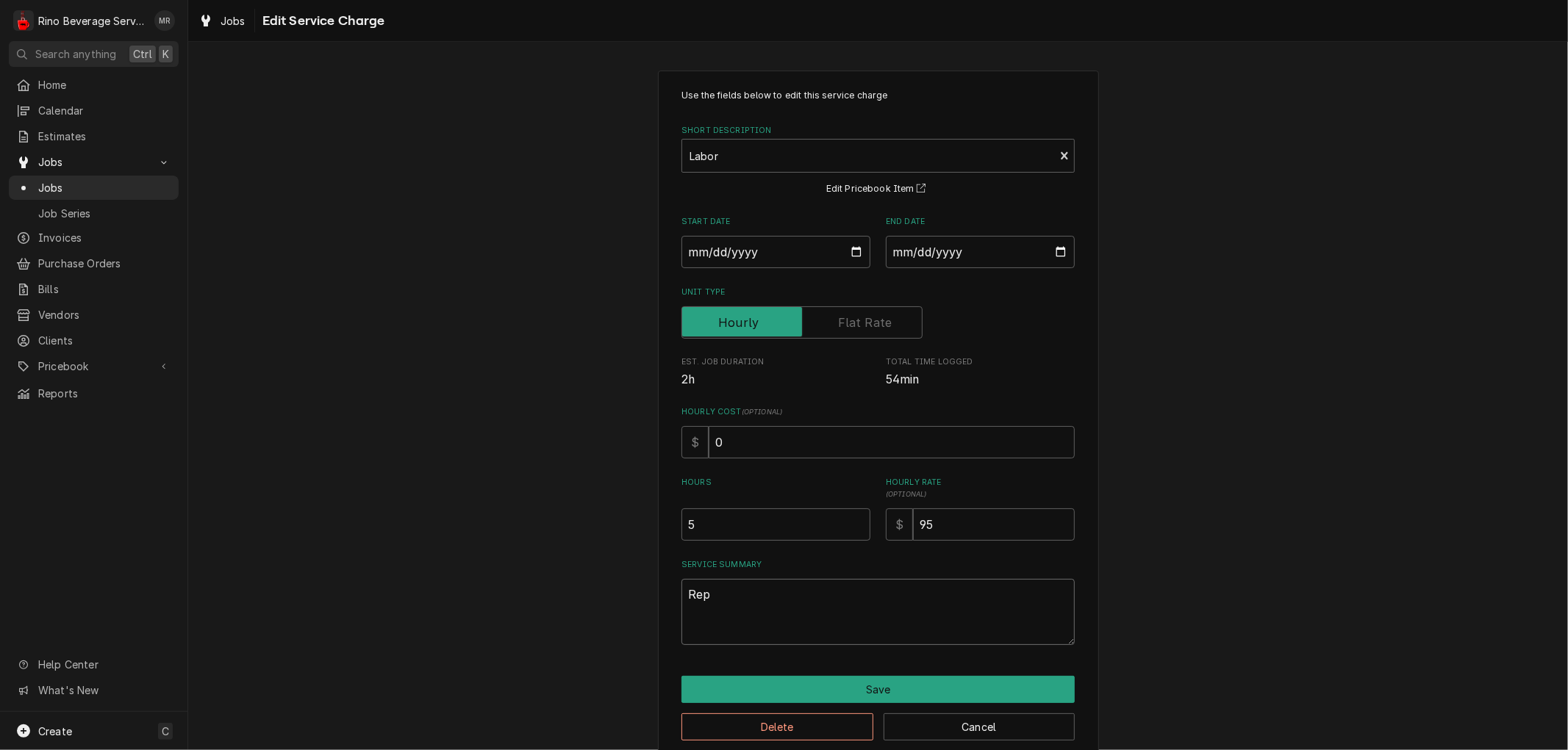
type textarea "x"
type textarea "Re"
type textarea "x"
type textarea "R"
type textarea "x"
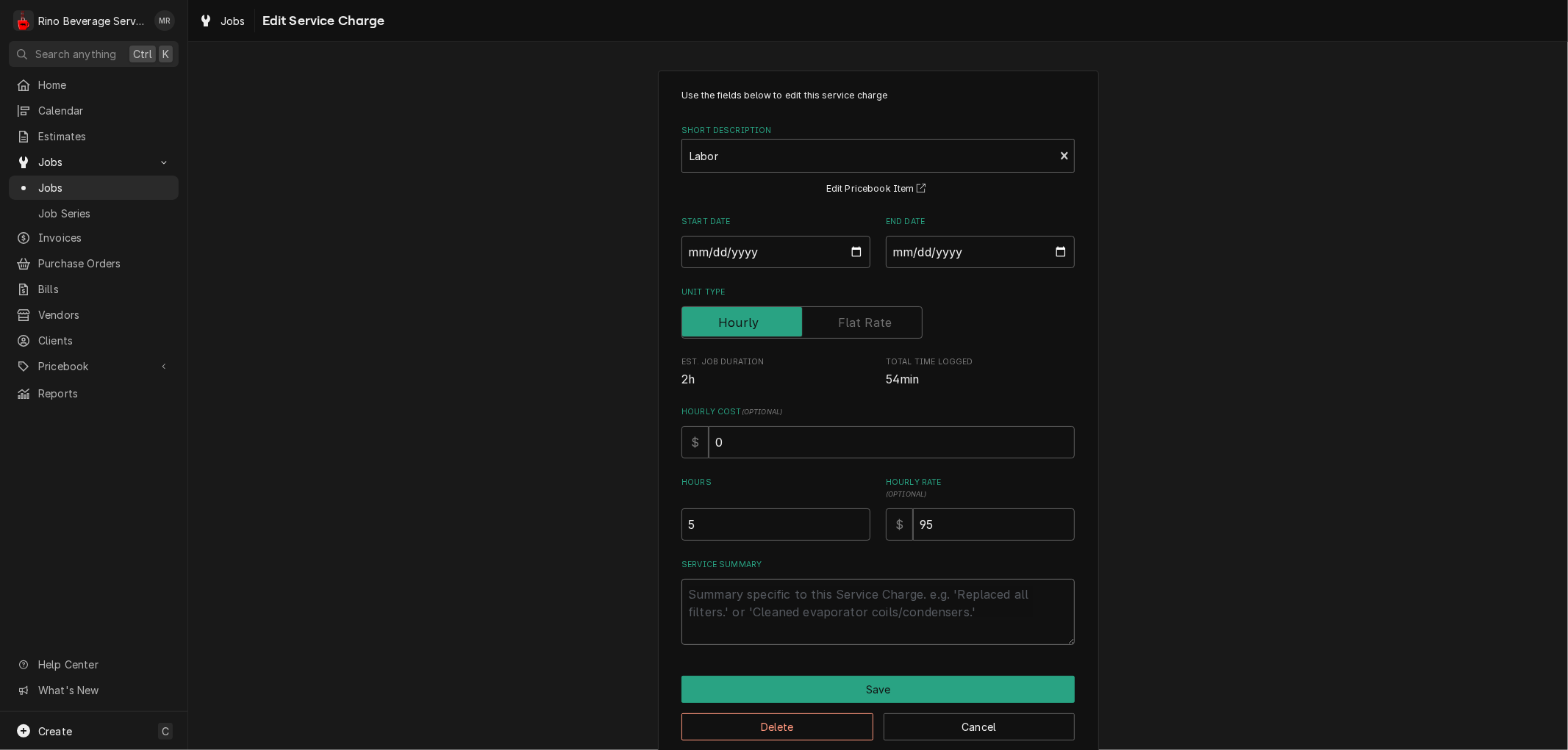
type textarea "x"
type textarea "R"
type textarea "x"
type textarea "Re"
click at [681, 594] on textarea "Replaced parts as listed." at bounding box center [877, 612] width 393 height 66
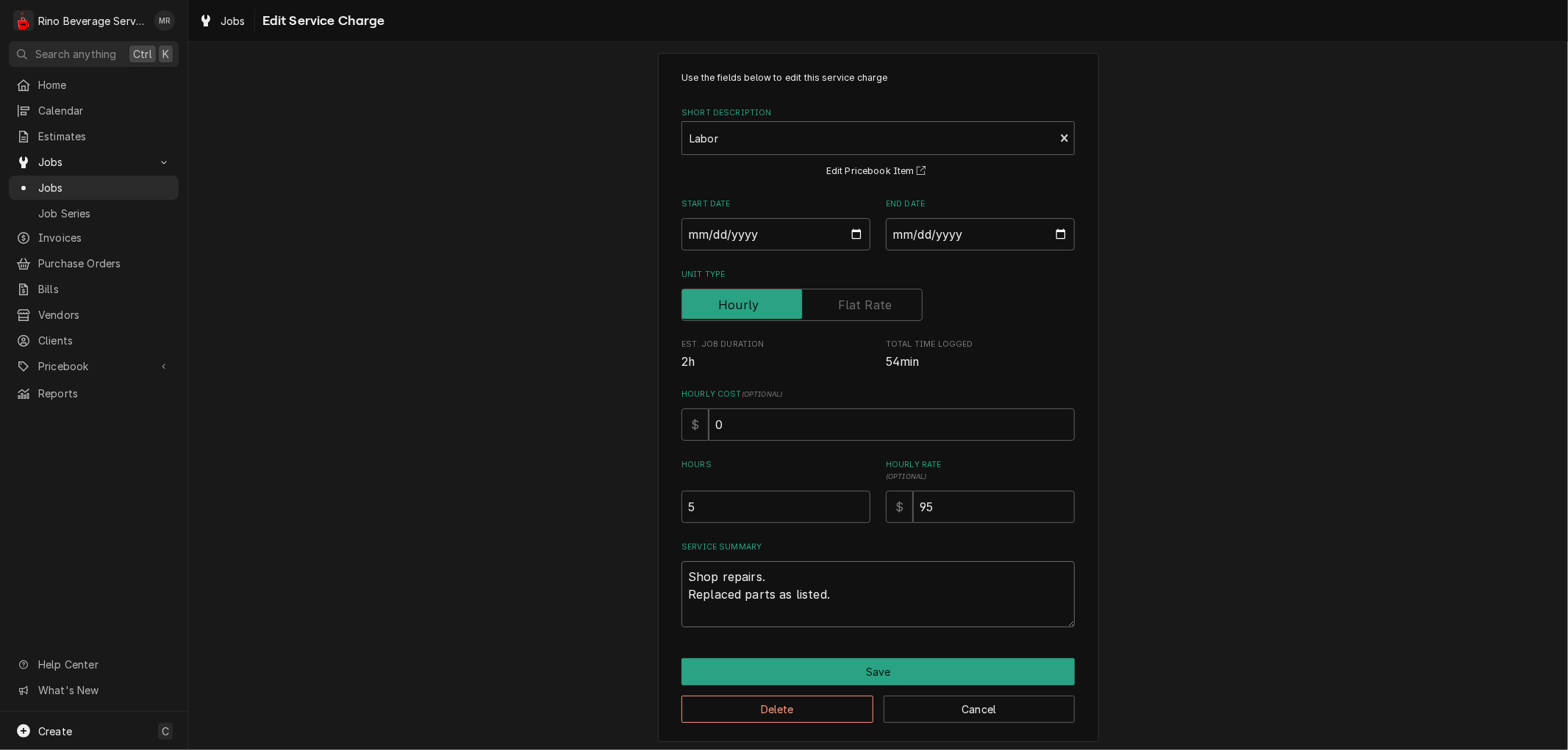
scroll to position [22, 0]
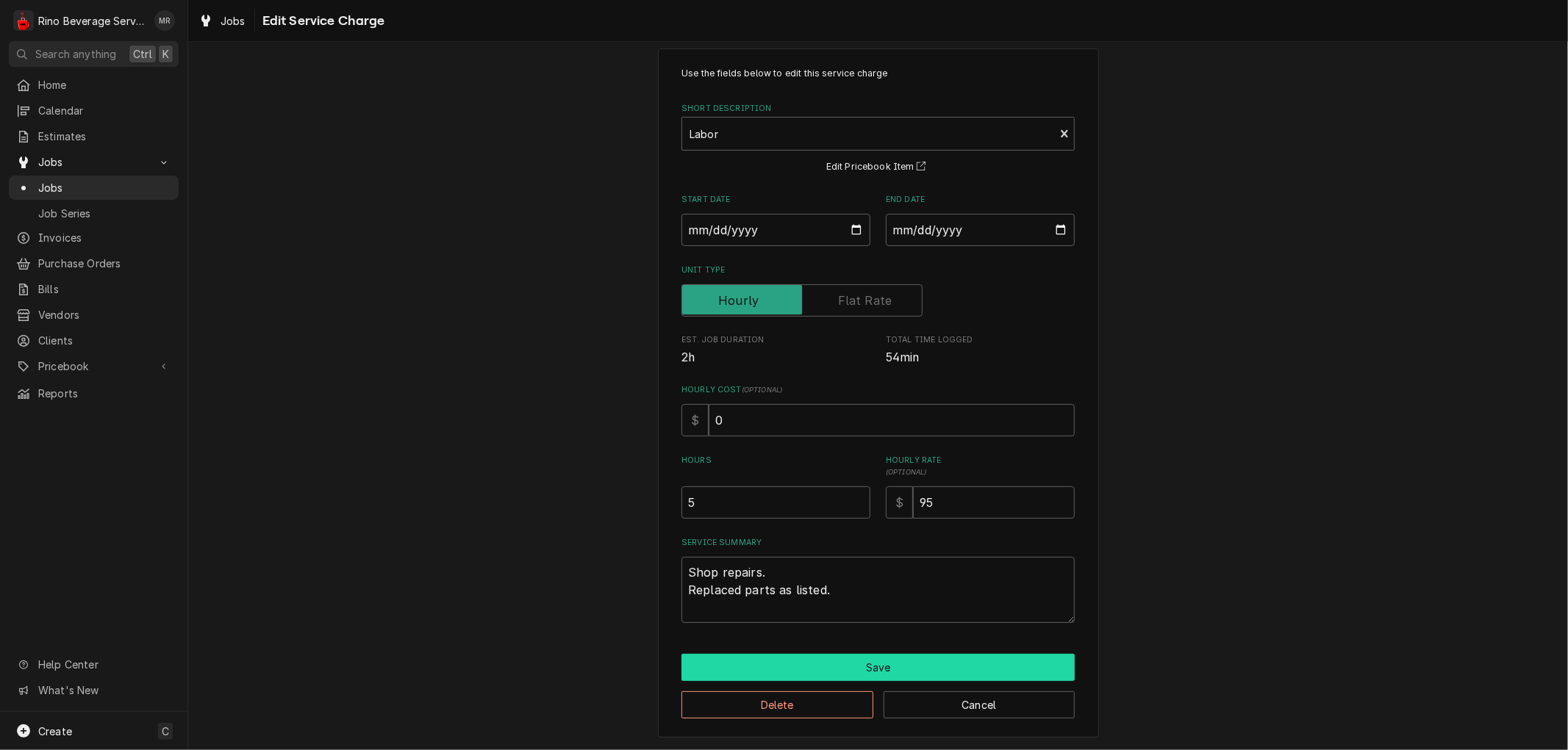
click at [872, 668] on button "Save" at bounding box center [877, 667] width 393 height 28
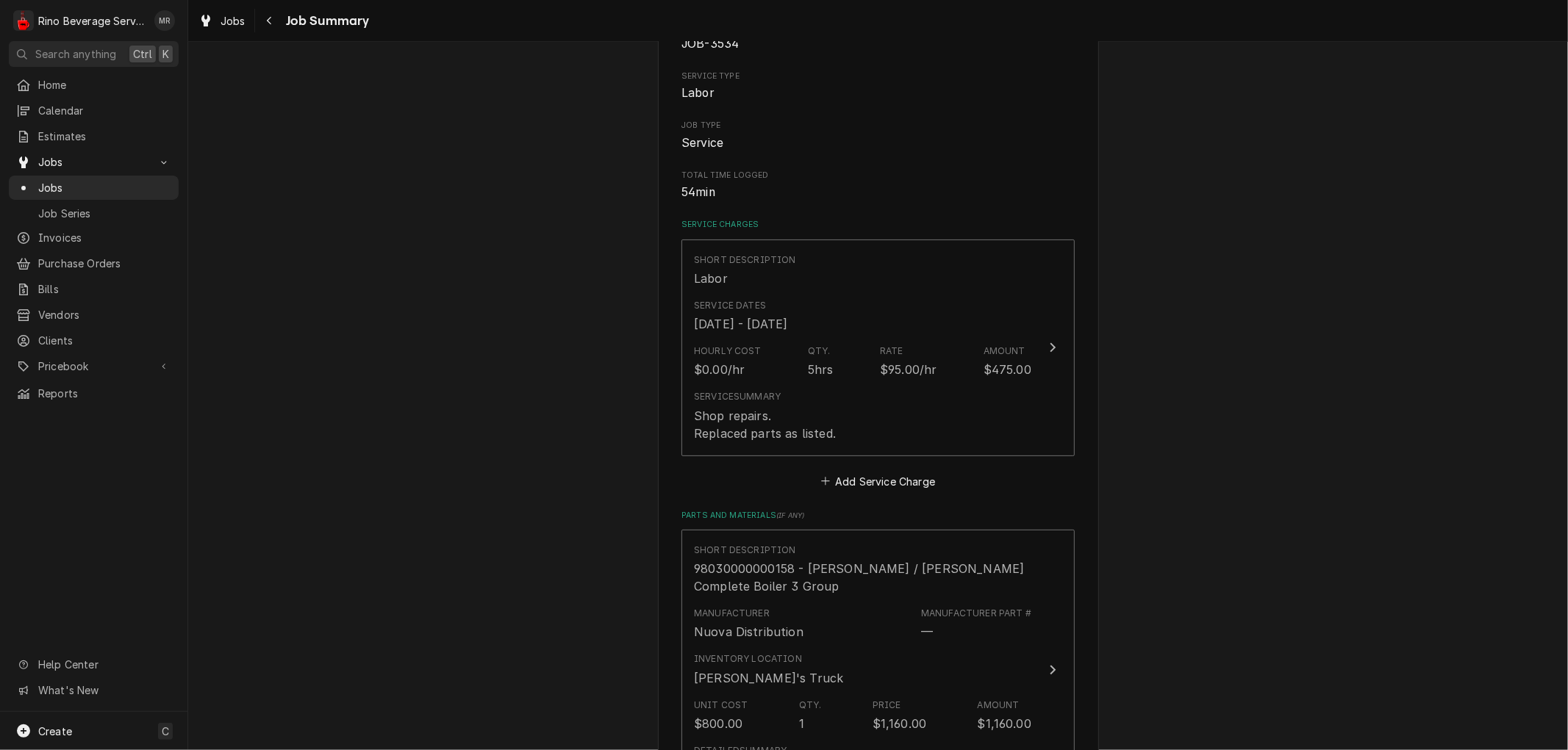
scroll to position [144, 0]
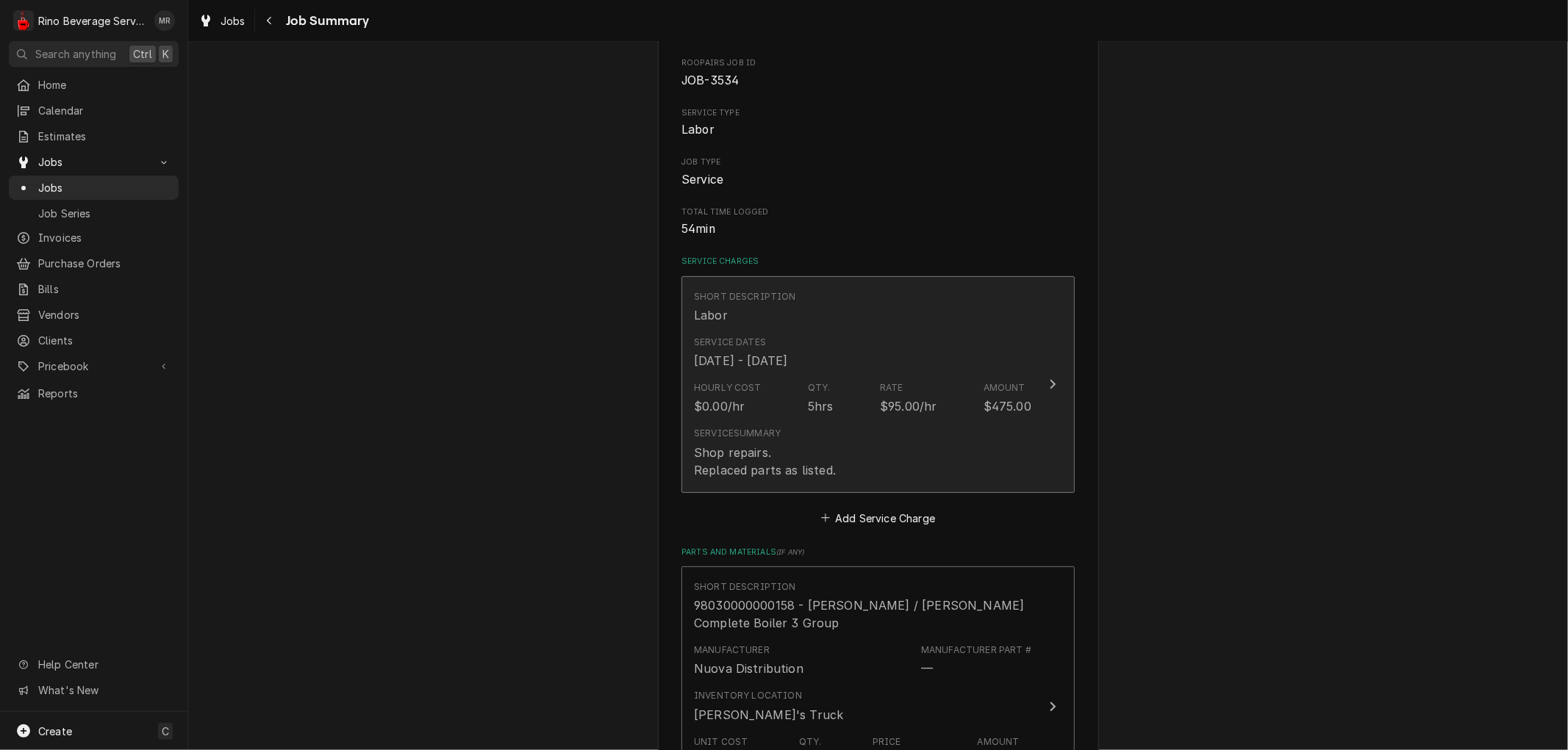
click at [898, 454] on div "Service Summary Shop repairs. Replaced parts as listed." at bounding box center [863, 452] width 337 height 63
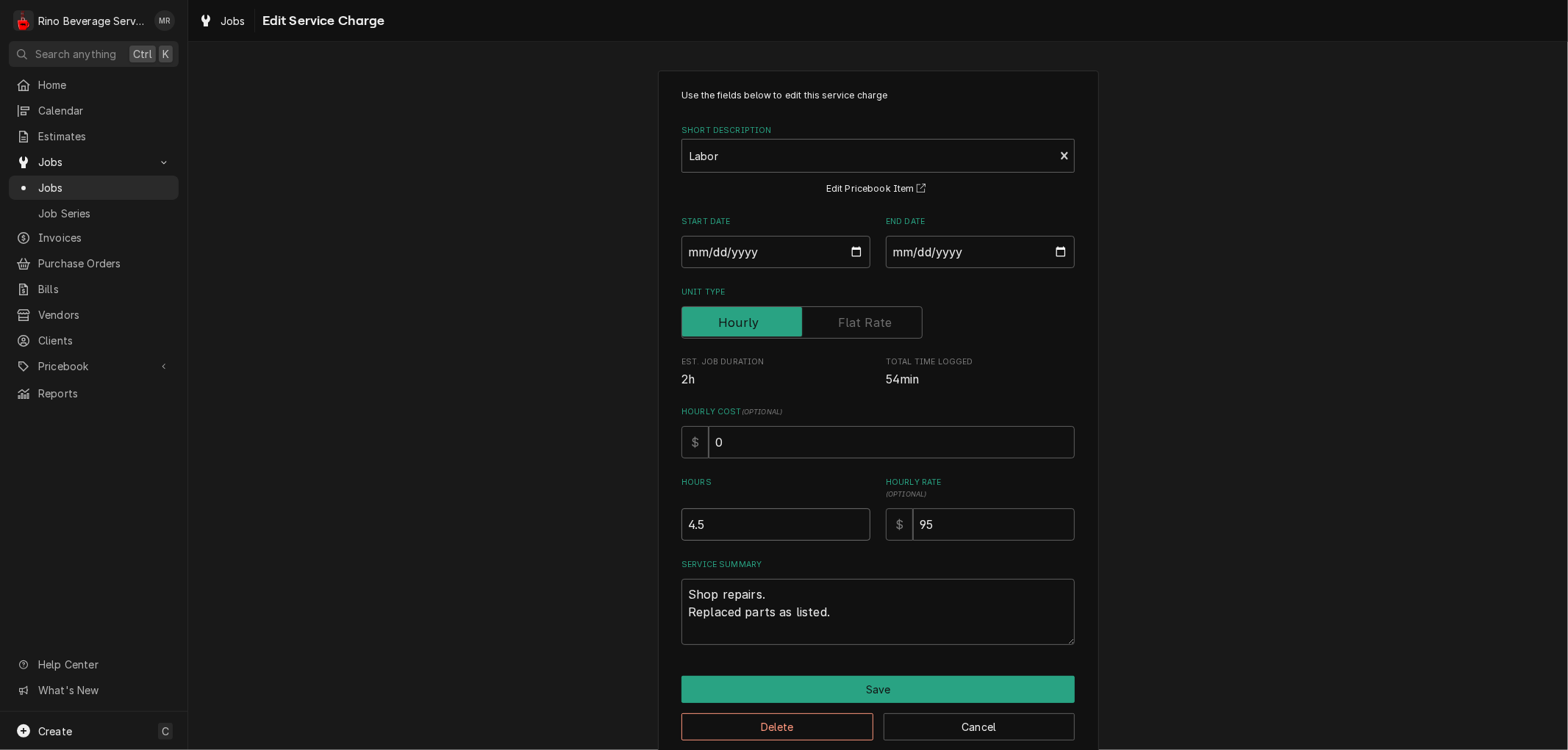
click at [850, 526] on input "4.5" at bounding box center [775, 524] width 189 height 32
click at [850, 526] on input "4" at bounding box center [775, 524] width 189 height 32
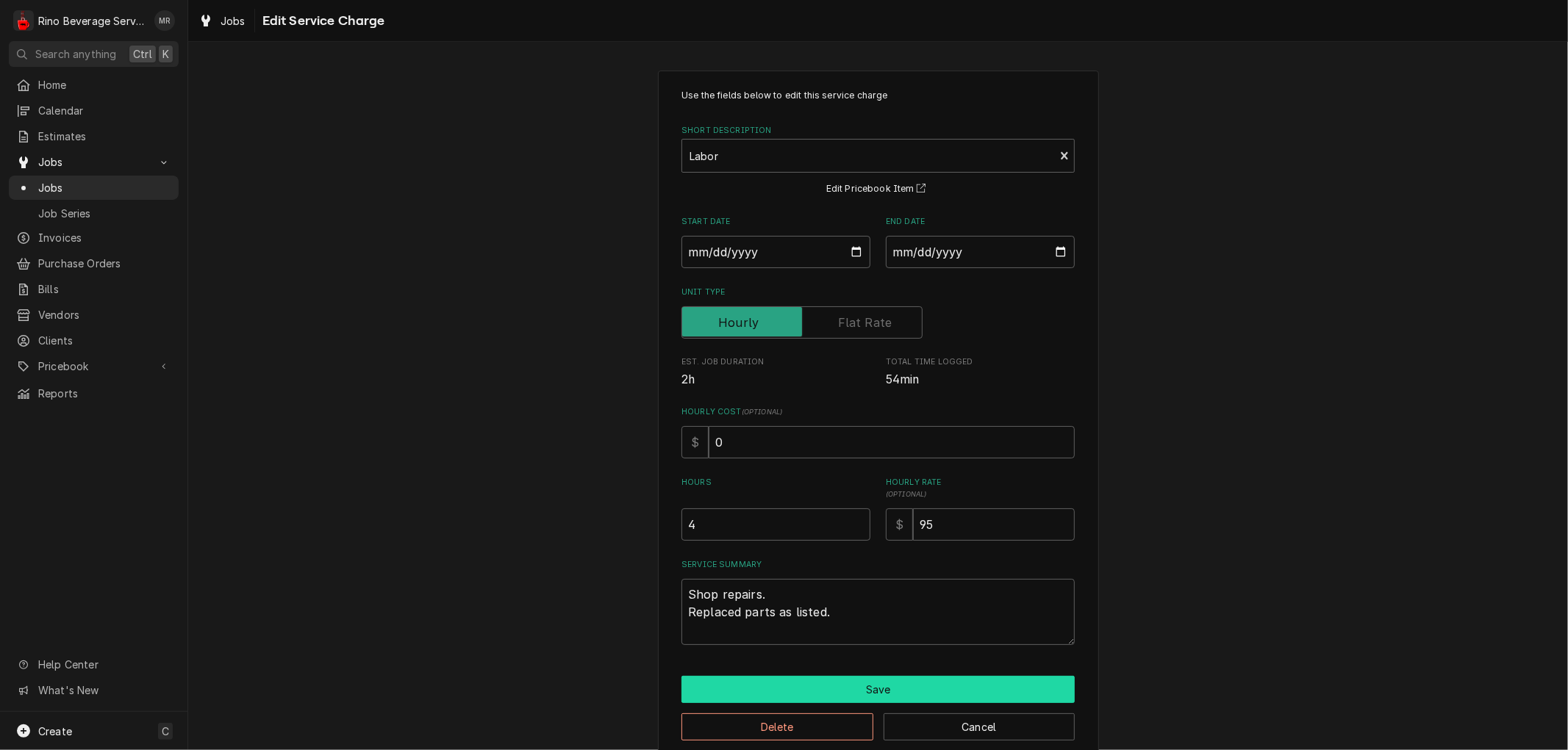
click at [813, 686] on button "Save" at bounding box center [877, 689] width 393 height 28
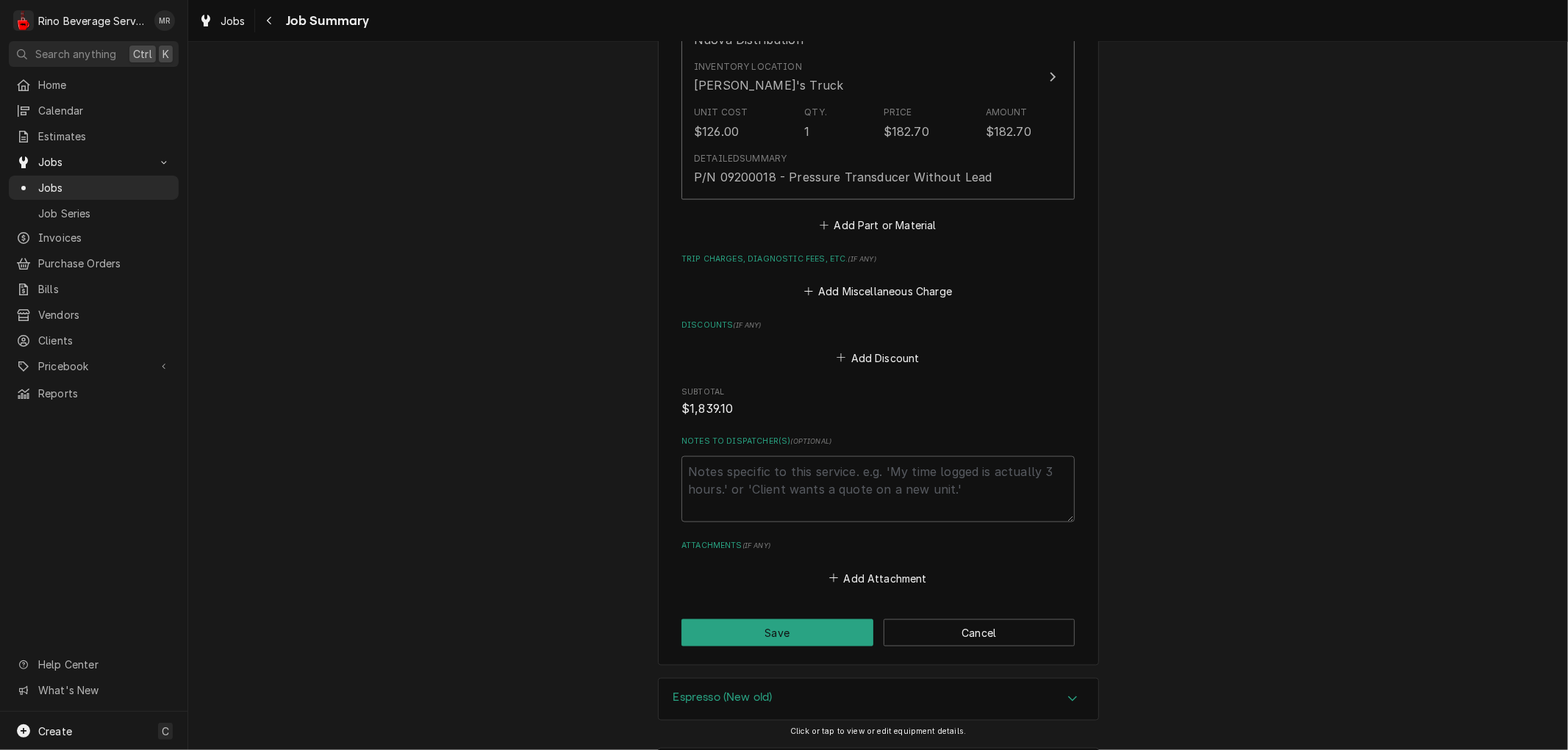
scroll to position [1612, 0]
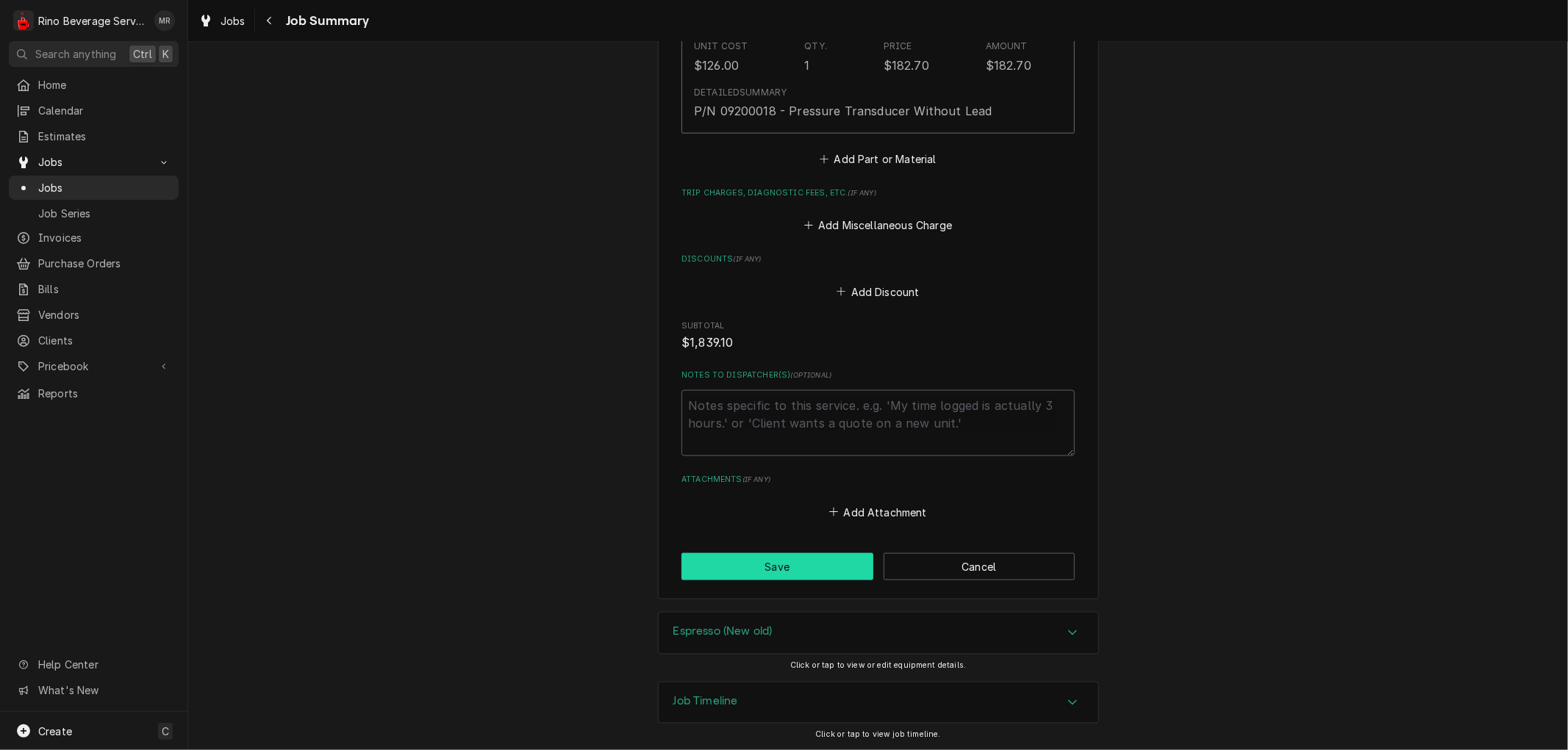
click at [806, 561] on button "Save" at bounding box center [777, 567] width 192 height 28
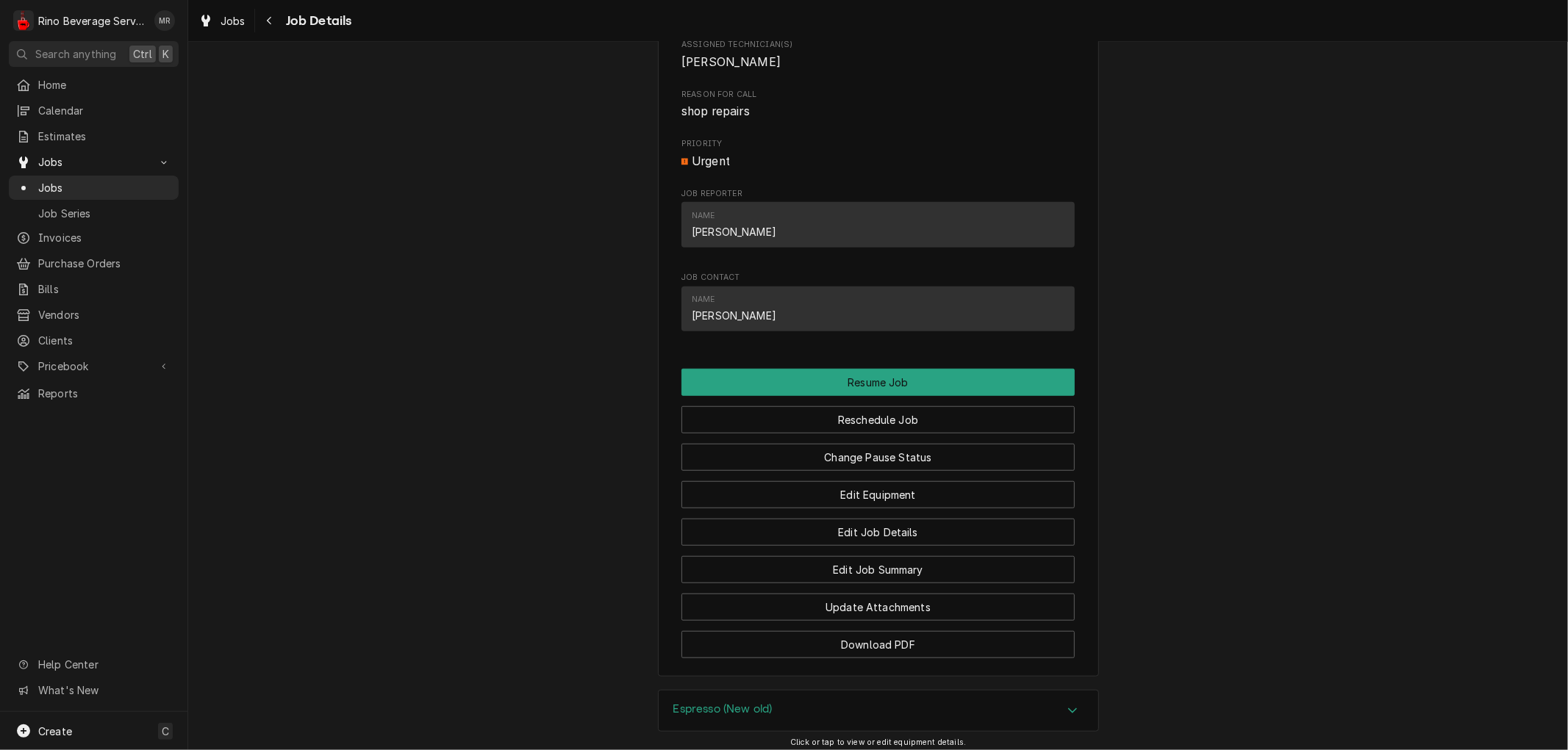
scroll to position [827, 0]
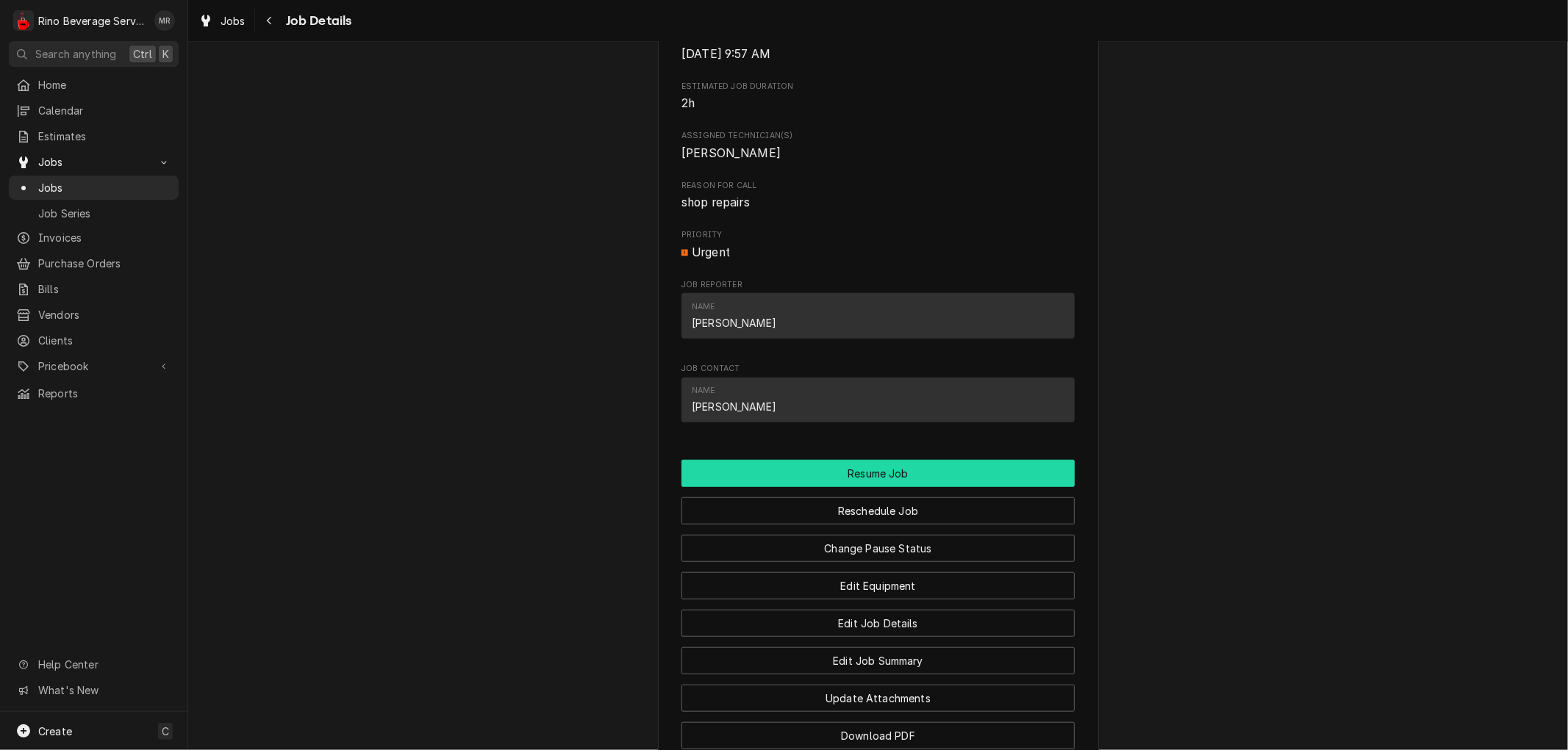
click at [832, 487] on button "Resume Job" at bounding box center [877, 474] width 393 height 28
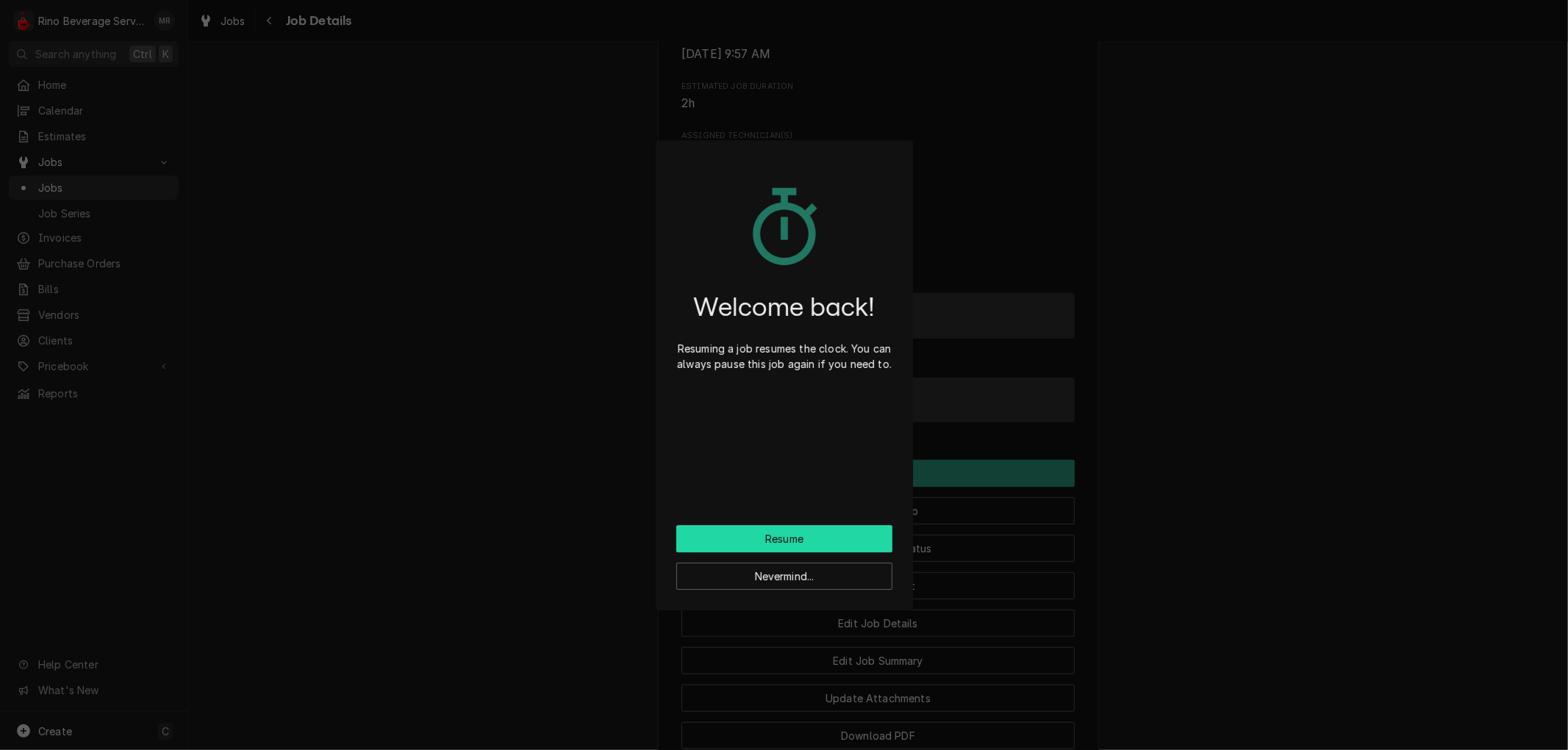
click at [814, 537] on button "Resume" at bounding box center [784, 539] width 216 height 28
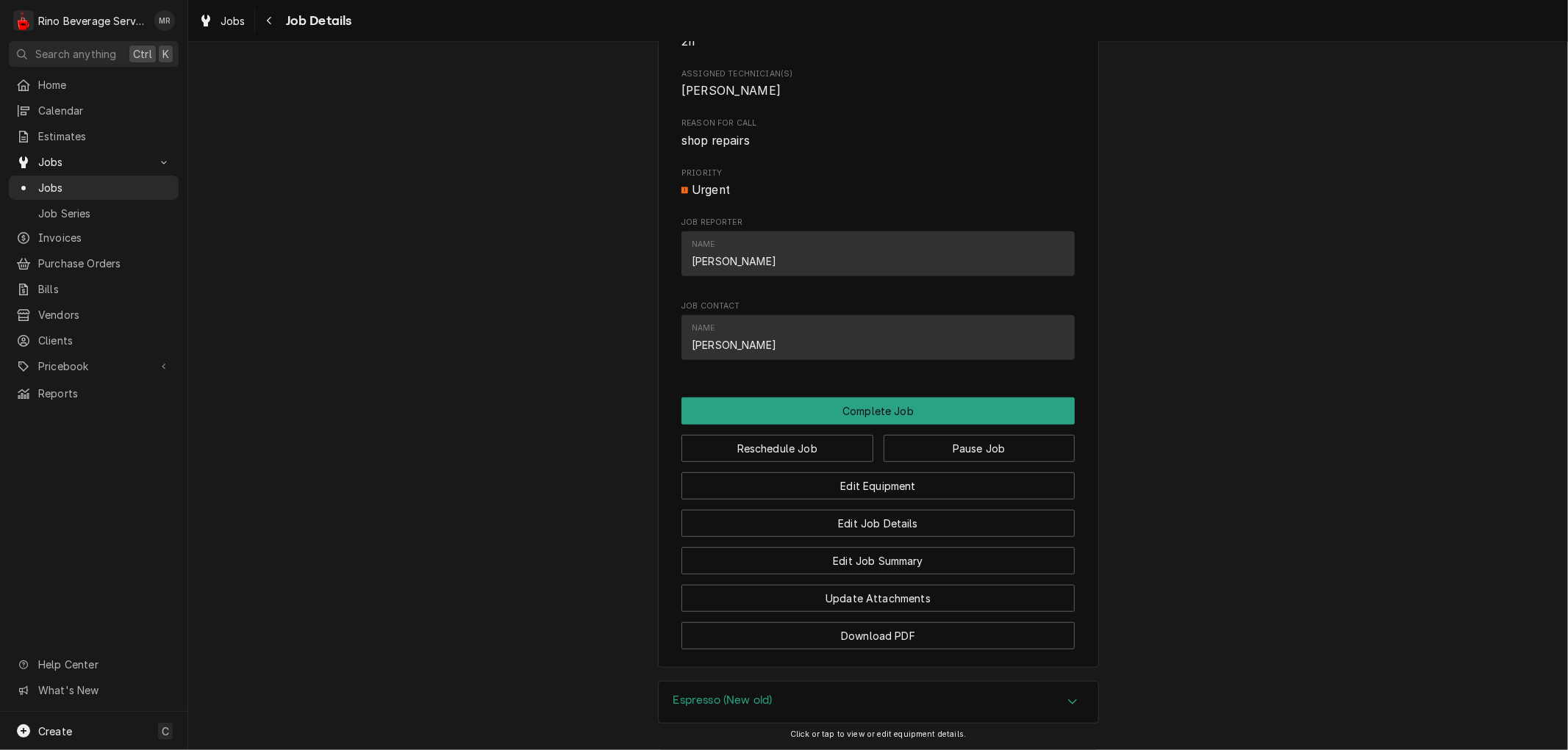
scroll to position [816, 0]
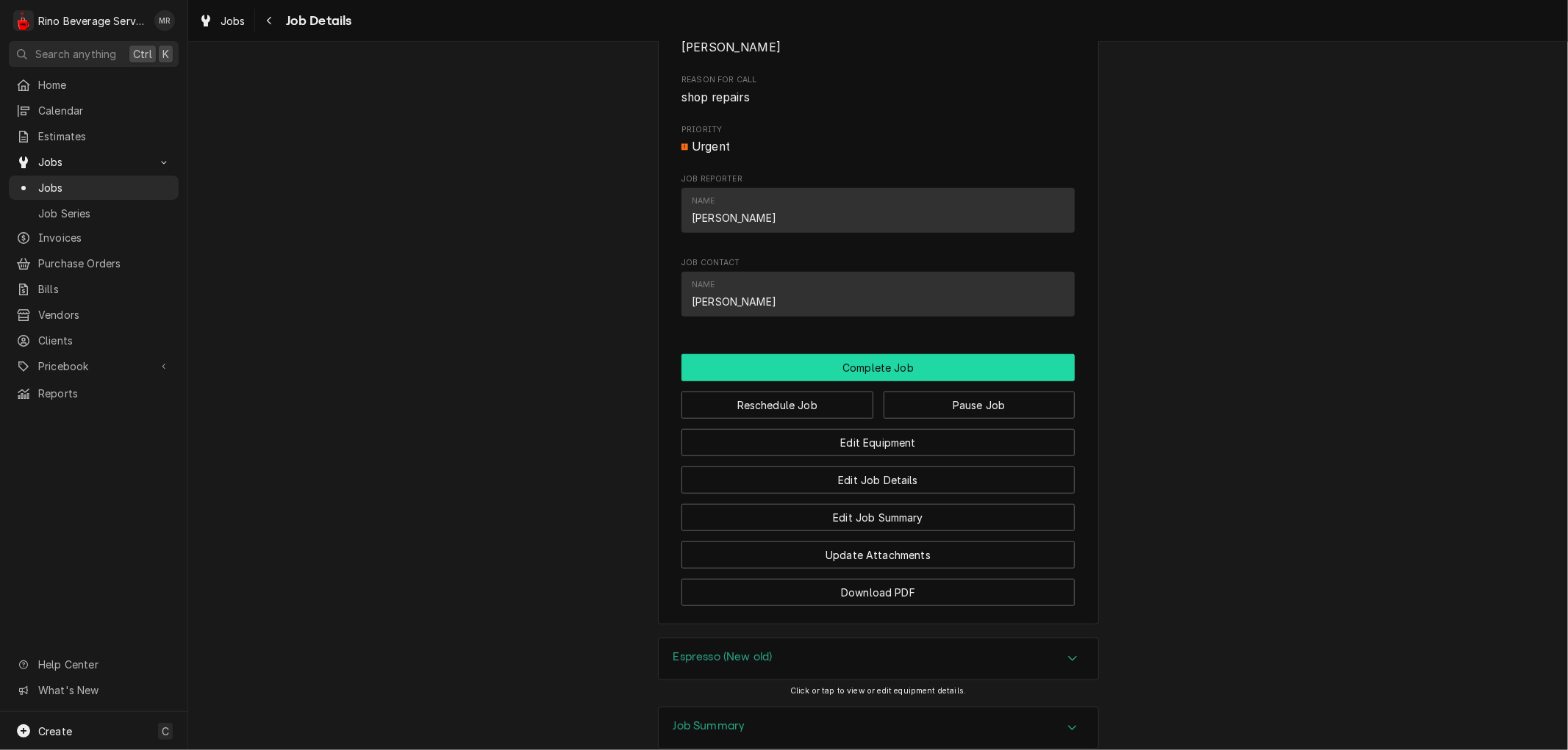
click at [890, 381] on button "Complete Job" at bounding box center [877, 368] width 393 height 28
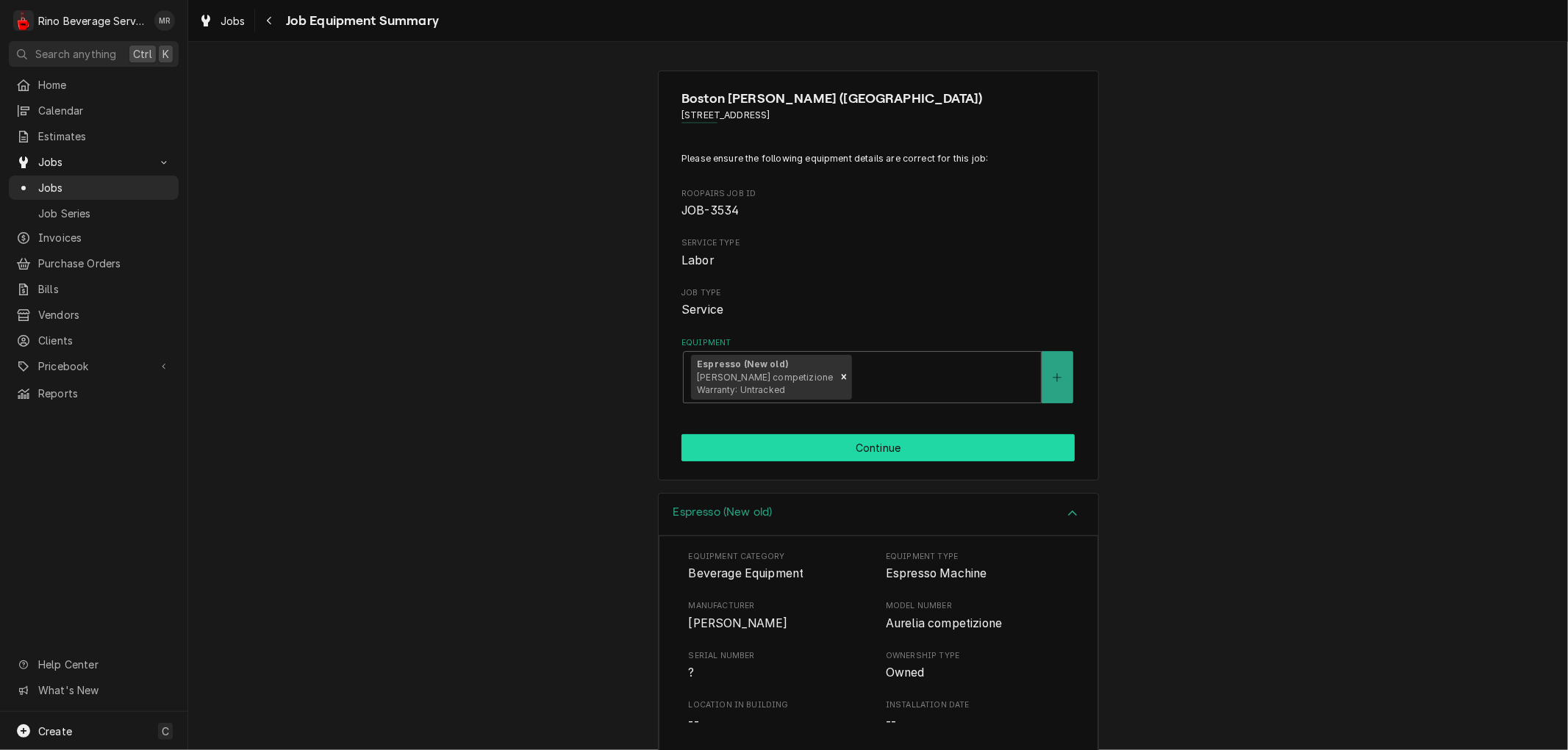
click at [872, 445] on button "Continue" at bounding box center [877, 448] width 393 height 28
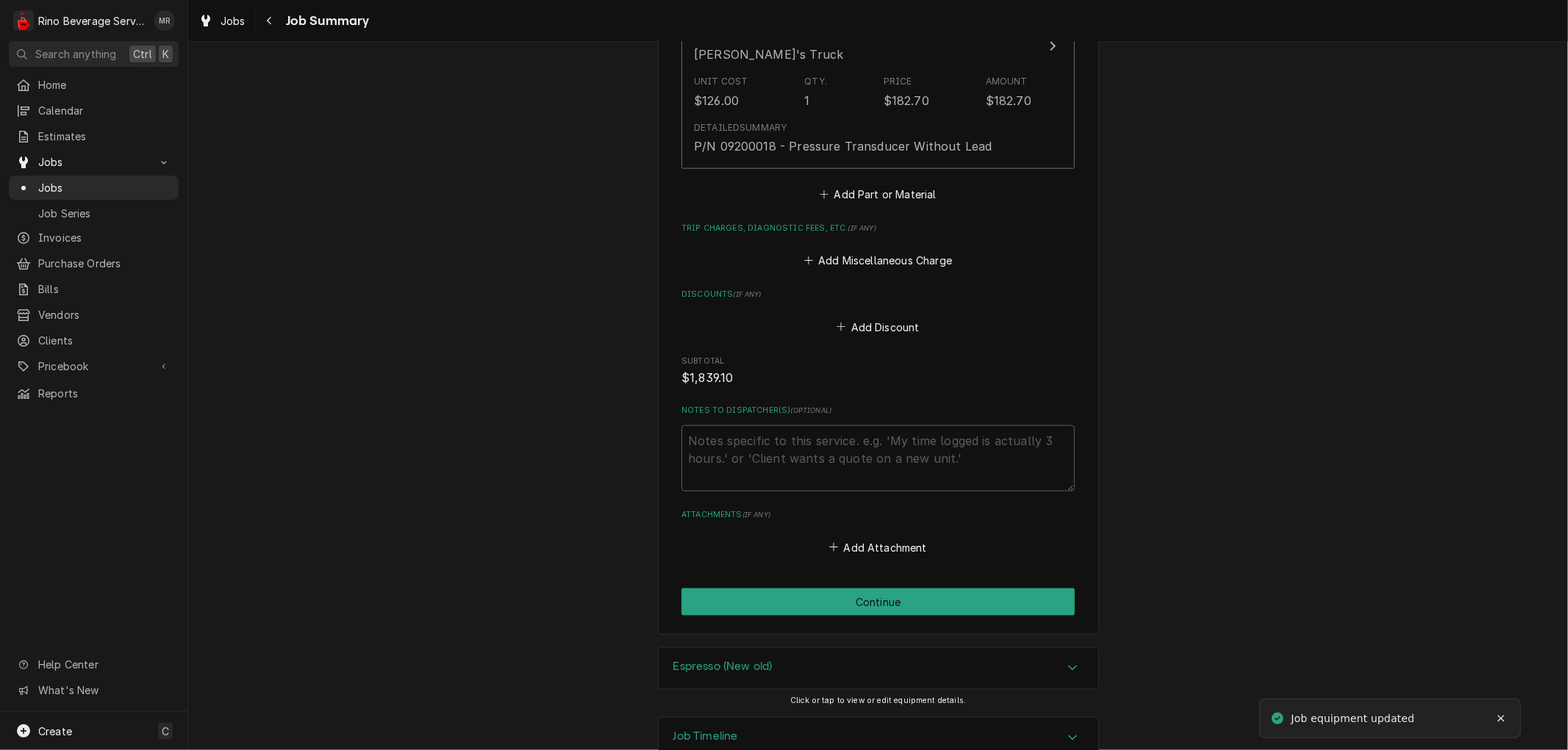
scroll to position [1612, 0]
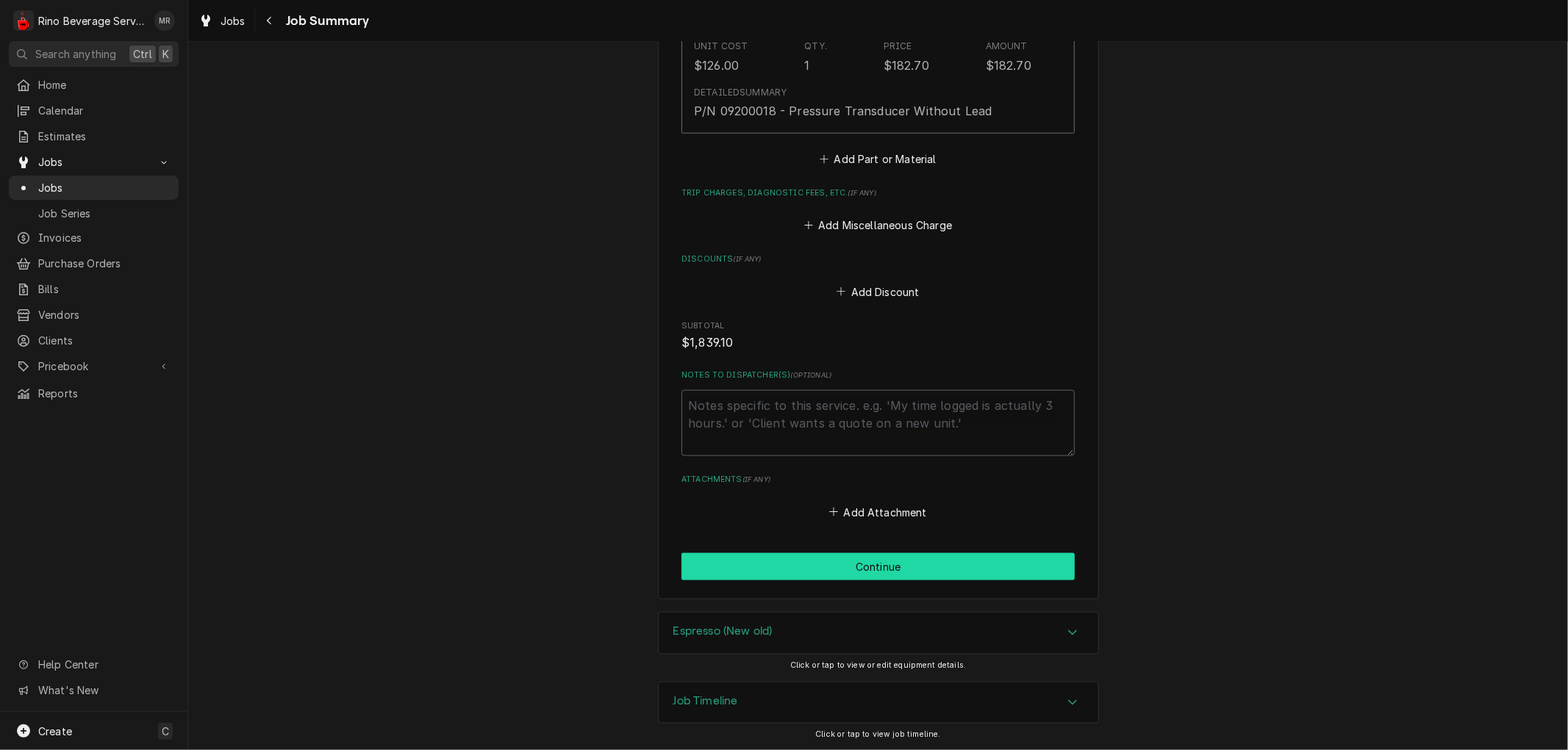
click at [879, 569] on button "Continue" at bounding box center [877, 567] width 393 height 28
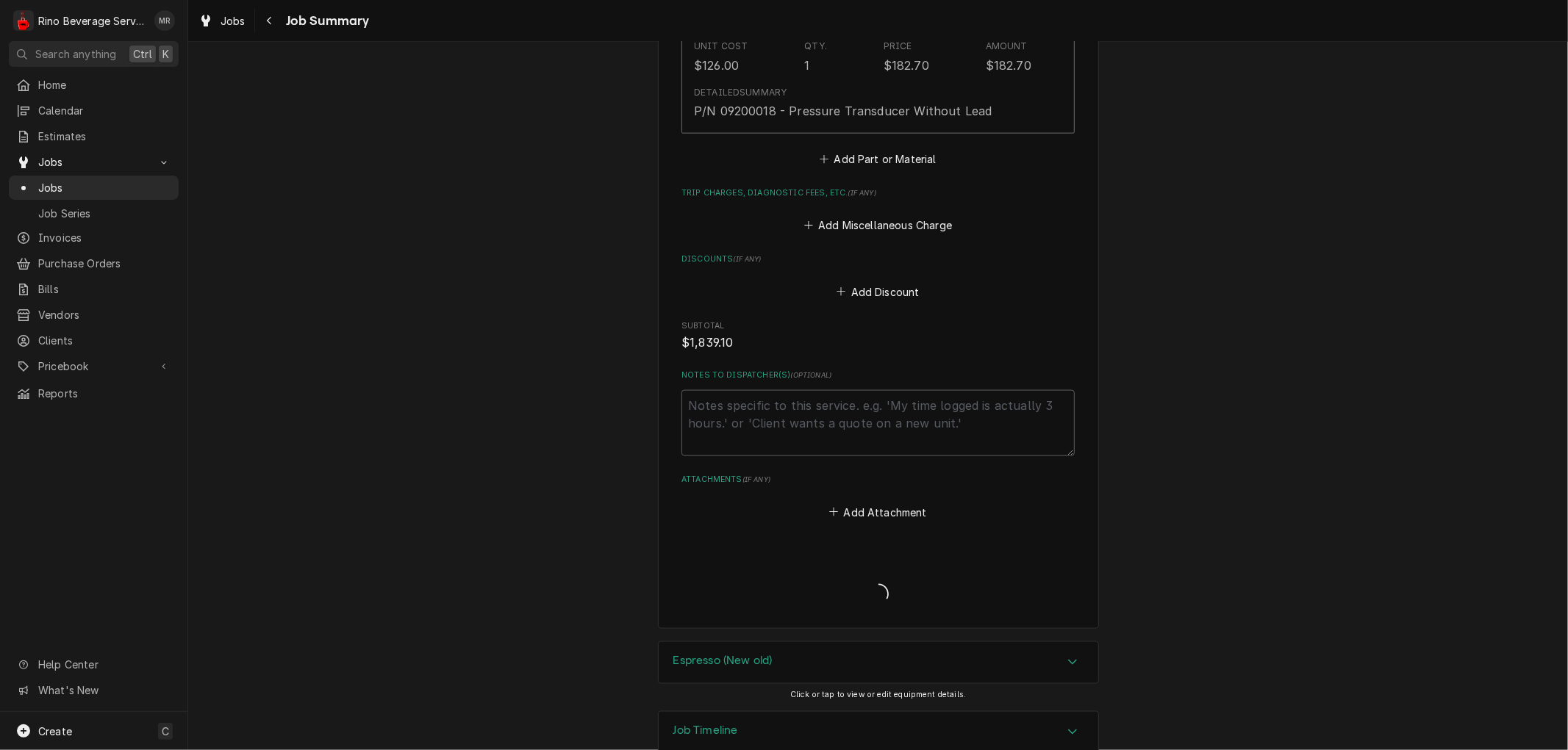
type textarea "x"
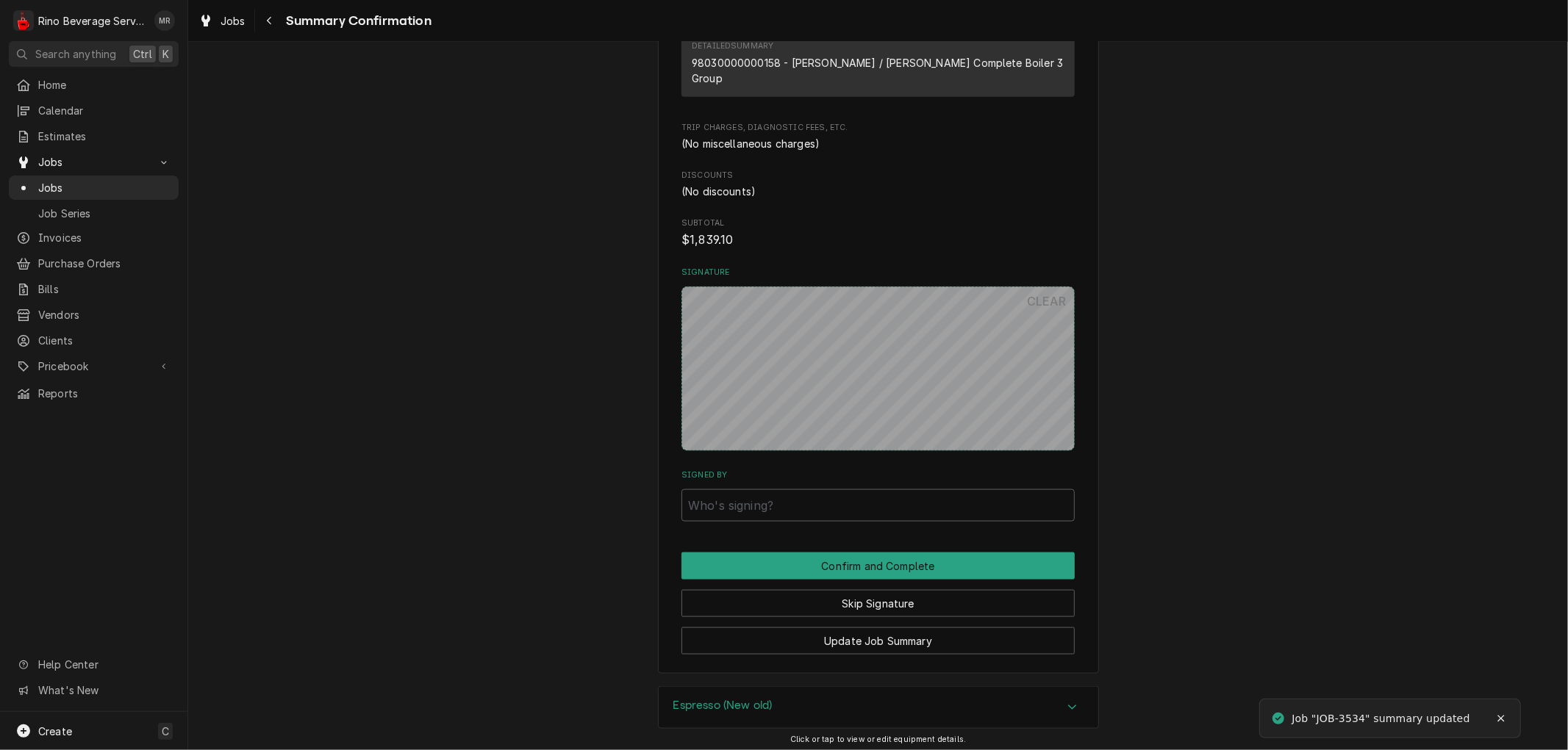
scroll to position [1488, 0]
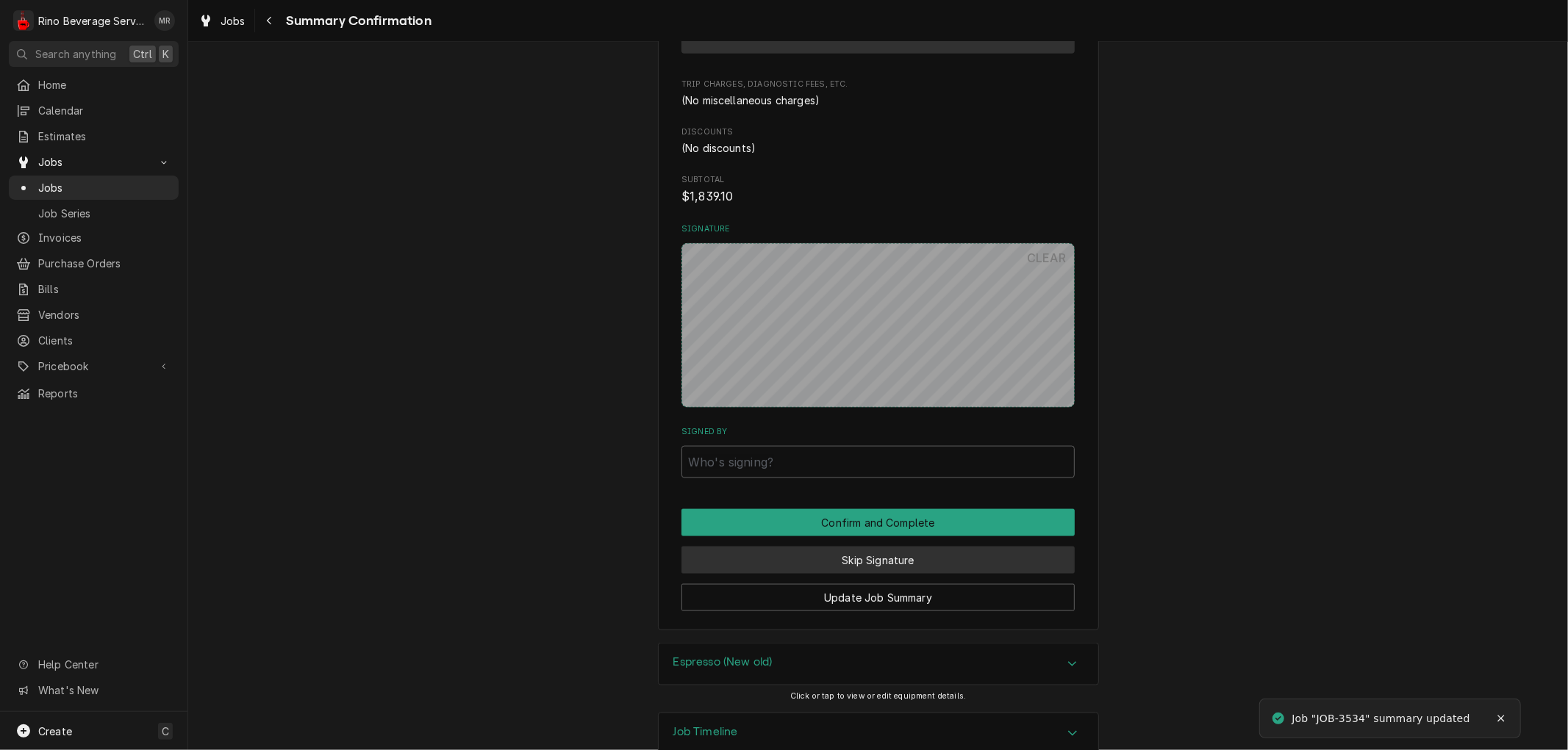
click at [864, 547] on button "Skip Signature" at bounding box center [877, 560] width 393 height 28
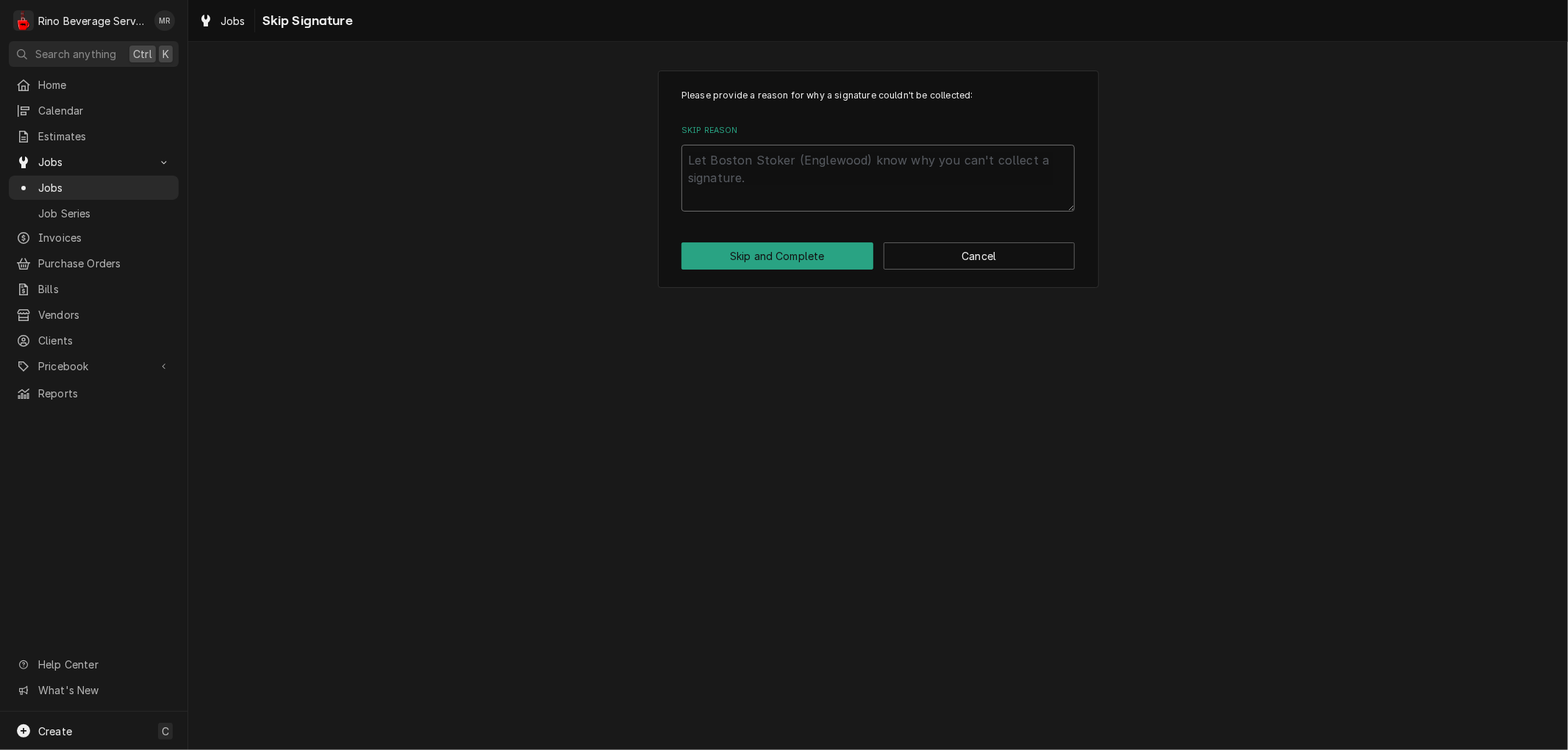
click at [802, 188] on textarea "Skip Reason" at bounding box center [877, 178] width 393 height 66
type textarea "x"
type textarea "n"
type textarea "x"
type textarea "no"
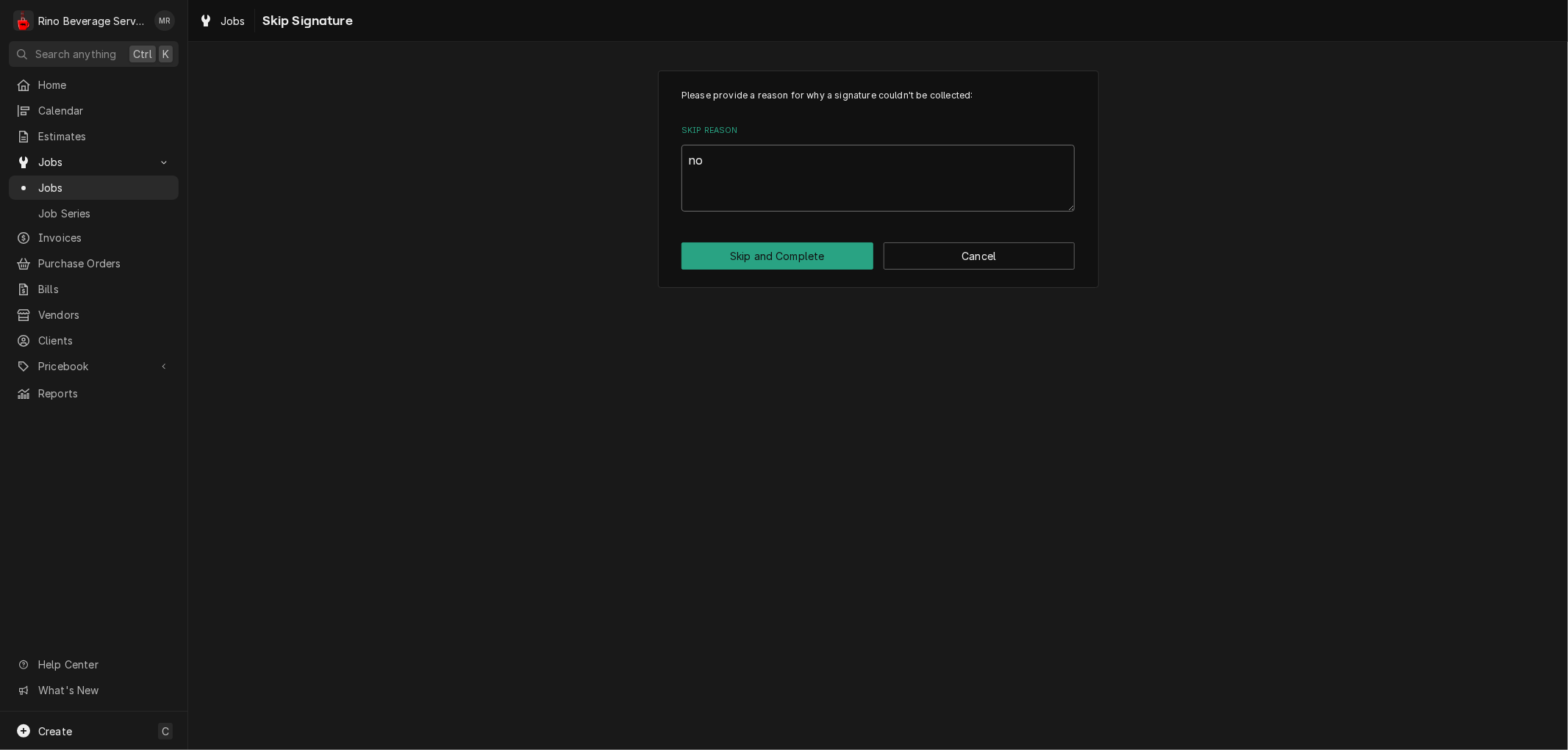
type textarea "x"
type textarea "non"
type textarea "x"
type textarea "none"
click at [796, 250] on button "Skip and Complete" at bounding box center [777, 256] width 192 height 28
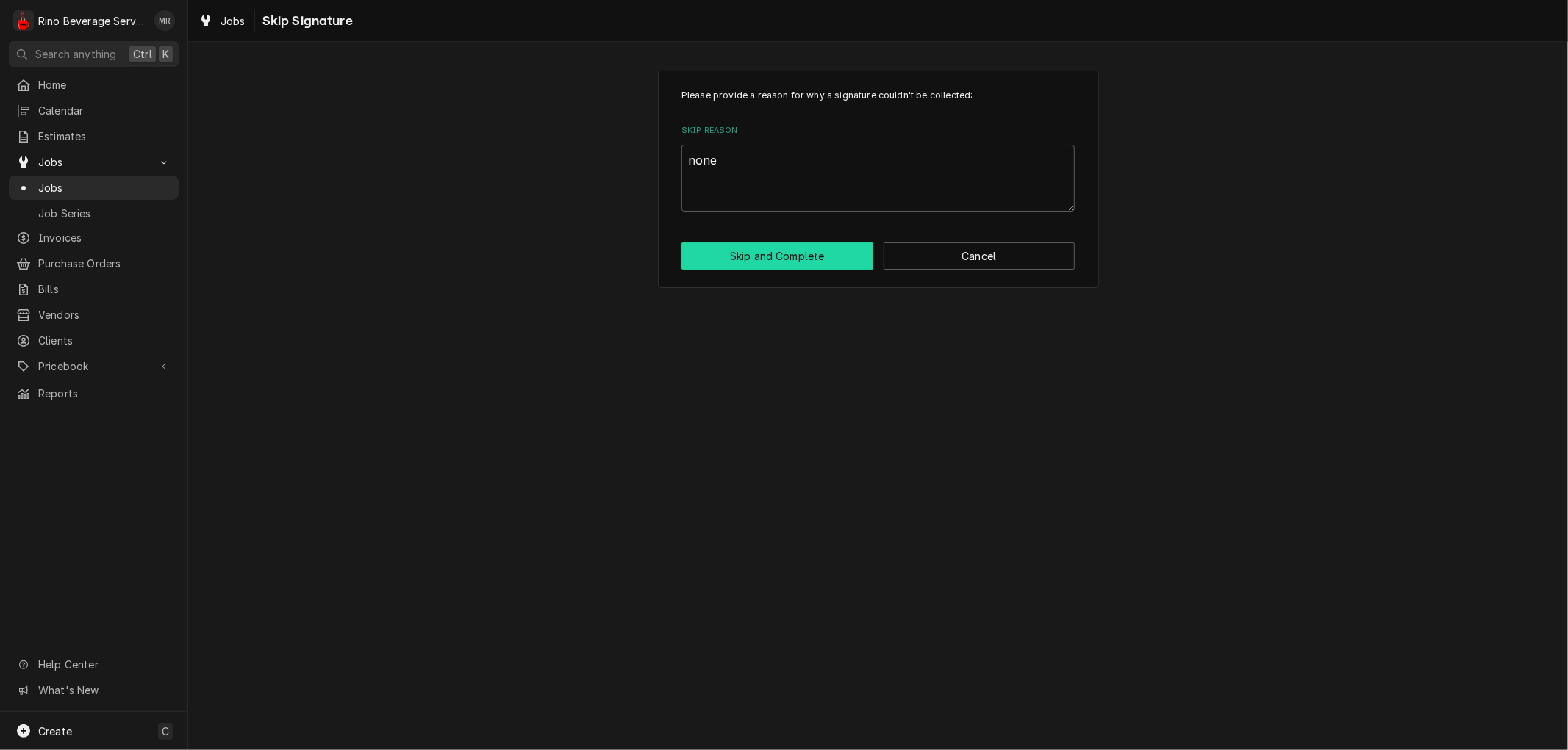
type textarea "x"
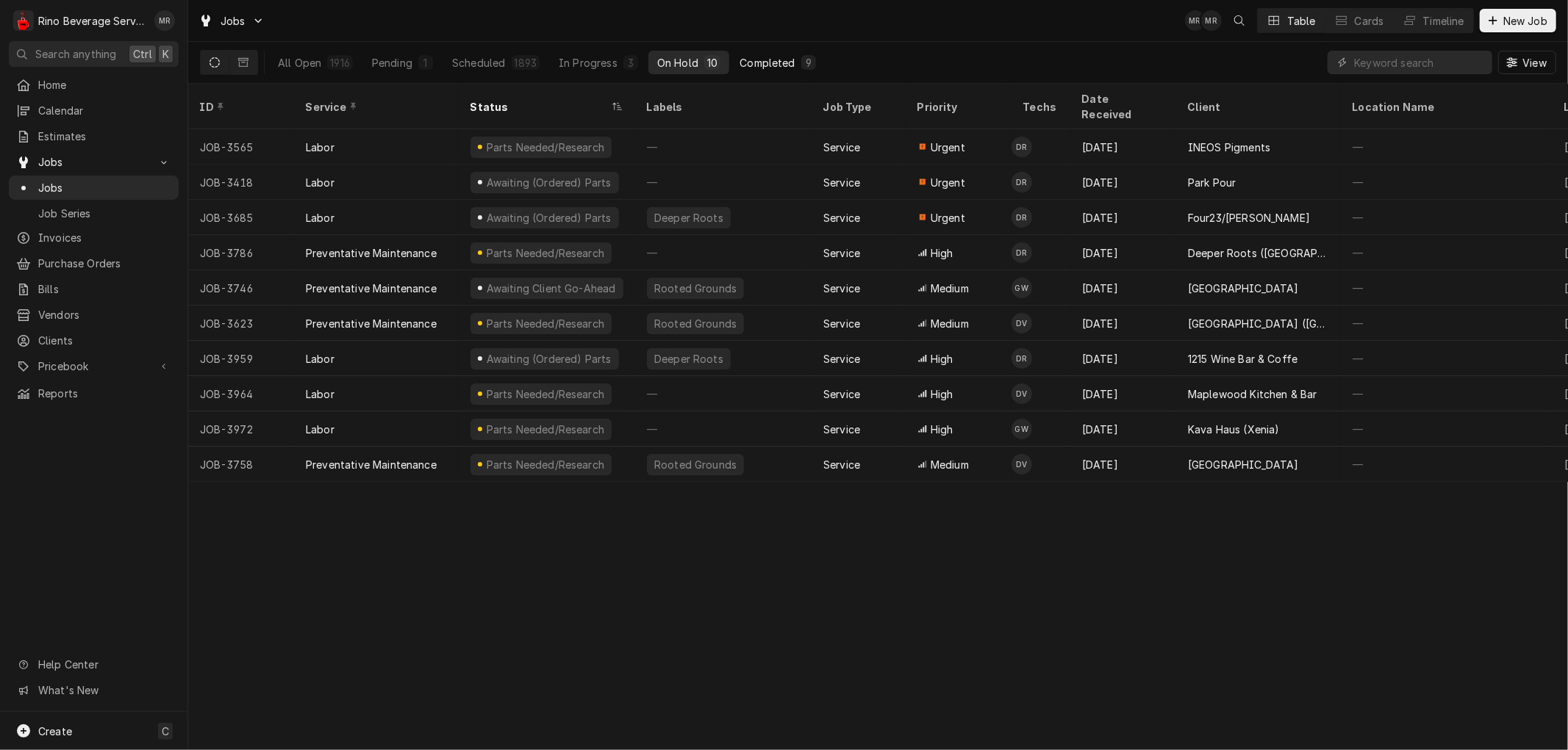
click at [756, 62] on div "Completed" at bounding box center [767, 63] width 55 height 16
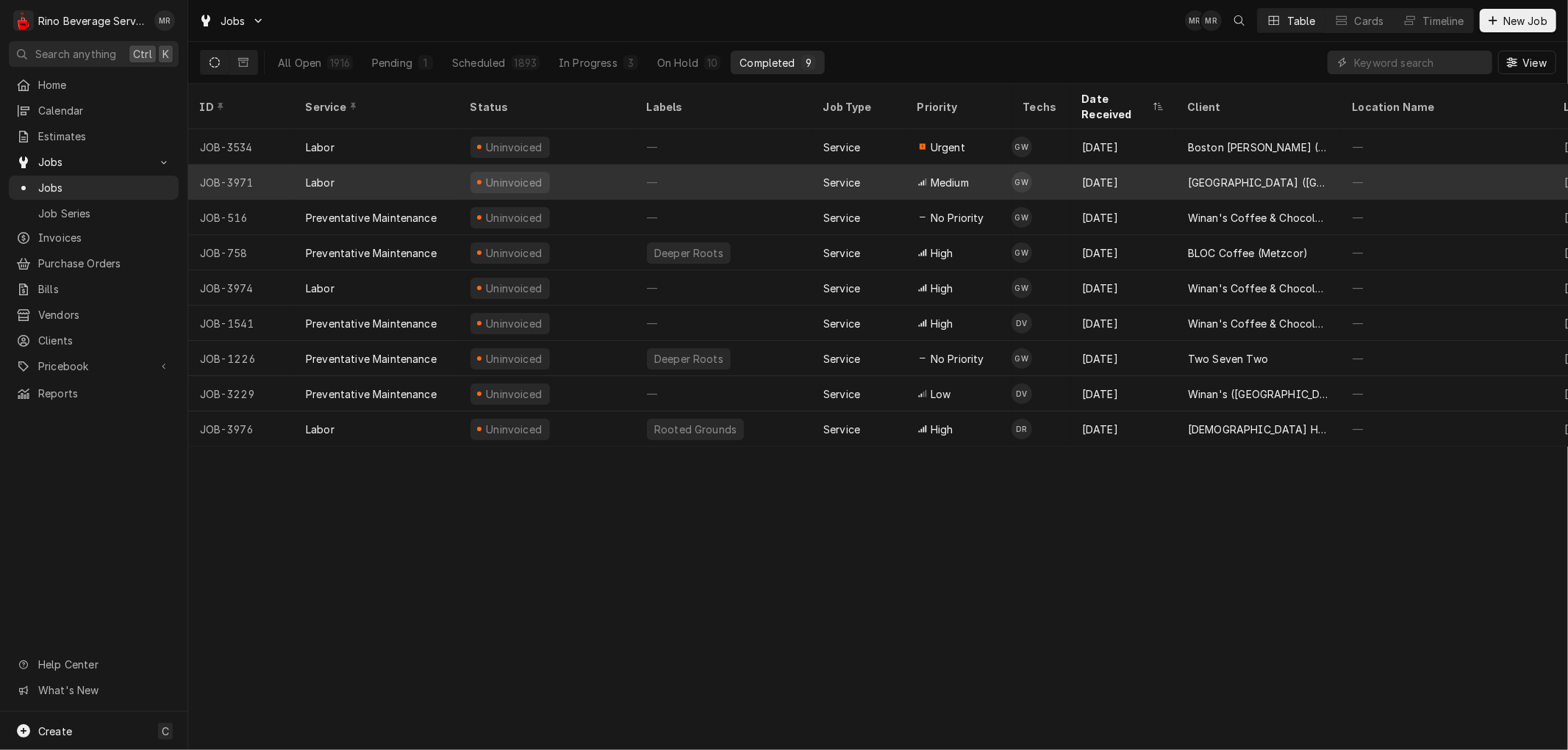
click at [761, 165] on div "—" at bounding box center [724, 182] width 177 height 35
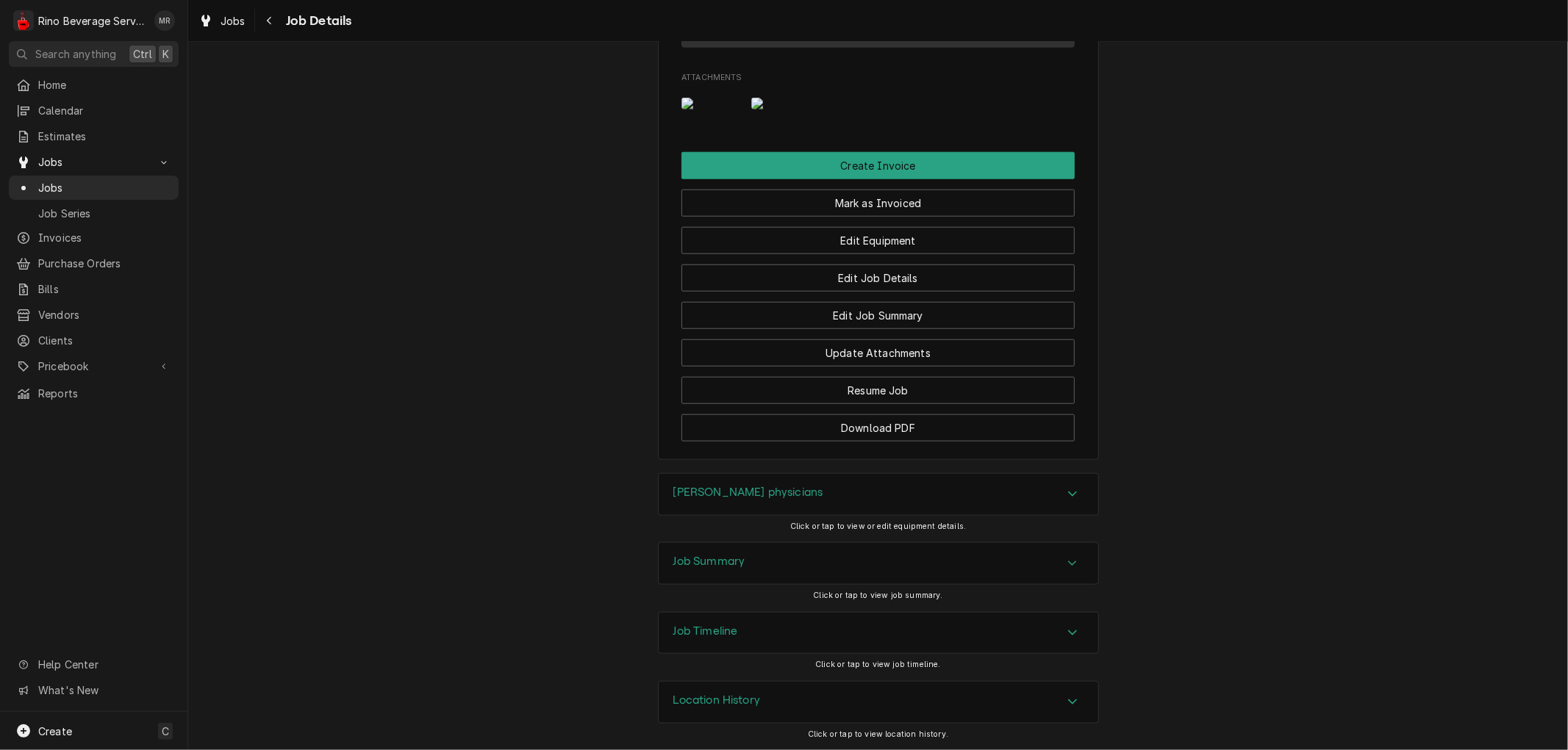
scroll to position [1261, 0]
click at [811, 312] on button "Edit Job Summary" at bounding box center [877, 316] width 393 height 28
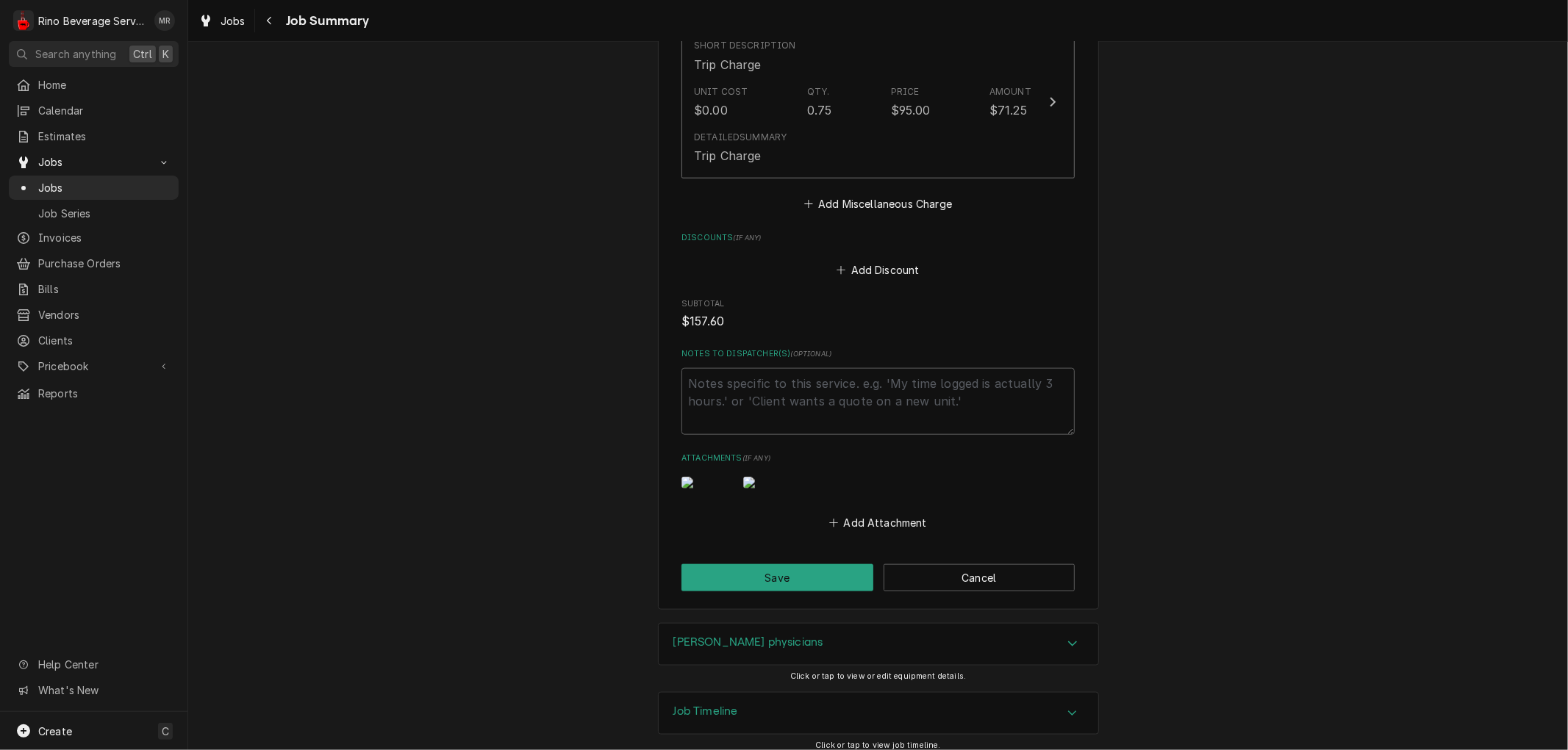
scroll to position [1359, 0]
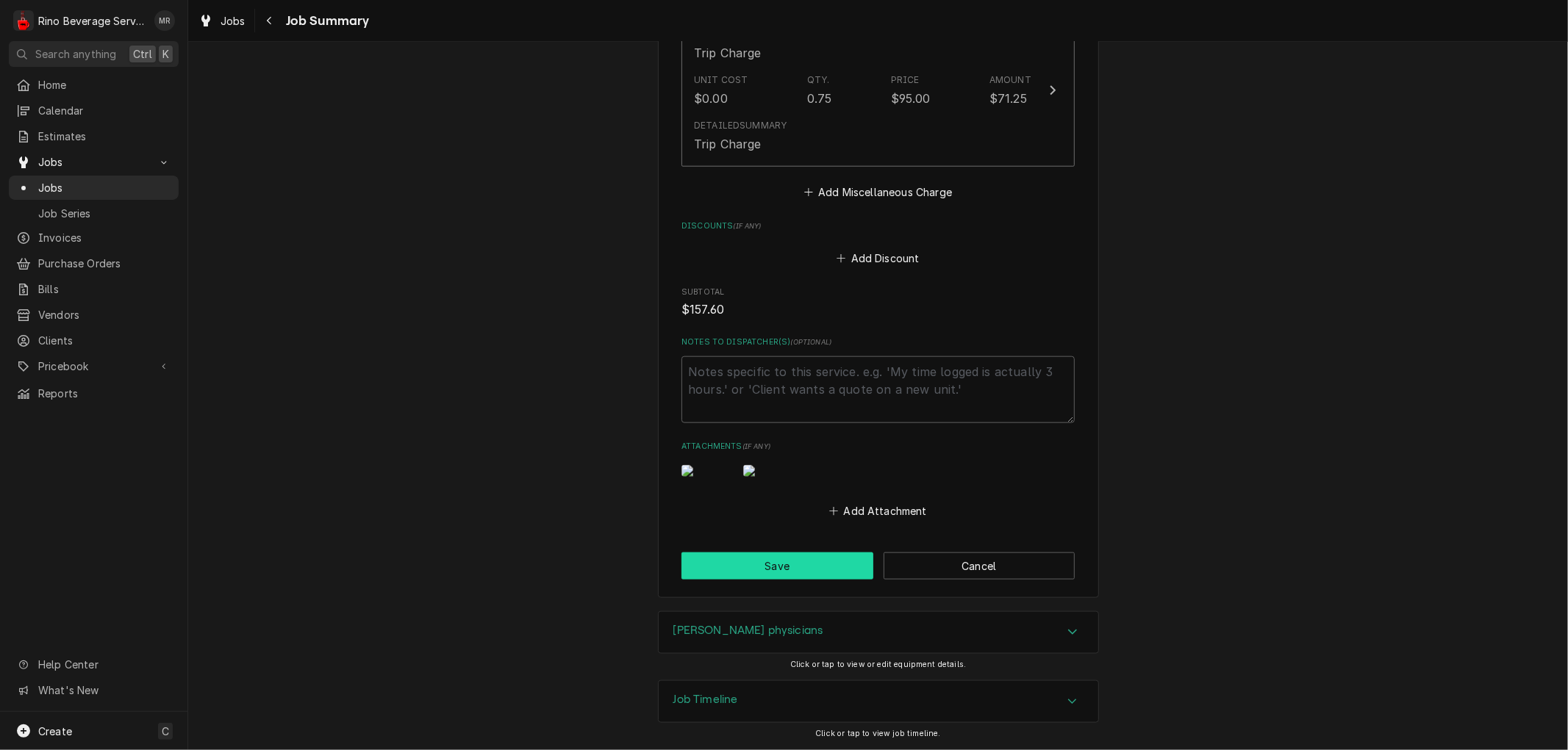
click at [761, 559] on button "Save" at bounding box center [777, 566] width 192 height 28
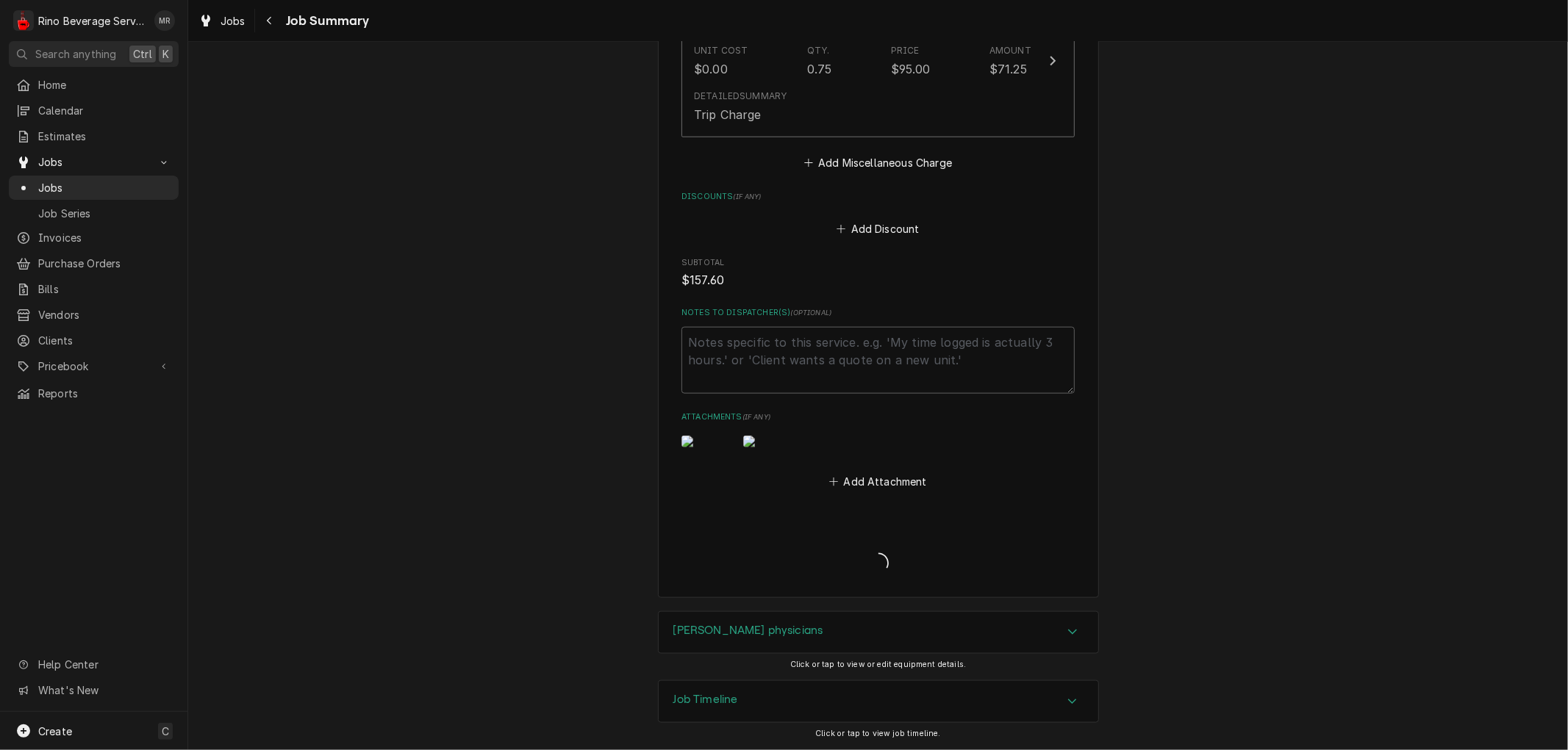
type textarea "x"
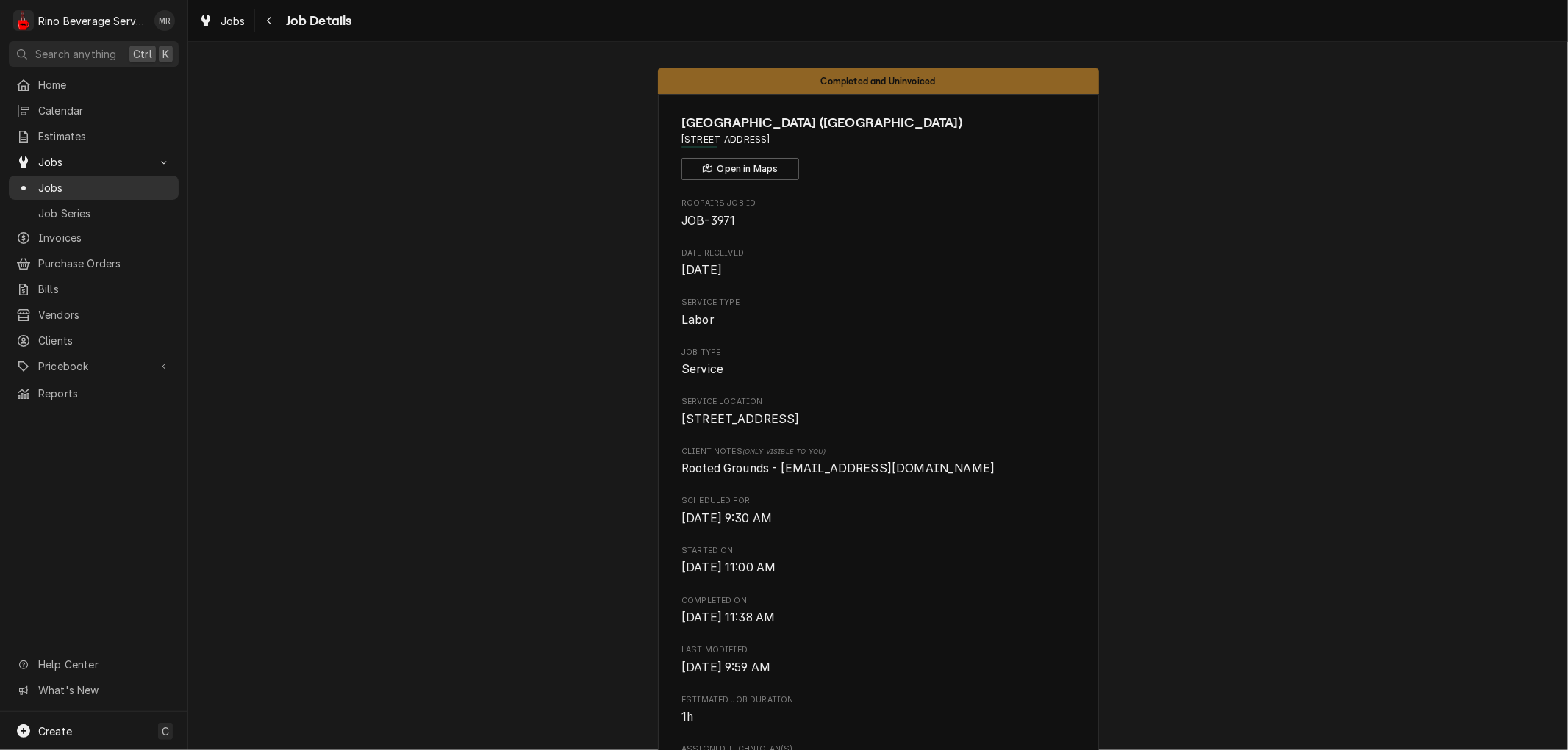
click at [134, 185] on span "Jobs" at bounding box center [105, 188] width 133 height 16
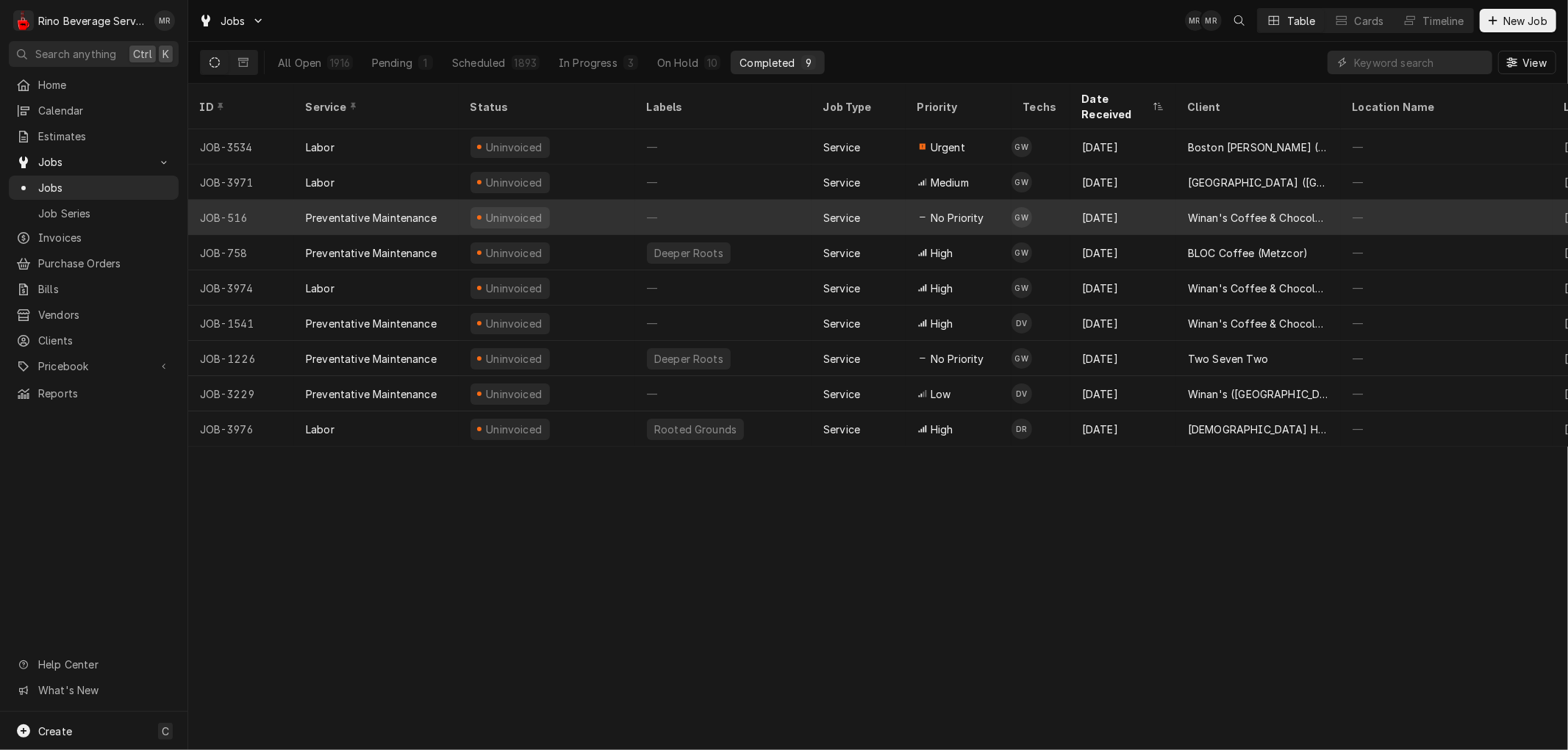
click at [767, 202] on div "—" at bounding box center [724, 217] width 177 height 35
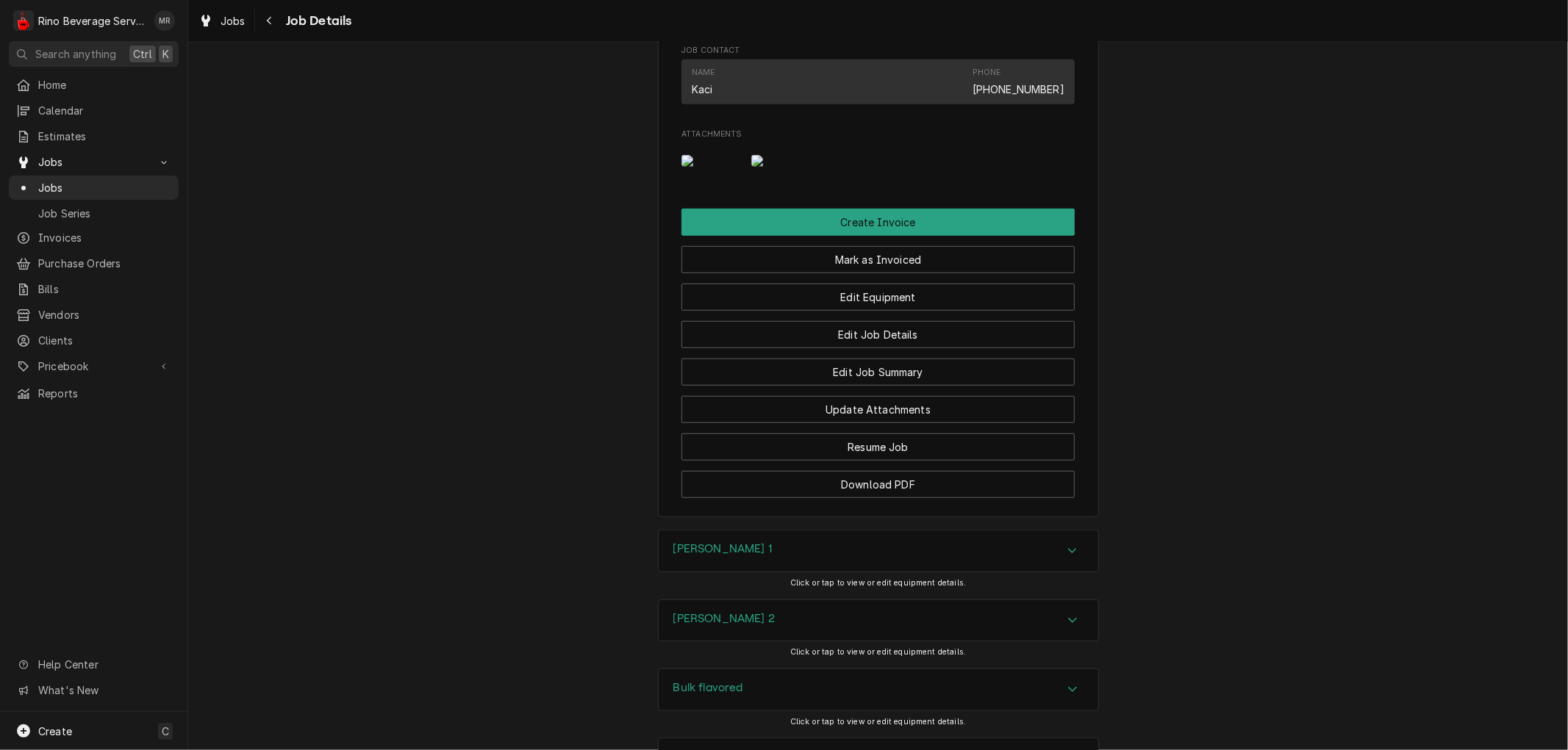
scroll to position [816, 0]
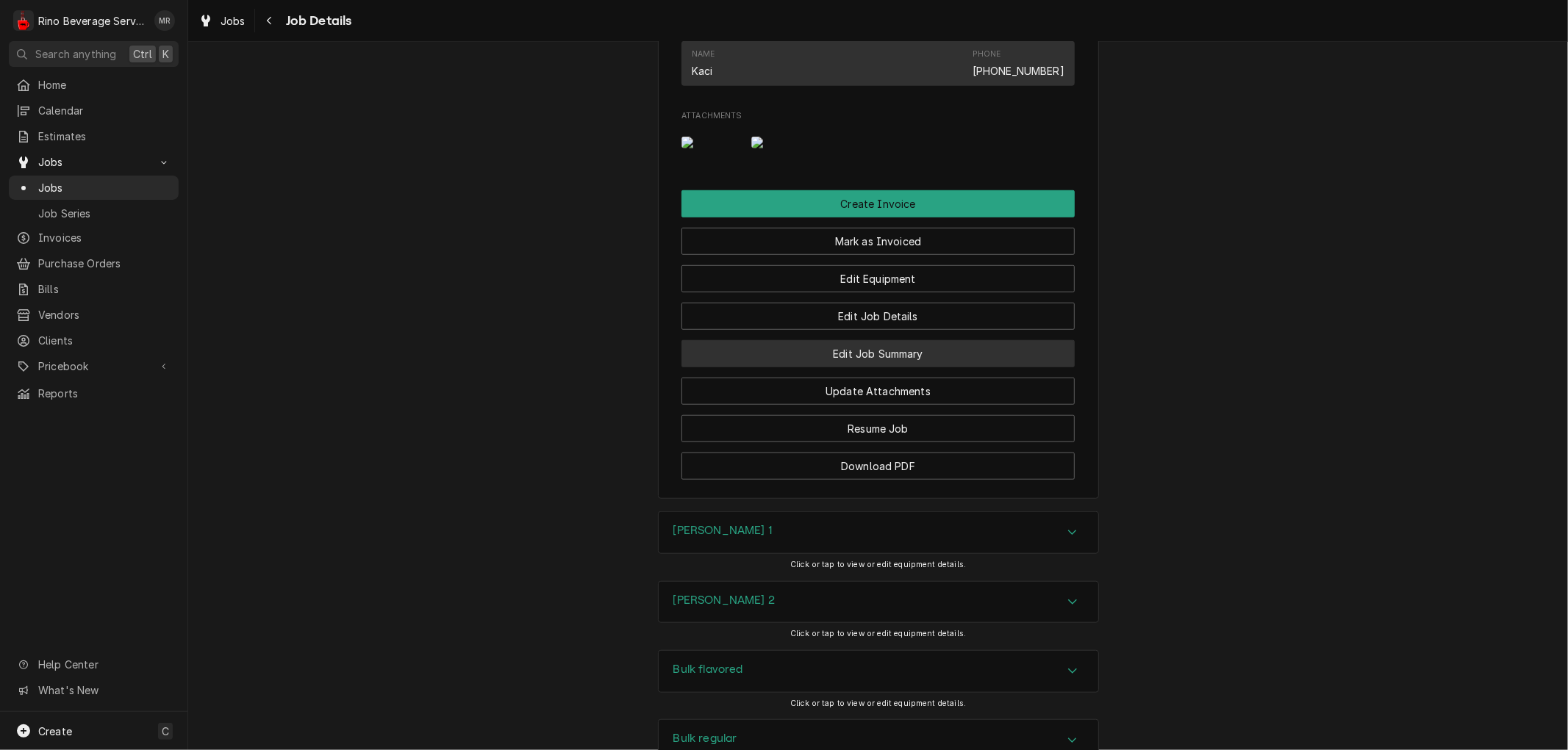
click at [806, 367] on button "Edit Job Summary" at bounding box center [877, 354] width 393 height 28
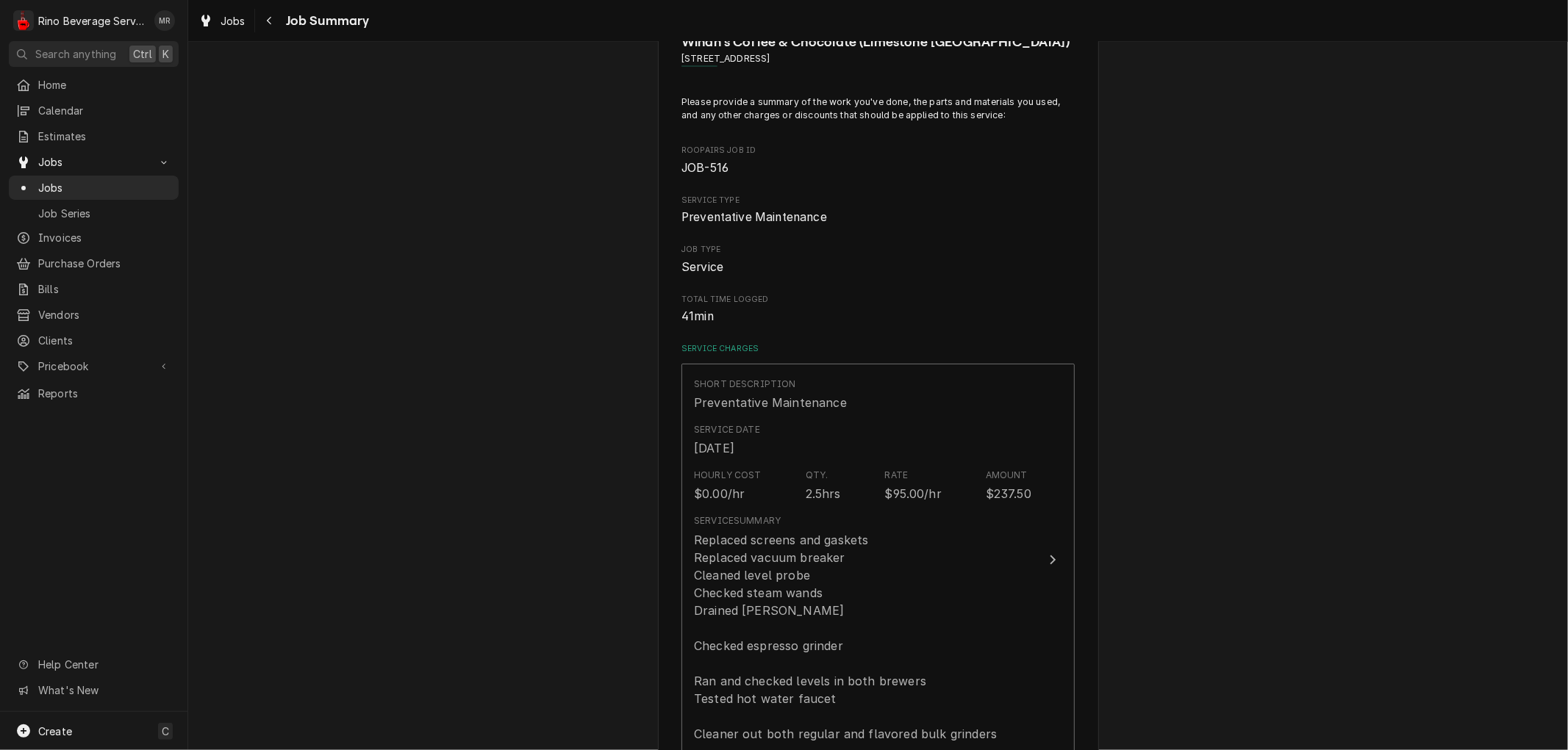
scroll to position [82, 0]
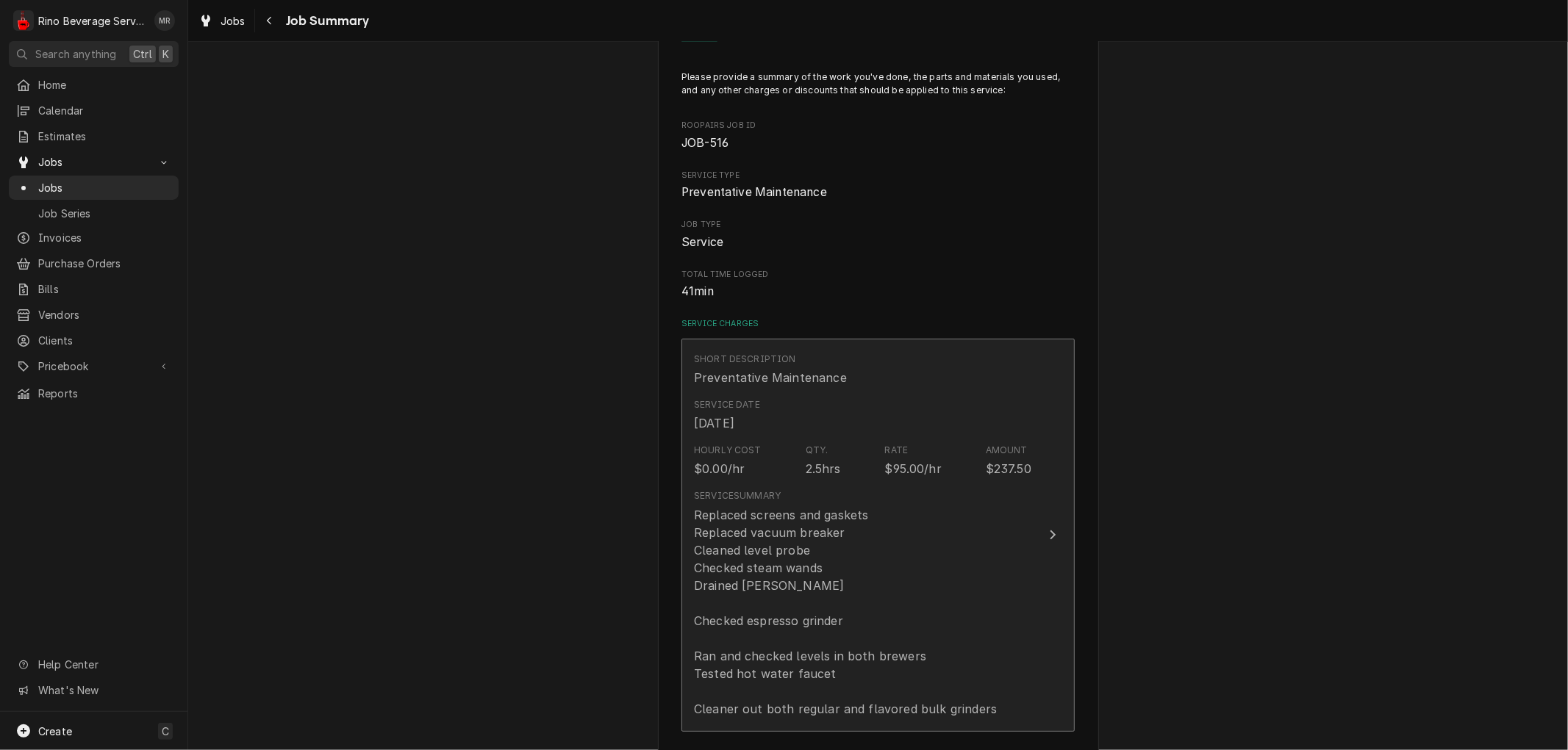
click at [814, 494] on div "Service Summary Replaced screens and gaskets Replaced vacuum breaker Cleaned le…" at bounding box center [845, 603] width 303 height 227
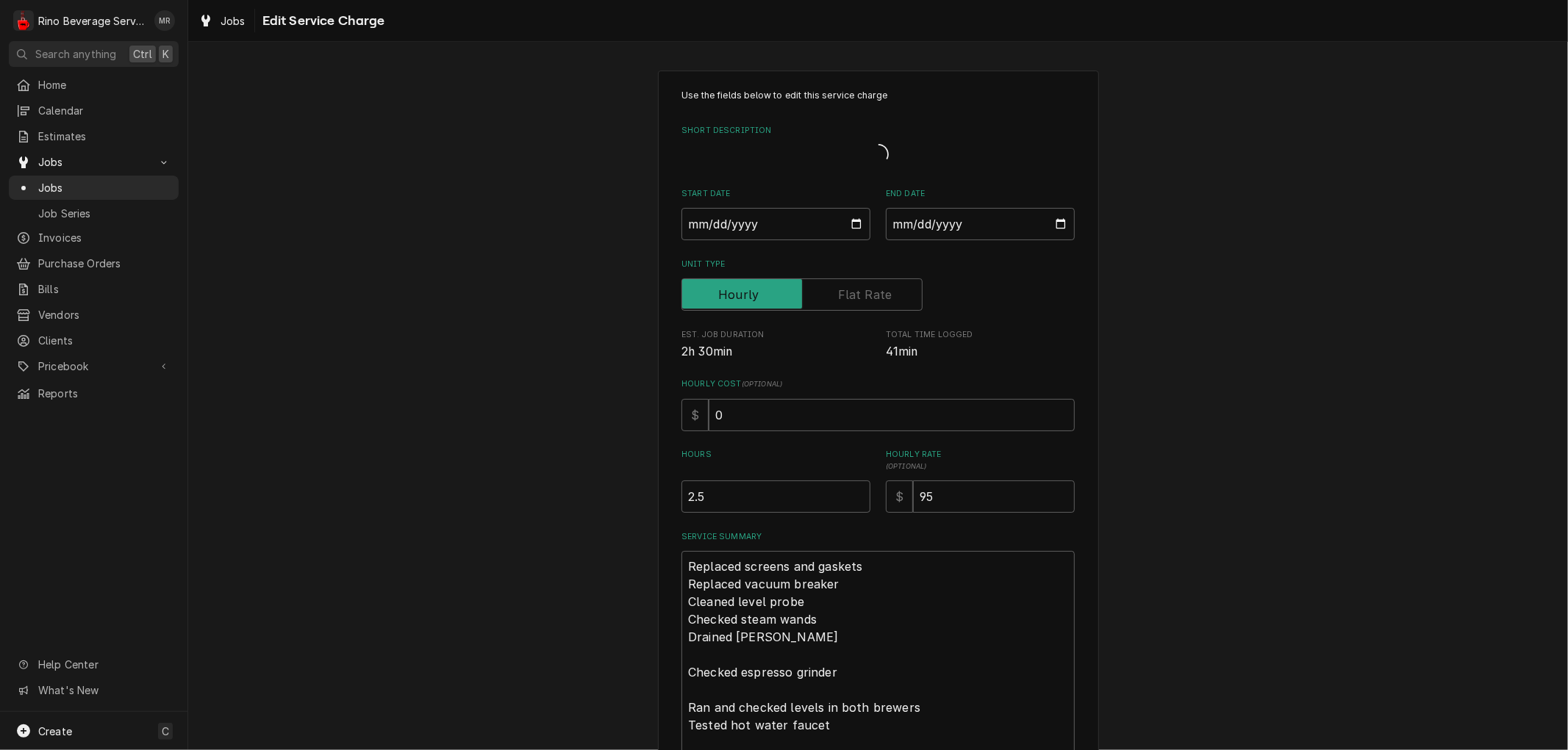
type textarea "x"
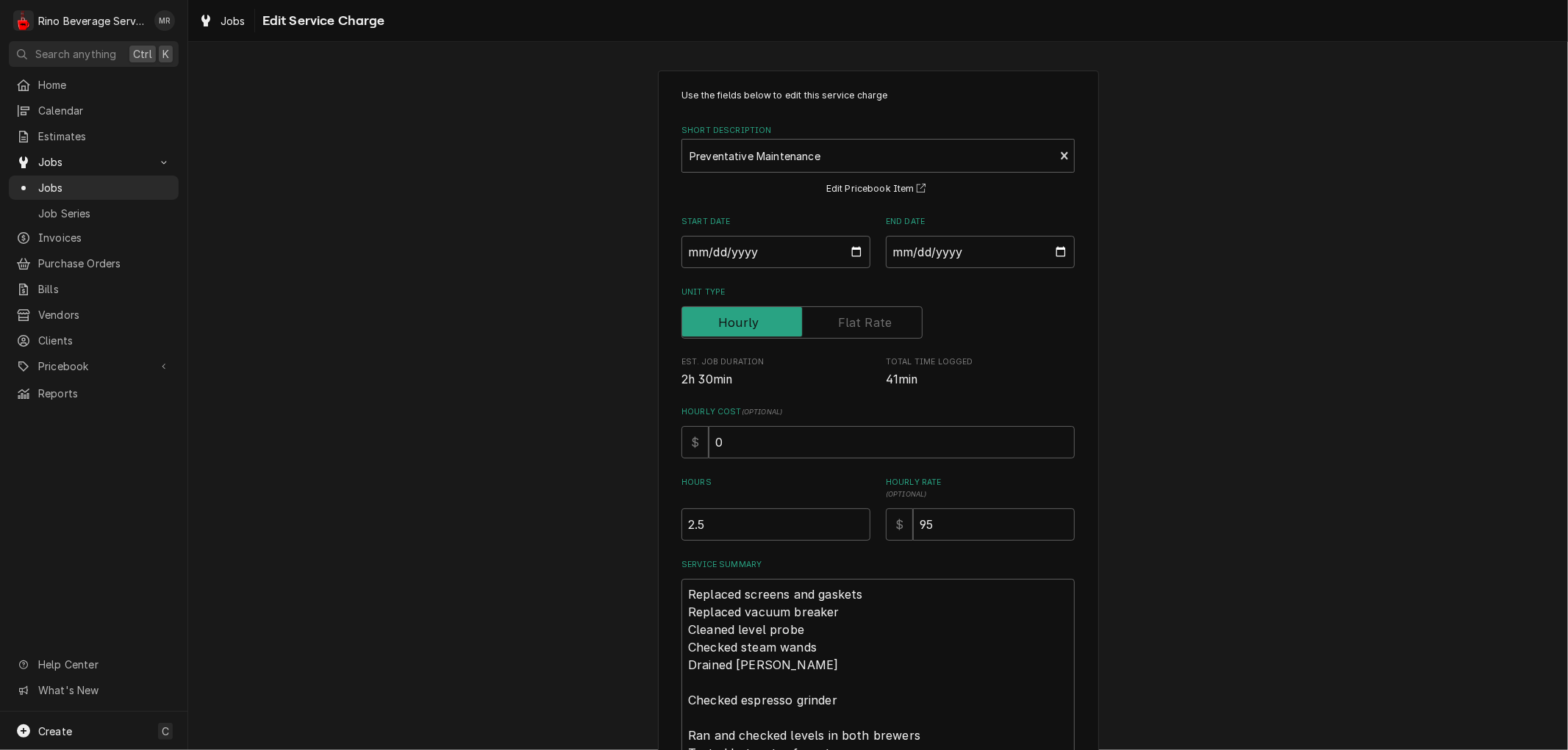
click at [850, 318] on label "Unit Type" at bounding box center [802, 322] width 241 height 32
click at [850, 318] on input "Unit Type" at bounding box center [801, 322] width 227 height 32
checkbox input "true"
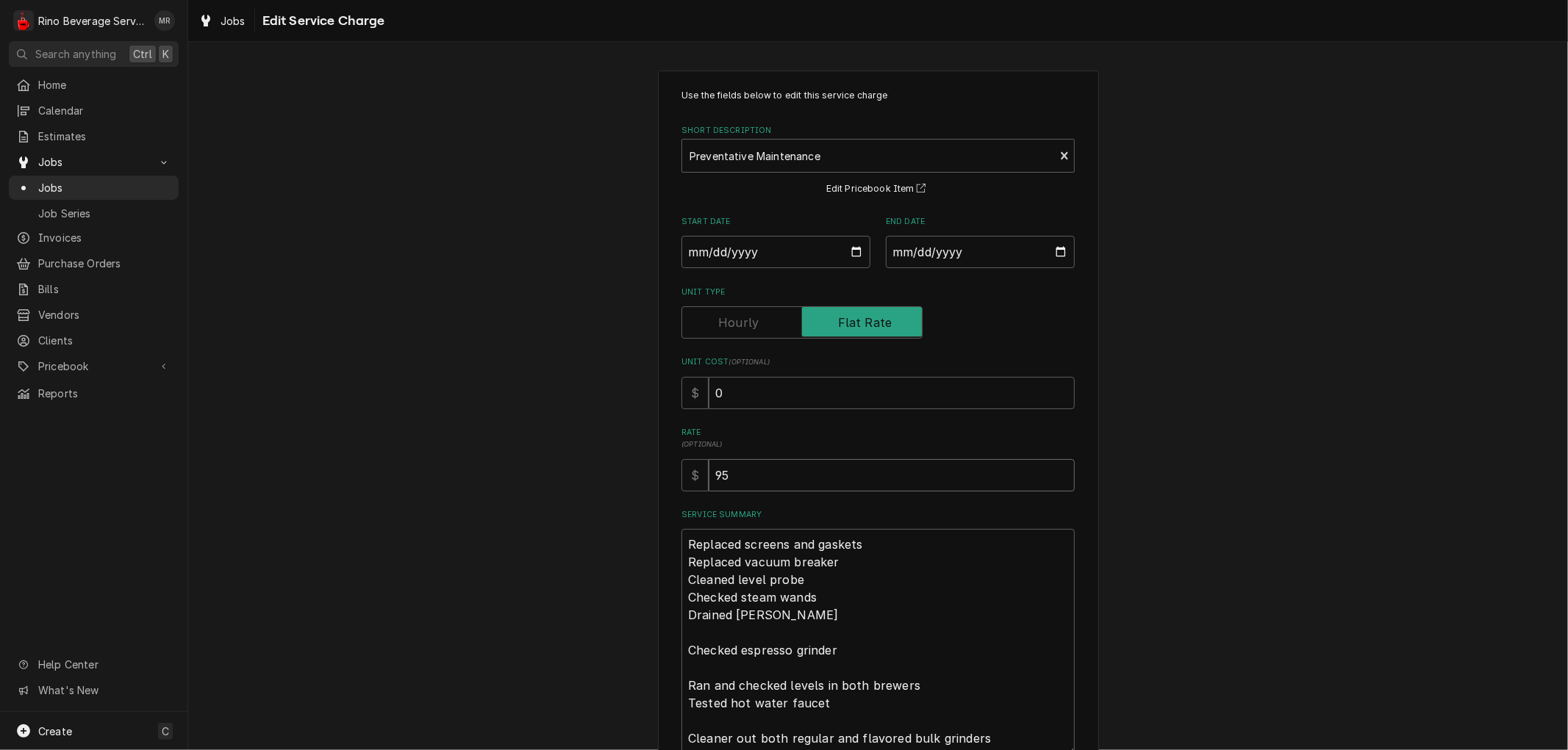
click at [766, 479] on input "95" at bounding box center [891, 475] width 366 height 32
type textarea "x"
type input "9"
type textarea "x"
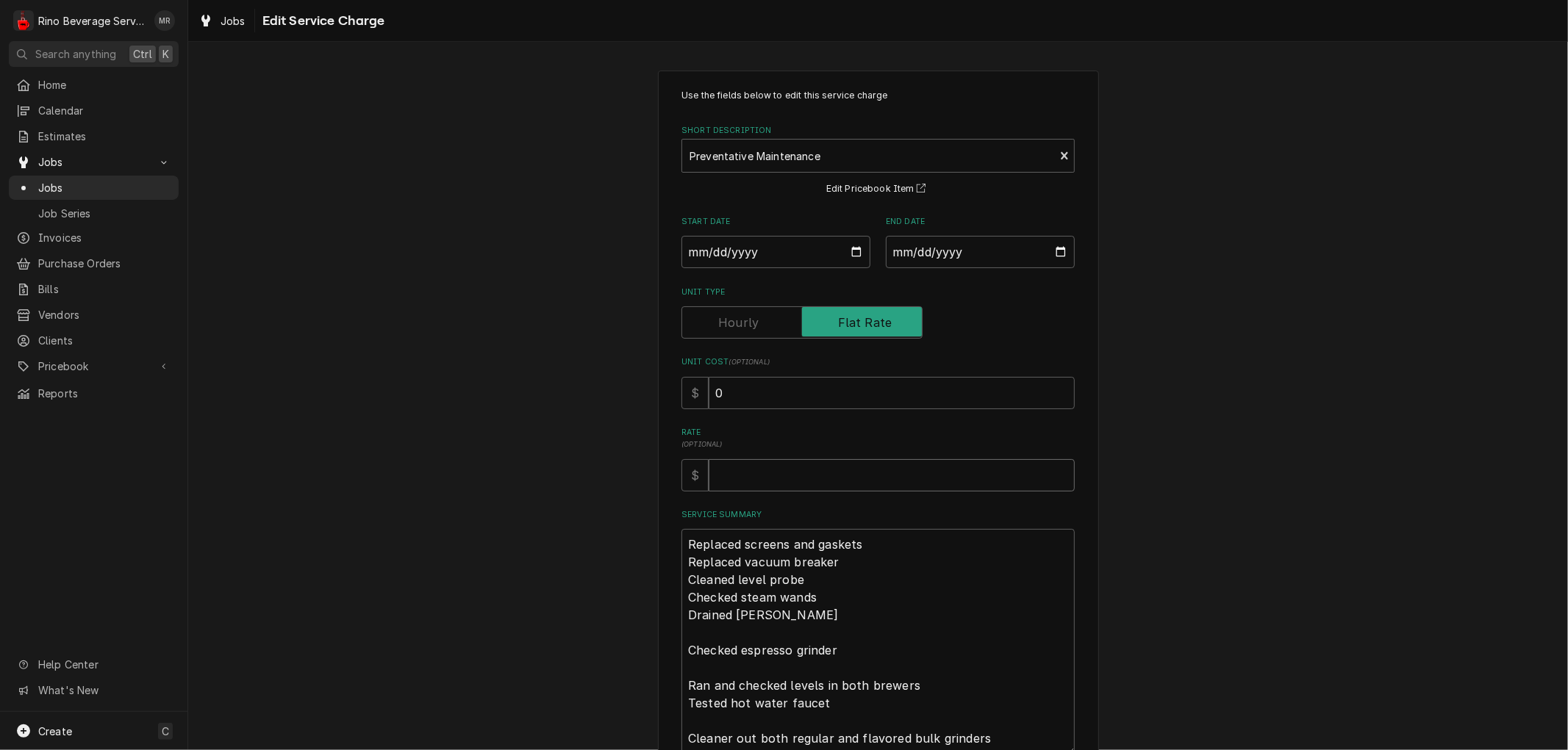
type input "3"
type textarea "x"
type input "30"
type textarea "x"
type input "300"
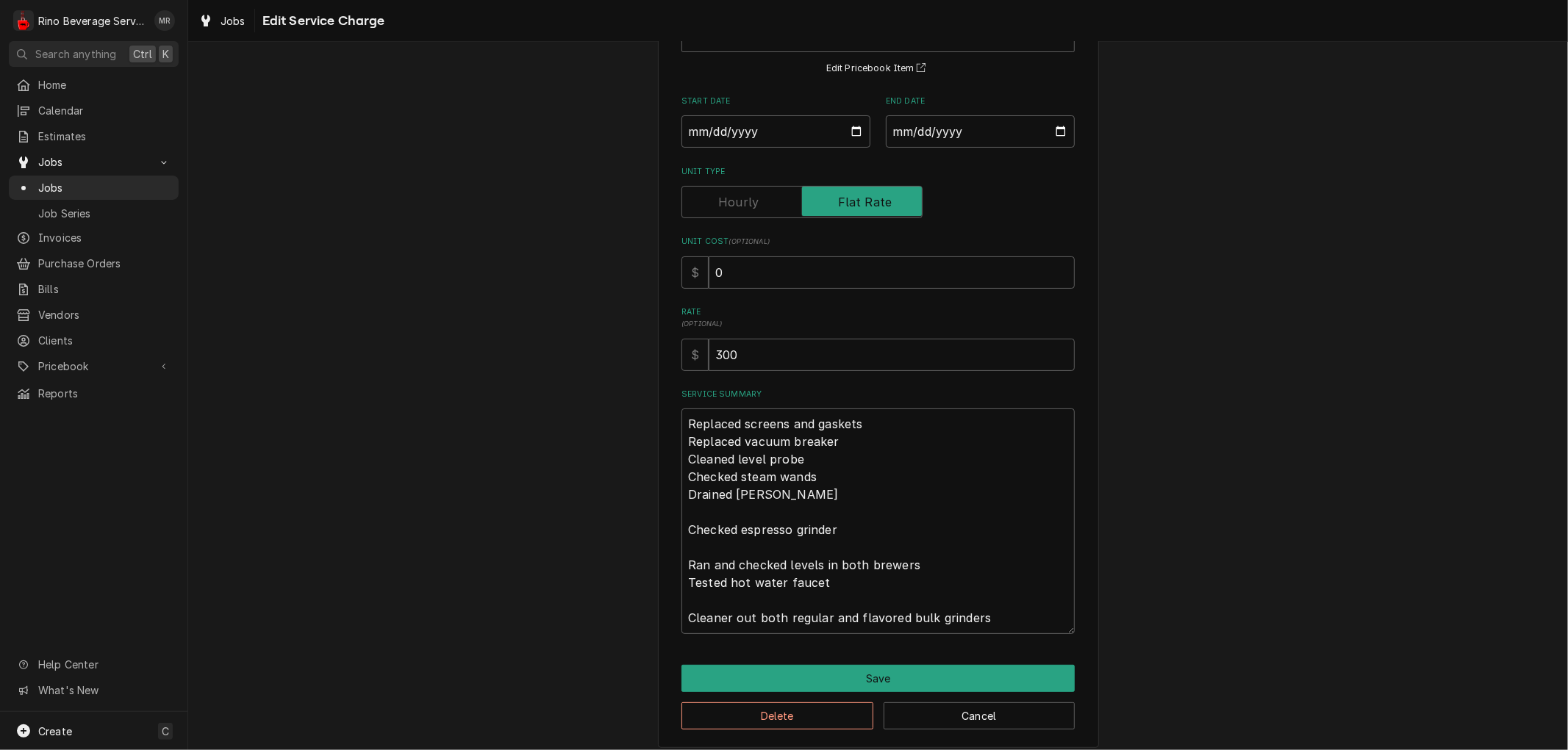
scroll to position [131, 0]
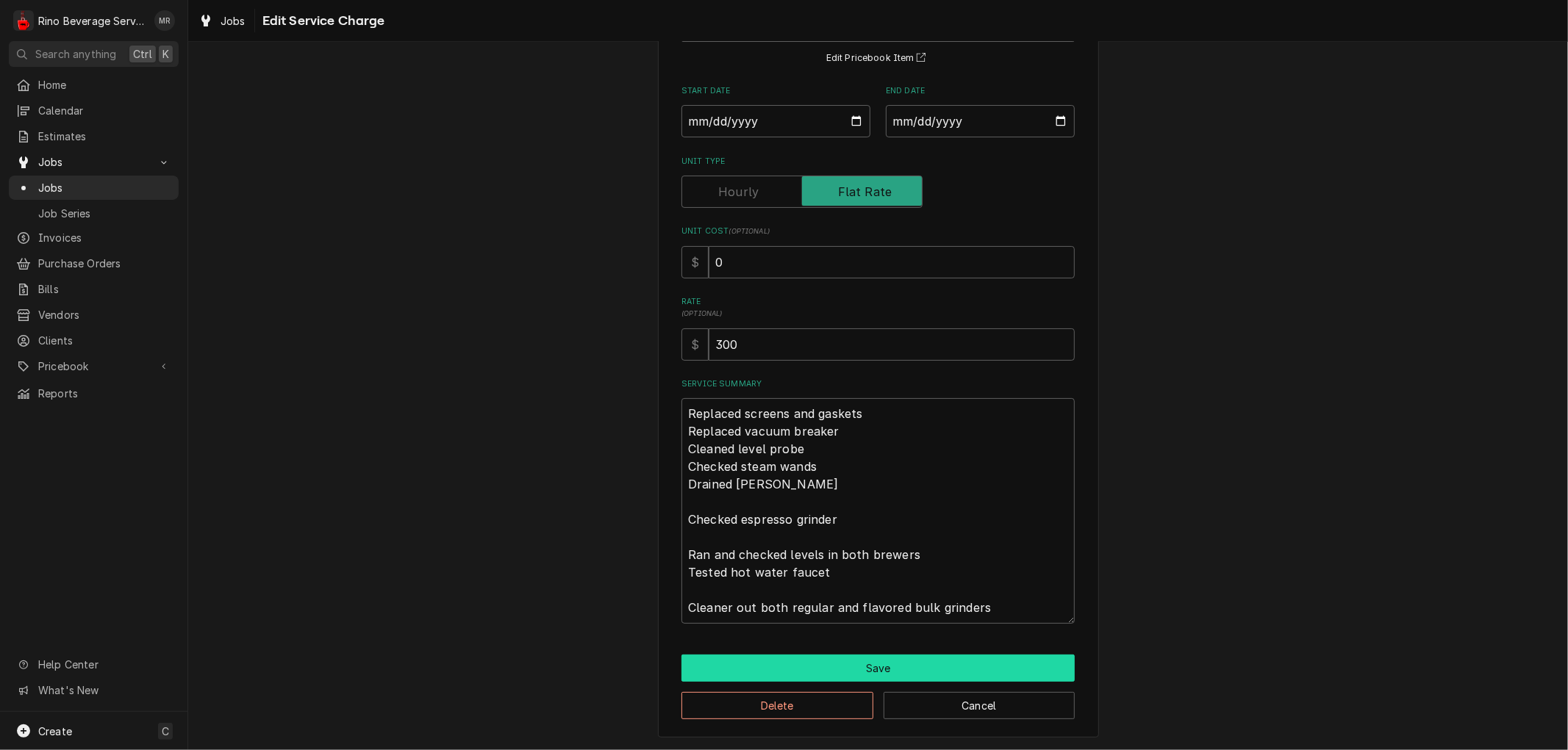
click at [858, 664] on button "Save" at bounding box center [877, 668] width 393 height 28
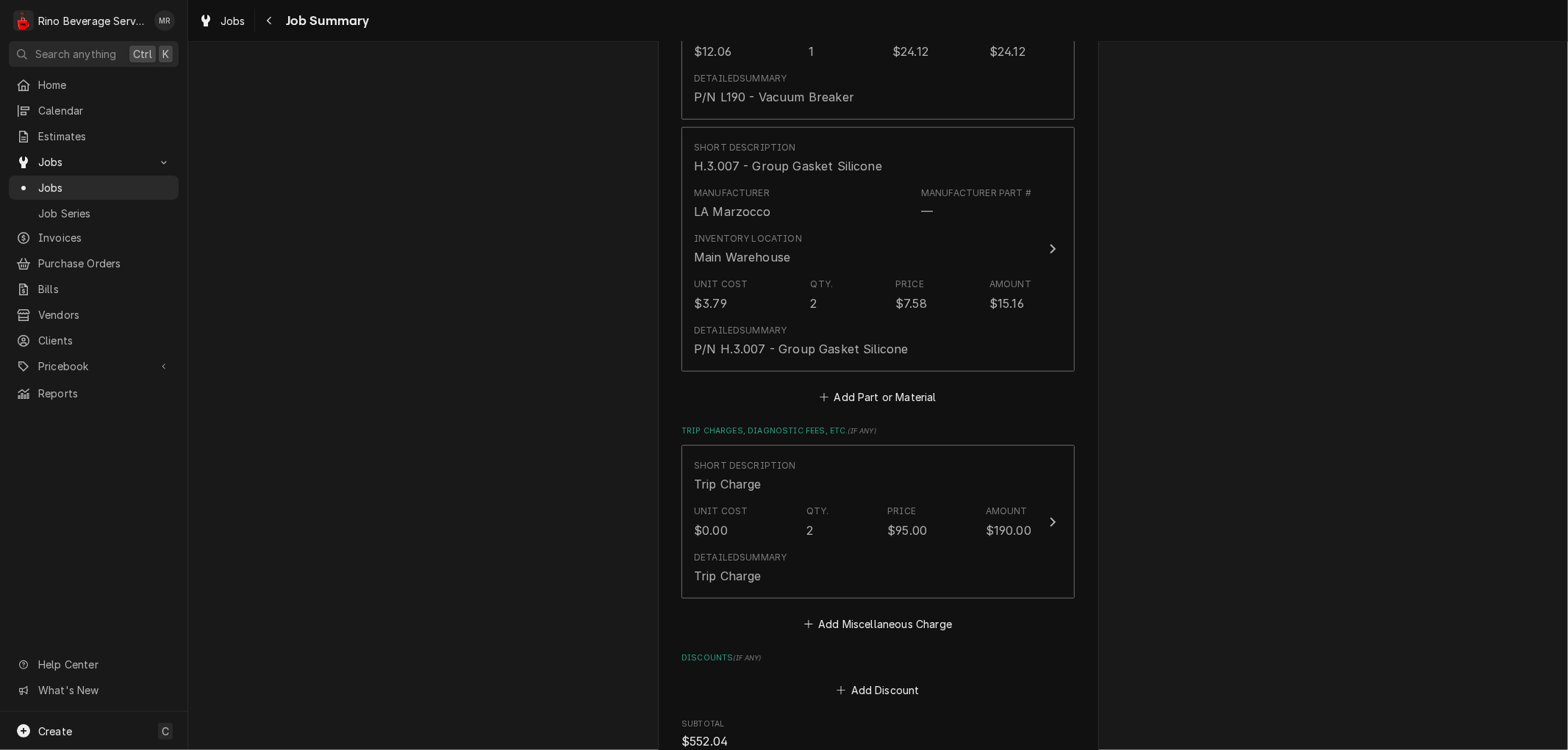
scroll to position [1305, 0]
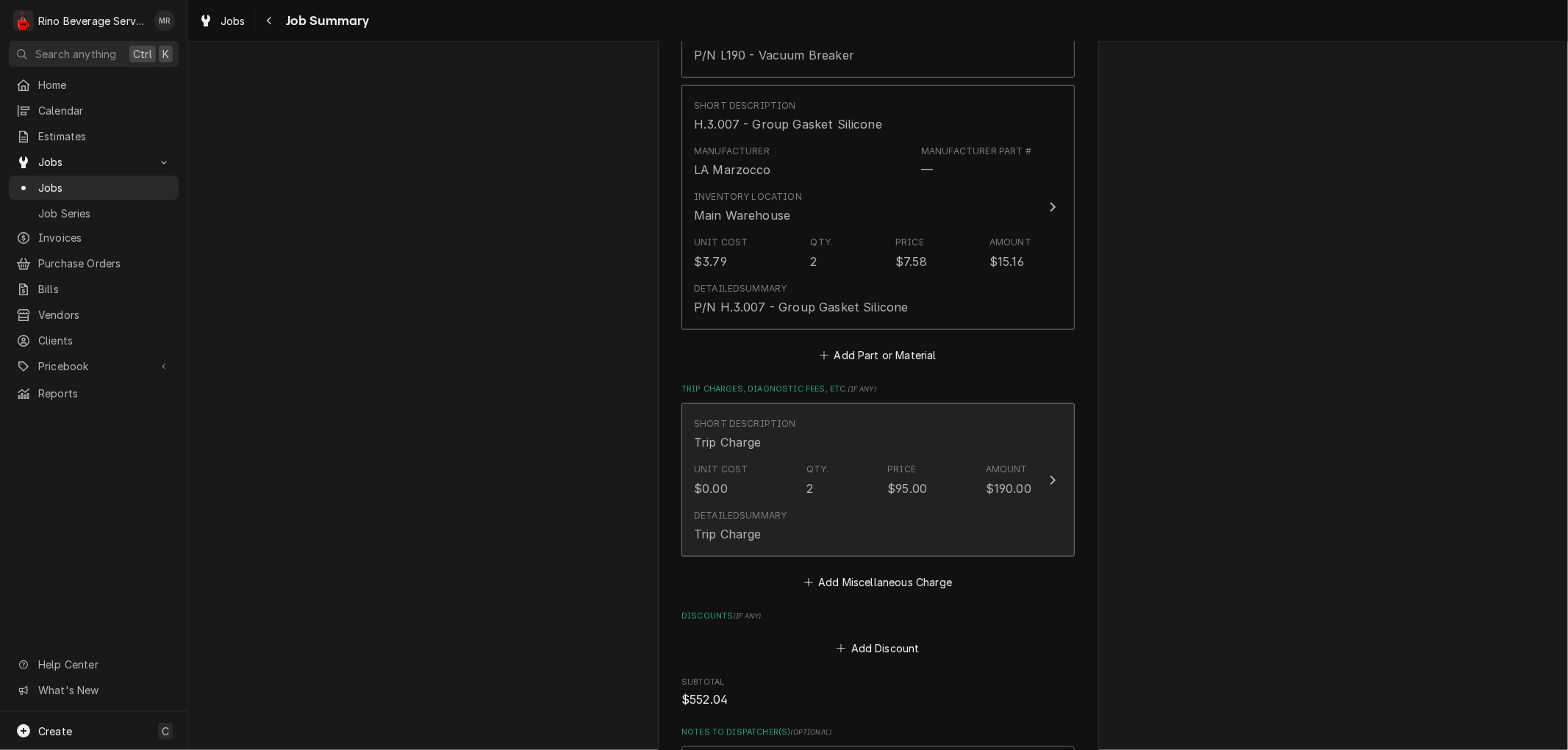
click at [842, 471] on div "Unit Cost $0.00 Qty. 2 Price $95.00 Amount $190.00" at bounding box center [863, 479] width 337 height 45
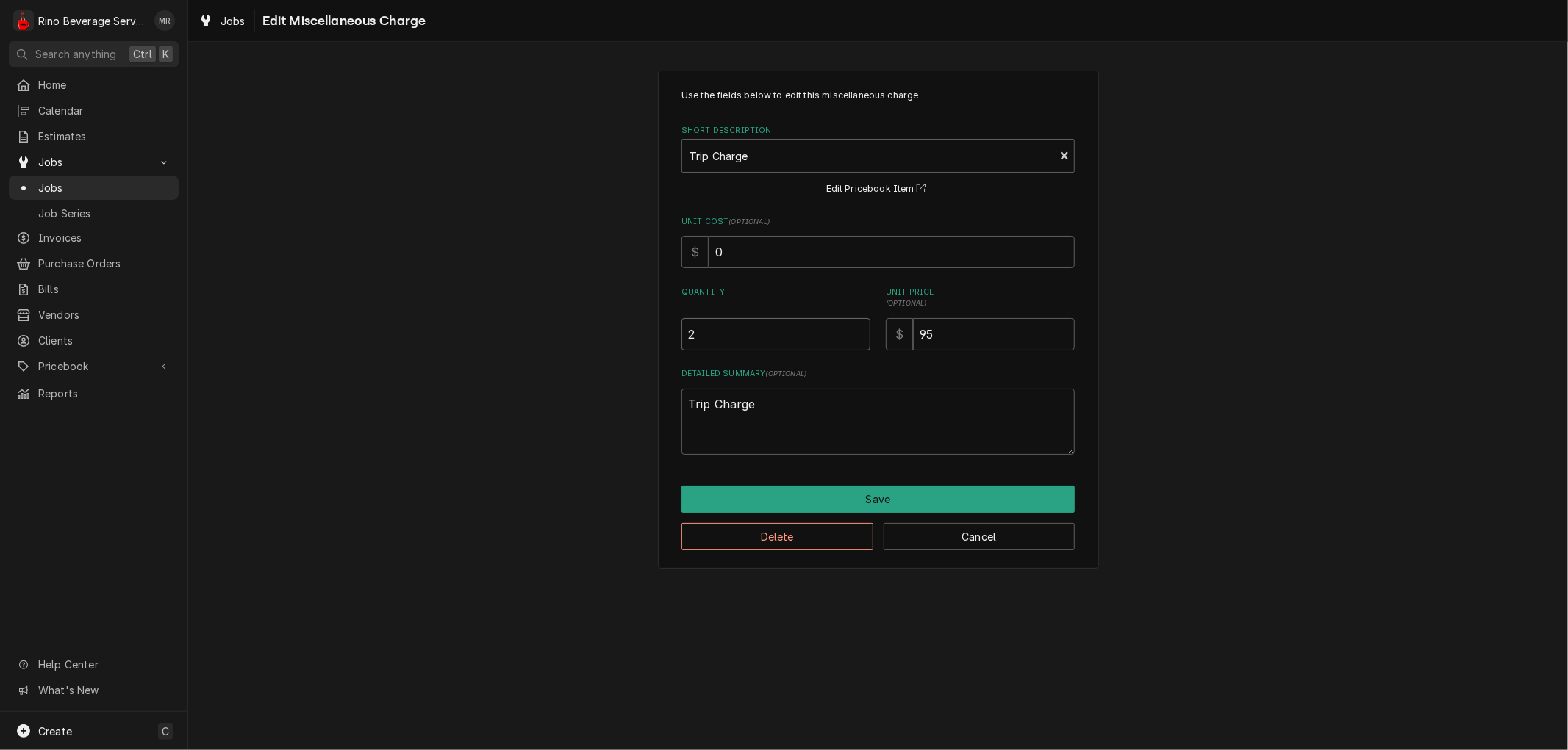
click at [795, 336] on input "2" at bounding box center [775, 334] width 189 height 32
type textarea "x"
type input "1"
type textarea "x"
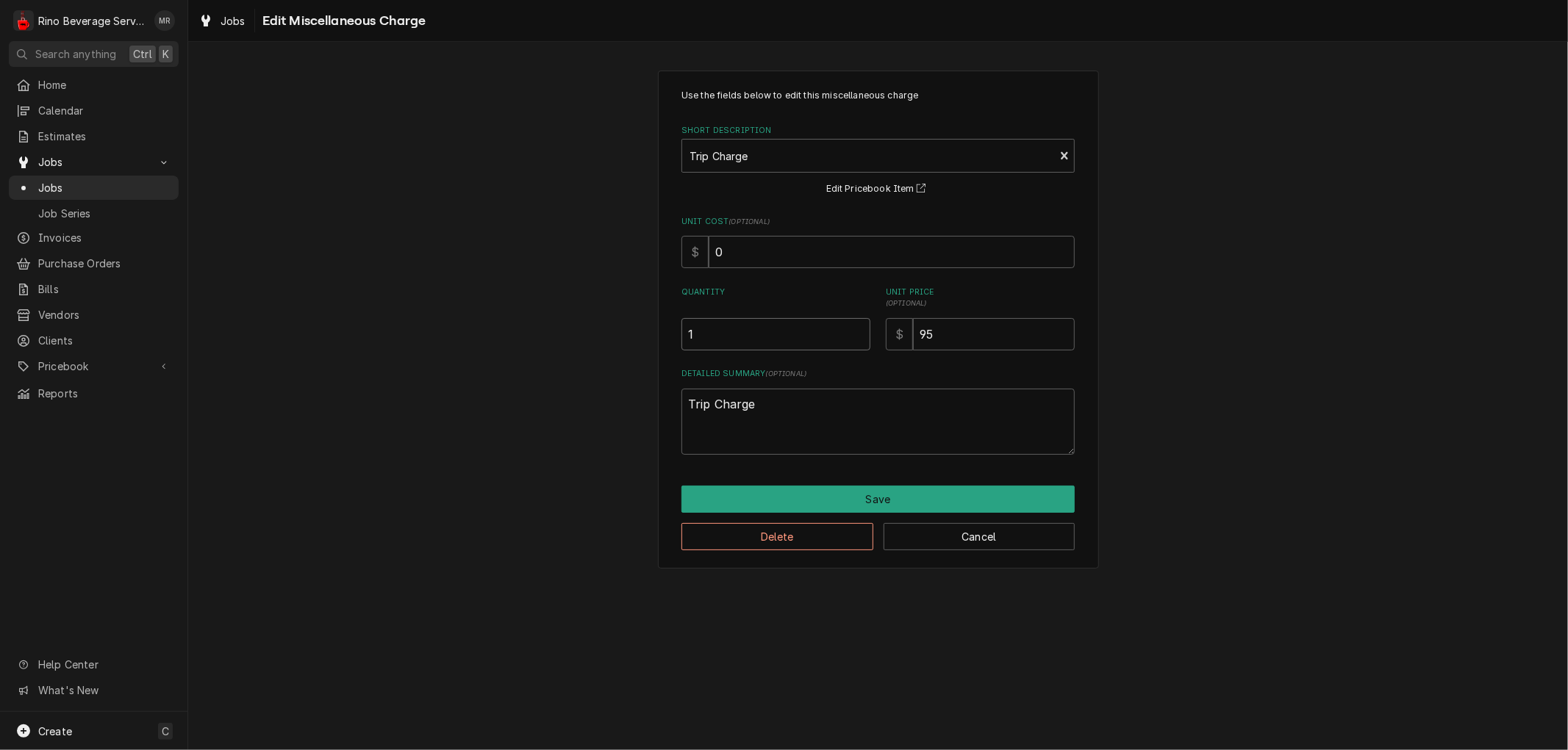
type input "1.2"
type textarea "x"
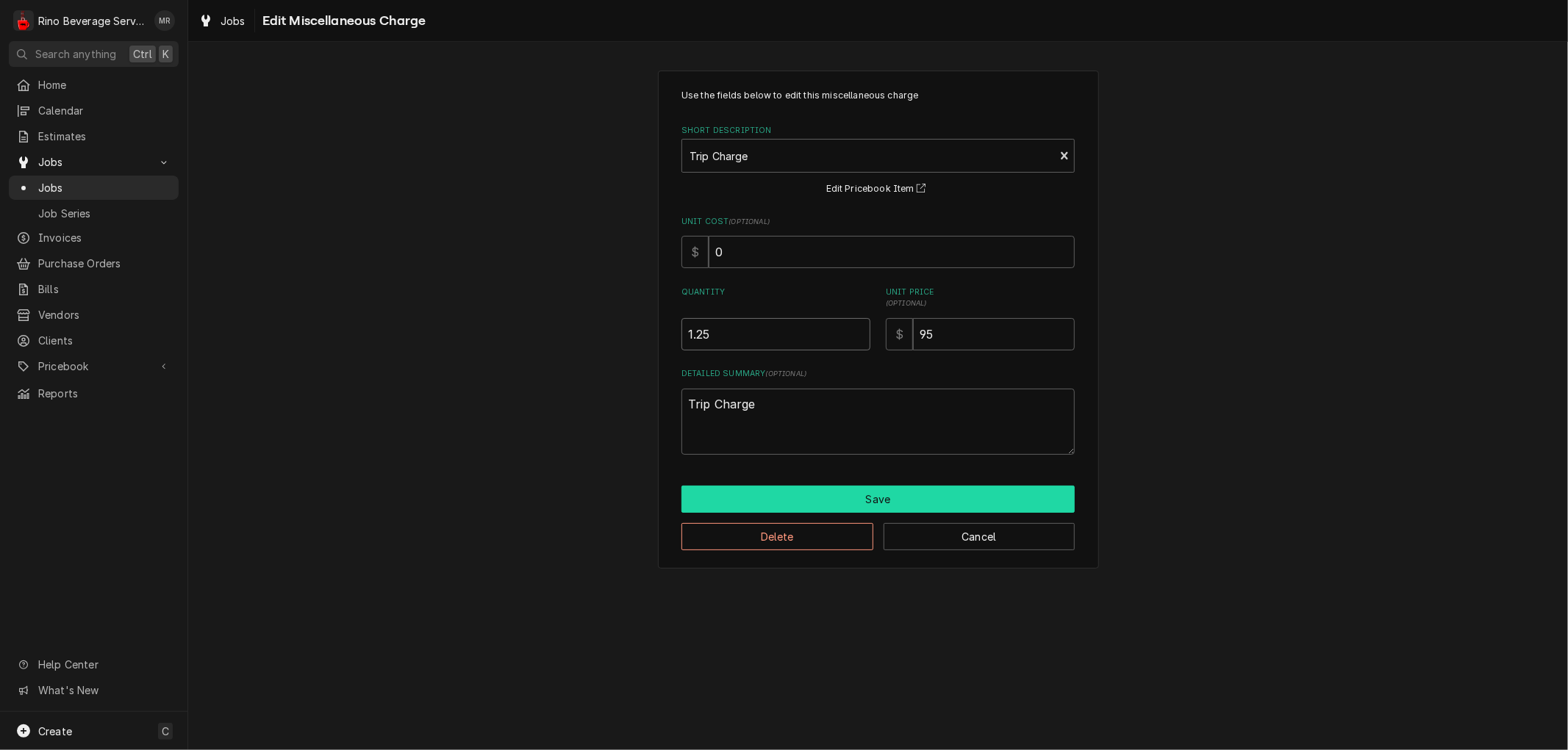
type input "1.25"
click at [843, 502] on button "Save" at bounding box center [877, 500] width 393 height 28
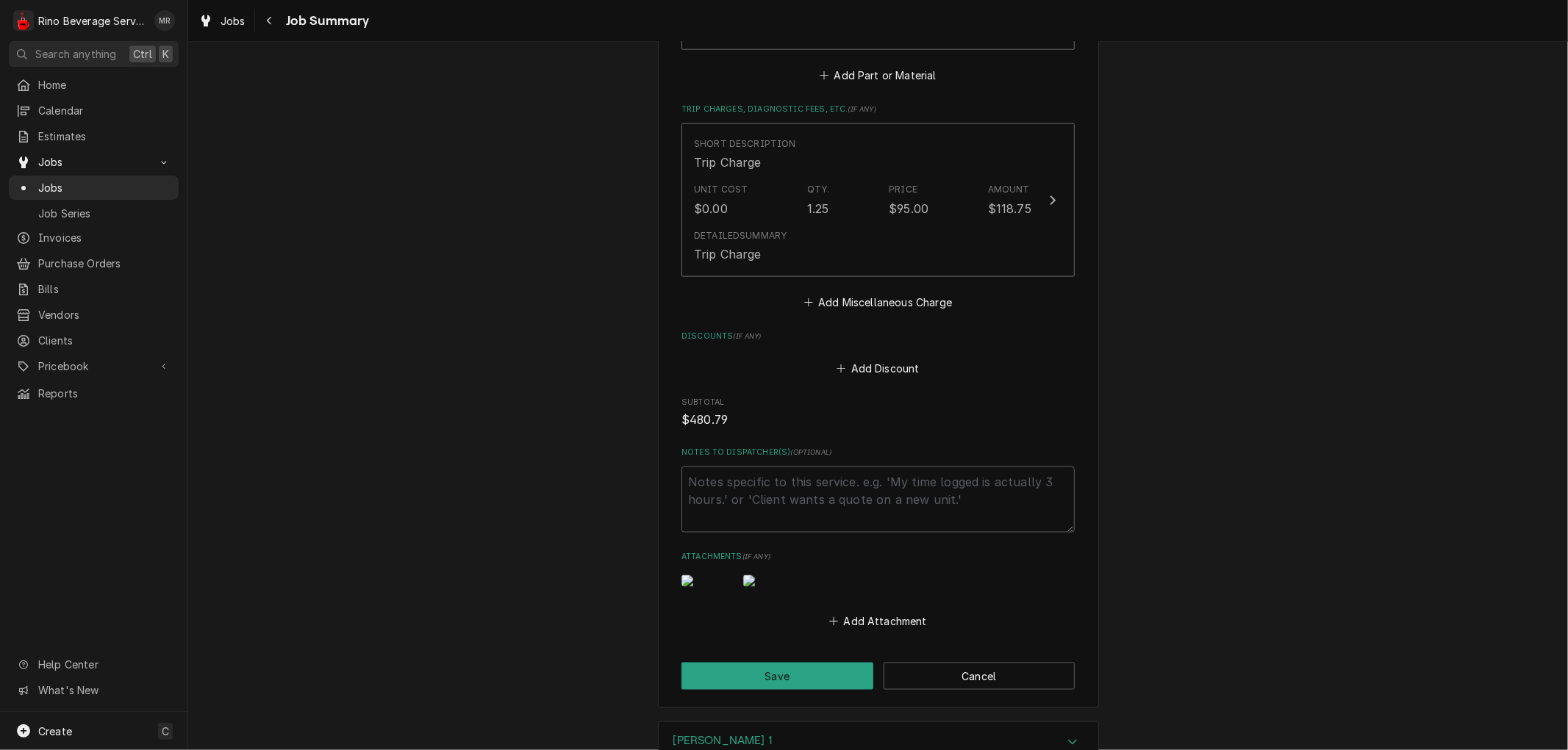
scroll to position [1633, 0]
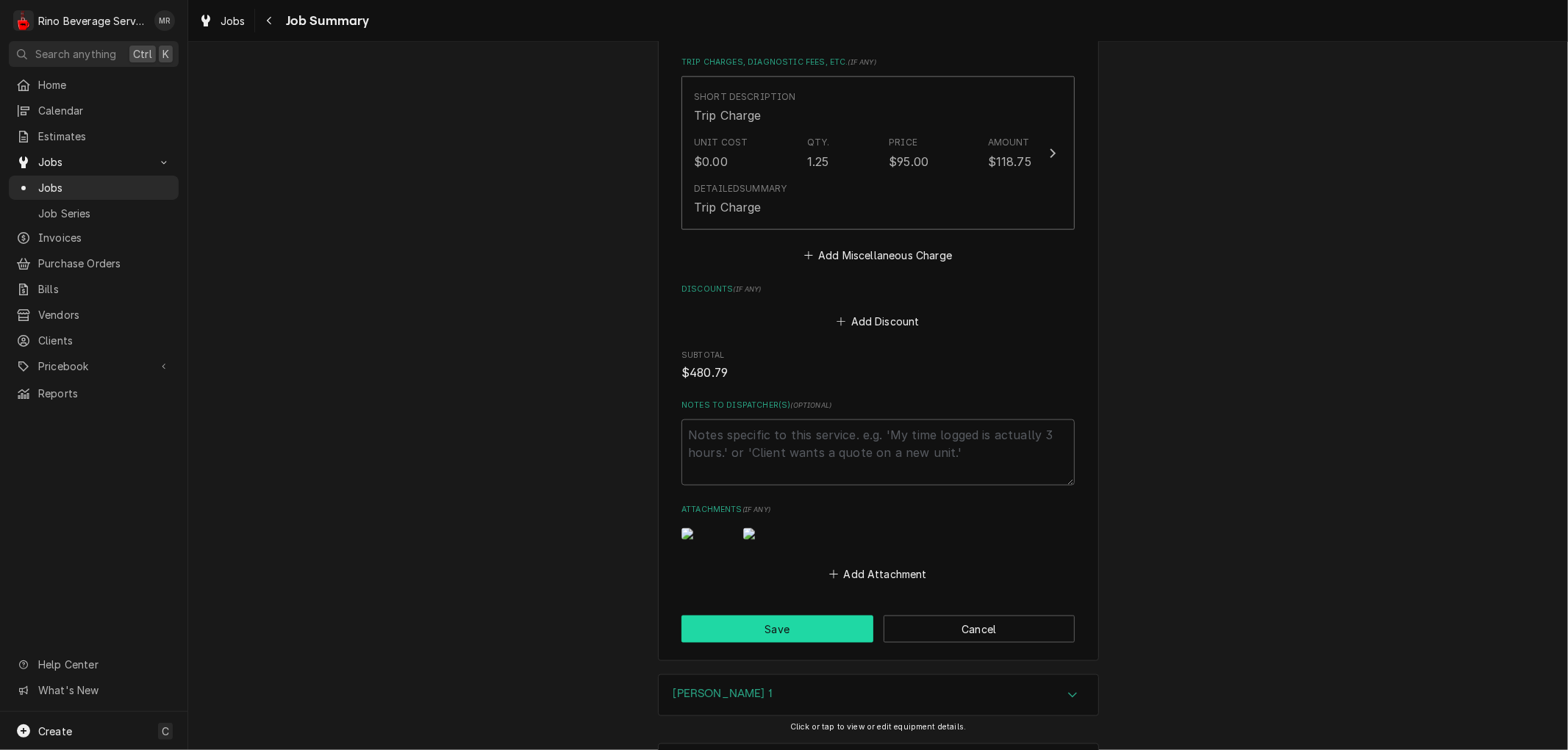
click at [836, 642] on button "Save" at bounding box center [777, 629] width 192 height 28
type textarea "x"
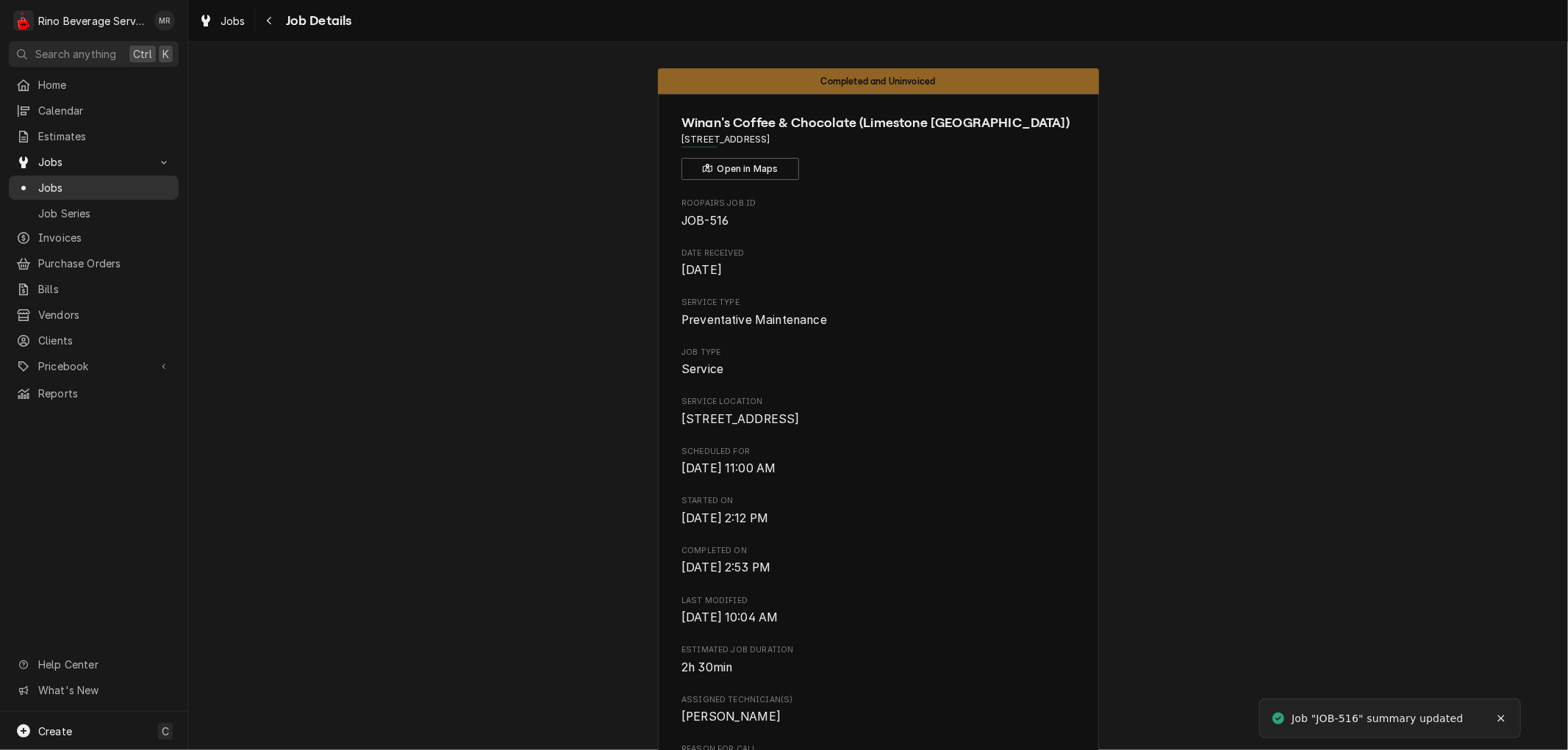
click at [123, 180] on span "Jobs" at bounding box center [105, 188] width 133 height 16
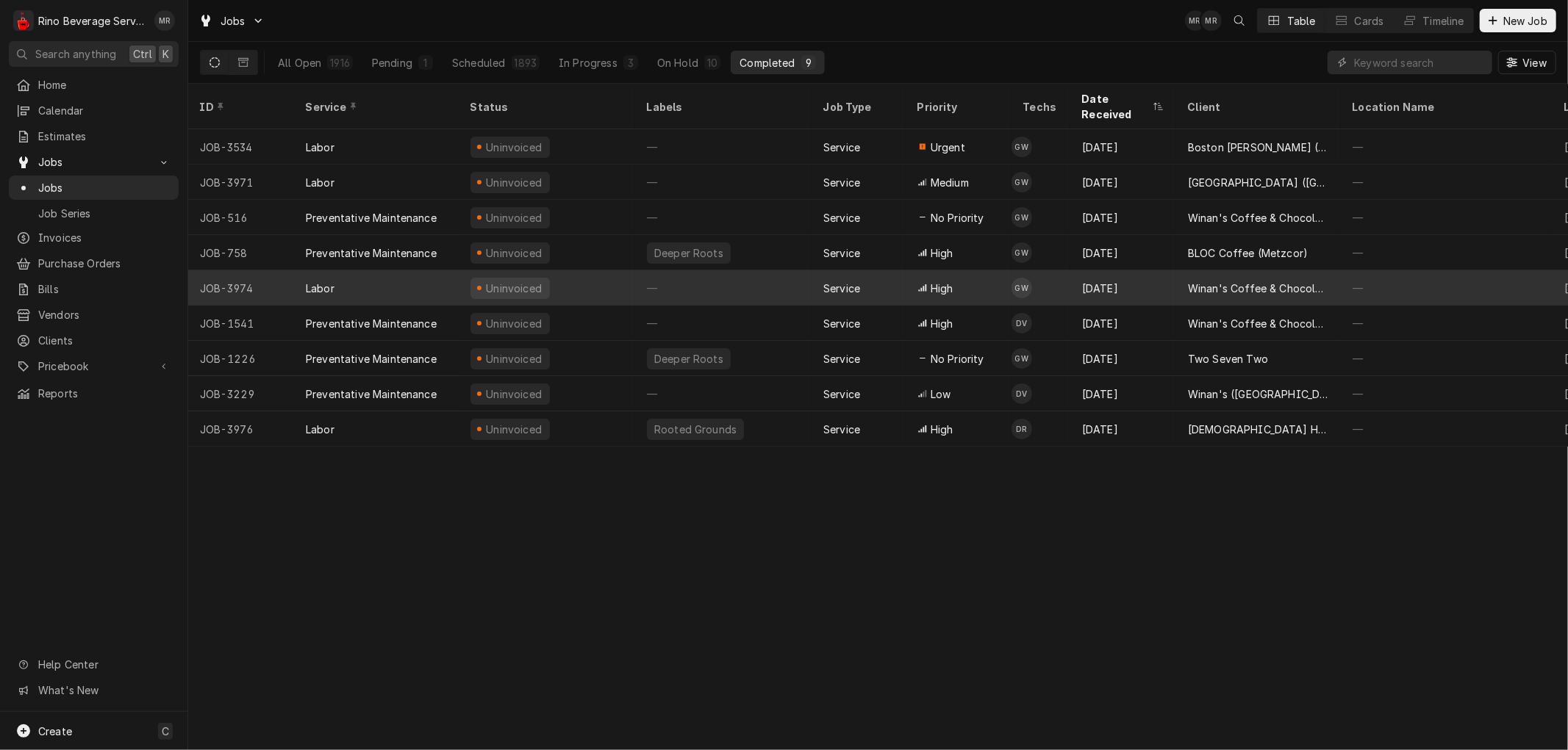
click at [768, 271] on div "—" at bounding box center [724, 288] width 177 height 35
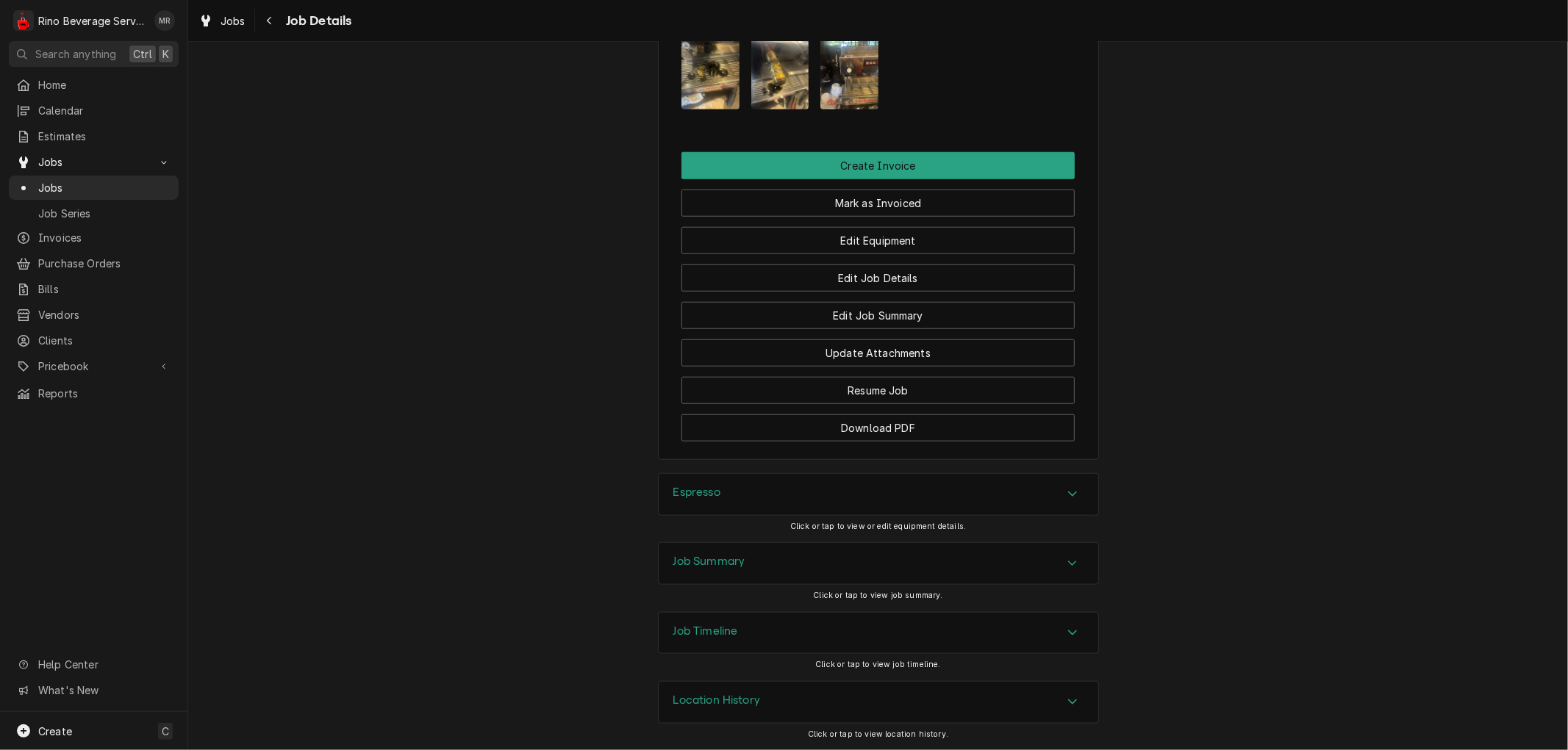
scroll to position [1072, 0]
click at [789, 315] on button "Edit Job Summary" at bounding box center [877, 316] width 393 height 28
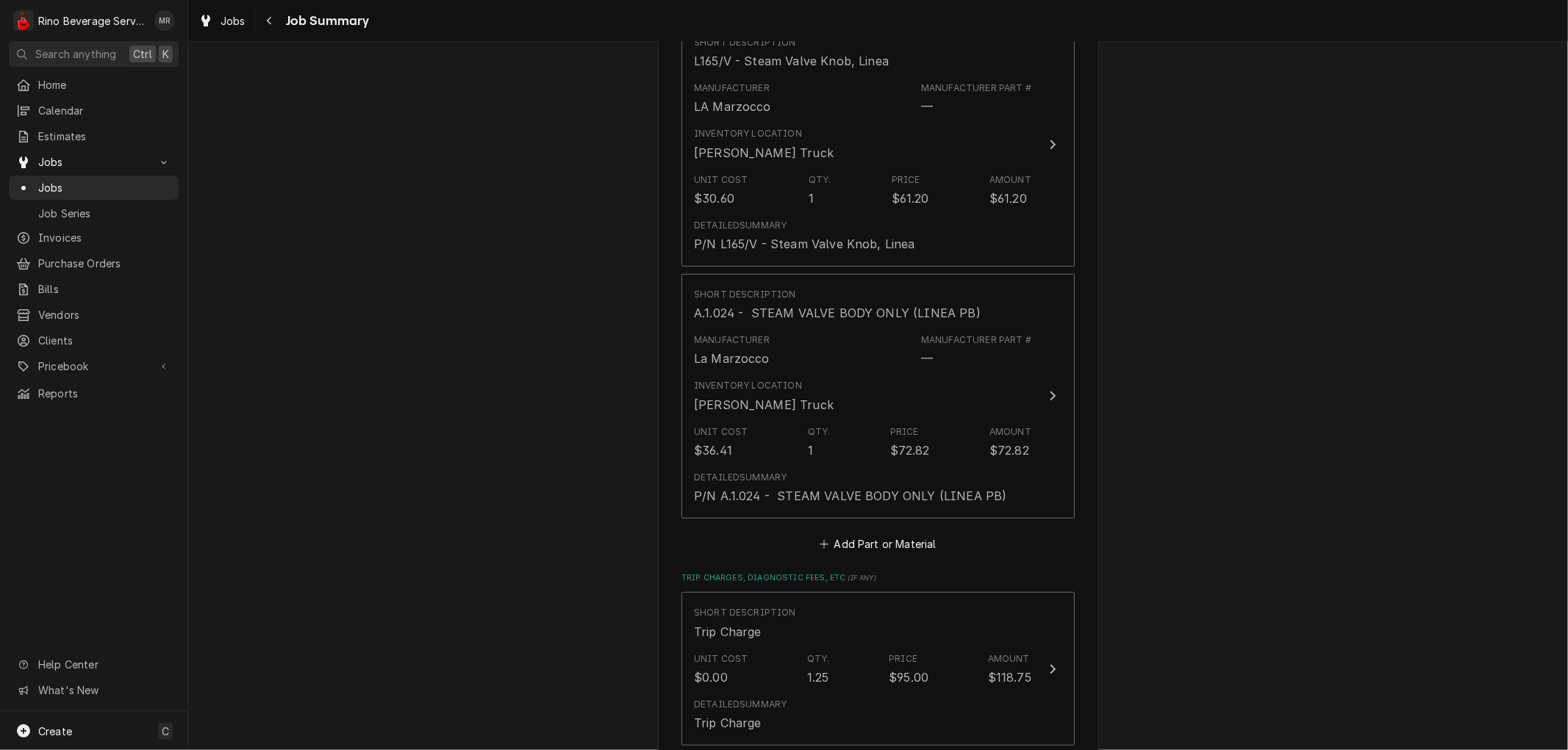
scroll to position [734, 0]
